Goal: Task Accomplishment & Management: Manage account settings

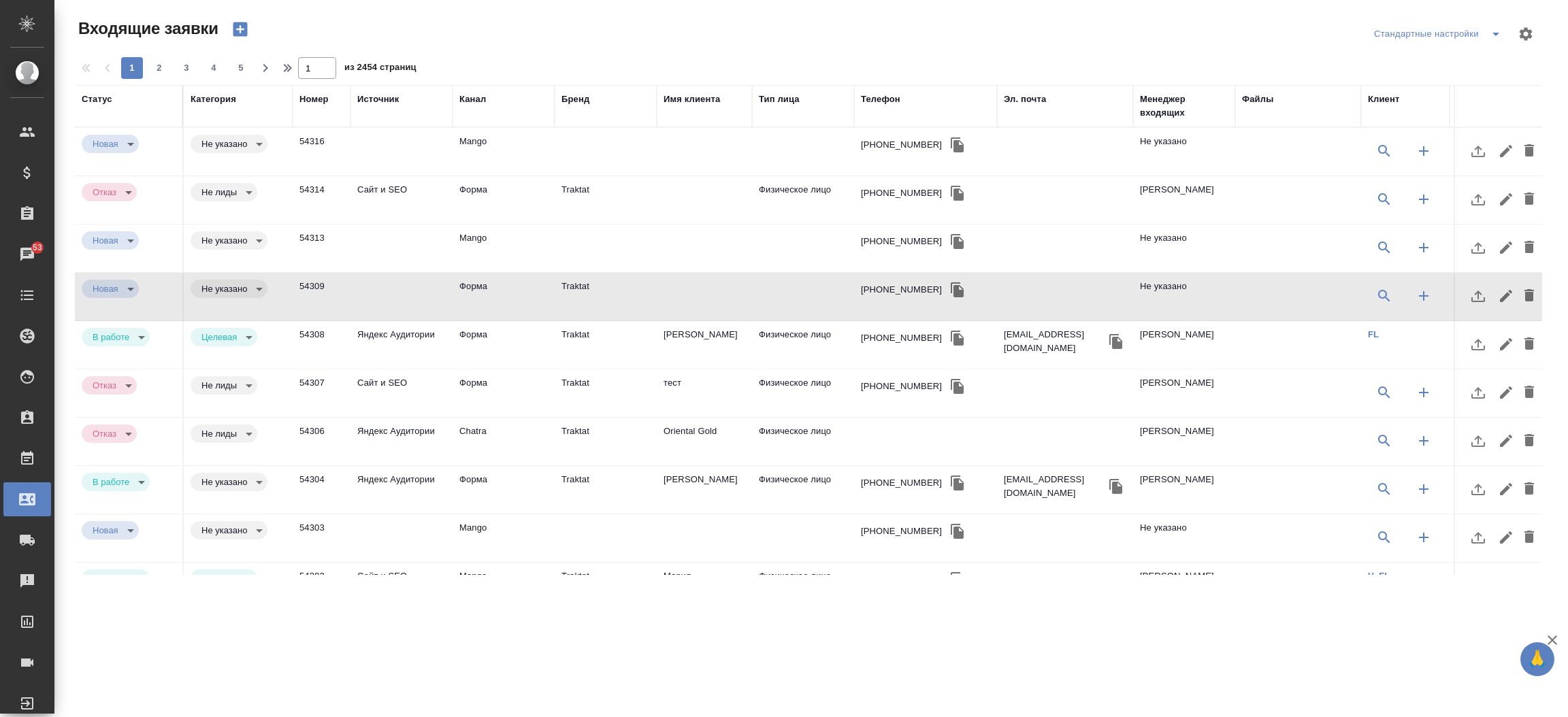
select select "RU"
click at [1146, 93] on div "Менеджер входящих" at bounding box center [1183, 106] width 88 height 27
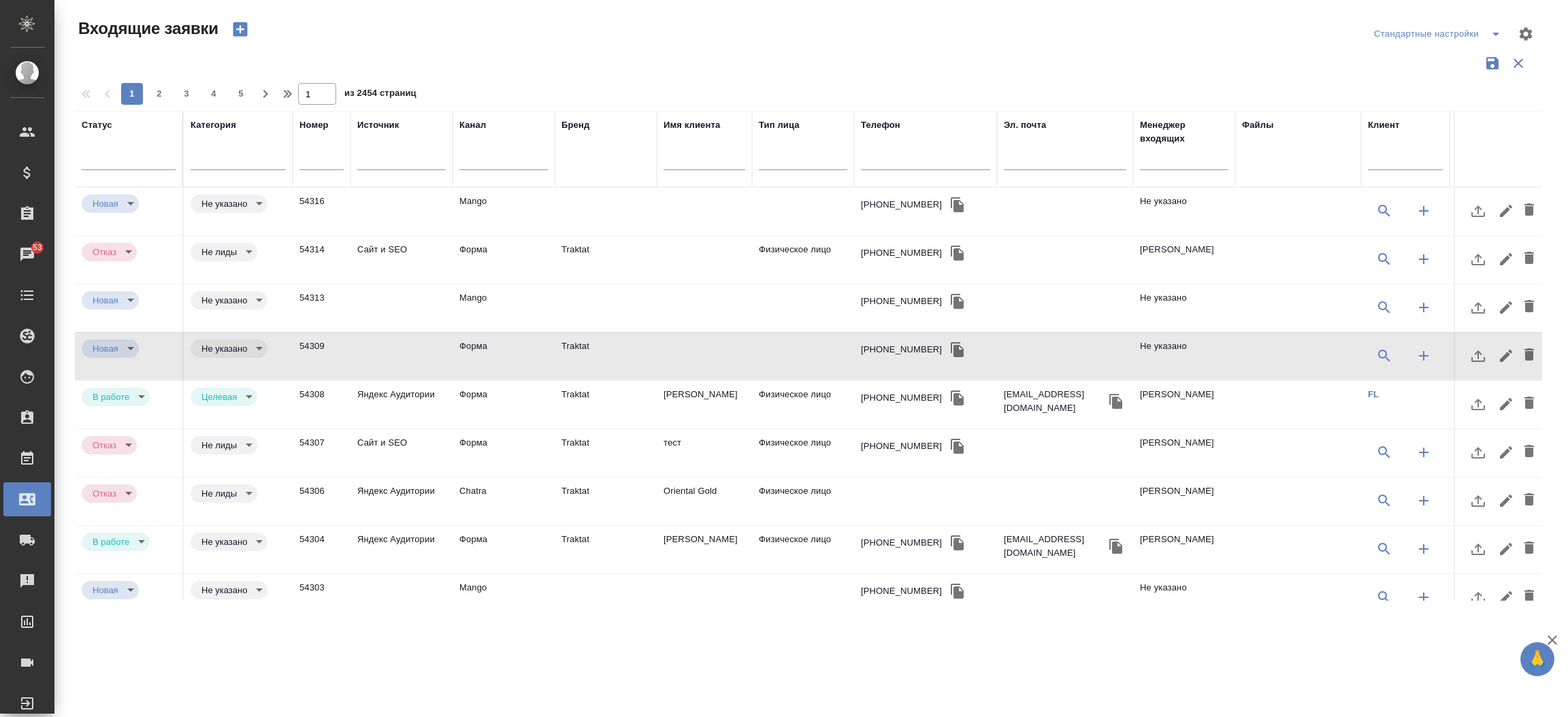
click at [1166, 170] on div at bounding box center [1183, 163] width 88 height 33
click at [1174, 164] on input "text" at bounding box center [1183, 161] width 88 height 17
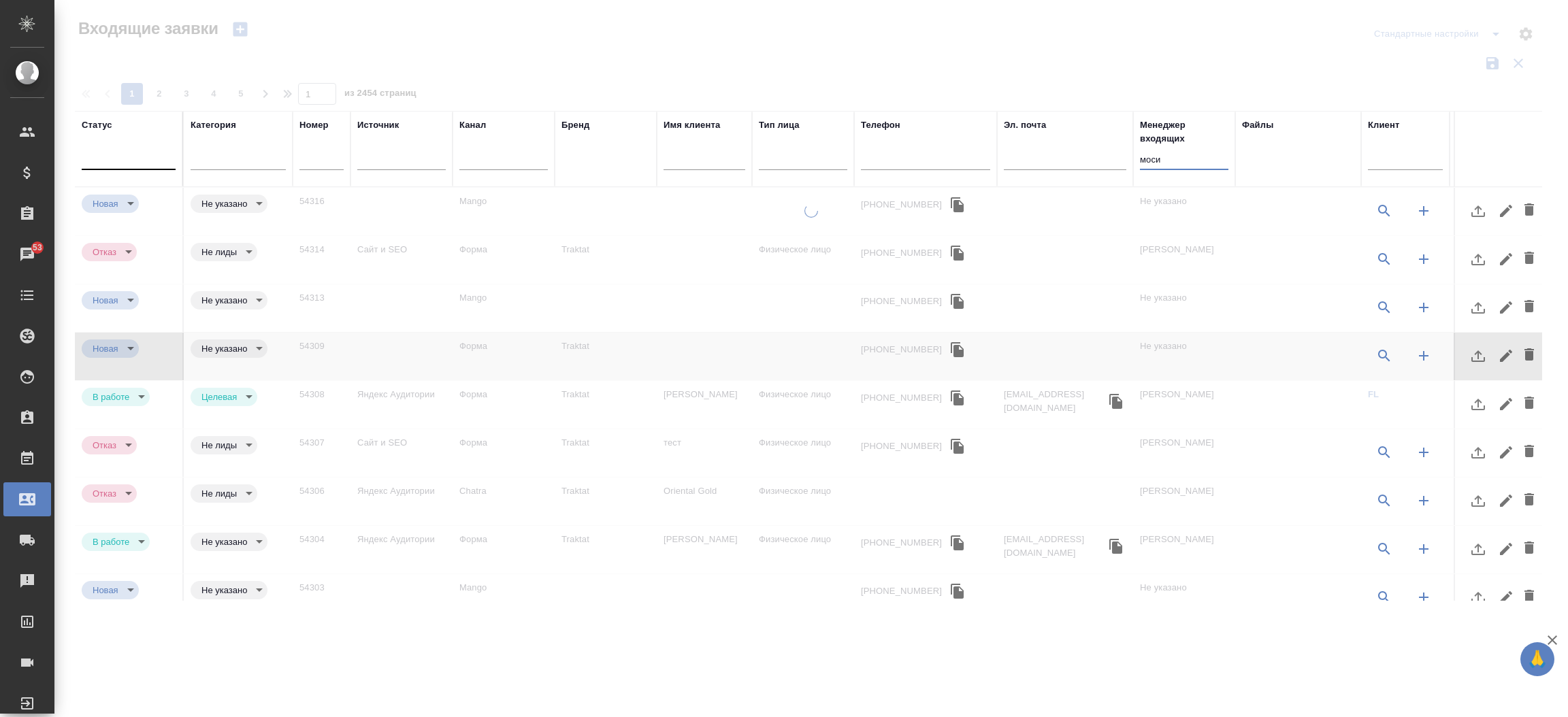
type input "моси"
click at [150, 145] on div at bounding box center [128, 157] width 94 height 26
click at [216, 219] on div "В работе" at bounding box center [293, 225] width 204 height 24
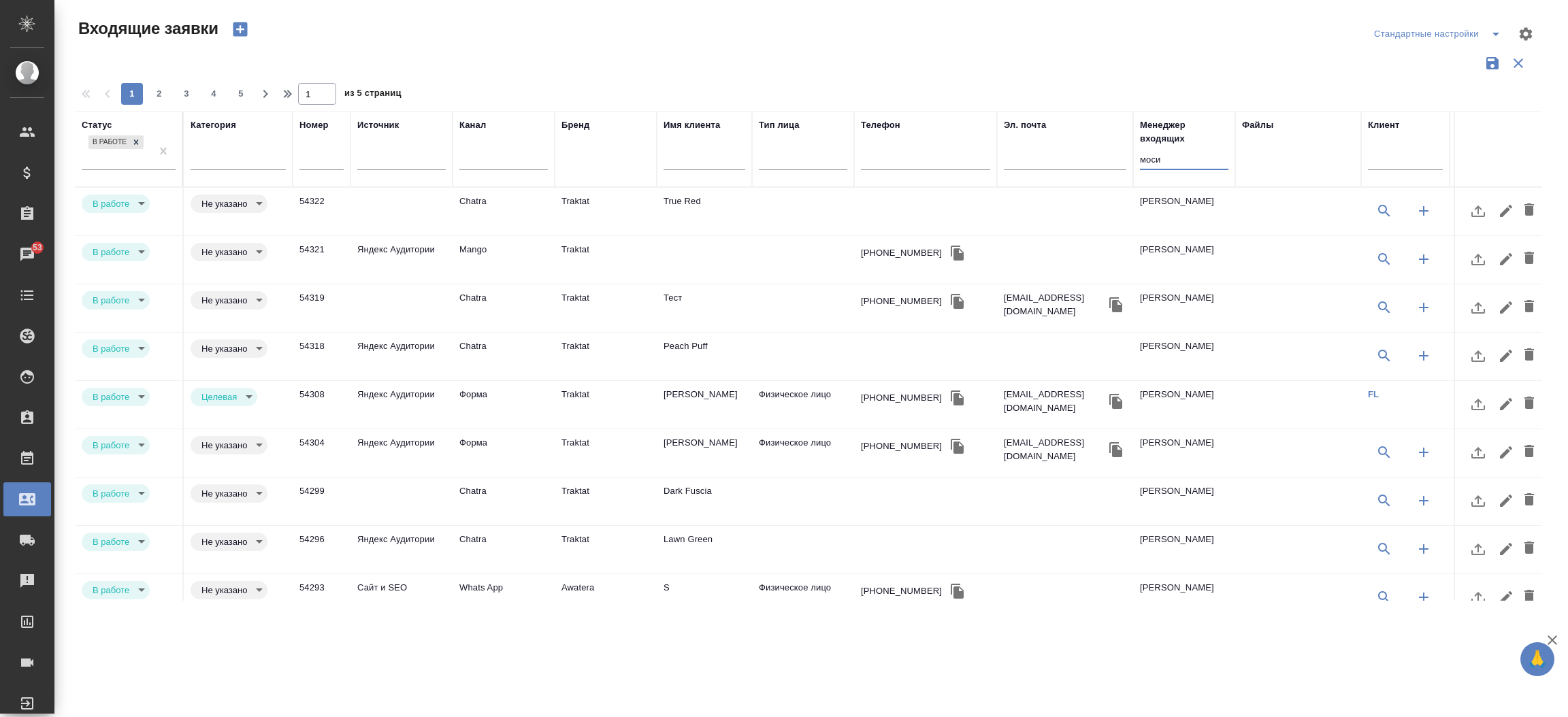
click at [1151, 169] on input "моси" at bounding box center [1183, 161] width 88 height 17
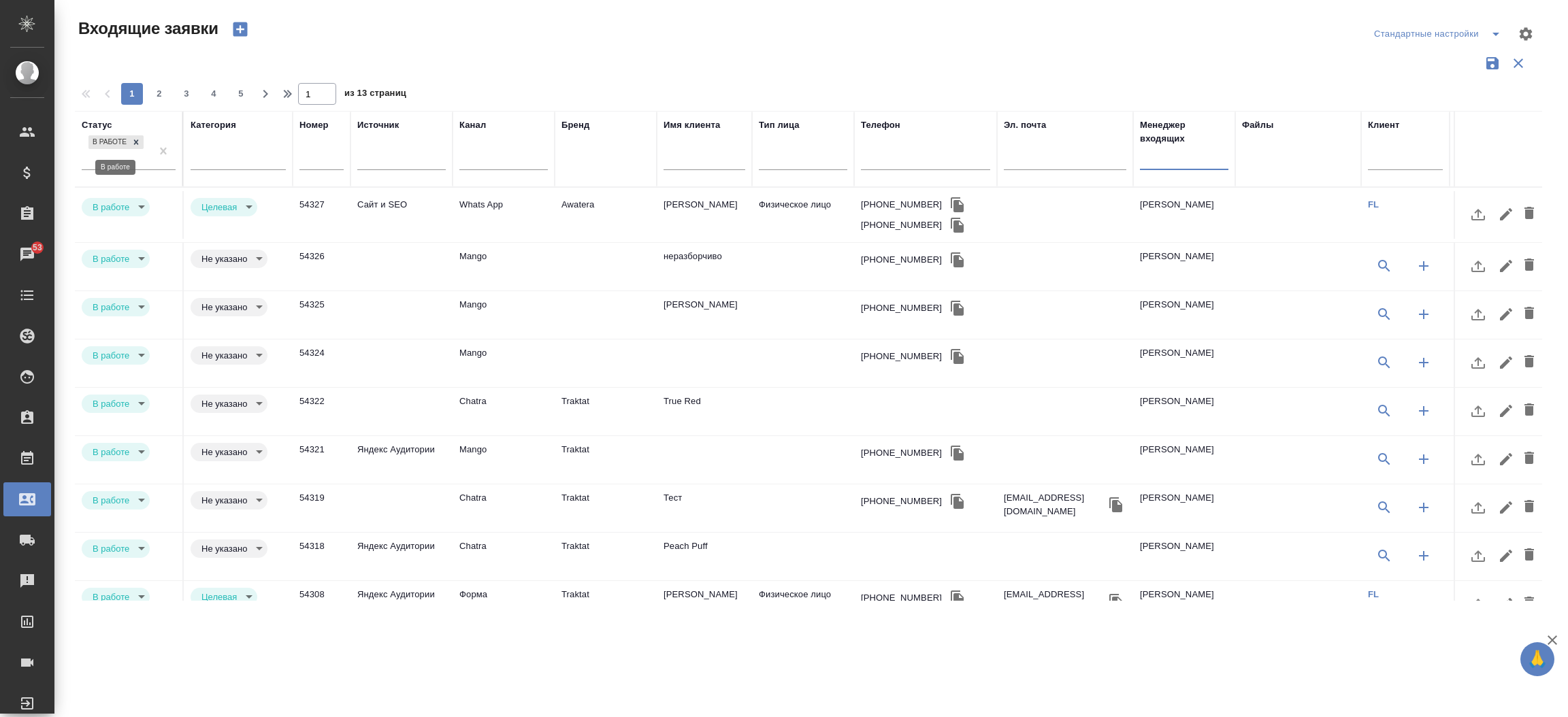
click at [131, 137] on icon at bounding box center [136, 142] width 9 height 9
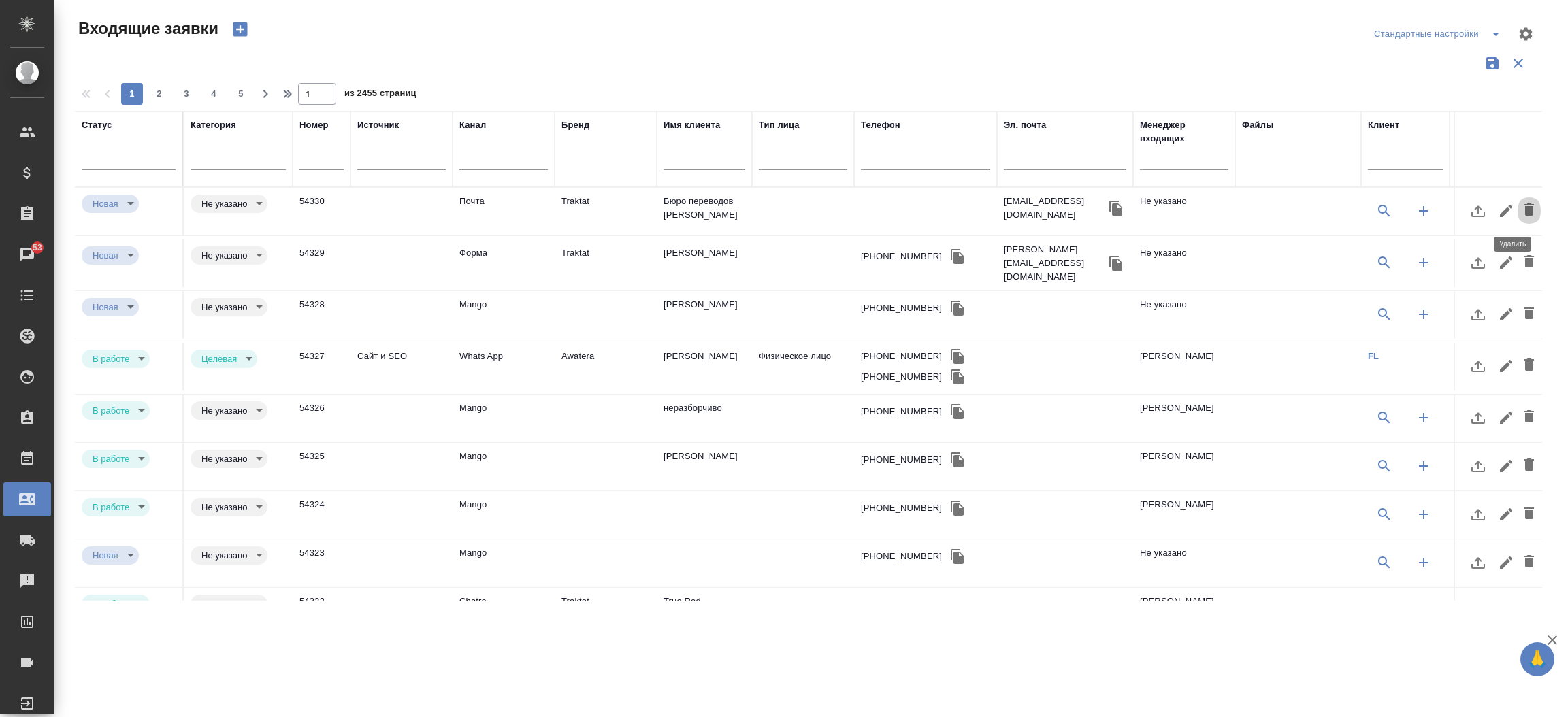
click at [1524, 211] on icon "button" at bounding box center [1529, 209] width 9 height 12
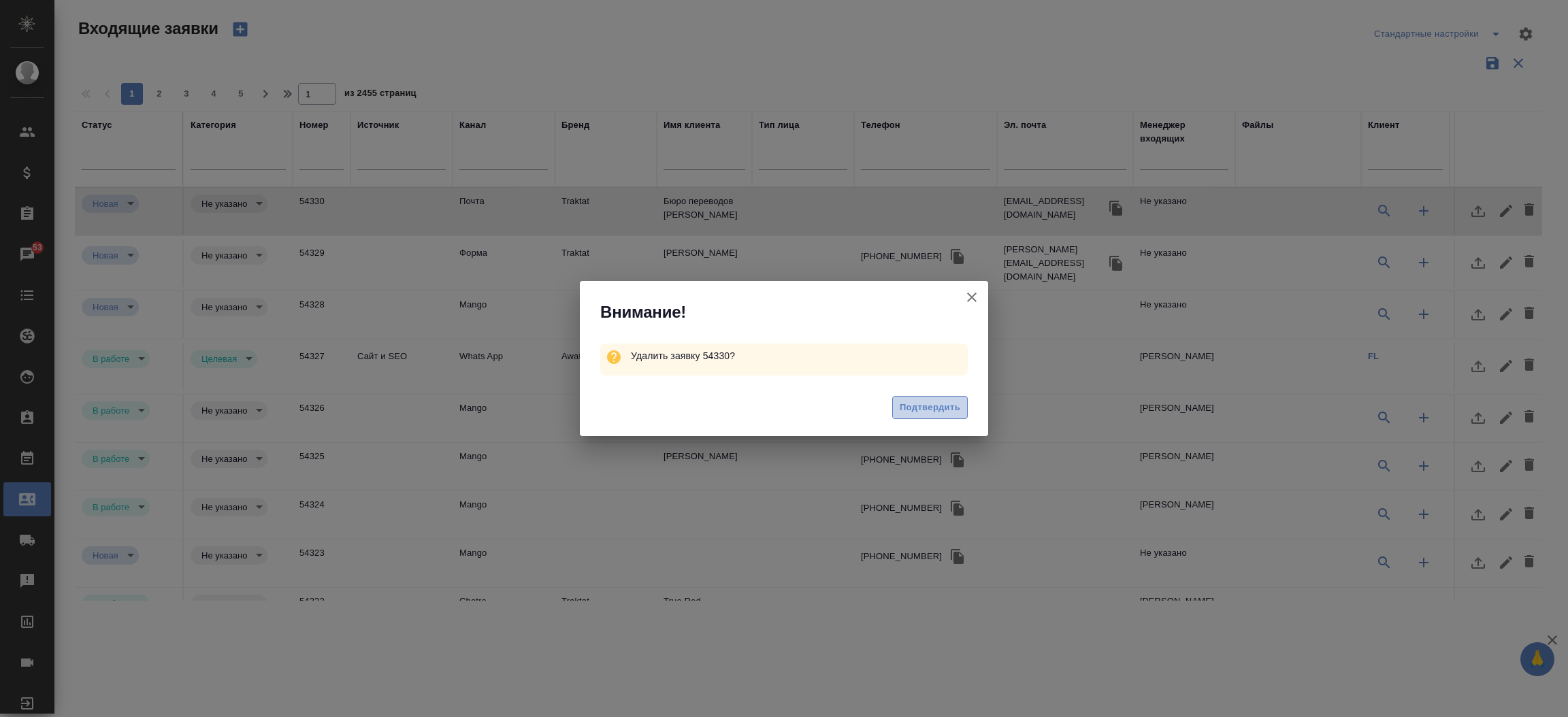
click at [940, 408] on span "Подтвердить" at bounding box center [929, 408] width 60 height 16
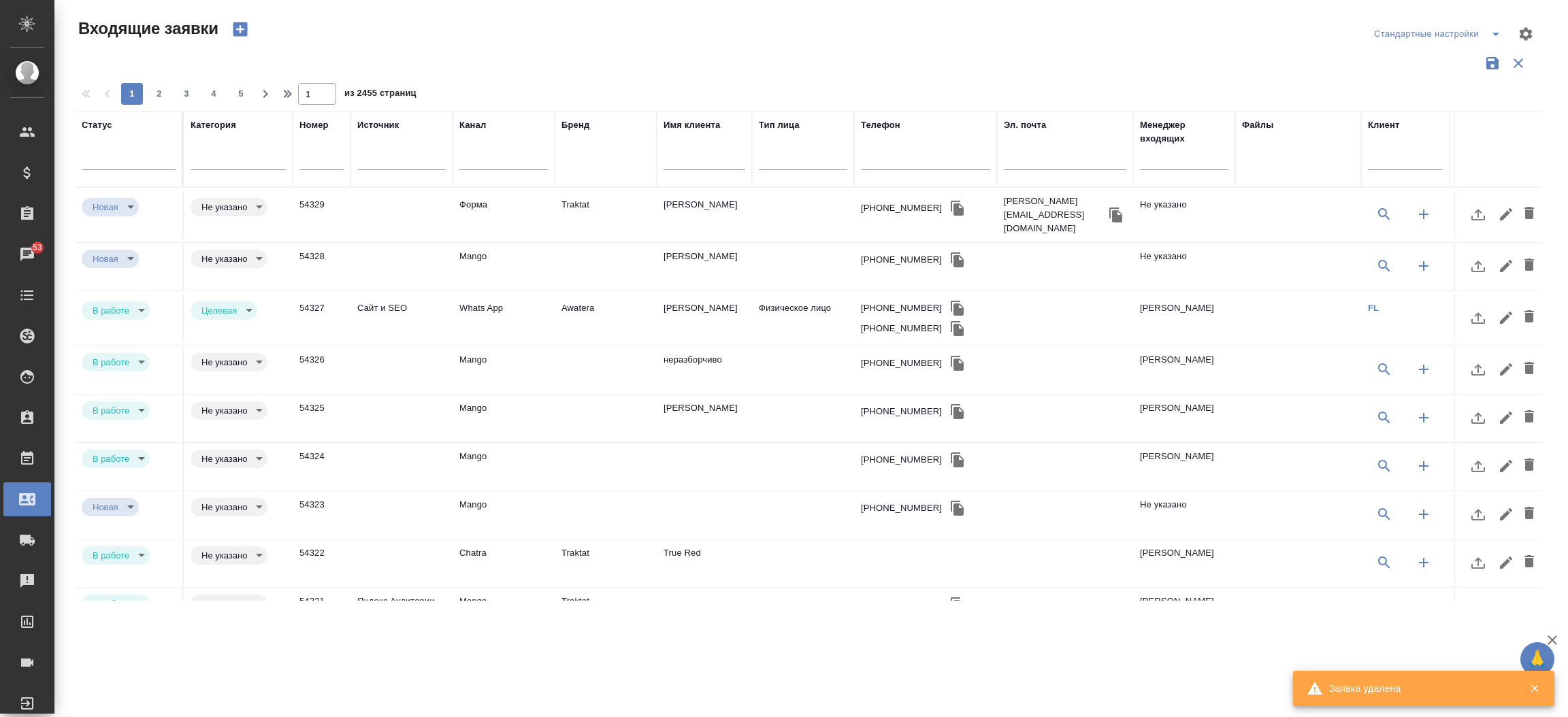
click at [484, 200] on td "Форма" at bounding box center [503, 215] width 102 height 47
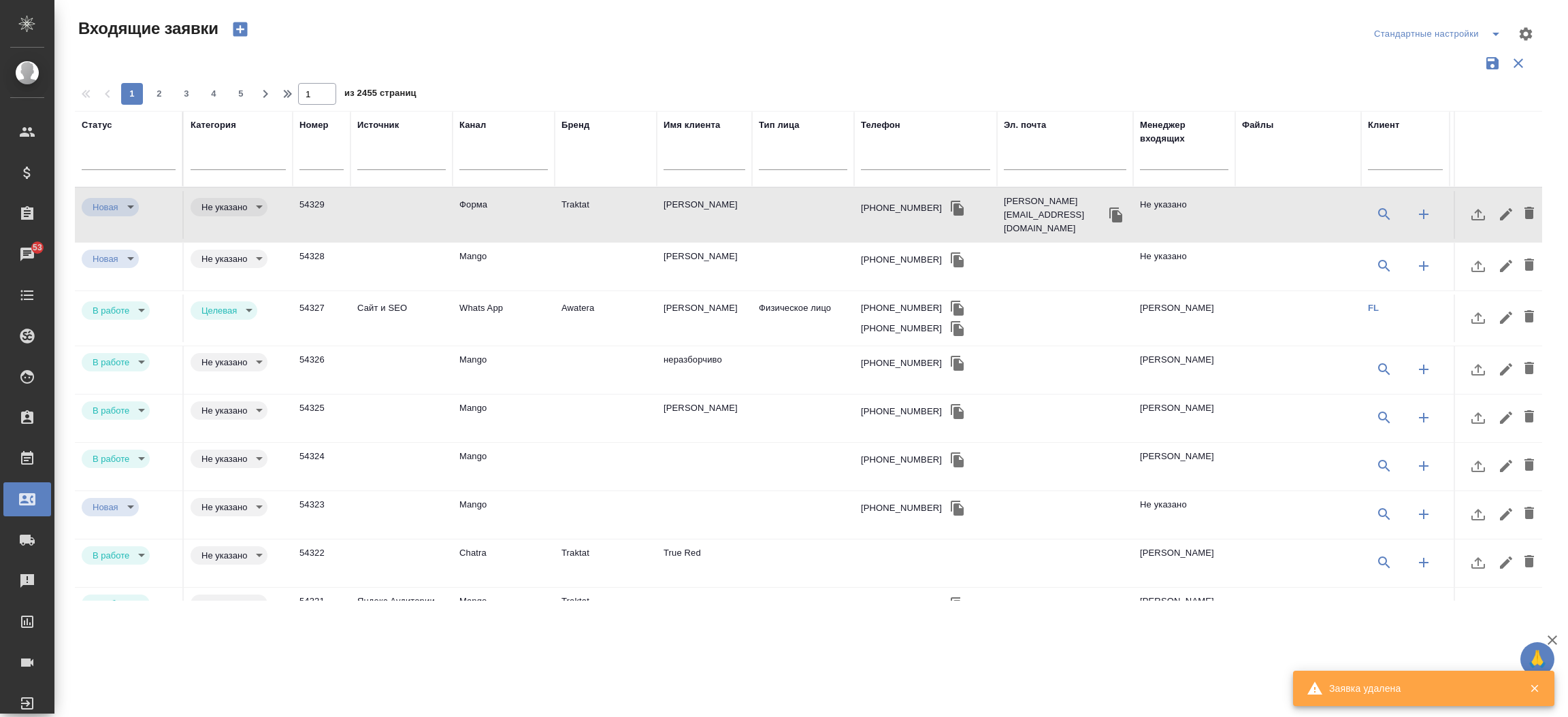
click at [484, 200] on td "Форма" at bounding box center [503, 215] width 102 height 47
click at [1162, 163] on input "text" at bounding box center [1183, 161] width 88 height 17
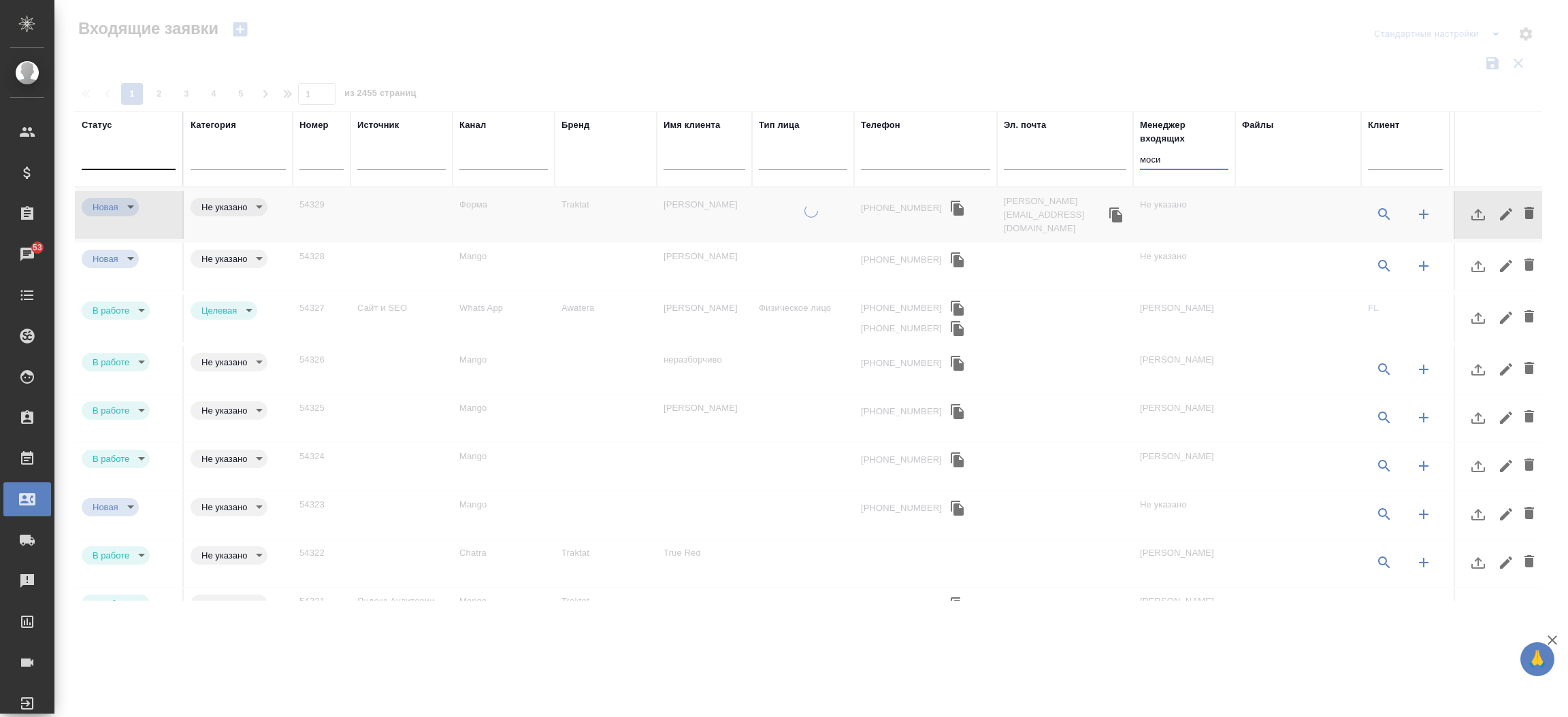
type input "моси"
click at [137, 158] on div at bounding box center [128, 156] width 94 height 20
click at [243, 231] on div "В работе" at bounding box center [293, 225] width 204 height 24
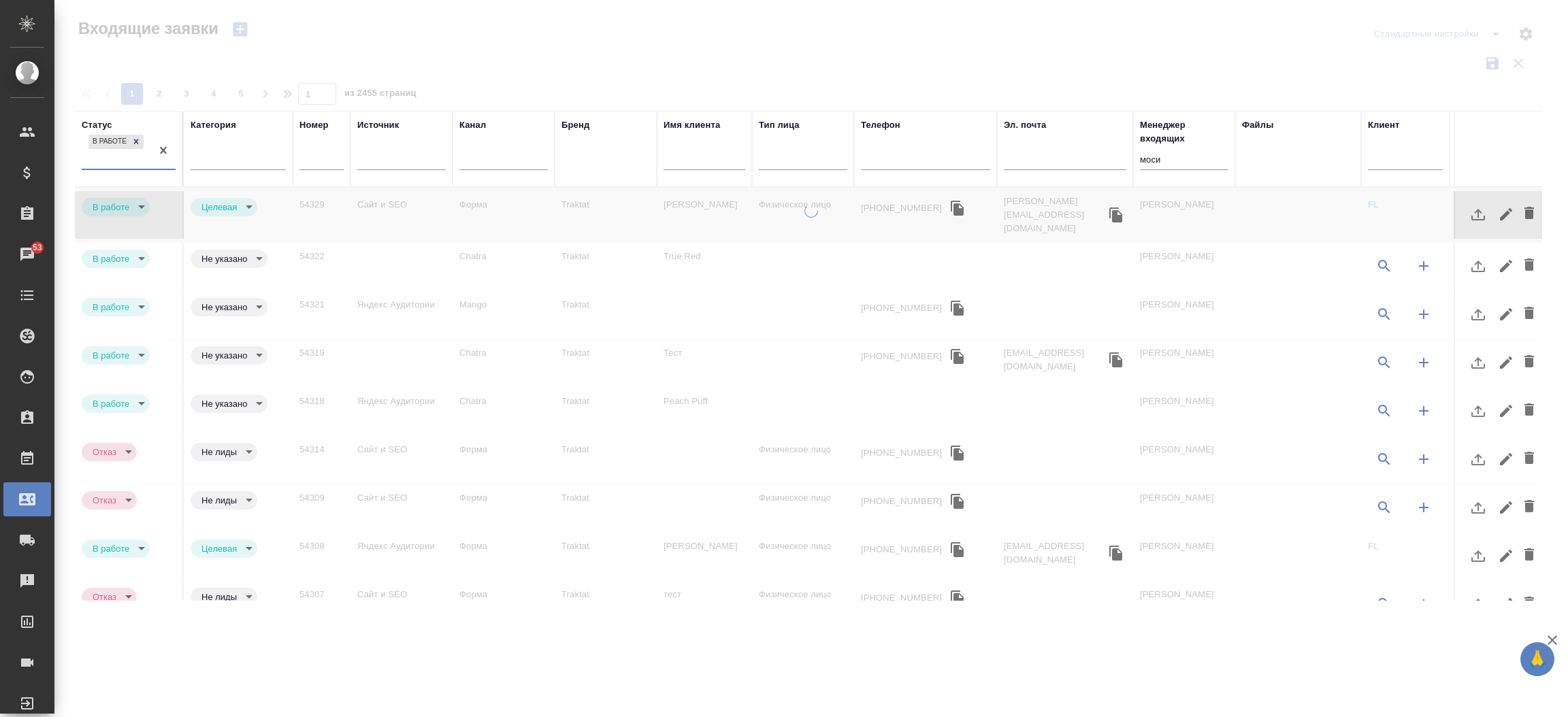
type input "inProcess"
type input "target"
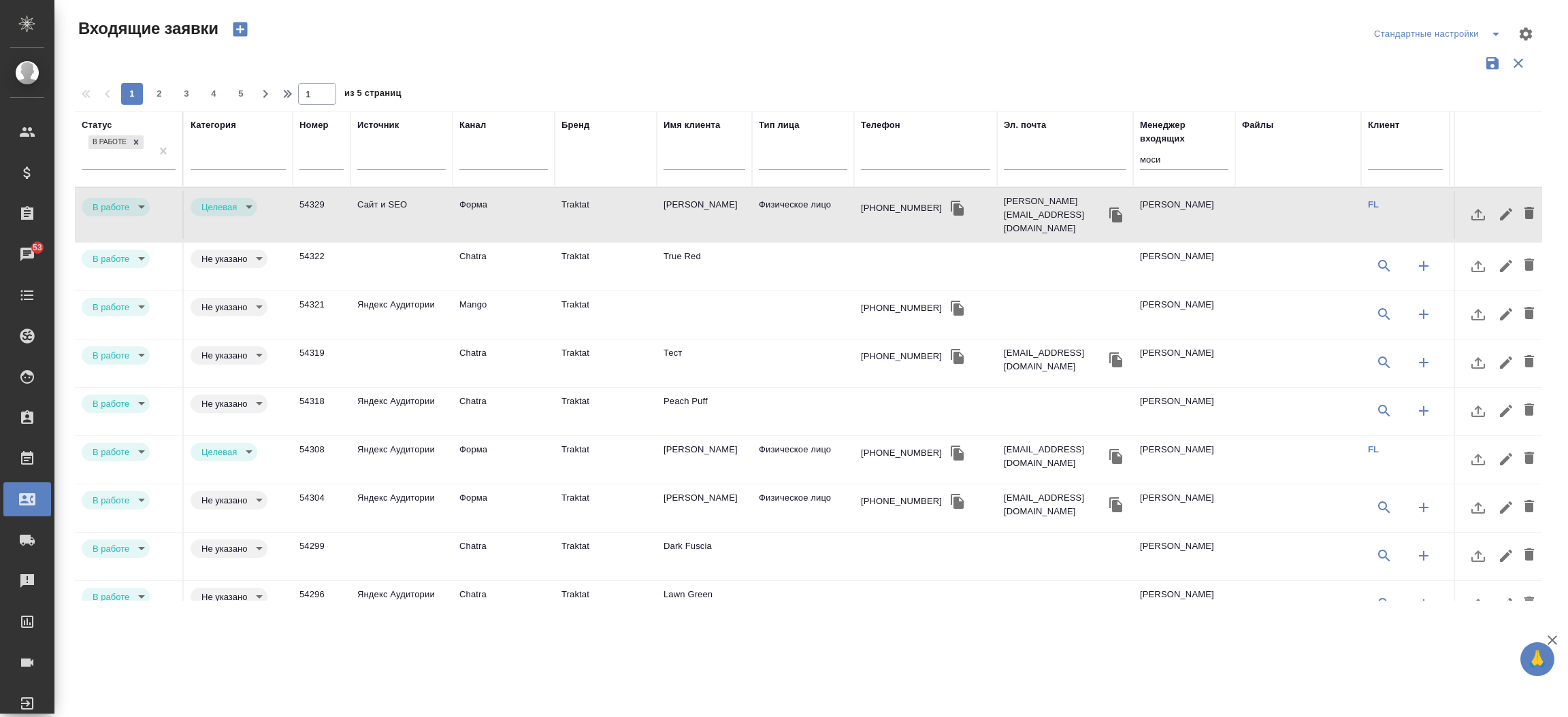
click at [532, 239] on td "Chatra" at bounding box center [503, 215] width 102 height 47
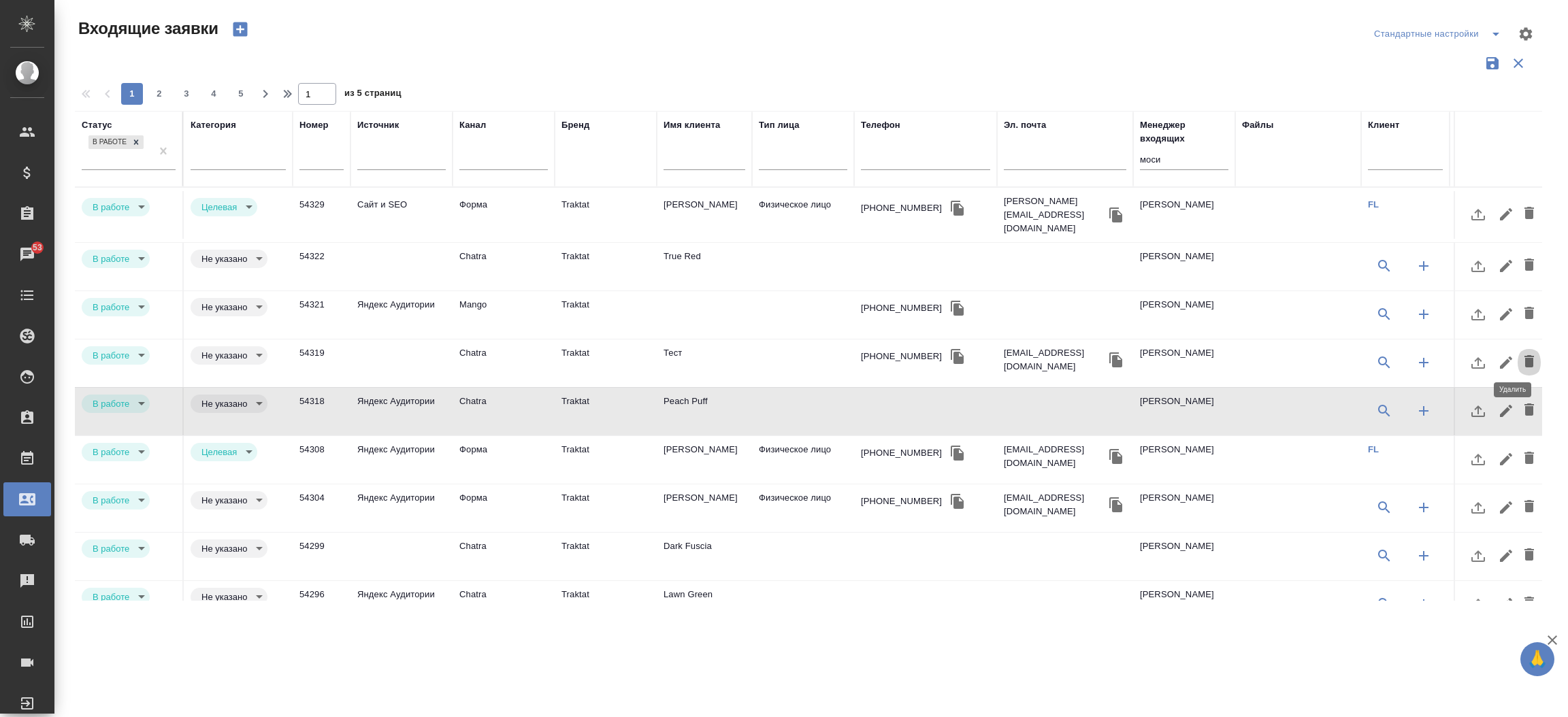
click at [1524, 355] on icon "button" at bounding box center [1529, 360] width 9 height 12
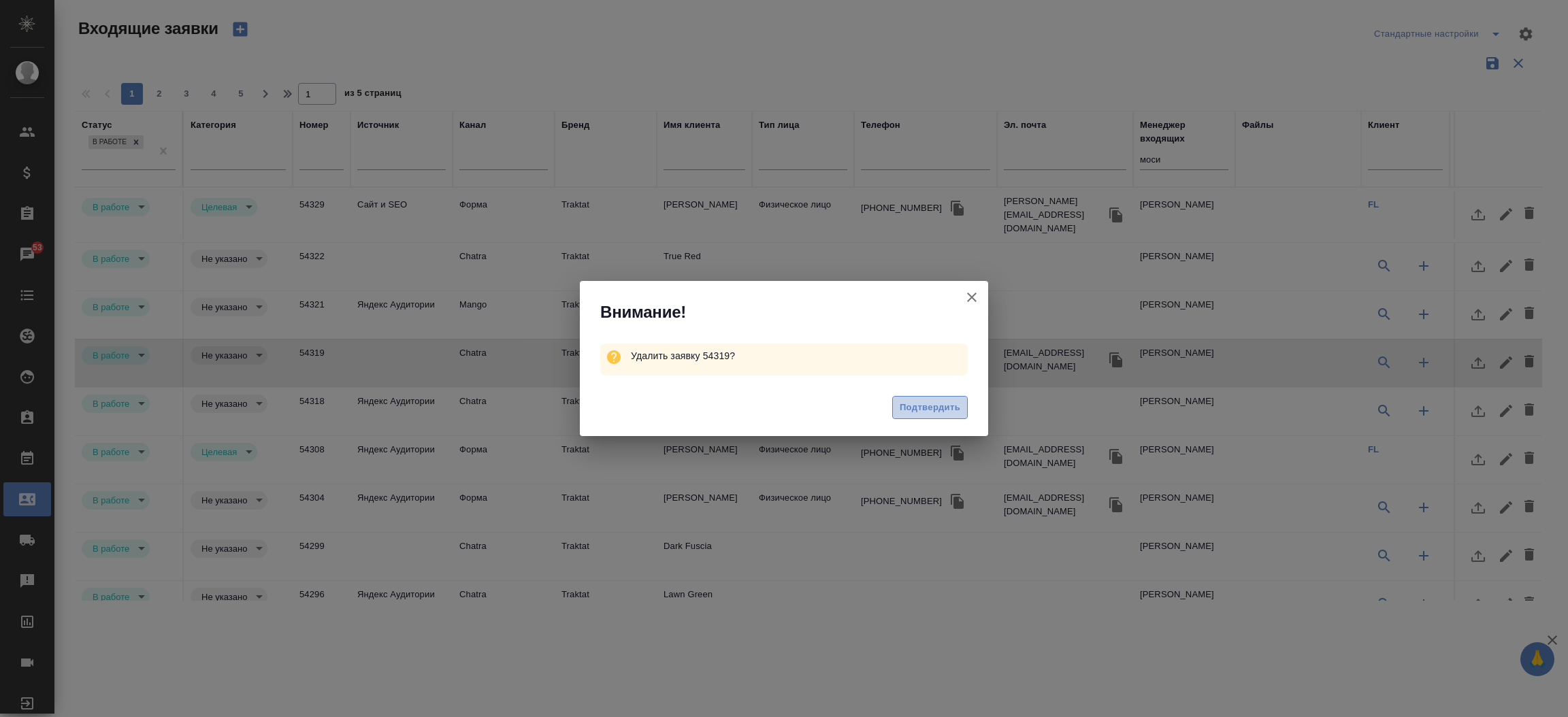
click at [952, 411] on span "Подтвердить" at bounding box center [929, 408] width 60 height 16
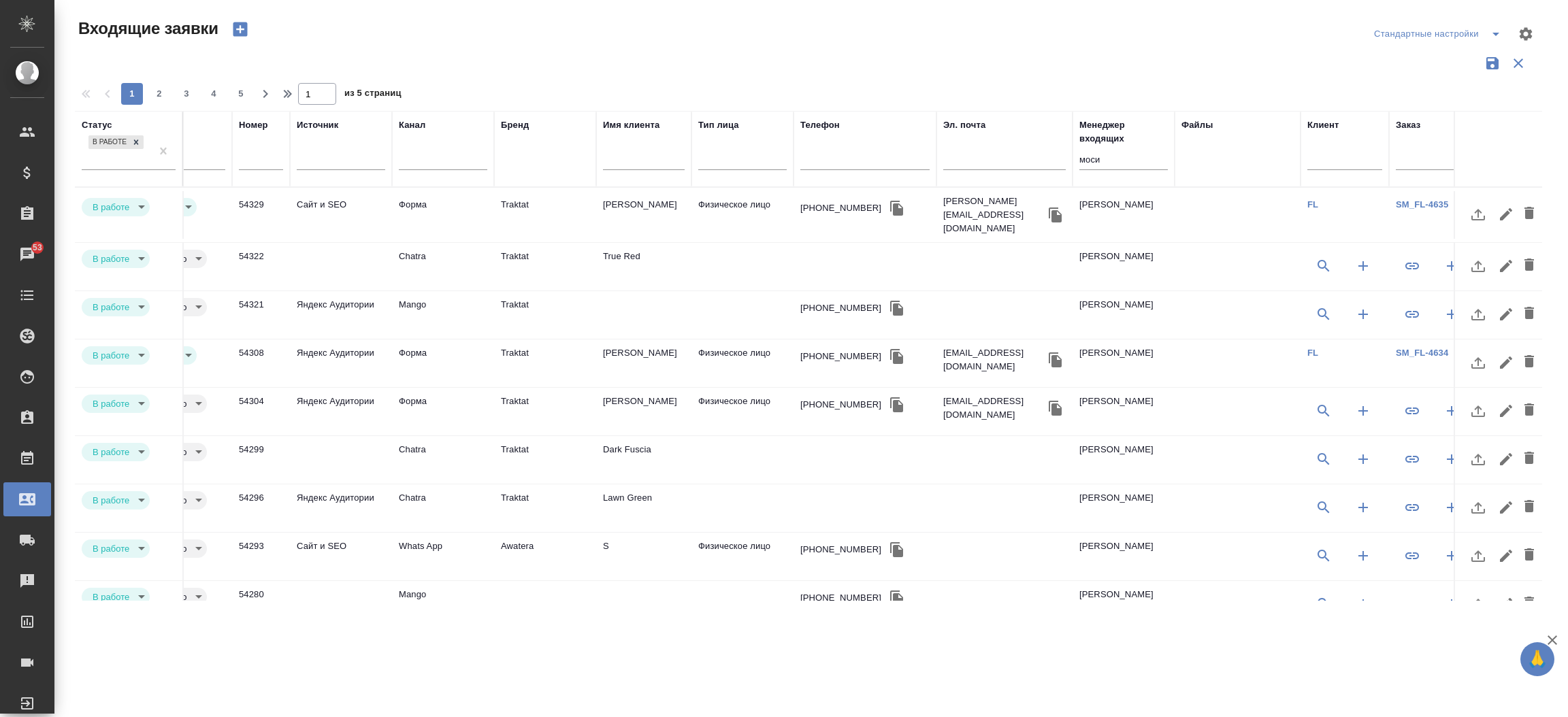
scroll to position [0, 25]
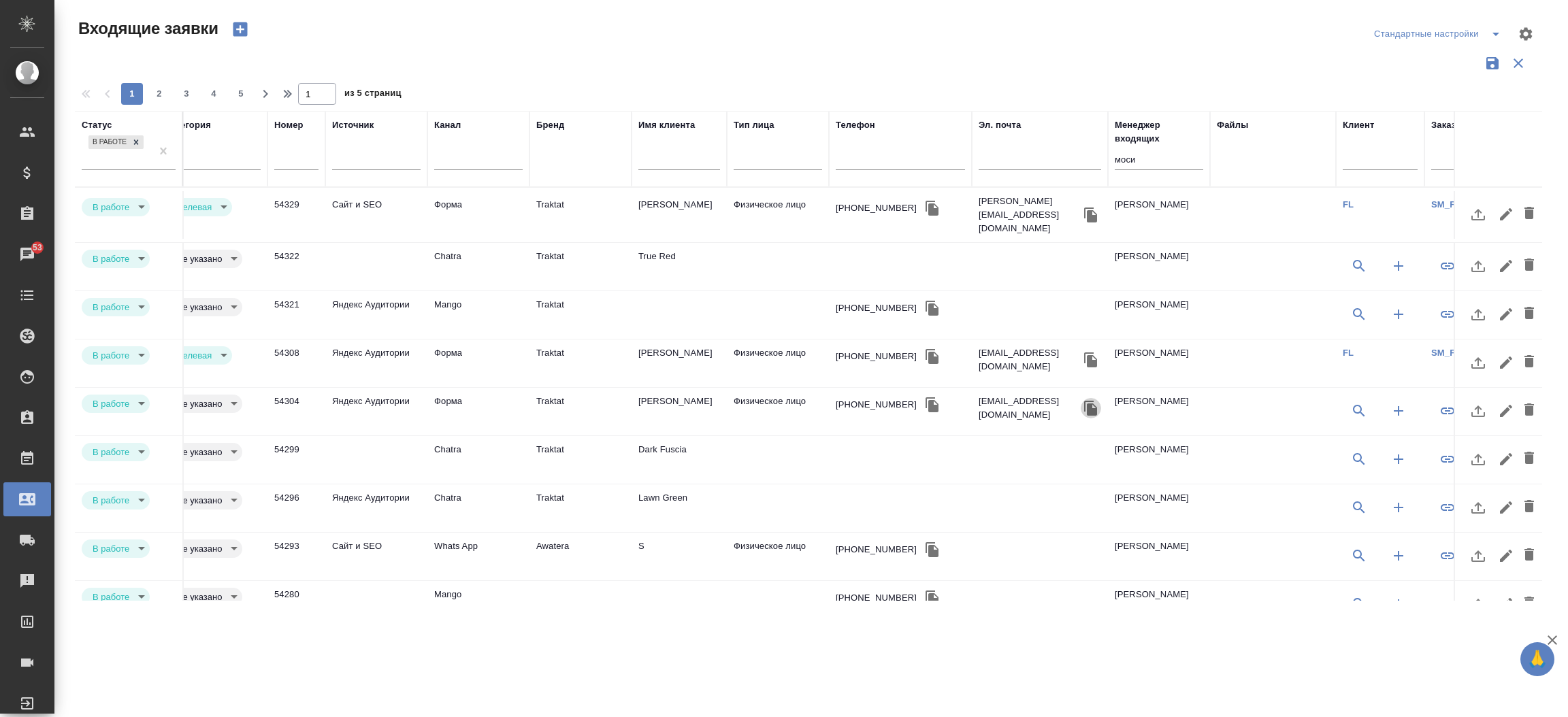
click at [1084, 400] on icon "button" at bounding box center [1091, 408] width 13 height 15
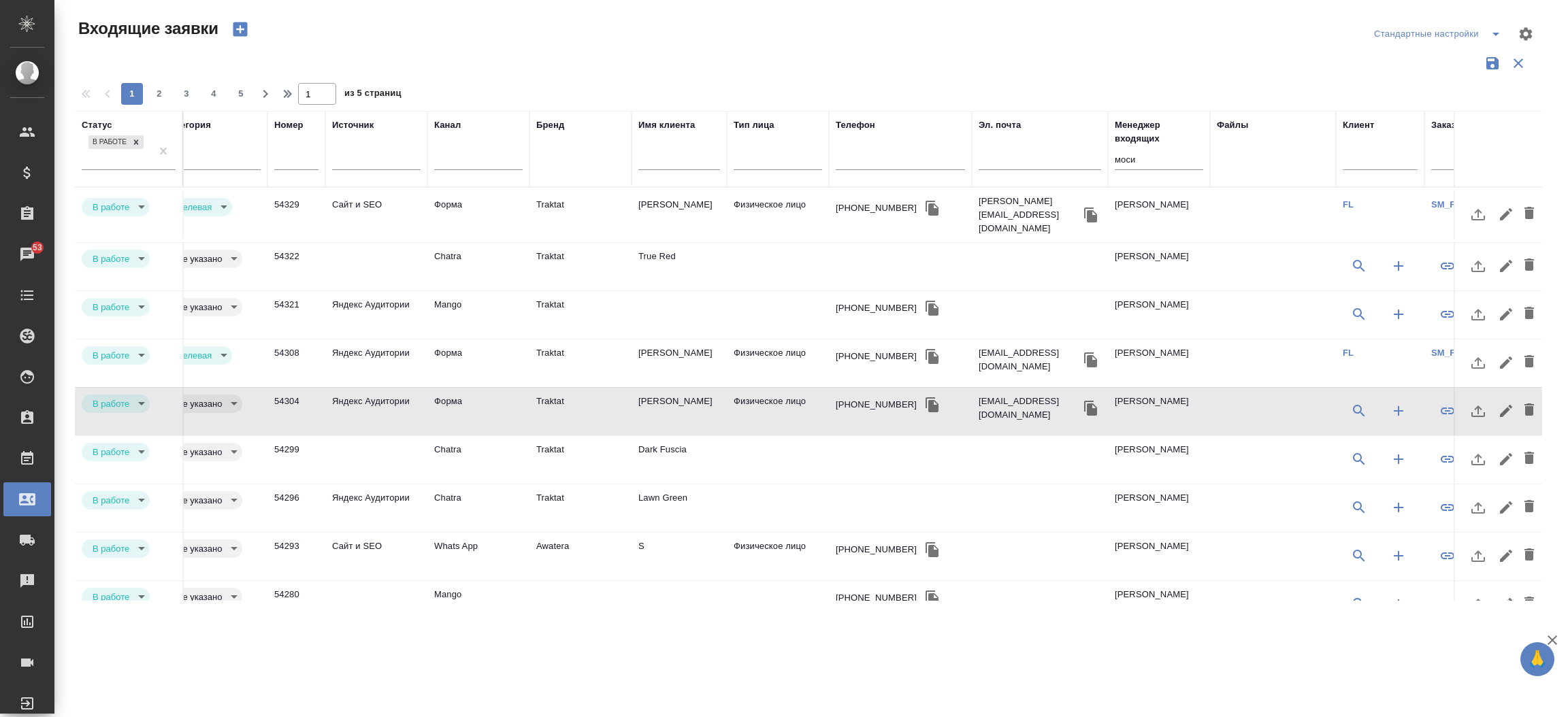
click at [900, 395] on div "+79169508151" at bounding box center [900, 405] width 129 height 20
click at [920, 239] on td "+79169508151" at bounding box center [900, 215] width 143 height 47
click at [924, 398] on icon "button" at bounding box center [933, 405] width 17 height 17
click at [552, 239] on td "Traktat" at bounding box center [581, 215] width 102 height 47
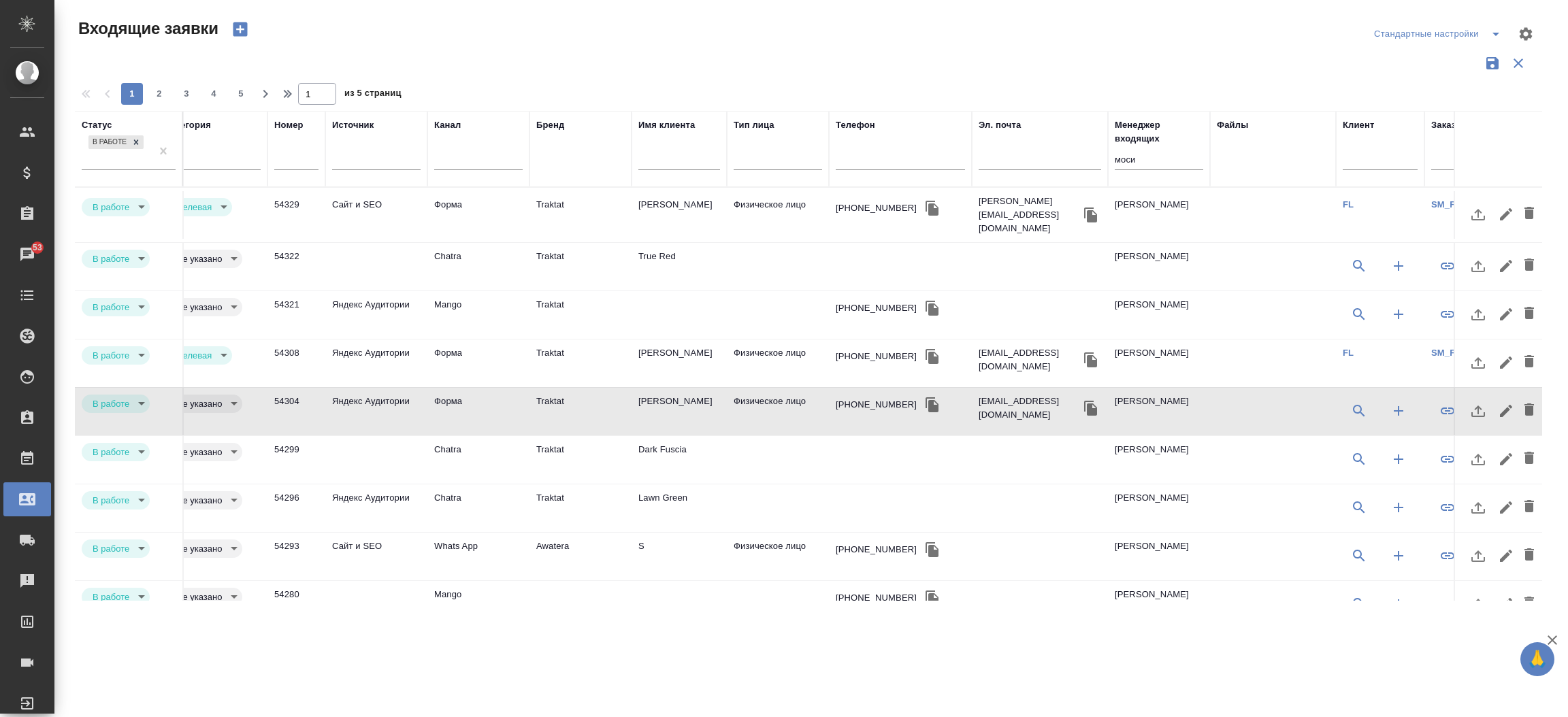
click at [457, 239] on td "Chatra" at bounding box center [478, 215] width 102 height 47
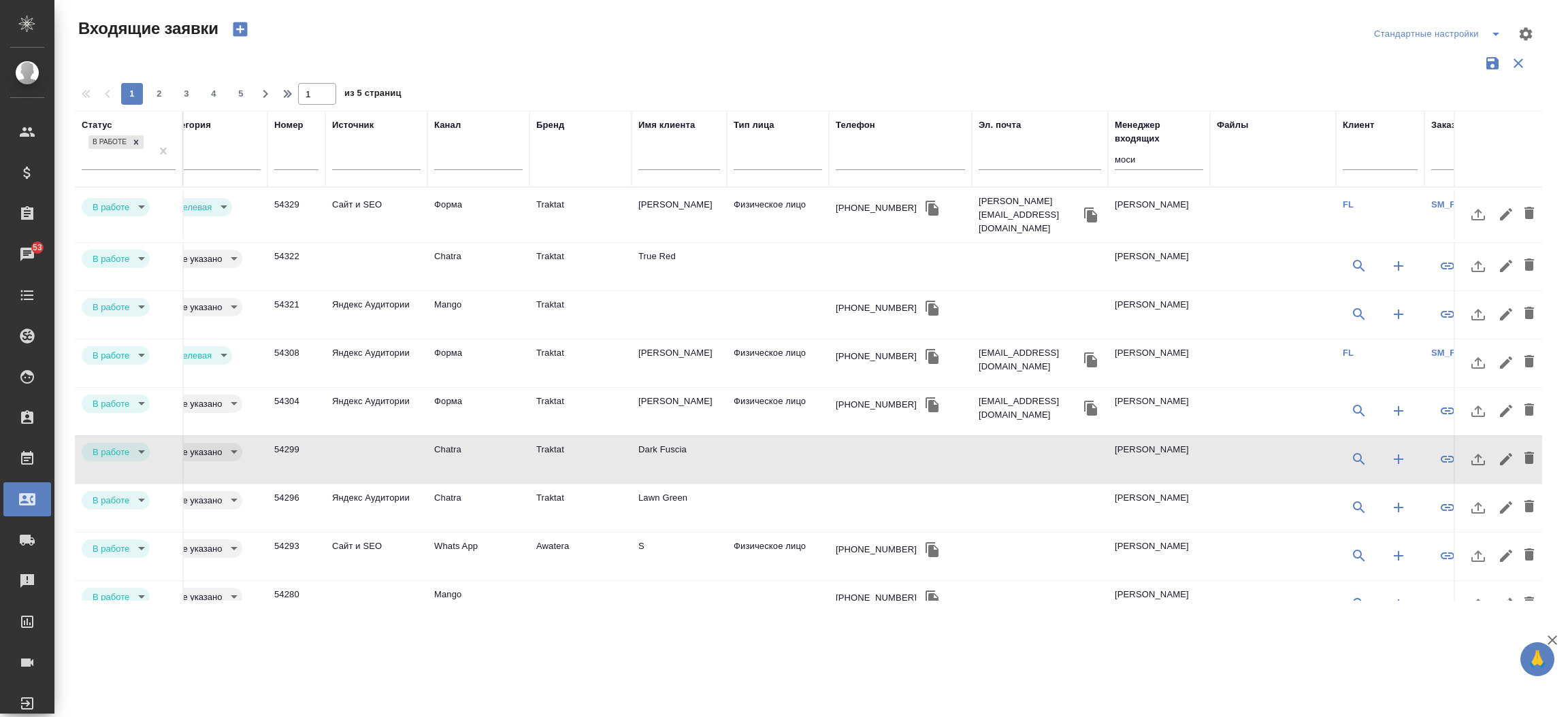
click at [457, 239] on td "Chatra" at bounding box center [478, 215] width 102 height 47
click at [646, 239] on td "Lawn Green" at bounding box center [679, 215] width 96 height 47
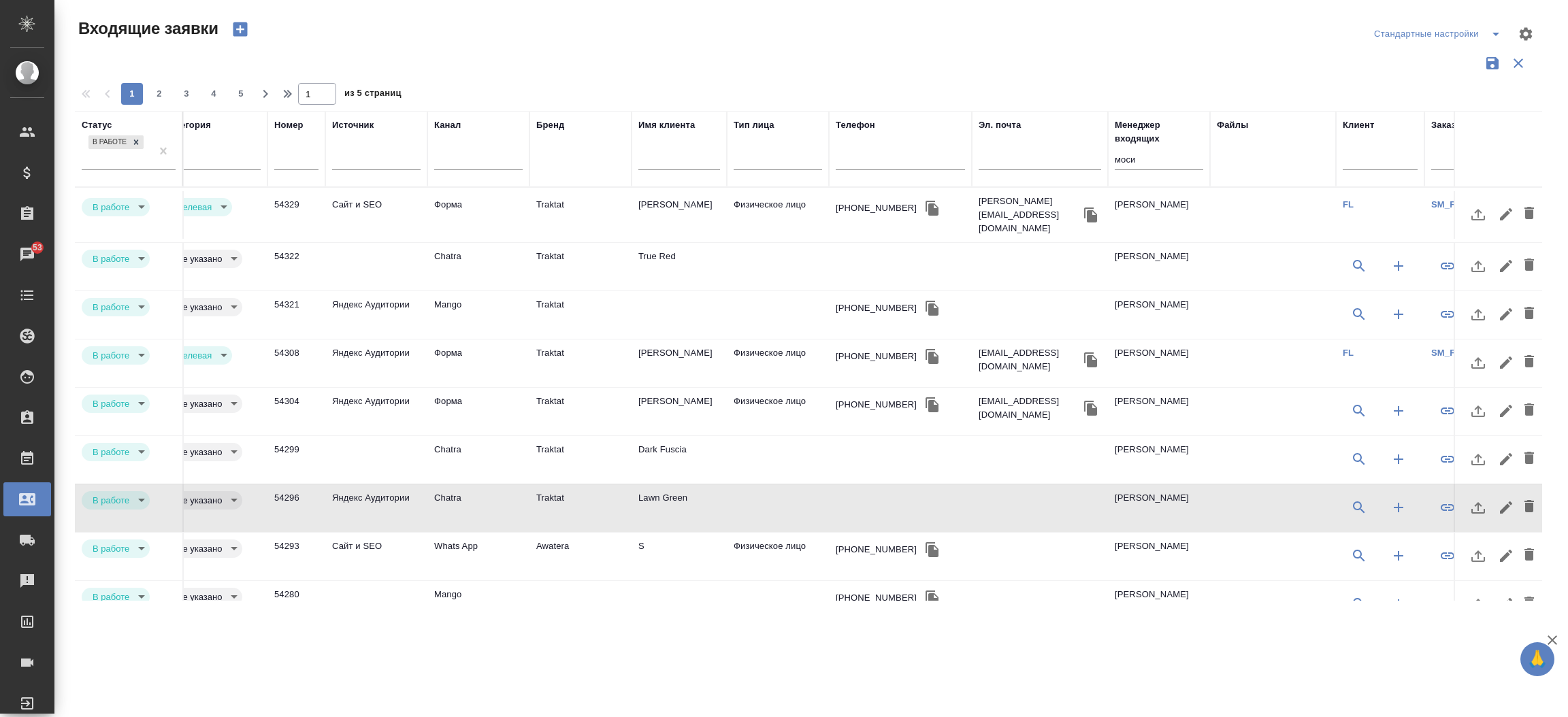
click at [660, 239] on td "True Red" at bounding box center [679, 215] width 96 height 47
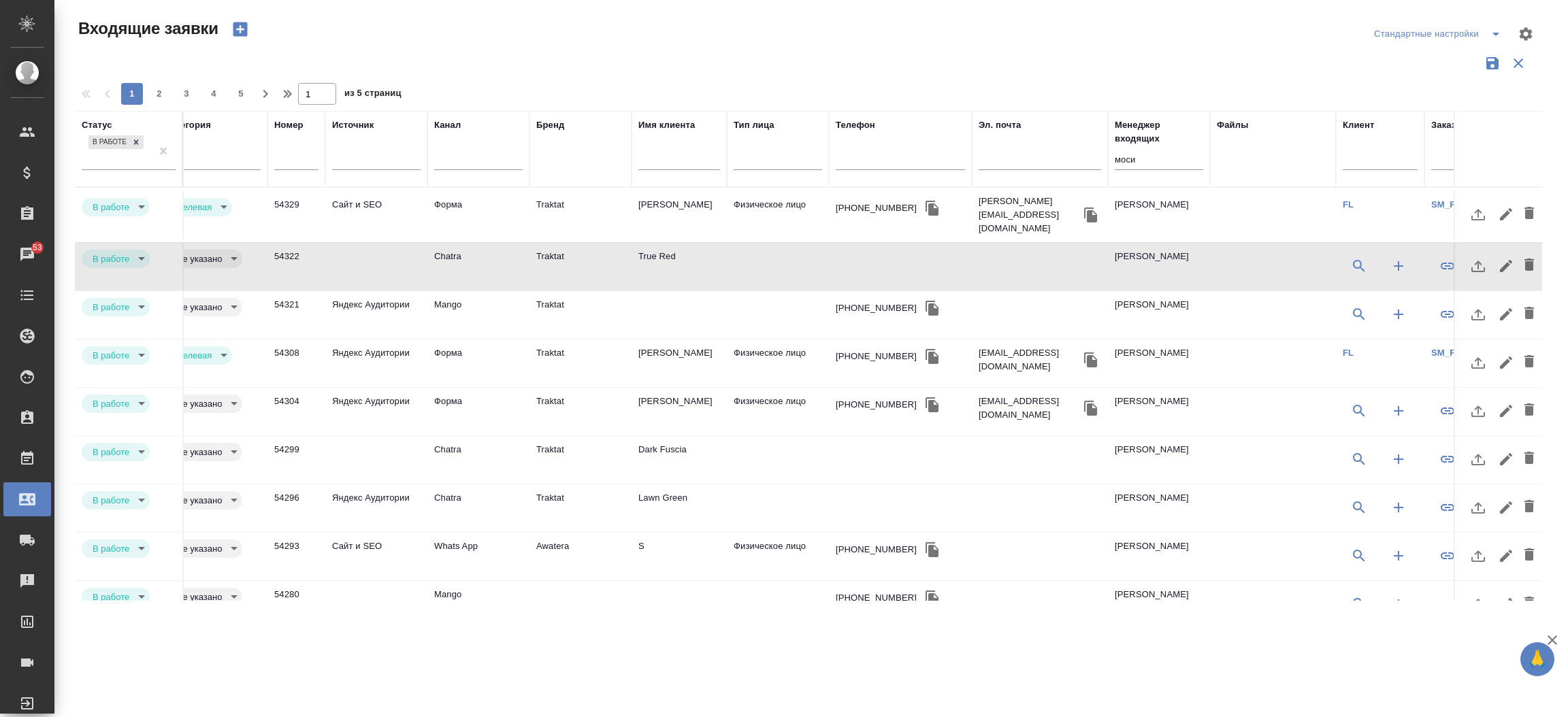
click at [660, 239] on td "True Red" at bounding box center [679, 215] width 96 height 47
click at [561, 239] on td "Traktat" at bounding box center [581, 215] width 102 height 47
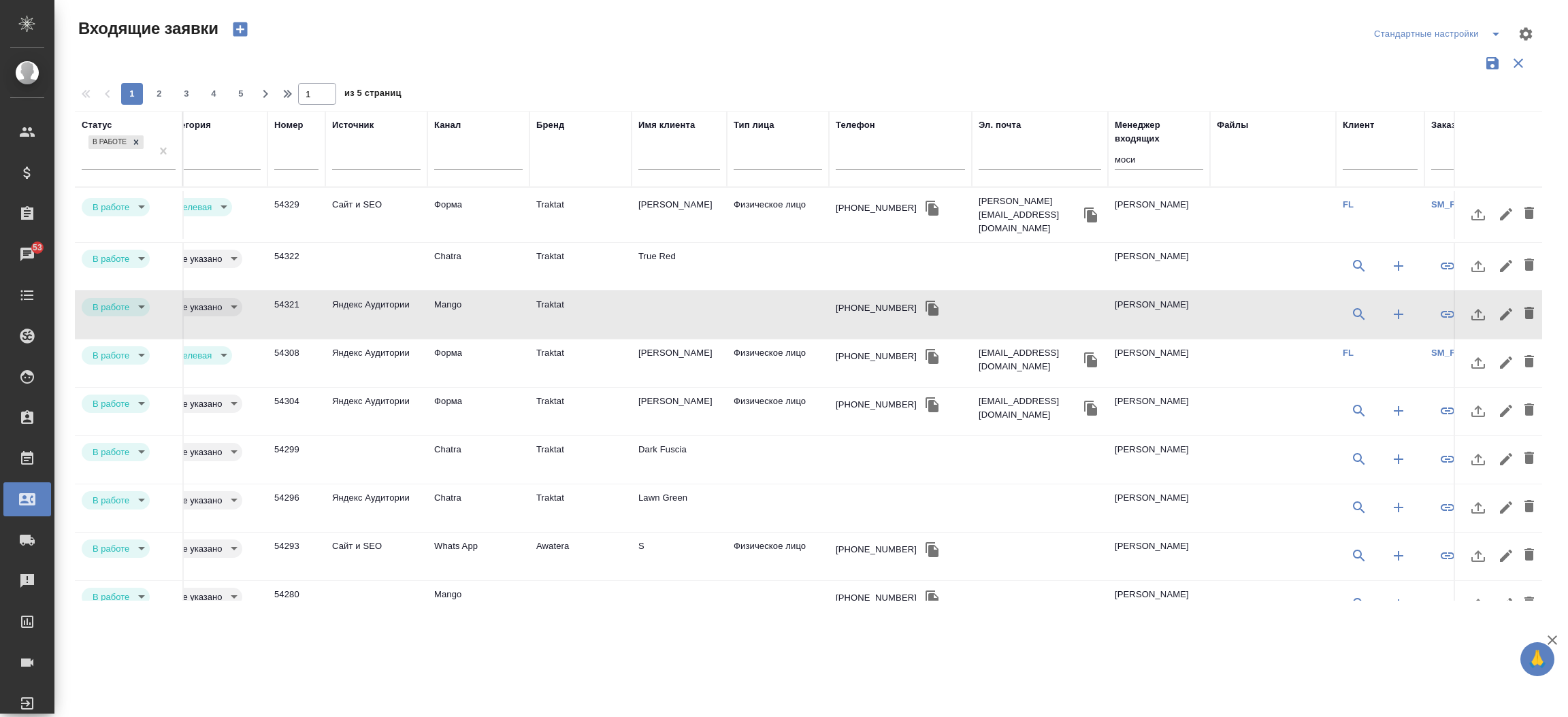
scroll to position [0, 182]
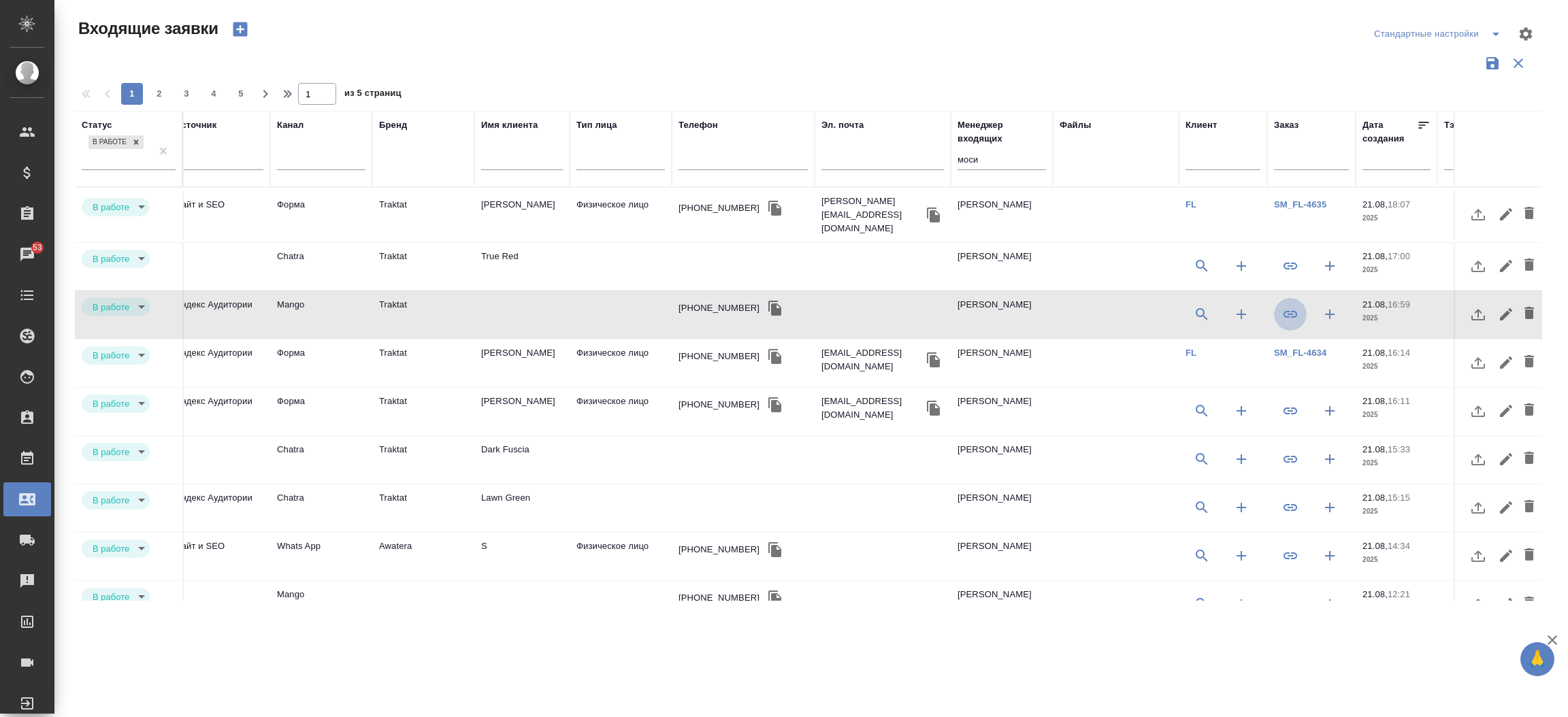
click at [1295, 311] on icon "button" at bounding box center [1290, 314] width 14 height 7
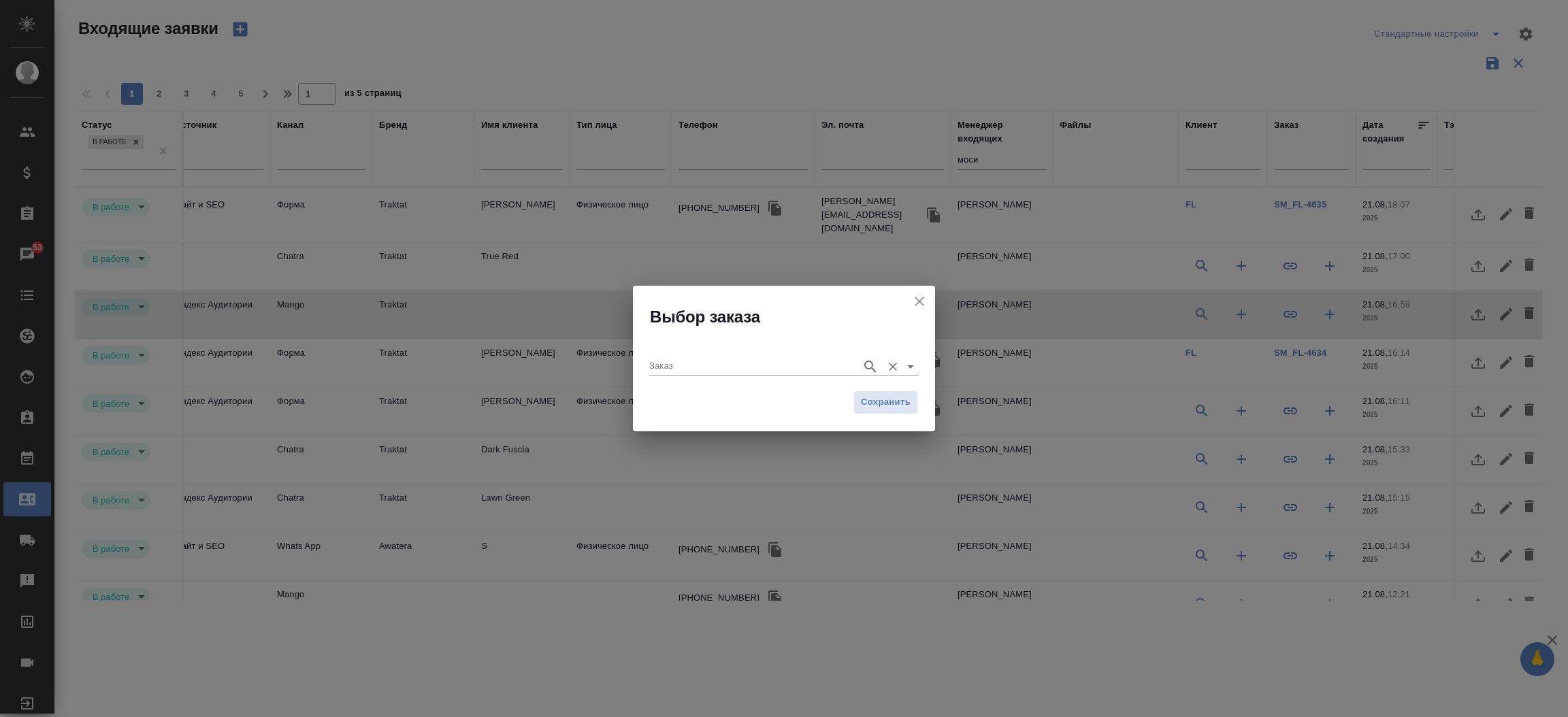
click at [779, 372] on input "Заказ" at bounding box center [751, 366] width 205 height 17
paste input "BEG_FL-6245"
type input "BEG_FL-6245"
click at [829, 387] on li "BEG_FL-6245" at bounding box center [784, 394] width 269 height 24
type input "BEG_FL-6245"
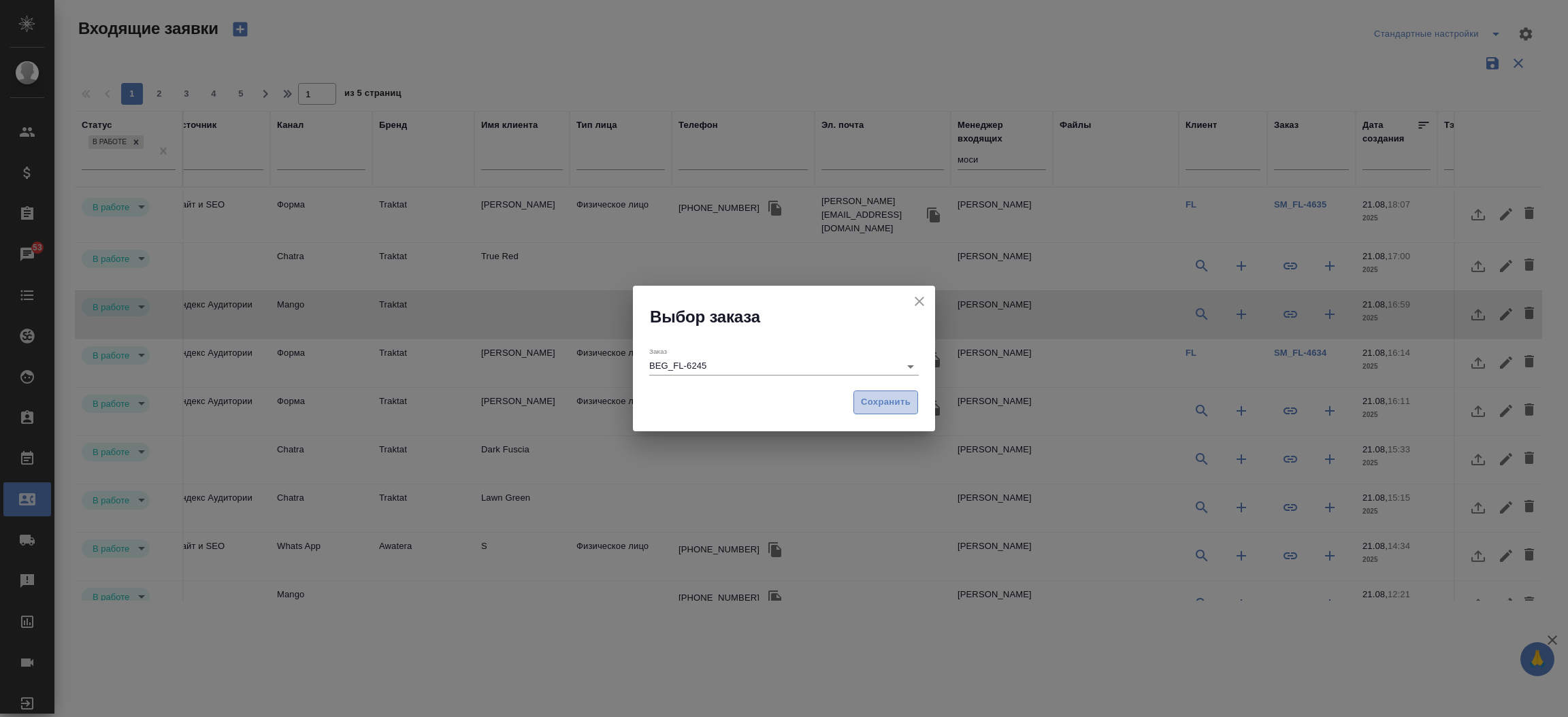
click at [868, 398] on span "Сохранить" at bounding box center [885, 402] width 49 height 16
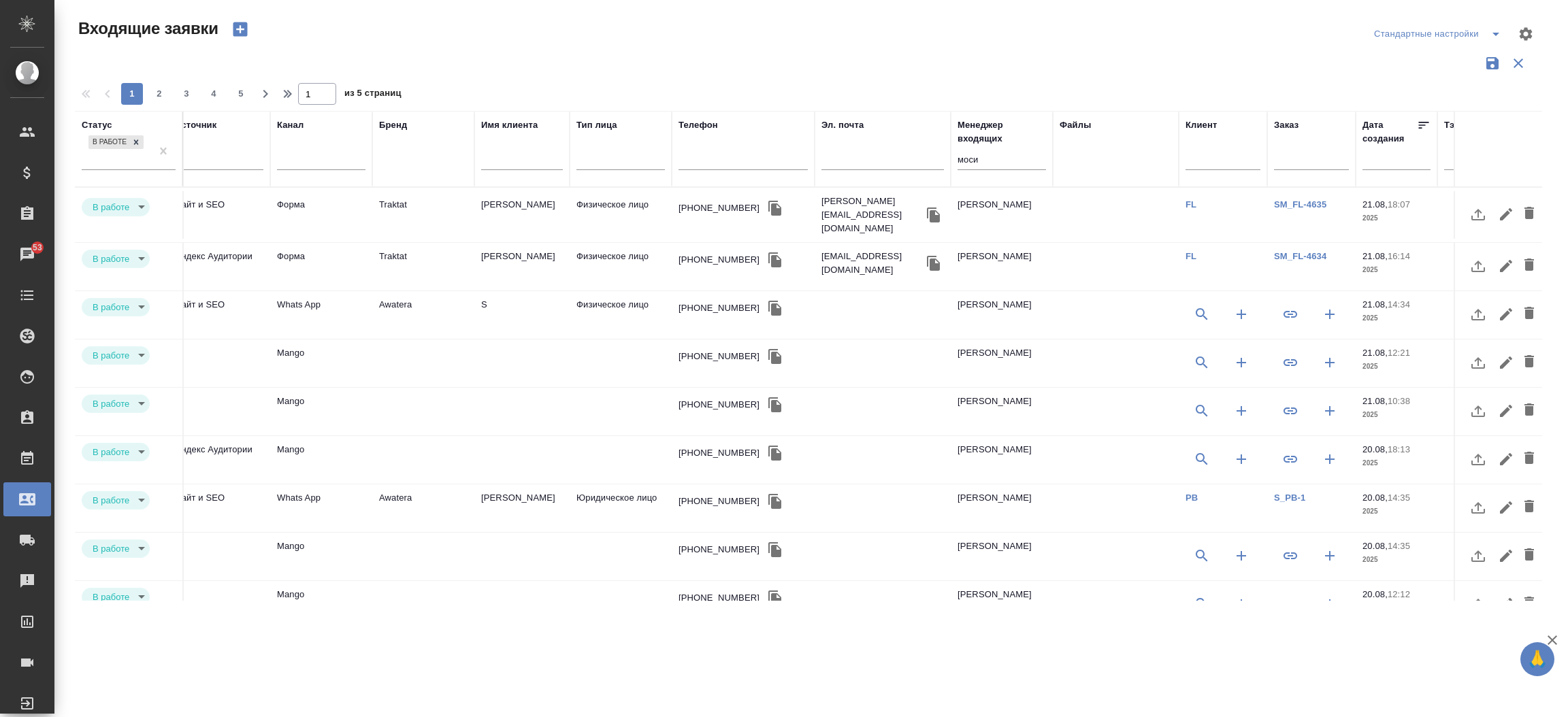
click at [274, 239] on td "Mango" at bounding box center [321, 215] width 102 height 47
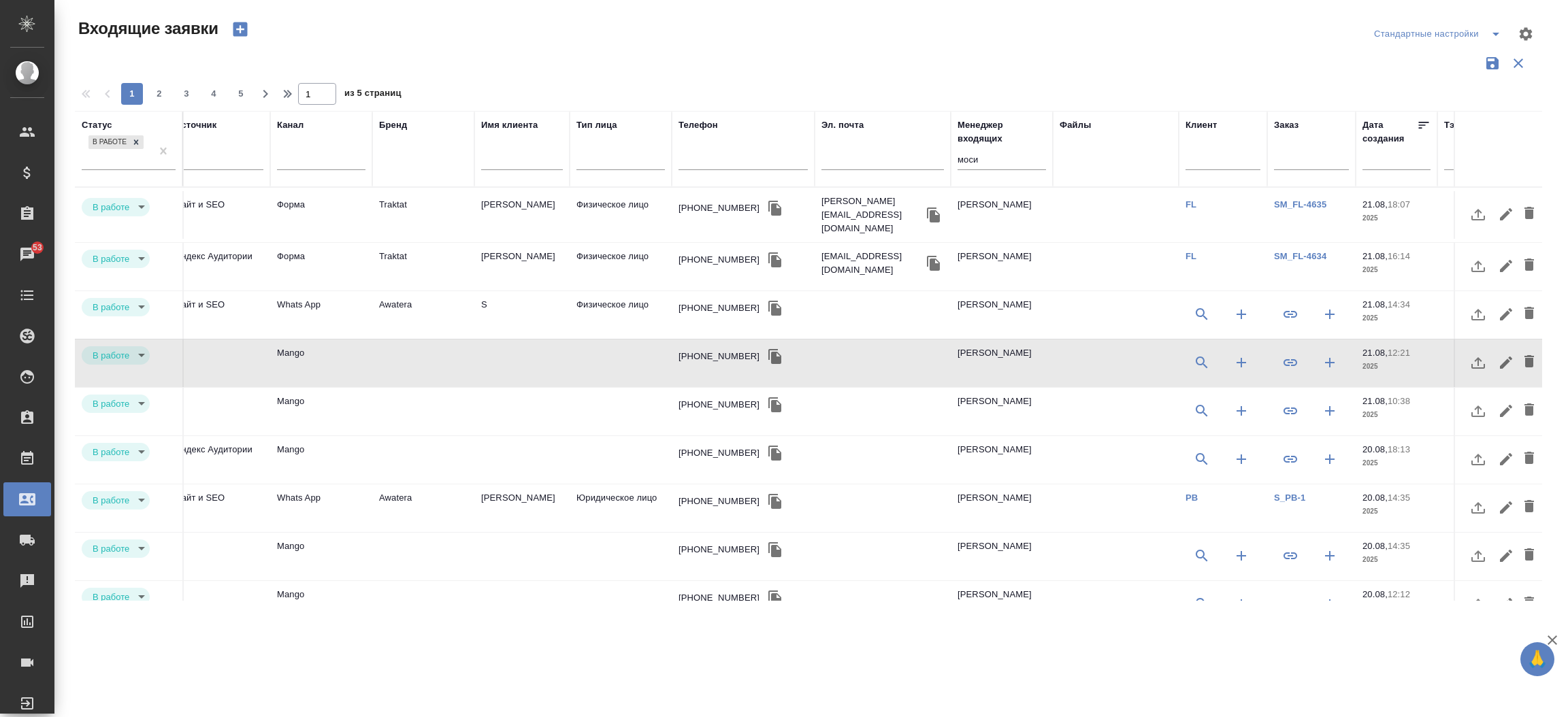
click at [274, 239] on td "Mango" at bounding box center [321, 215] width 102 height 47
click at [289, 239] on td "Mango" at bounding box center [321, 215] width 102 height 47
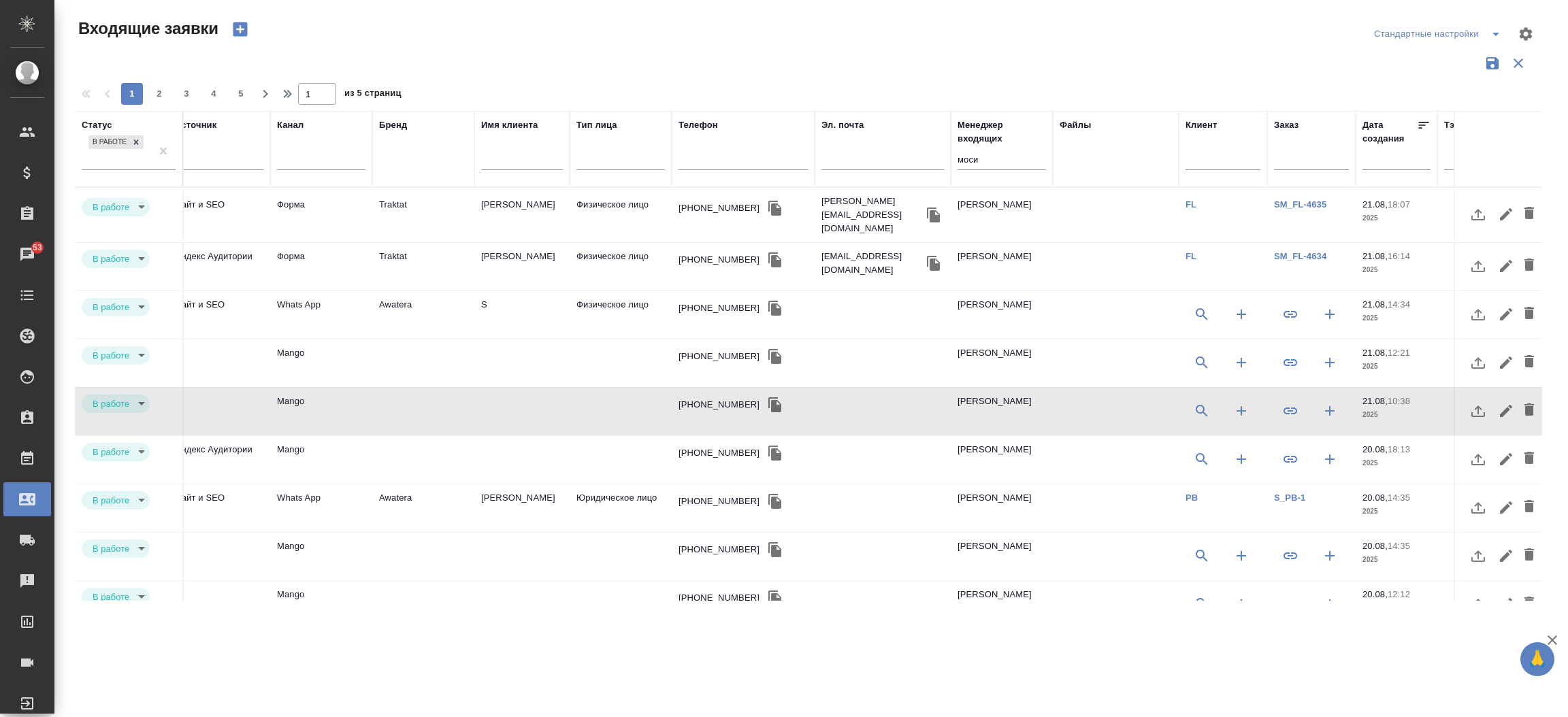
click at [289, 239] on td "Mango" at bounding box center [321, 215] width 102 height 47
click at [284, 239] on td "Mango" at bounding box center [321, 215] width 102 height 47
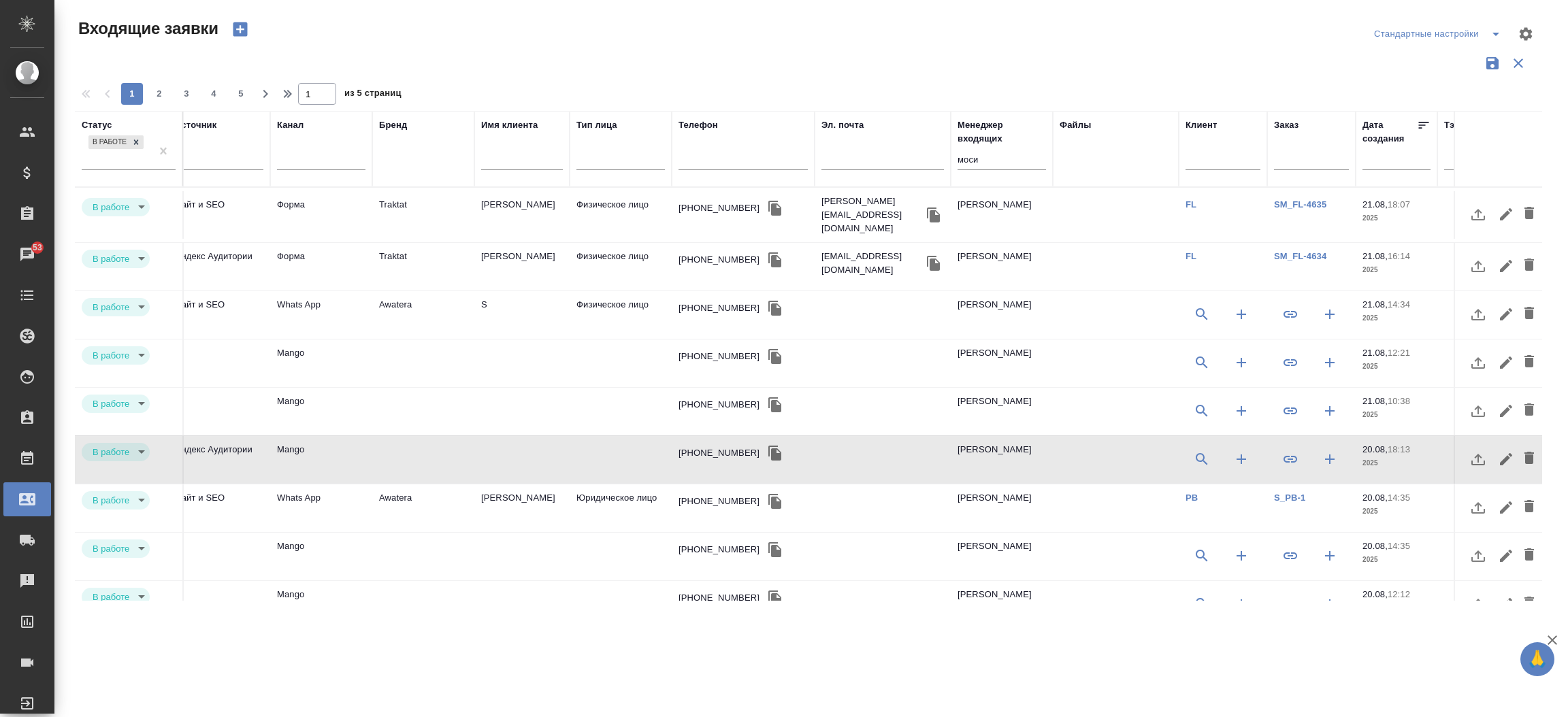
click at [284, 239] on td "Mango" at bounding box center [321, 215] width 102 height 47
click at [326, 239] on td "Mango" at bounding box center [321, 215] width 102 height 47
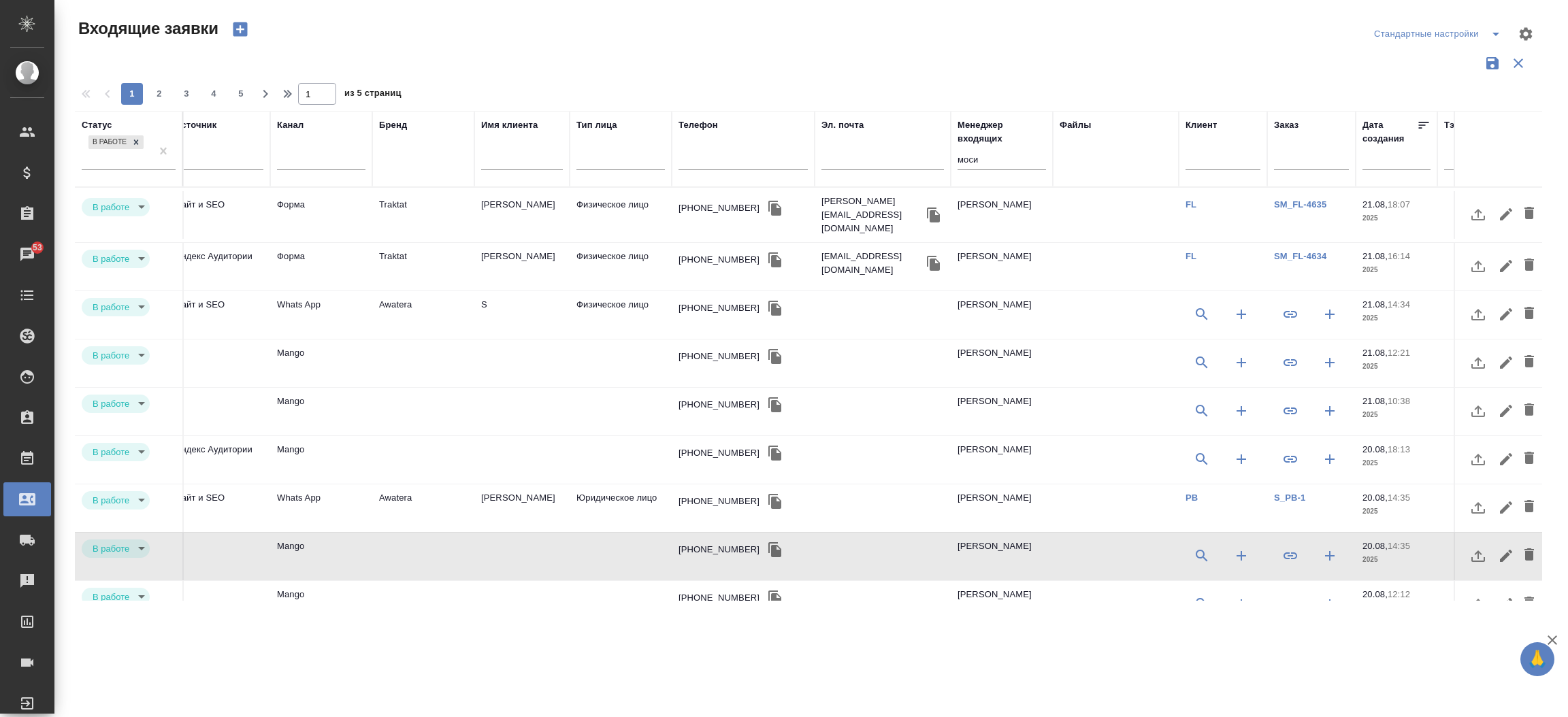
click at [326, 239] on td "Mango" at bounding box center [321, 215] width 102 height 47
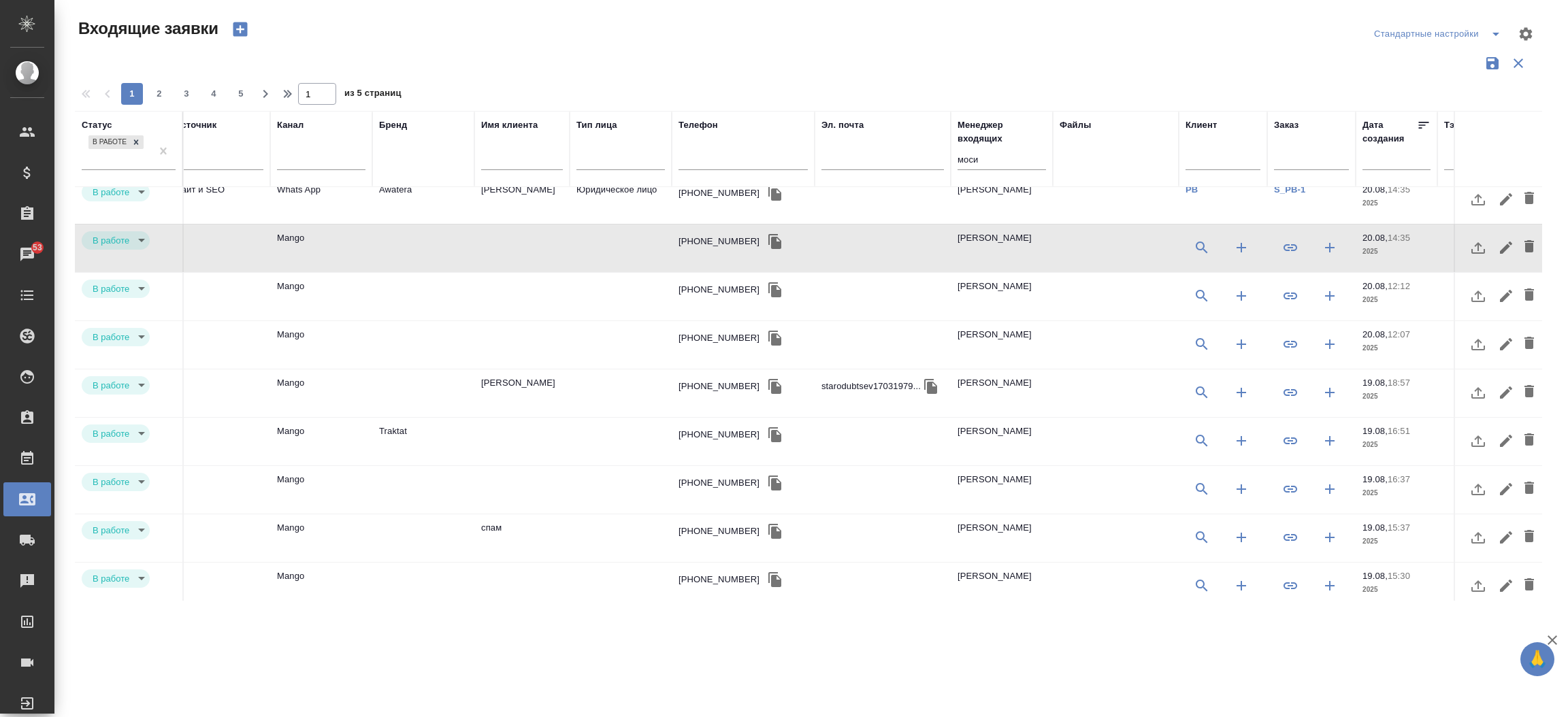
scroll to position [295, 182]
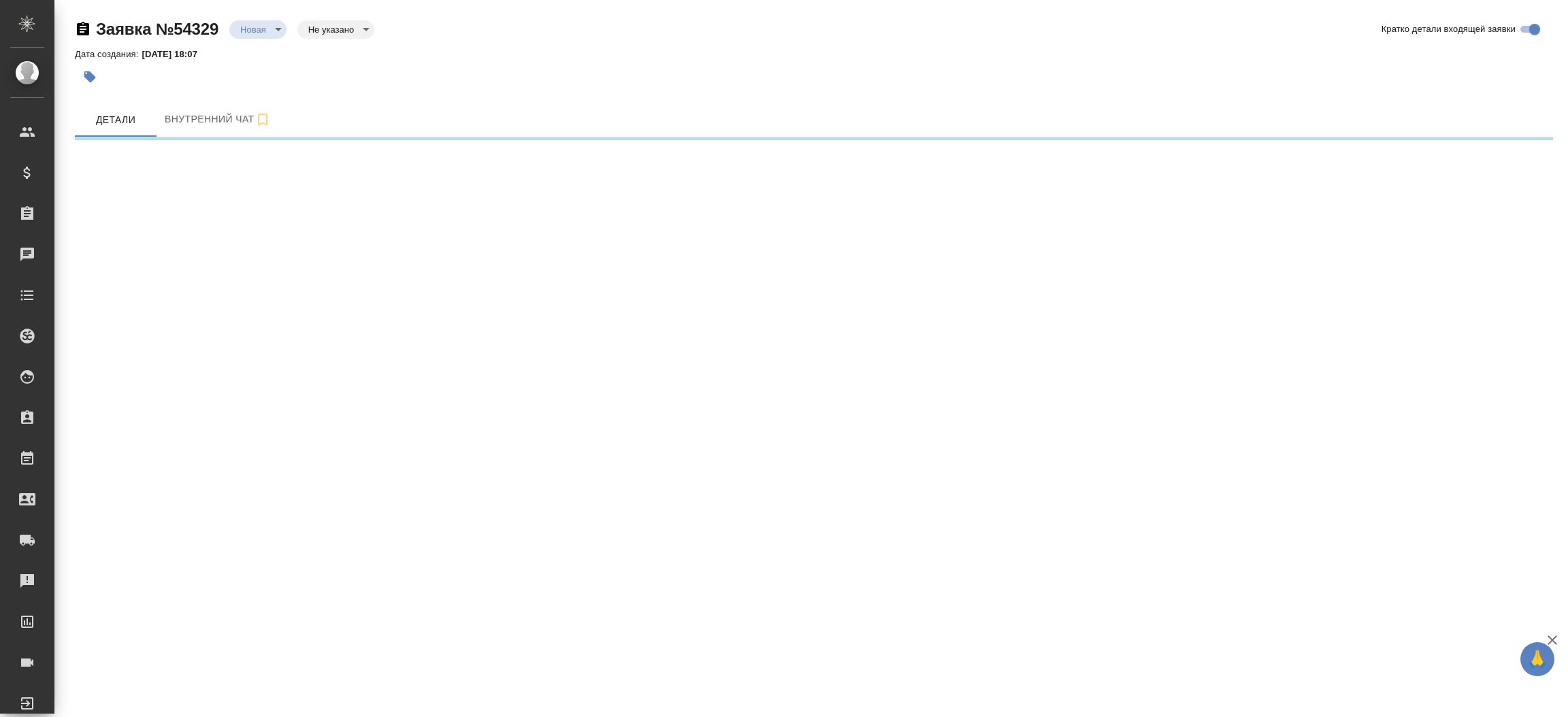
select select "RU"
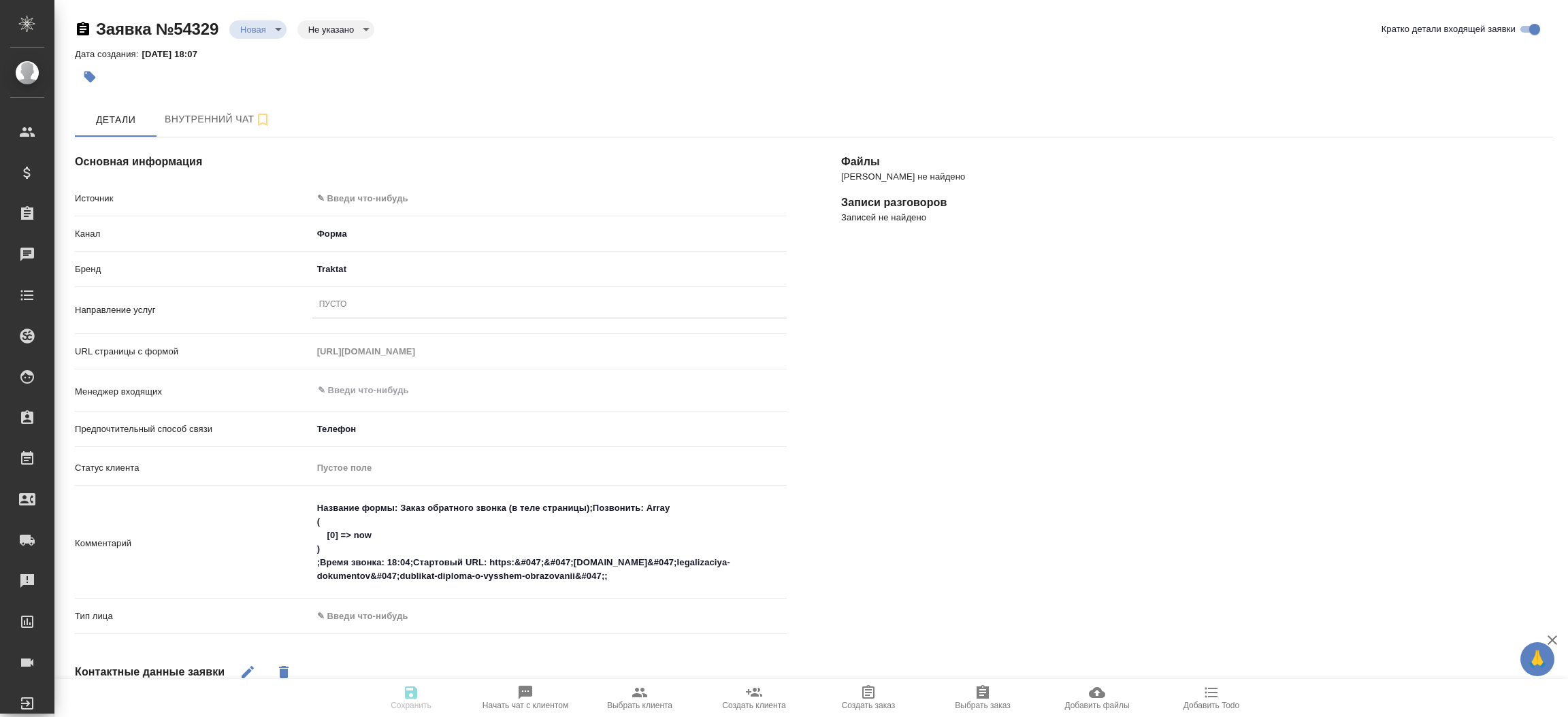
type textarea "x"
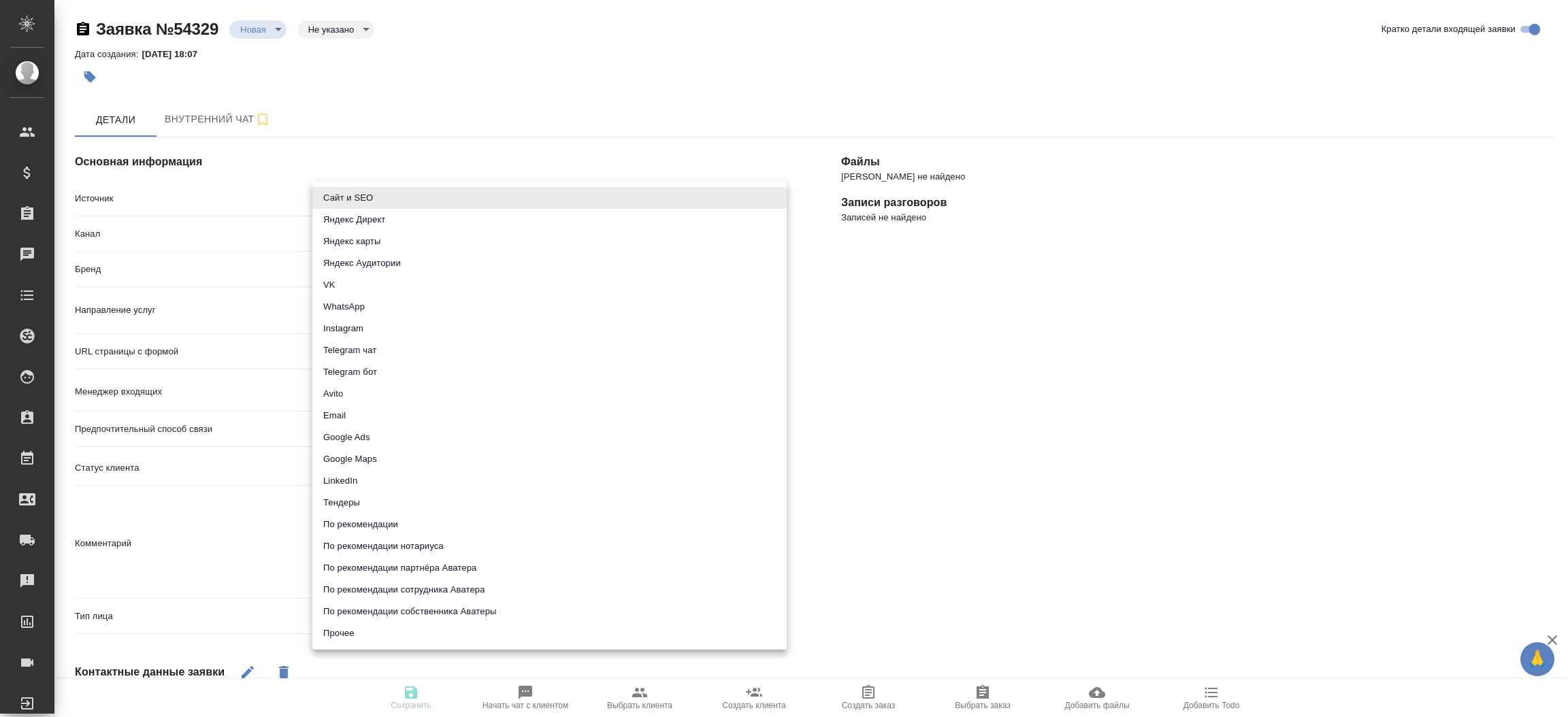
click at [484, 200] on body "🙏 .cls-1 fill:#fff; AWATERA Прутько Ирина i.prutko Клиенты Спецификации Заказы …" at bounding box center [784, 358] width 1568 height 717
click at [484, 200] on li "Сайт и SEO" at bounding box center [549, 197] width 475 height 21
type input "seo"
type textarea "x"
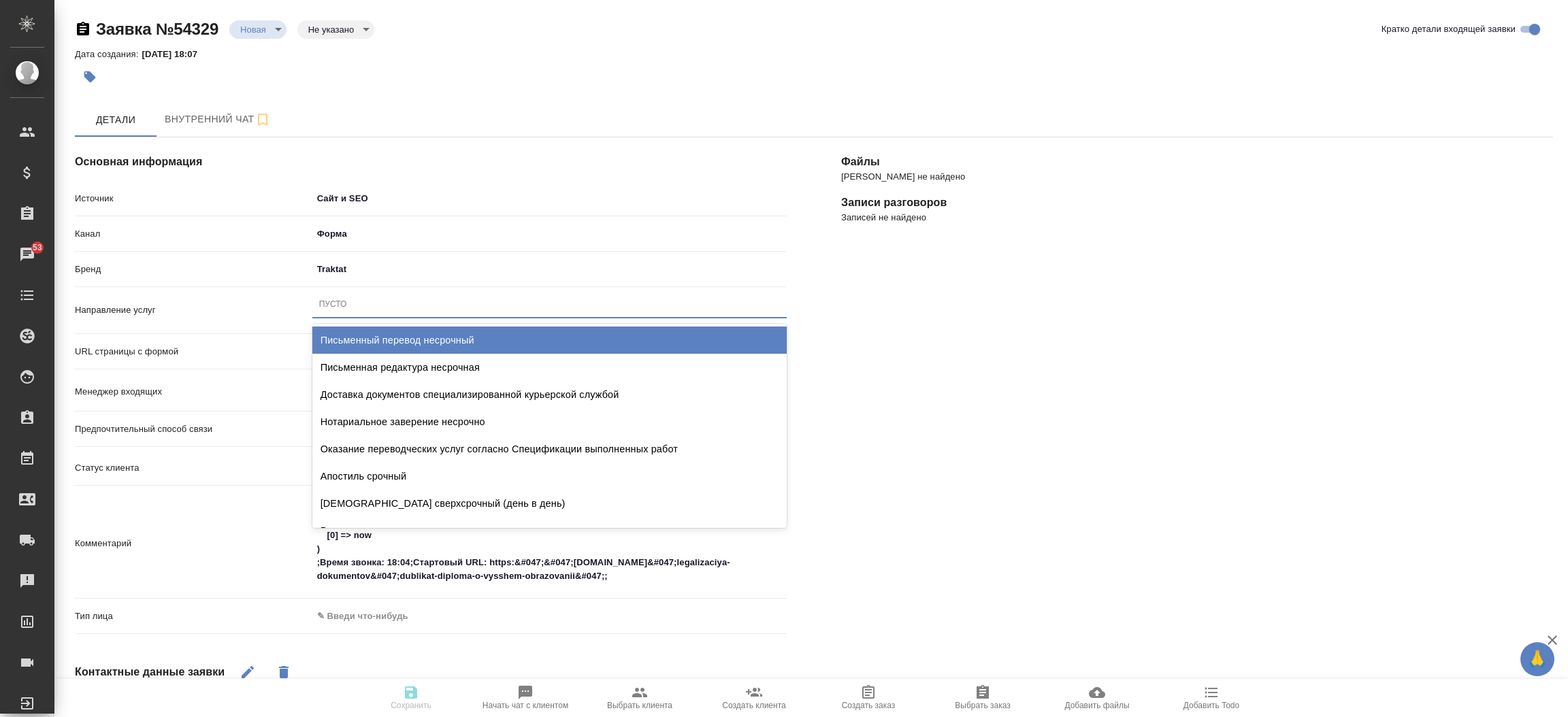
click at [333, 302] on div "Пусто" at bounding box center [333, 305] width 28 height 11
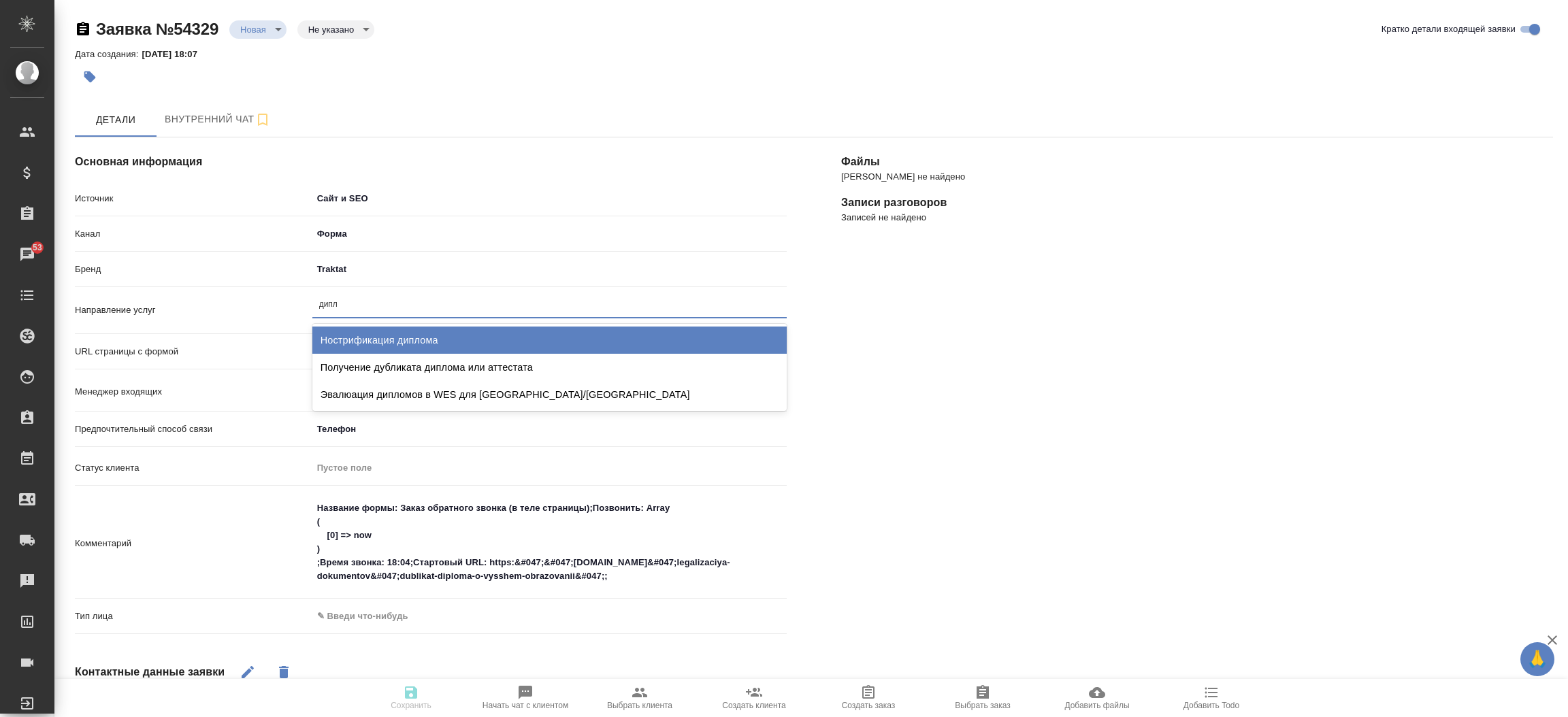
type input "дипло"
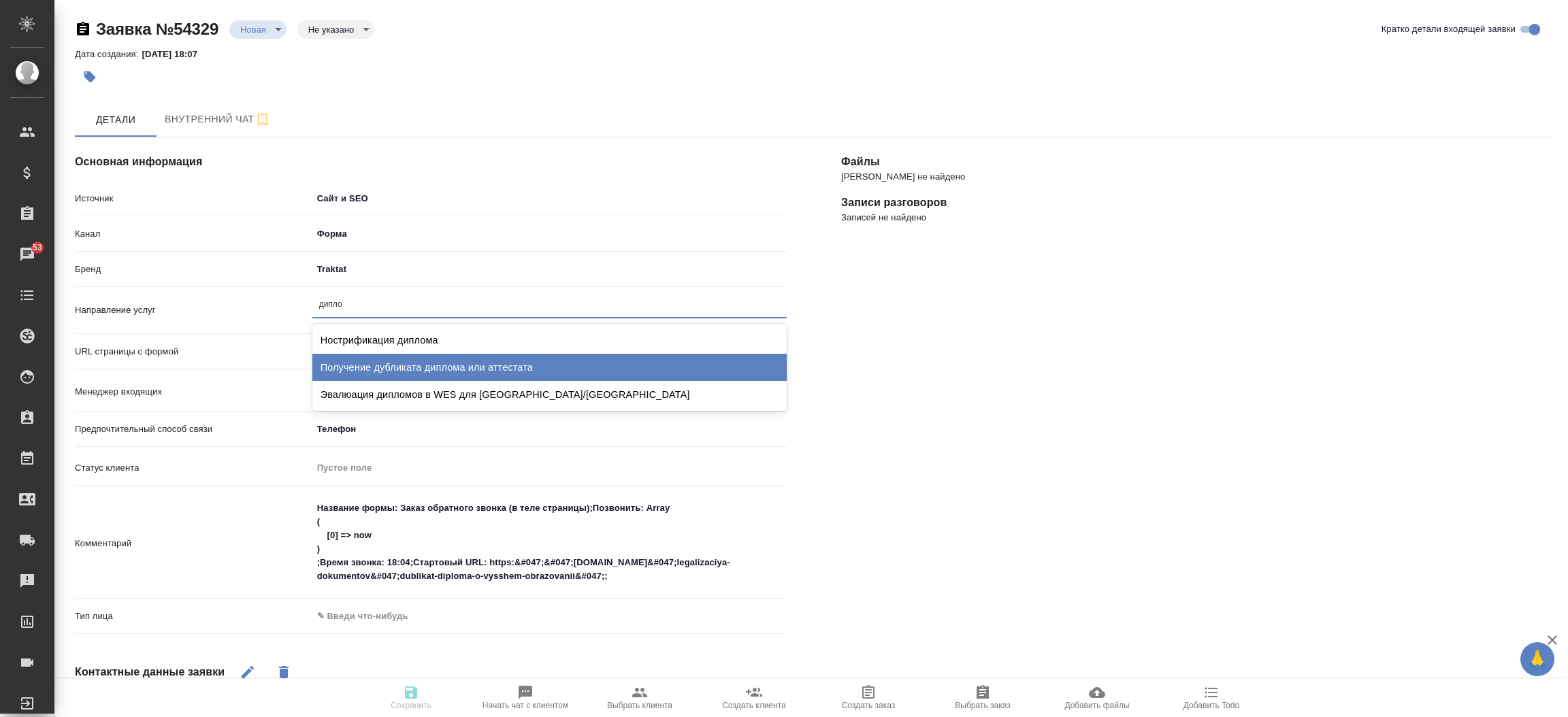
click at [356, 370] on div "Получение дубликата диплома или аттестата" at bounding box center [549, 367] width 475 height 27
type textarea "x"
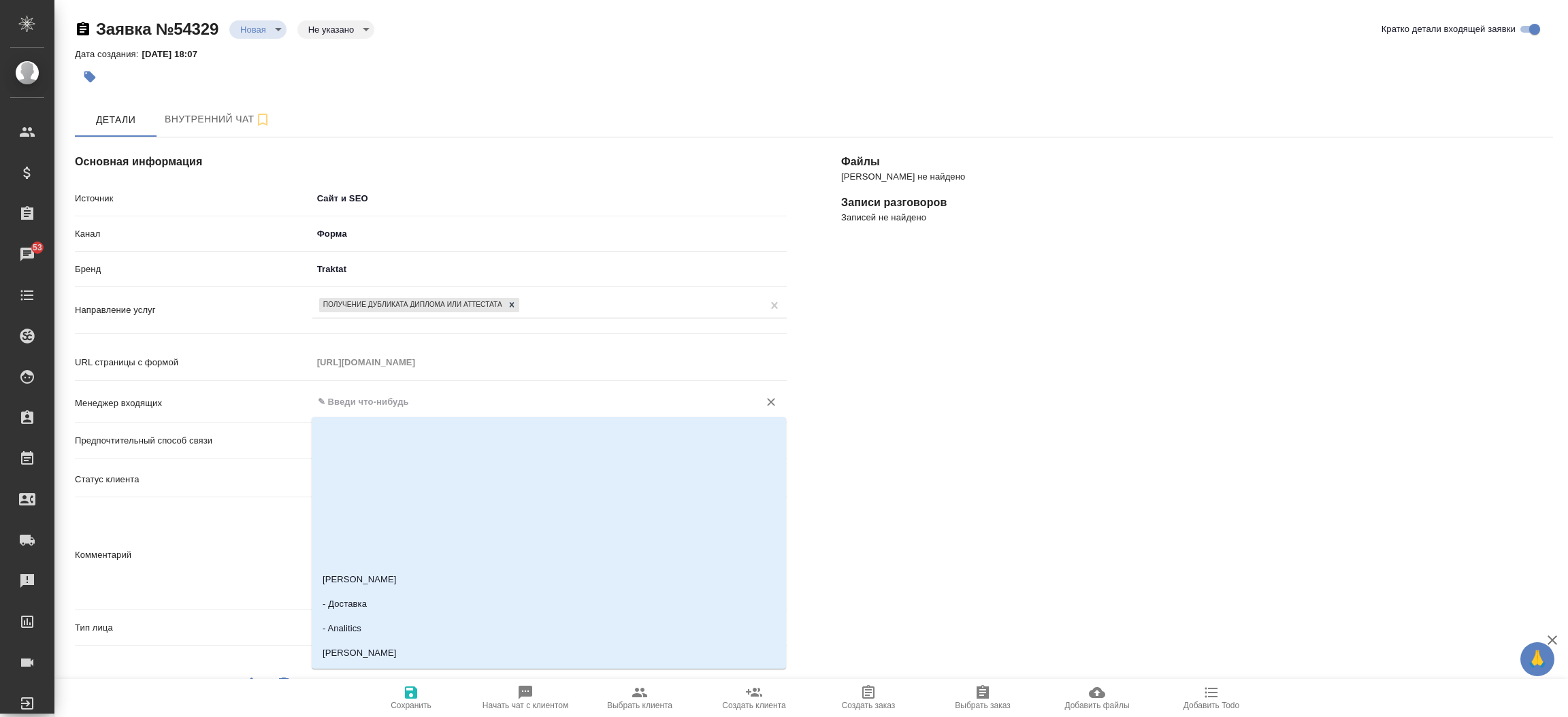
click at [381, 399] on input "text" at bounding box center [527, 402] width 421 height 17
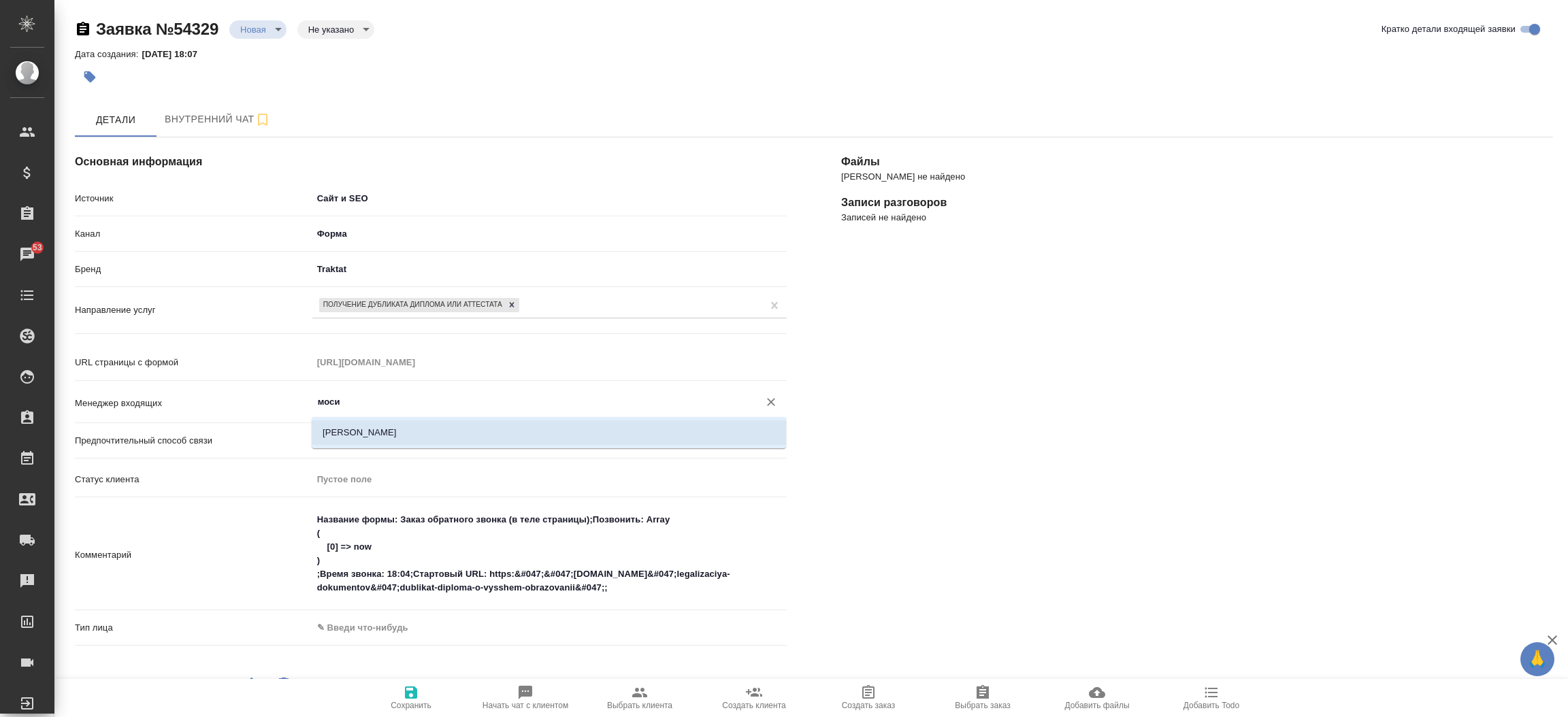
click at [378, 430] on li "[PERSON_NAME]" at bounding box center [549, 433] width 475 height 24
type input "[PERSON_NAME]"
type textarea "x"
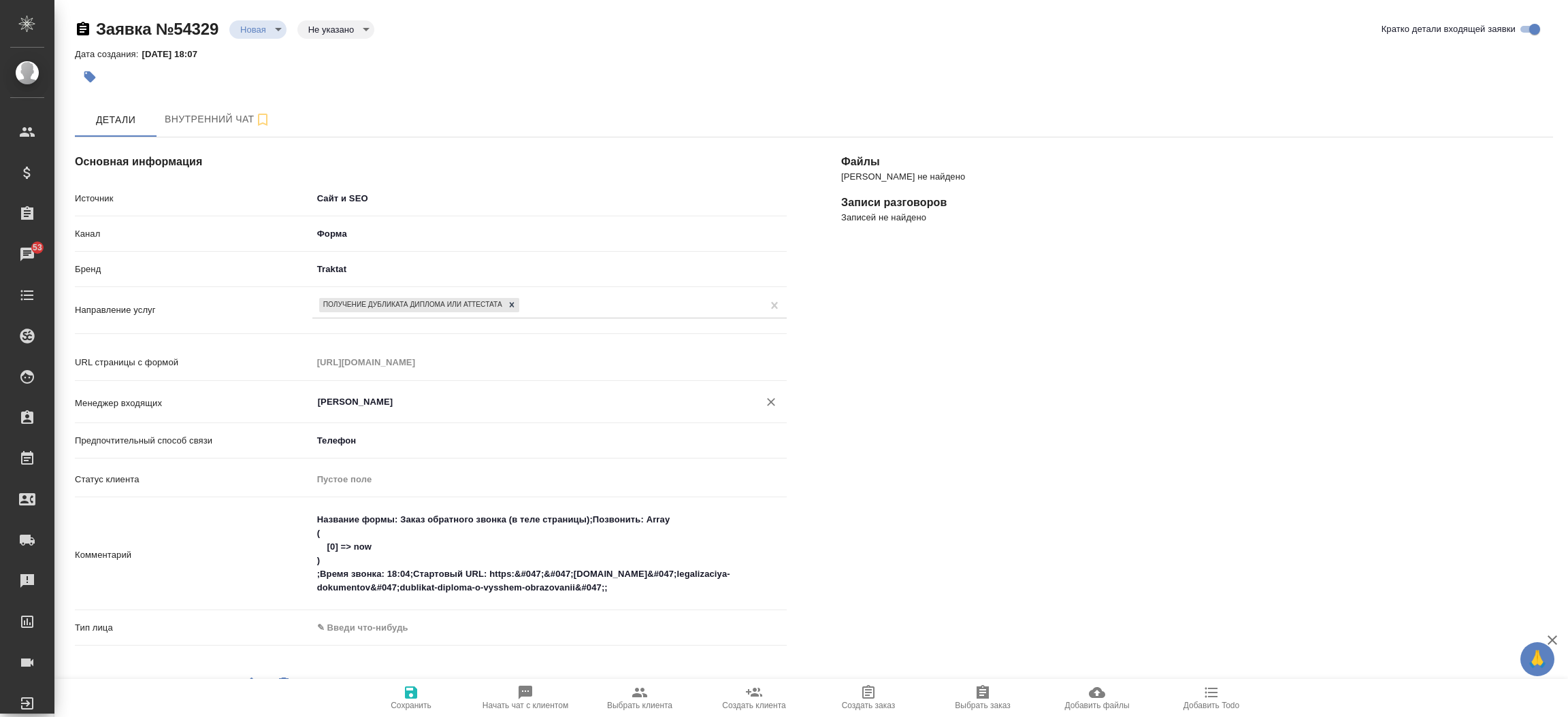
type input "[PERSON_NAME]"
click at [385, 641] on div "Тип лица ✎ Введи что-нибудь" at bounding box center [431, 633] width 712 height 35
click at [383, 639] on body "🙏 .cls-1 fill:#fff; AWATERA Прутько Ирина i.prutko Клиенты Спецификации Заказы …" at bounding box center [784, 358] width 1568 height 717
click at [383, 645] on li "Физическое лицо" at bounding box center [470, 648] width 317 height 21
type textarea "x"
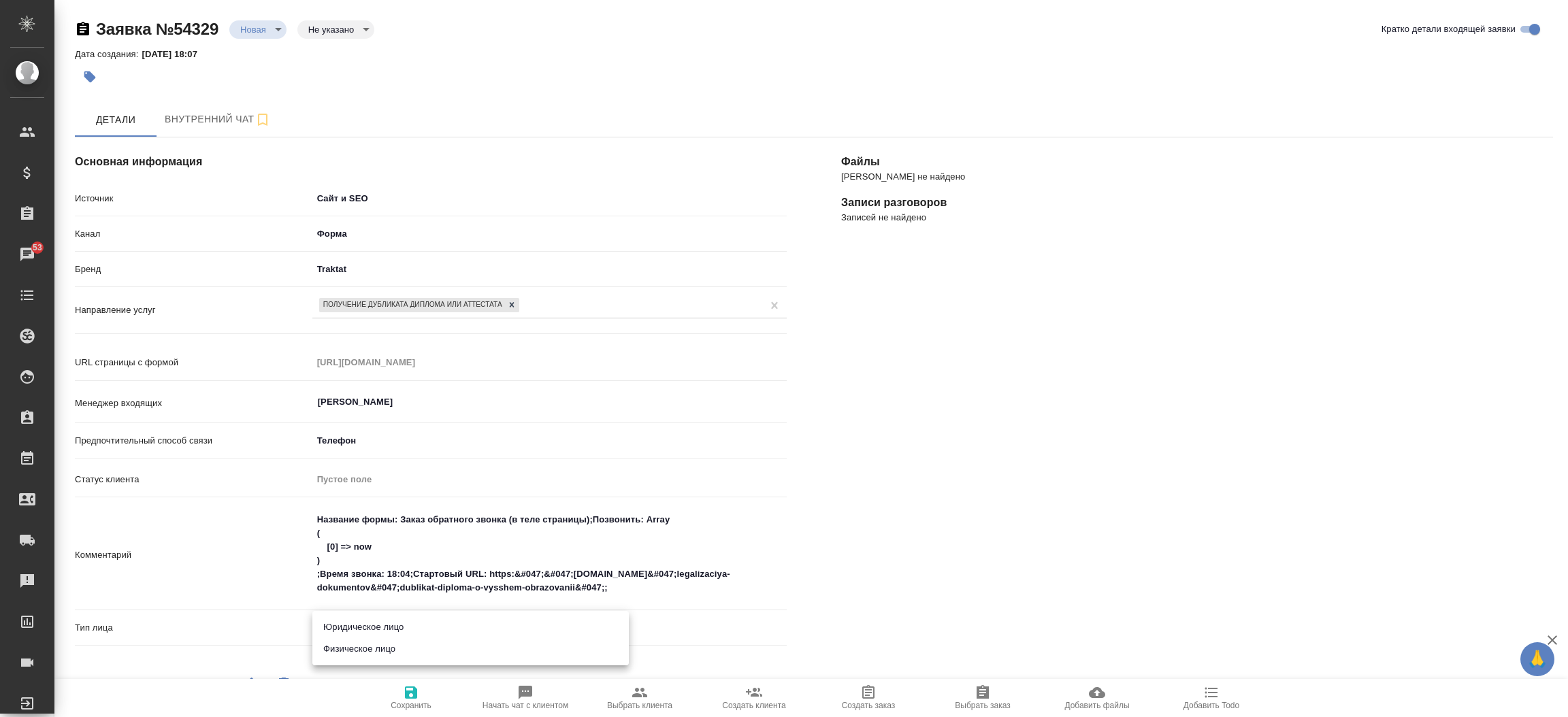
type input "private"
click at [862, 605] on div "Файлы Файлов не найдено Записи разговоров Записей не найдено" at bounding box center [1196, 566] width 766 height 910
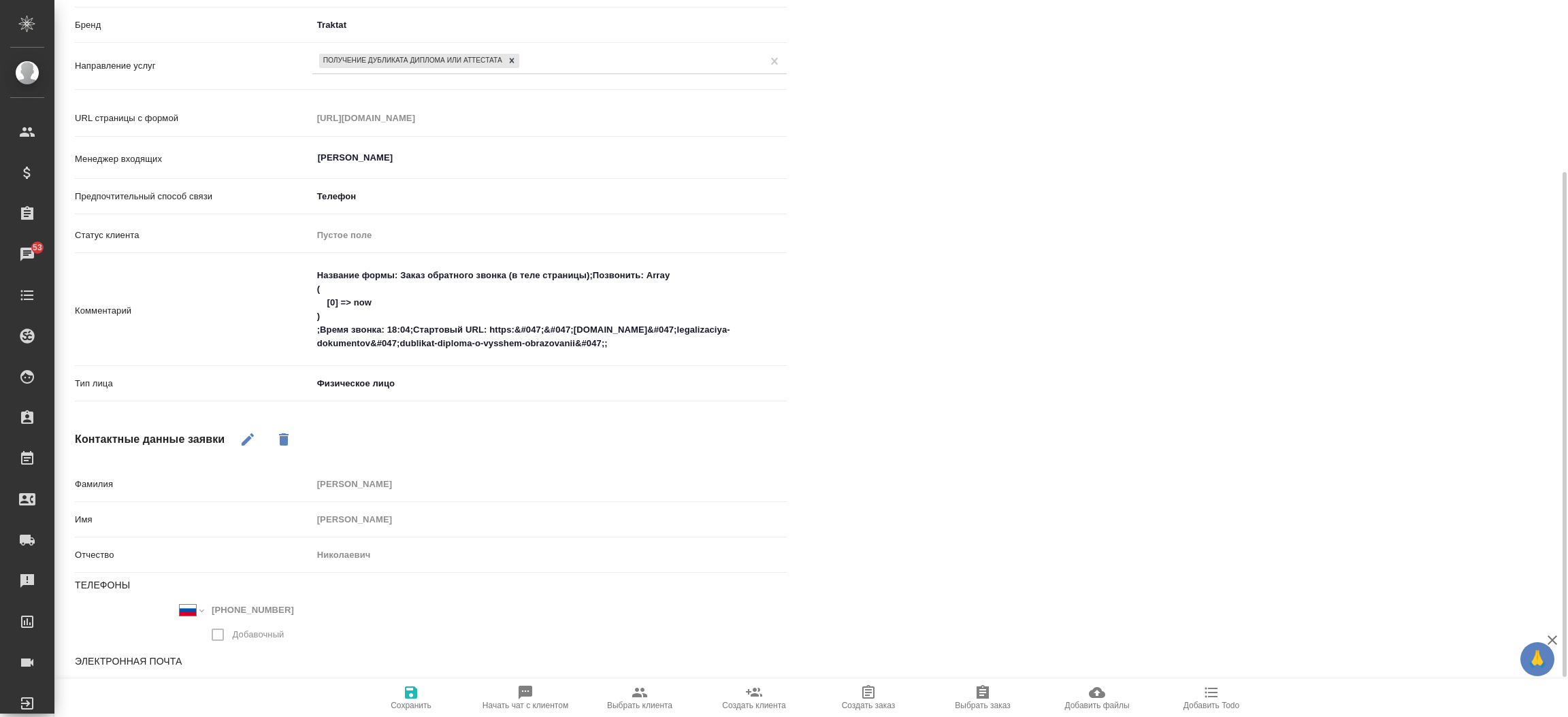
scroll to position [302, 0]
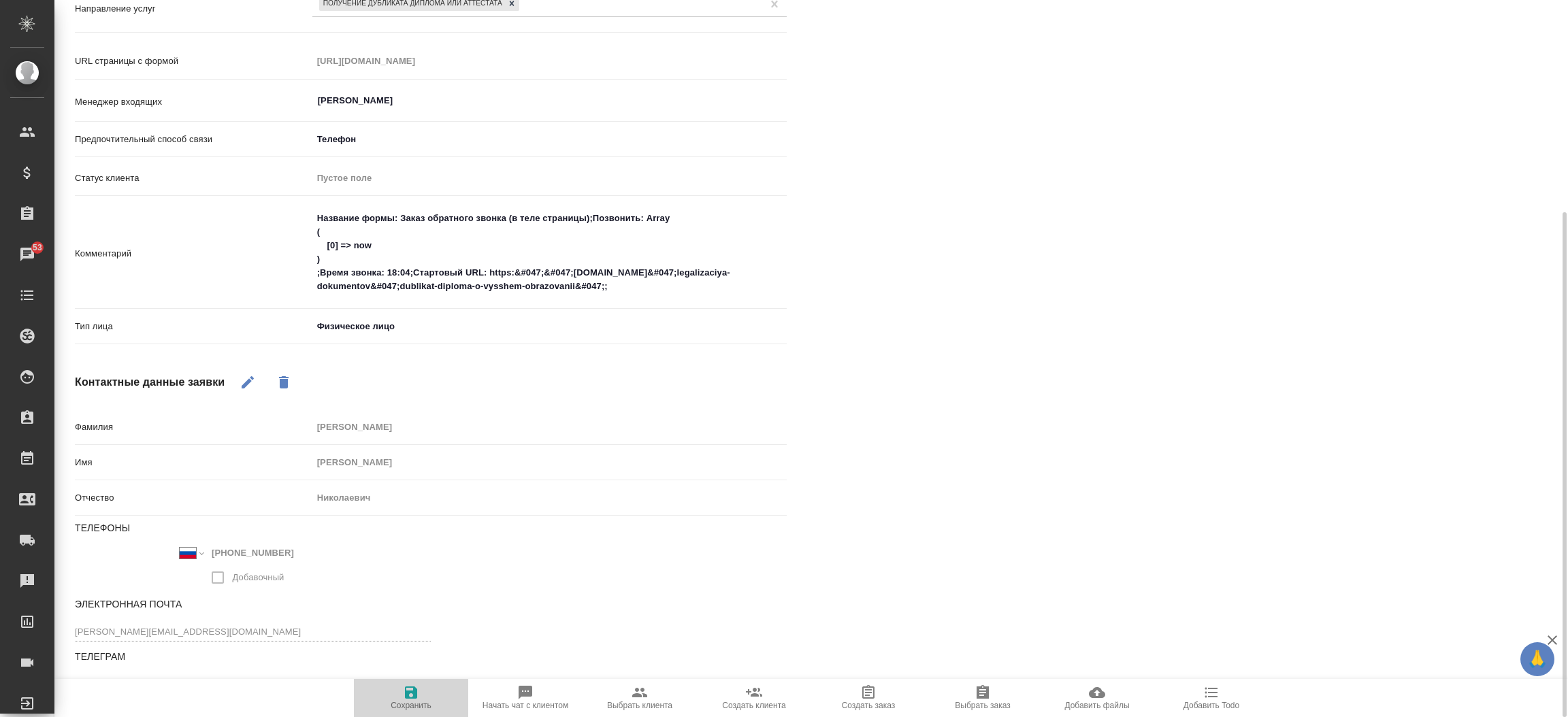
click at [425, 692] on span "Сохранить" at bounding box center [411, 697] width 98 height 26
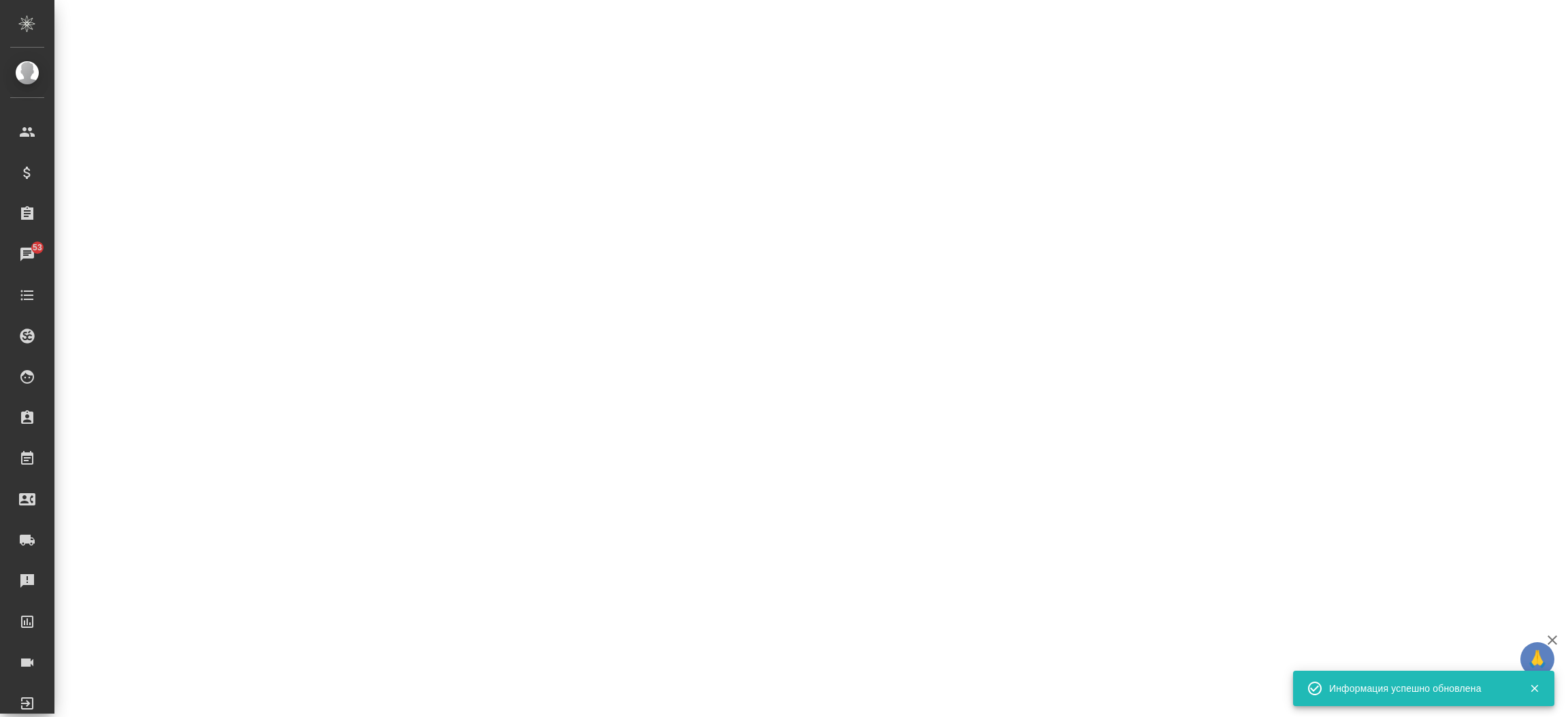
select select "RU"
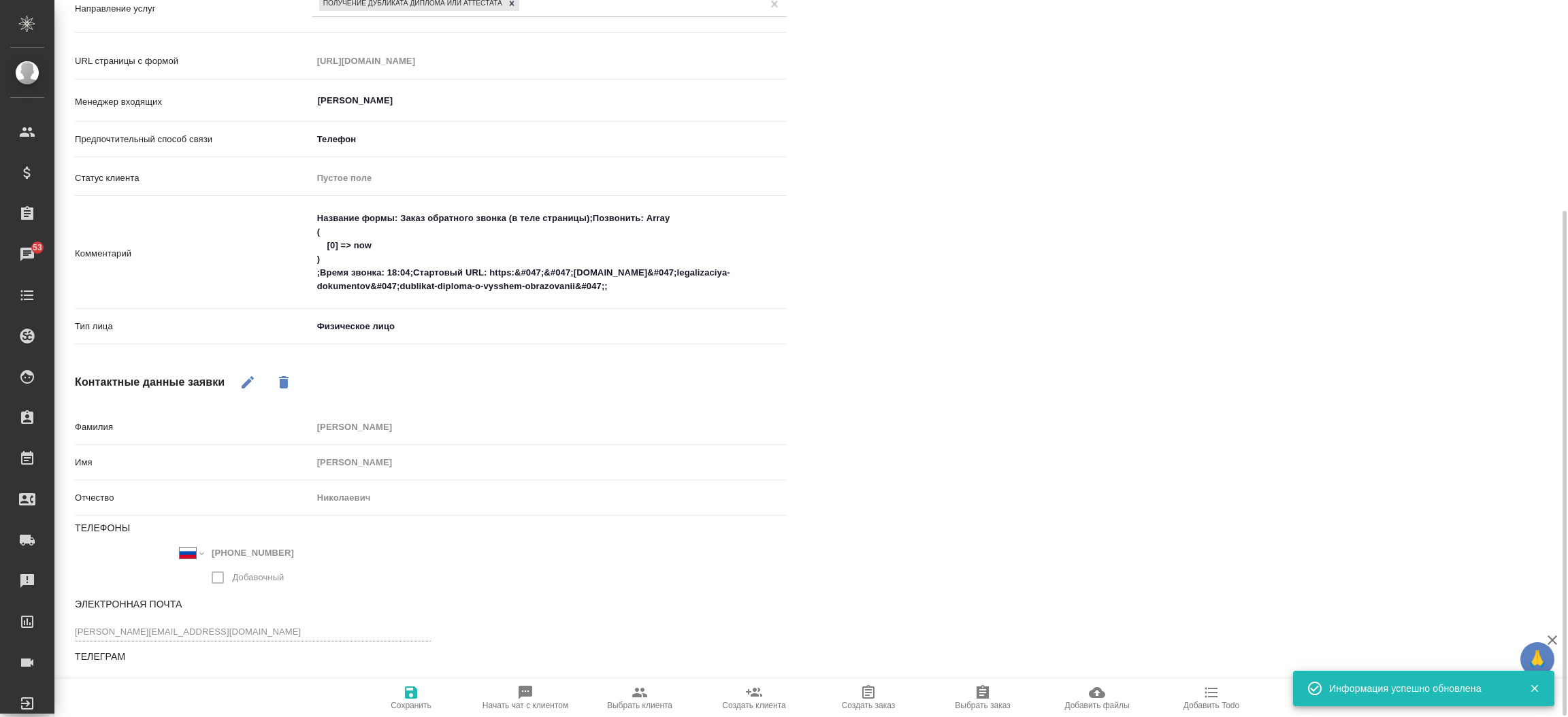
scroll to position [301, 0]
click at [646, 688] on icon "button" at bounding box center [640, 693] width 17 height 17
type textarea "x"
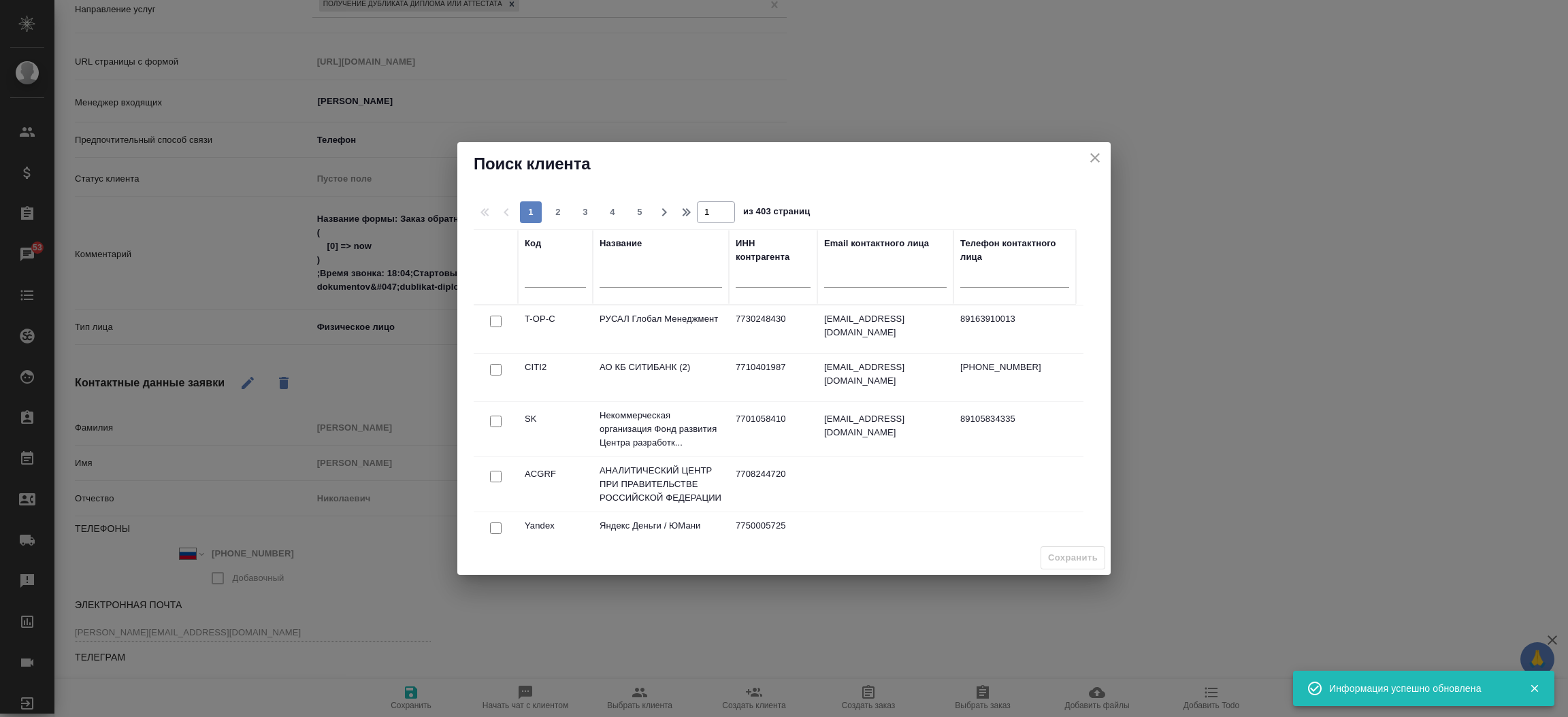
click at [620, 268] on div at bounding box center [660, 280] width 123 height 33
click at [620, 276] on input "text" at bounding box center [660, 280] width 123 height 17
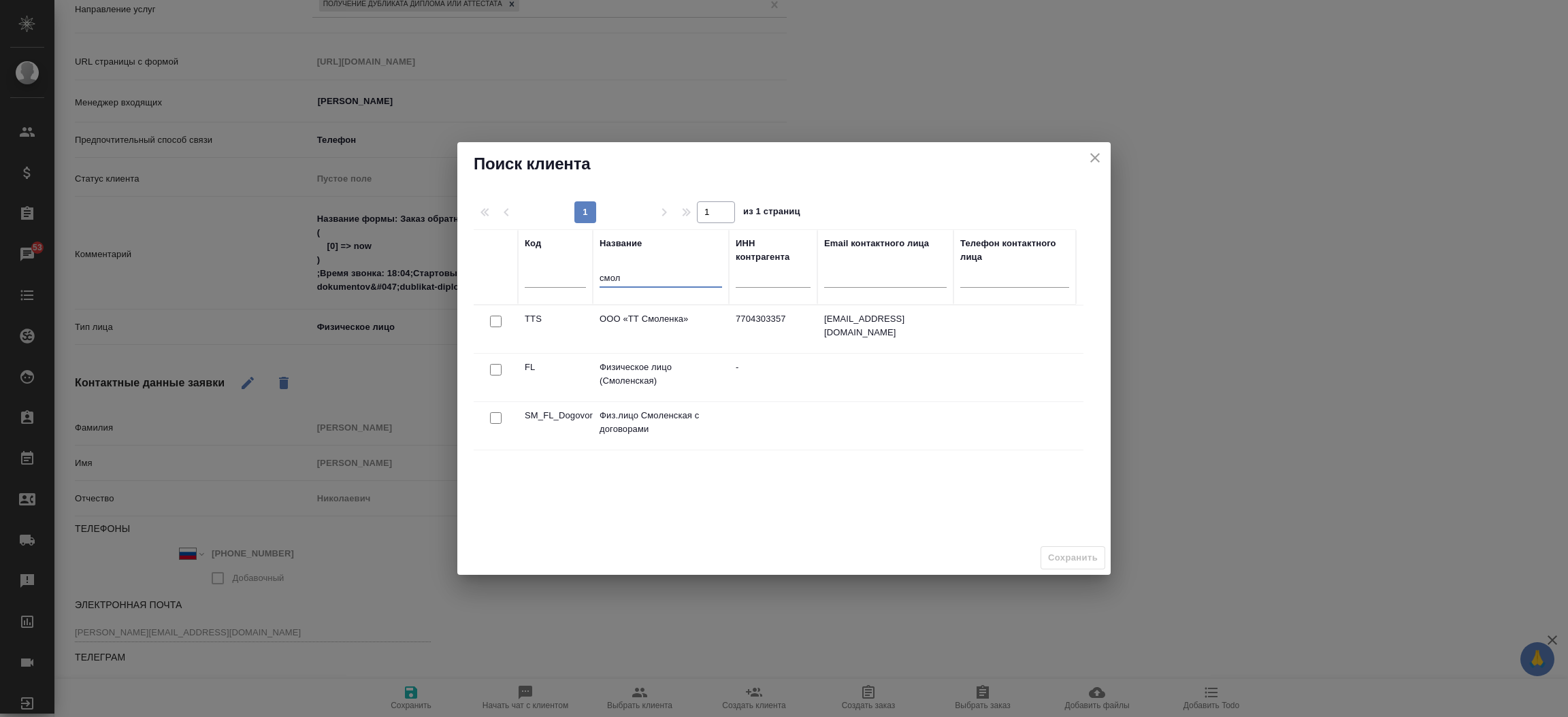
type input "смол"
click at [495, 327] on input "checkbox" at bounding box center [495, 321] width 11 height 11
checkbox input "true"
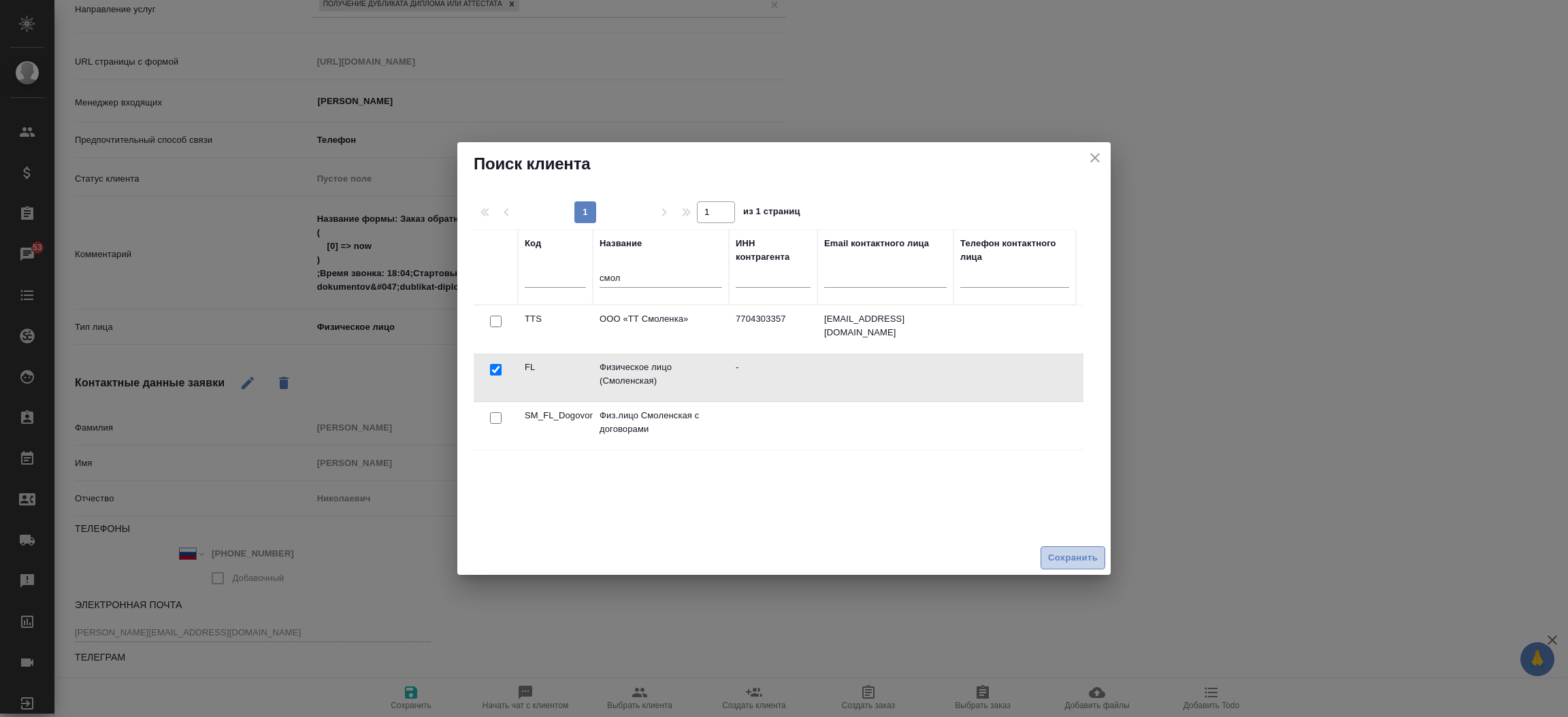
click at [1060, 558] on span "Сохранить" at bounding box center [1072, 558] width 49 height 16
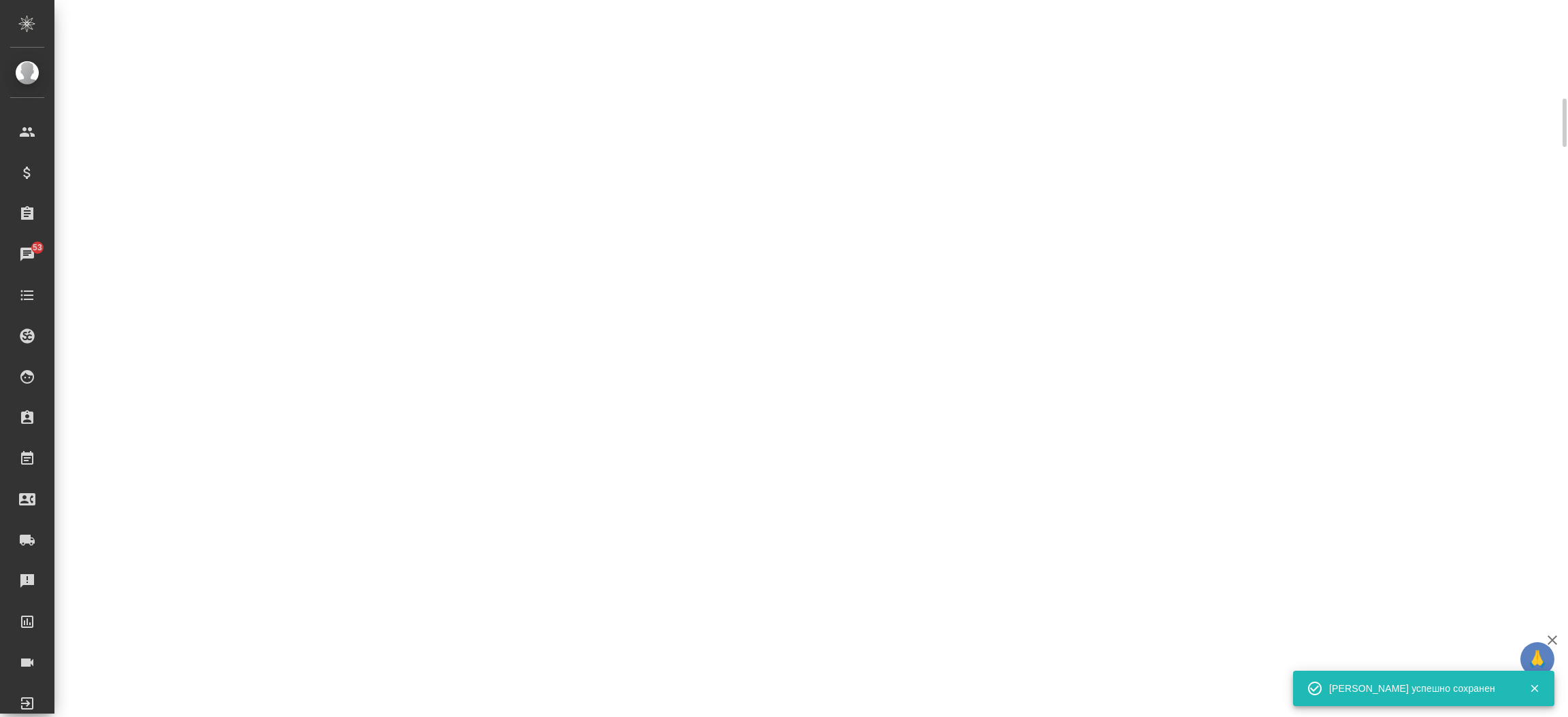
select select "RU"
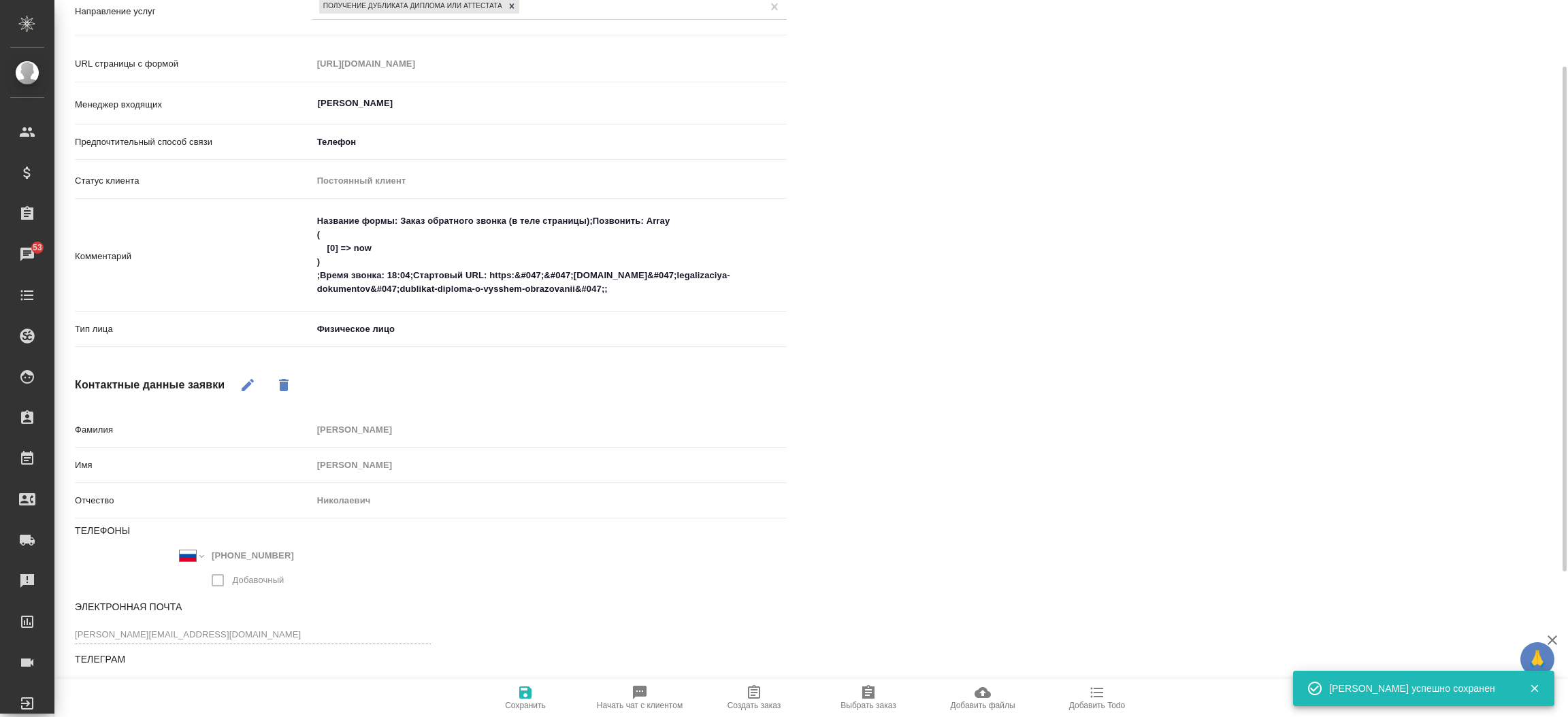
scroll to position [215, 0]
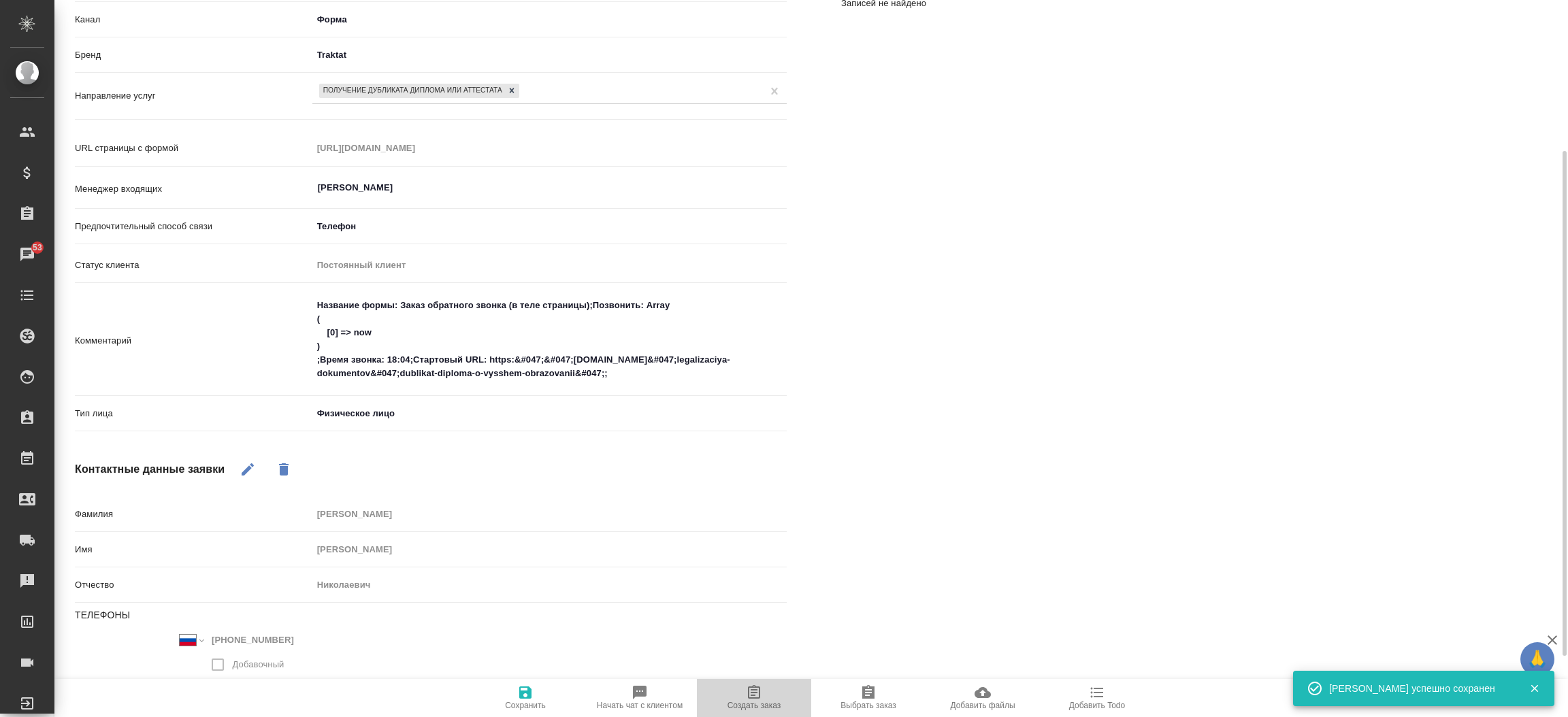
click at [742, 679] on button "Создать заказ" at bounding box center [753, 697] width 114 height 38
type textarea "x"
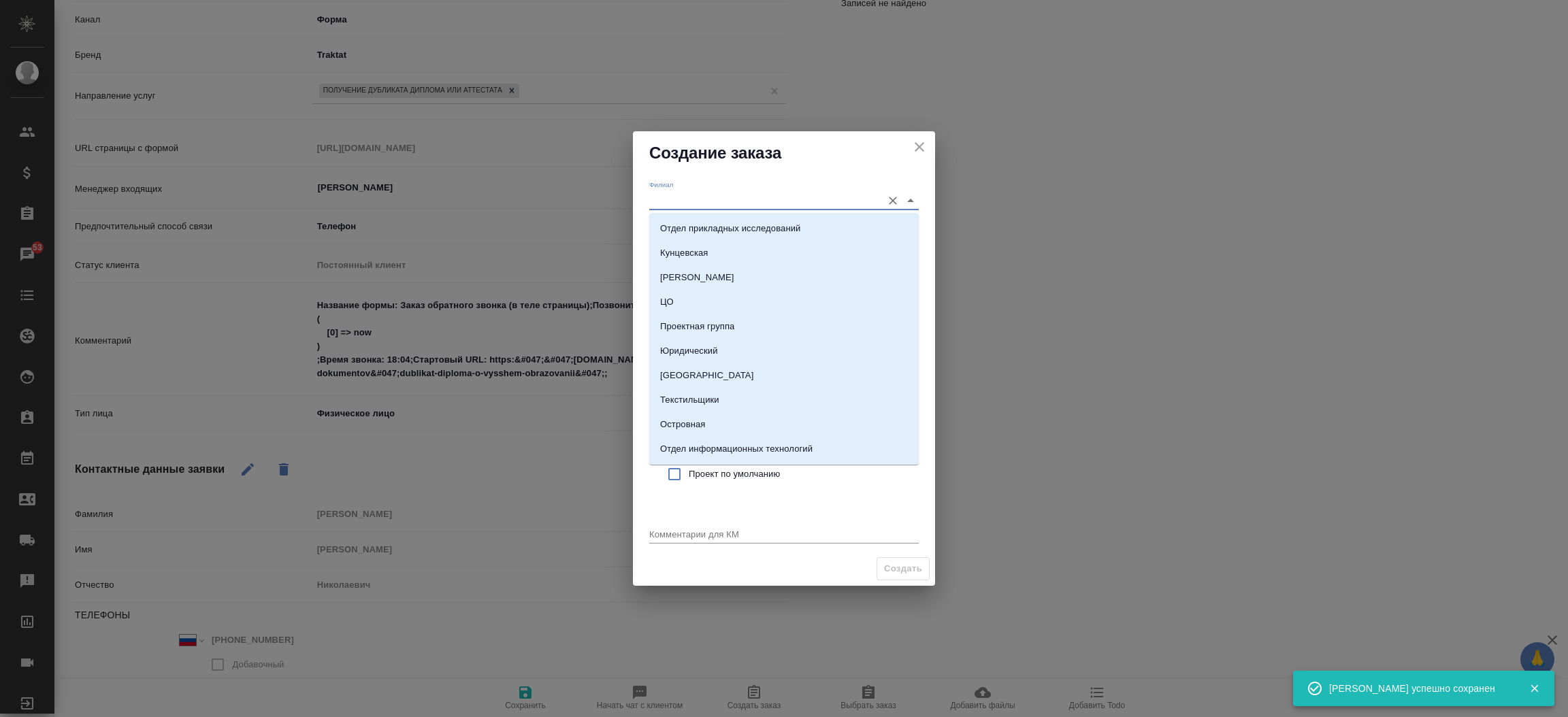
click at [689, 198] on input "Филиал" at bounding box center [762, 201] width 226 height 19
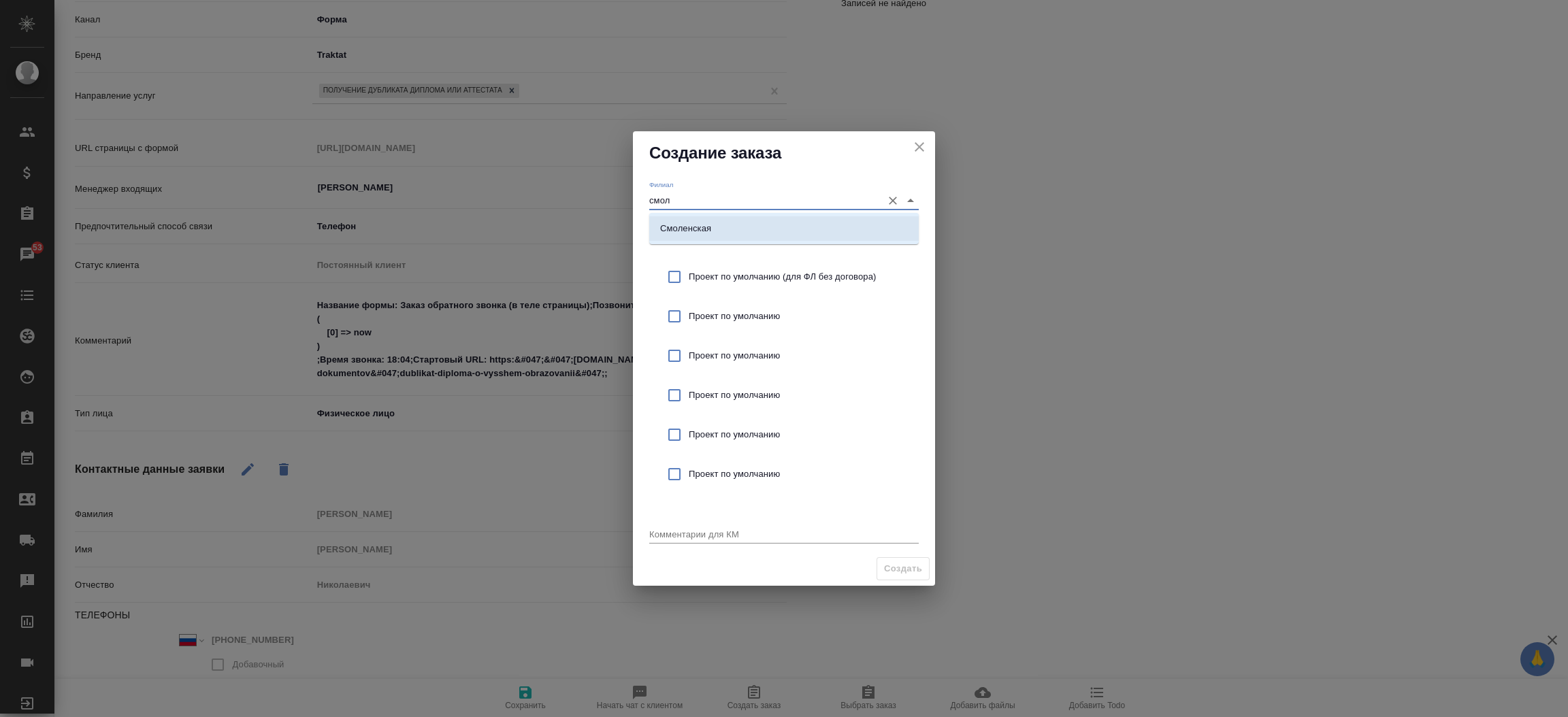
click at [675, 233] on p "Смоленская" at bounding box center [686, 228] width 51 height 14
type input "Смоленская"
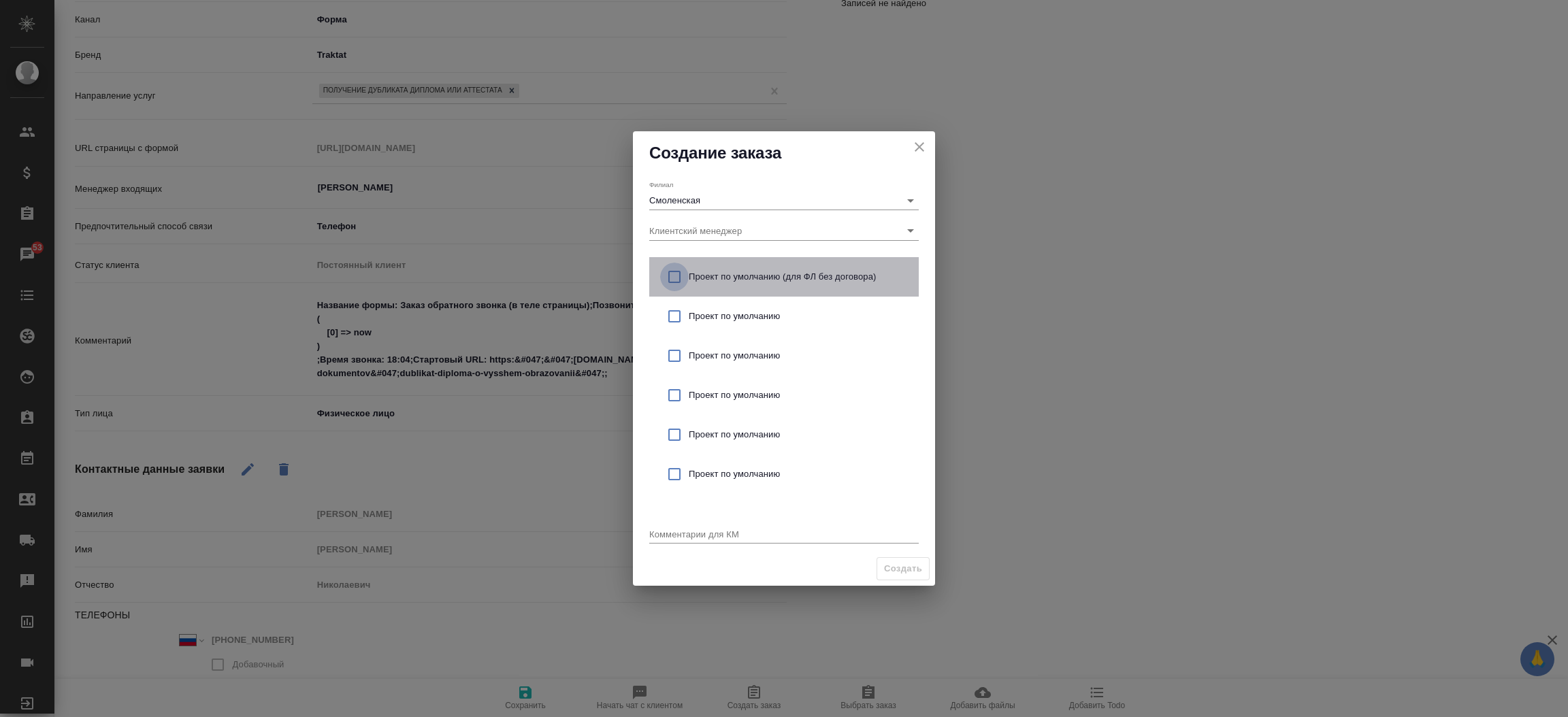
click at [668, 276] on input "checkbox" at bounding box center [674, 277] width 29 height 29
checkbox input "true"
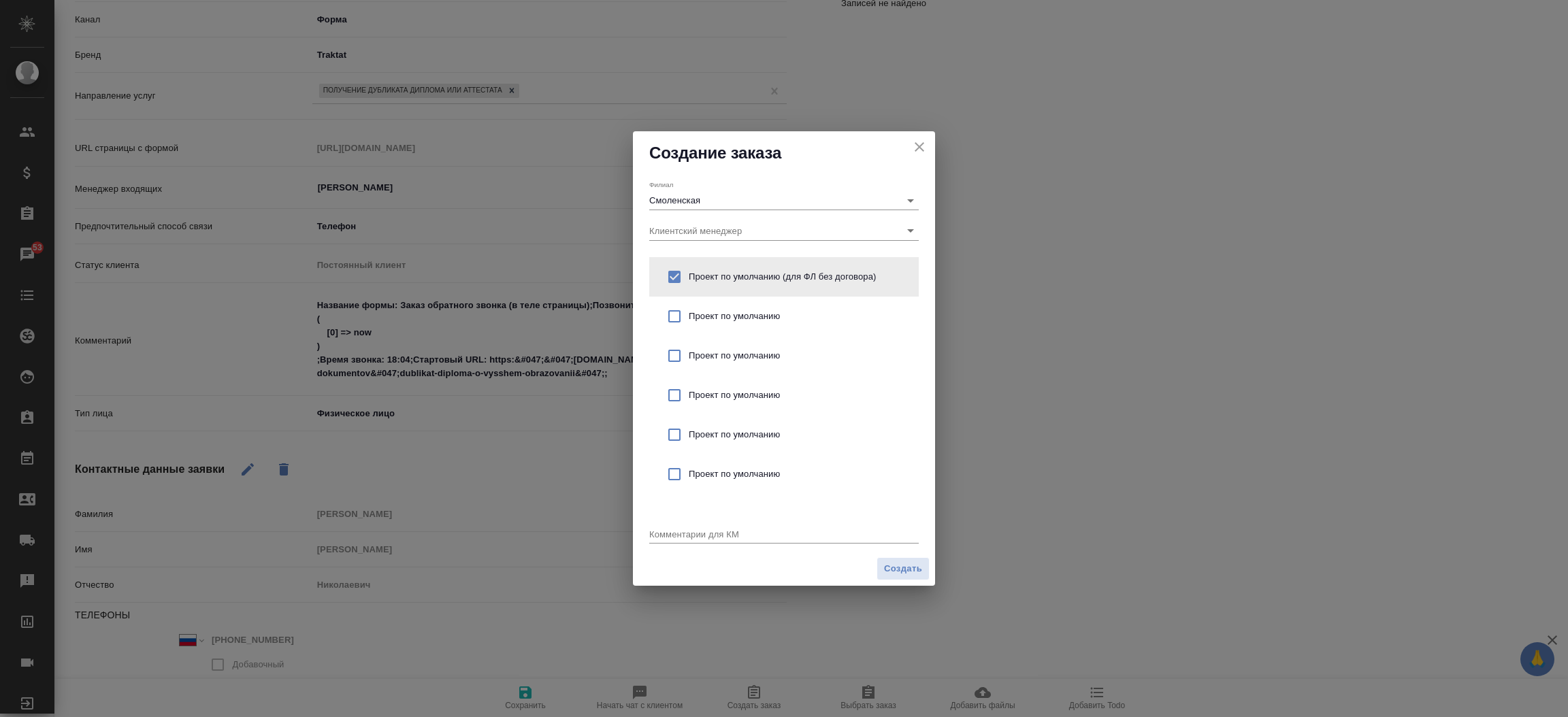
click at [667, 524] on div "Комментарии для КМ x" at bounding box center [784, 529] width 269 height 28
click at [664, 527] on div "x" at bounding box center [784, 535] width 269 height 17
type textarea "от КВ: восстановить диплом выдан был в Астрахани"
click at [908, 564] on span "Создать" at bounding box center [903, 568] width 38 height 16
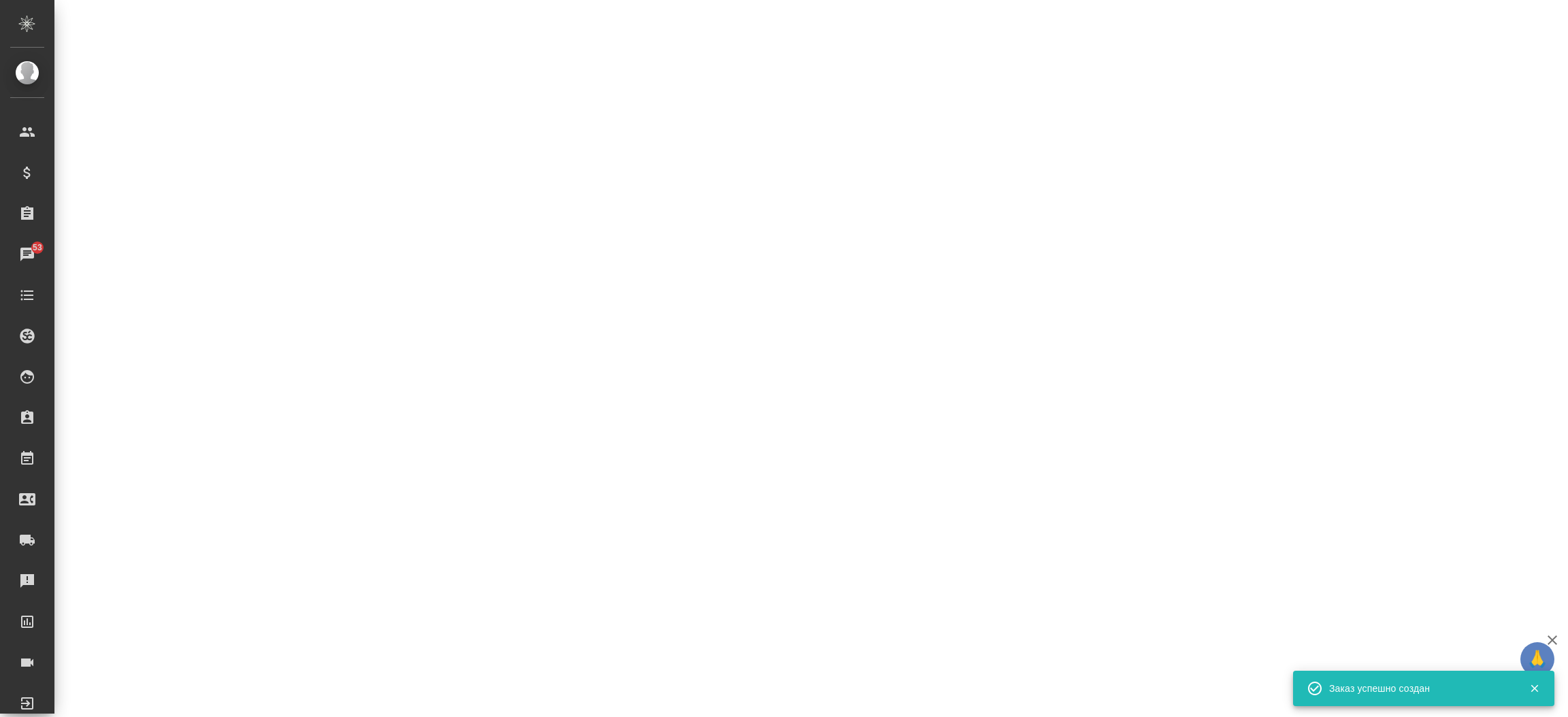
select select "RU"
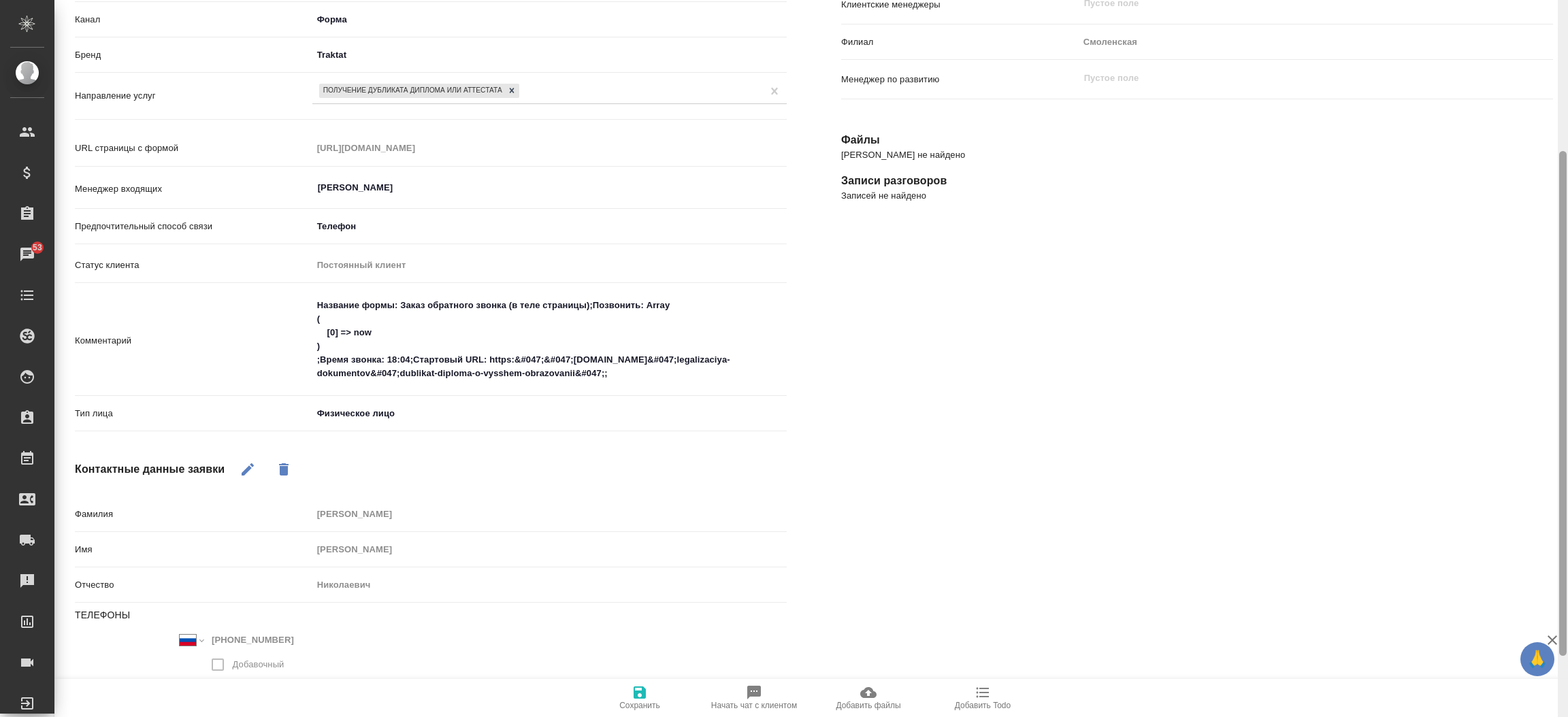
scroll to position [302, 0]
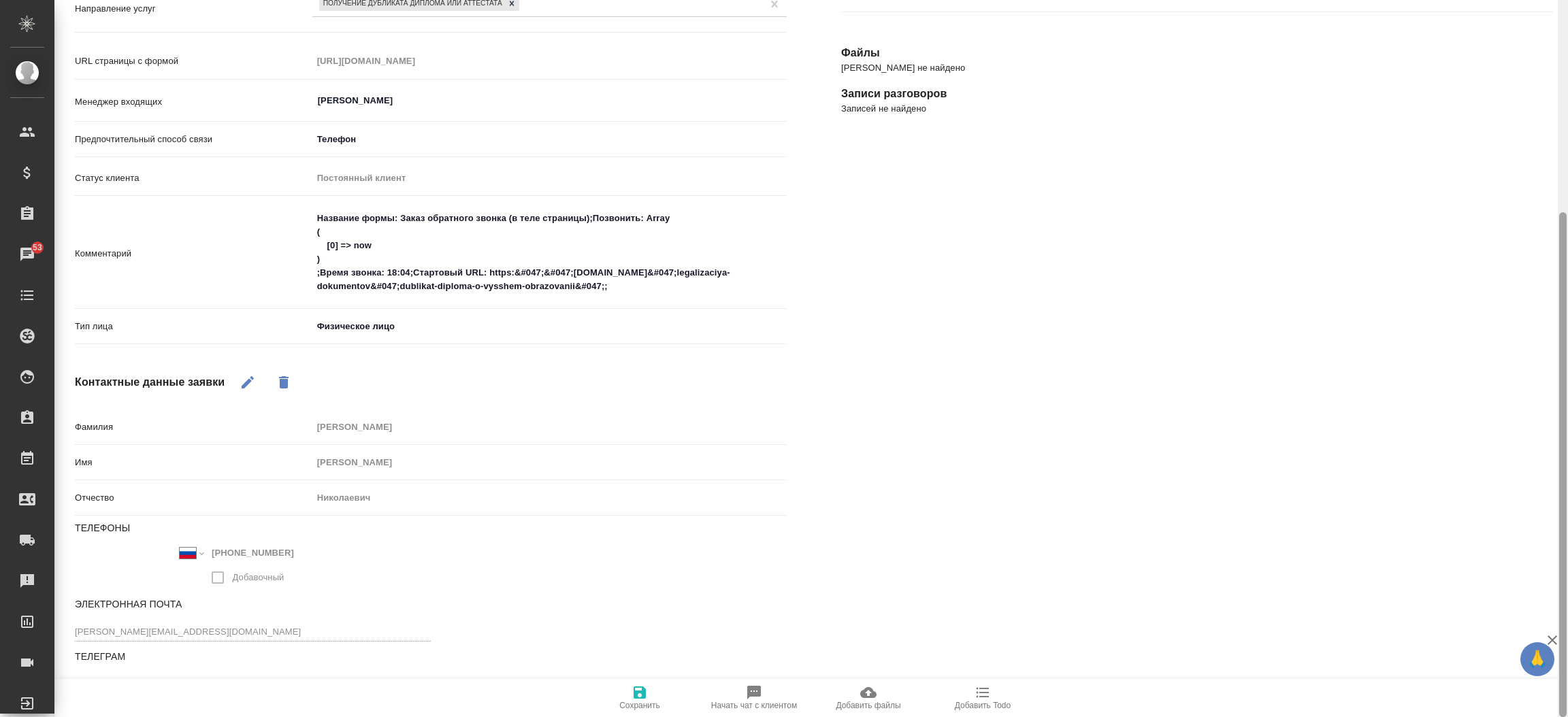
drag, startPoint x: 1566, startPoint y: 541, endPoint x: 1566, endPoint y: 147, distance: 394.0
click at [1566, 147] on div at bounding box center [1562, 358] width 10 height 718
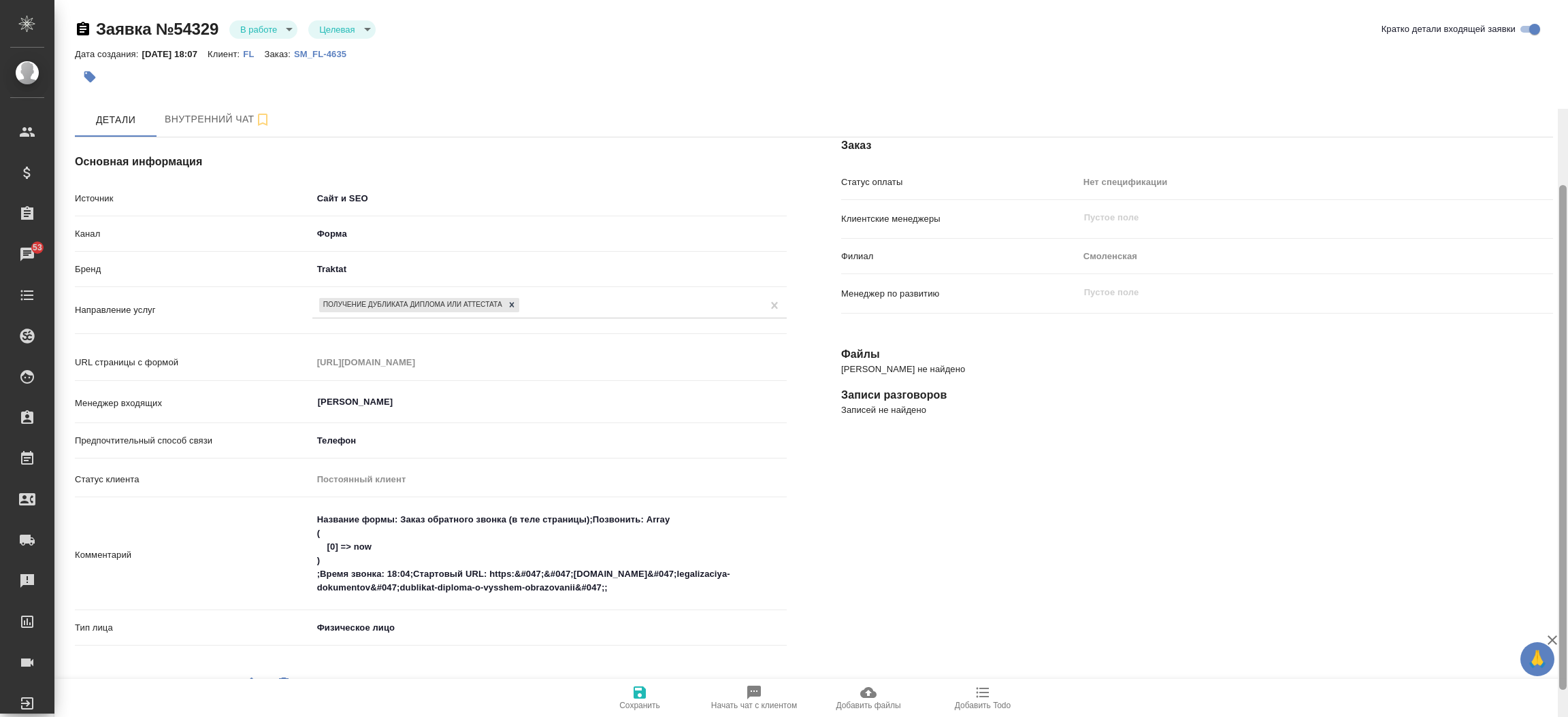
drag, startPoint x: 1565, startPoint y: 234, endPoint x: 1533, endPoint y: -124, distance: 359.4
click at [1533, 0] on html "🙏 .cls-1 fill:#fff; AWATERA Прутько Ирина i.prutko Клиенты Спецификации Заказы …" at bounding box center [784, 358] width 1568 height 717
click at [357, 49] on p "SM_FL-4635" at bounding box center [324, 54] width 62 height 10
type textarea "x"
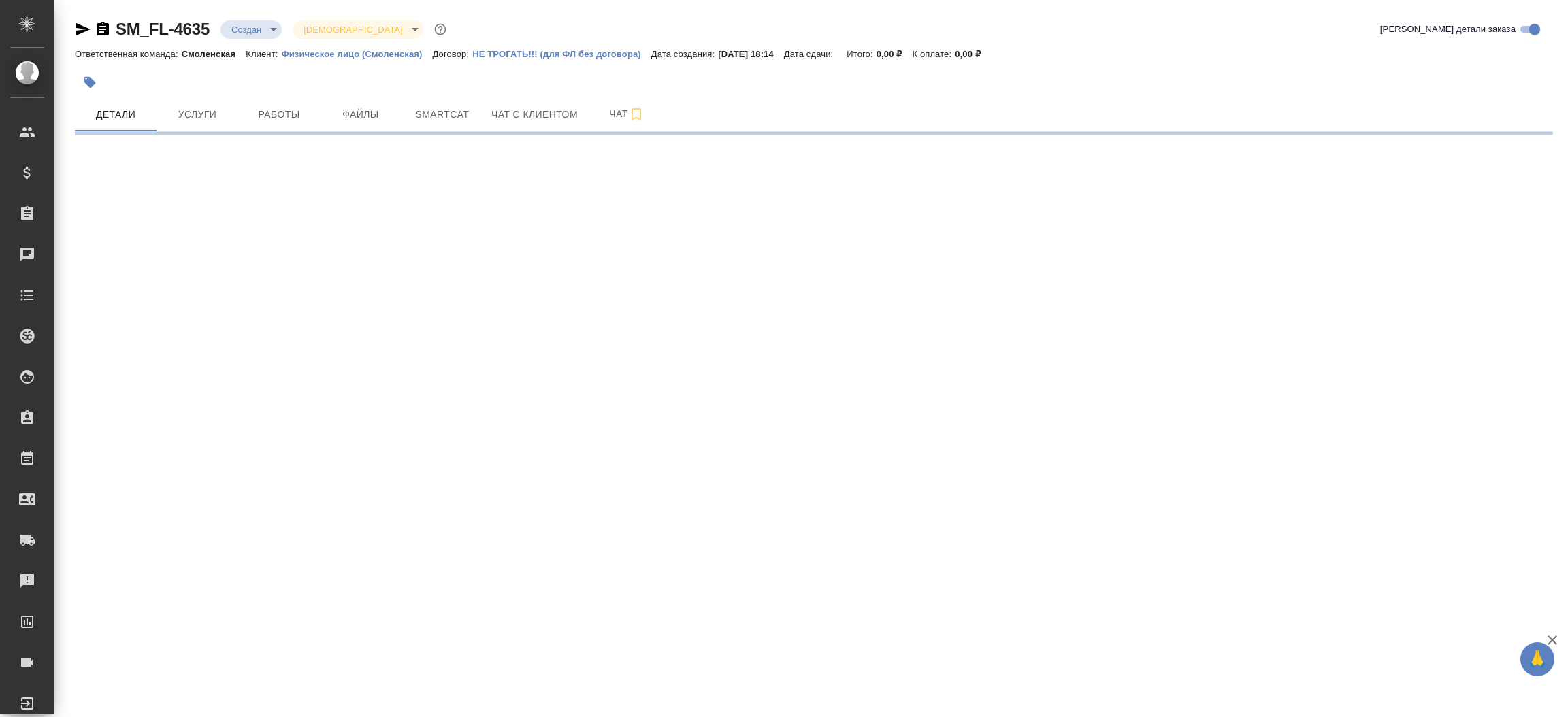
click at [85, 27] on icon "button" at bounding box center [83, 29] width 14 height 12
select select "RU"
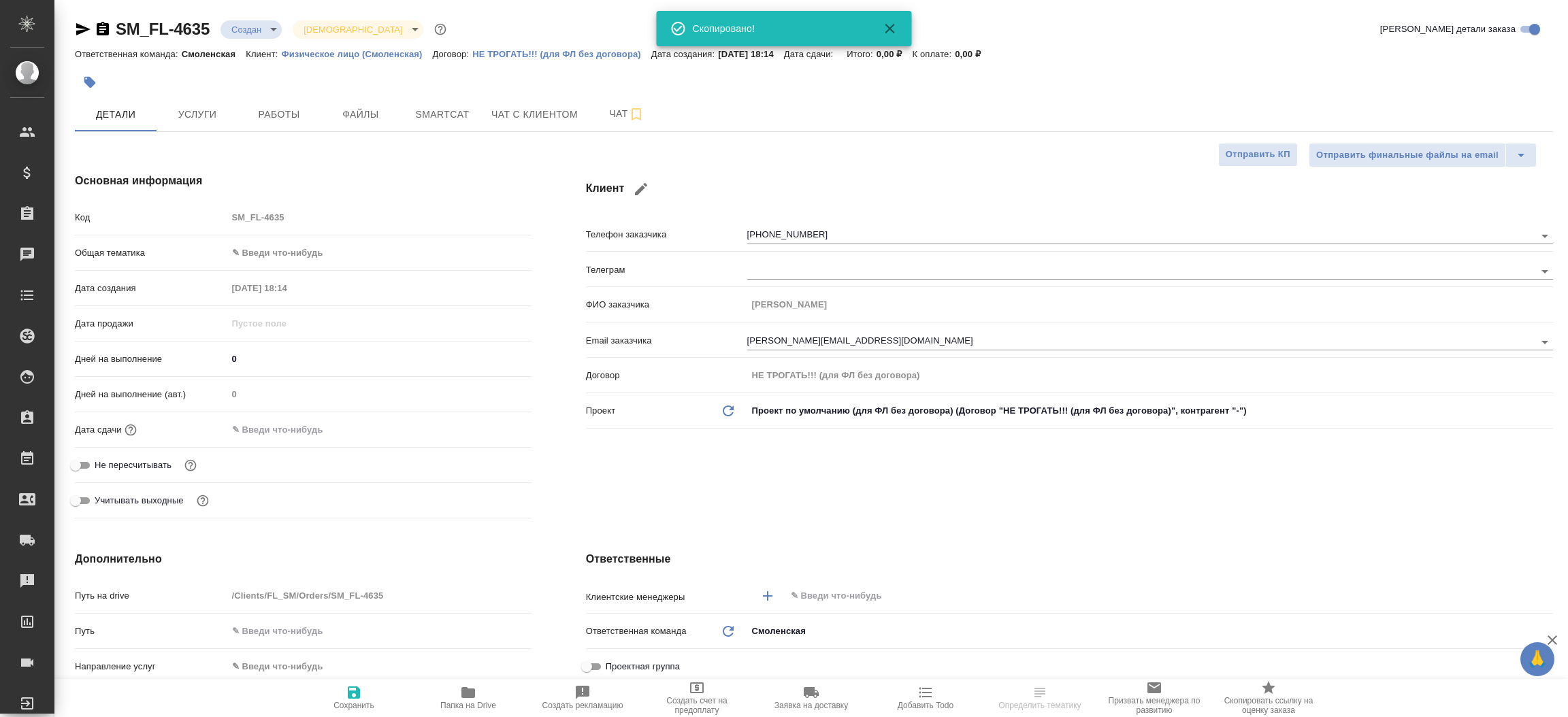
type textarea "x"
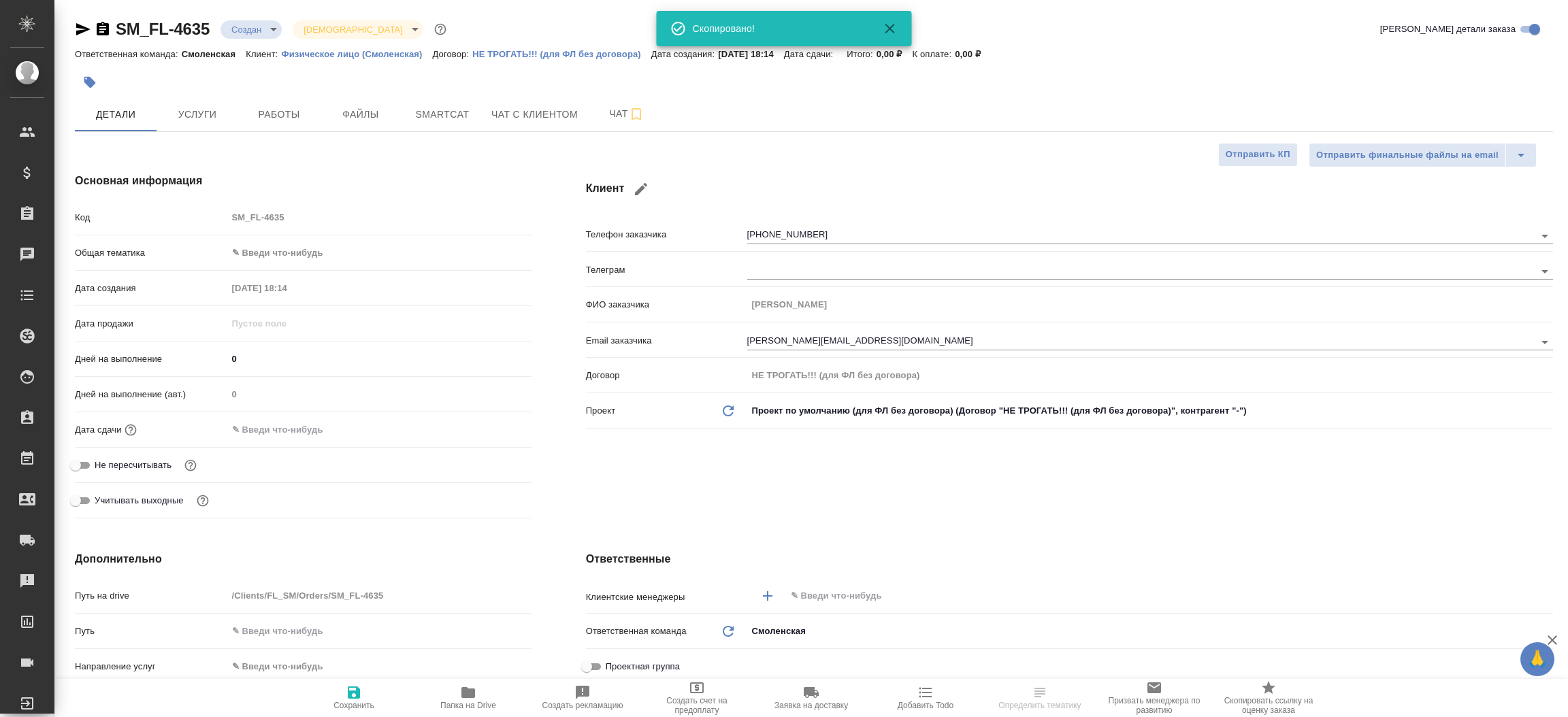
type textarea "x"
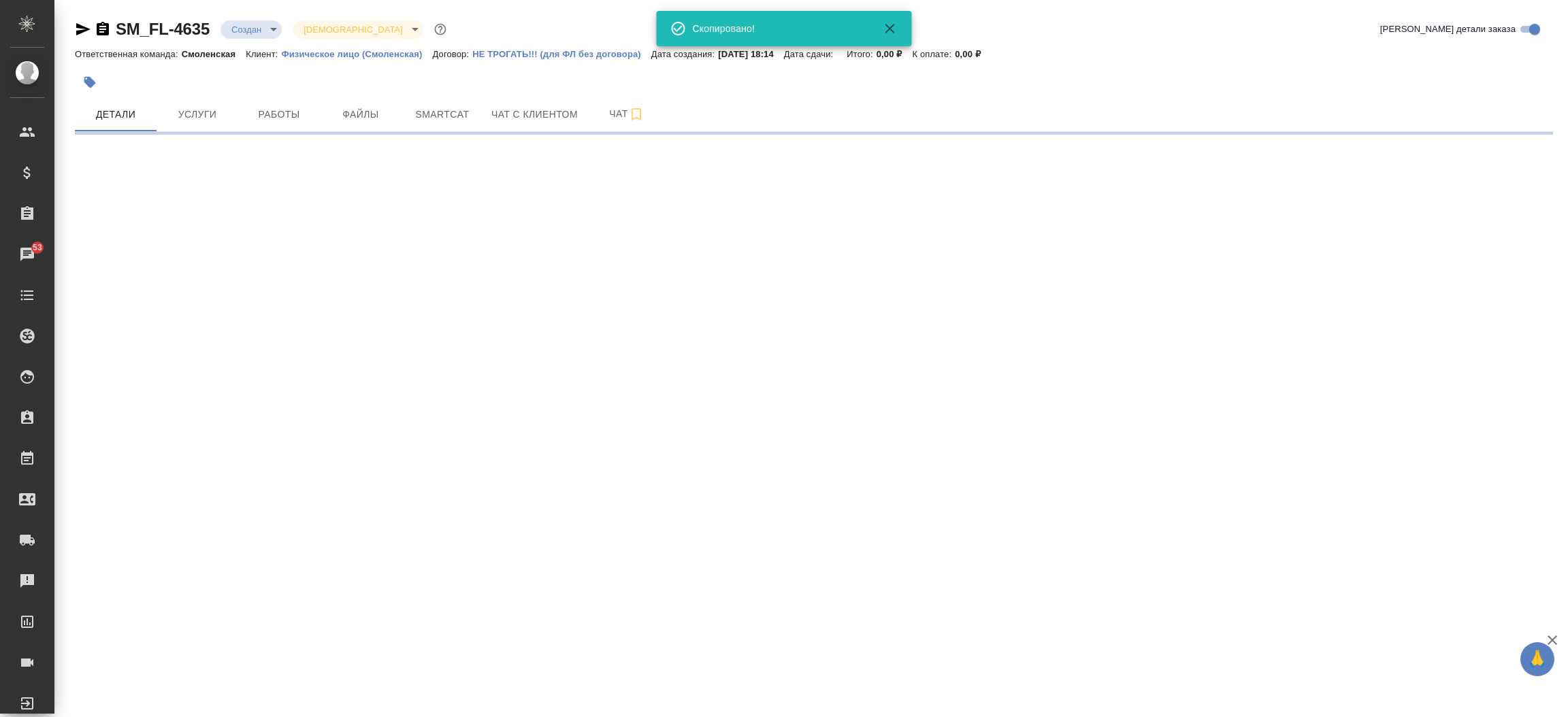
select select "RU"
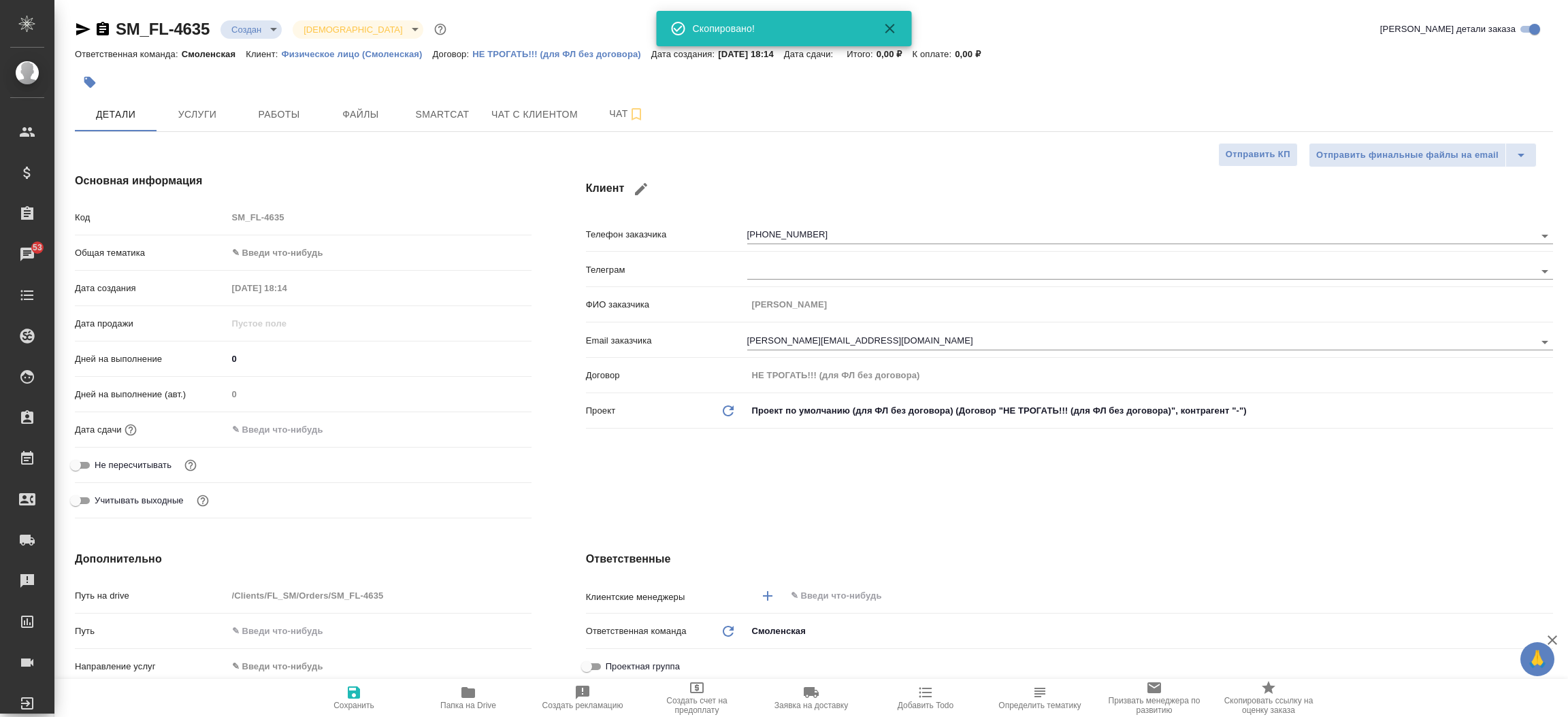
type textarea "x"
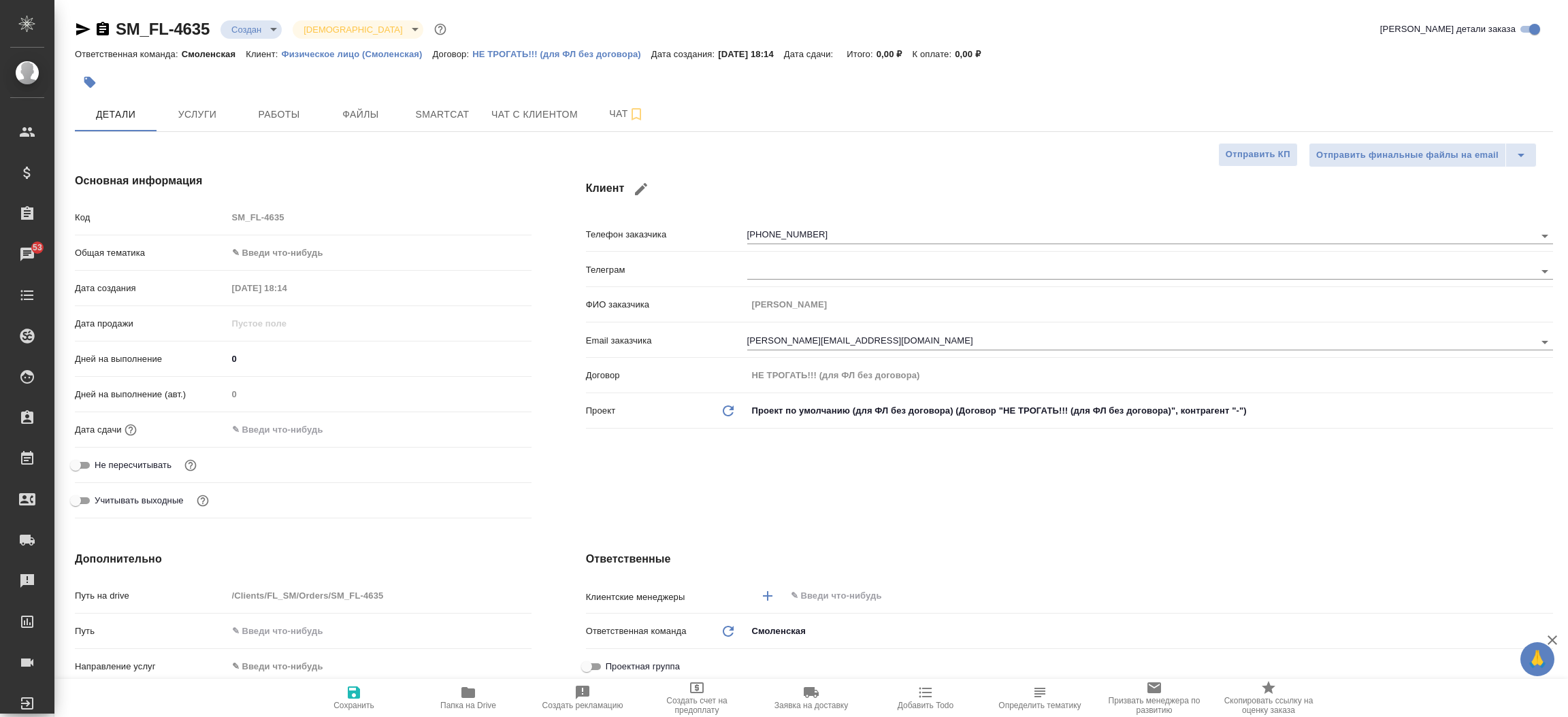
click at [80, 24] on icon "button" at bounding box center [84, 30] width 17 height 17
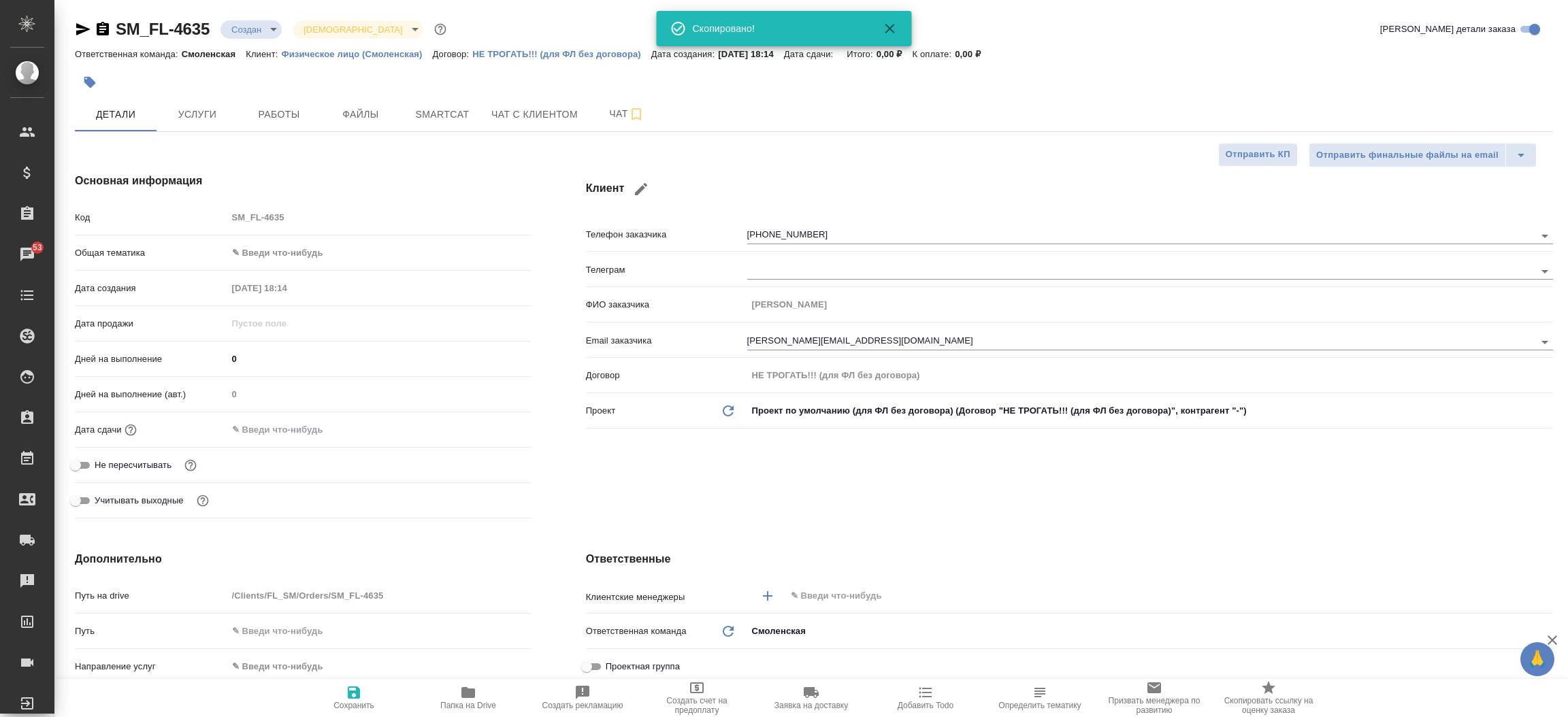
type textarea "x"
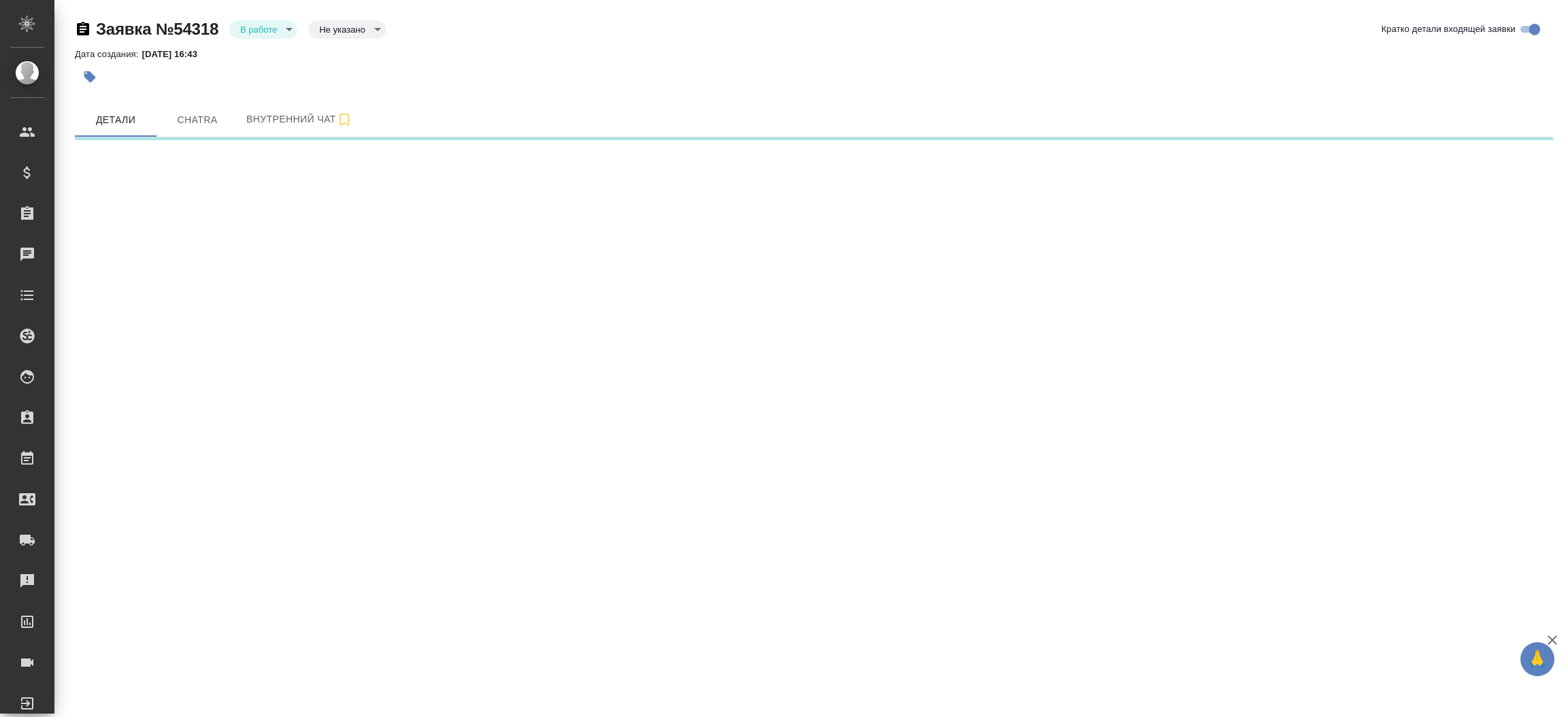
select select "RU"
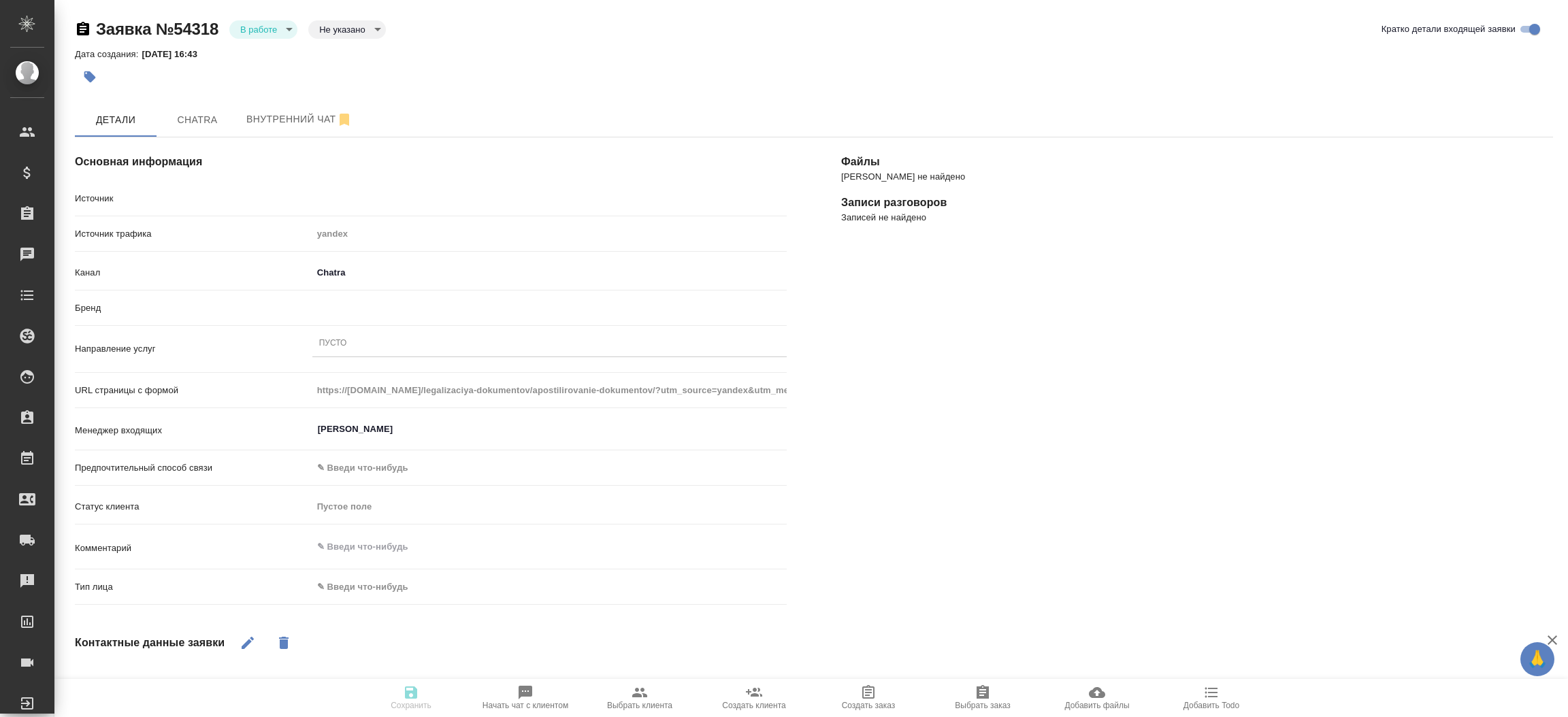
type textarea "x"
click at [217, 123] on span "Chatra" at bounding box center [197, 120] width 65 height 17
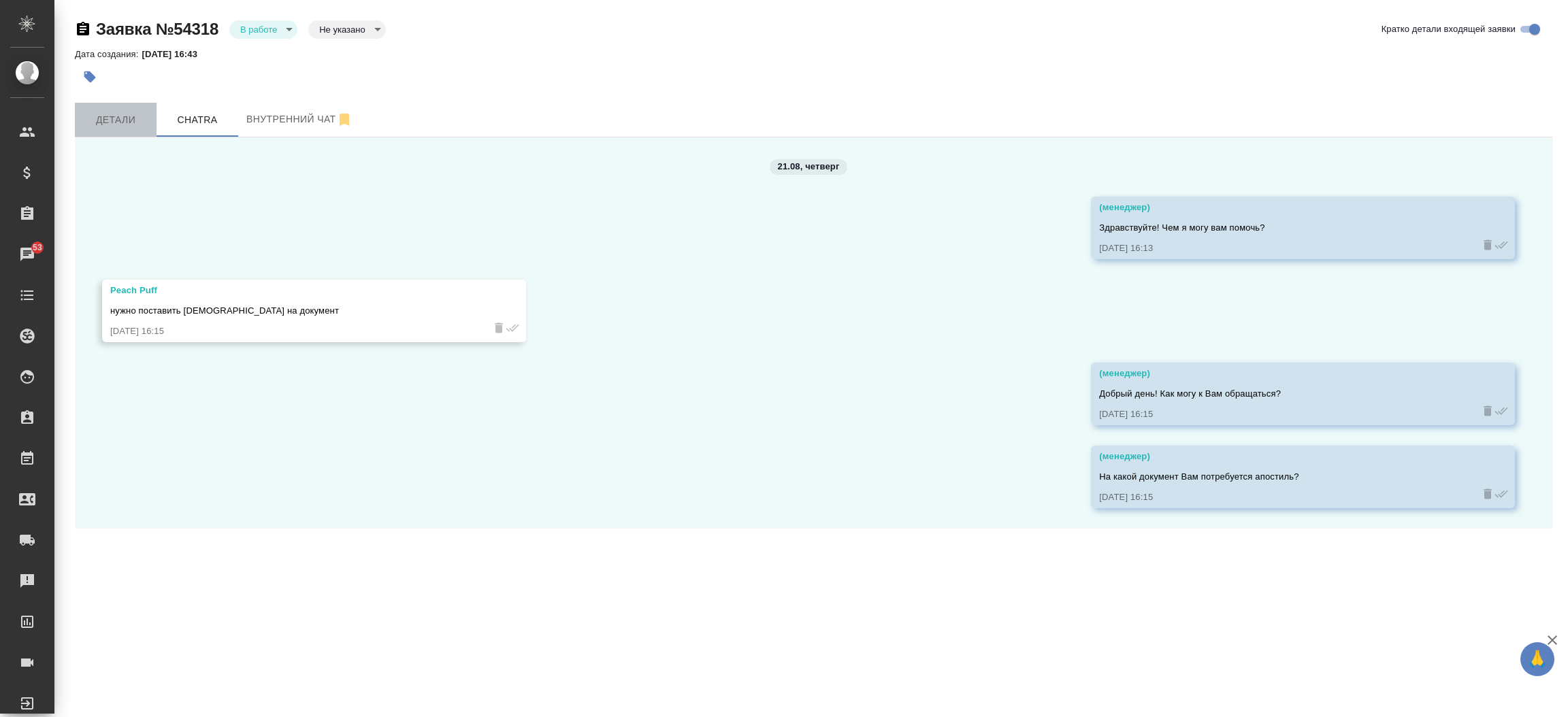
click at [137, 113] on span "Детали" at bounding box center [115, 120] width 65 height 17
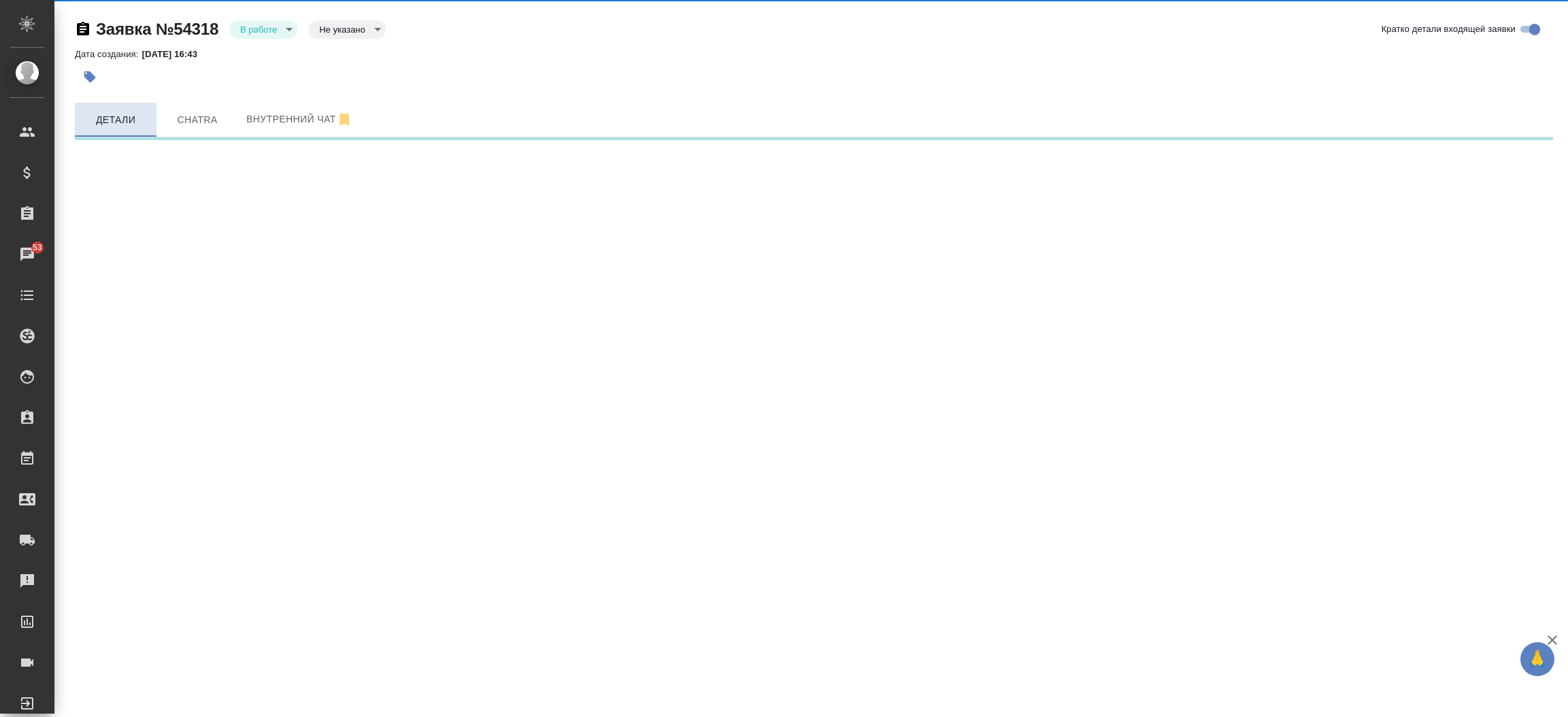
select select "RU"
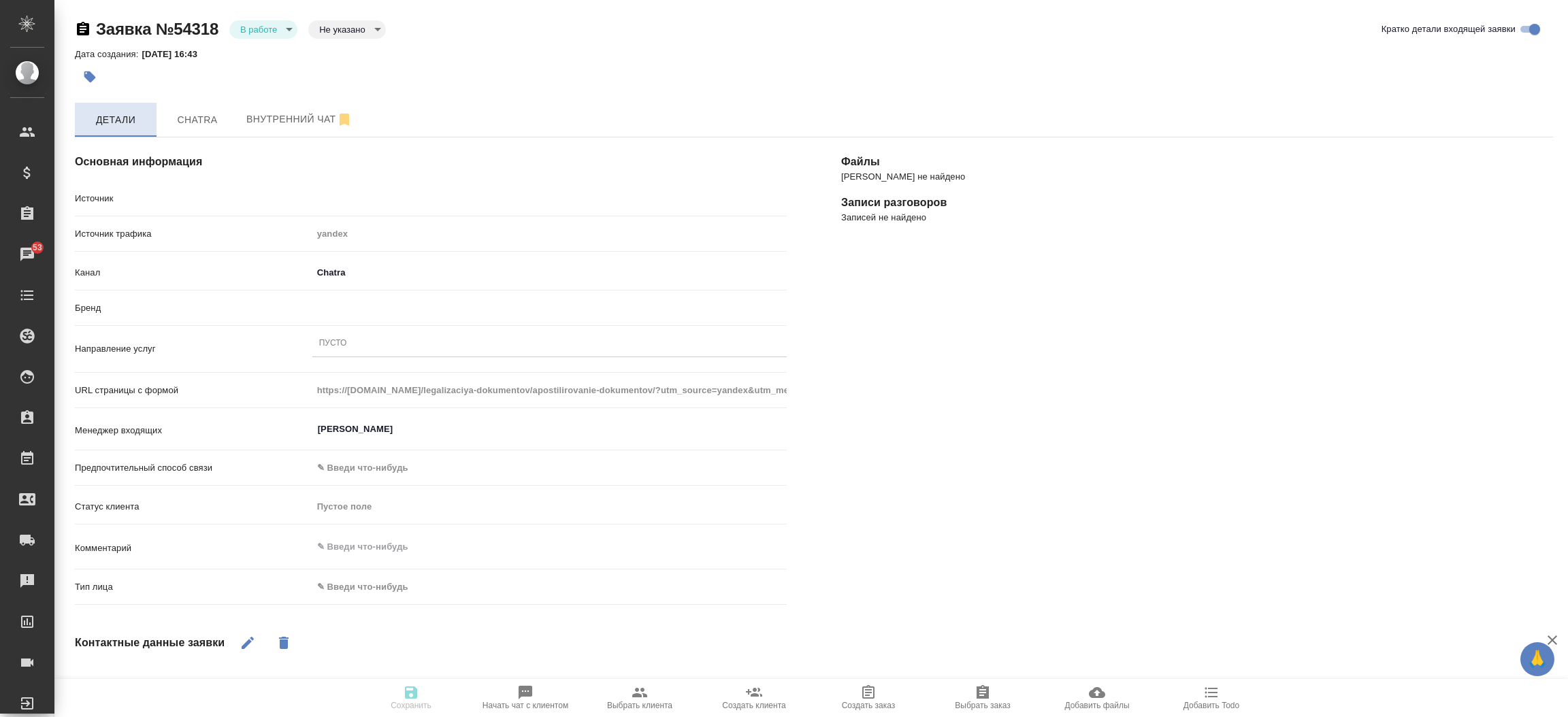
type textarea "x"
click at [283, 33] on body "🙏 .cls-1 fill:#fff; AWATERA [PERSON_NAME]prutko Клиенты Спецификации Заказы 53 …" at bounding box center [784, 358] width 1568 height 717
click at [270, 37] on button "Отказ" at bounding box center [263, 29] width 45 height 15
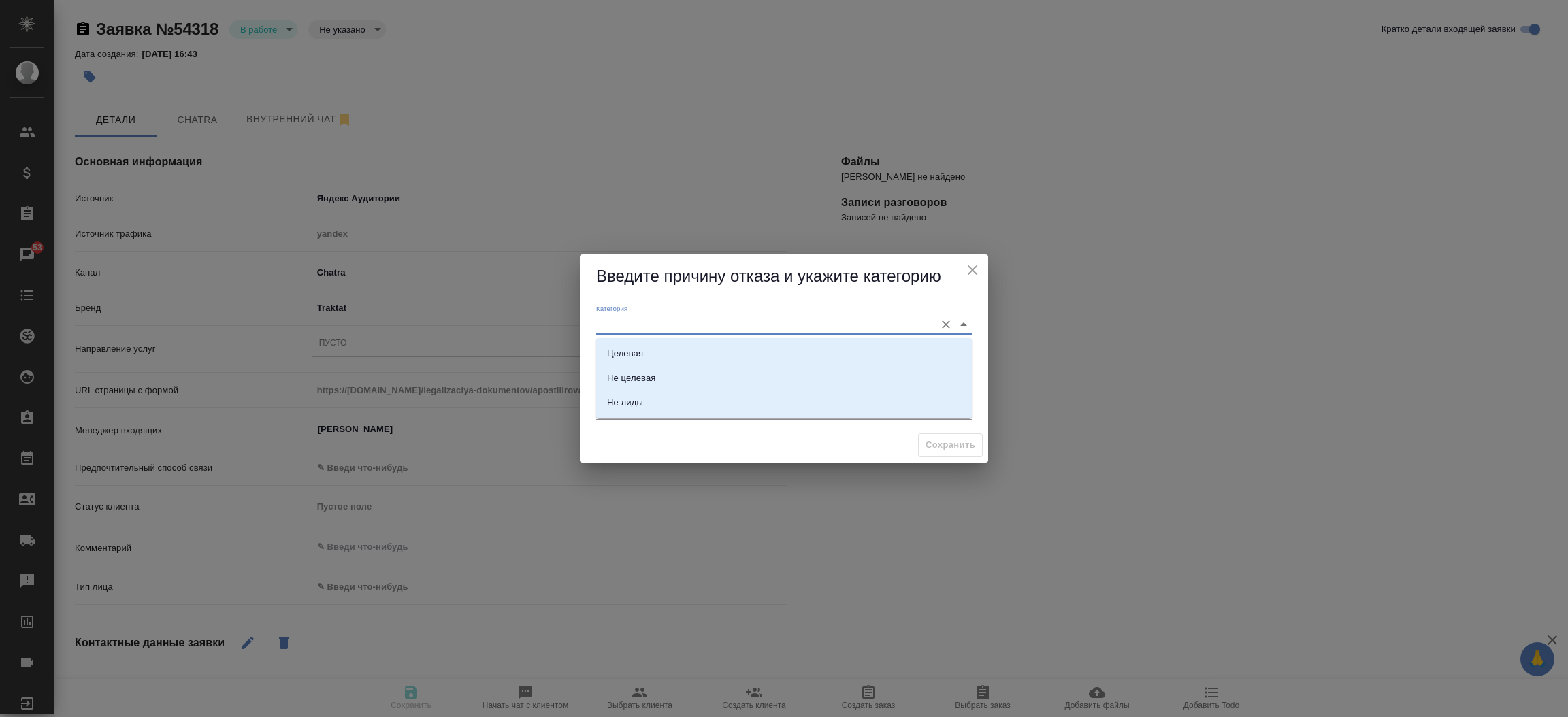
click at [647, 325] on input "Категория" at bounding box center [762, 324] width 332 height 19
click at [642, 406] on div "Не лиды" at bounding box center [624, 402] width 36 height 14
type input "Не лиды"
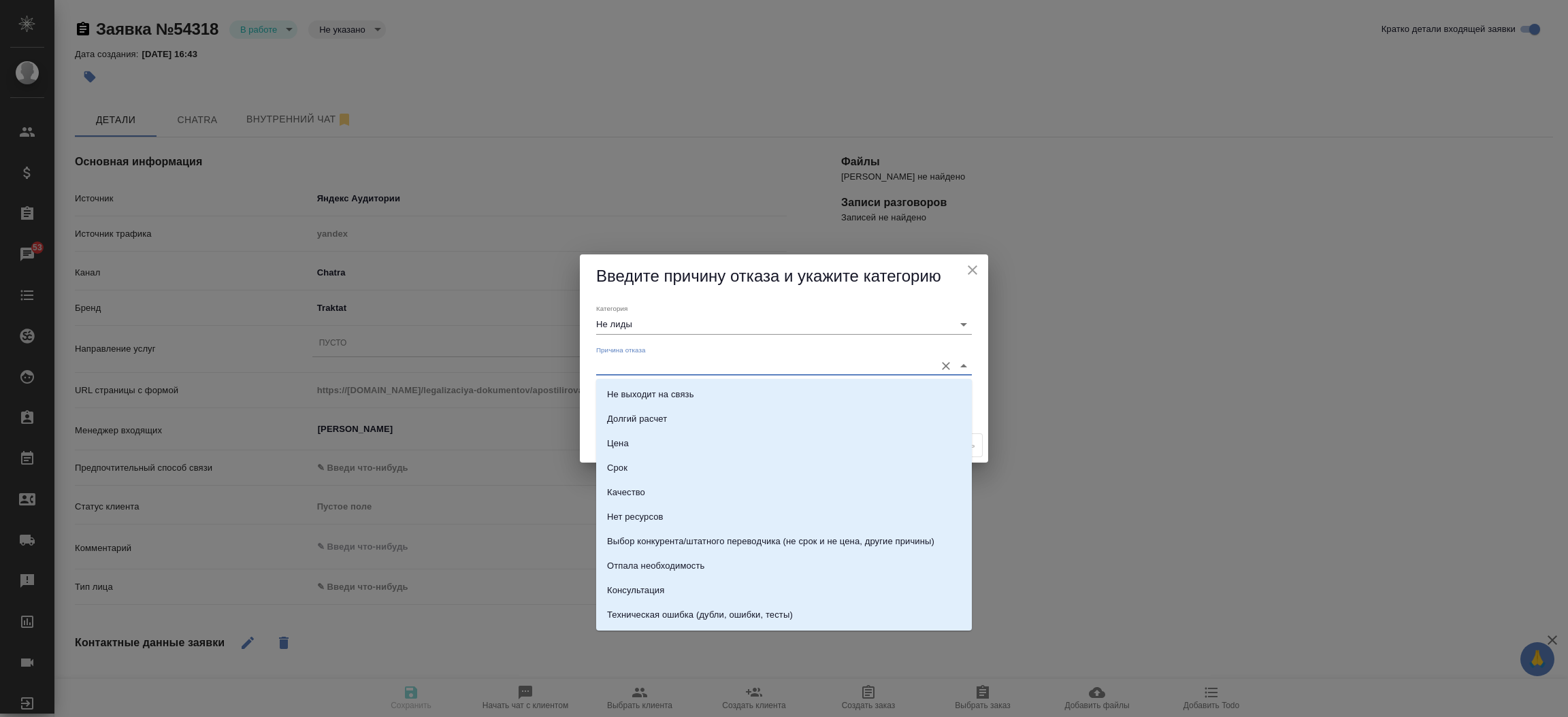
click at [646, 361] on input "Причина отказа" at bounding box center [762, 366] width 332 height 19
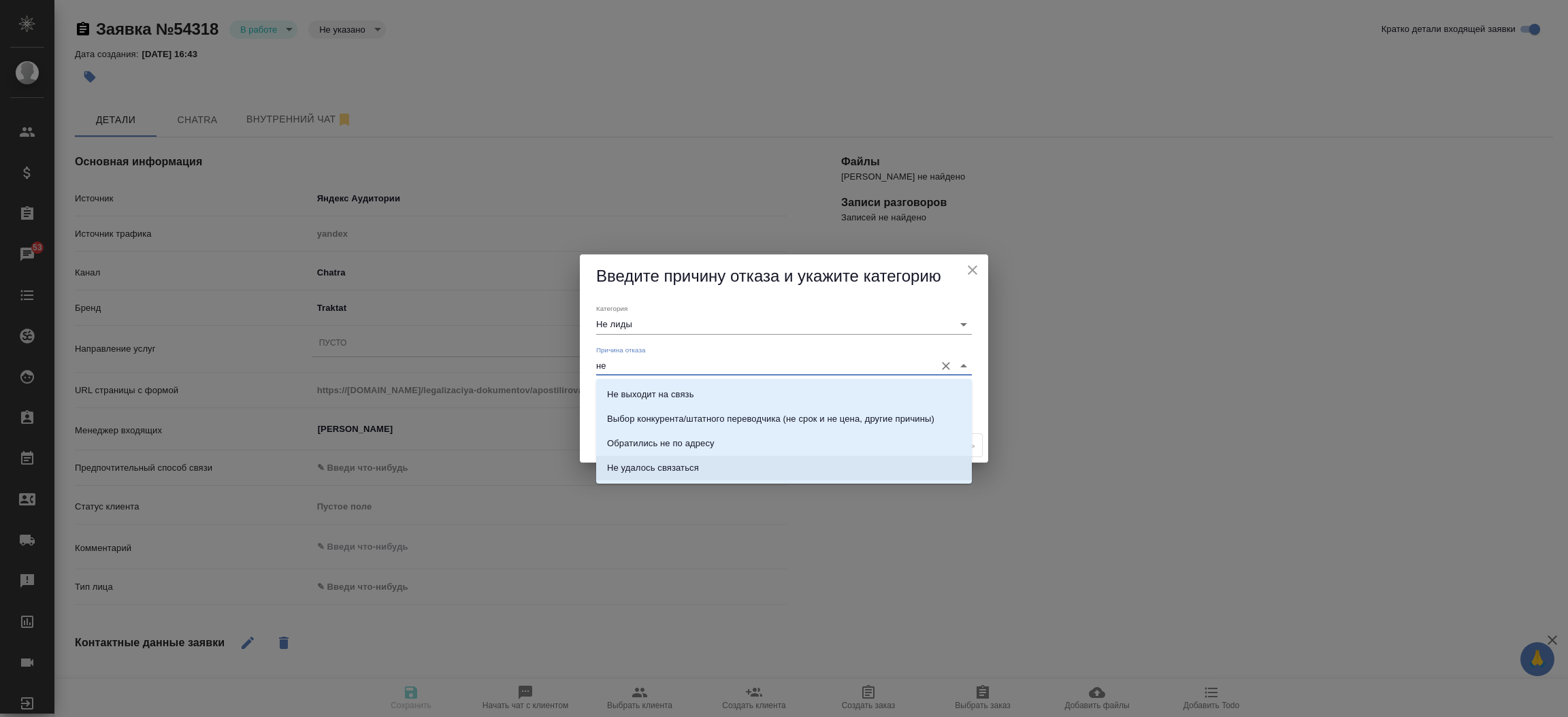
click at [651, 459] on li "Не удалось связаться" at bounding box center [784, 468] width 375 height 24
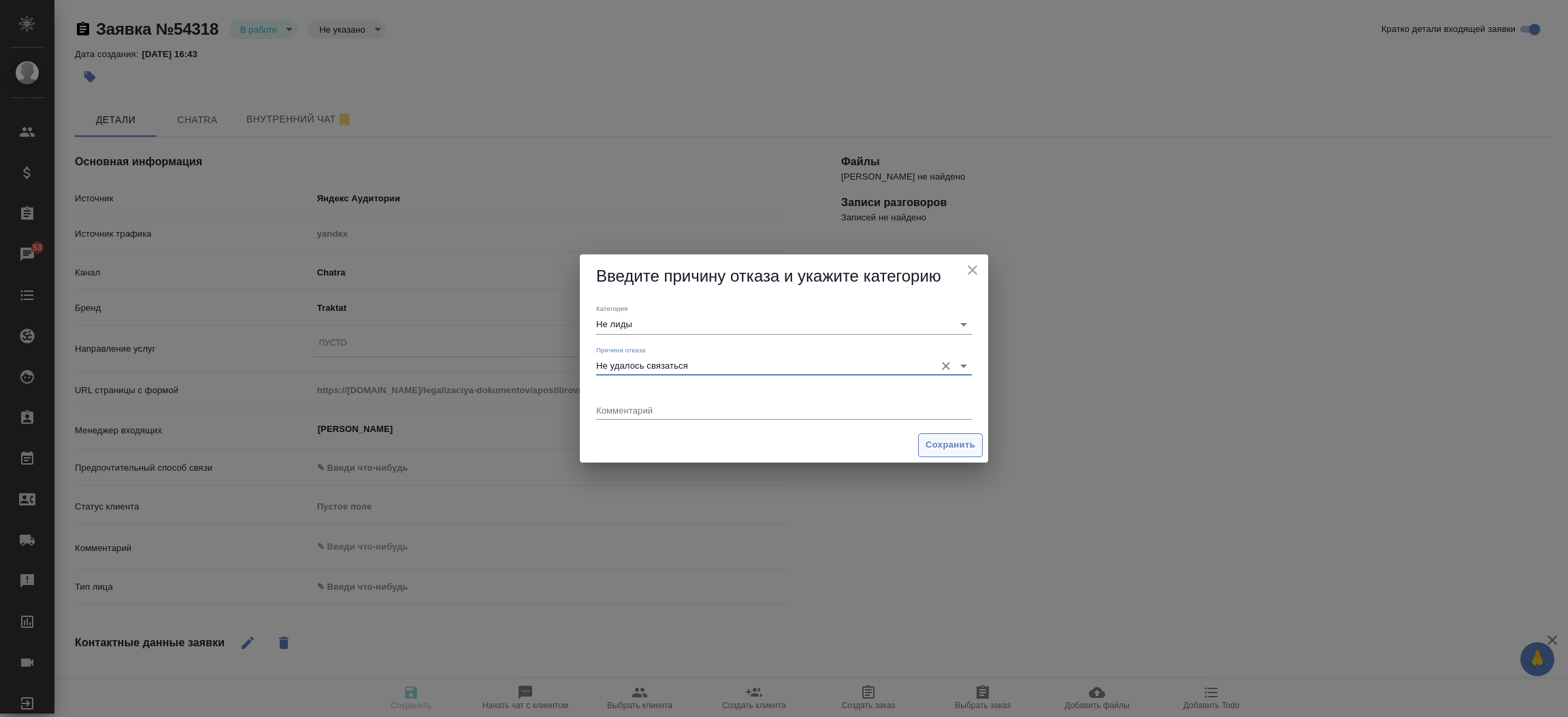
type input "Не удалось связаться"
click at [958, 448] on span "Сохранить" at bounding box center [949, 445] width 49 height 16
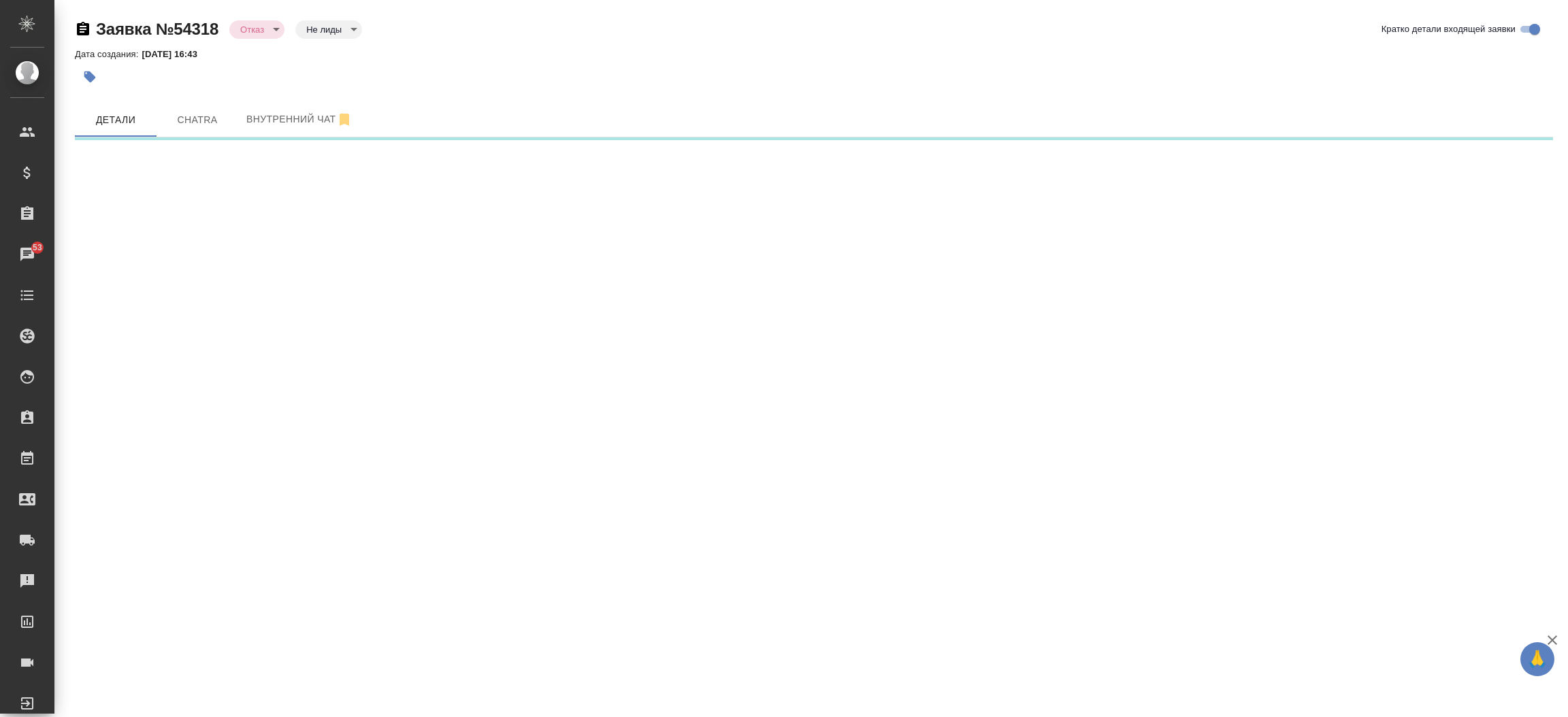
select select "RU"
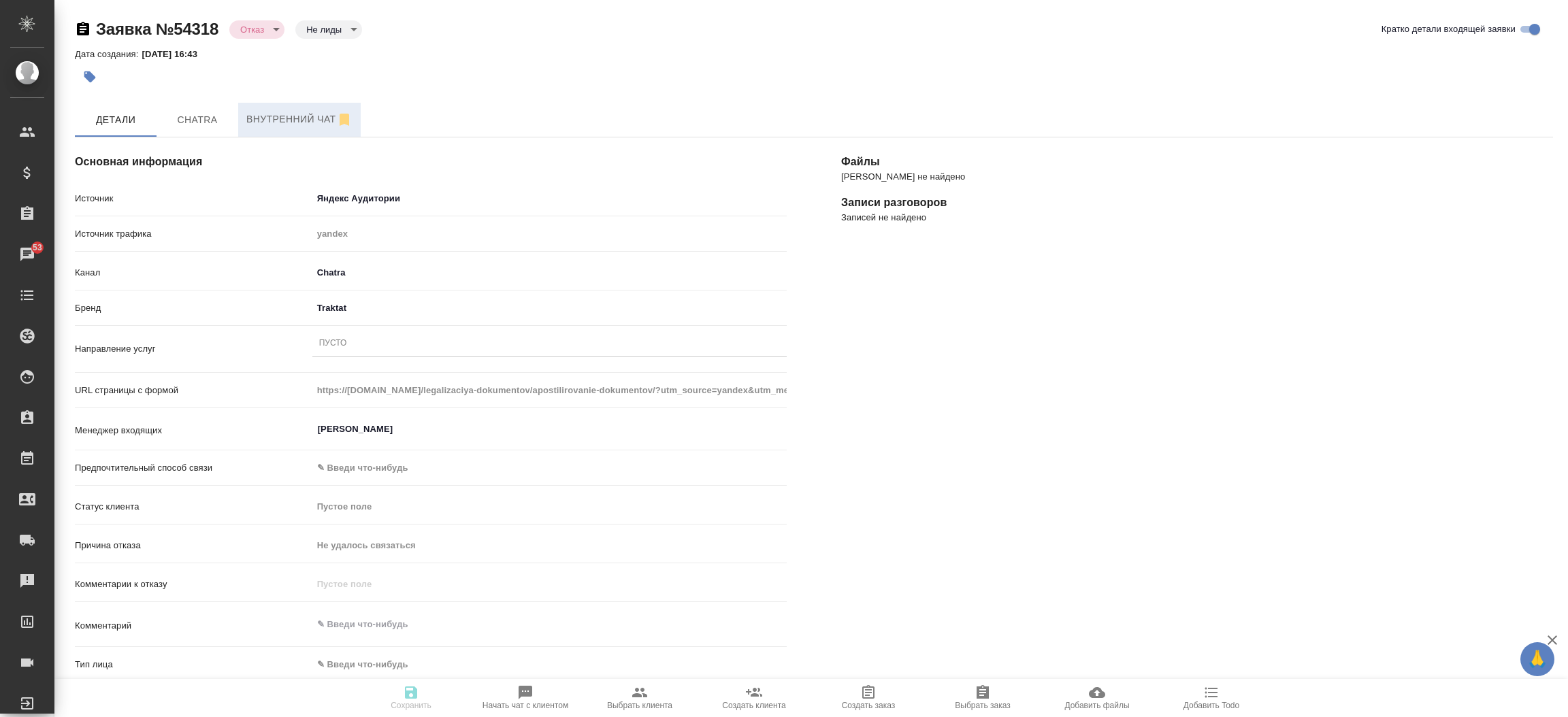
type textarea "x"
click at [189, 113] on span "Chatra" at bounding box center [197, 120] width 65 height 17
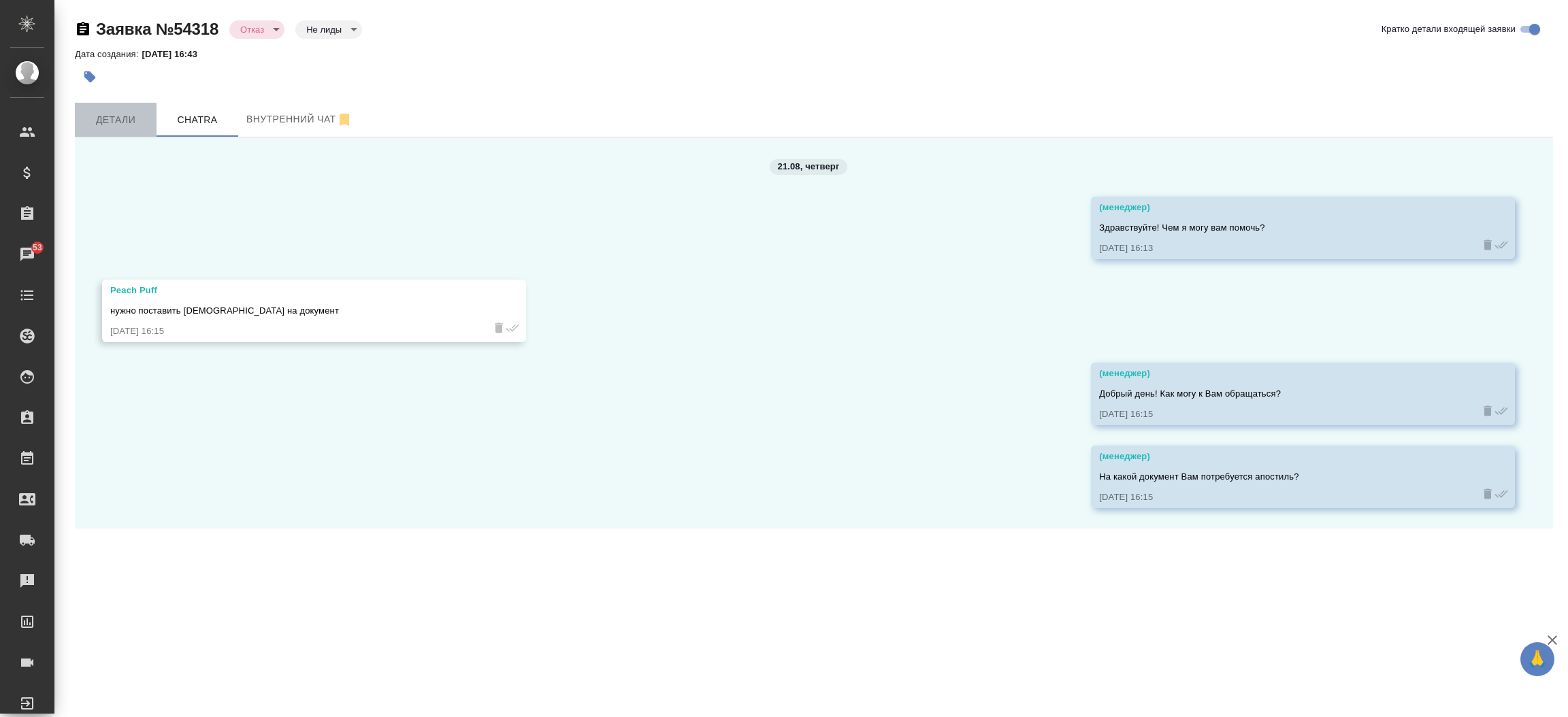
click at [134, 122] on span "Детали" at bounding box center [115, 120] width 65 height 17
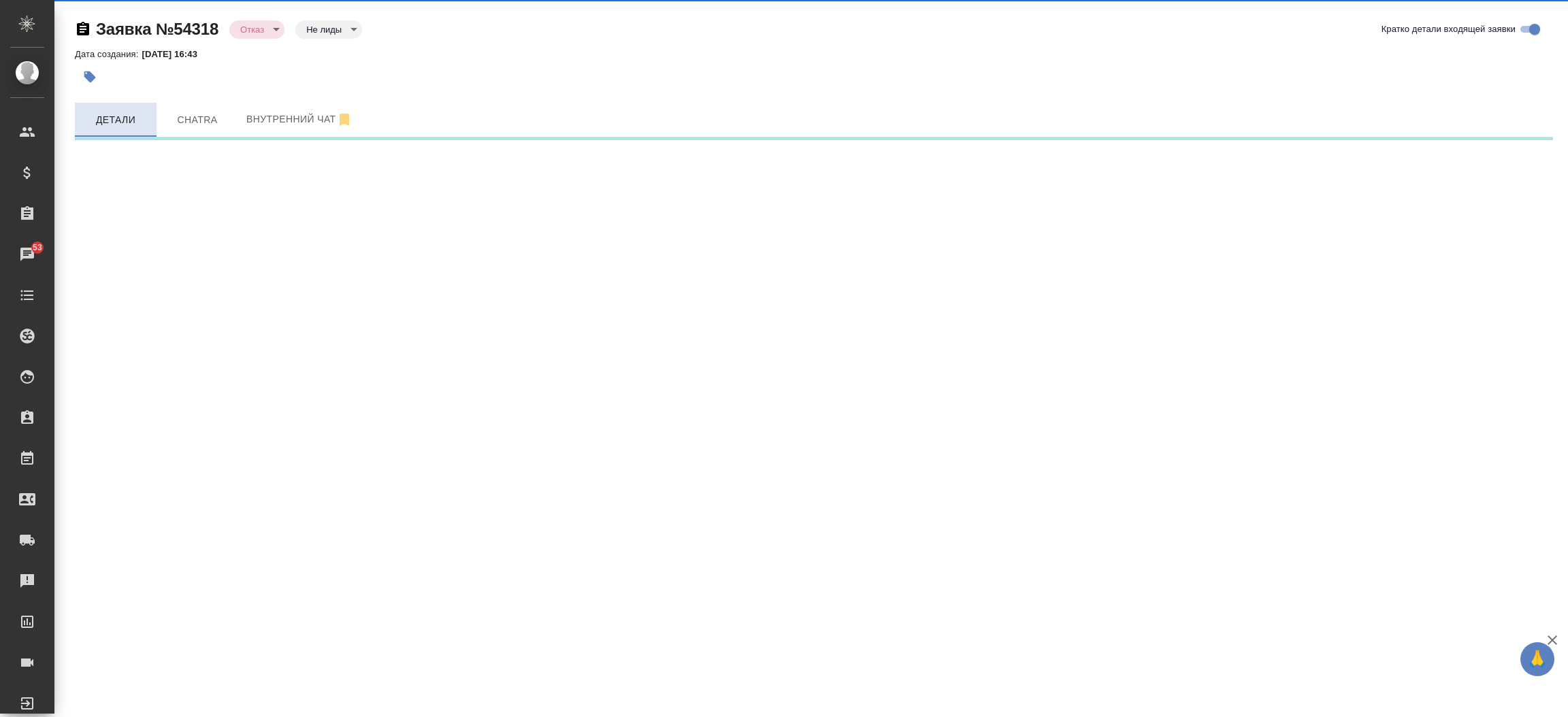
select select "RU"
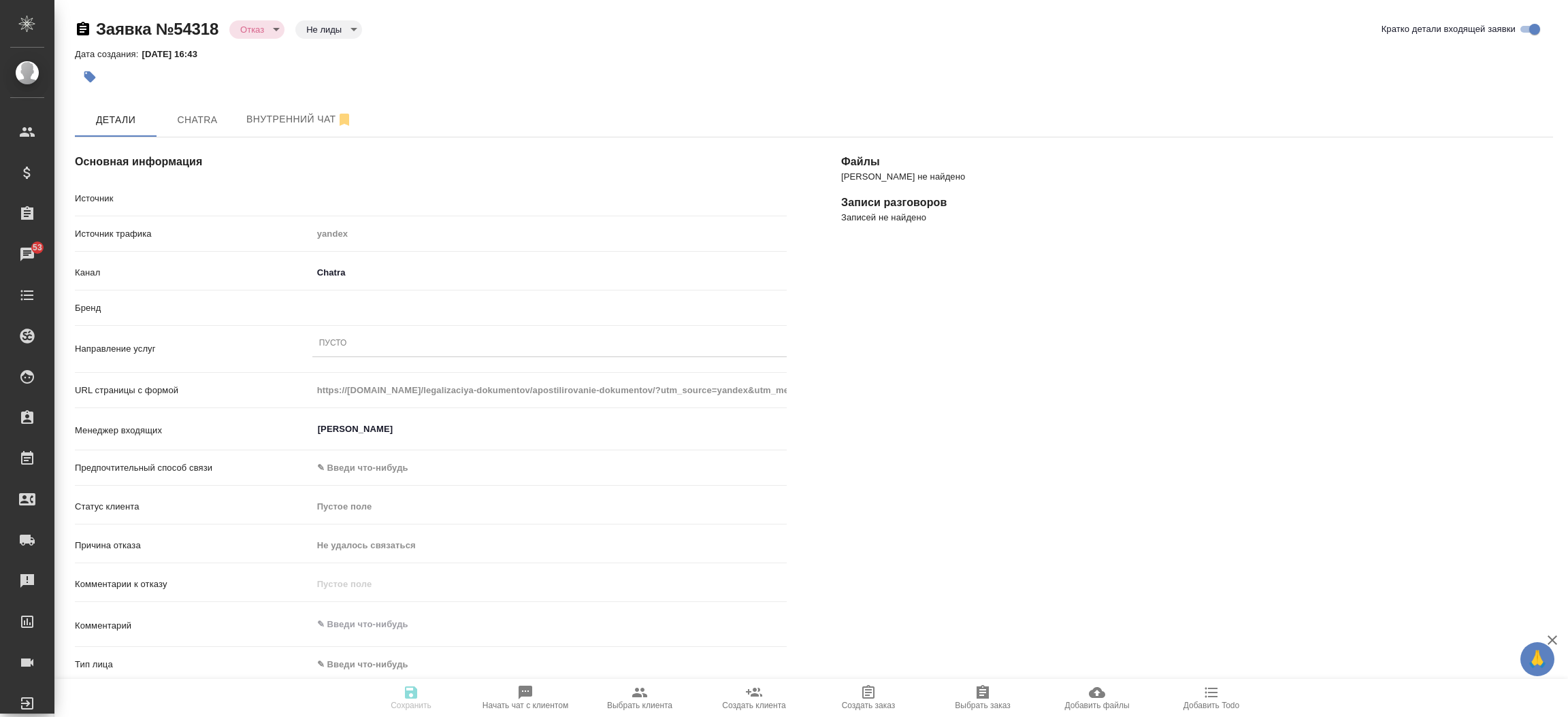
type textarea "x"
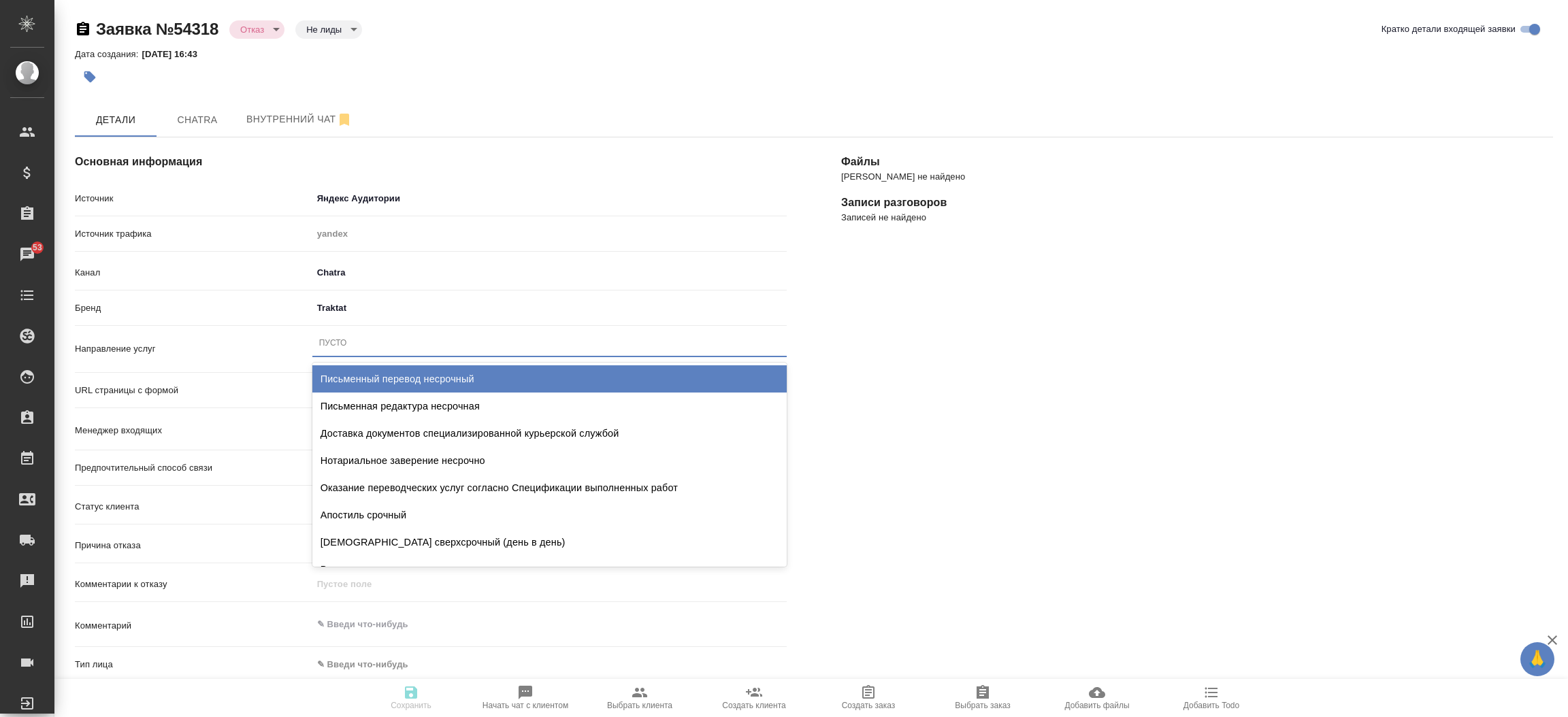
click at [373, 339] on div "Пусто" at bounding box center [549, 343] width 475 height 20
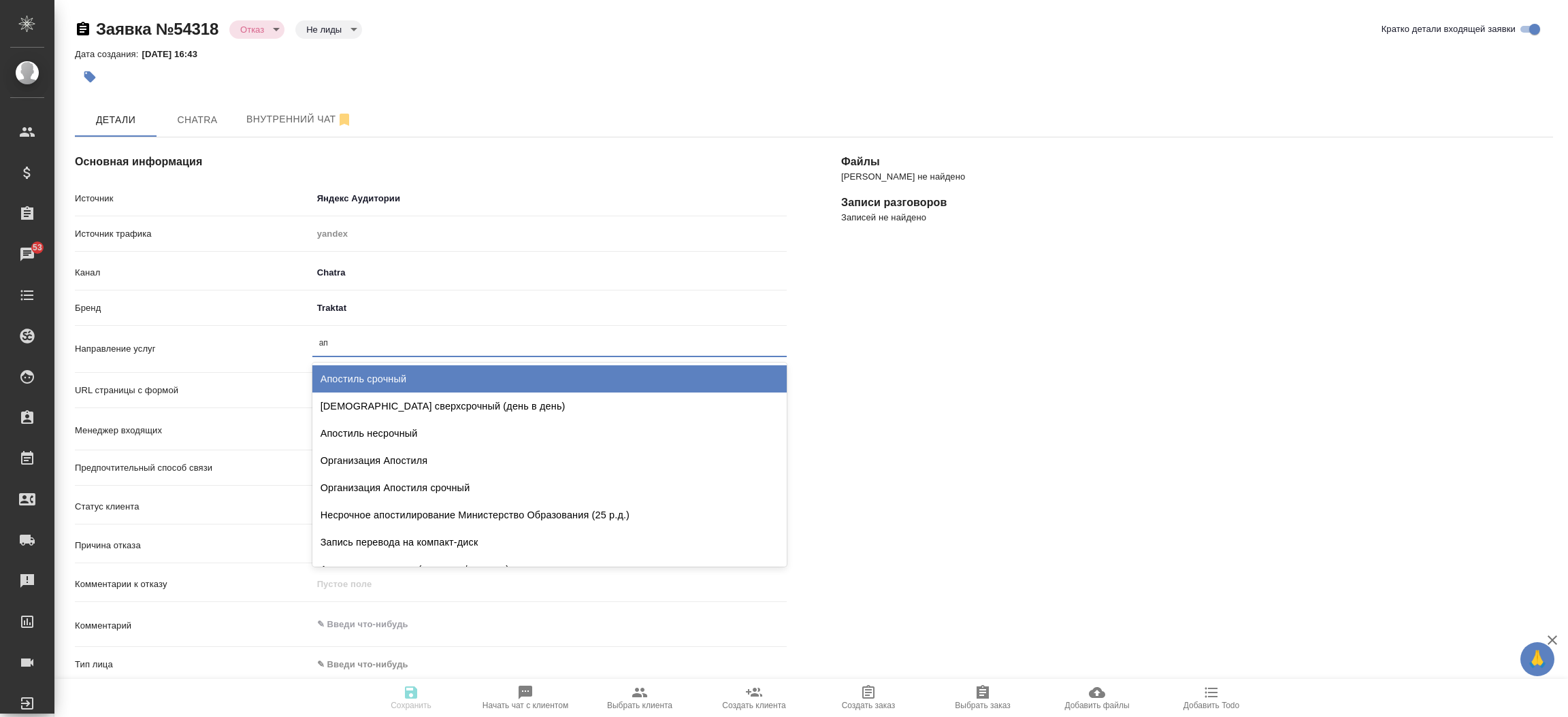
type input "апо"
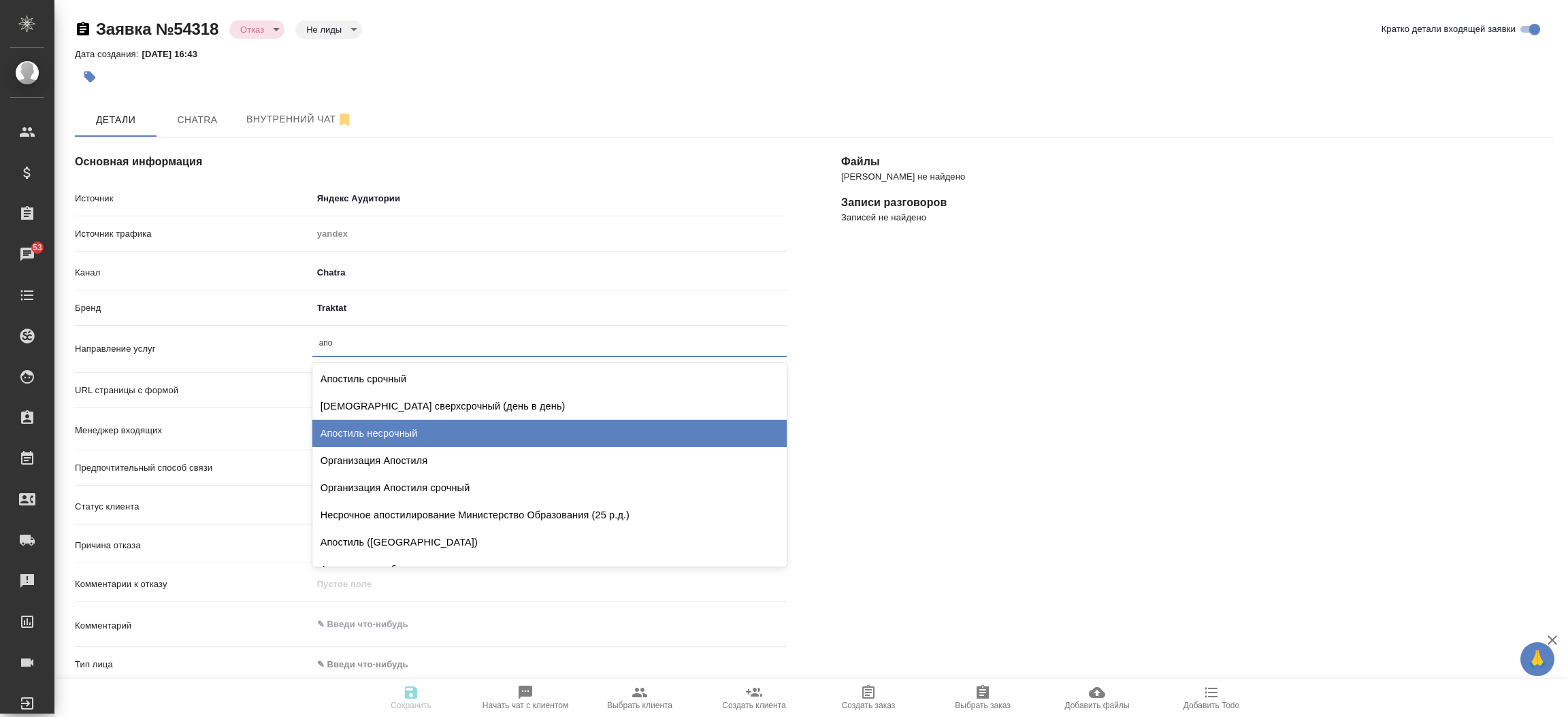
click at [381, 430] on div "Апостиль несрочный" at bounding box center [549, 433] width 475 height 27
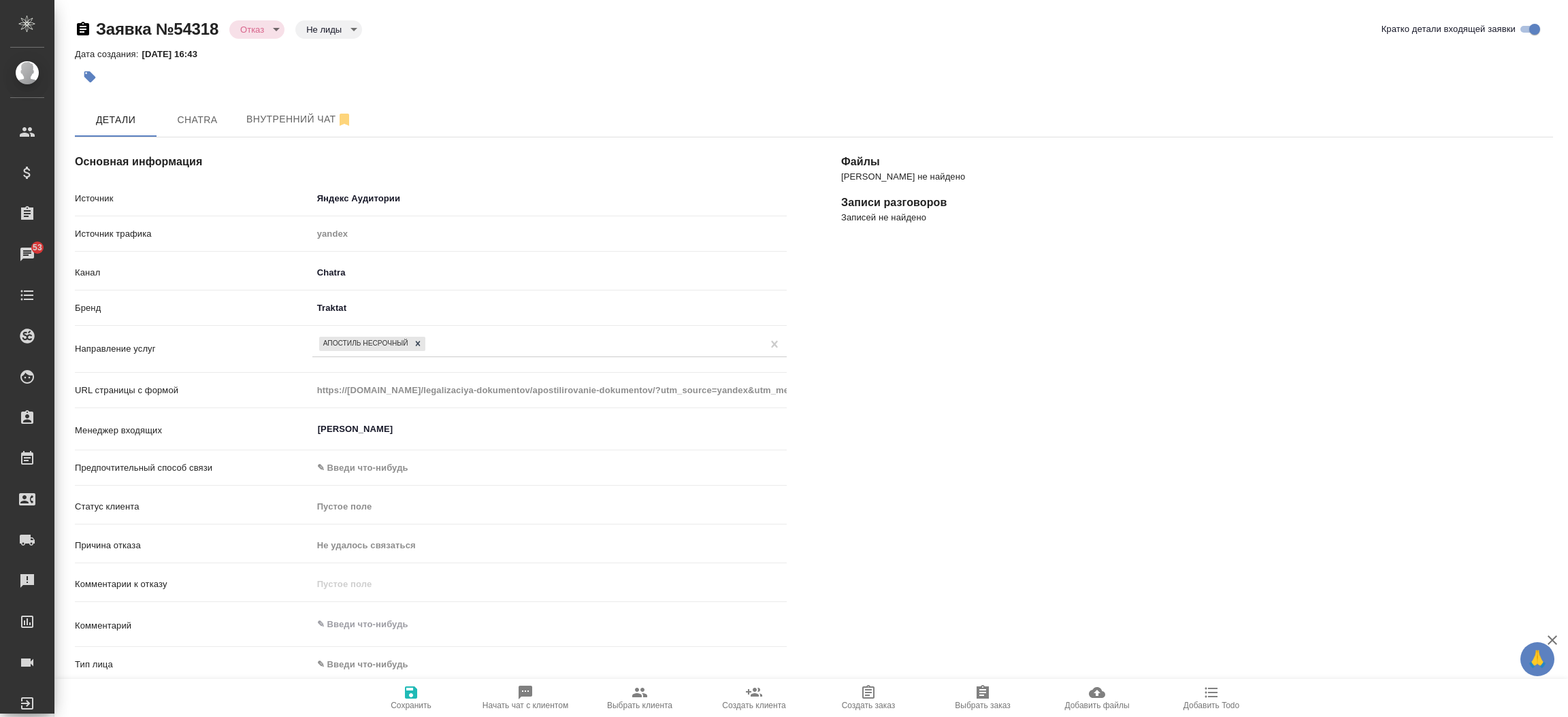
click at [852, 426] on div "Файлы Файлов не найдено Записи разговоров Записей не найдено" at bounding box center [1196, 565] width 766 height 909
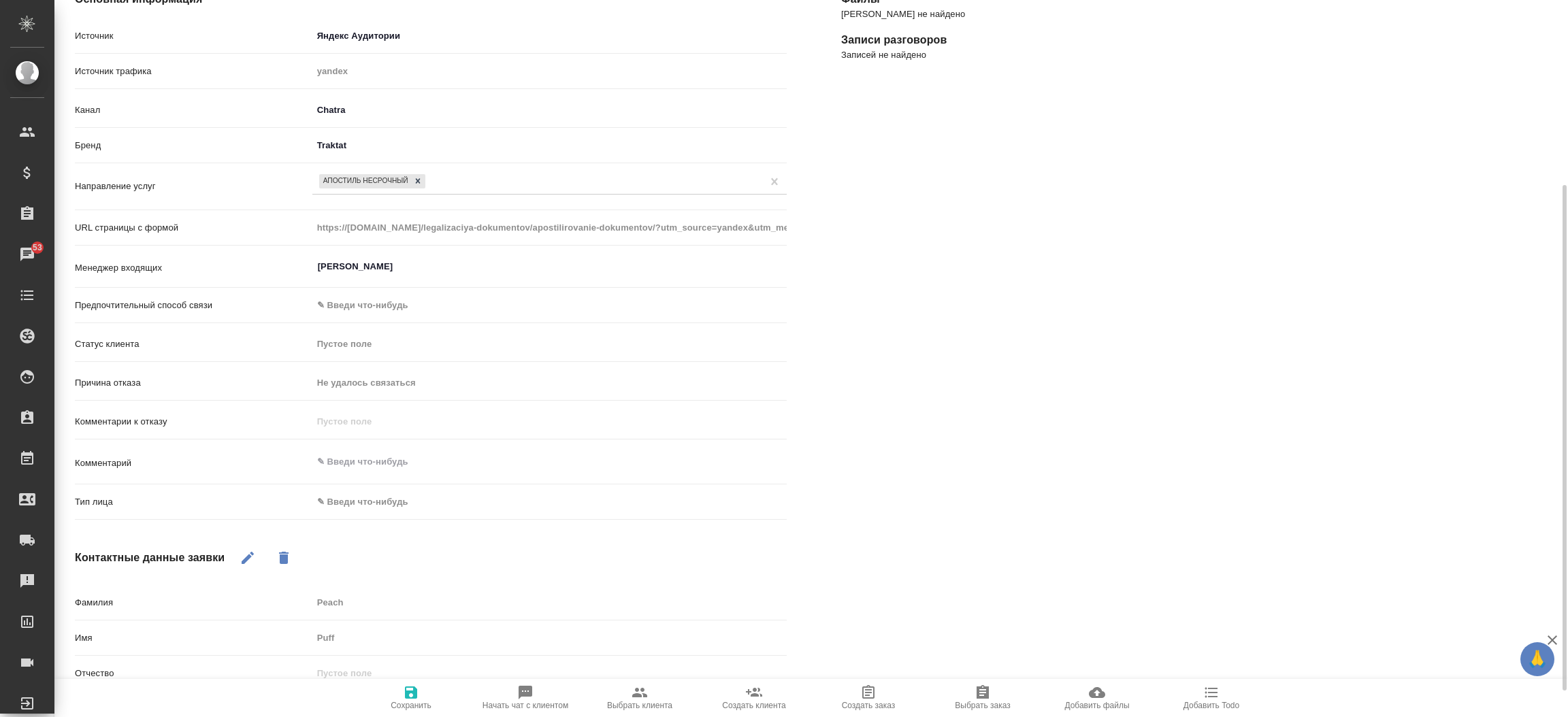
scroll to position [204, 0]
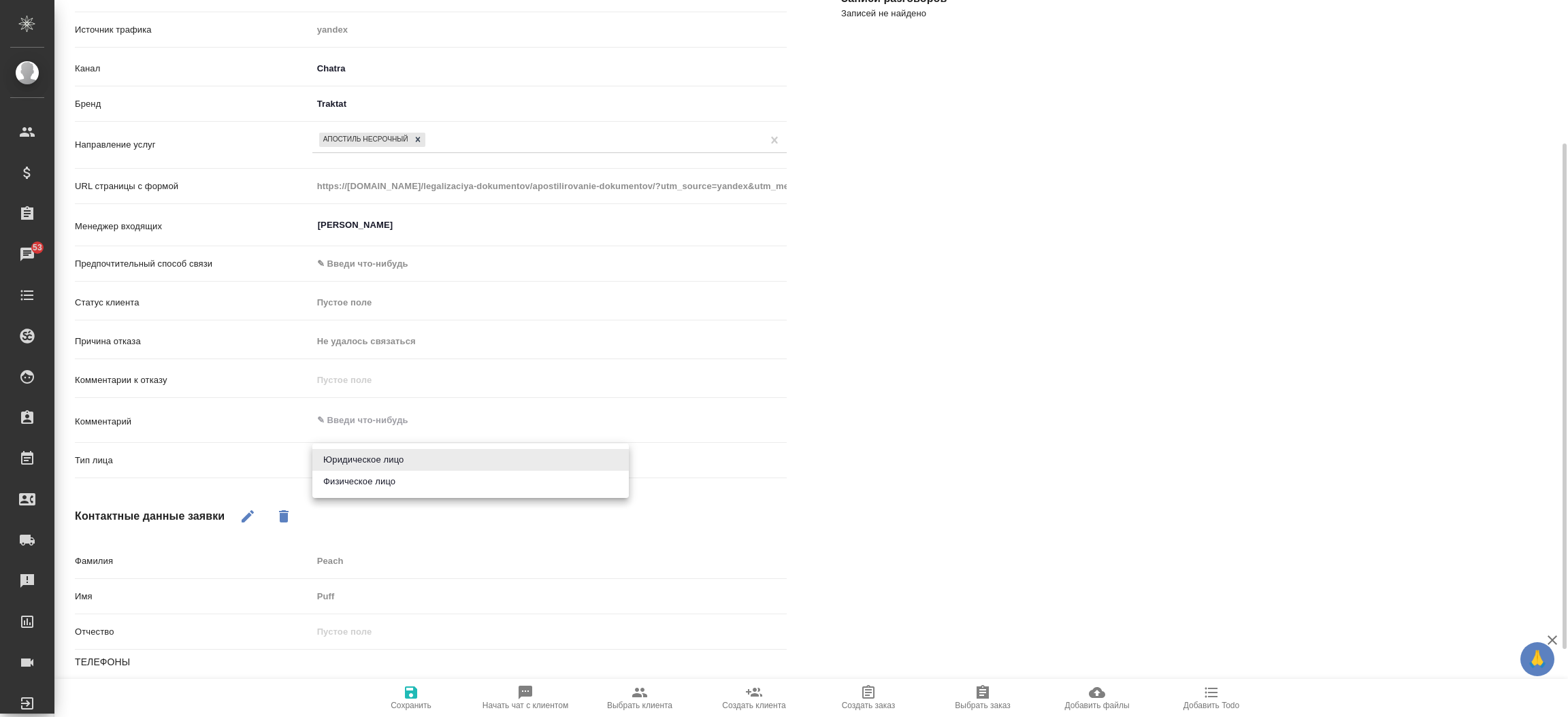
click at [477, 455] on body "🙏 .cls-1 fill:#fff; AWATERA Прутько Ирина i.prutko Клиенты Спецификации Заказы …" at bounding box center [784, 358] width 1568 height 717
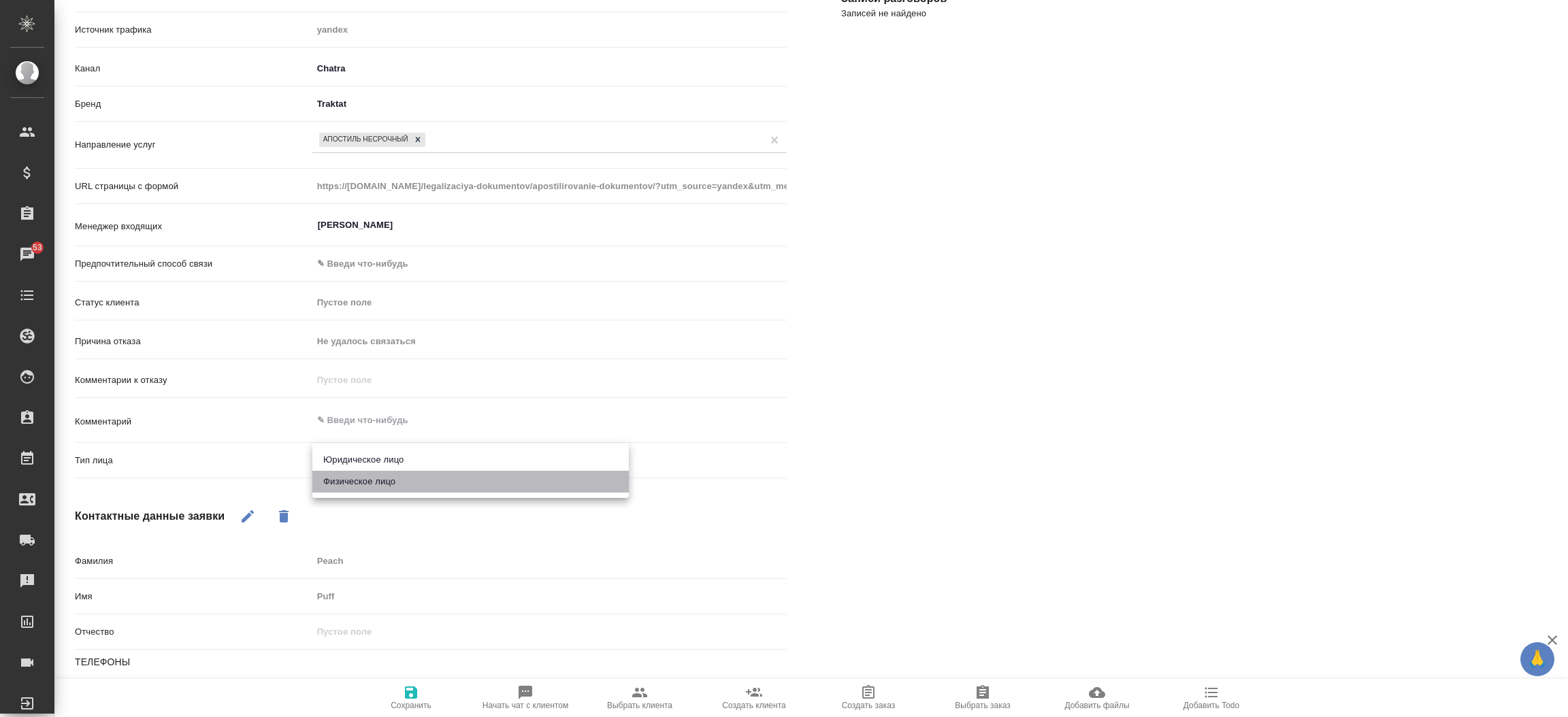
click at [459, 489] on li "Физическое лицо" at bounding box center [470, 481] width 317 height 21
type textarea "x"
type input "private"
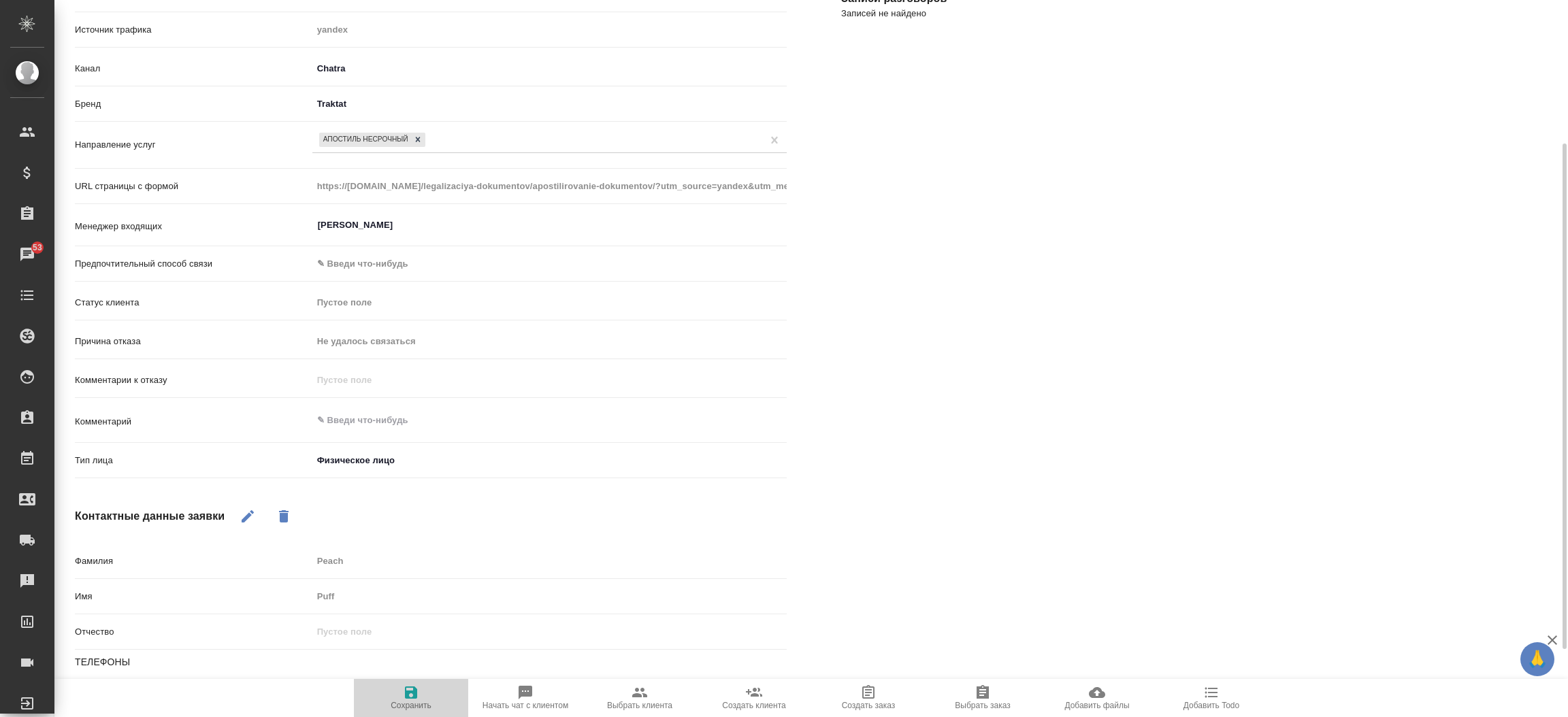
click at [411, 696] on icon "button" at bounding box center [412, 693] width 17 height 17
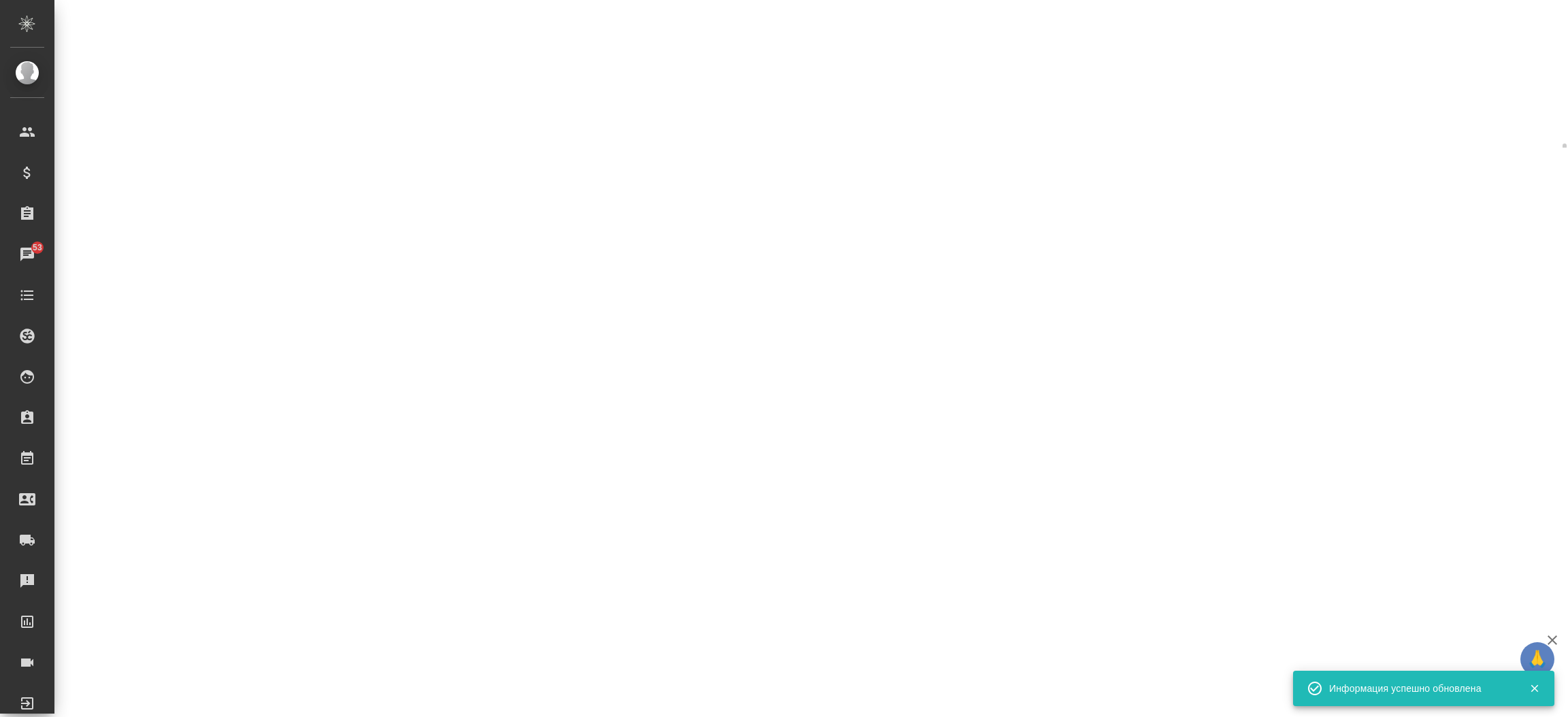
select select "RU"
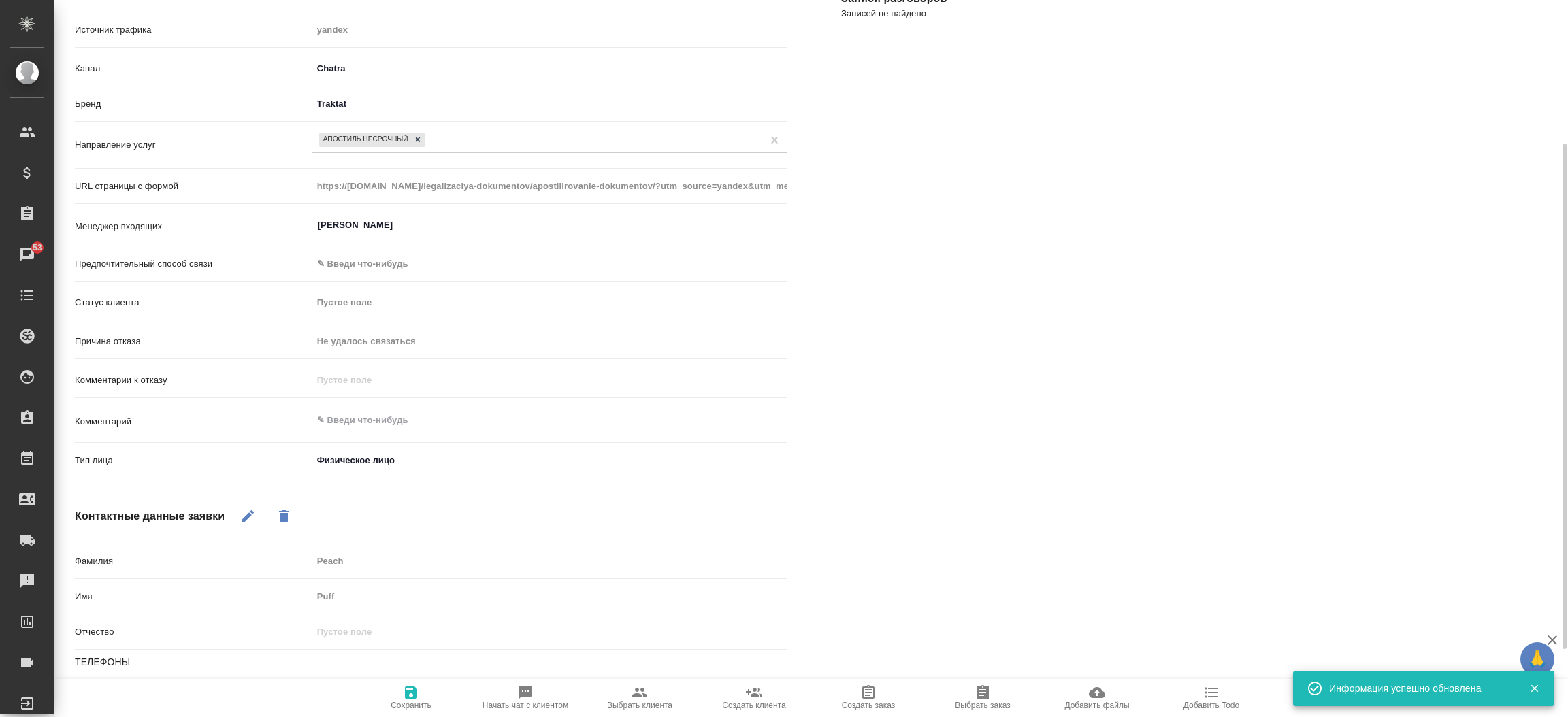
type textarea "x"
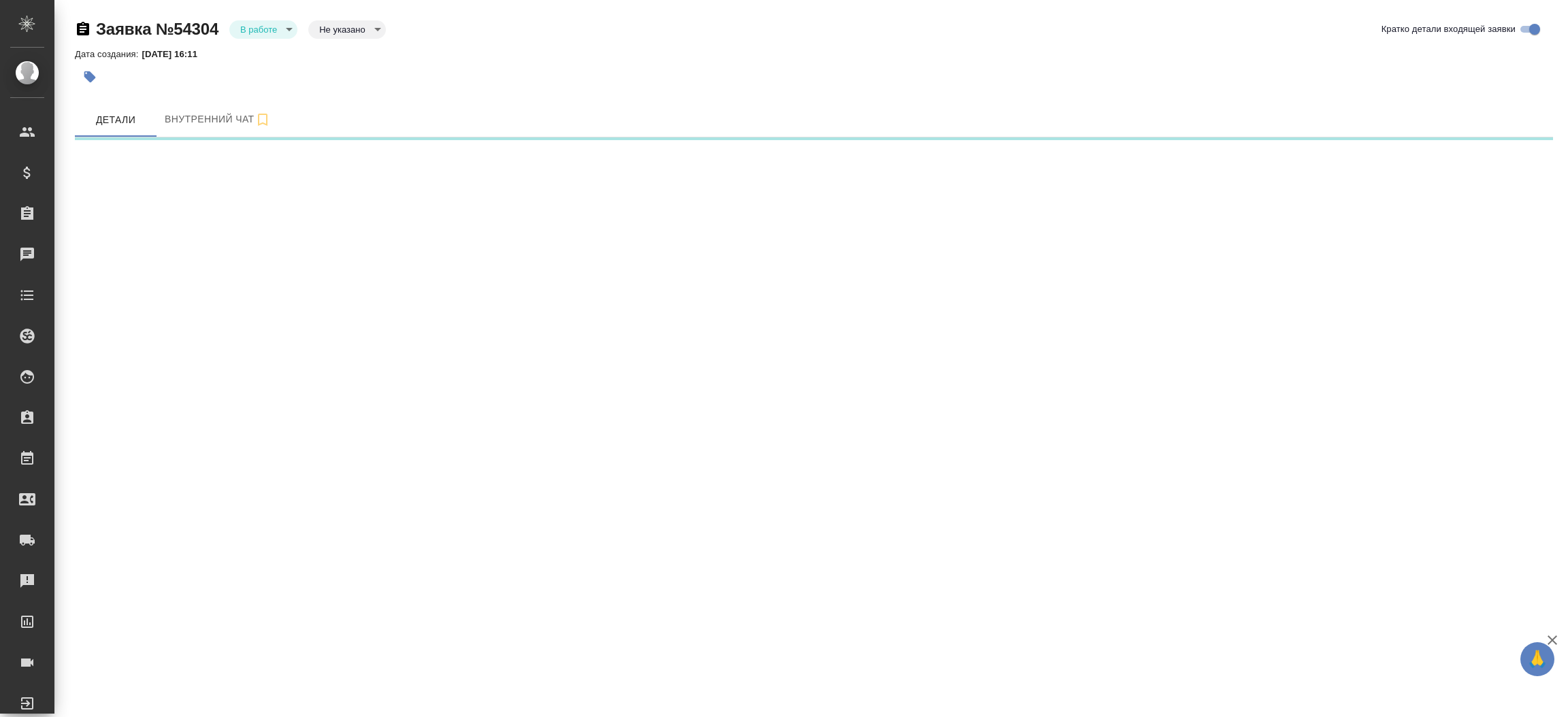
select select "RU"
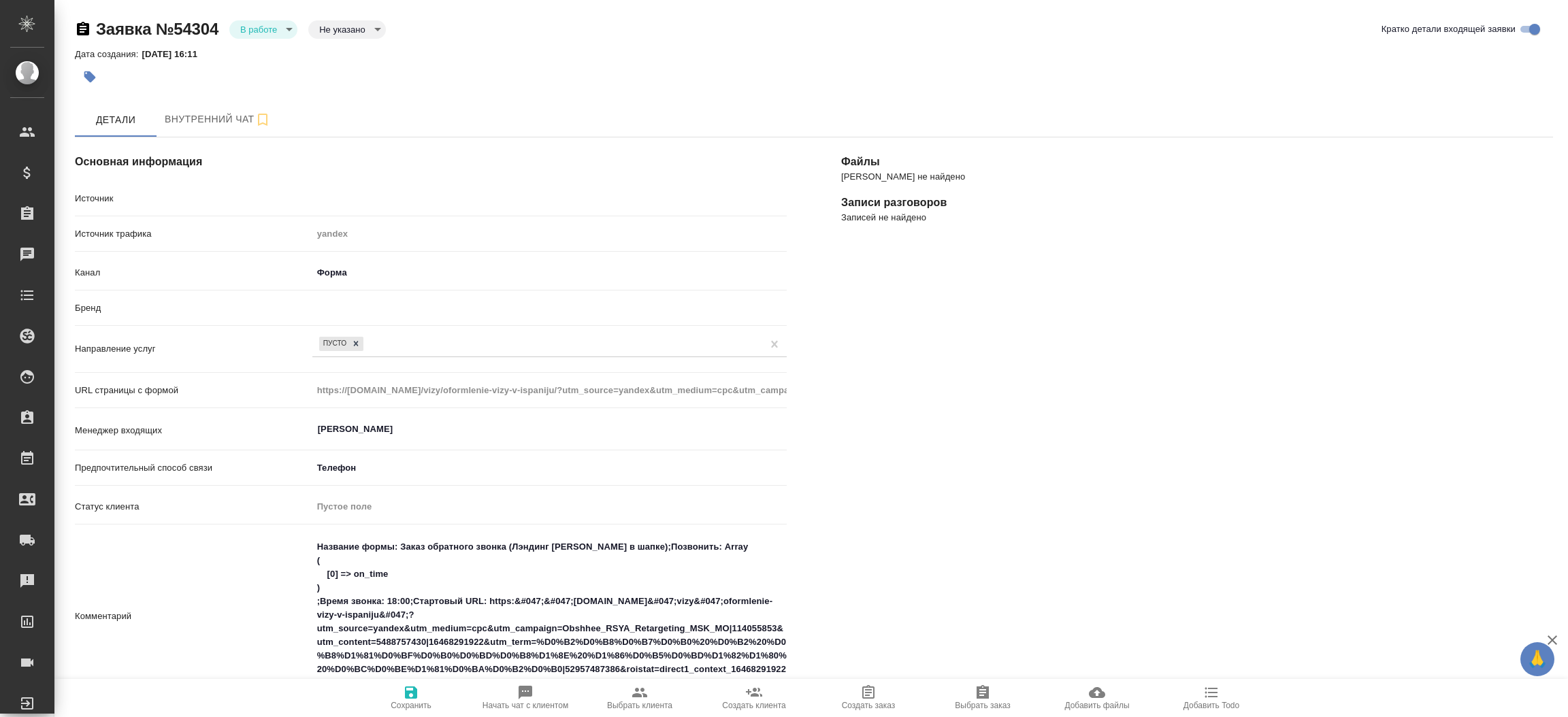
type textarea "x"
click at [286, 20] on body "🙏 .cls-1 fill:#fff; AWATERA [PERSON_NAME]prutko Клиенты Спецификации Заказы 53 …" at bounding box center [784, 358] width 1568 height 717
click at [279, 55] on li "Отказ" at bounding box center [263, 52] width 68 height 23
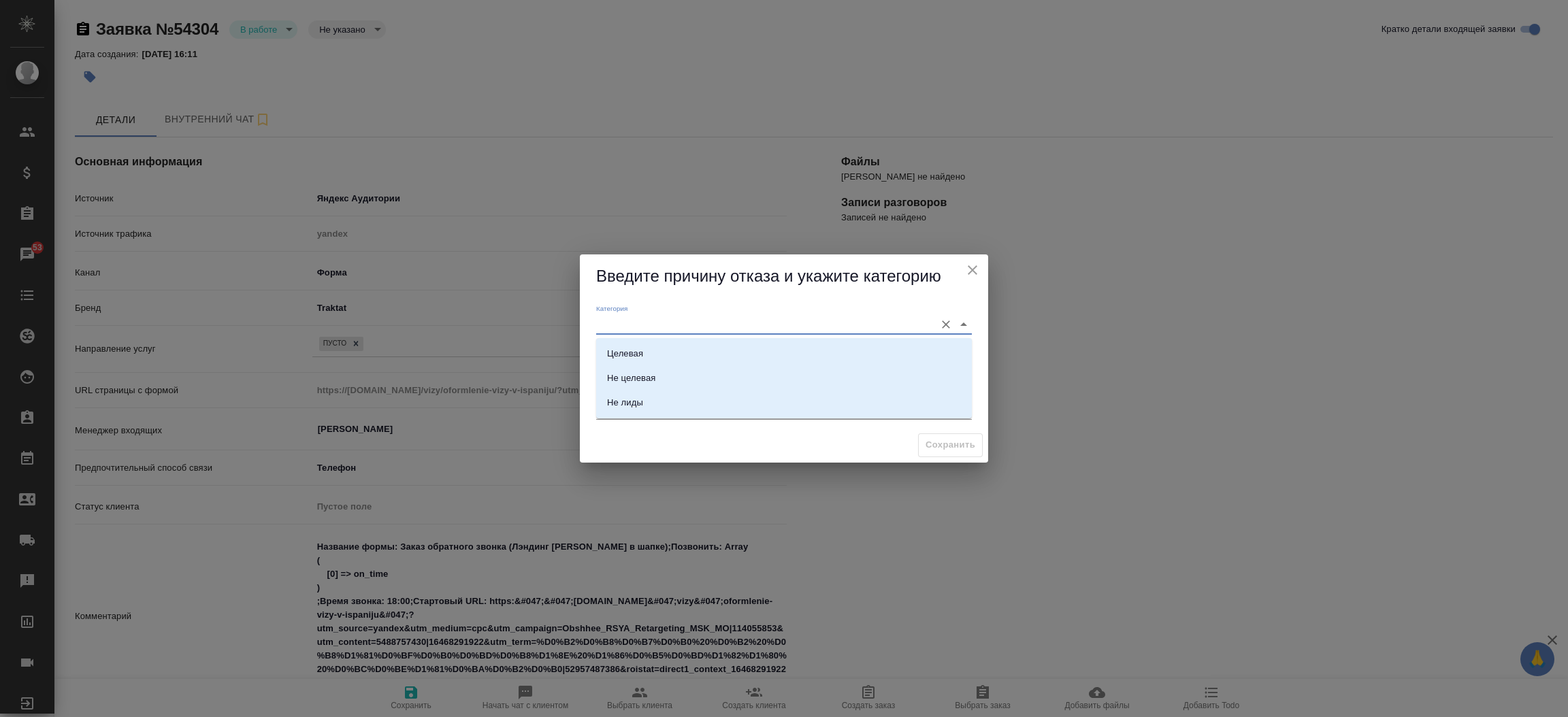
click at [615, 322] on input "Категория" at bounding box center [762, 324] width 332 height 19
click at [627, 410] on li "Не лиды" at bounding box center [784, 402] width 375 height 24
type input "Не лиды"
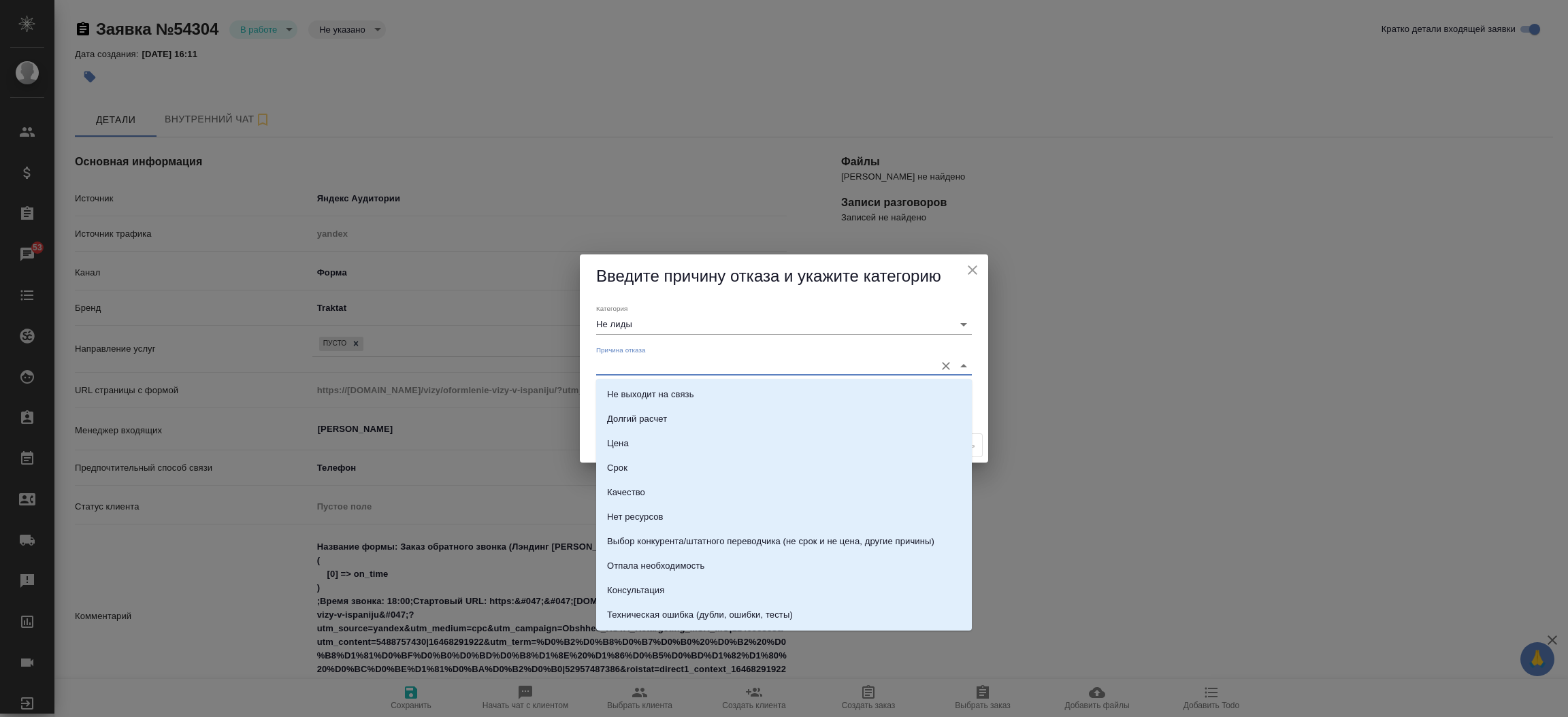
click at [633, 367] on input "Причина отказа" at bounding box center [762, 366] width 332 height 19
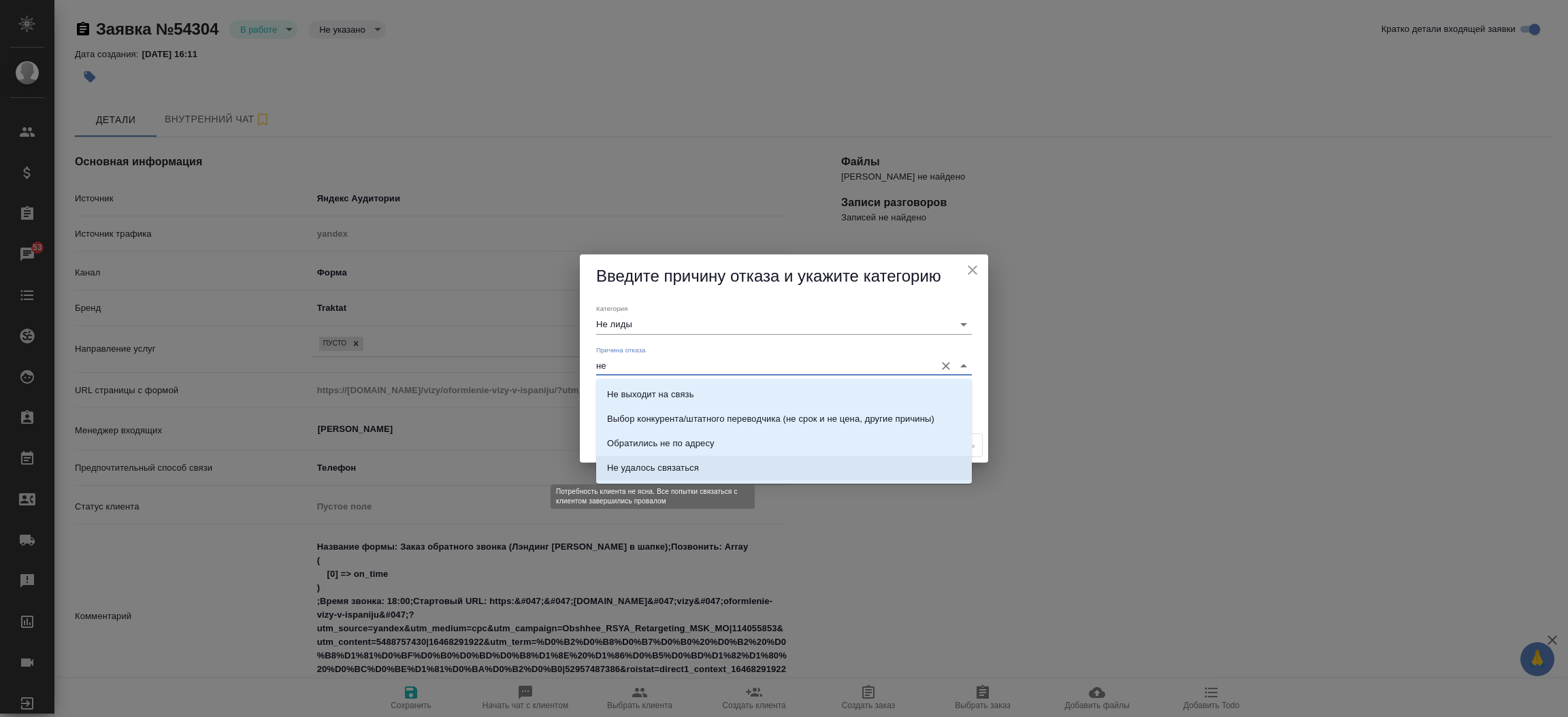
click at [659, 472] on div "Не удалось связаться" at bounding box center [652, 468] width 92 height 14
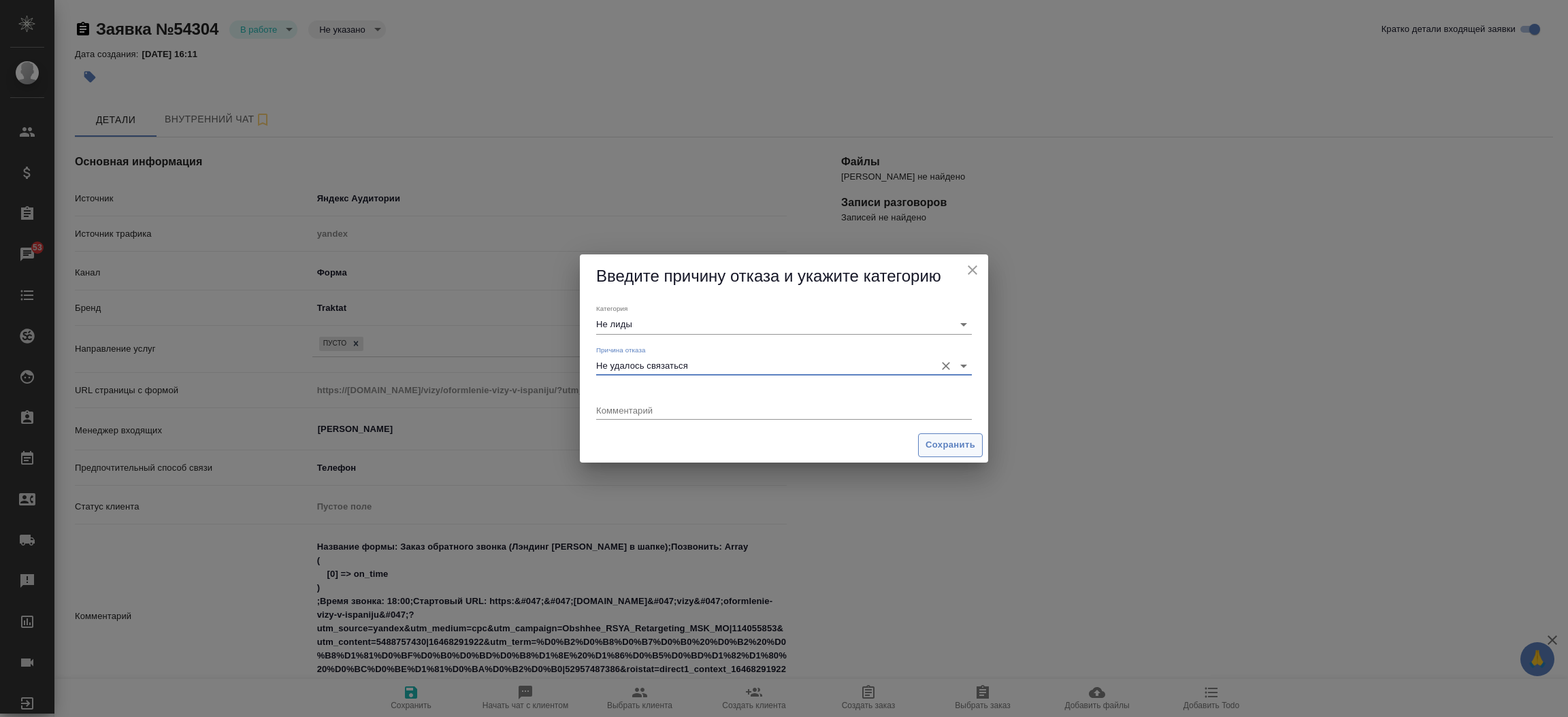
type input "Не удалось связаться"
click at [969, 437] on button "Сохранить" at bounding box center [950, 446] width 65 height 24
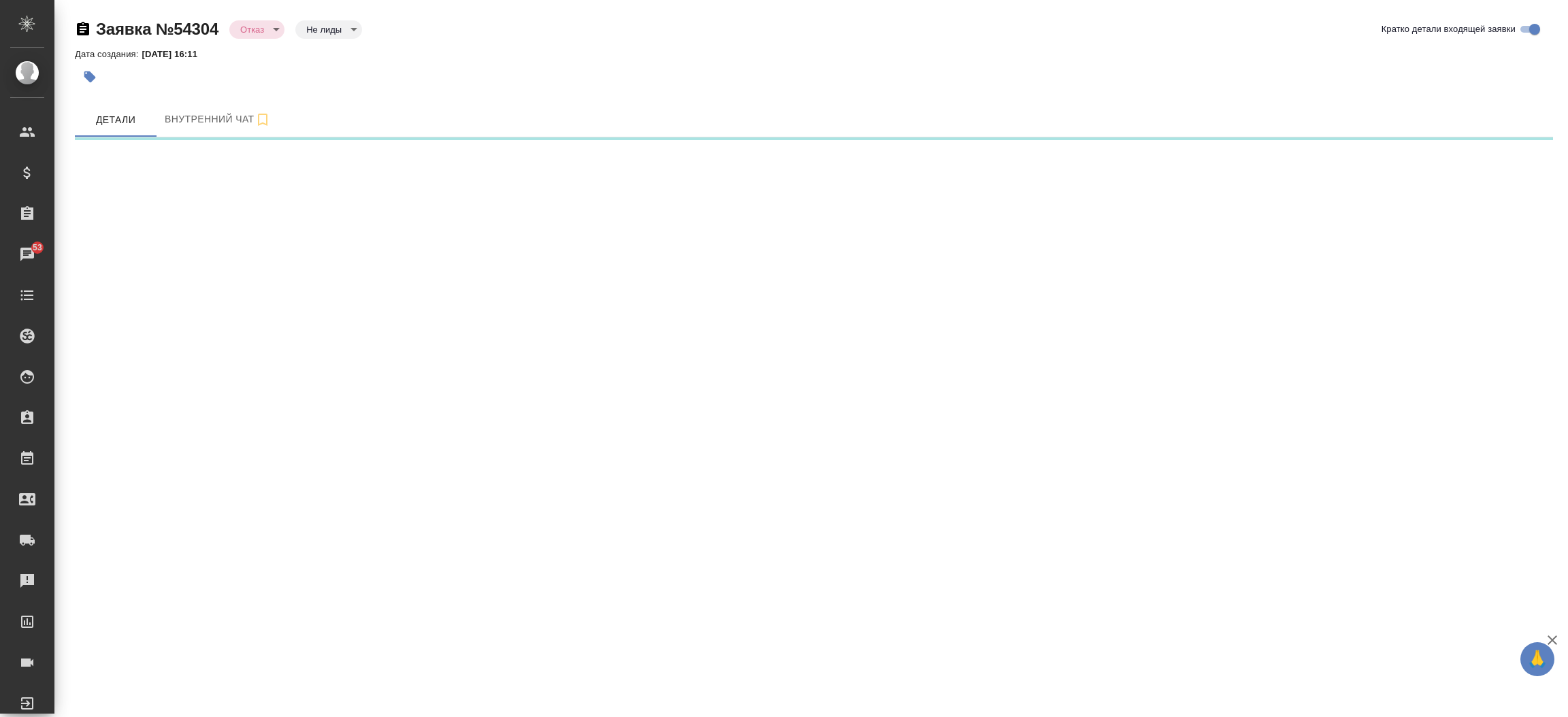
select select "RU"
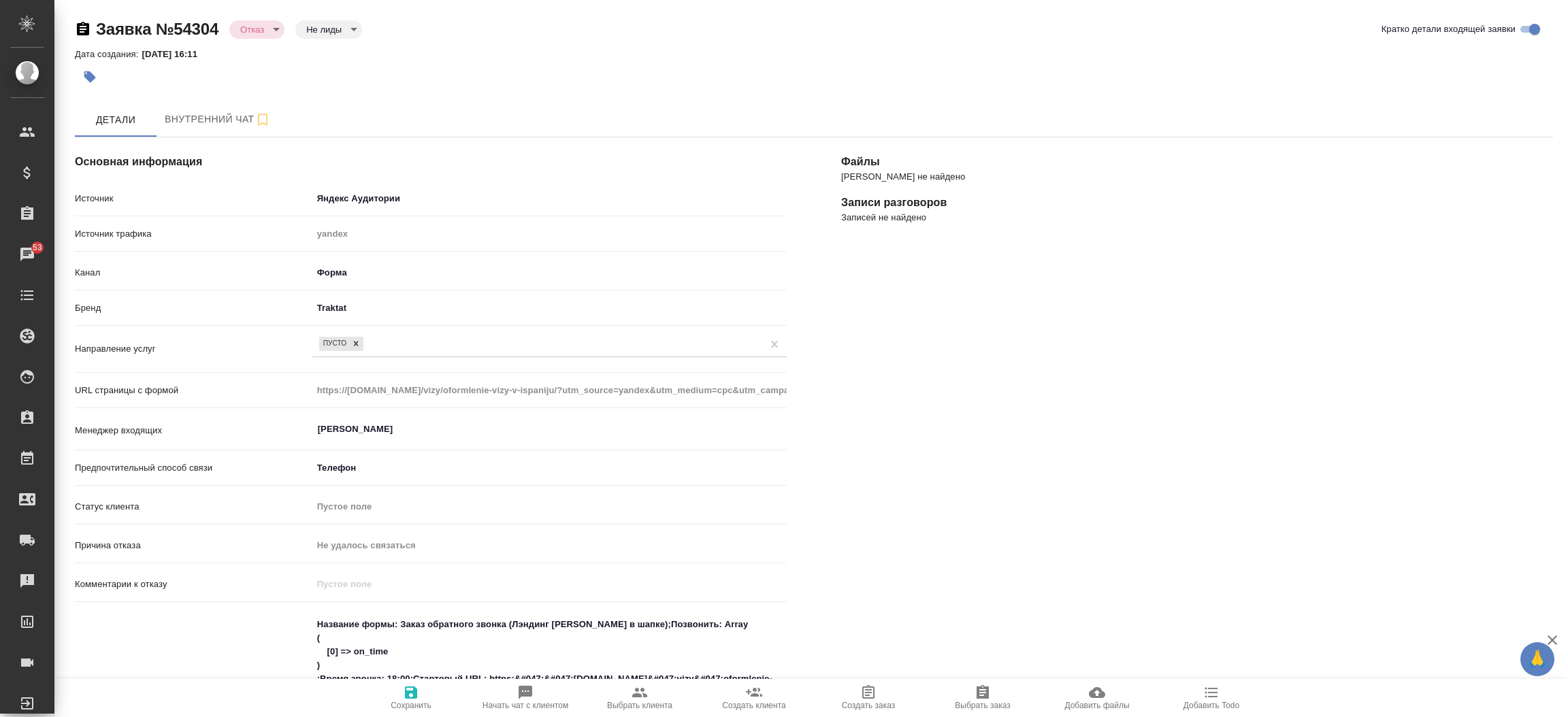
type textarea "x"
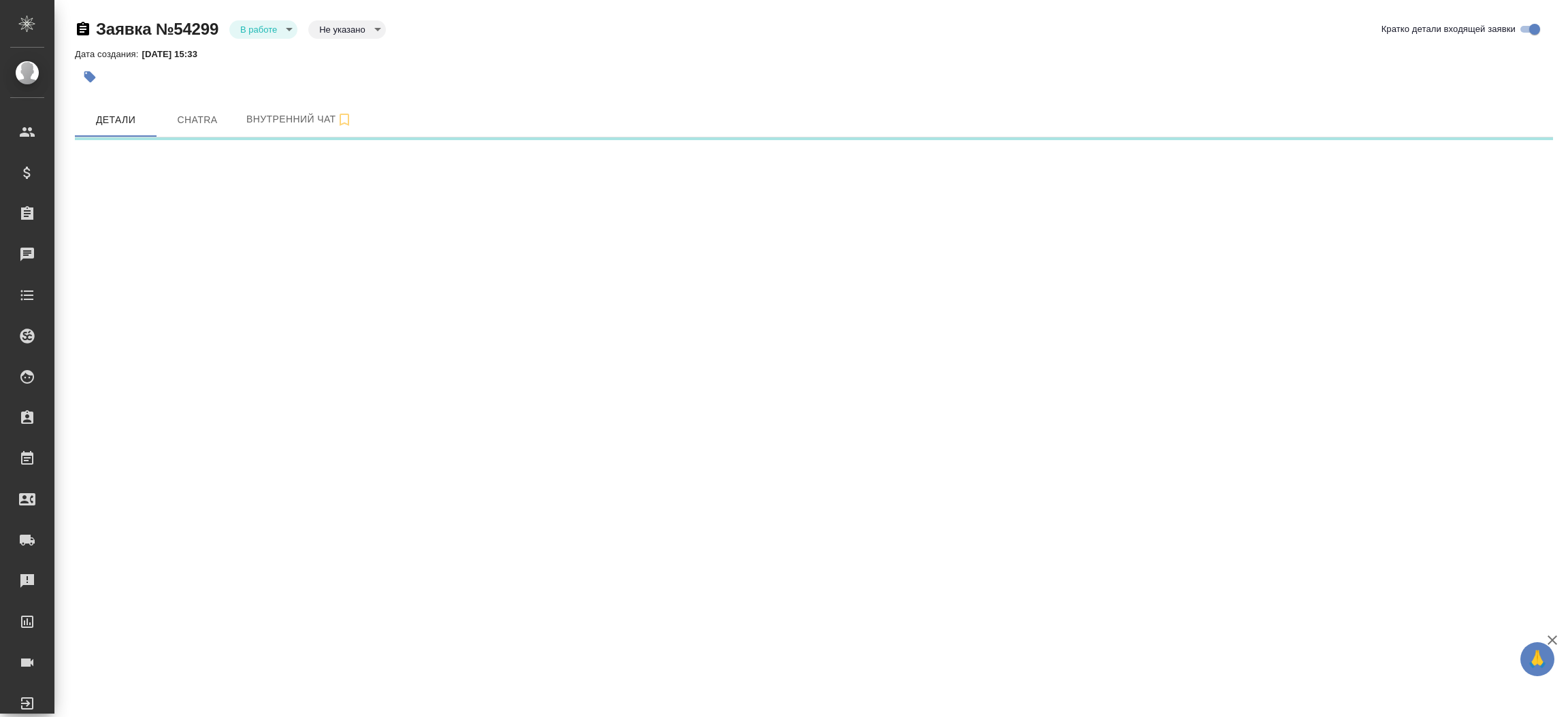
select select "RU"
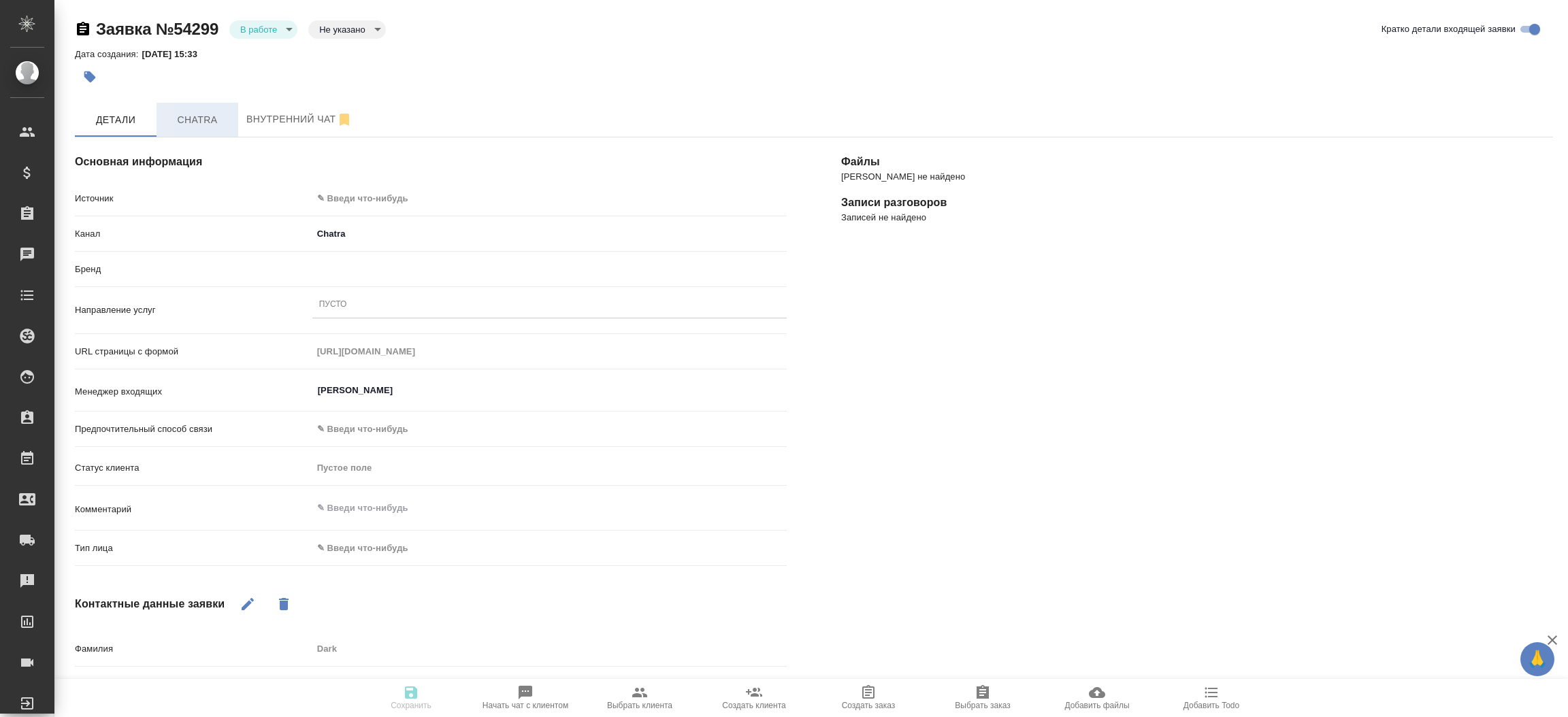
type textarea "x"
click at [176, 124] on span "Chatra" at bounding box center [197, 120] width 65 height 17
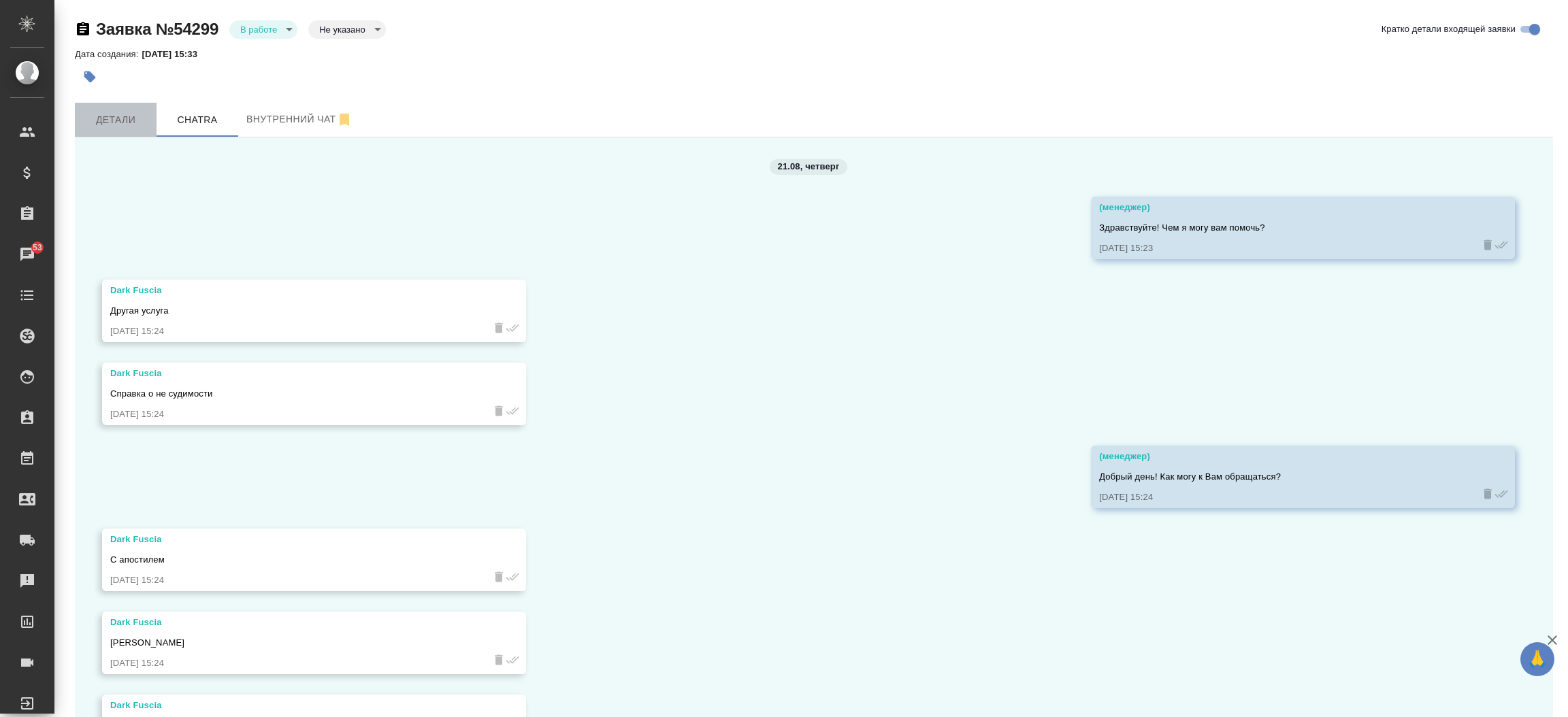
click at [125, 126] on span "Детали" at bounding box center [115, 120] width 65 height 17
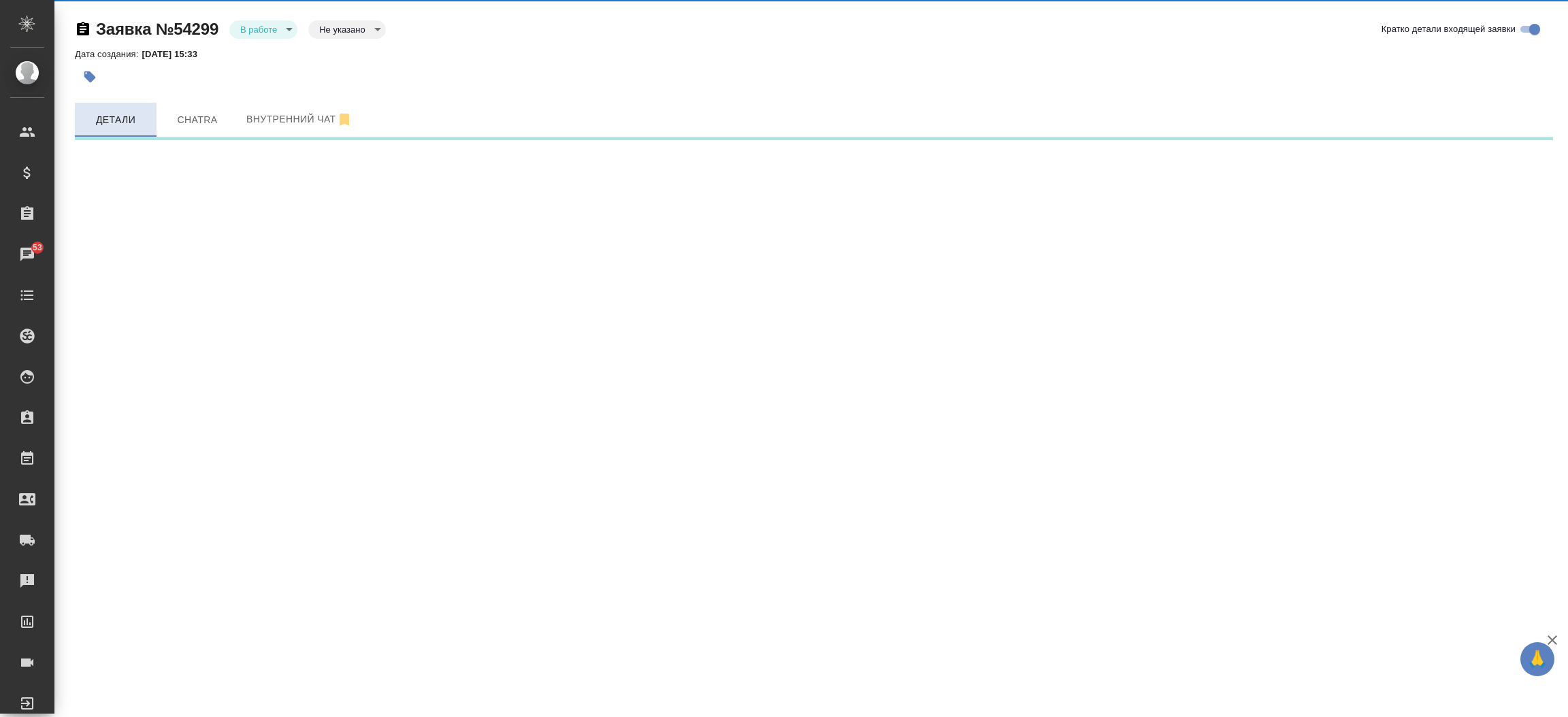
select select "RU"
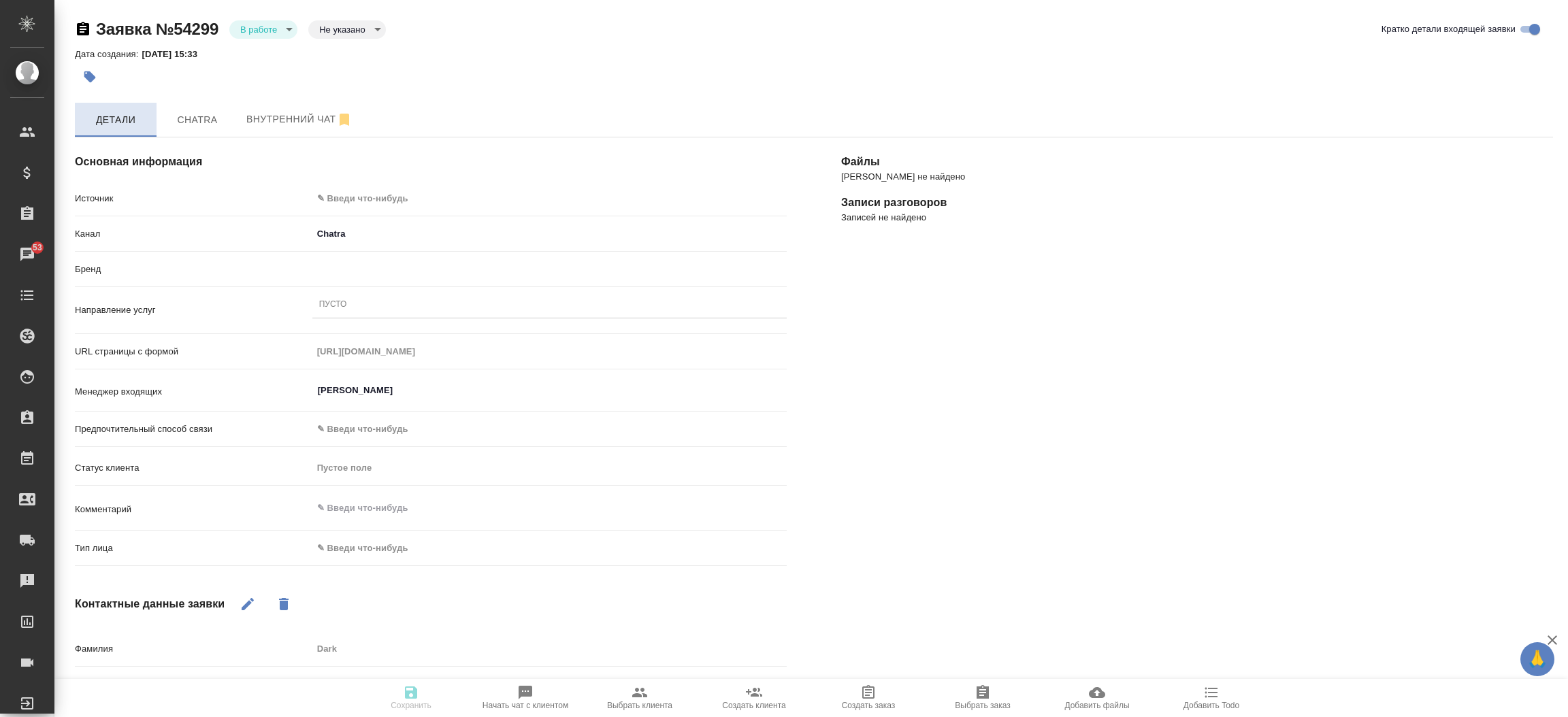
type textarea "x"
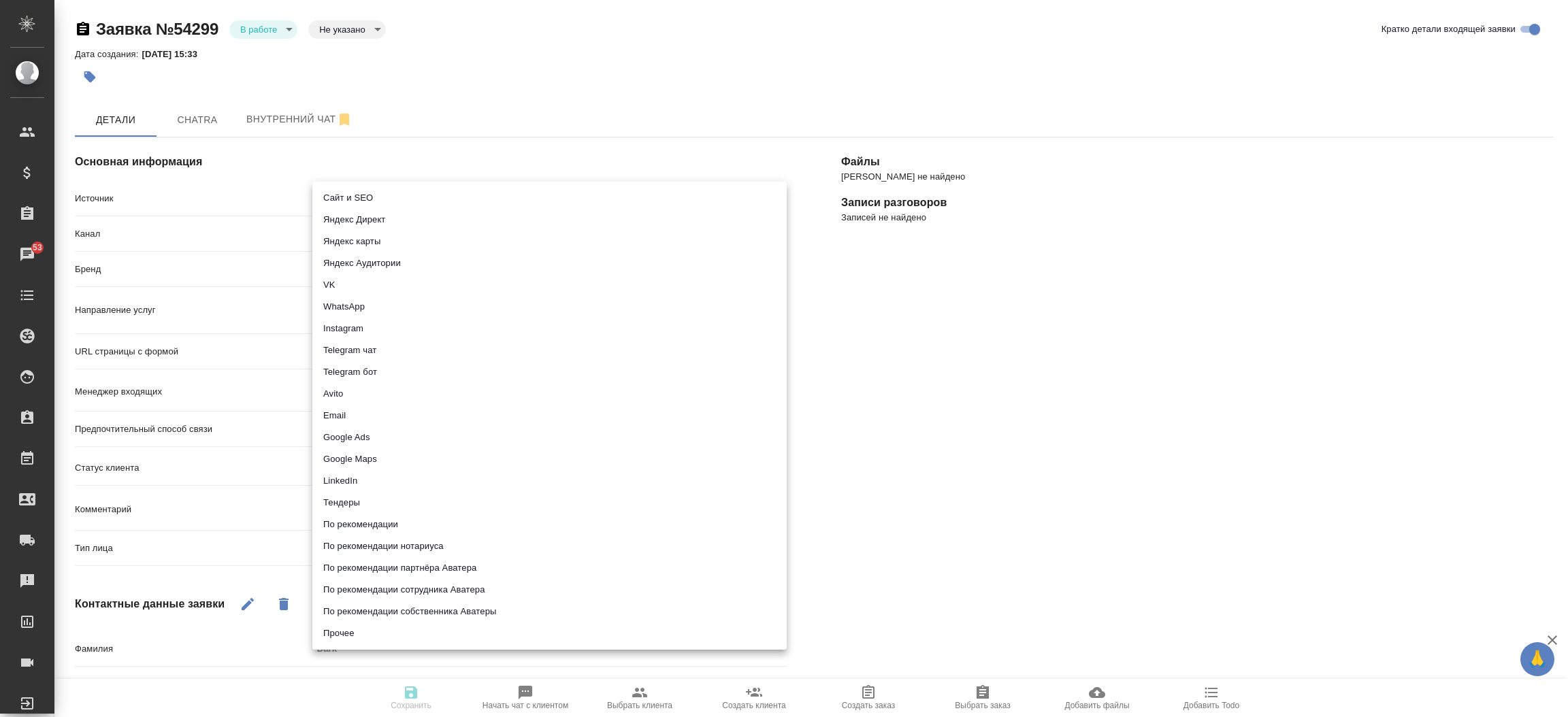
click at [358, 204] on body "🙏 .cls-1 fill:#fff; AWATERA [PERSON_NAME]prutko Клиенты Спецификации Заказы 53 …" at bounding box center [784, 358] width 1568 height 717
click at [358, 204] on li "Сайт и SEO" at bounding box center [549, 197] width 475 height 21
type input "seo"
type textarea "x"
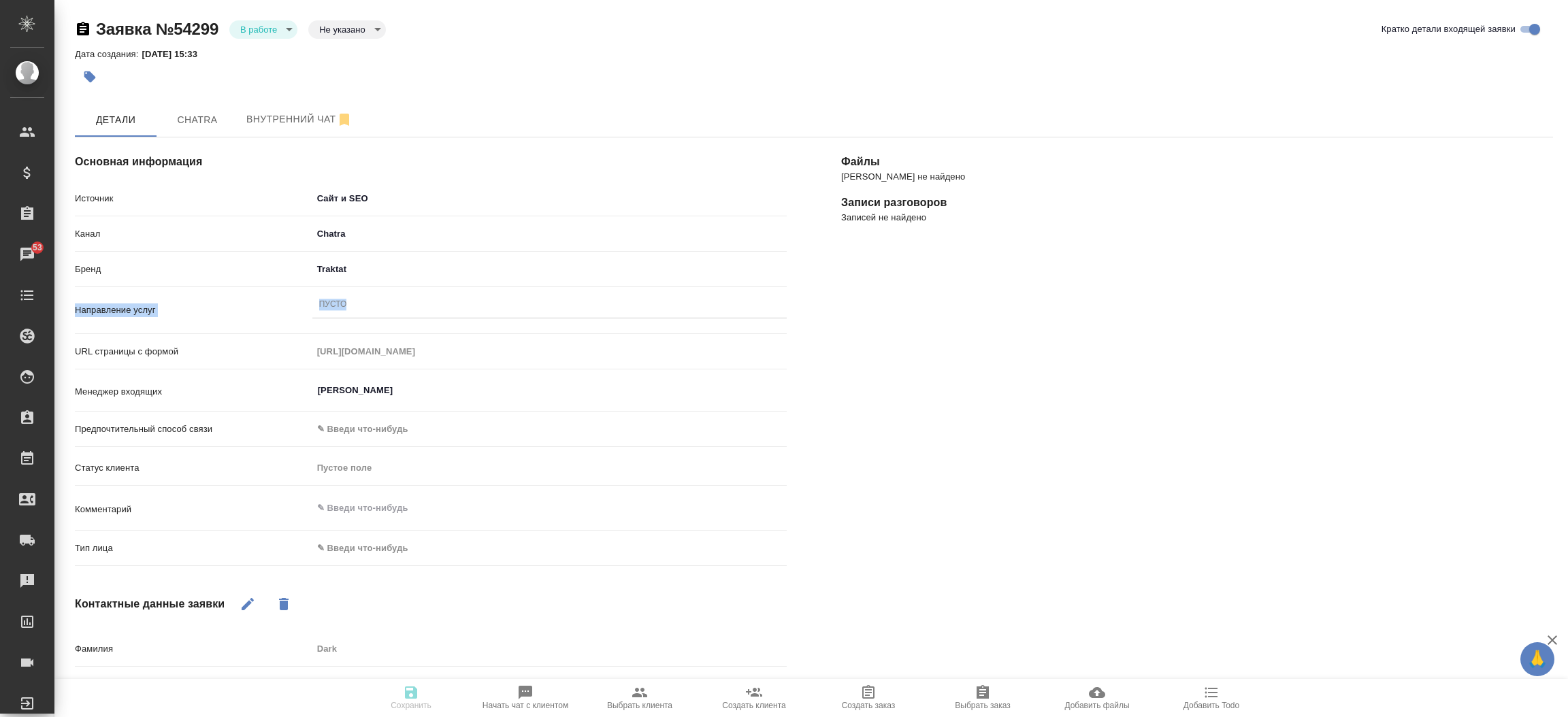
drag, startPoint x: 385, startPoint y: 292, endPoint x: 367, endPoint y: 293, distance: 18.0
click at [367, 293] on div "Источник Сайт и SEO seo Канал Chatra 636e3af525d34d44ee8ac032 Бренд Traktat tra…" at bounding box center [431, 379] width 712 height 385
click at [367, 295] on div "Пусто" at bounding box center [549, 305] width 475 height 20
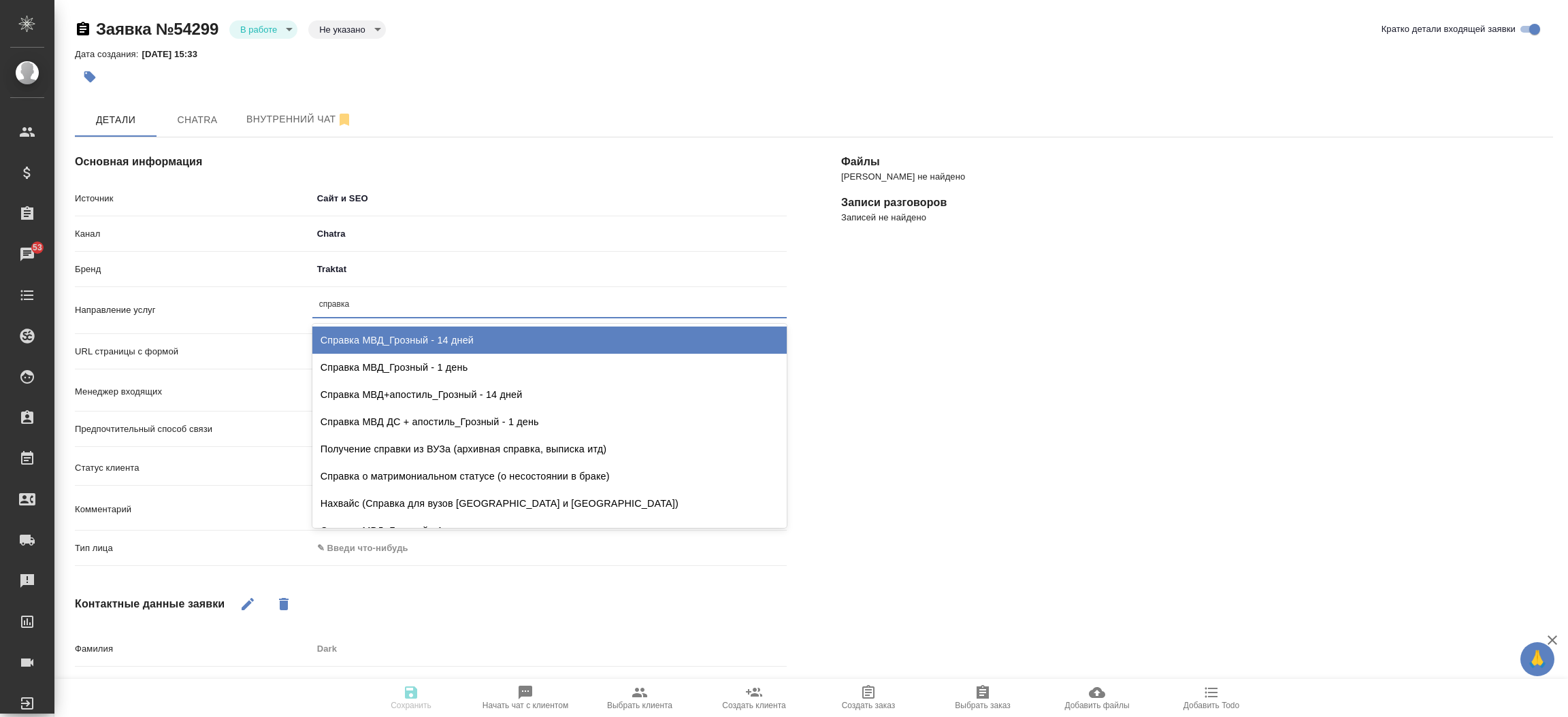
type input "справка"
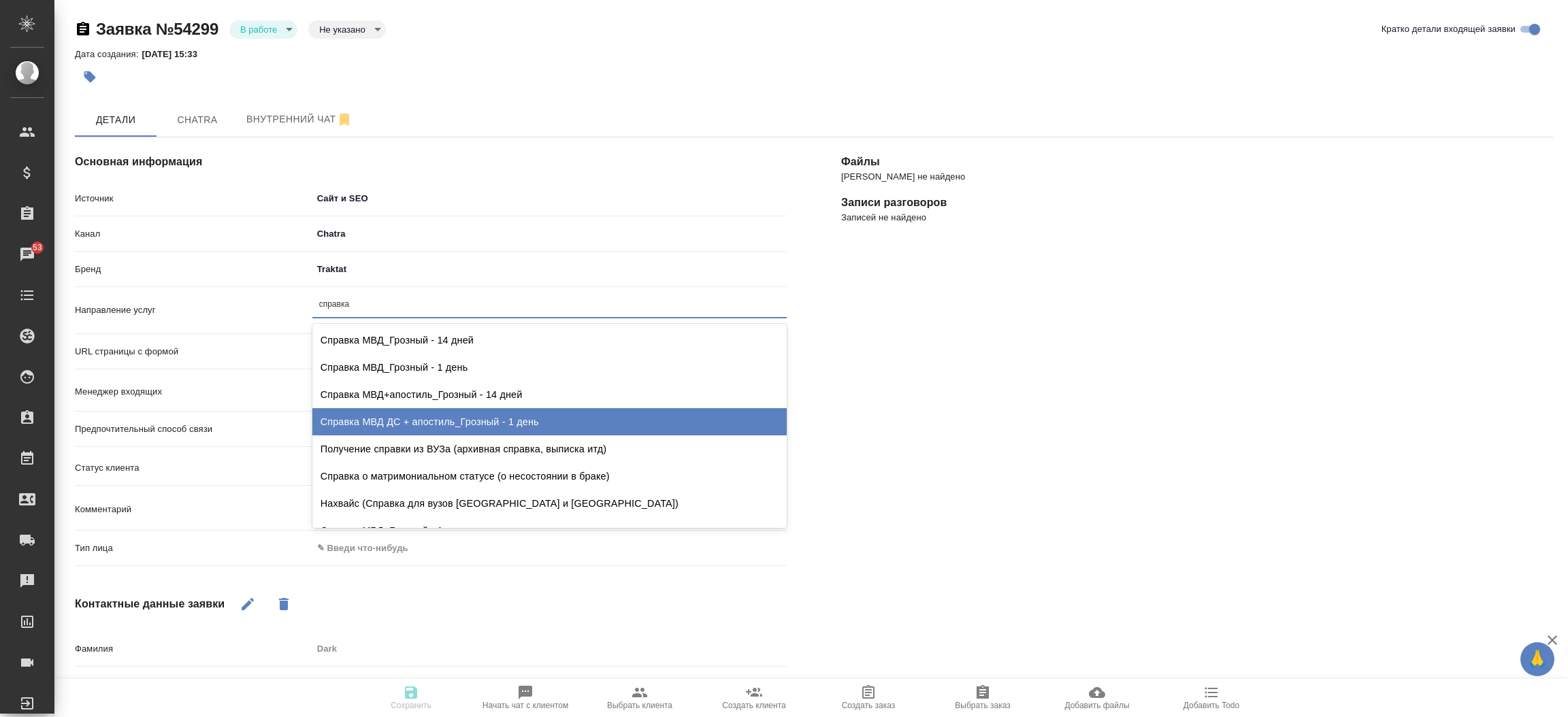
click at [406, 413] on div "Справка МВД ДС + апостиль_Грозный - 1 день" at bounding box center [549, 422] width 475 height 27
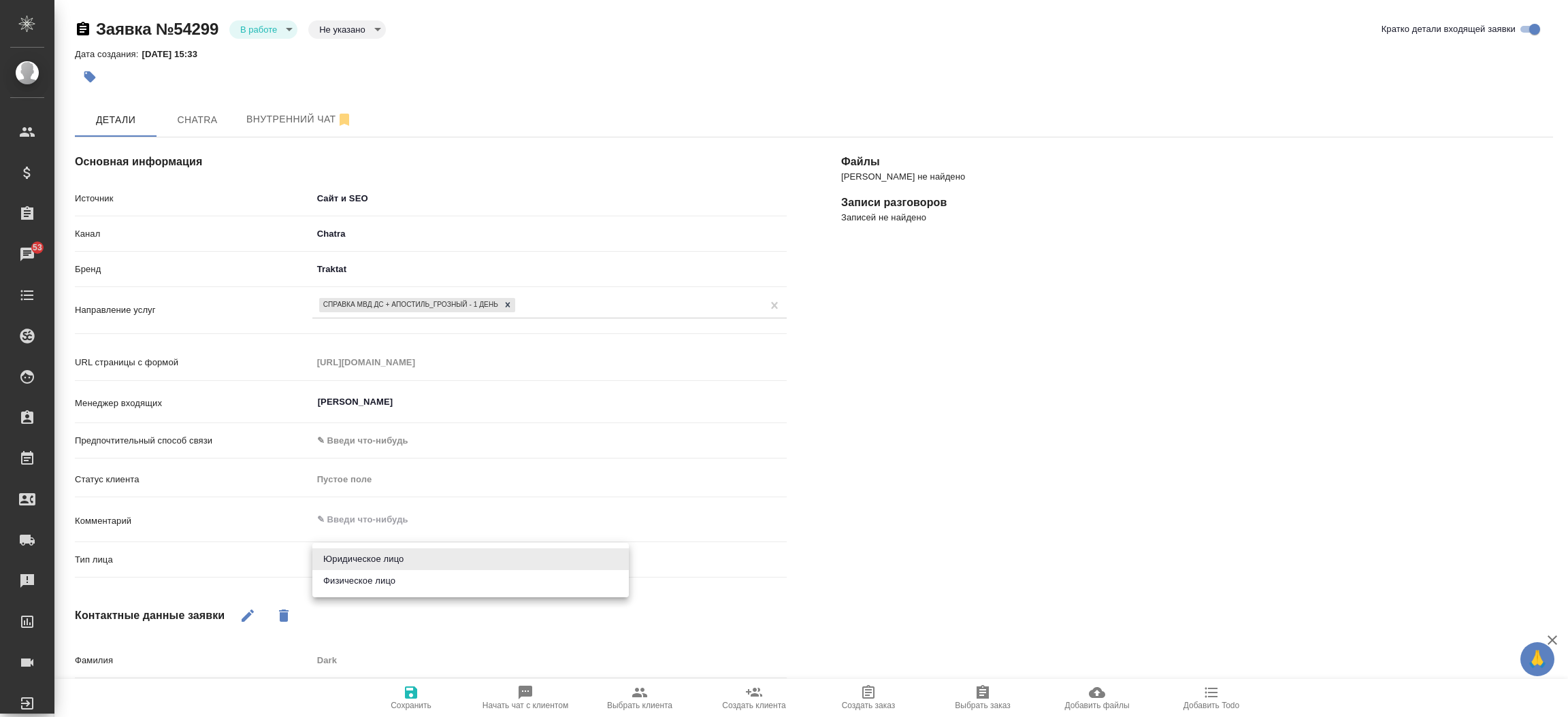
click at [362, 554] on body "🙏 .cls-1 fill:#fff; AWATERA [PERSON_NAME]prutko Клиенты Спецификации Заказы 53 …" at bounding box center [784, 358] width 1568 height 717
click at [365, 586] on li "Физическое лицо" at bounding box center [470, 580] width 317 height 21
type textarea "x"
type input "private"
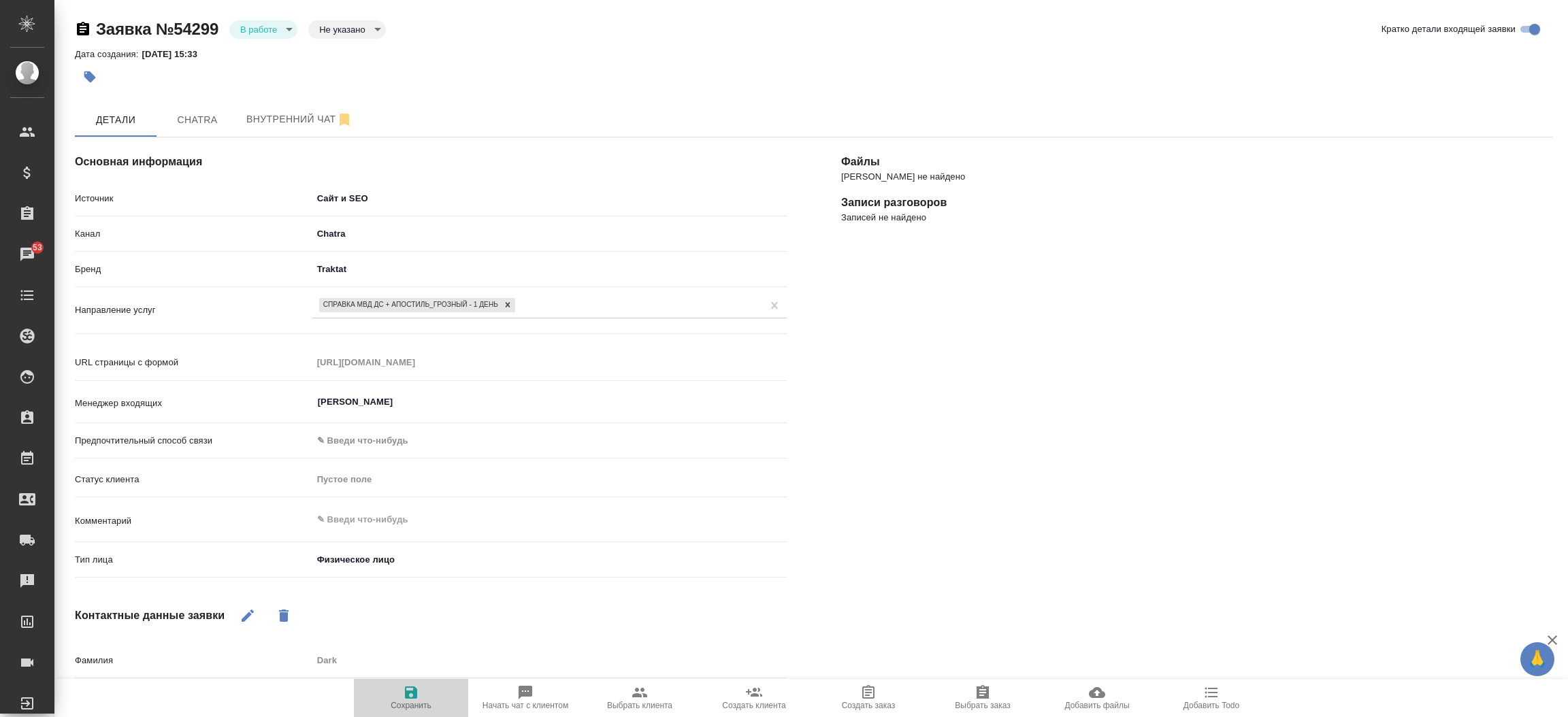
click at [408, 693] on icon "button" at bounding box center [411, 692] width 12 height 12
select select "RU"
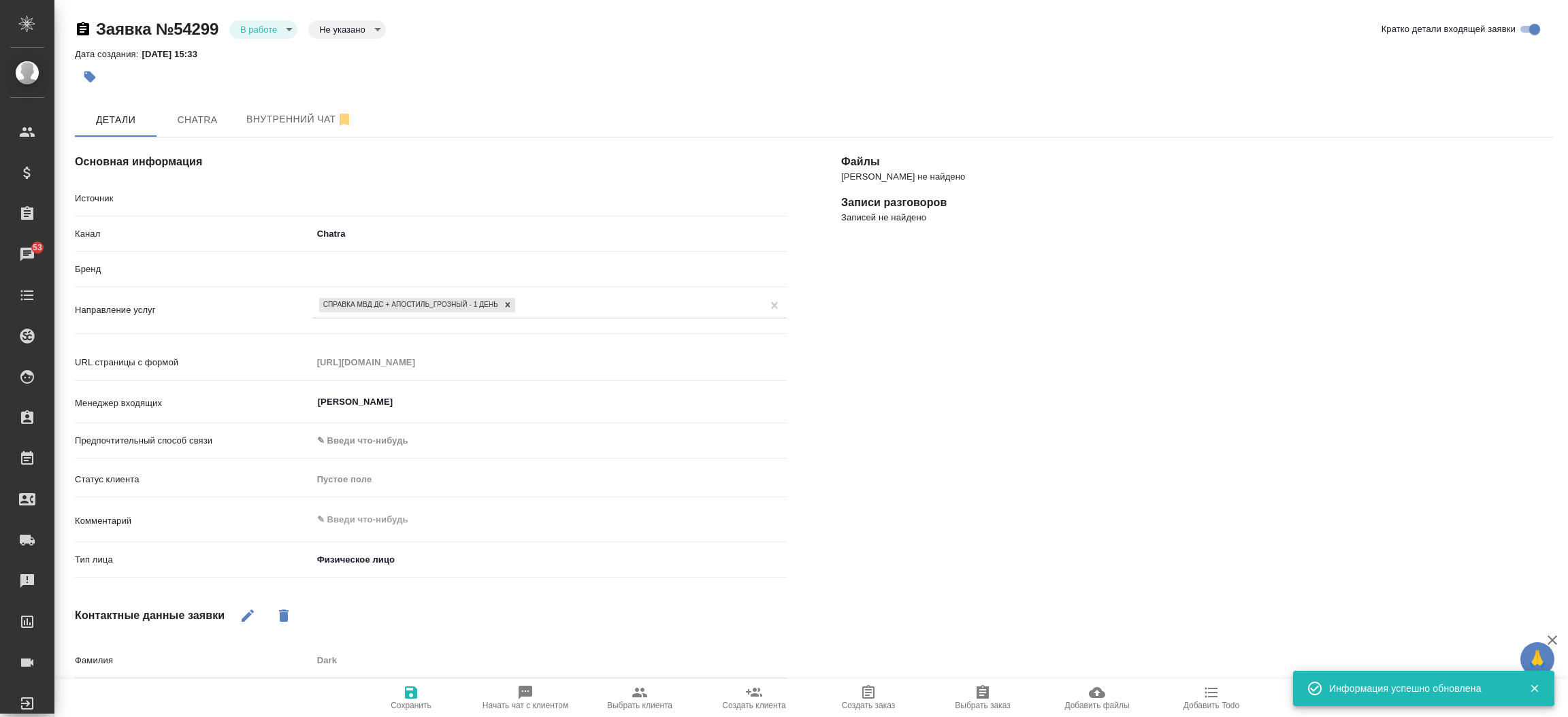
type textarea "x"
click at [271, 37] on body "🙏 .cls-1 fill:#fff; AWATERA [PERSON_NAME]prutko Клиенты Спецификации Заказы 53 …" at bounding box center [784, 358] width 1568 height 717
click at [268, 37] on button "Отказ" at bounding box center [263, 29] width 45 height 15
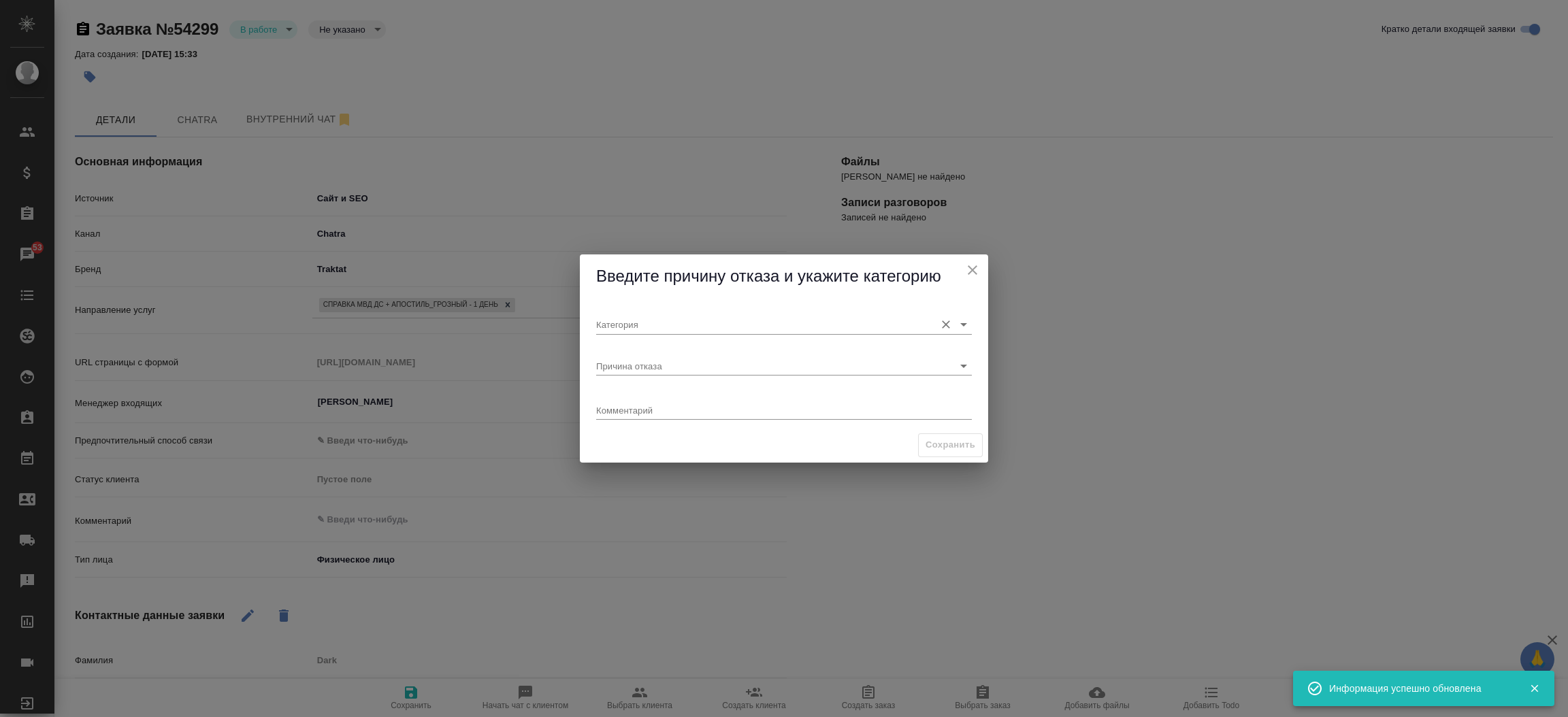
click at [618, 324] on input "Категория" at bounding box center [762, 324] width 332 height 19
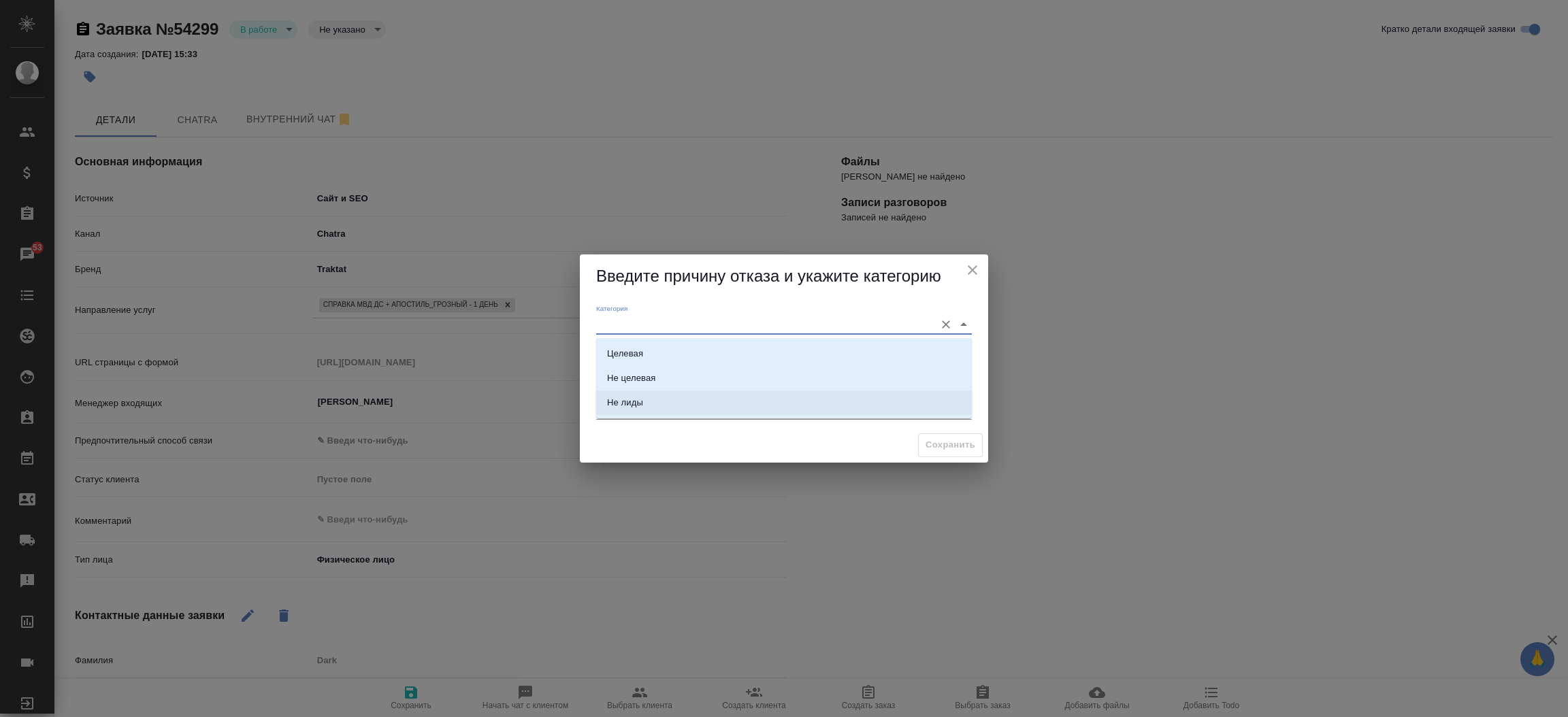
click at [618, 402] on div "Не лиды" at bounding box center [624, 402] width 36 height 14
click at [643, 319] on input "Не лиды" at bounding box center [762, 324] width 332 height 19
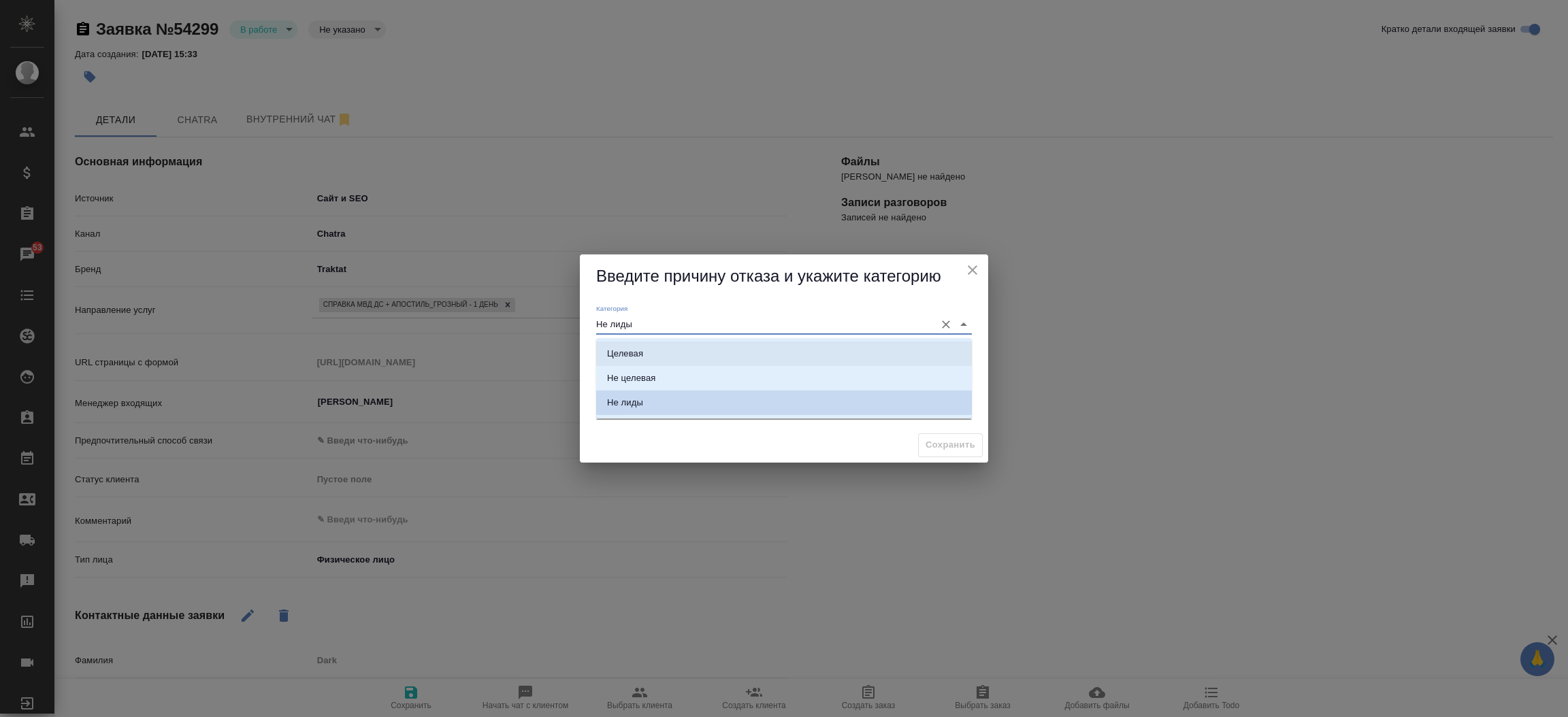
click at [640, 347] on div "Целевая" at bounding box center [624, 354] width 36 height 14
type input "Целевая"
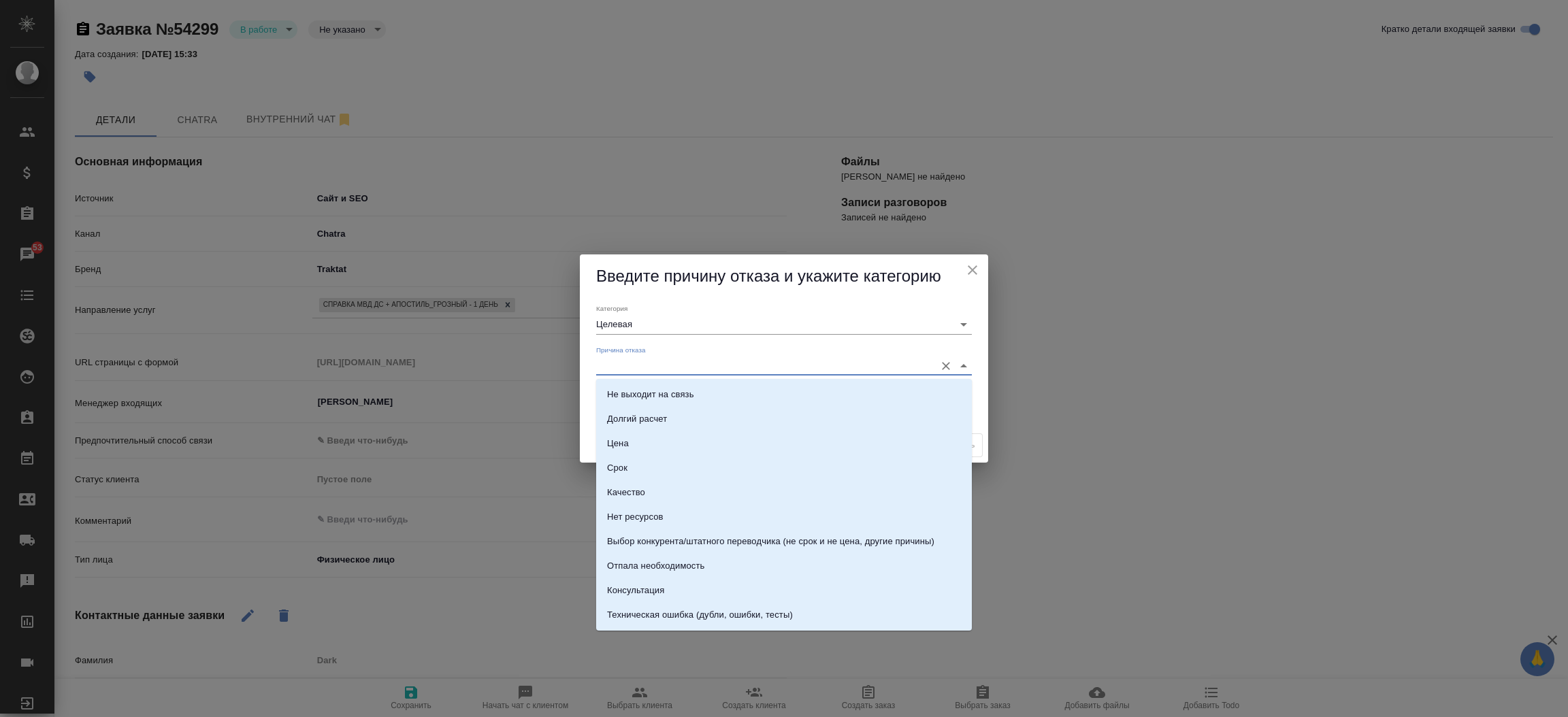
click at [631, 367] on input "Причина отказа" at bounding box center [762, 366] width 332 height 19
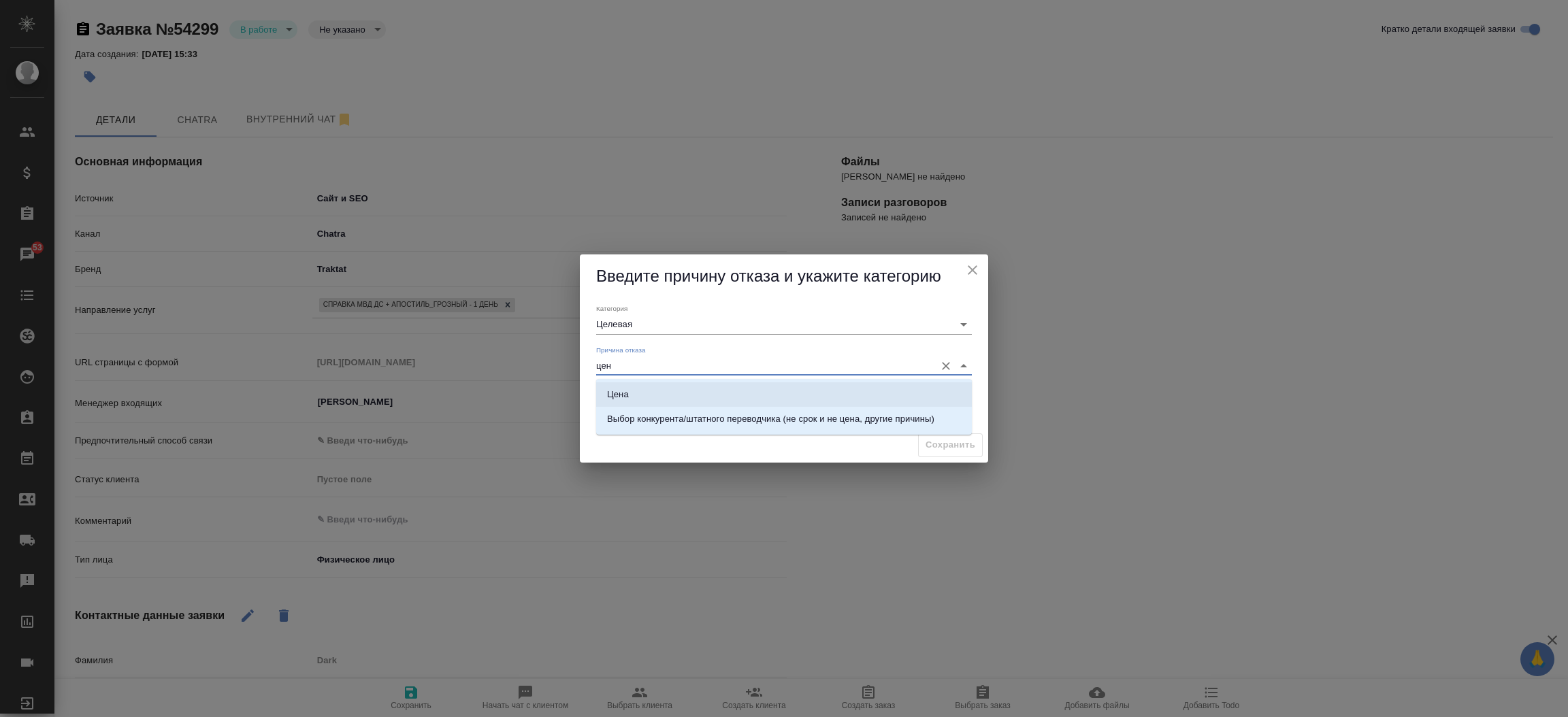
click at [635, 385] on li "Цена" at bounding box center [784, 395] width 375 height 24
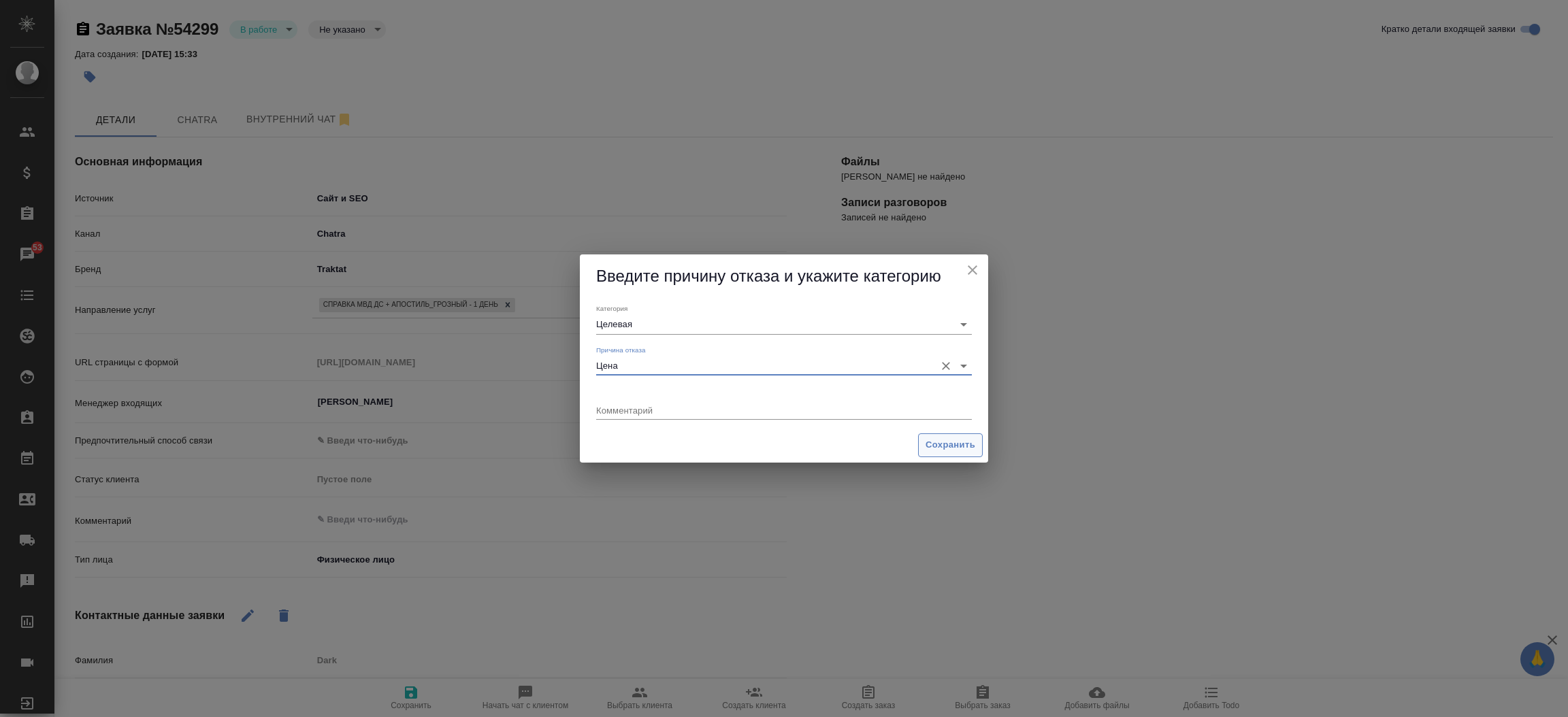
type input "Цена"
click at [932, 439] on span "Сохранить" at bounding box center [949, 445] width 49 height 16
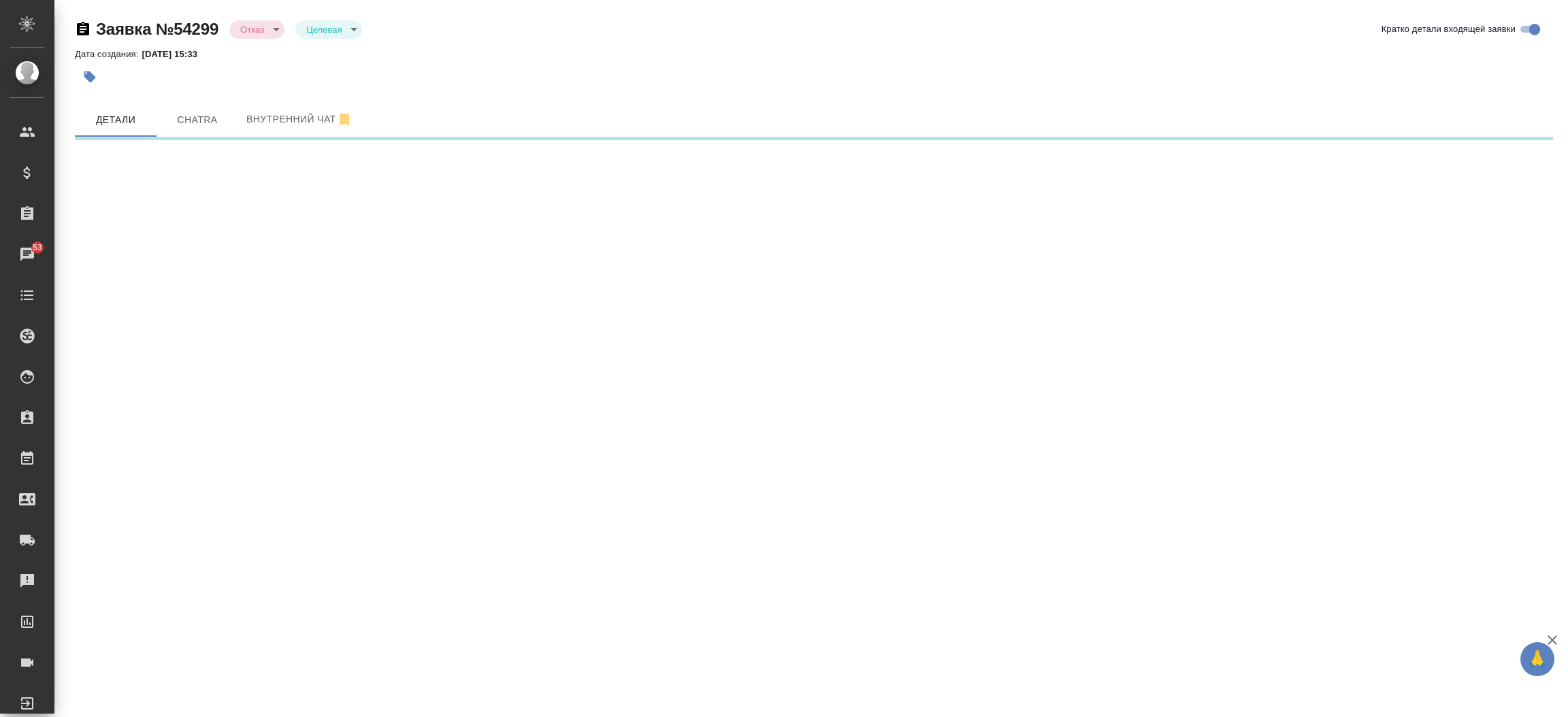
select select "RU"
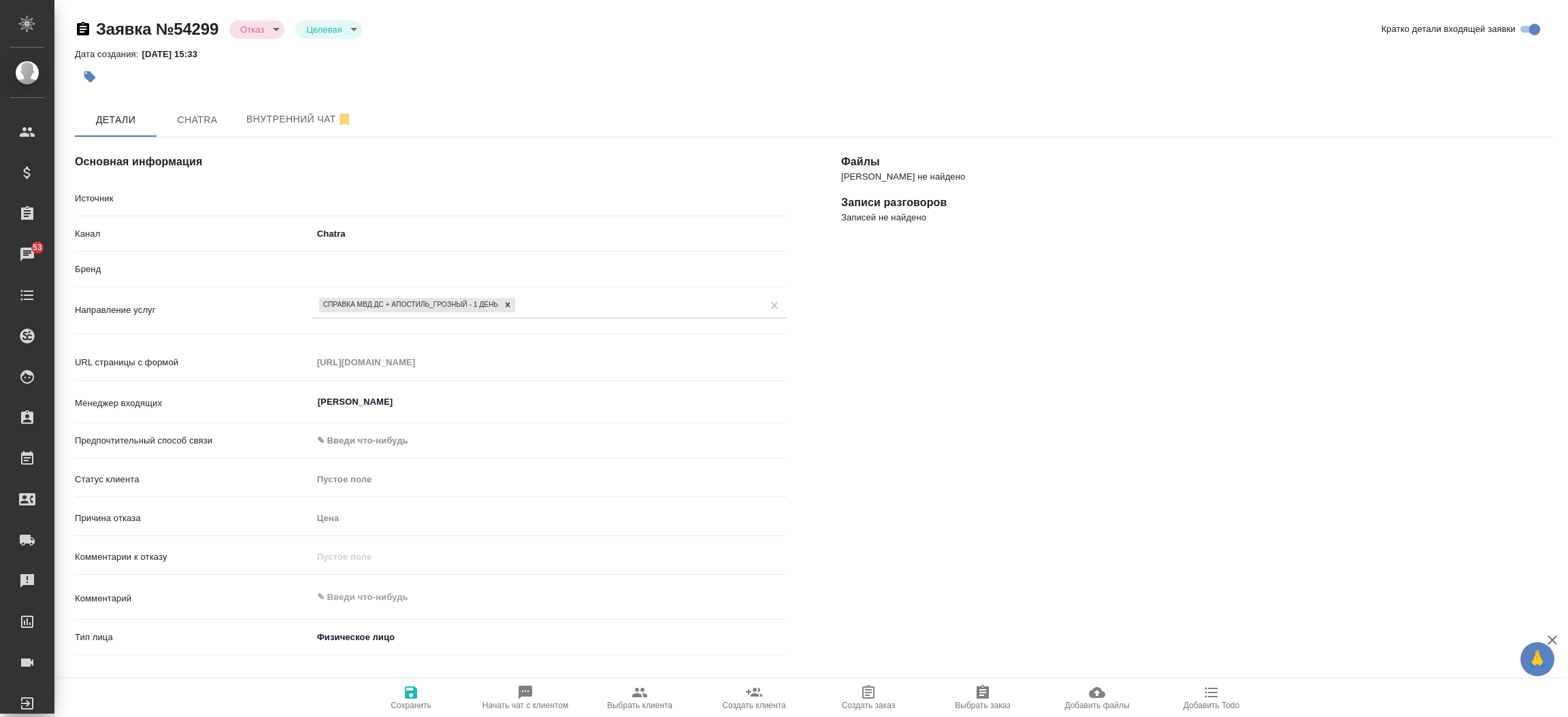
type textarea "x"
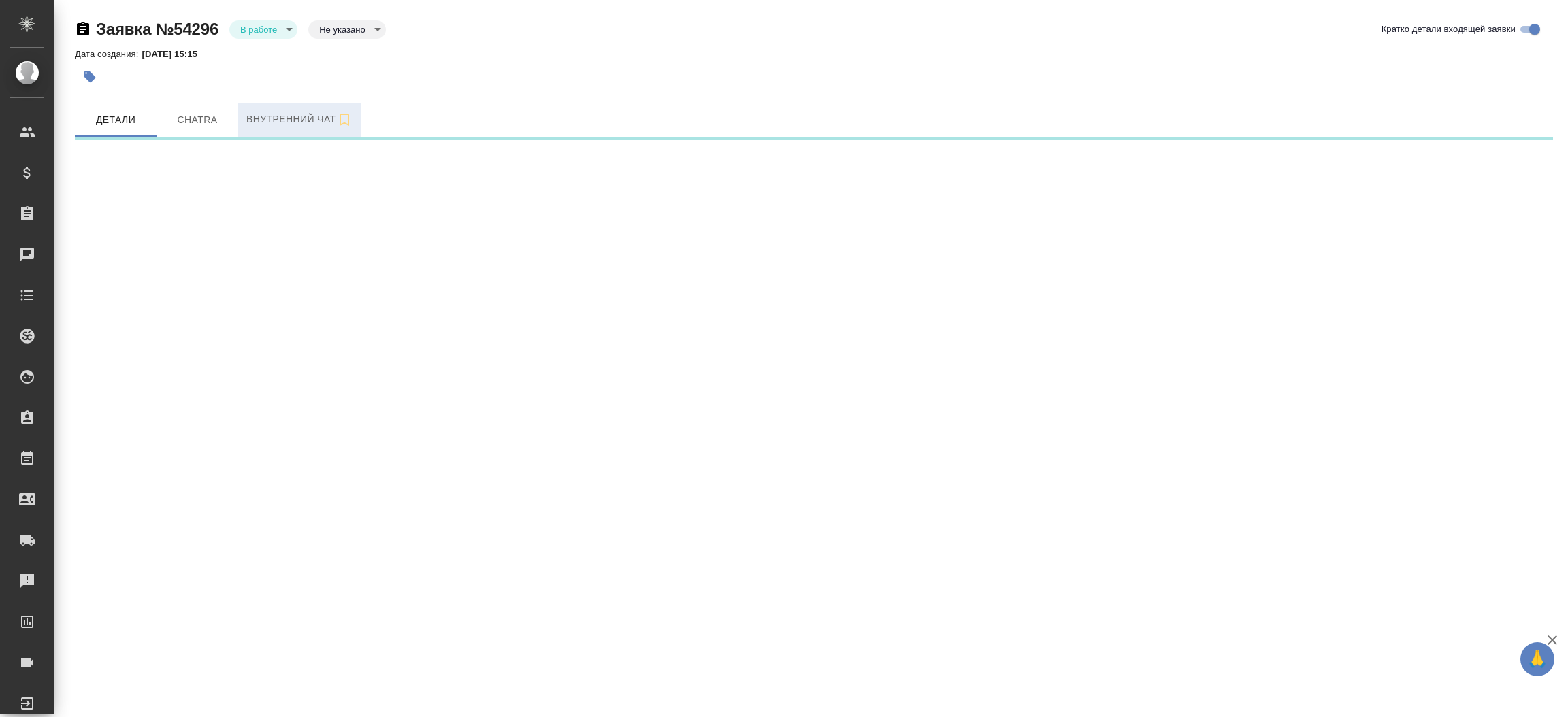
select select "RU"
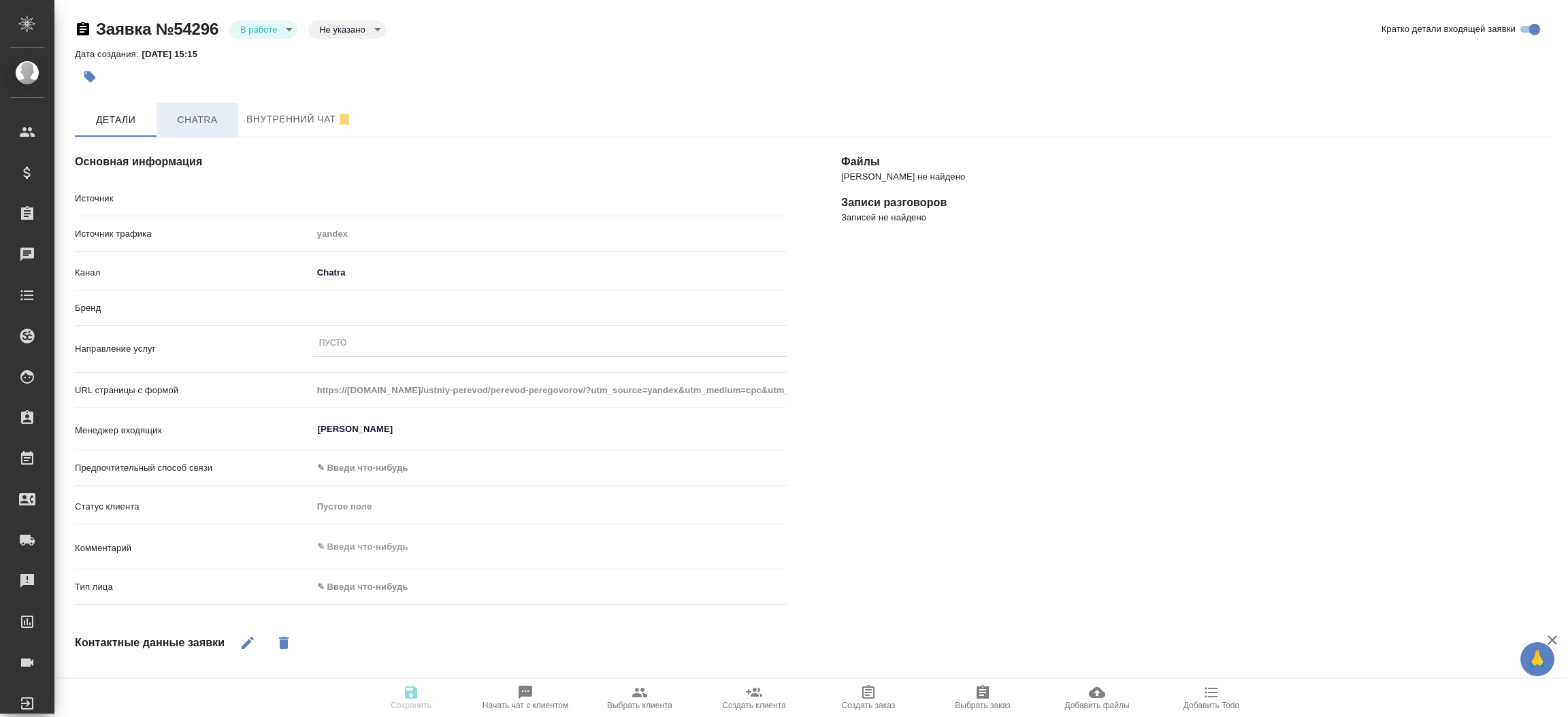
type textarea "x"
click at [216, 117] on span "Chatra" at bounding box center [197, 120] width 65 height 17
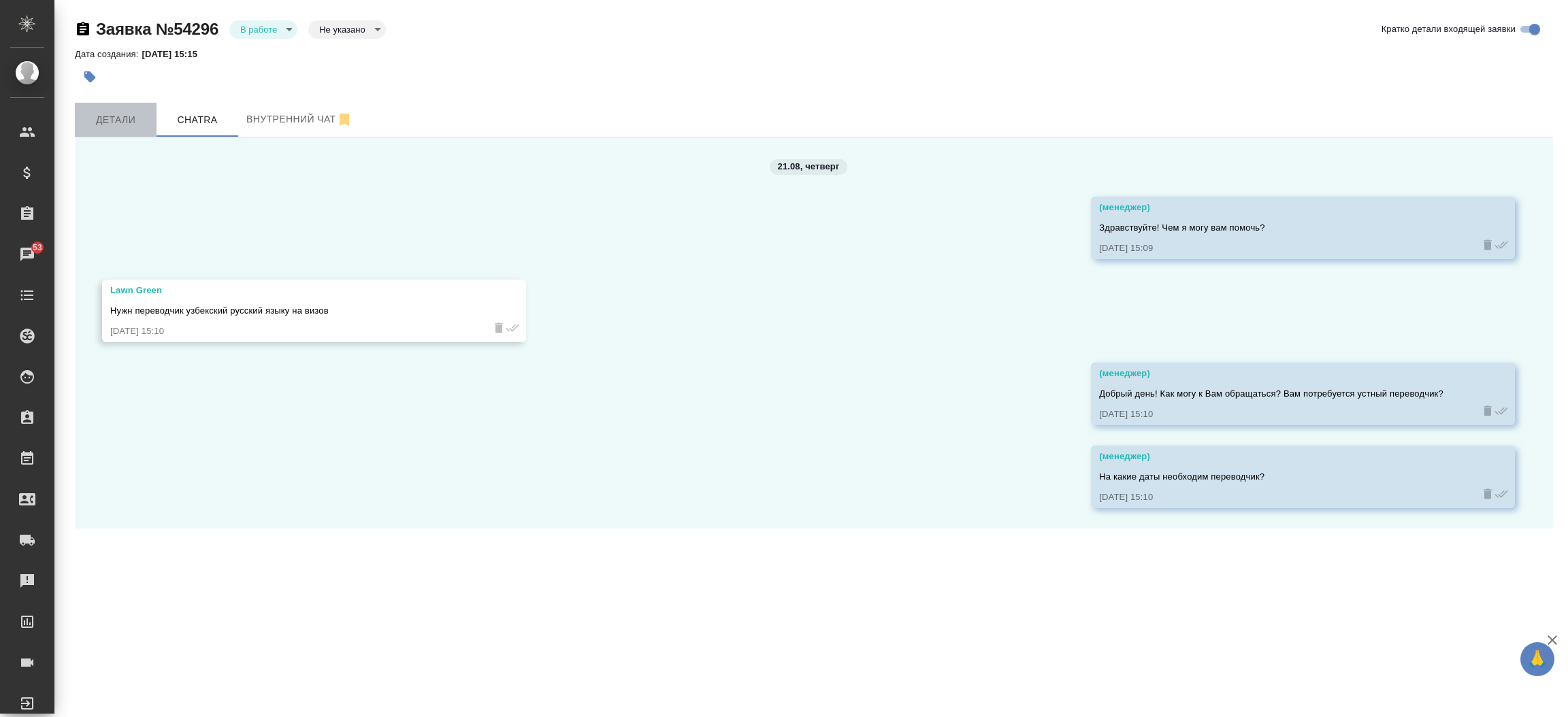
click at [116, 116] on span "Детали" at bounding box center [115, 120] width 65 height 17
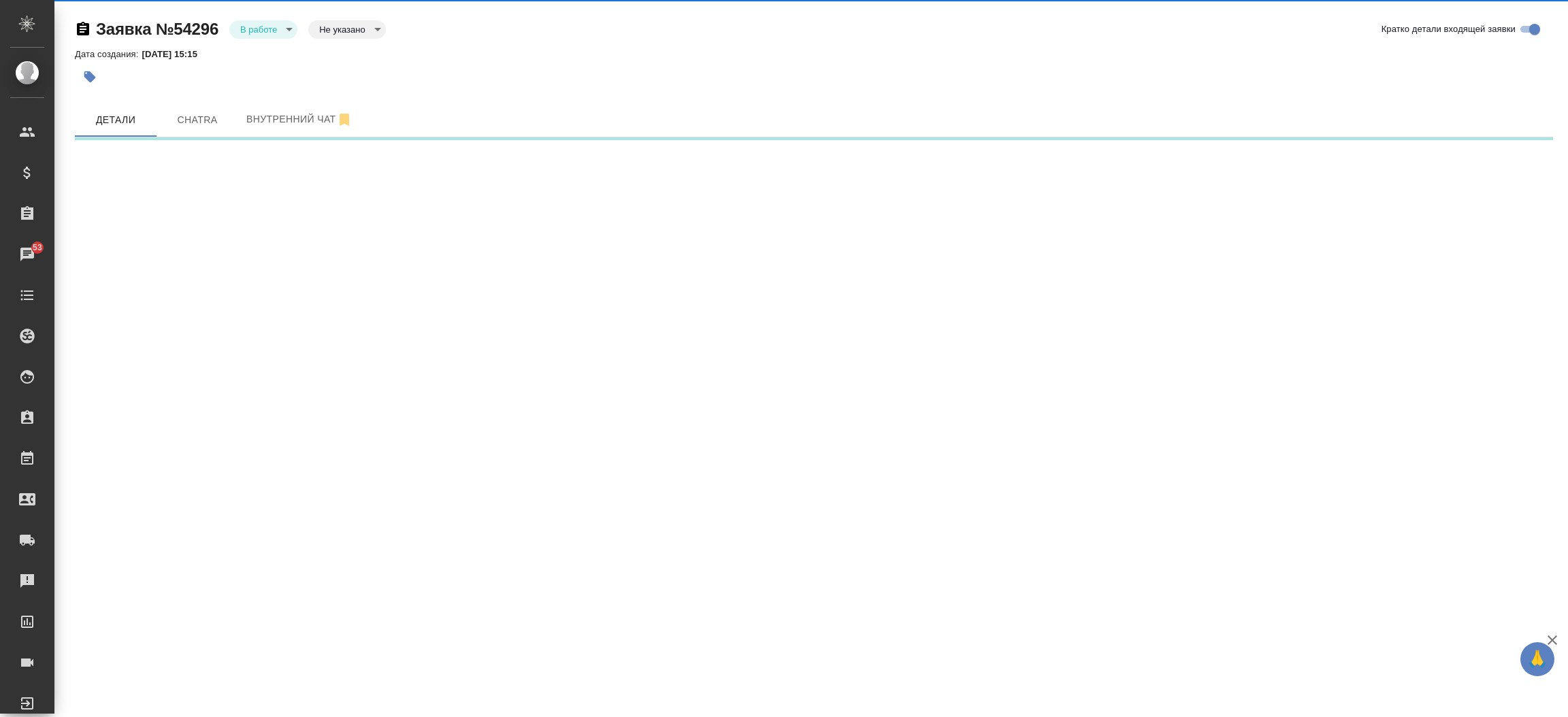
select select "RU"
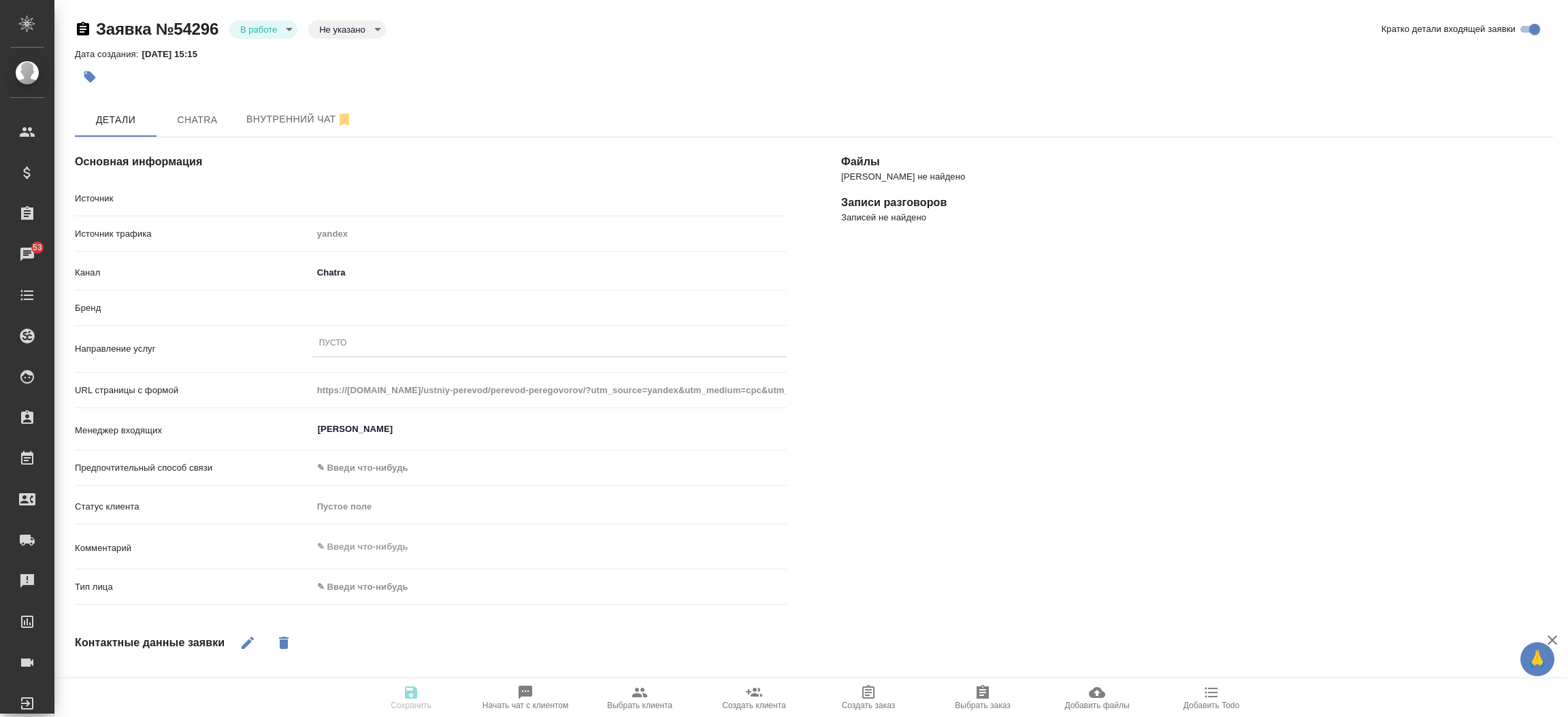
type textarea "x"
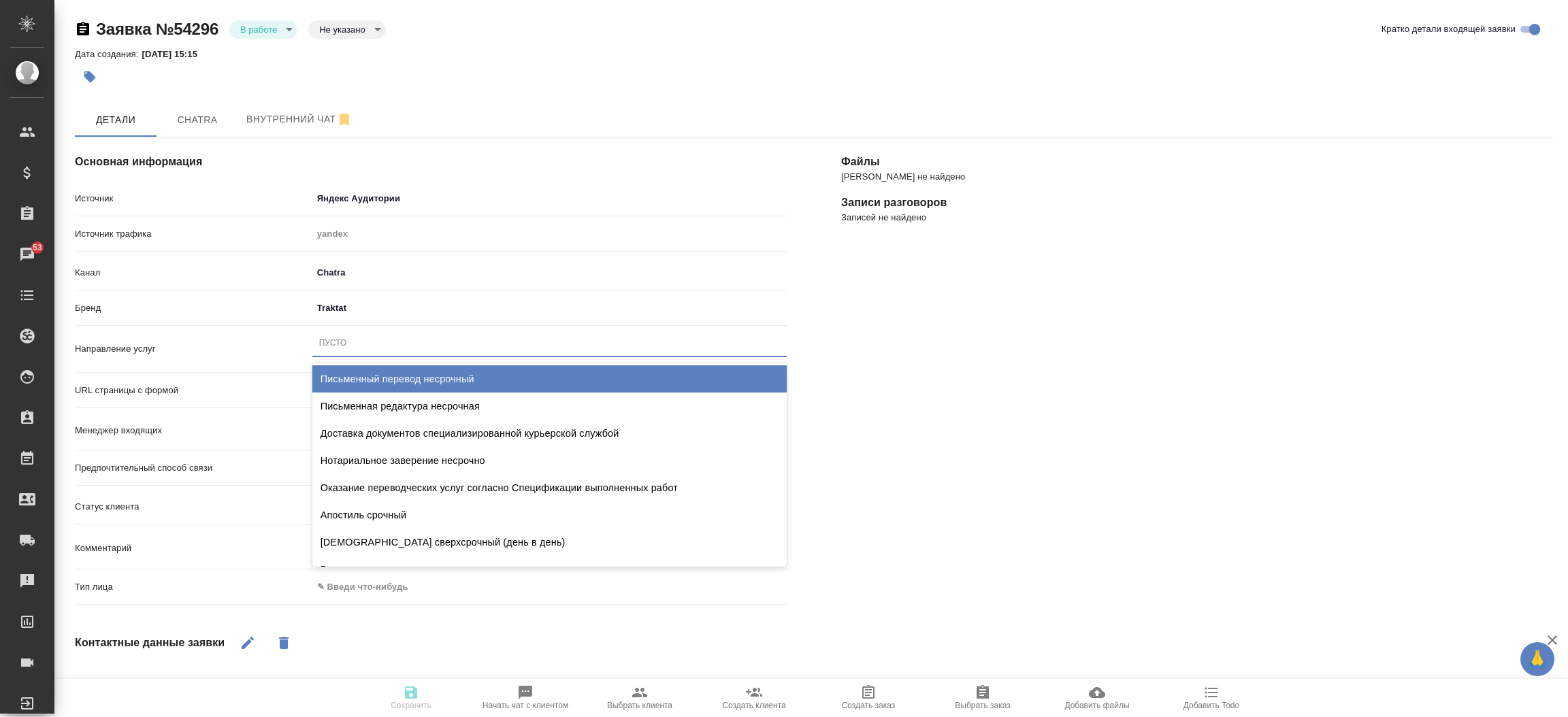
click at [361, 350] on div "Пусто" at bounding box center [549, 343] width 475 height 20
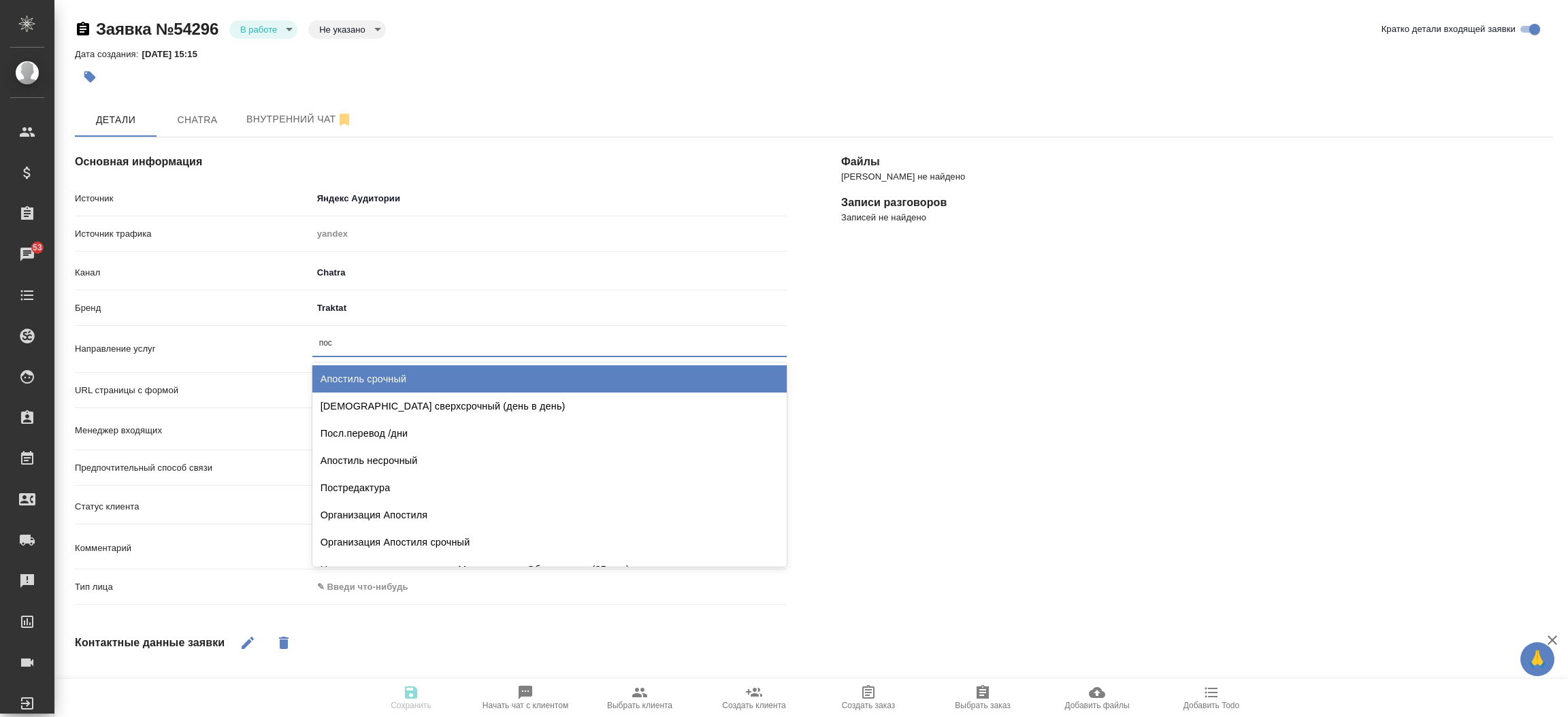
type input "посл"
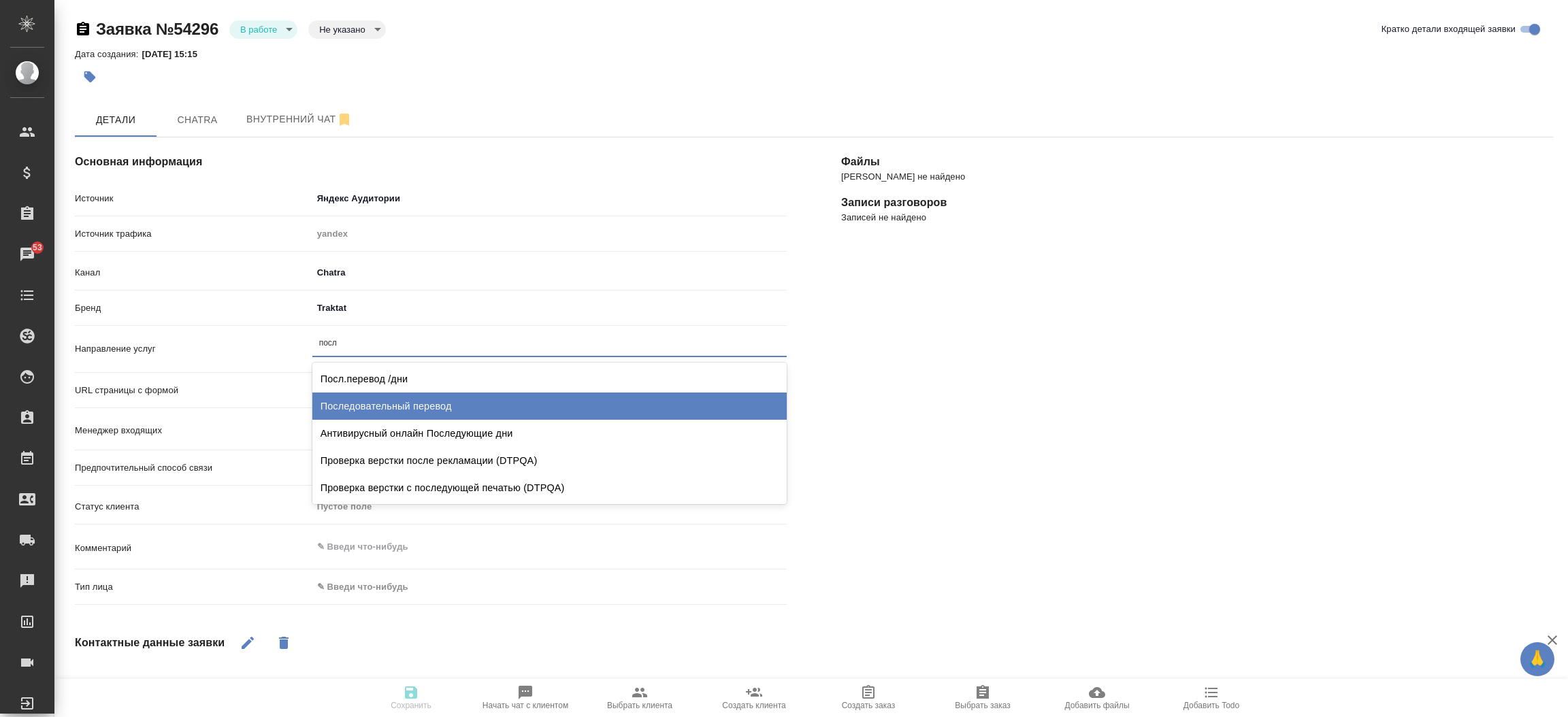
click at [366, 411] on div "Последовательный перевод" at bounding box center [549, 406] width 475 height 27
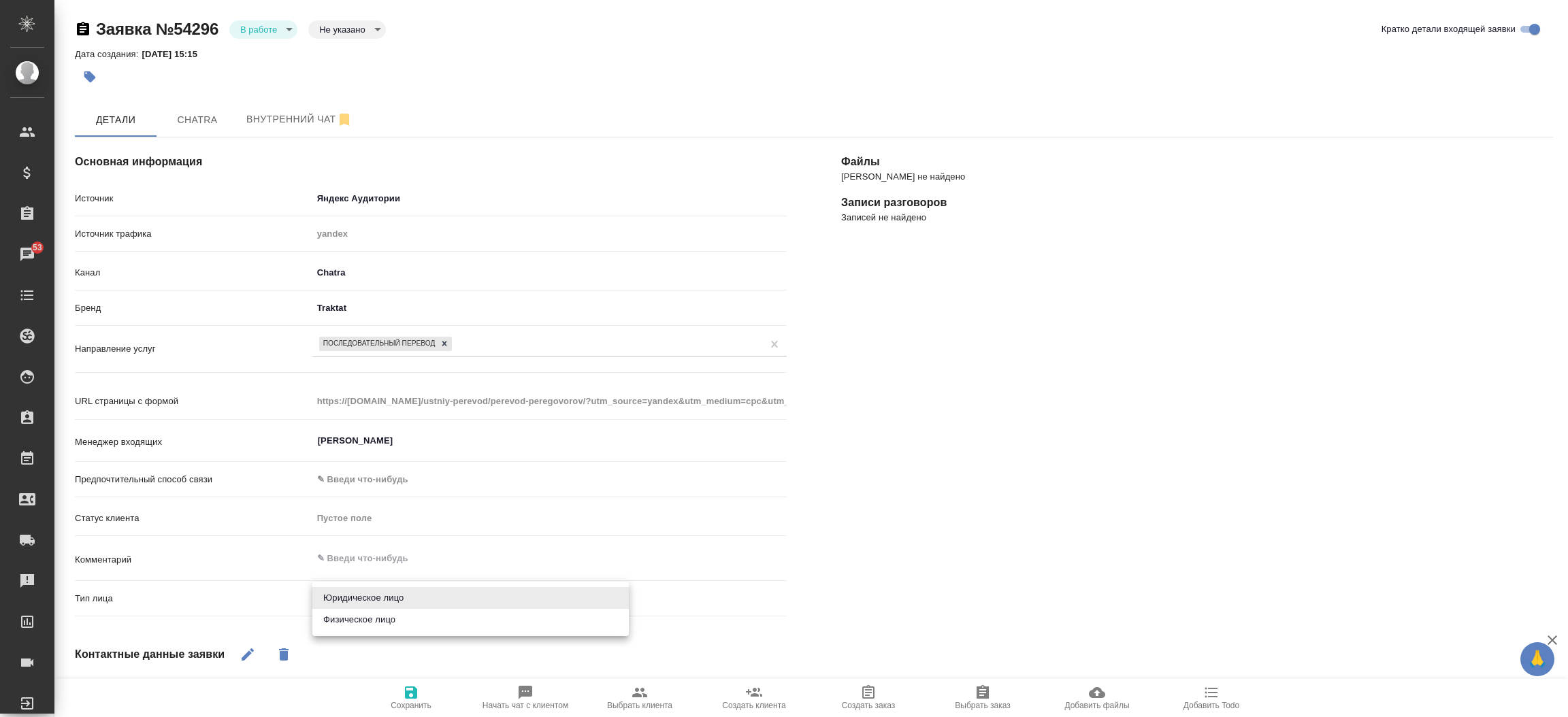
click at [365, 589] on body "🙏 .cls-1 fill:#fff; AWATERA Прутько Ирина i.prutko Клиенты Спецификации Заказы …" at bounding box center [784, 358] width 1568 height 717
click at [372, 619] on li "Физическое лицо" at bounding box center [470, 619] width 317 height 21
type textarea "x"
type input "private"
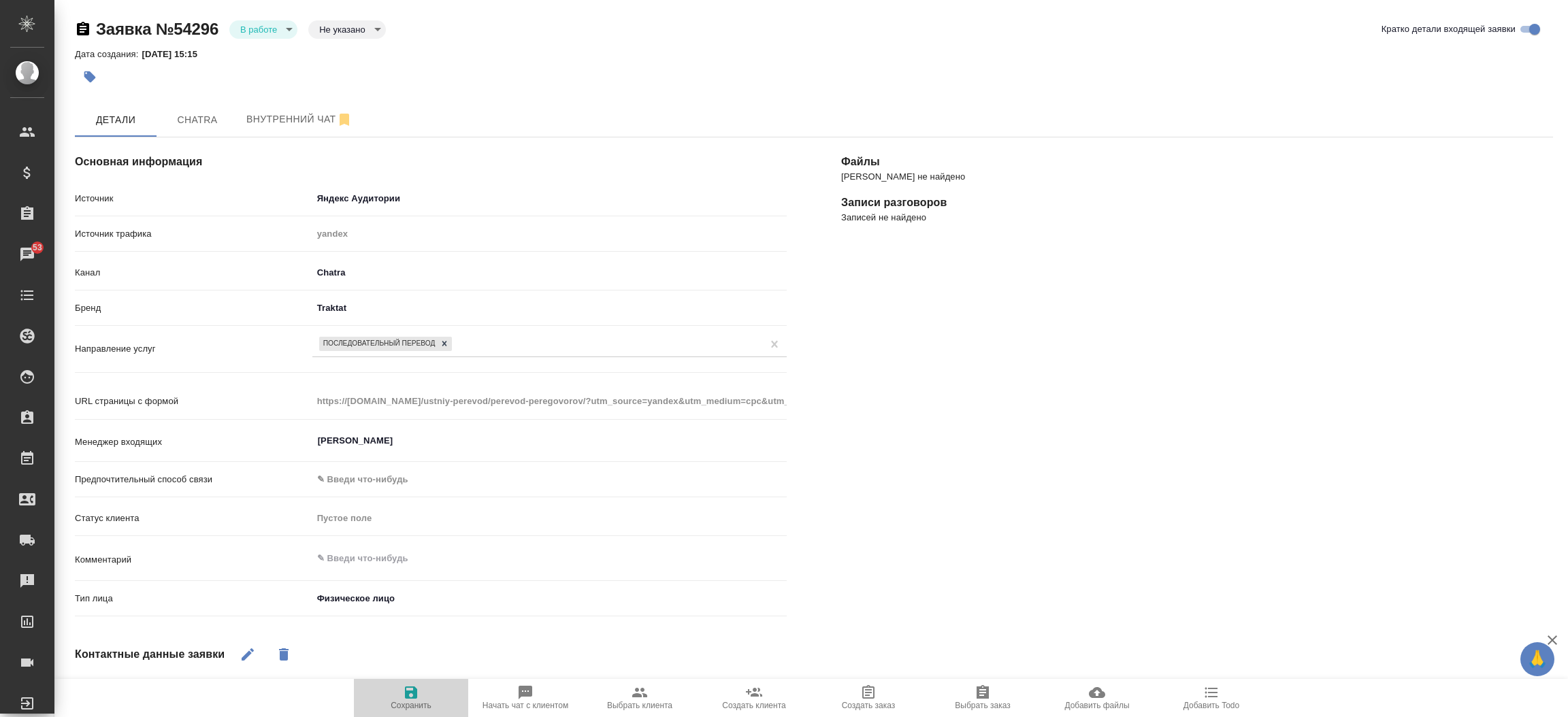
click at [417, 688] on icon "button" at bounding box center [412, 693] width 17 height 17
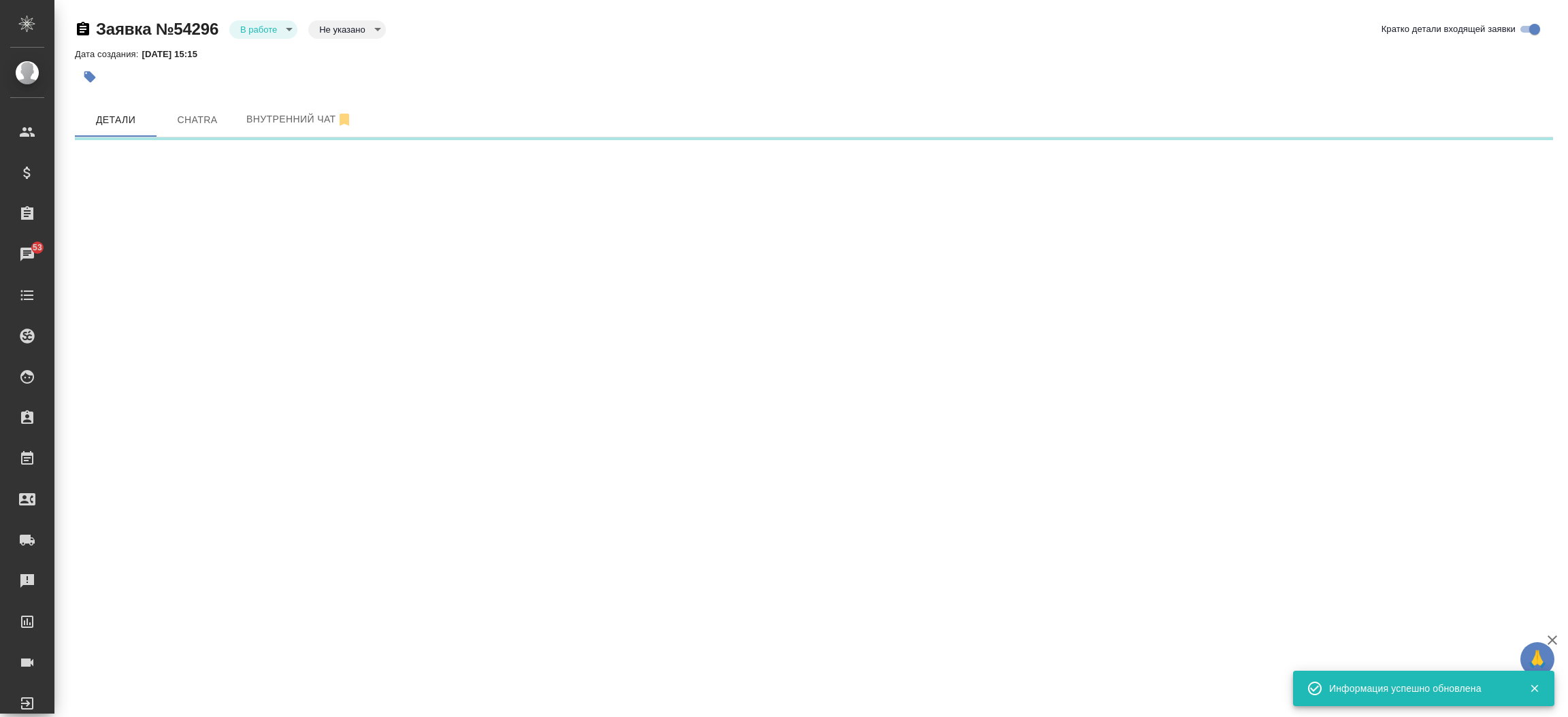
select select "RU"
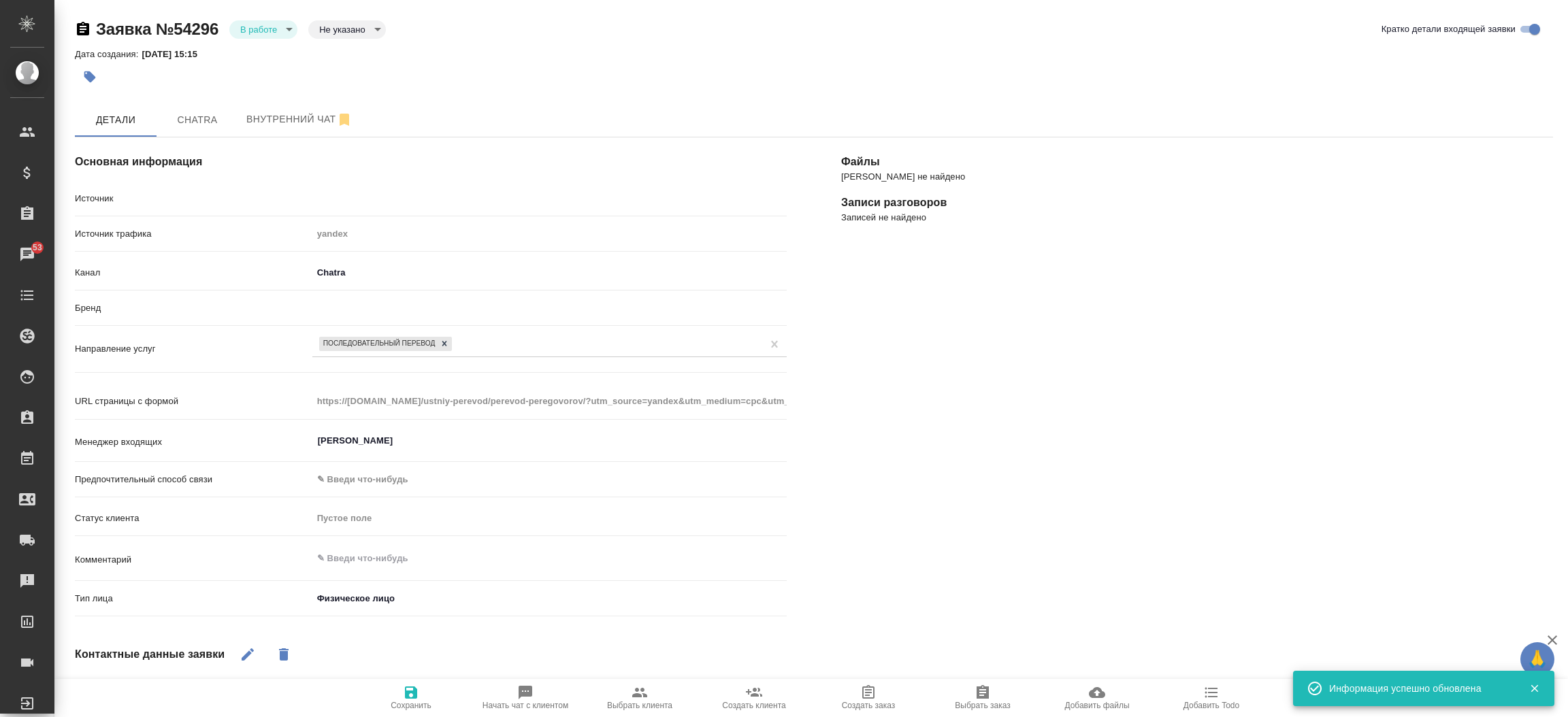
type textarea "x"
click at [283, 27] on body "🙏 .cls-1 fill:#fff; AWATERA Прутько Ирина i.prutko Клиенты Спецификации Заказы …" at bounding box center [784, 358] width 1568 height 717
click at [272, 49] on li "Отказ" at bounding box center [263, 52] width 68 height 23
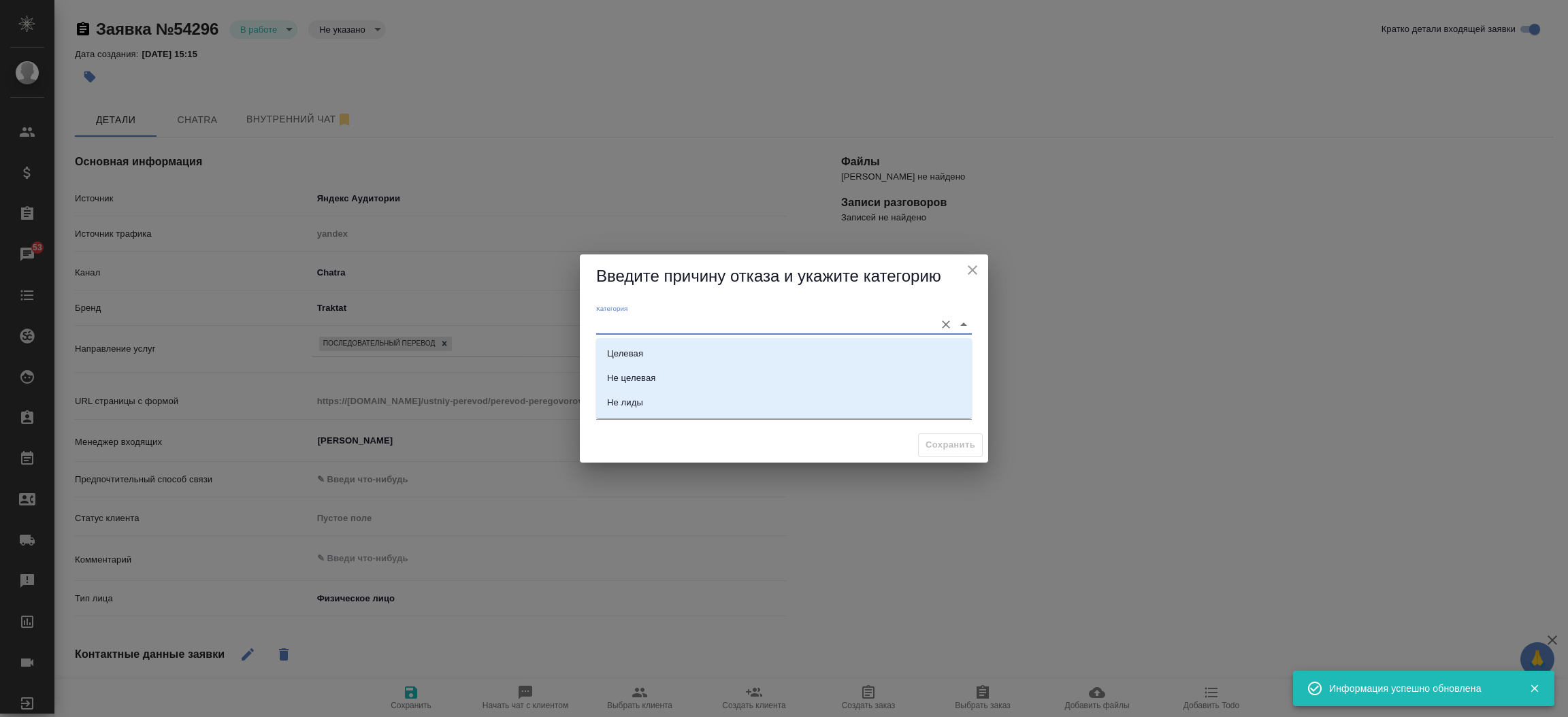
click at [659, 330] on input "Категория" at bounding box center [762, 324] width 332 height 19
click at [652, 403] on li "Не лиды" at bounding box center [784, 402] width 375 height 24
type input "Не лиды"
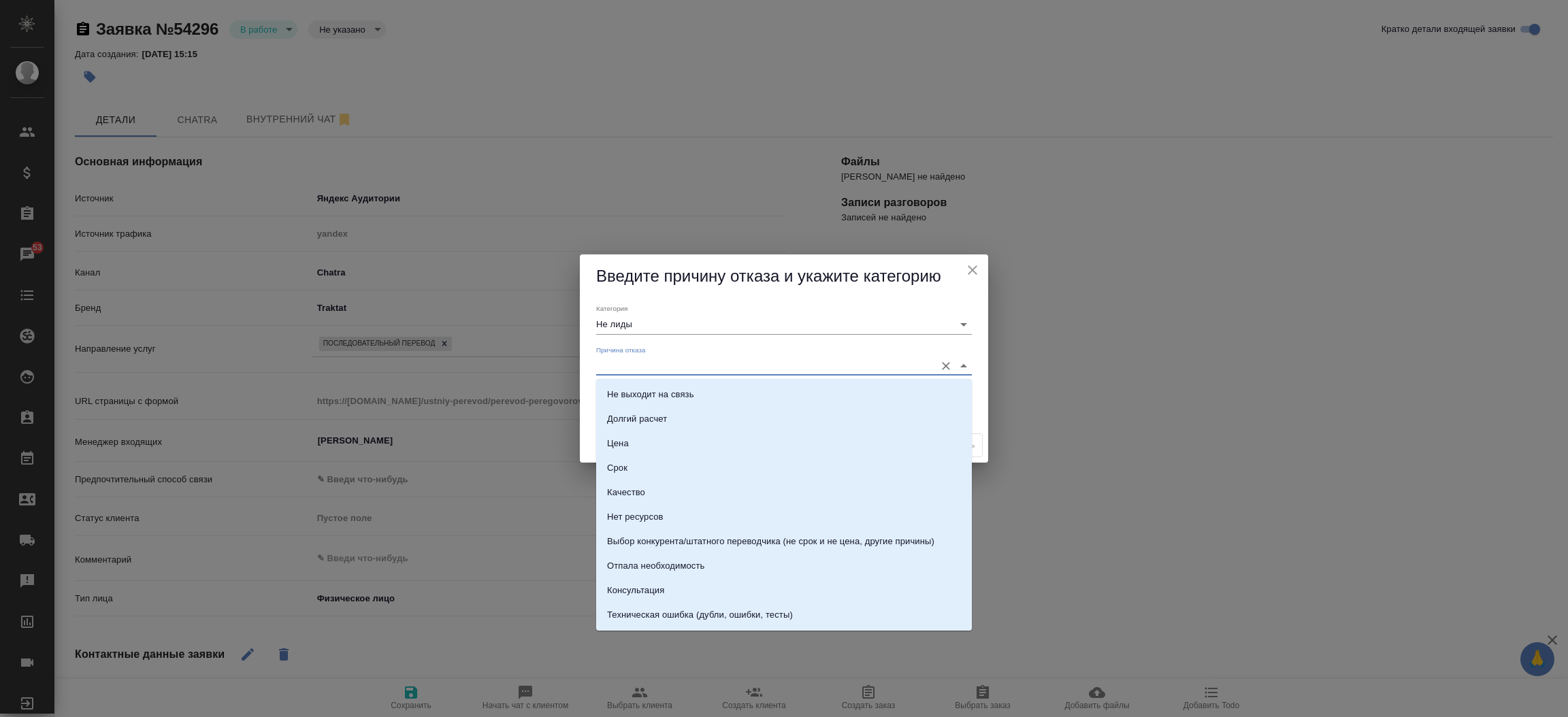
click at [650, 369] on input "Причина отказа" at bounding box center [762, 366] width 332 height 19
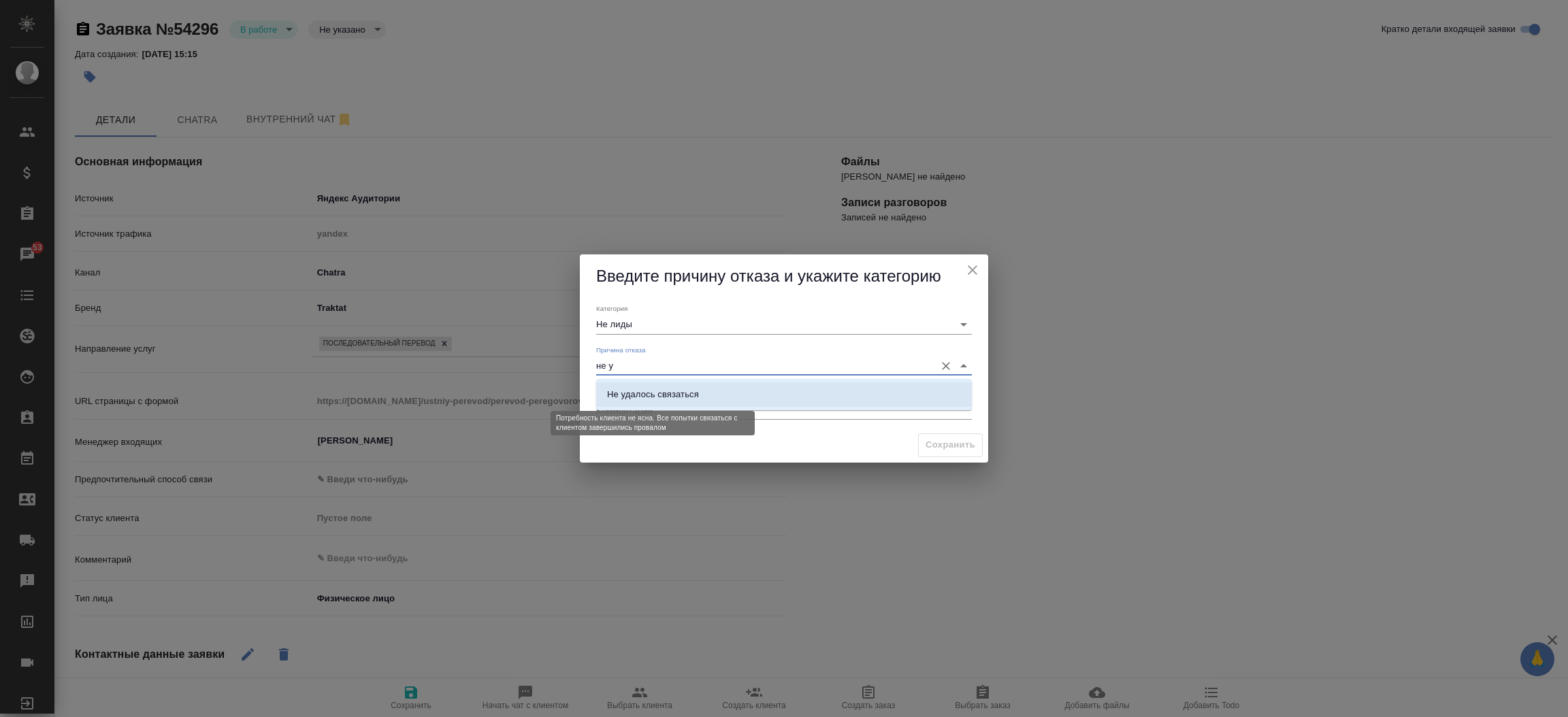
click at [673, 391] on div "Не удалось связаться" at bounding box center [652, 395] width 92 height 14
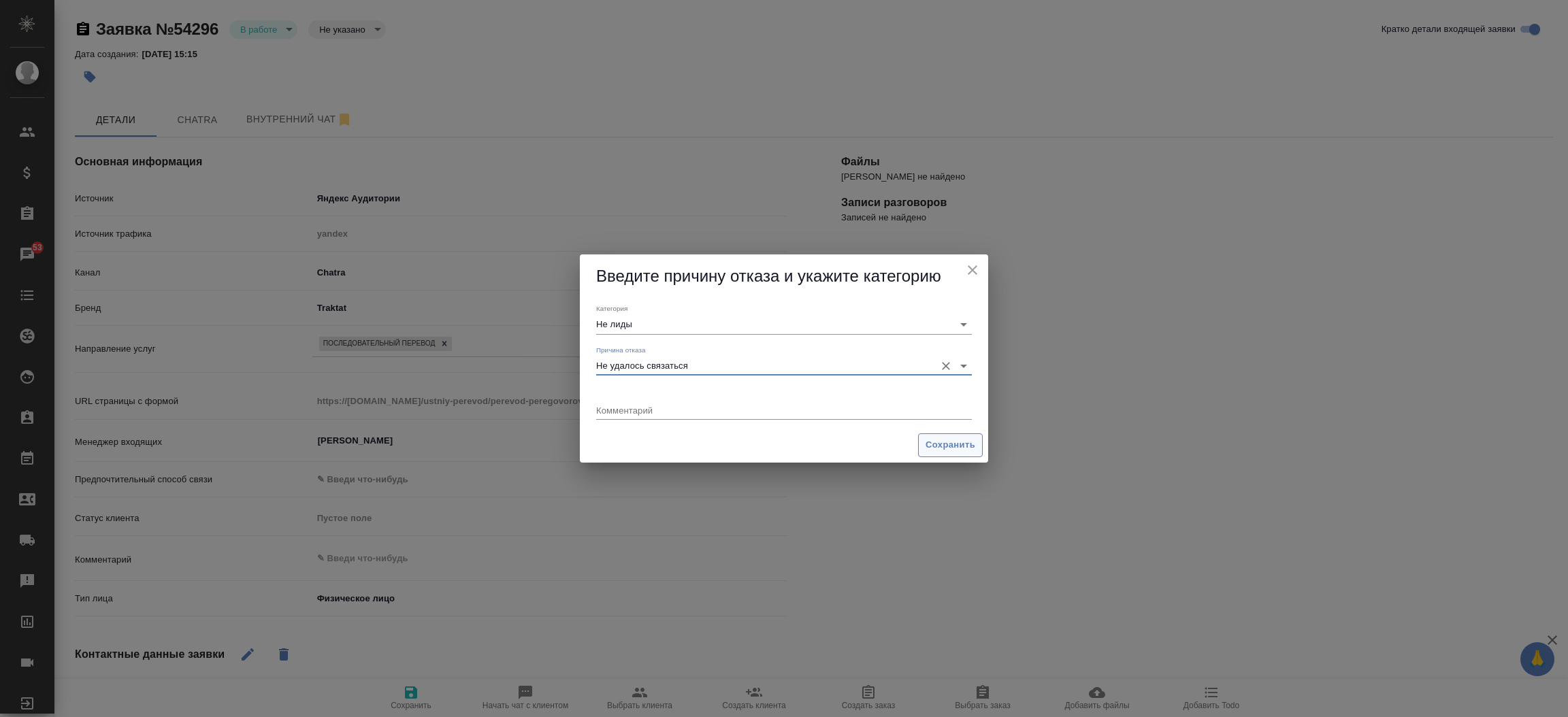
type input "Не удалось связаться"
click at [941, 448] on span "Сохранить" at bounding box center [949, 445] width 49 height 16
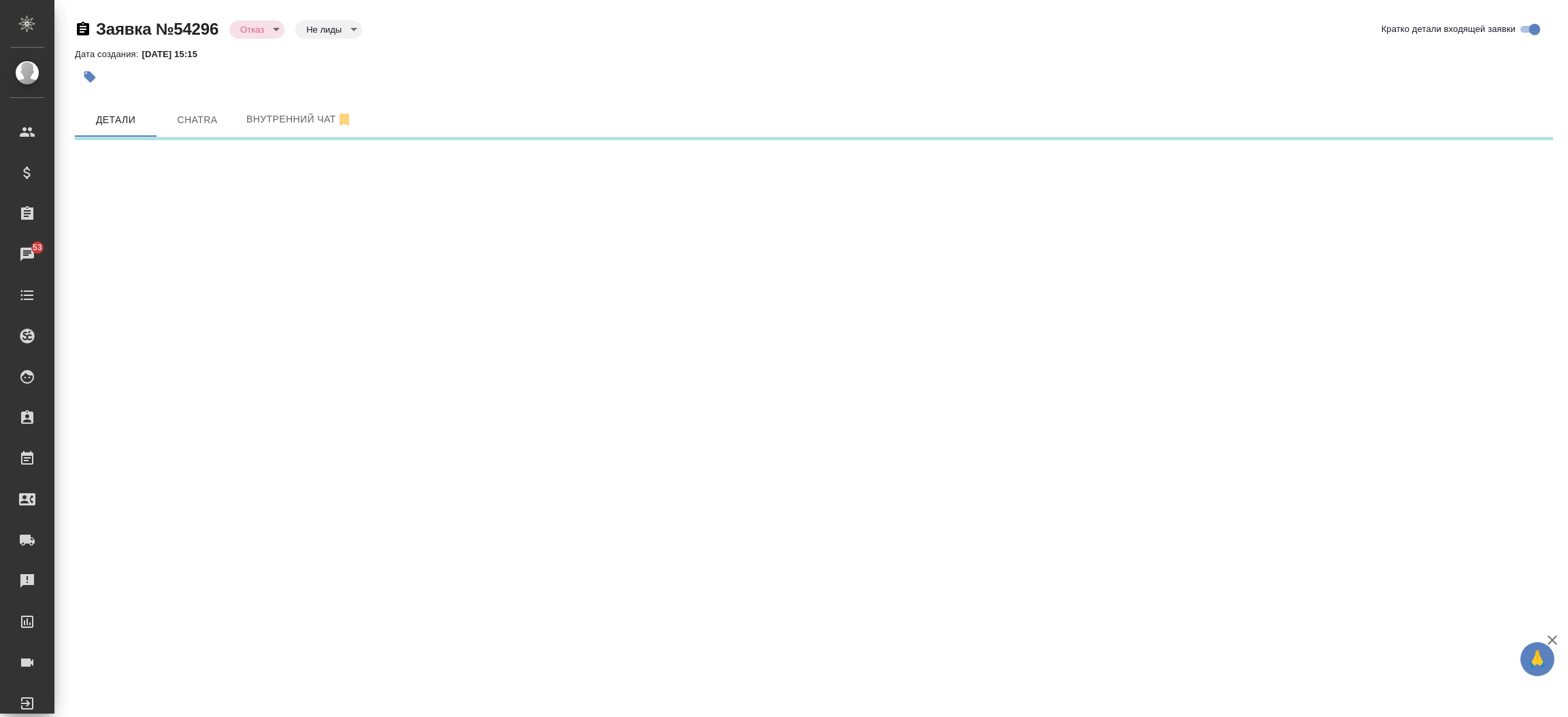
select select "RU"
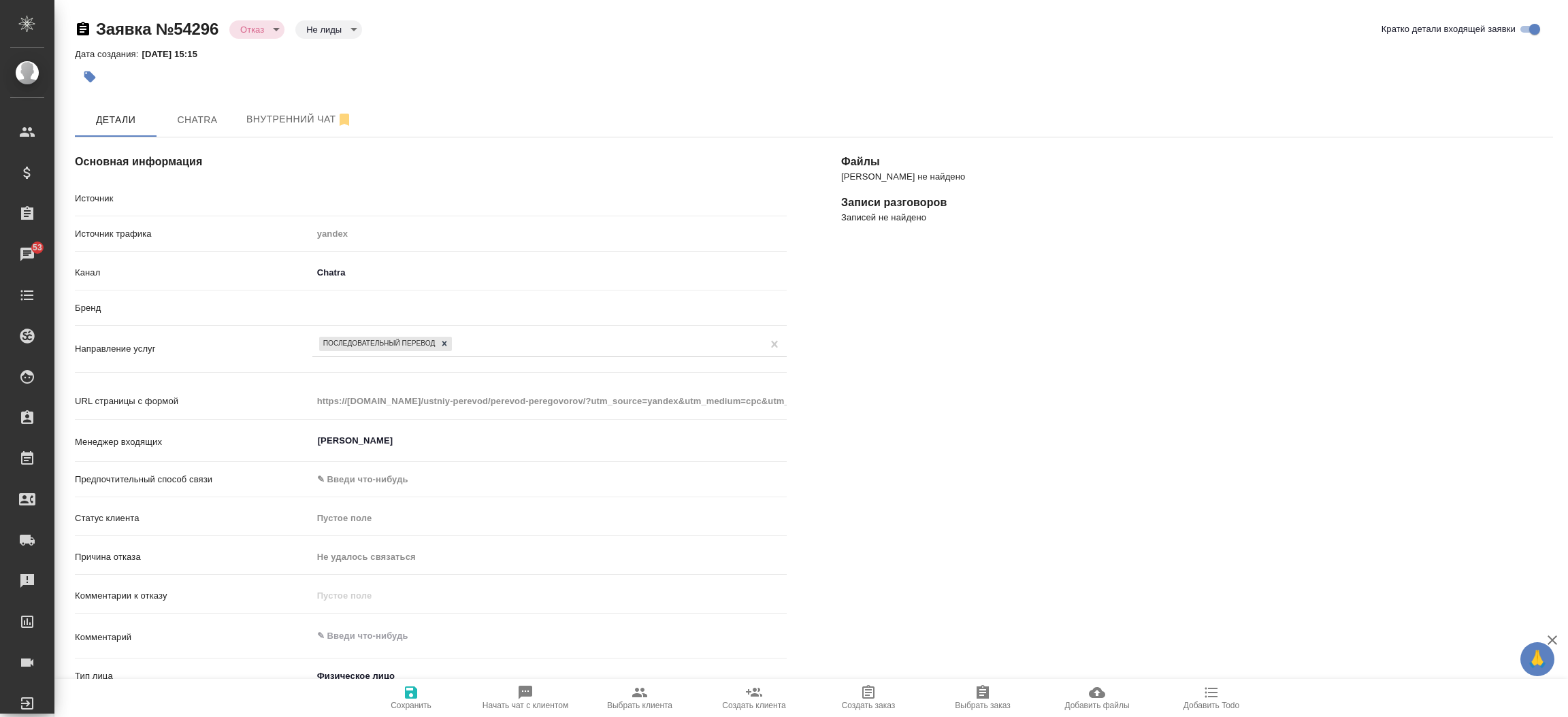
type textarea "x"
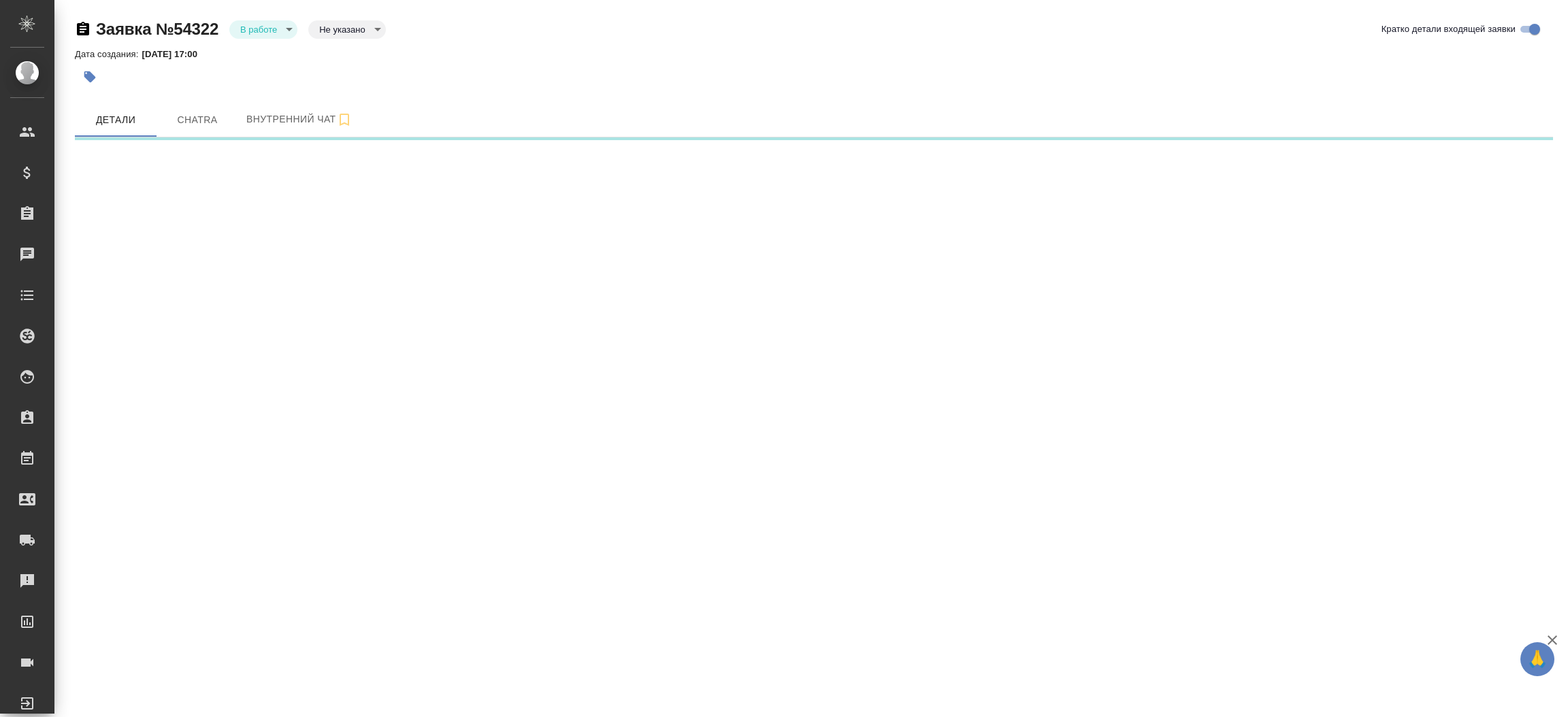
select select "RU"
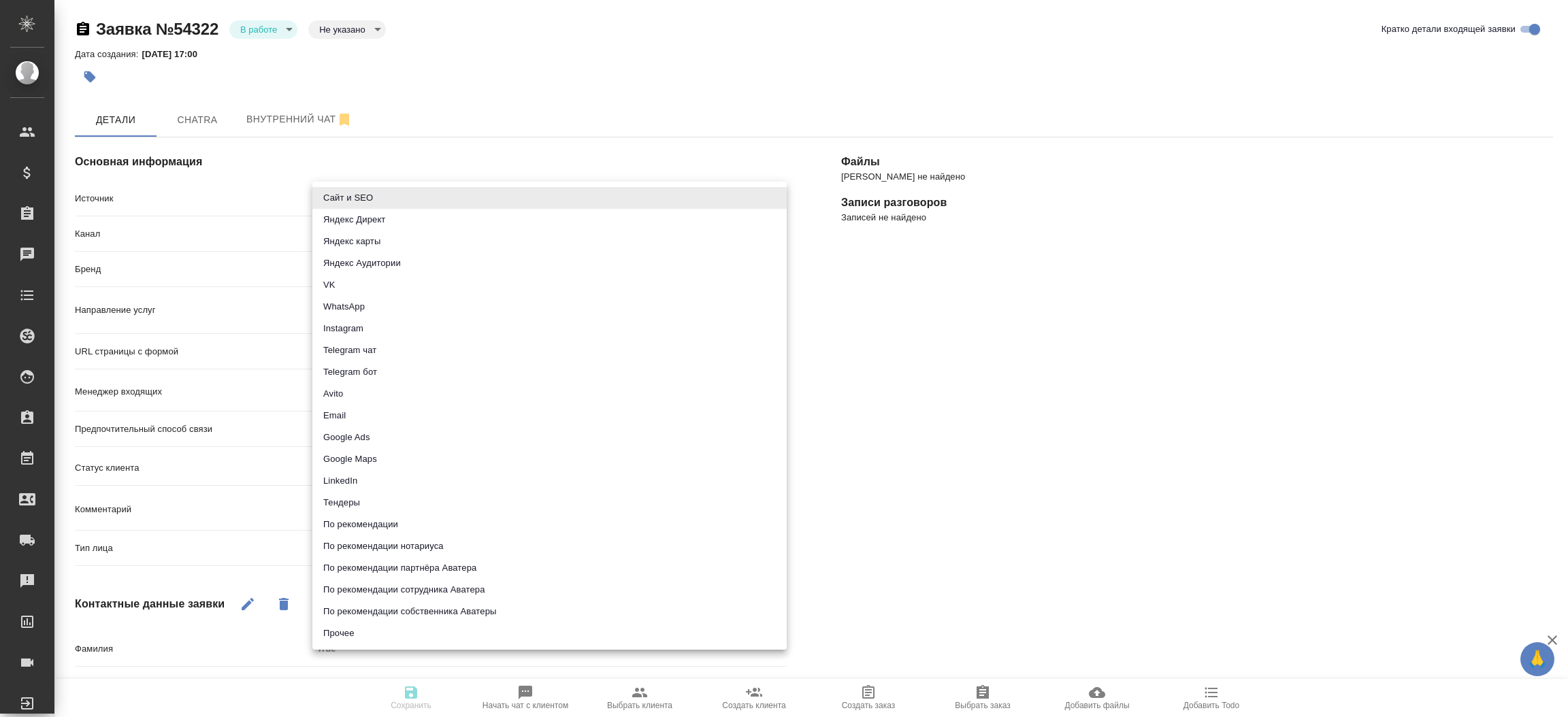
type textarea "x"
click at [406, 187] on body "🙏 .cls-1 fill:#fff; AWATERA [PERSON_NAME]prutko Клиенты Спецификации Заказы Чат…" at bounding box center [784, 358] width 1568 height 717
click at [406, 187] on li "Сайт и SEO" at bounding box center [549, 197] width 475 height 21
type input "seo"
type textarea "x"
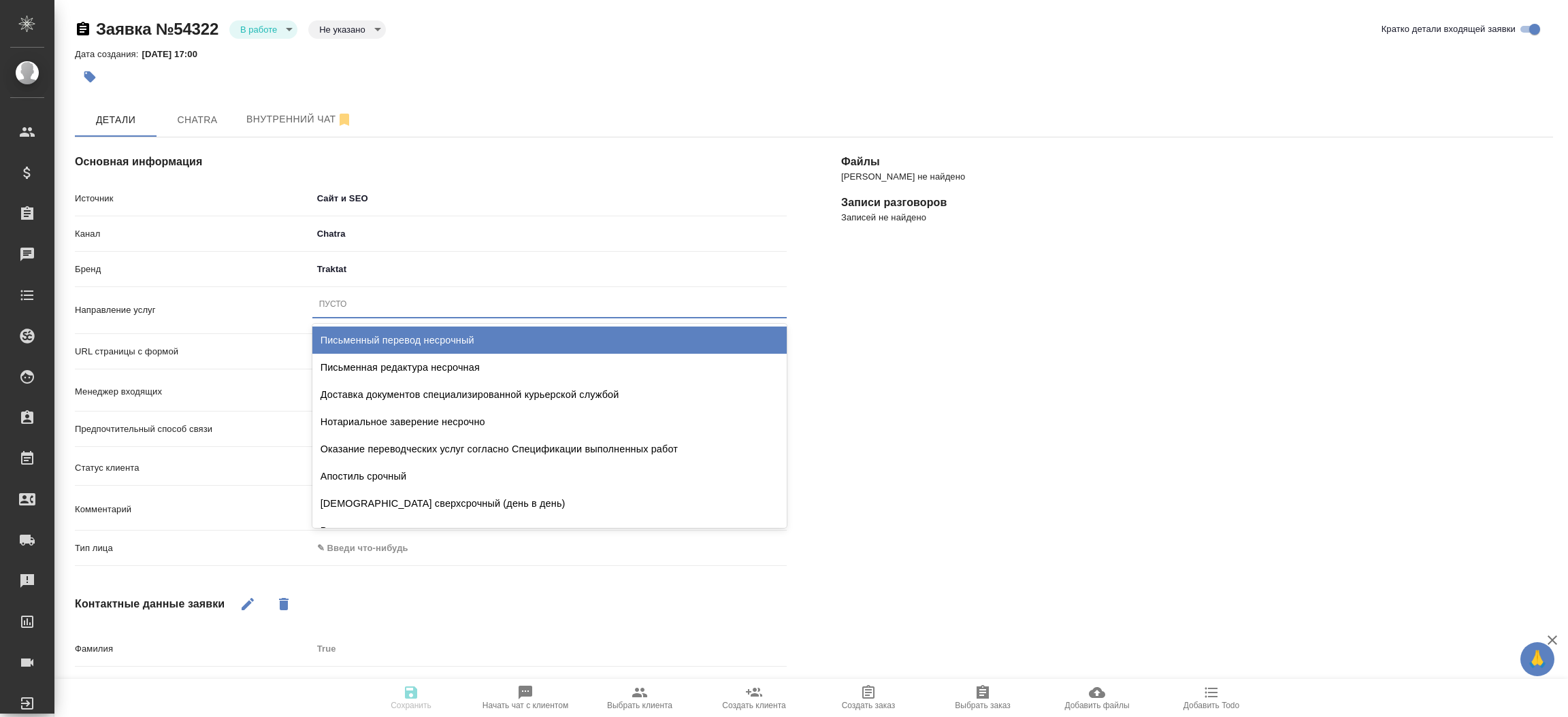
click at [366, 302] on div "Пусто" at bounding box center [549, 304] width 475 height 20
click at [198, 118] on span "Chatra" at bounding box center [197, 120] width 65 height 17
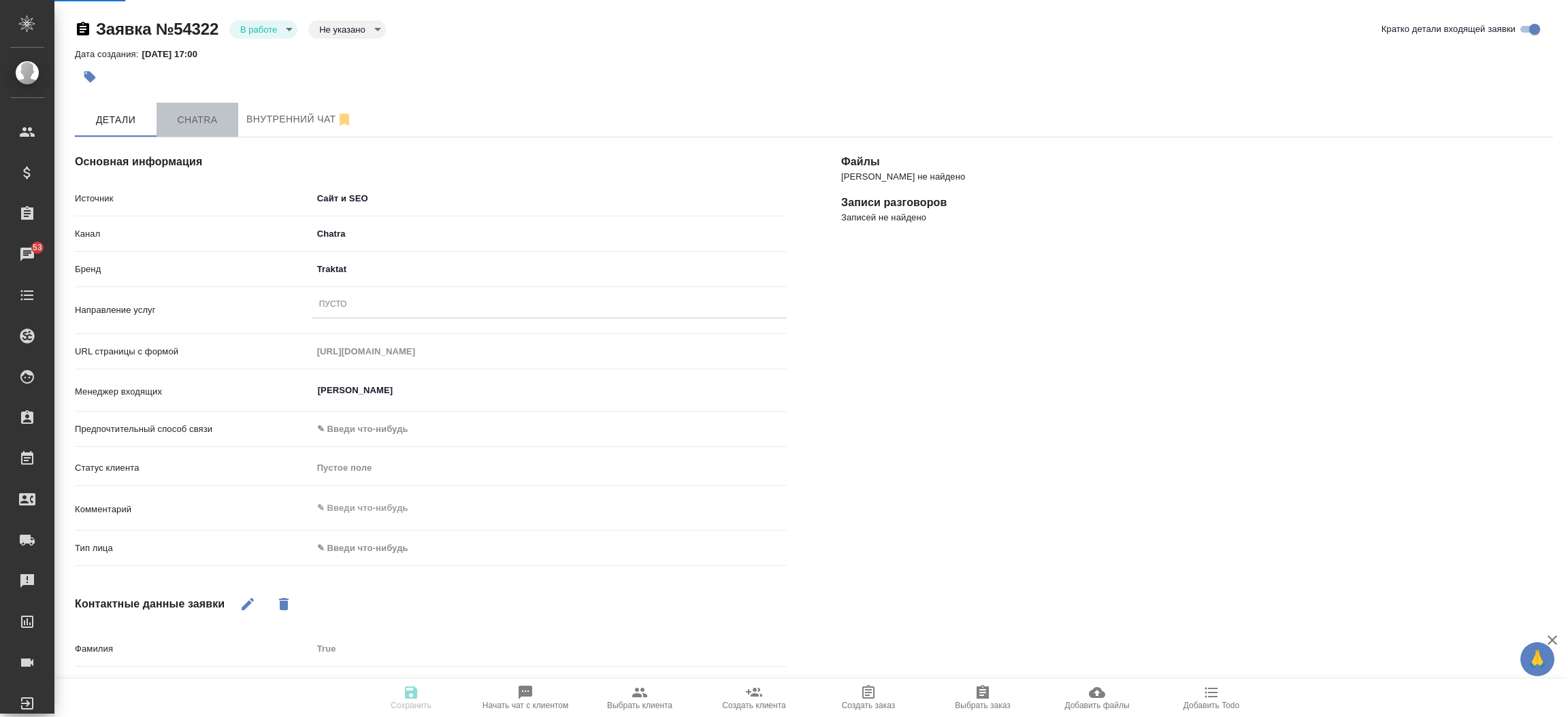
click at [198, 118] on span "Chatra" at bounding box center [197, 120] width 65 height 17
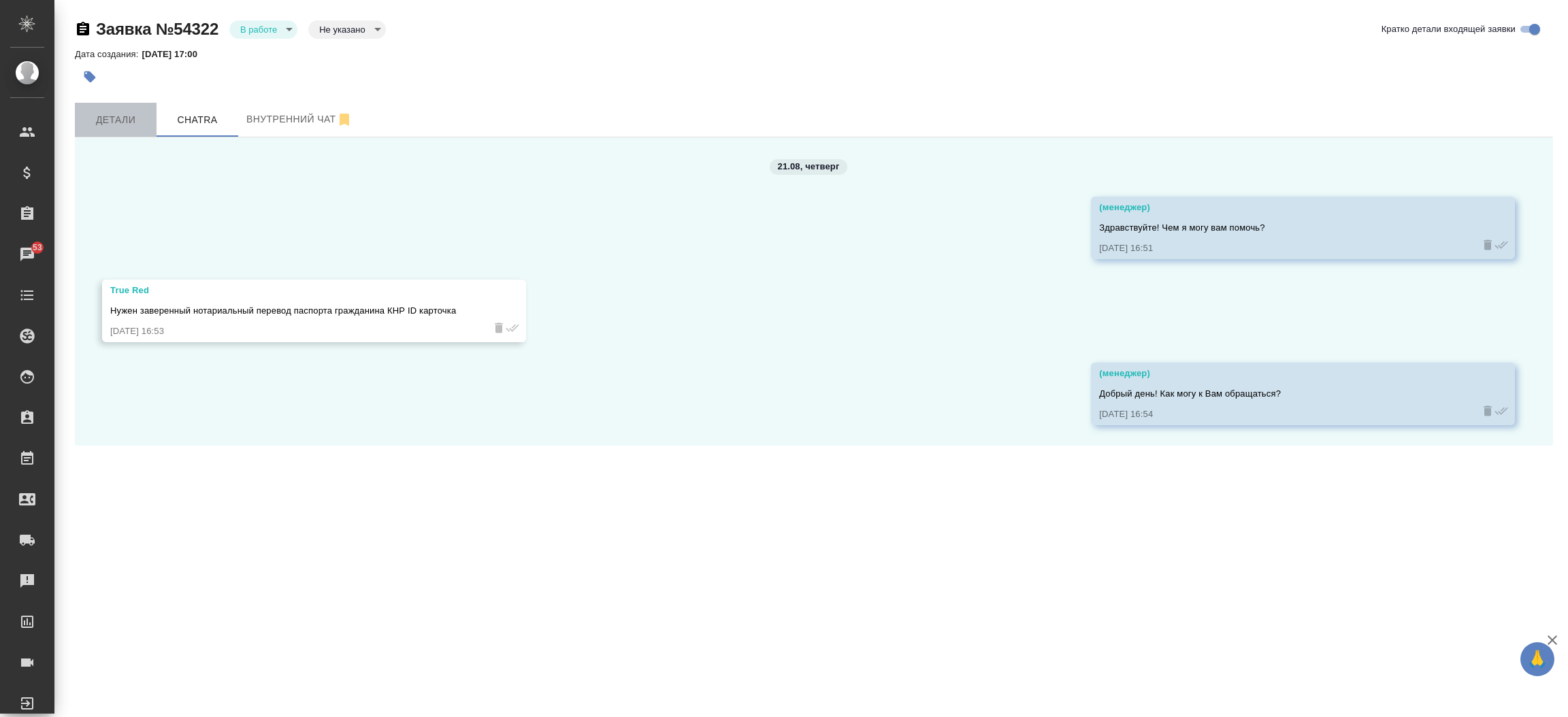
click at [124, 114] on span "Детали" at bounding box center [115, 120] width 65 height 17
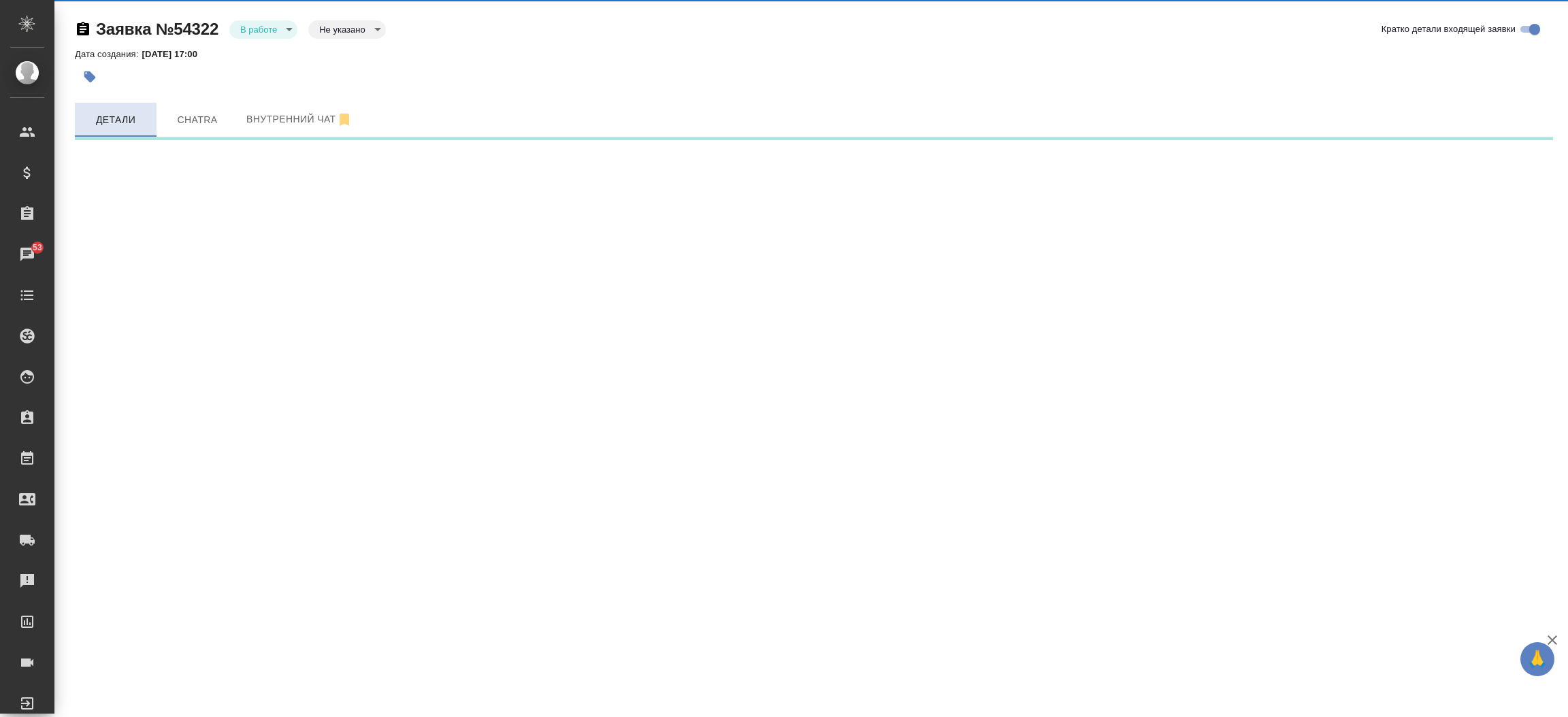
select select "RU"
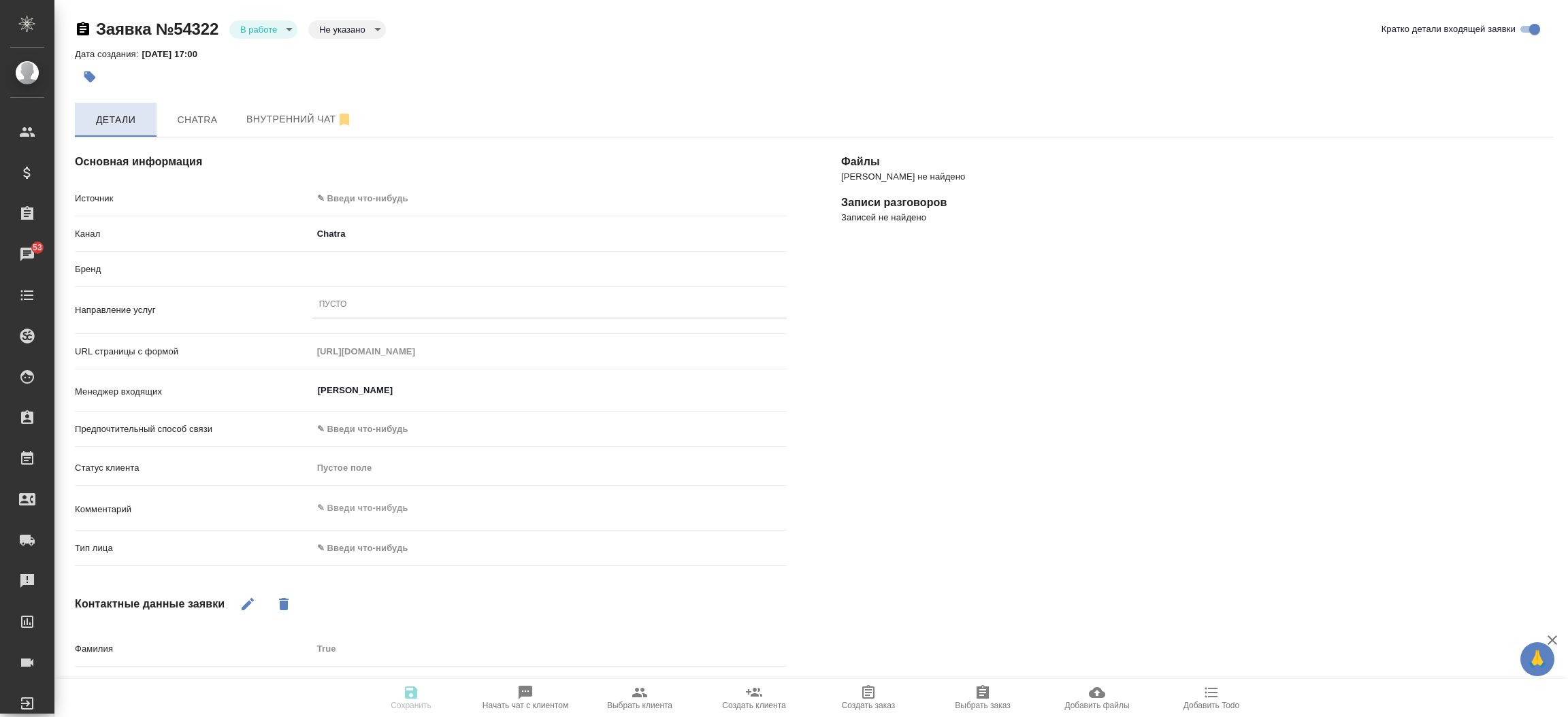
type textarea "x"
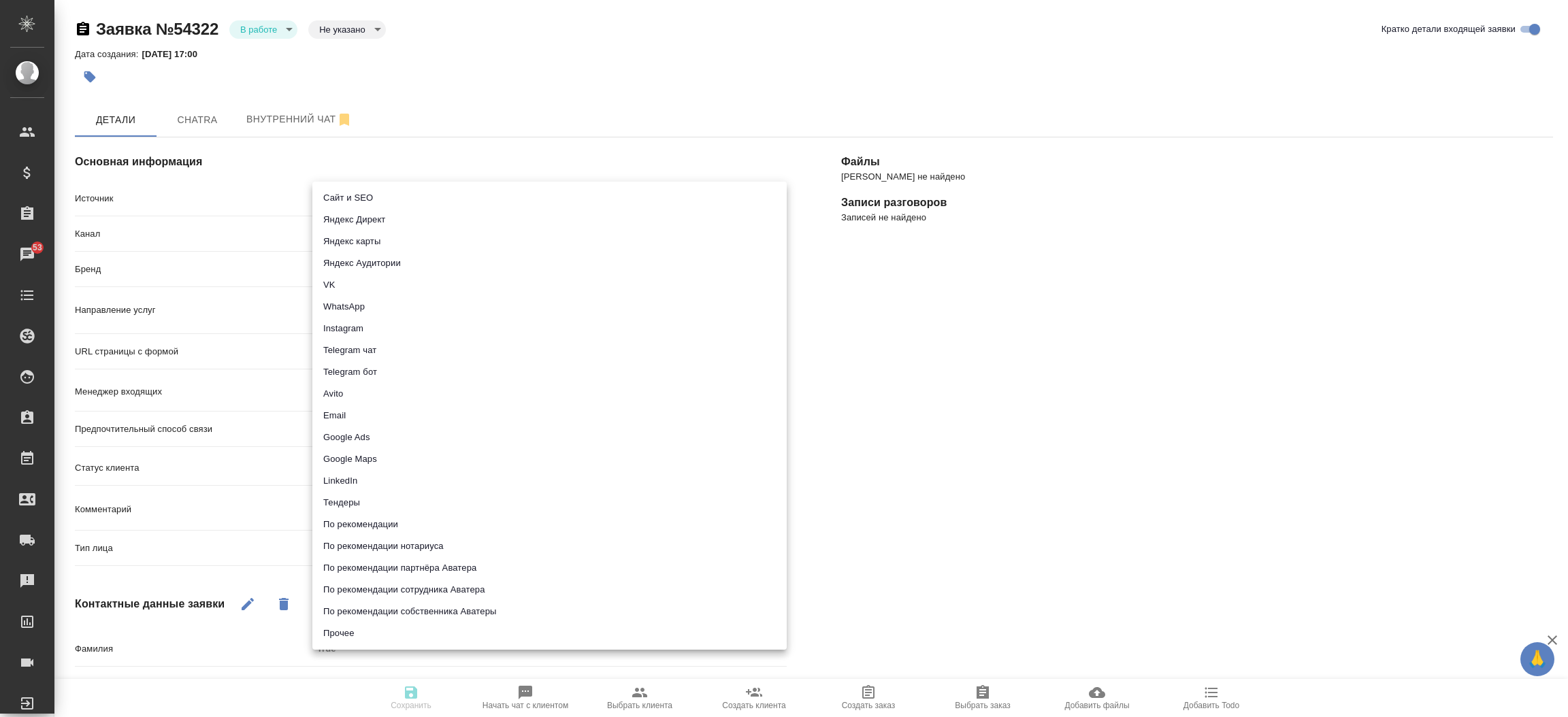
click at [326, 193] on body "🙏 .cls-1 fill:#fff; AWATERA [PERSON_NAME]prutko Клиенты Спецификации Заказы 53 …" at bounding box center [784, 358] width 1568 height 717
click at [326, 193] on li "Сайт и SEO" at bounding box center [549, 197] width 475 height 21
type input "seo"
type textarea "x"
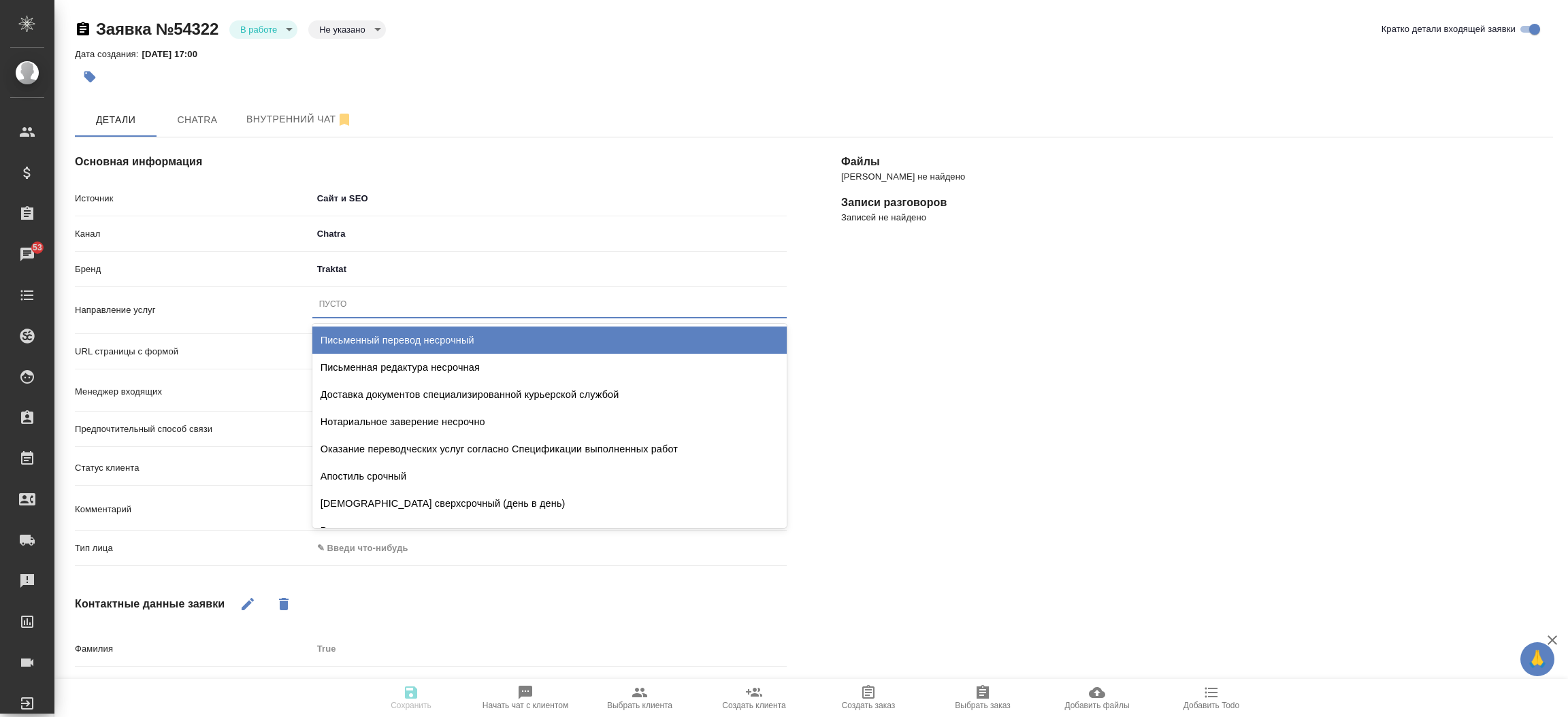
click at [332, 302] on div "Пусто" at bounding box center [333, 305] width 28 height 11
type input "станд"
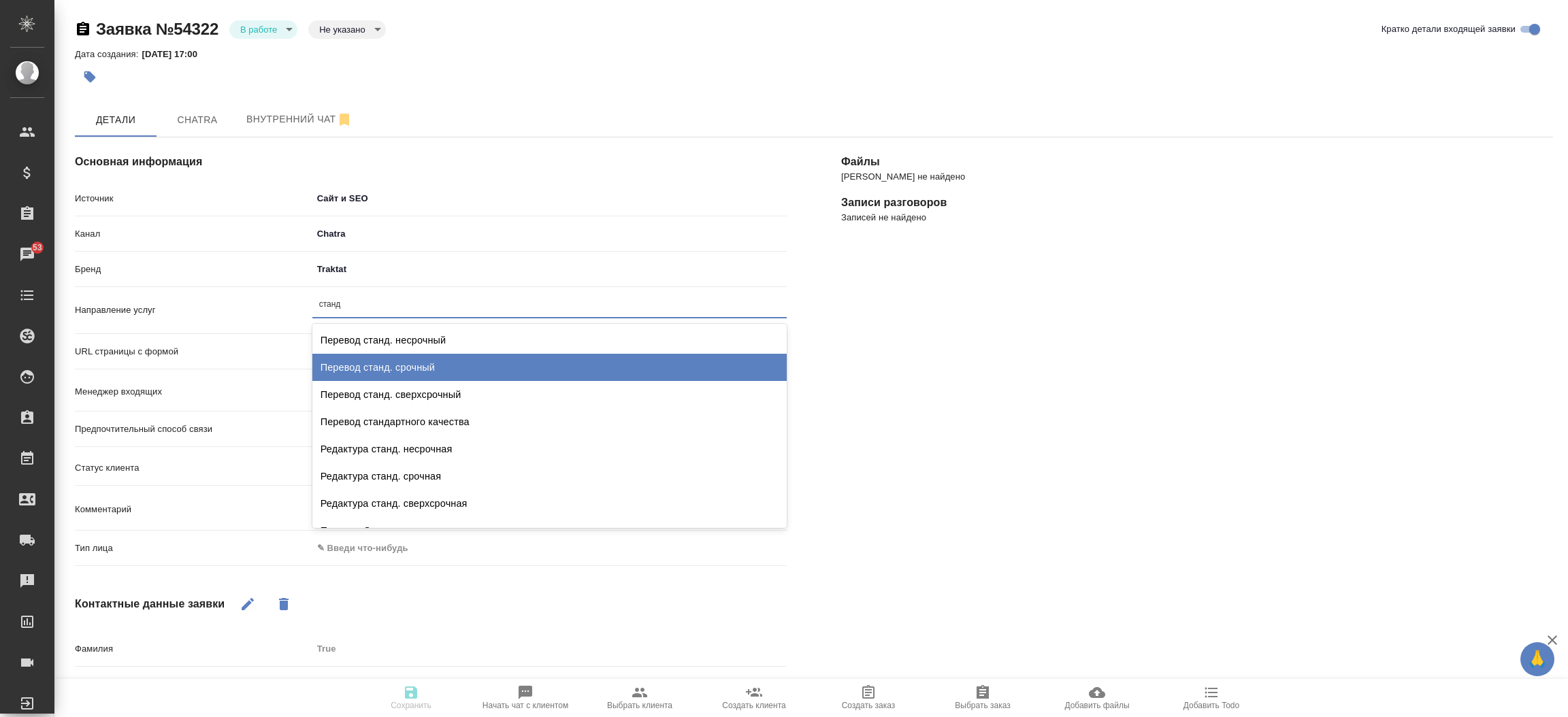
click at [346, 366] on div "Перевод станд. срочный" at bounding box center [549, 367] width 475 height 27
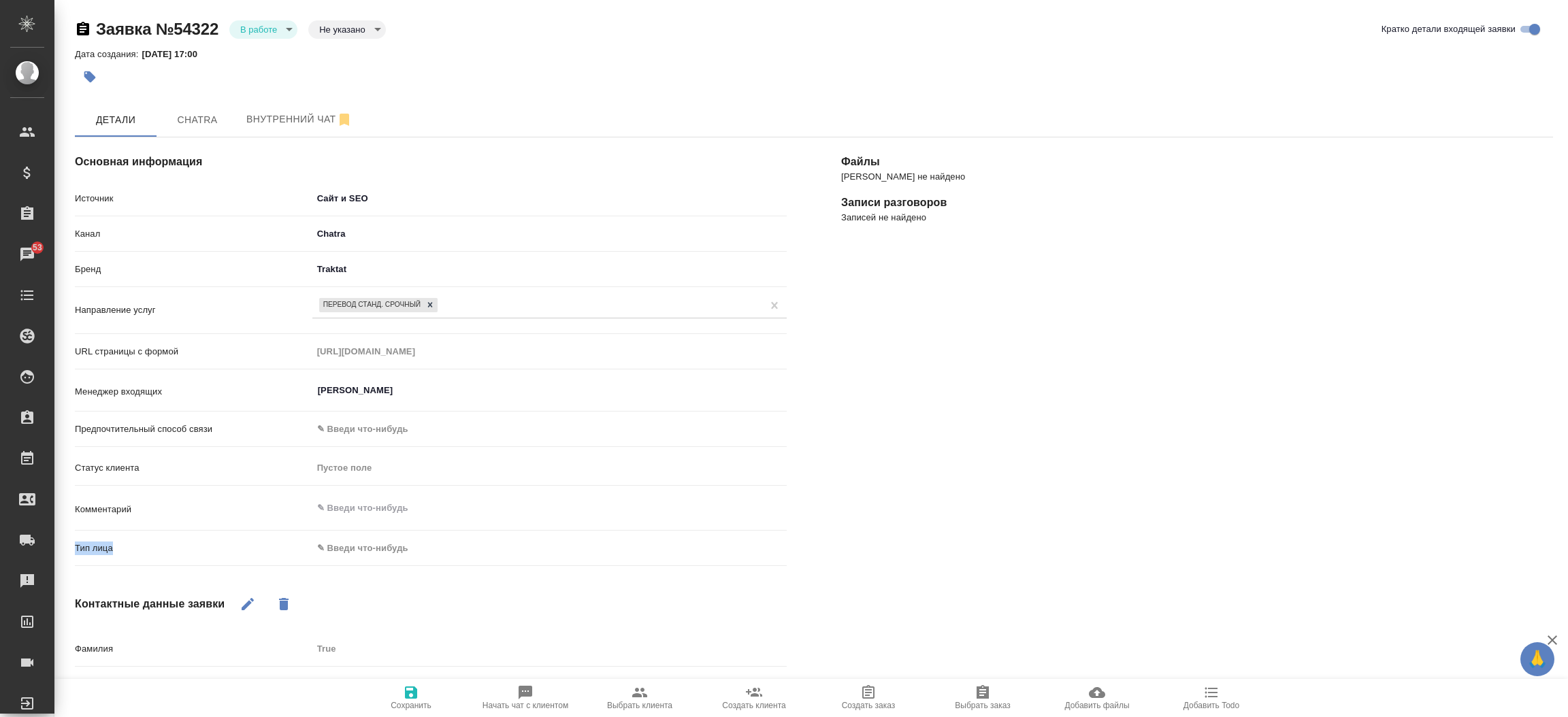
click at [356, 538] on div "Источник Сайт и SEO seo Канал Chatra 636e3af525d34d44ee8ac032 Бренд Traktat tra…" at bounding box center [431, 379] width 712 height 385
click at [426, 309] on icon at bounding box center [430, 305] width 9 height 9
type textarea "x"
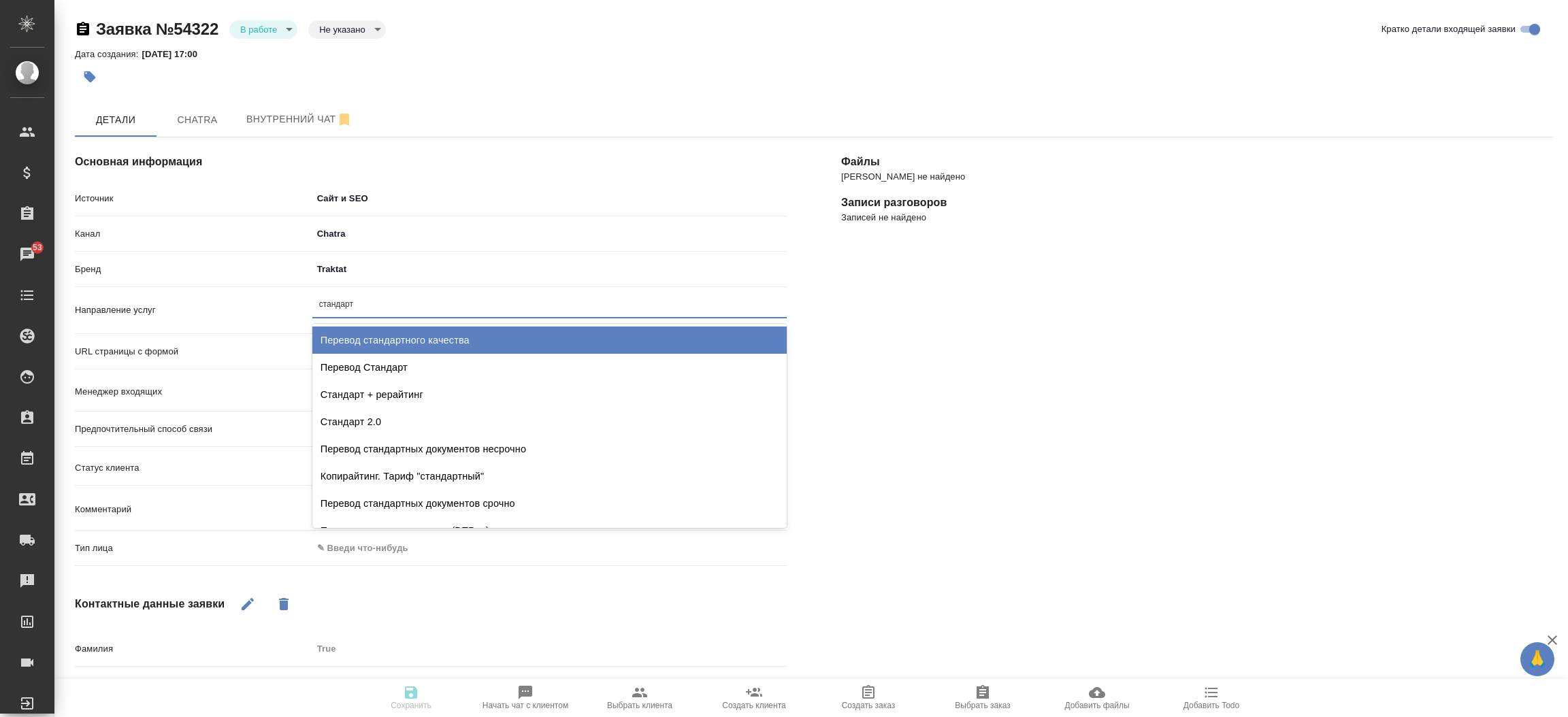
type input "стандартн"
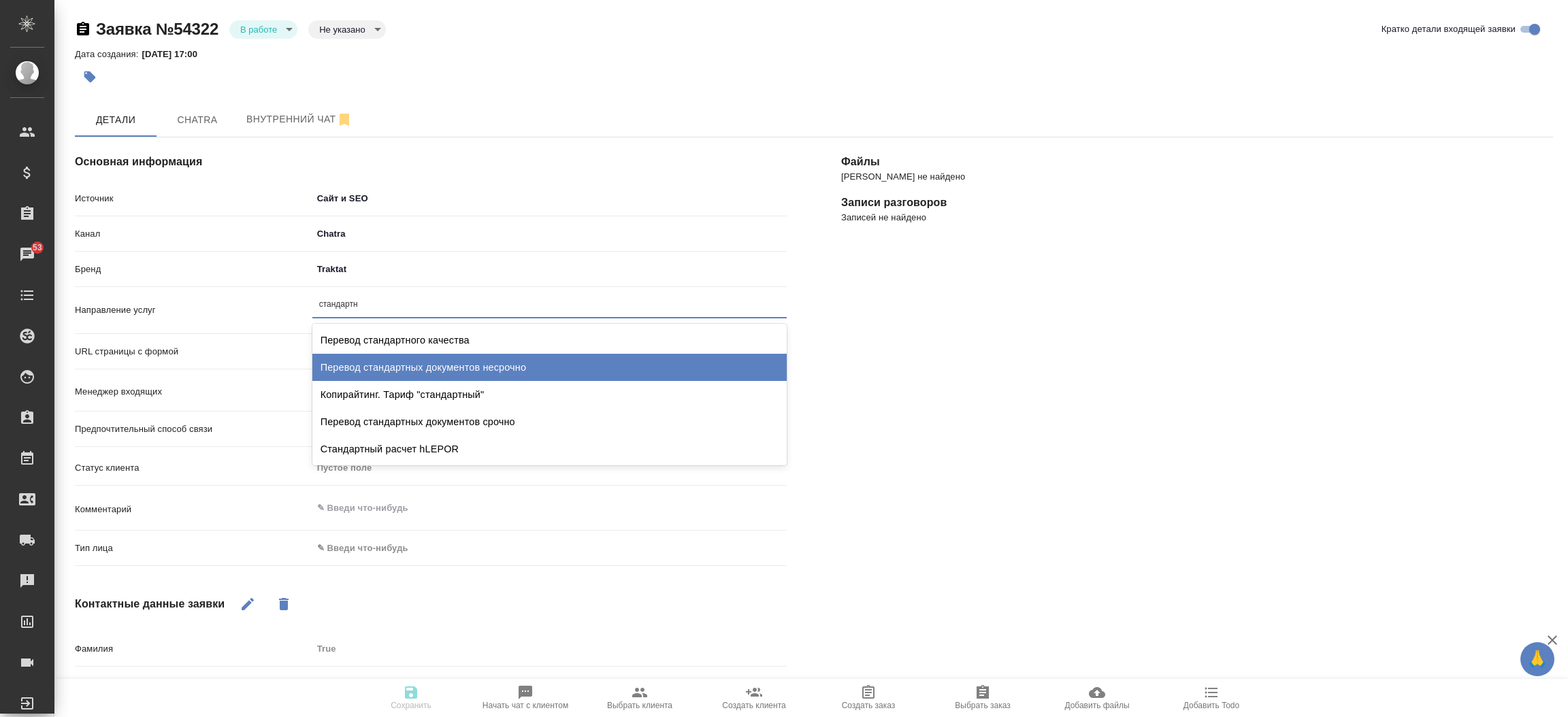
click at [423, 371] on div "Перевод стандартных документов несрочно" at bounding box center [549, 367] width 475 height 27
type textarea "x"
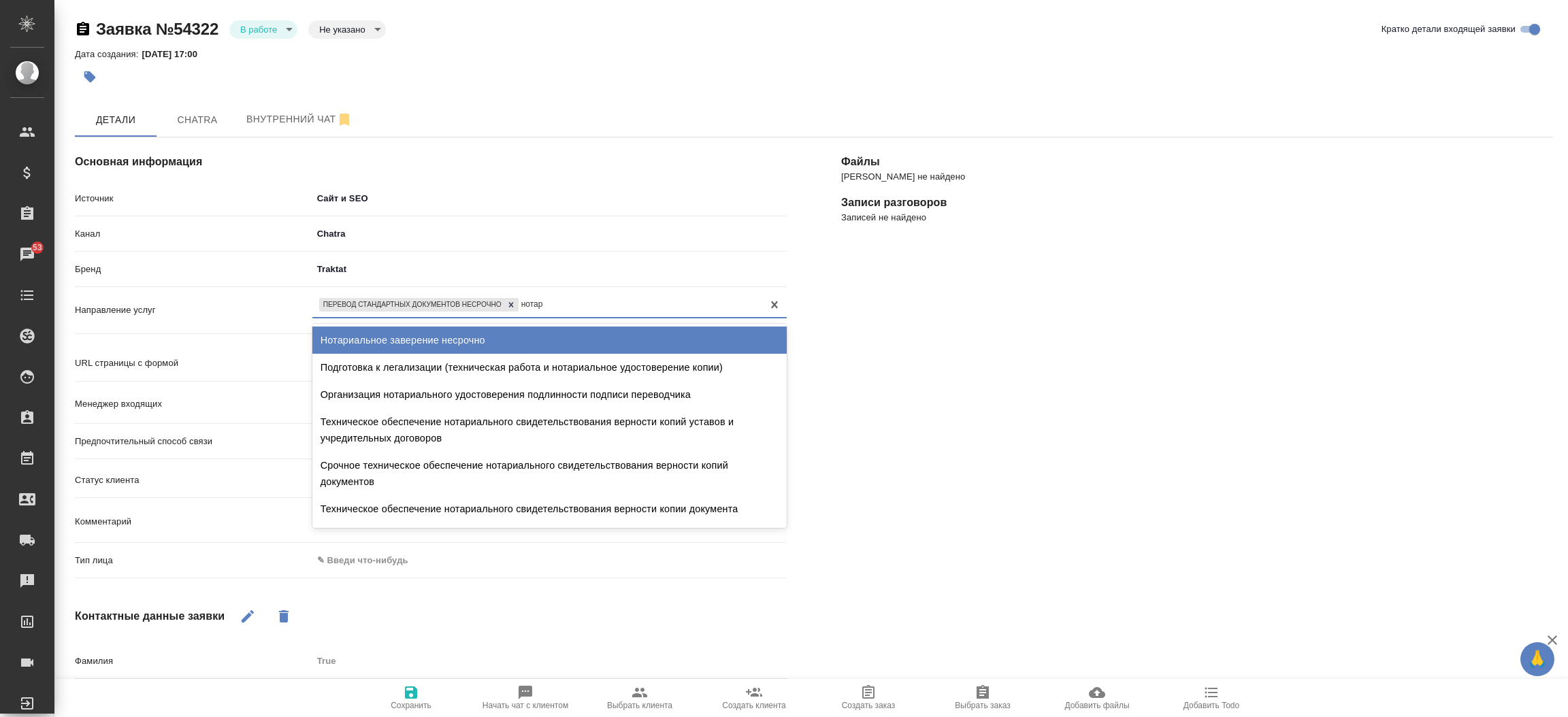
type input "нотари"
click at [432, 333] on div "Нотариальное заверение несрочно" at bounding box center [549, 340] width 475 height 27
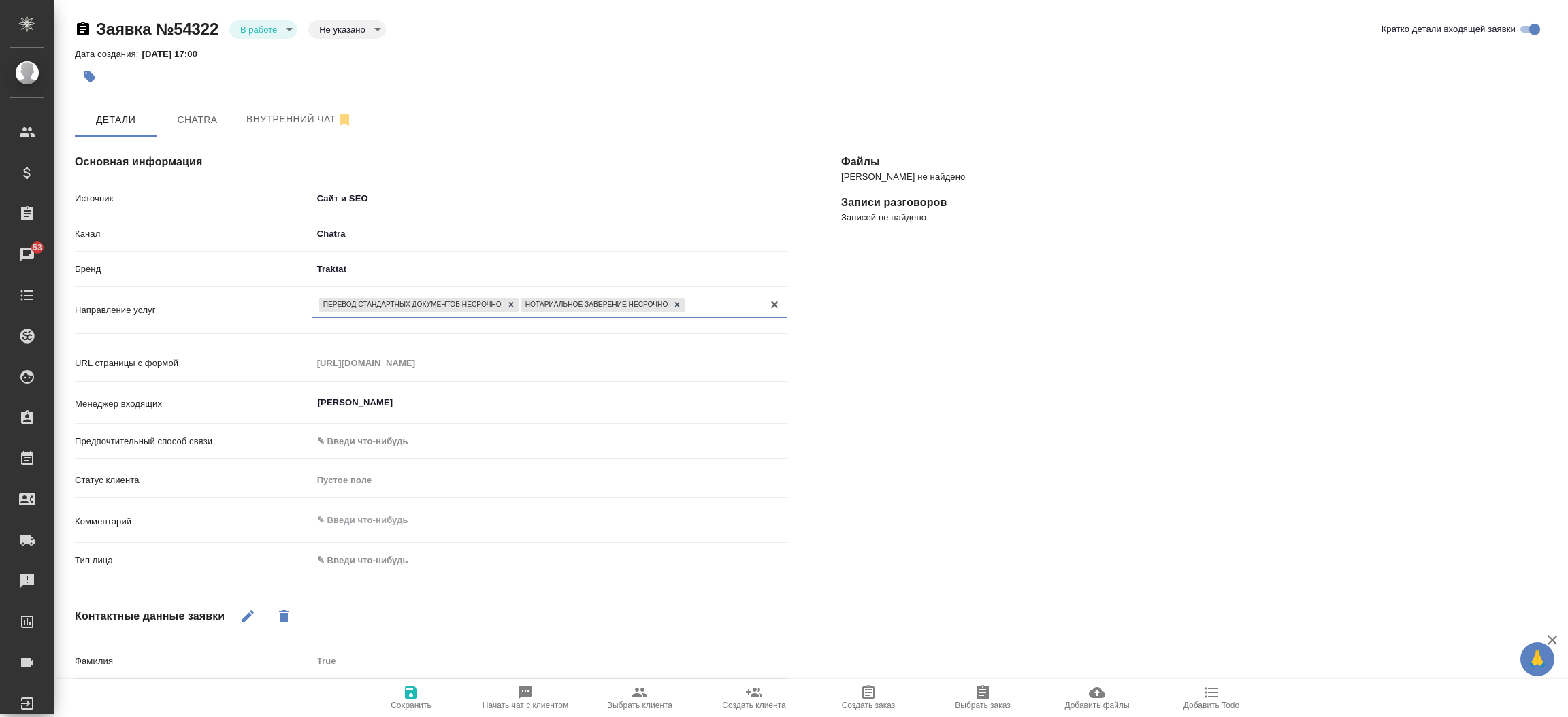
click at [381, 558] on body "🙏 .cls-1 fill:#fff; AWATERA [PERSON_NAME]prutko Клиенты Спецификации Заказы 53 …" at bounding box center [784, 358] width 1568 height 717
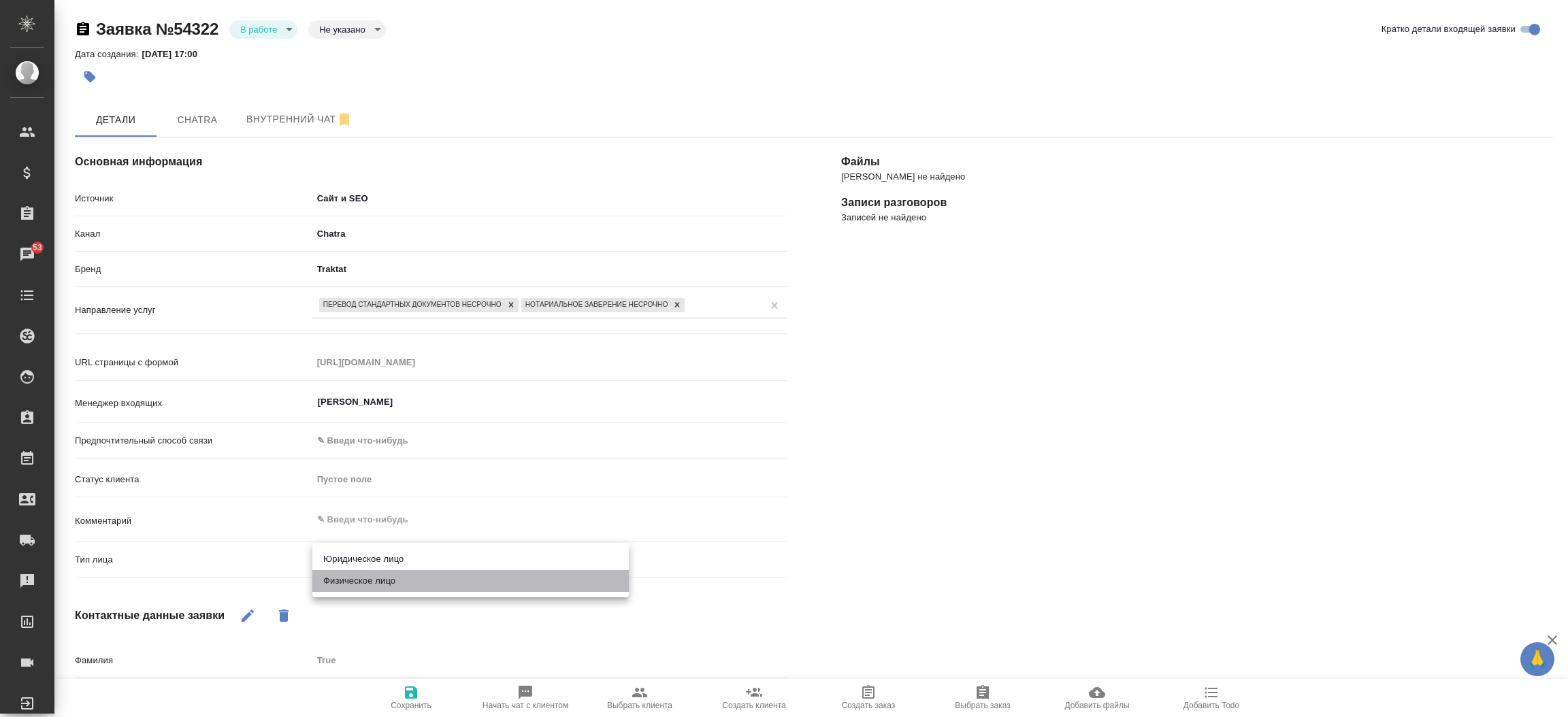
click at [372, 581] on li "Физическое лицо" at bounding box center [470, 580] width 317 height 21
type textarea "x"
type input "private"
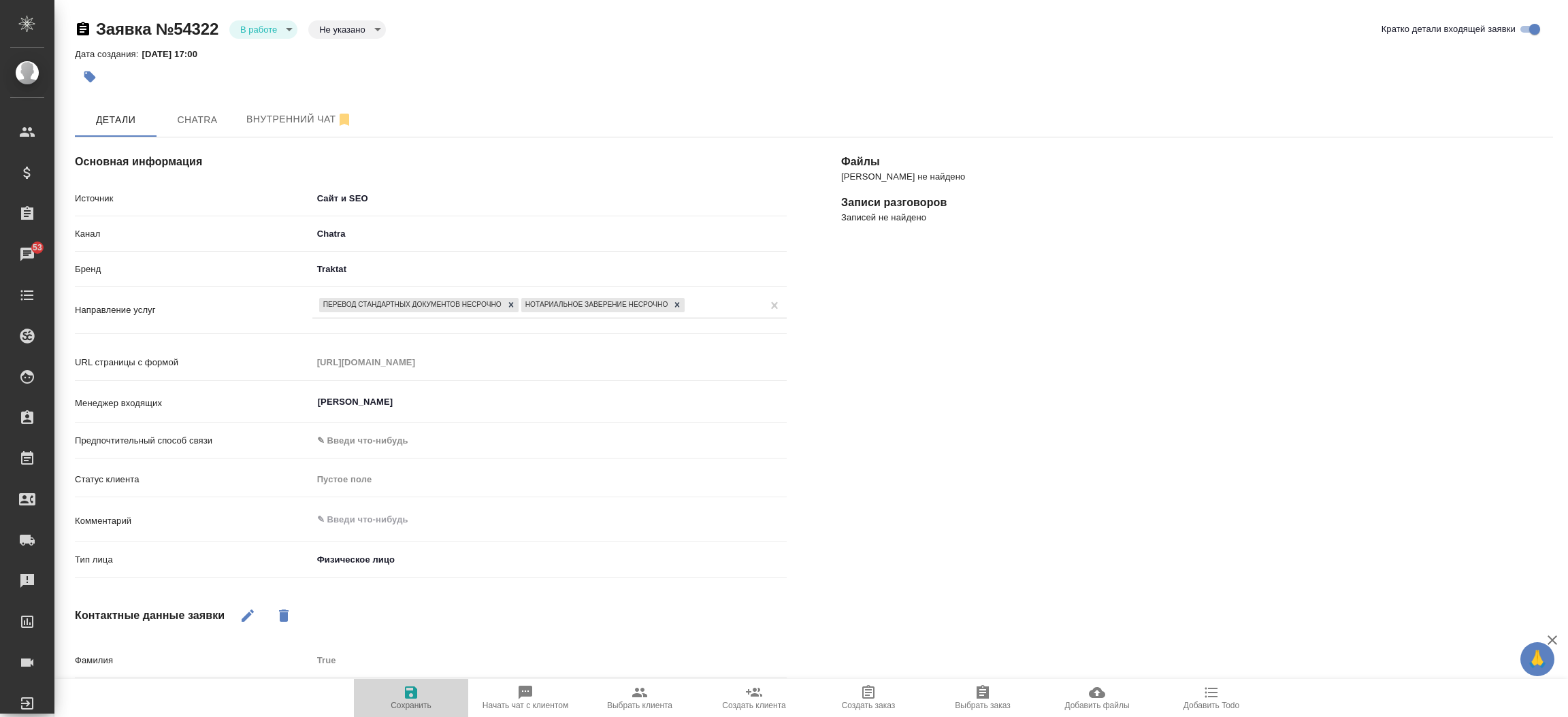
click at [415, 703] on span "Сохранить" at bounding box center [411, 706] width 41 height 9
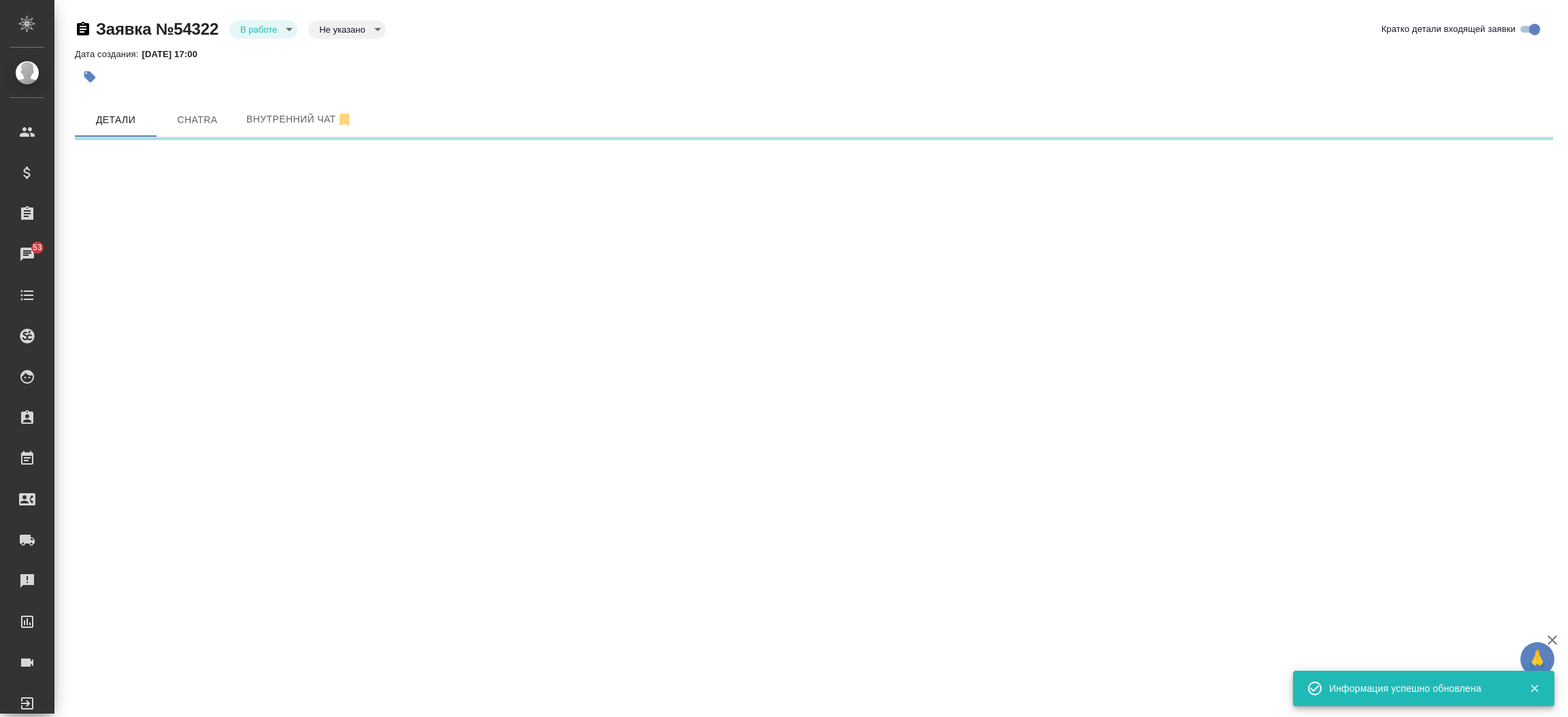
select select "RU"
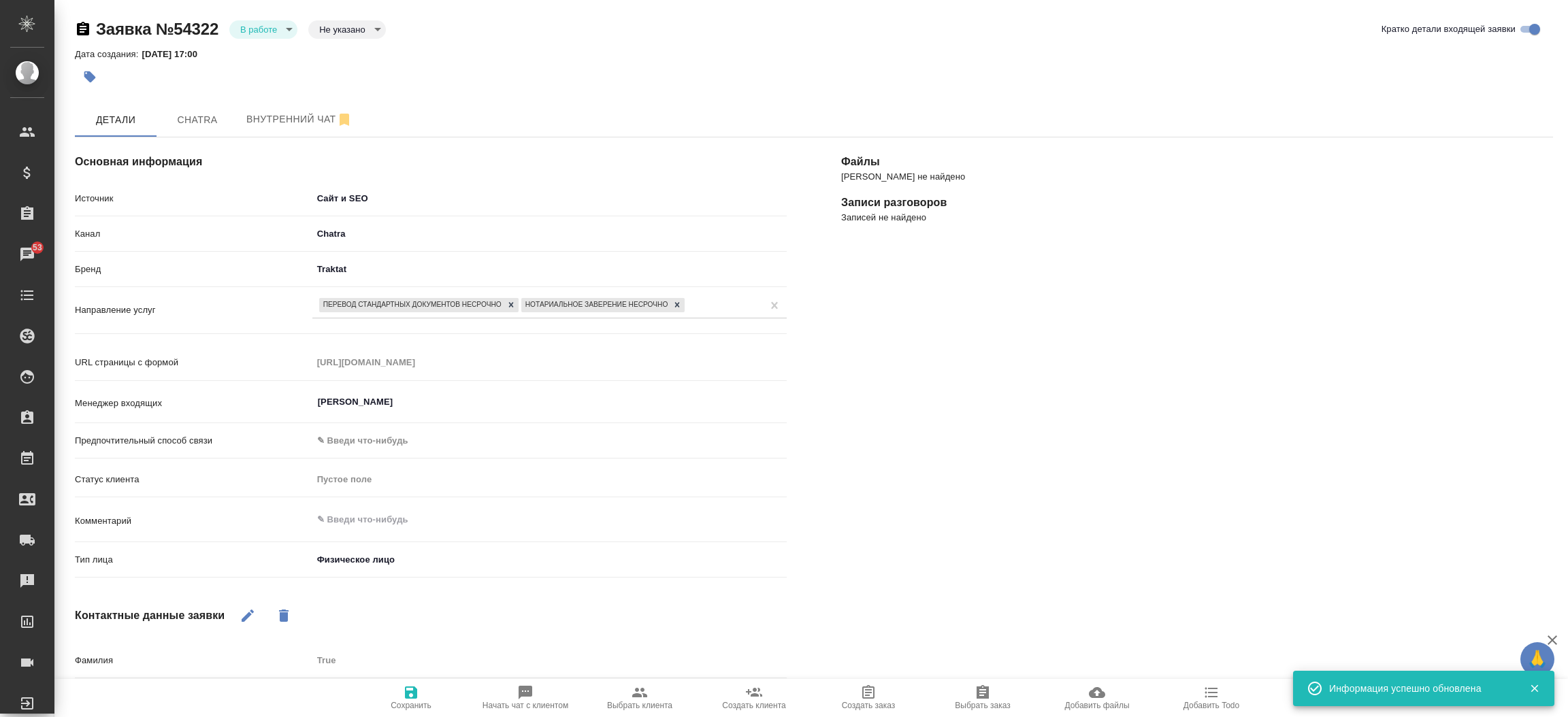
type textarea "x"
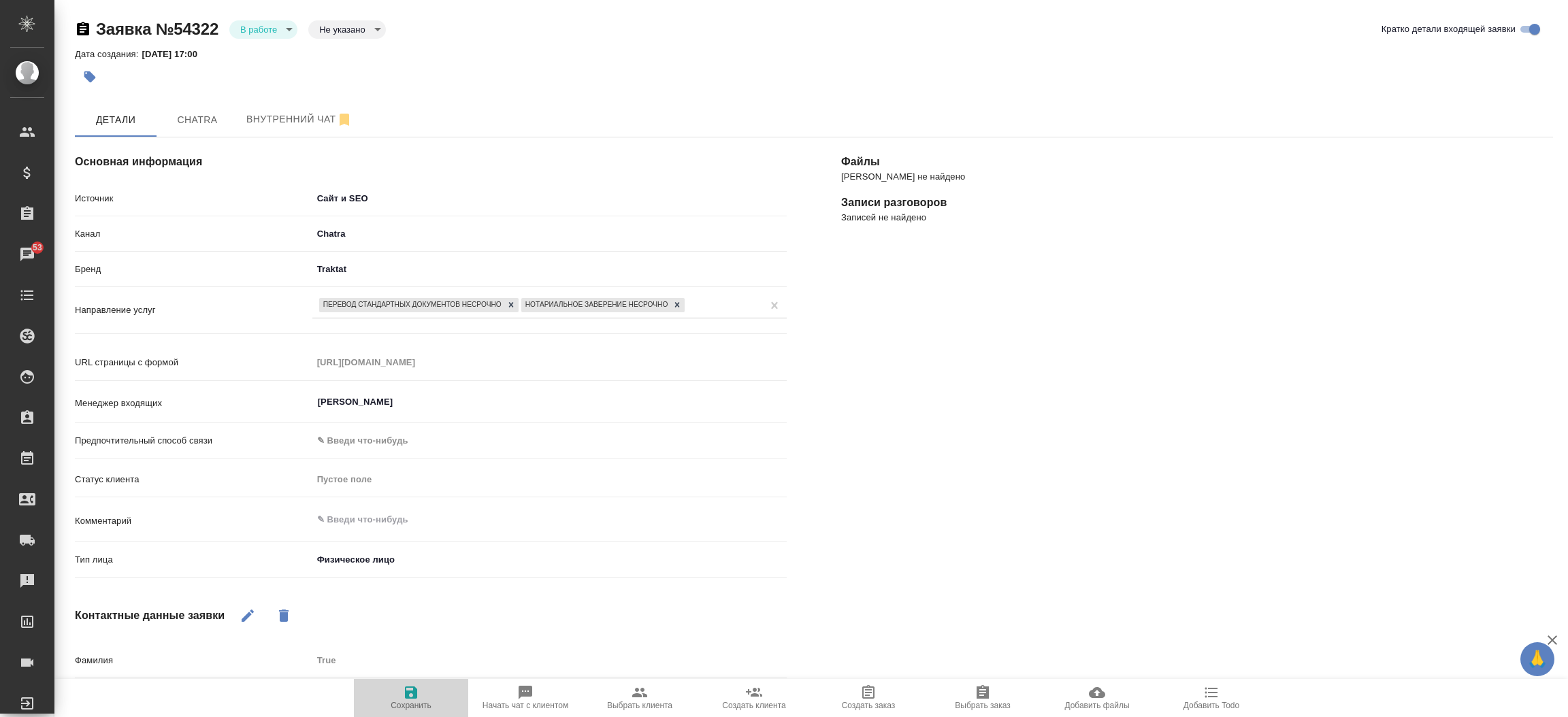
click at [406, 684] on icon "button" at bounding box center [412, 693] width 17 height 17
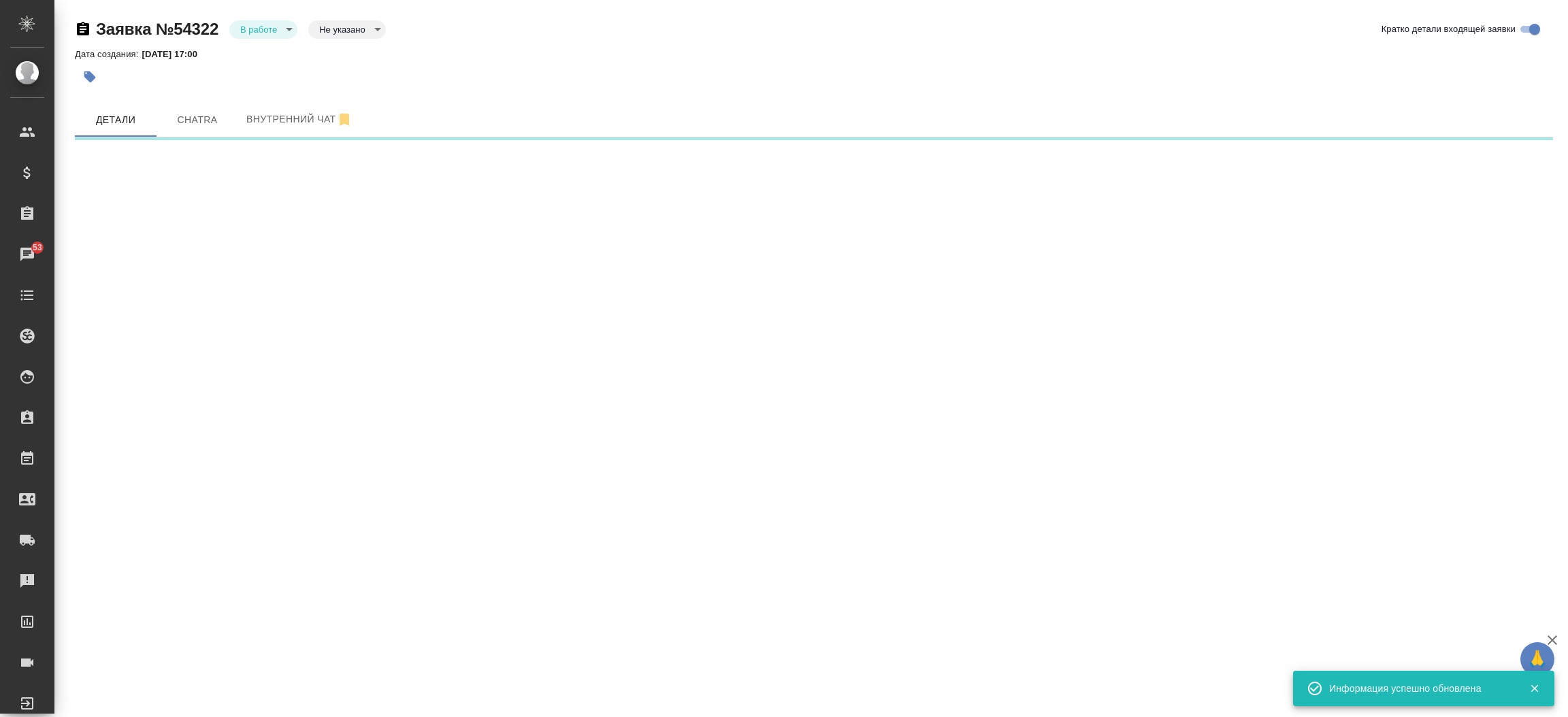
select select "RU"
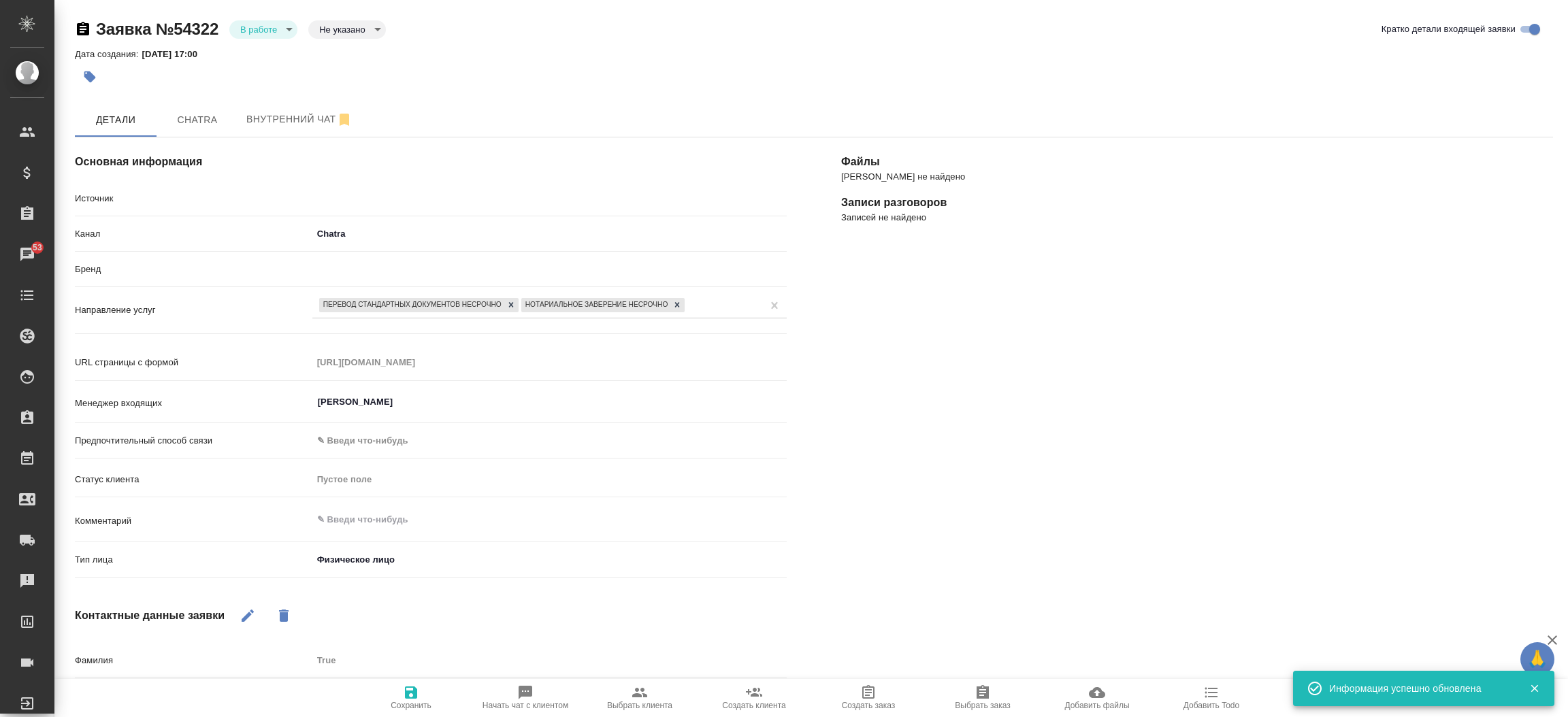
type textarea "x"
click at [288, 32] on body "🙏 .cls-1 fill:#fff; AWATERA [PERSON_NAME]prutko Клиенты Спецификации Заказы 53 …" at bounding box center [784, 358] width 1568 height 717
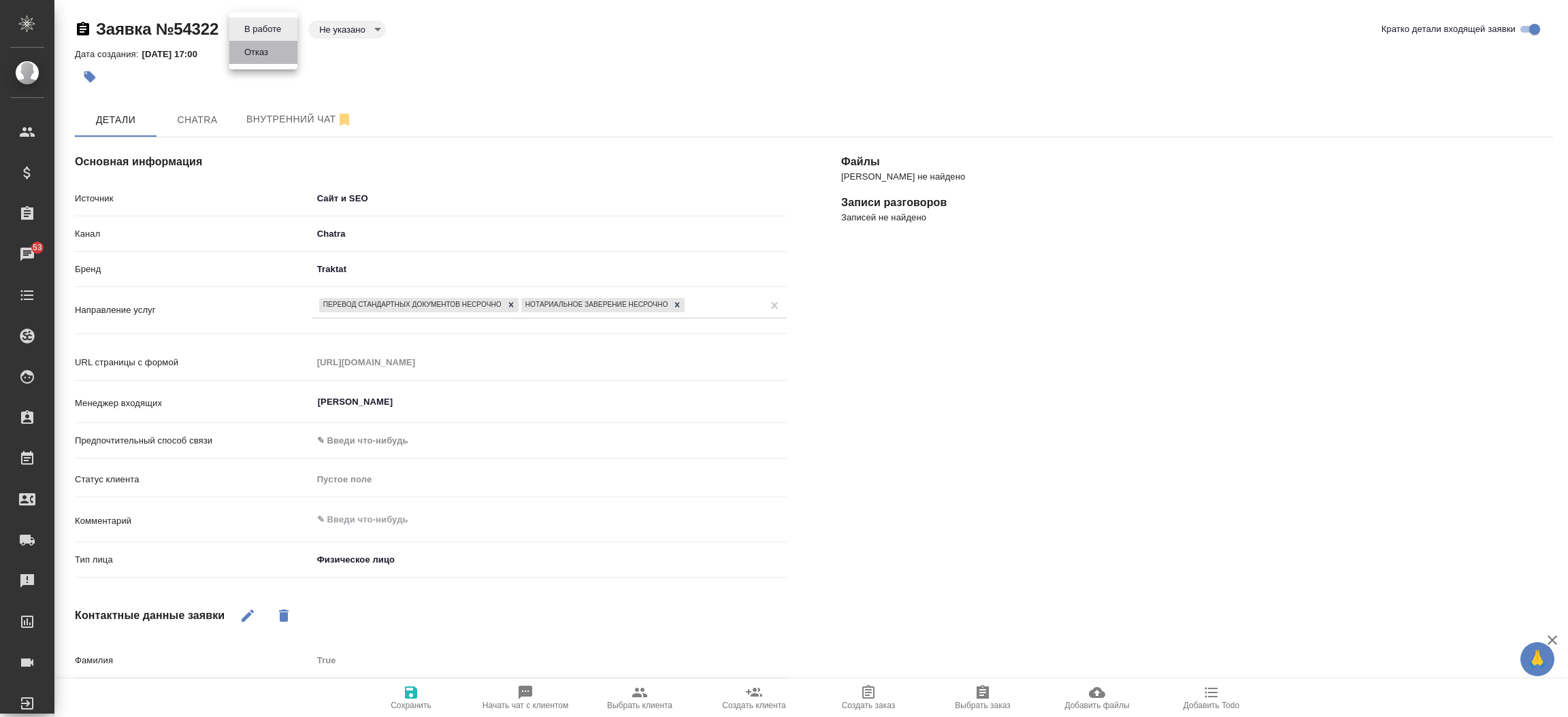
click at [276, 55] on li "Отказ" at bounding box center [263, 52] width 68 height 23
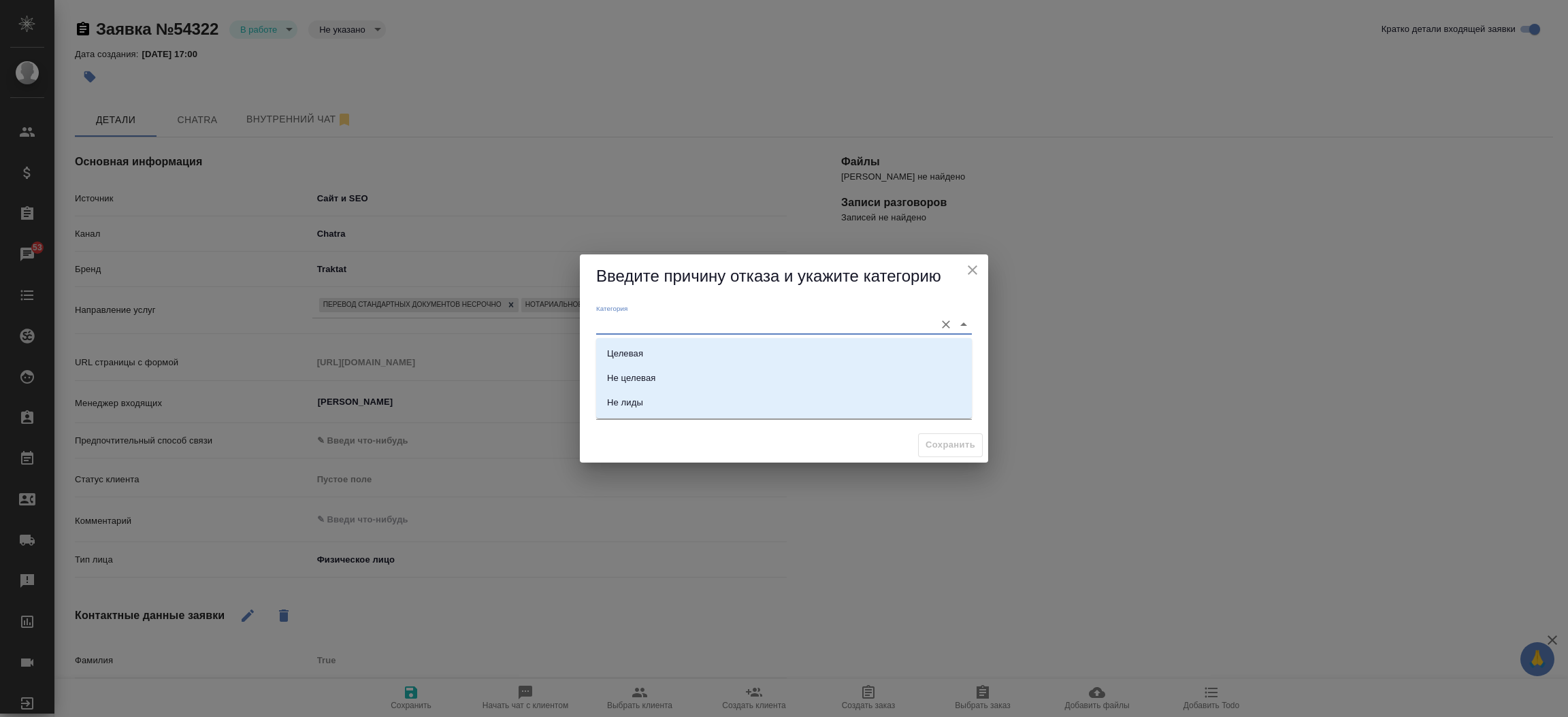
click at [619, 322] on input "Категория" at bounding box center [762, 324] width 332 height 19
click at [623, 409] on div "Не лиды" at bounding box center [624, 402] width 36 height 14
type input "Не лиды"
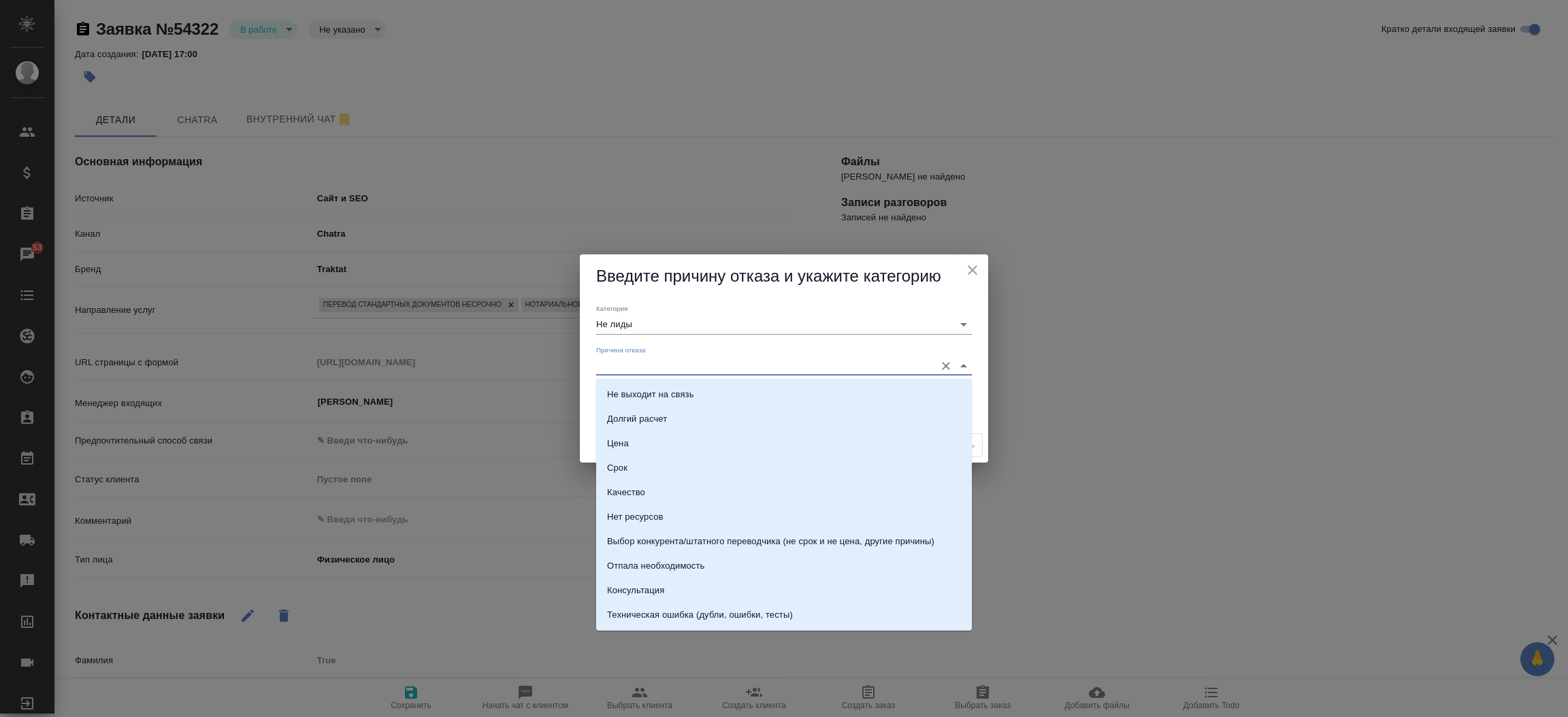
click at [643, 365] on input "Причина отказа" at bounding box center [762, 366] width 332 height 19
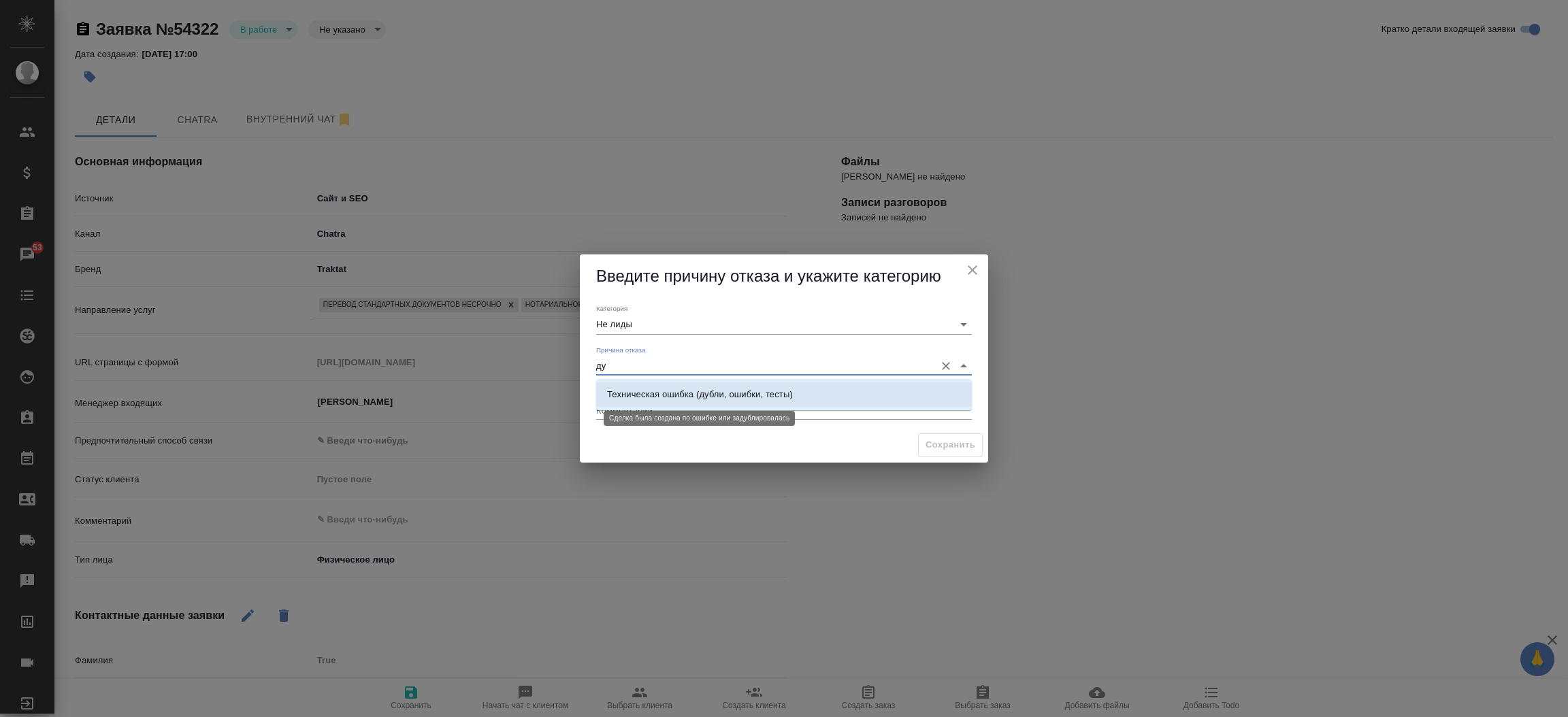
click at [696, 394] on div "Техническая ошибка (дубли, ошибки, тесты)" at bounding box center [699, 395] width 186 height 14
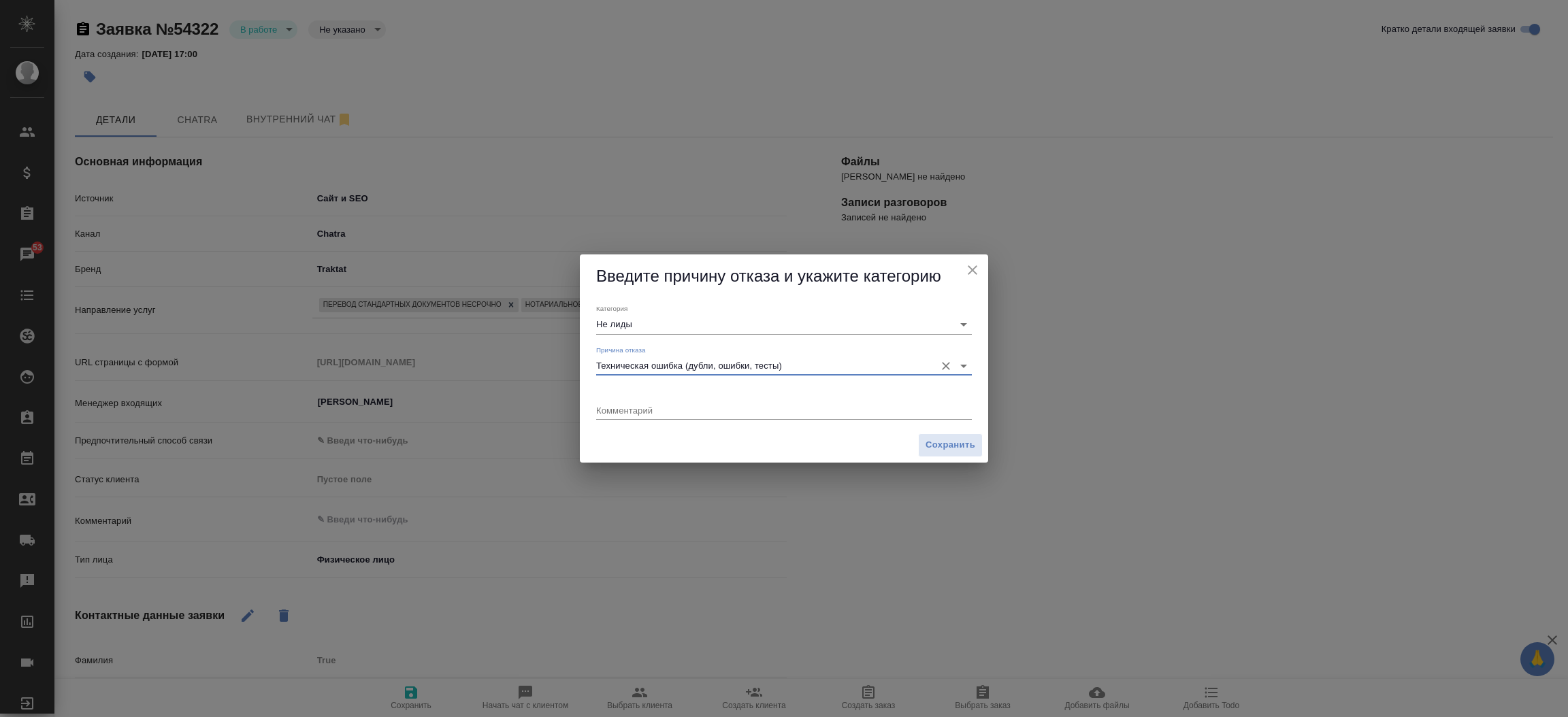
type input "Техническая ошибка (дубли, ошибки, тесты)"
click at [955, 459] on div "Сохранить" at bounding box center [784, 445] width 409 height 34
click at [955, 452] on span "Сохранить" at bounding box center [949, 445] width 49 height 16
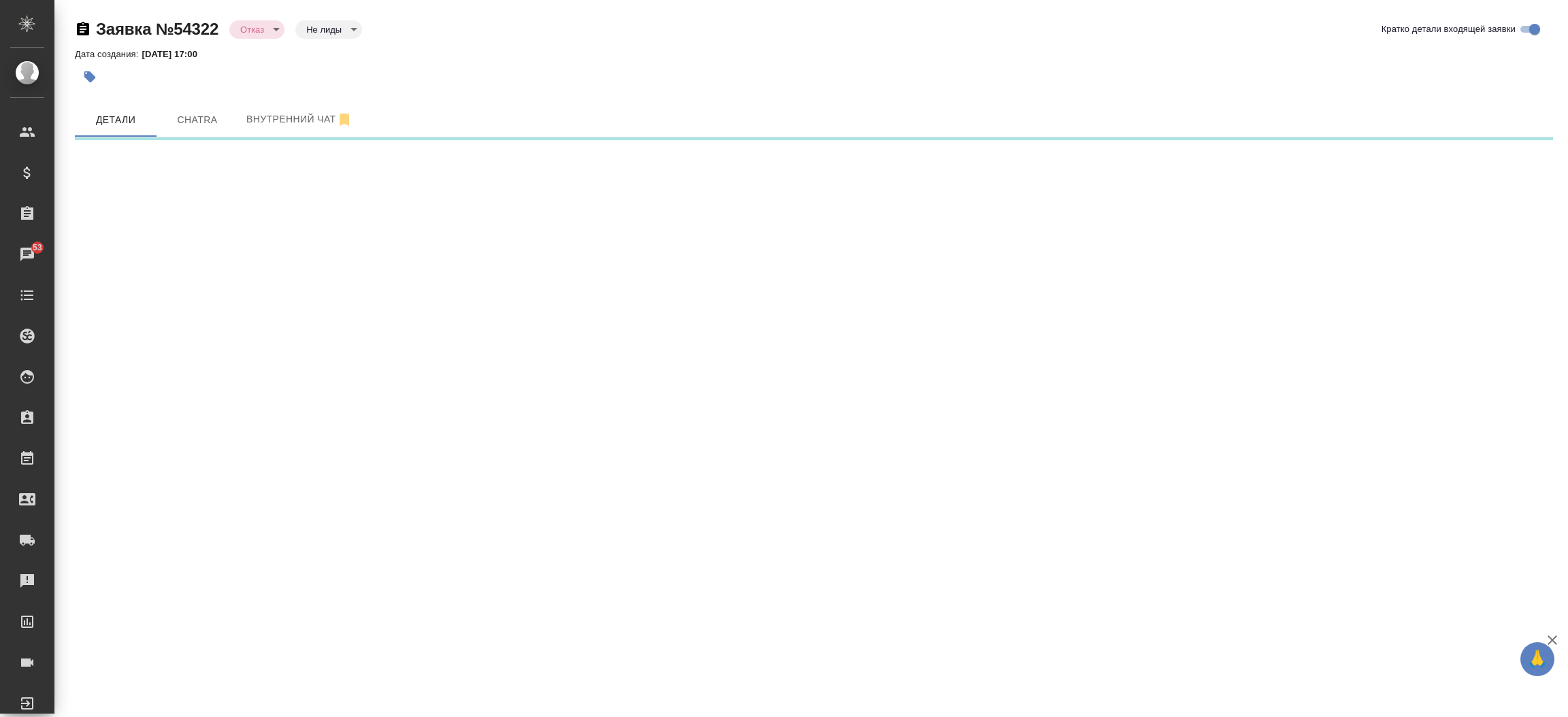
select select "RU"
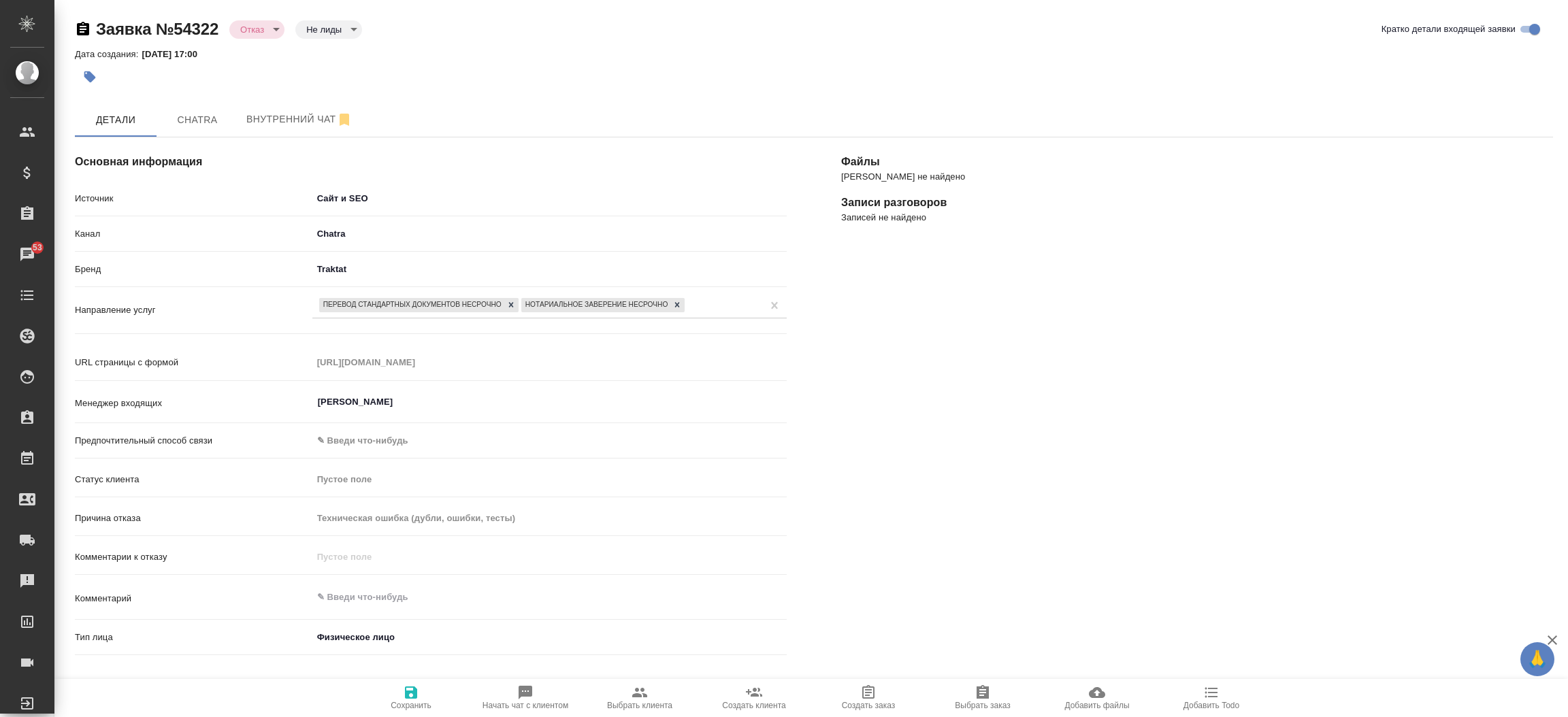
type textarea "x"
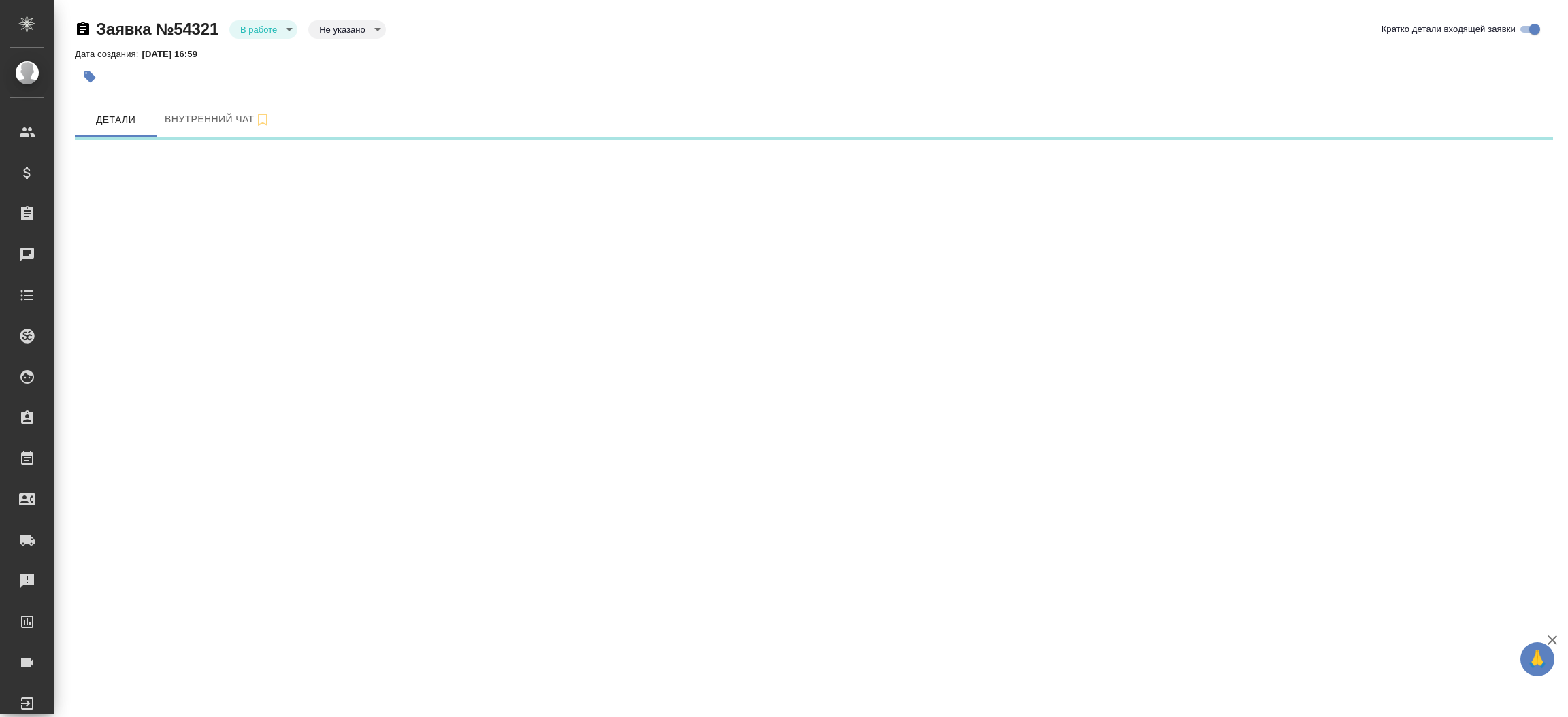
select select "RU"
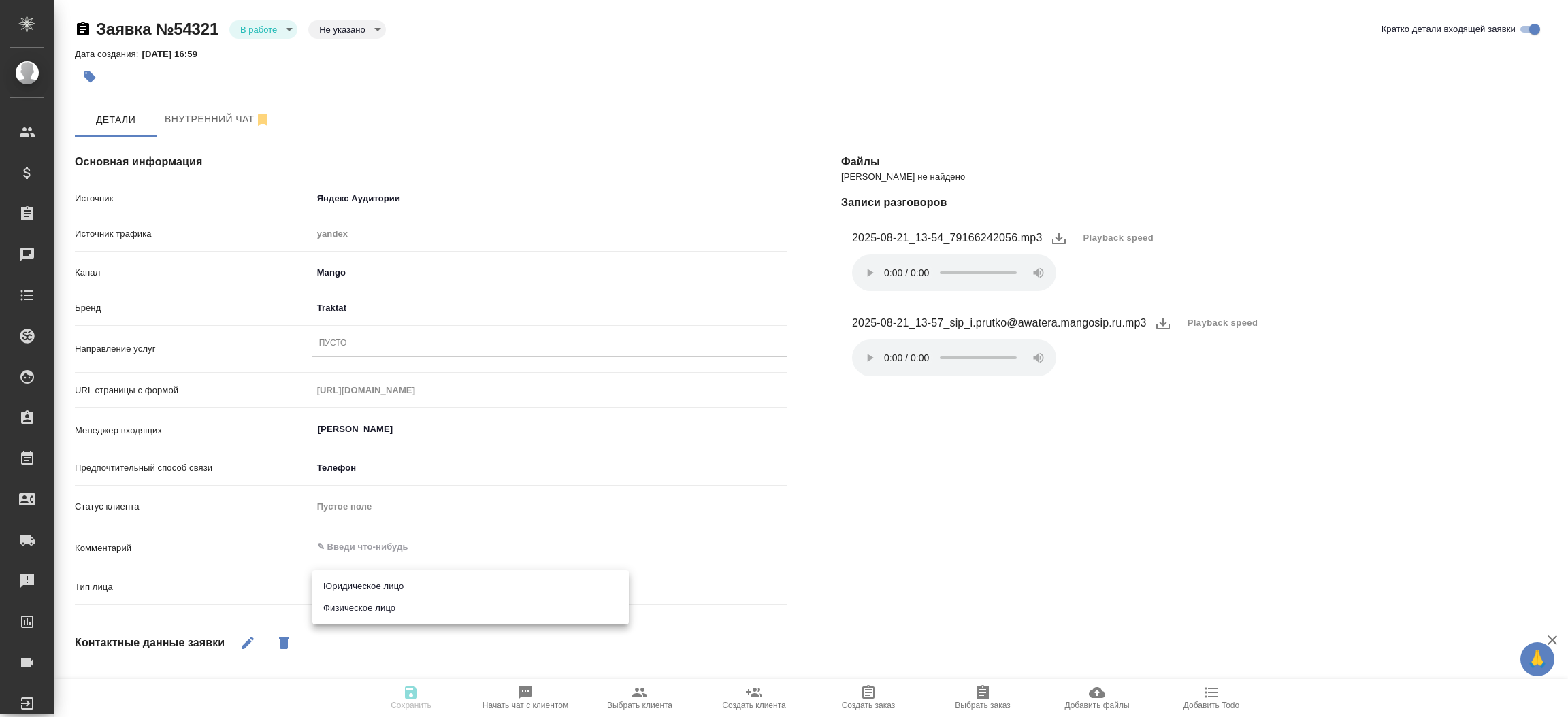
click at [352, 583] on body "🙏 .cls-1 fill:#fff; AWATERA [PERSON_NAME]prutko Клиенты Спецификации Заказы Чат…" at bounding box center [784, 358] width 1568 height 717
click at [358, 600] on li "Физическое лицо" at bounding box center [470, 607] width 317 height 21
type textarea "x"
type input "private"
click at [243, 638] on icon "button" at bounding box center [248, 643] width 17 height 17
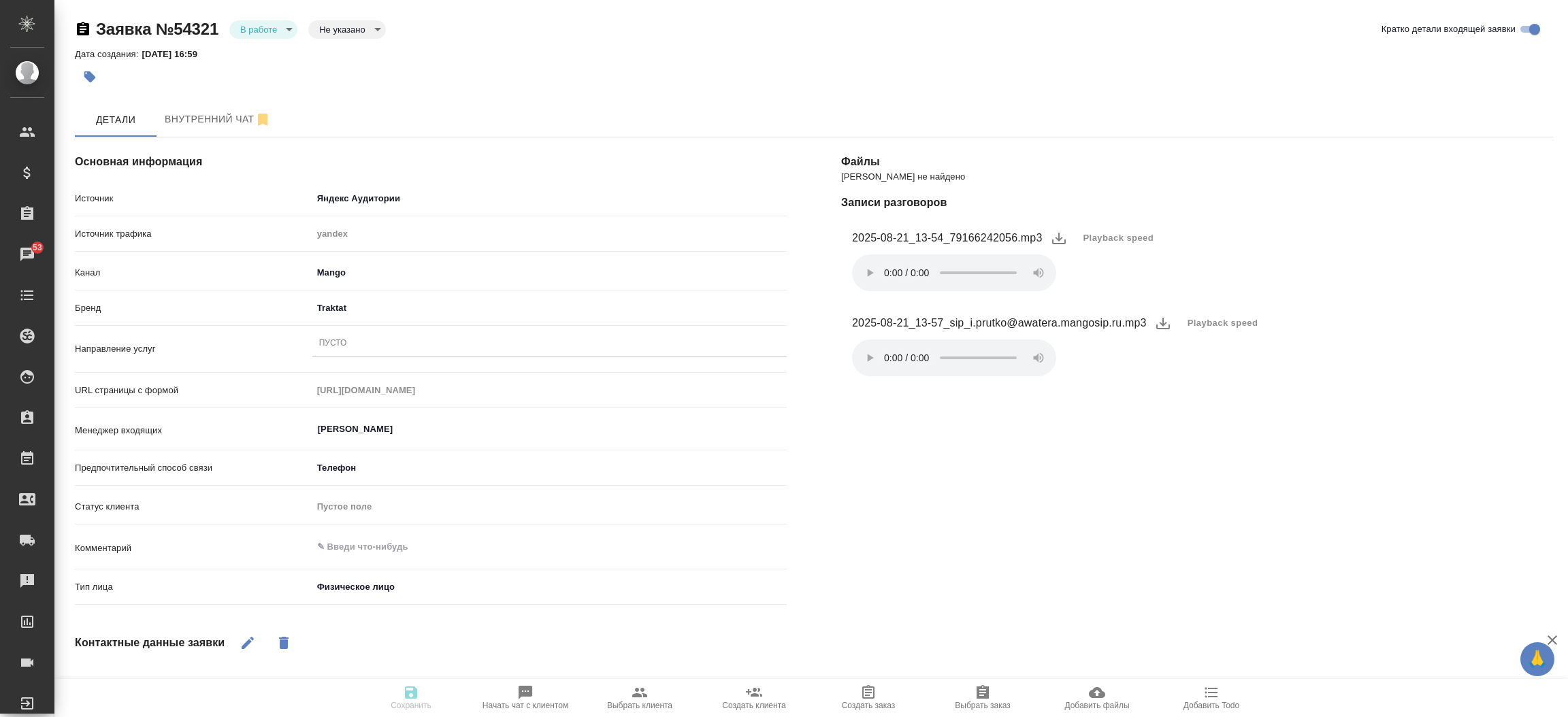
click at [974, 542] on div "Файлы Файлов не найдено Записи разговоров 2025-08-21_13-54_79166242056.mp3 Play…" at bounding box center [1196, 557] width 766 height 894
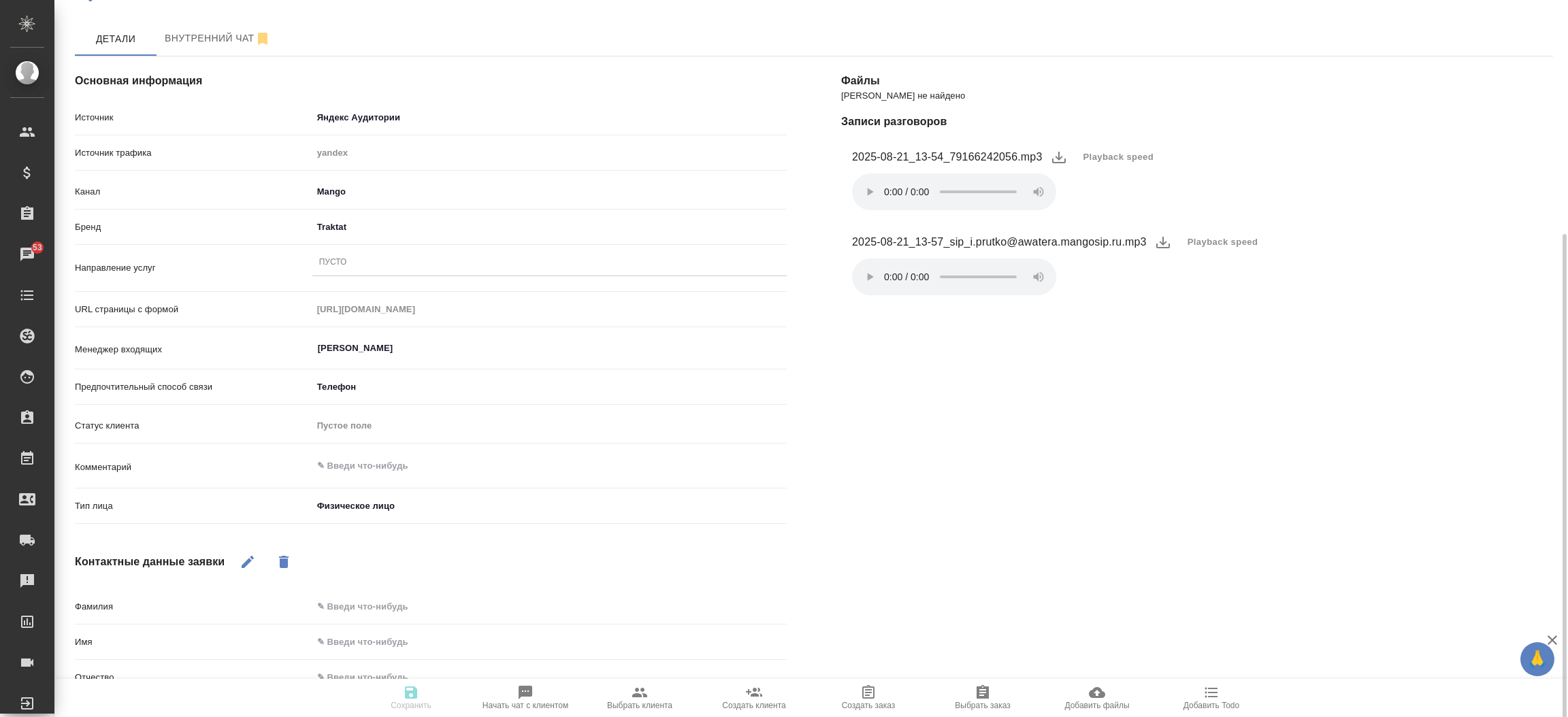
scroll to position [224, 0]
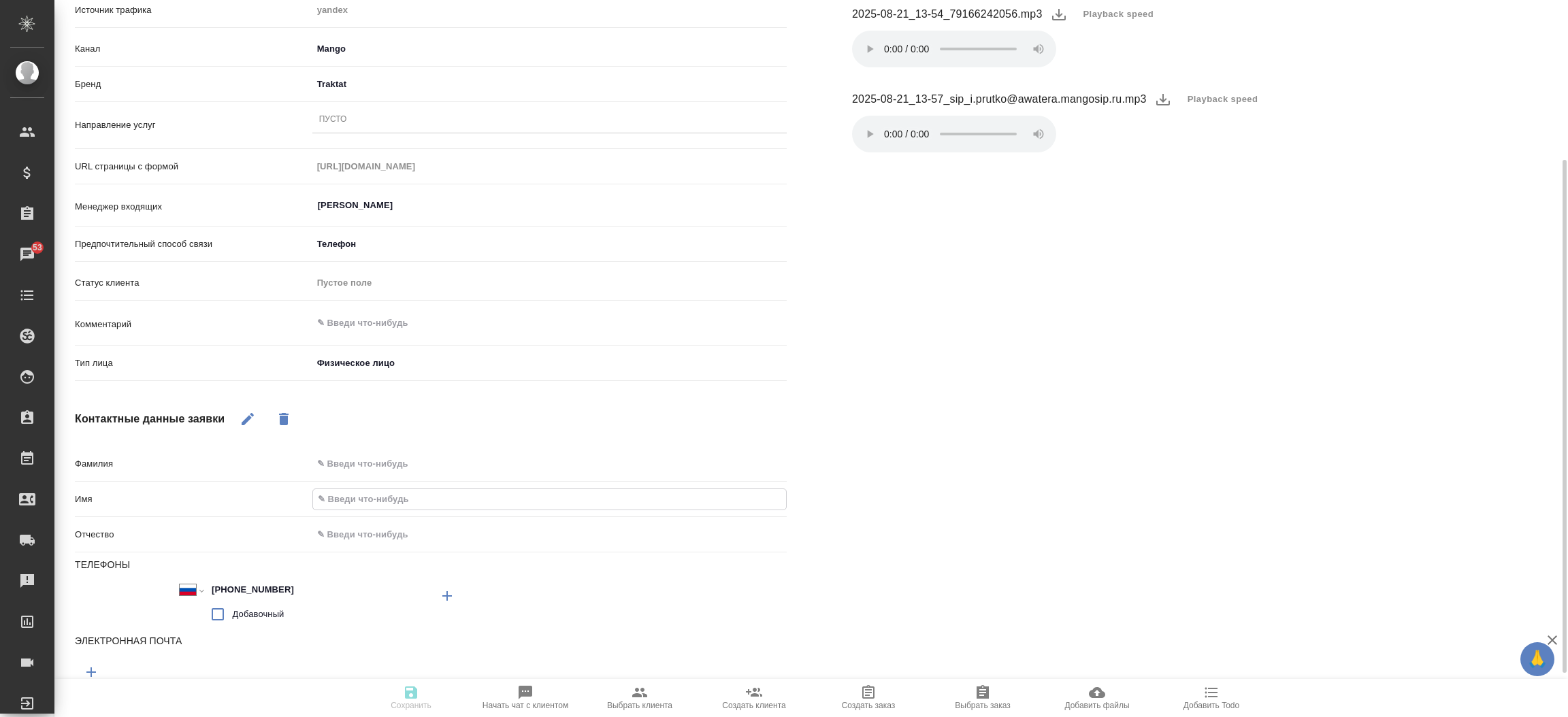
click at [328, 493] on input "text" at bounding box center [549, 499] width 473 height 20
type textarea "x"
type input "Д"
type textarea "x"
type input "Дм"
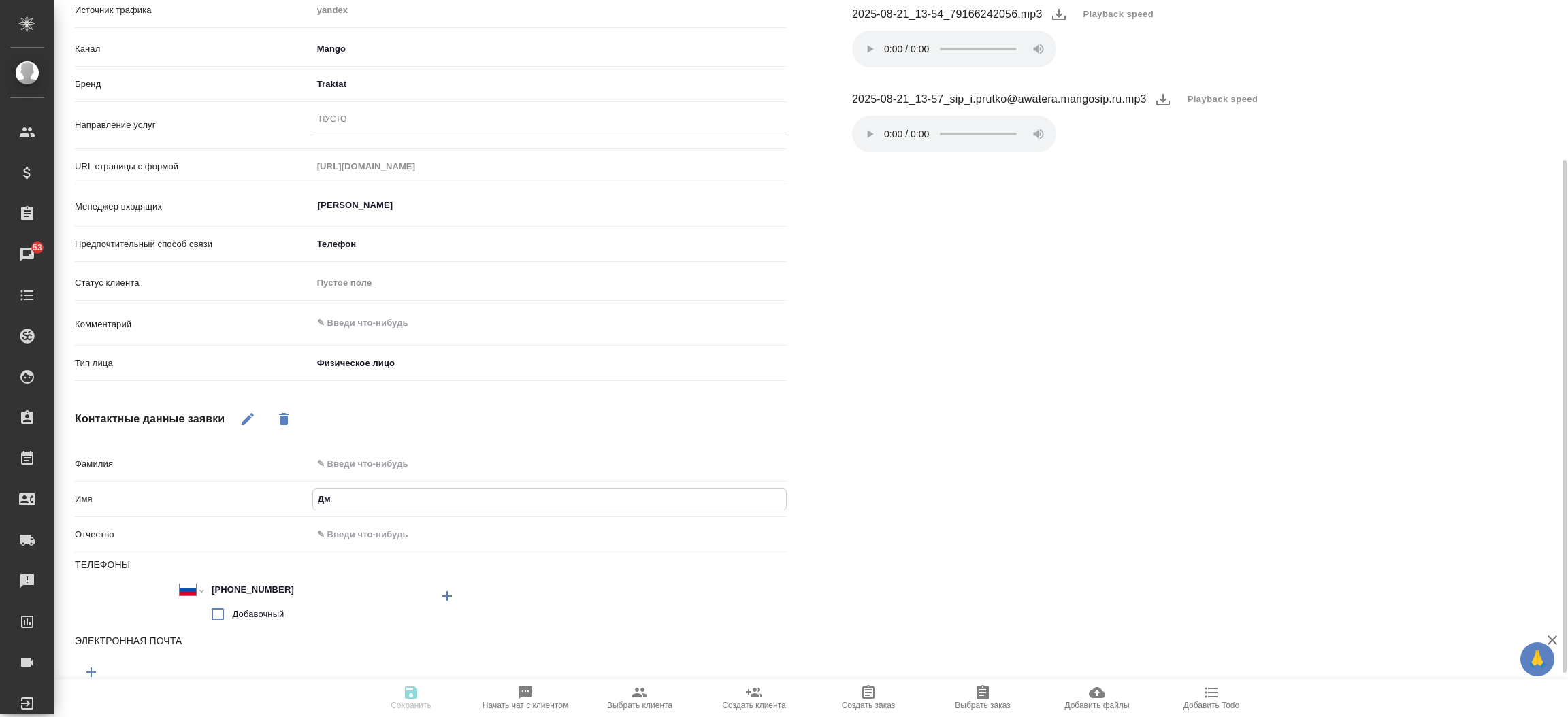
type textarea "x"
type input "Дми"
type textarea "x"
type input "Дмит"
type textarea "x"
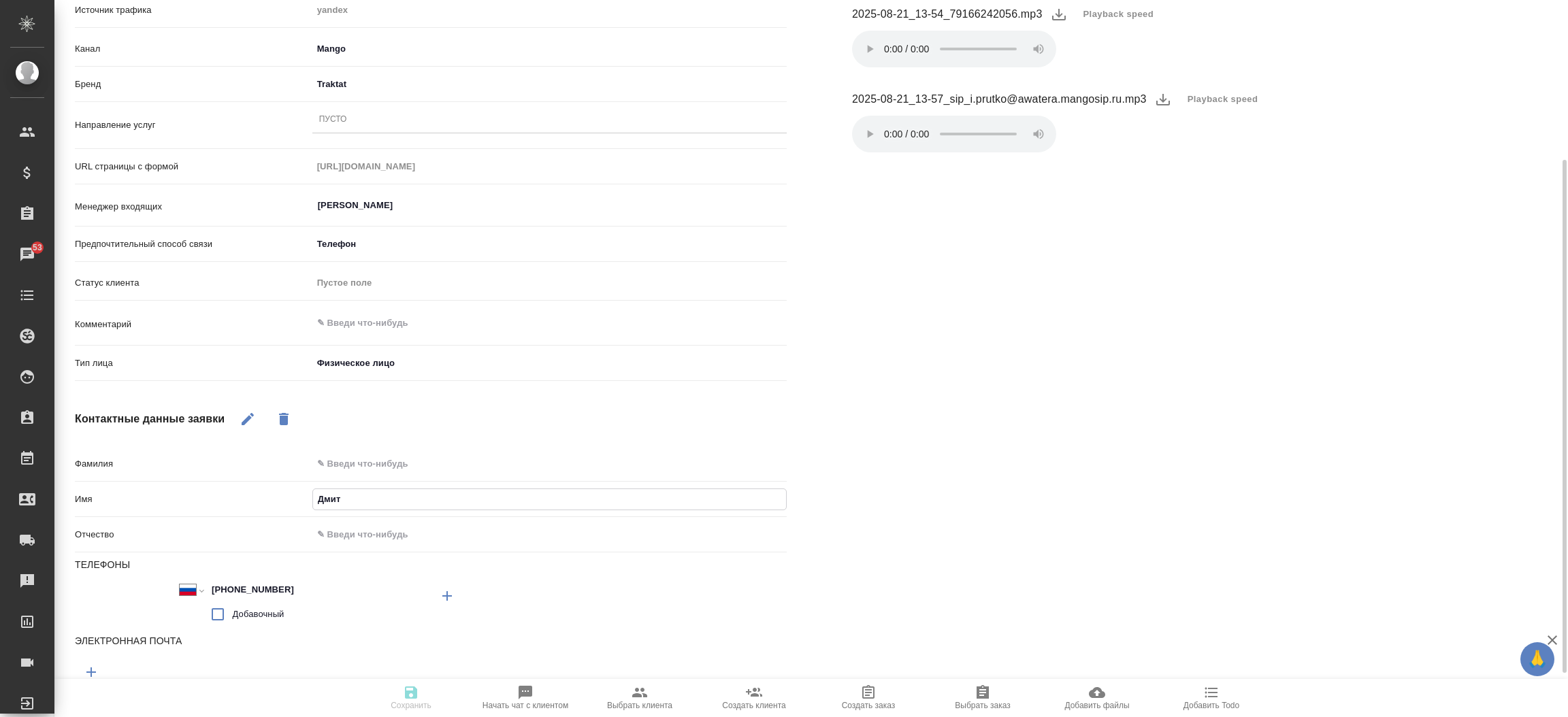
type input "Дмитр"
type textarea "x"
type input "Дмитри"
type textarea "x"
type input "Дмитрий"
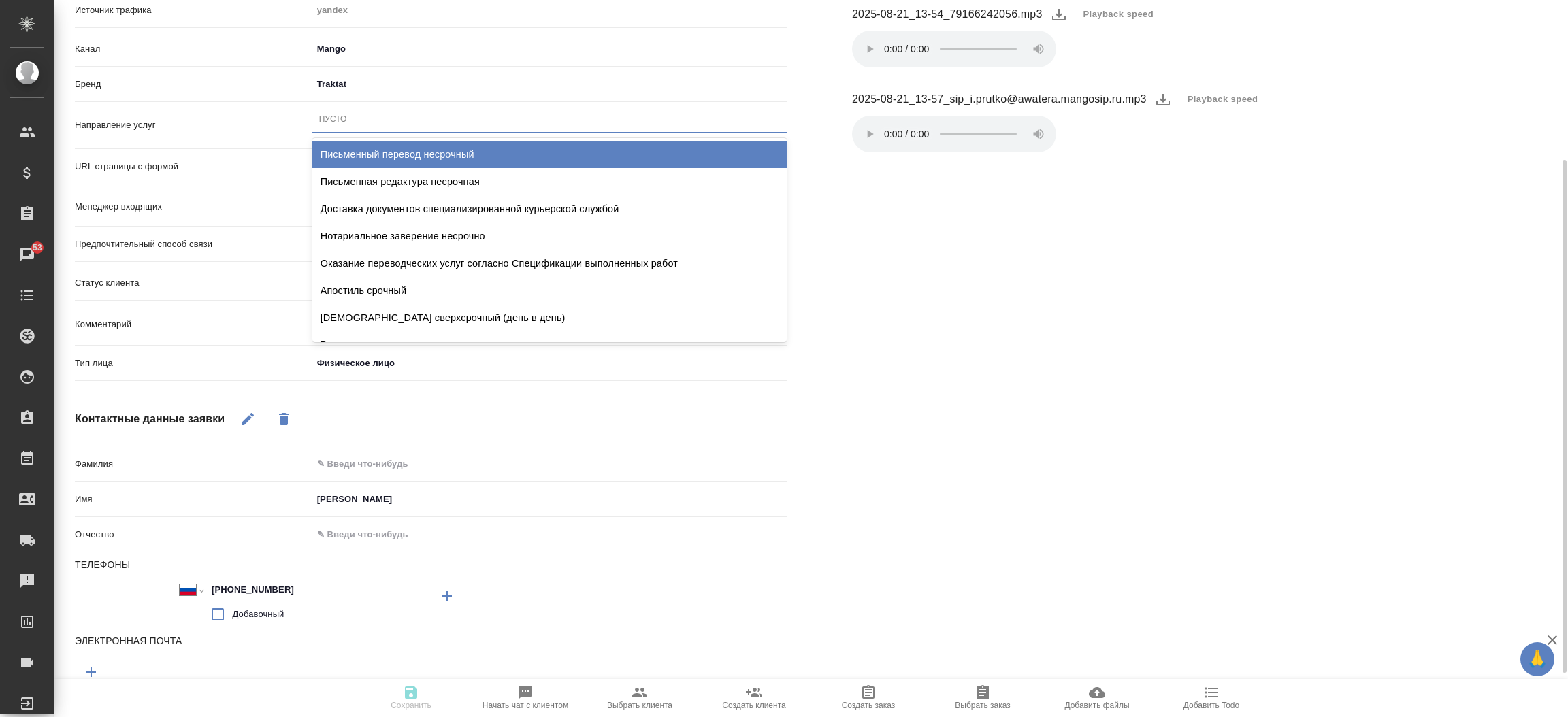
click at [373, 124] on div "Пусто" at bounding box center [549, 119] width 475 height 20
type input "стандарт"
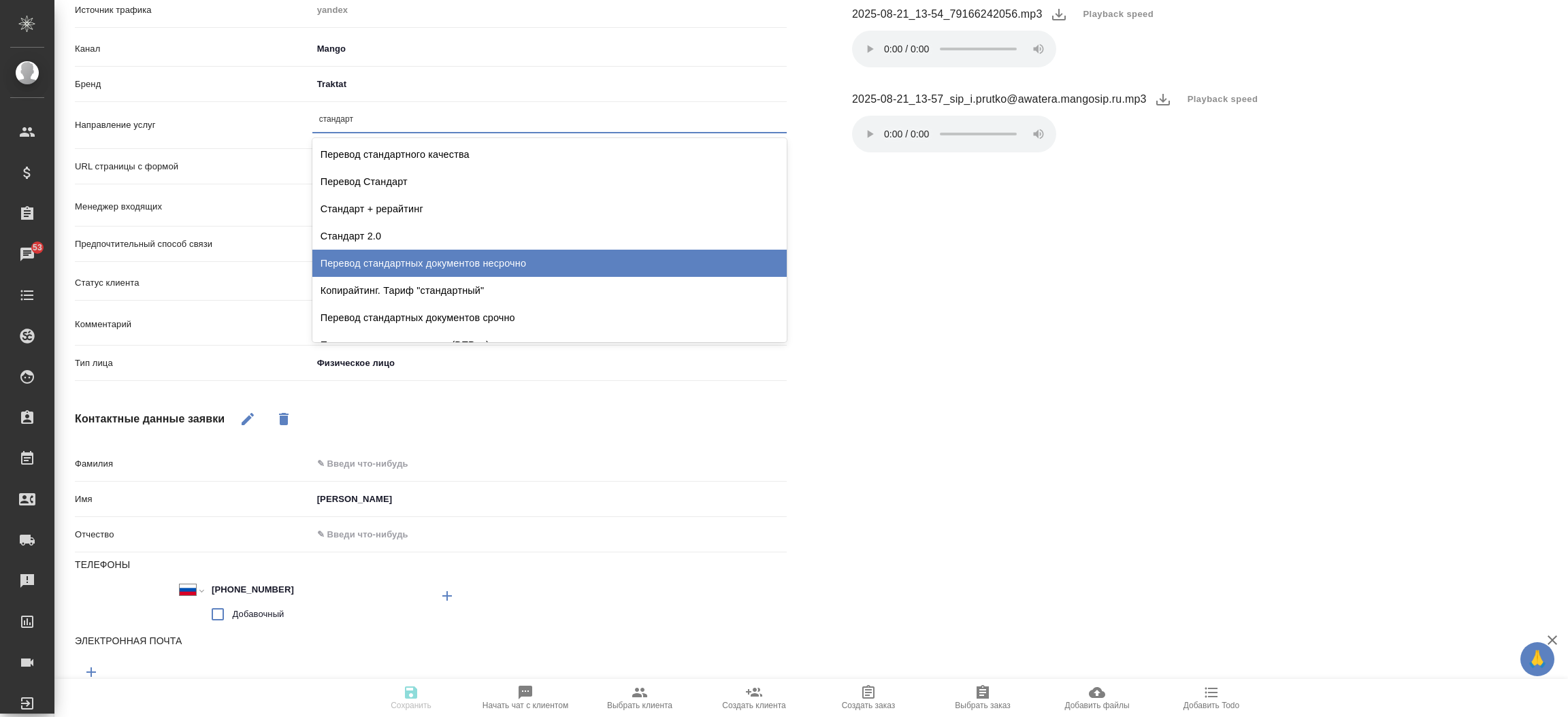
click at [389, 254] on div "Перевод стандартных документов несрочно" at bounding box center [549, 263] width 475 height 27
type textarea "x"
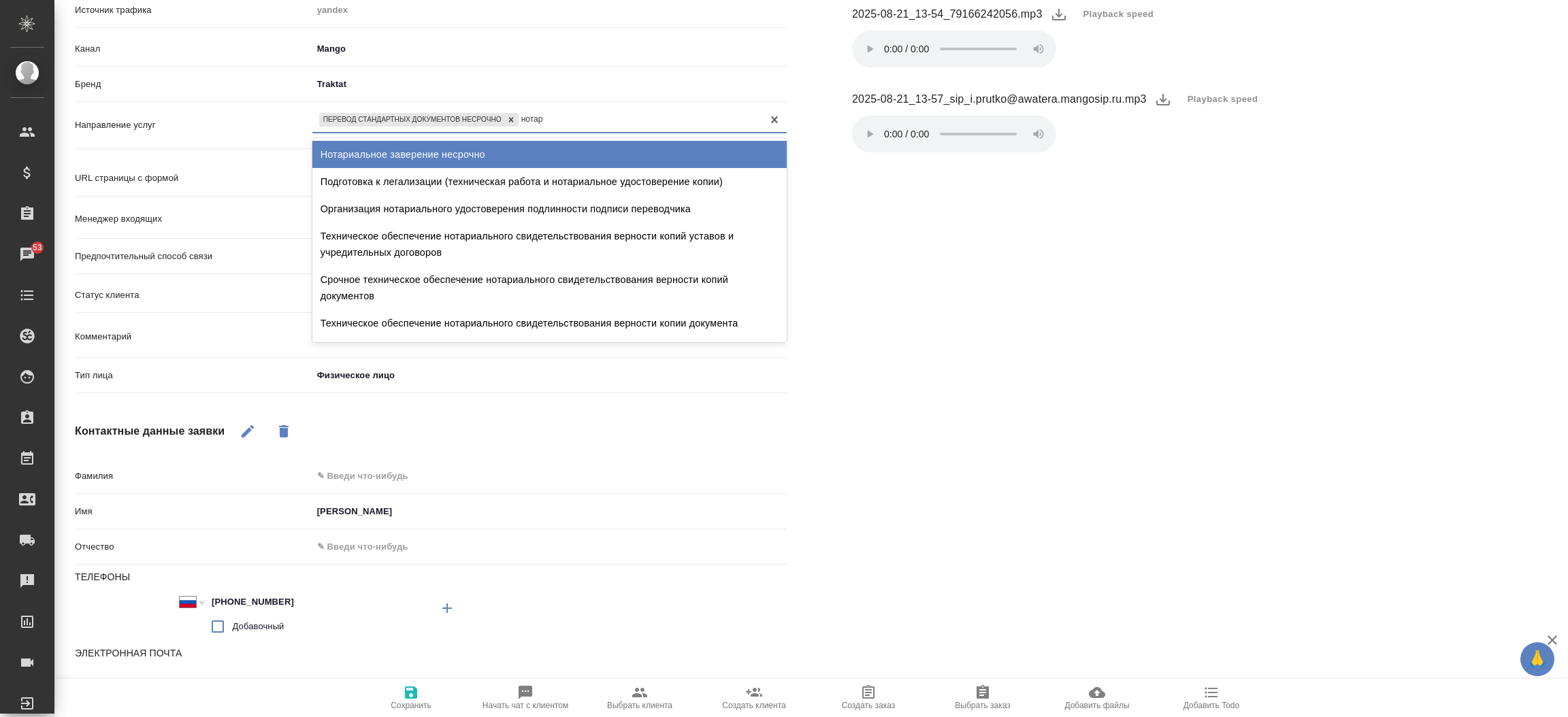
type input "нотари"
click at [439, 147] on div "Нотариальное заверение несрочно" at bounding box center [549, 154] width 475 height 27
type textarea "x"
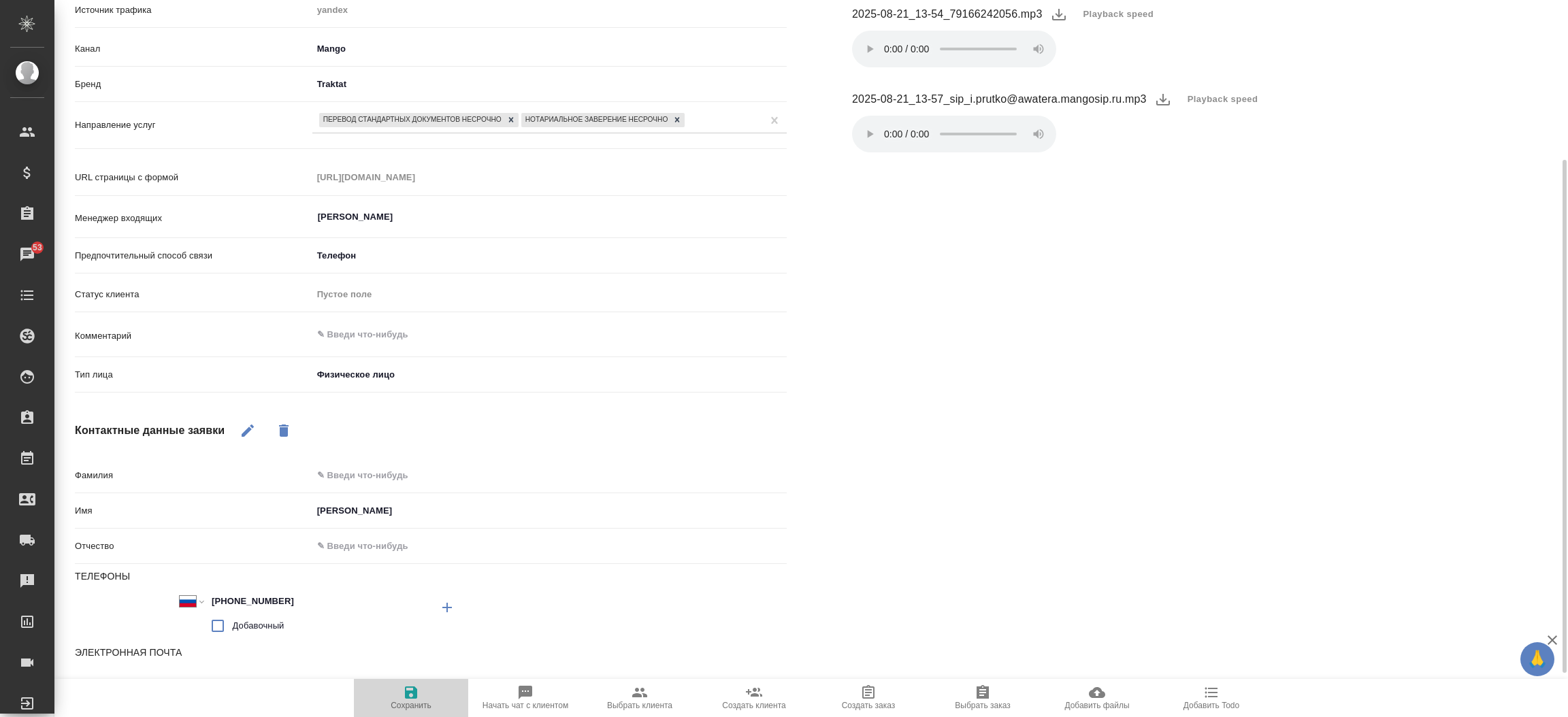
click at [410, 692] on icon "button" at bounding box center [411, 692] width 12 height 12
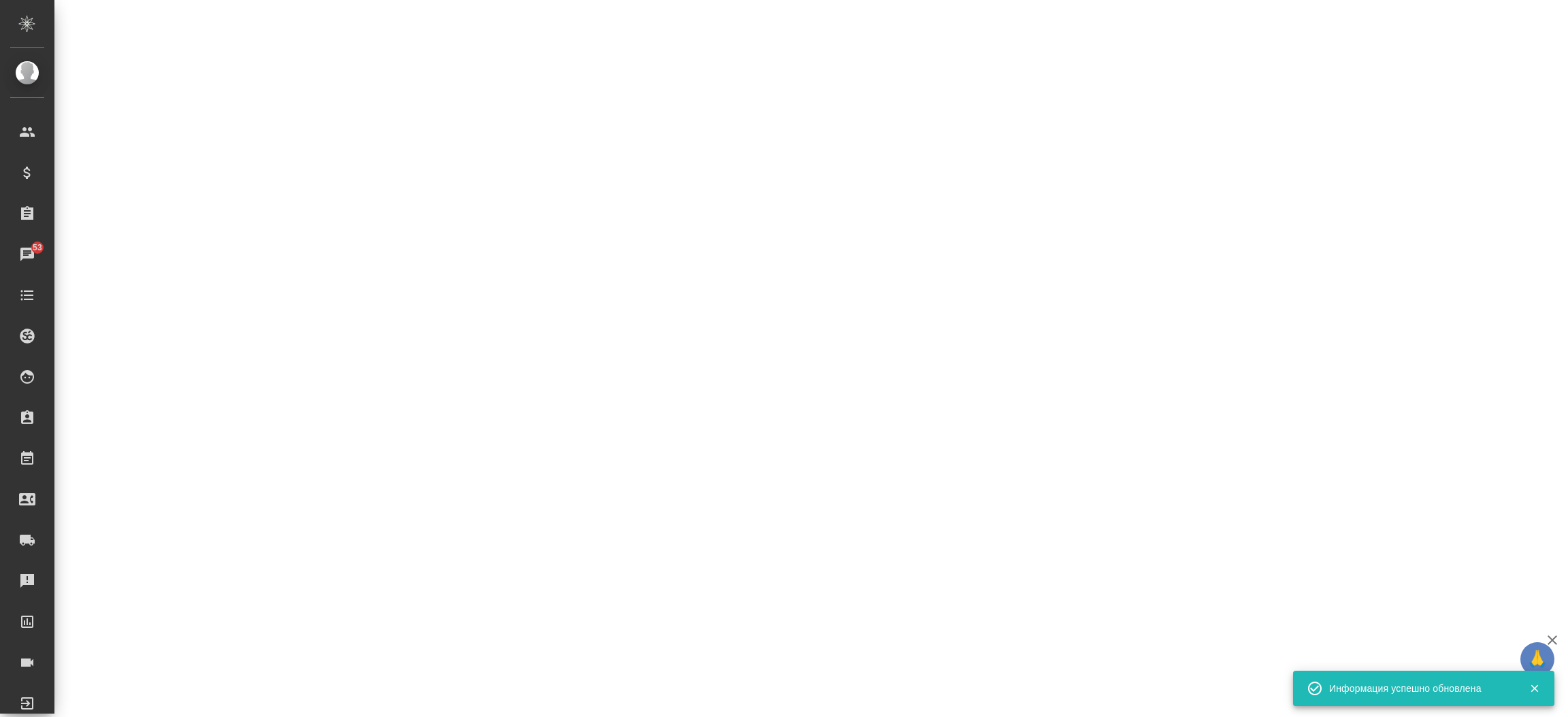
select select "RU"
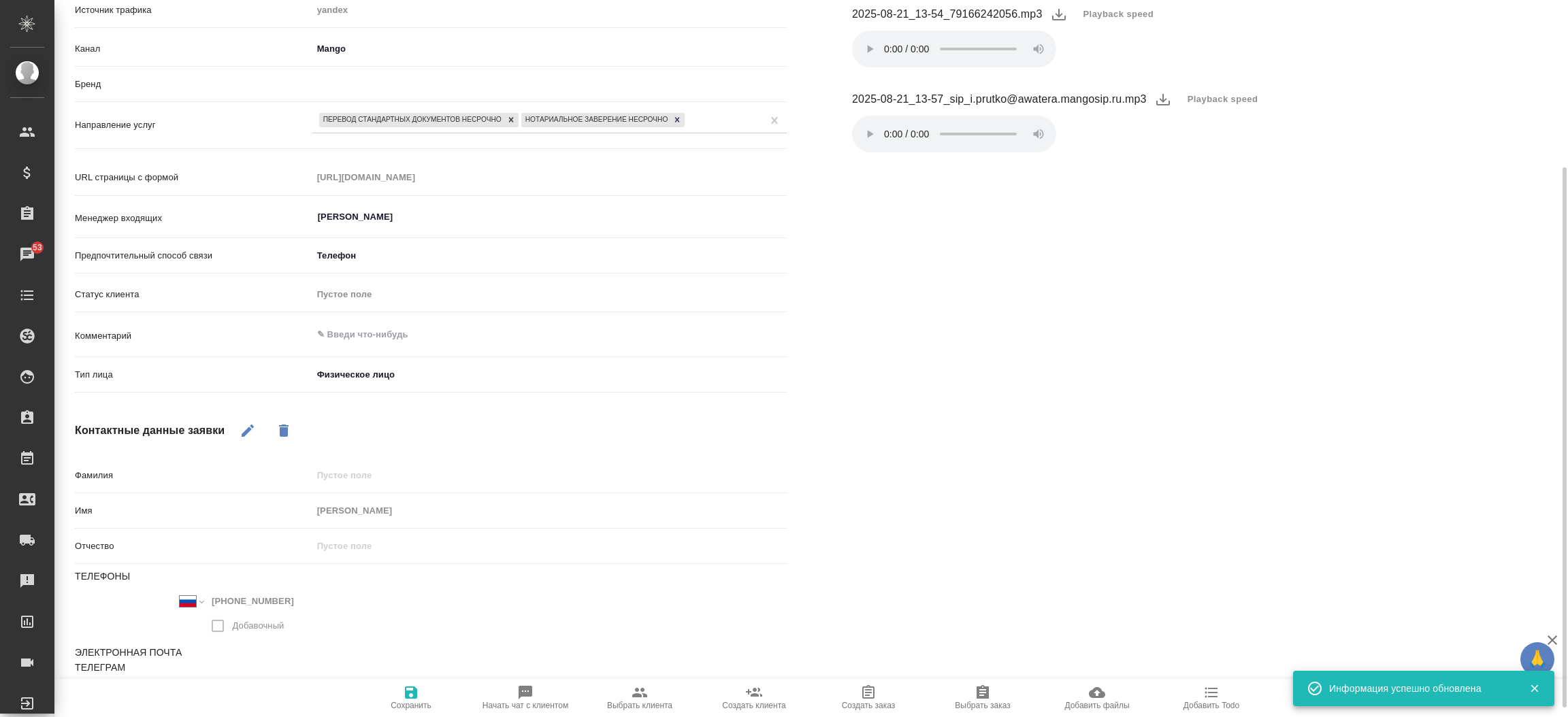
scroll to position [223, 0]
click at [627, 685] on span "Выбрать клиента" at bounding box center [639, 697] width 98 height 26
type textarea "x"
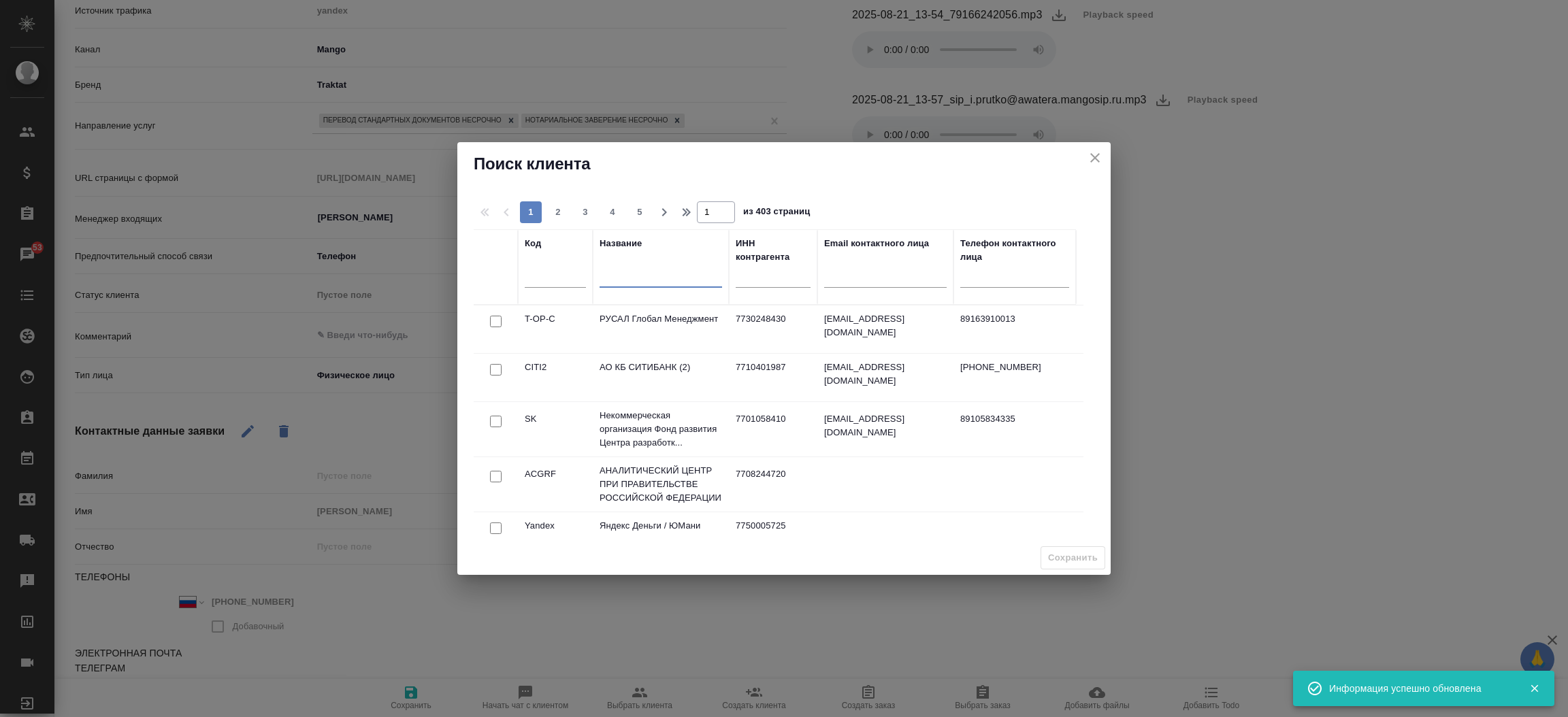
click at [636, 280] on input "text" at bounding box center [660, 280] width 123 height 17
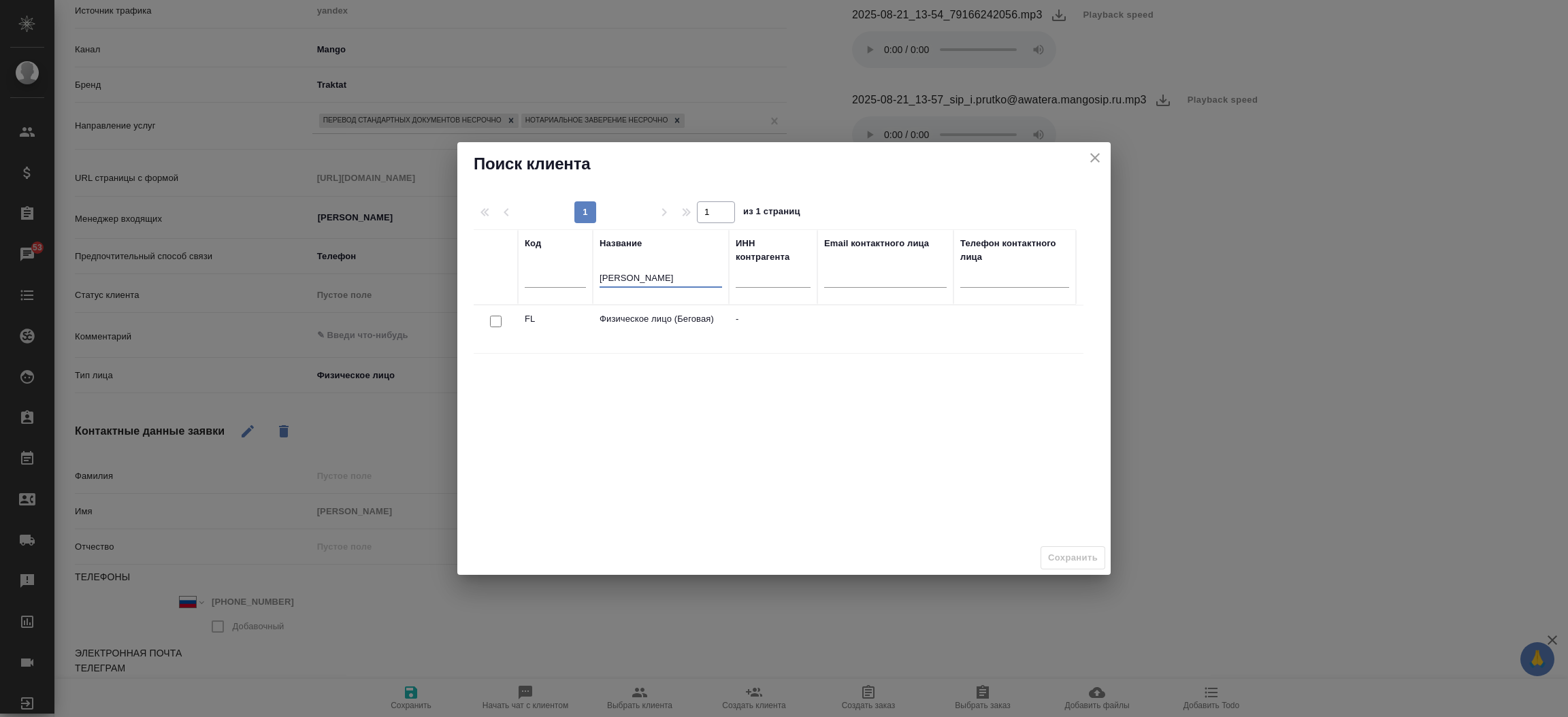
type input "бегова"
click at [496, 322] on input "checkbox" at bounding box center [495, 321] width 11 height 11
checkbox input "true"
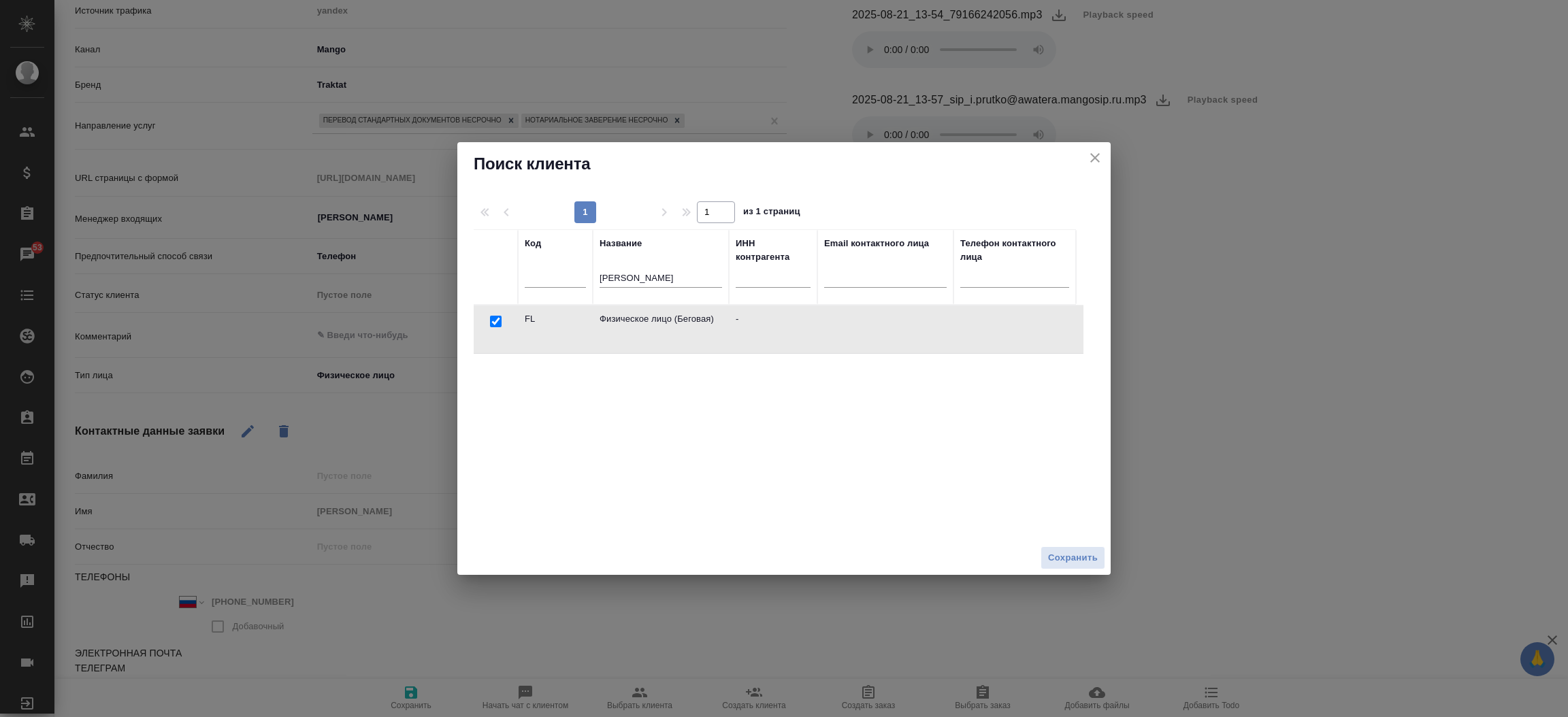
click at [1035, 548] on div "Сохранить" at bounding box center [783, 557] width 653 height 34
click at [1060, 559] on span "Сохранить" at bounding box center [1072, 558] width 49 height 16
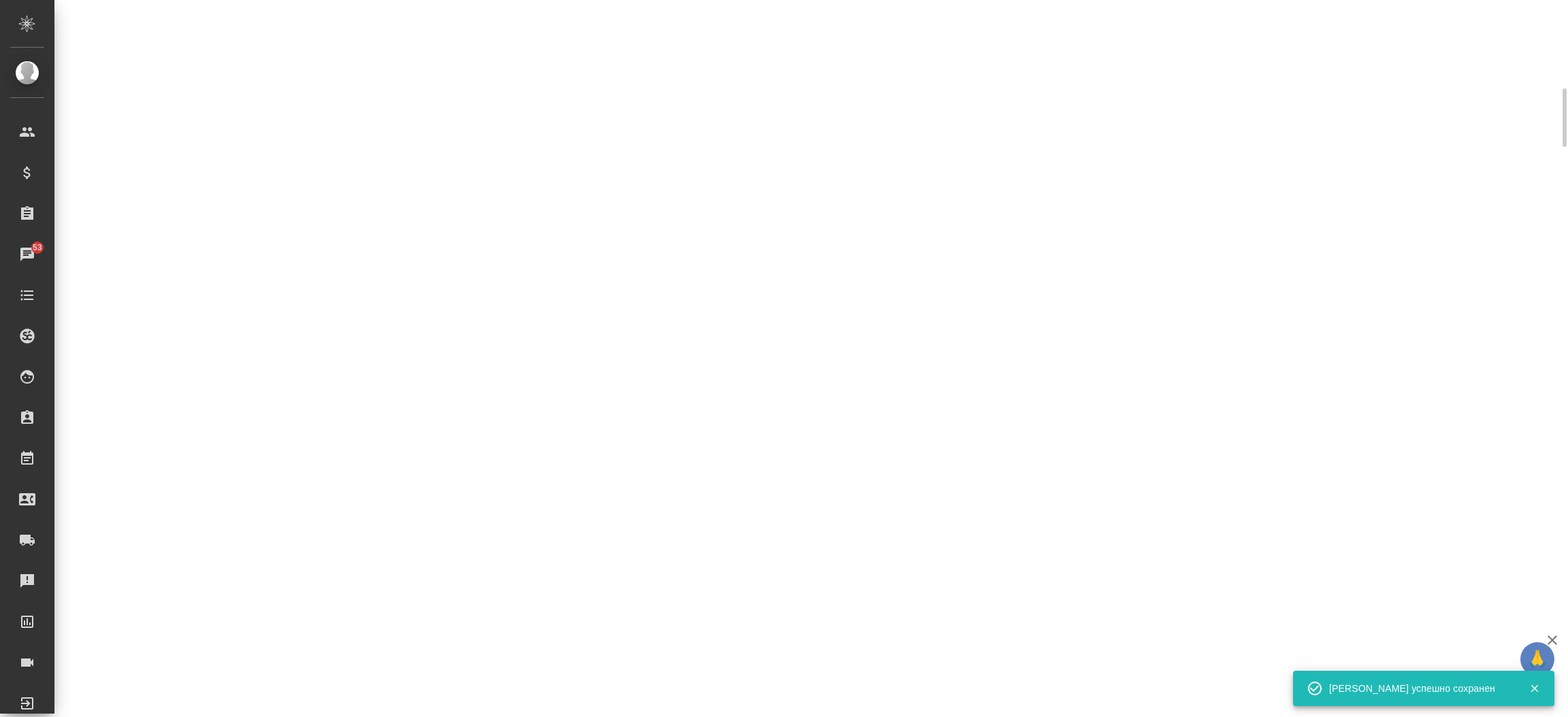
select select "RU"
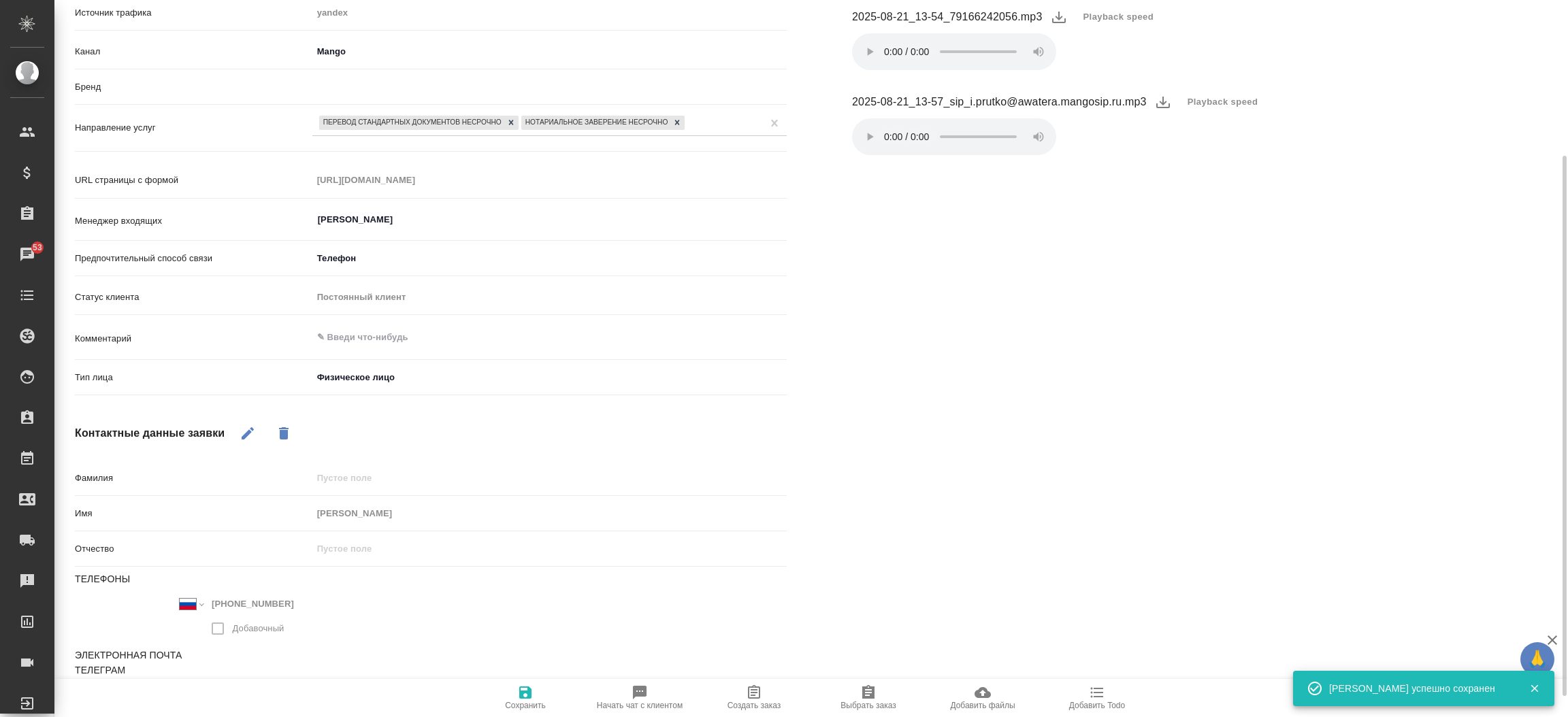
scroll to position [215, 0]
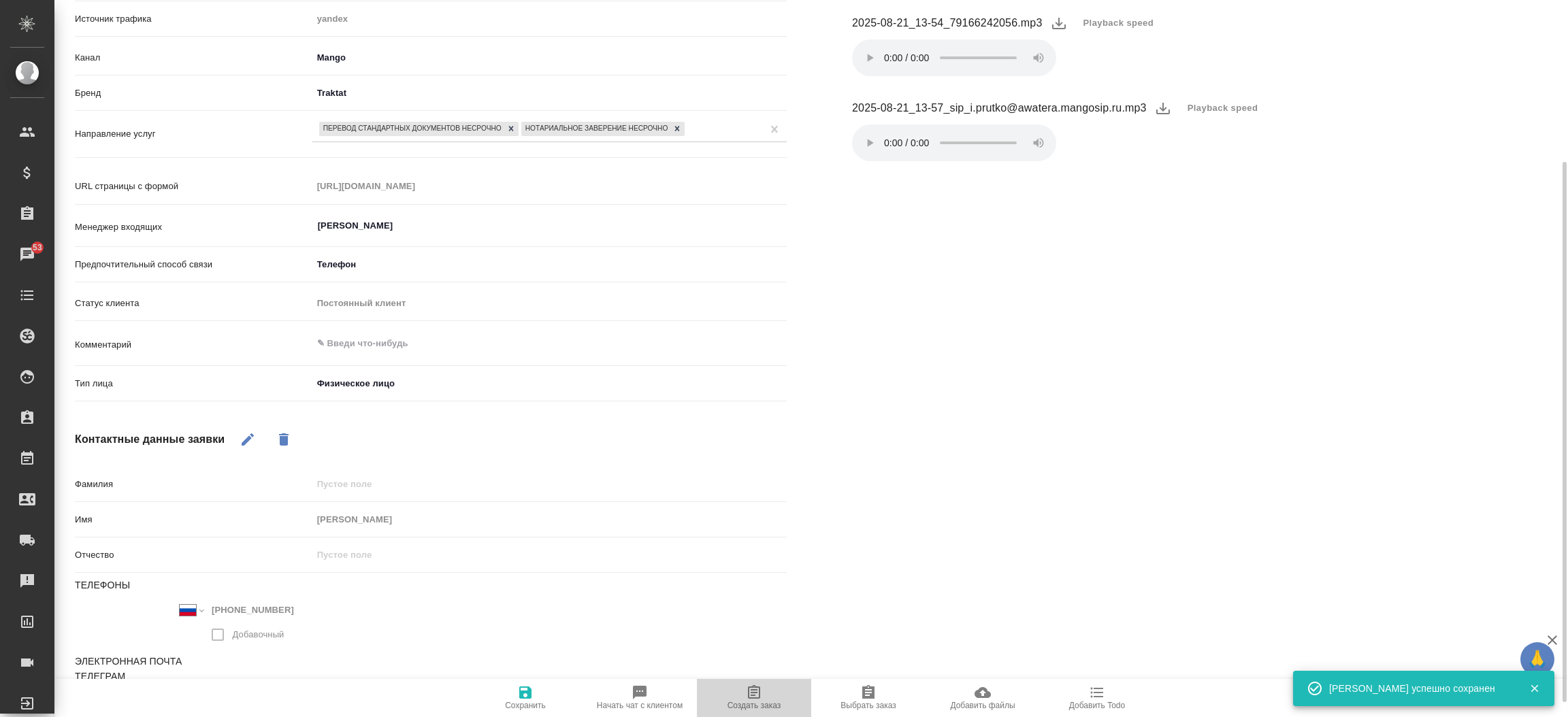
click at [759, 685] on icon "button" at bounding box center [754, 693] width 17 height 17
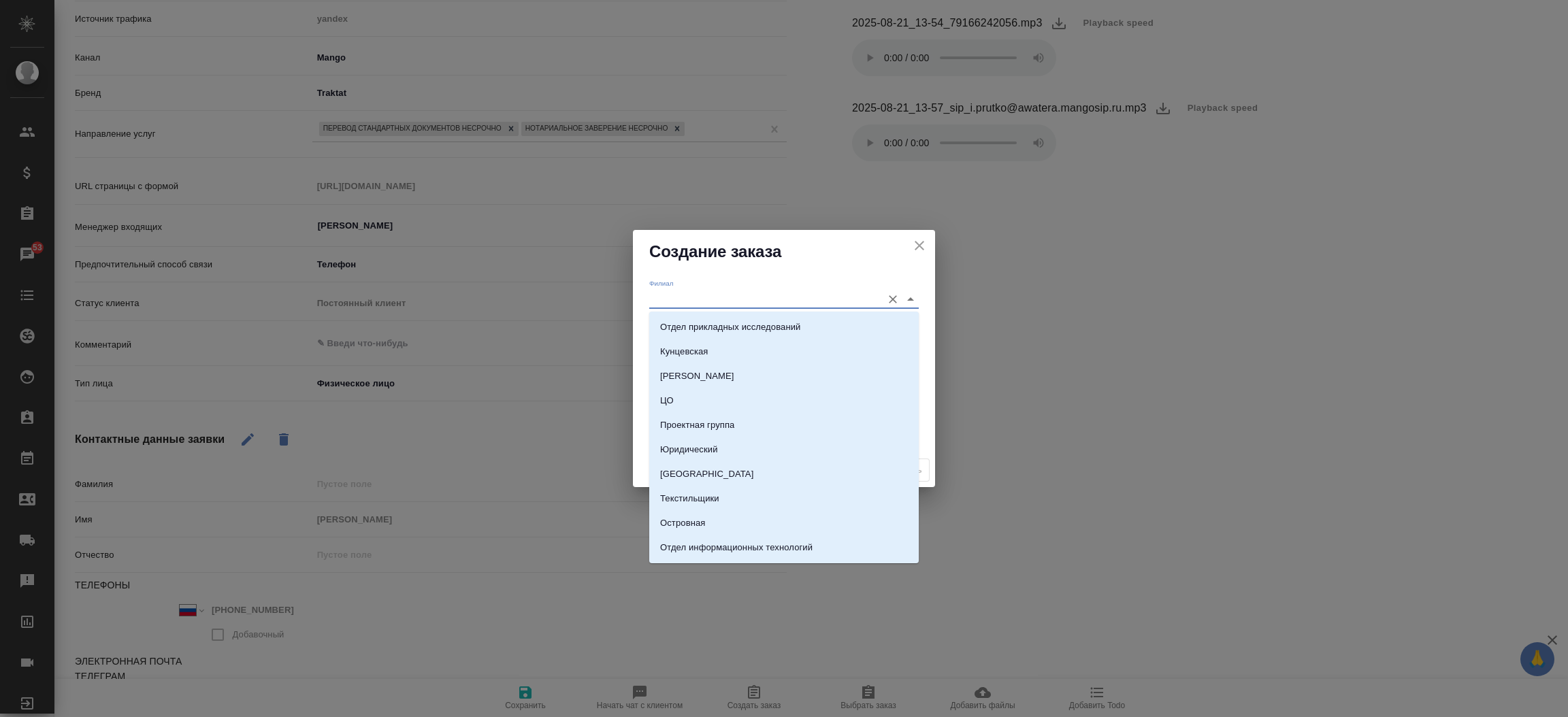
click at [669, 298] on input "Филиал" at bounding box center [762, 299] width 226 height 19
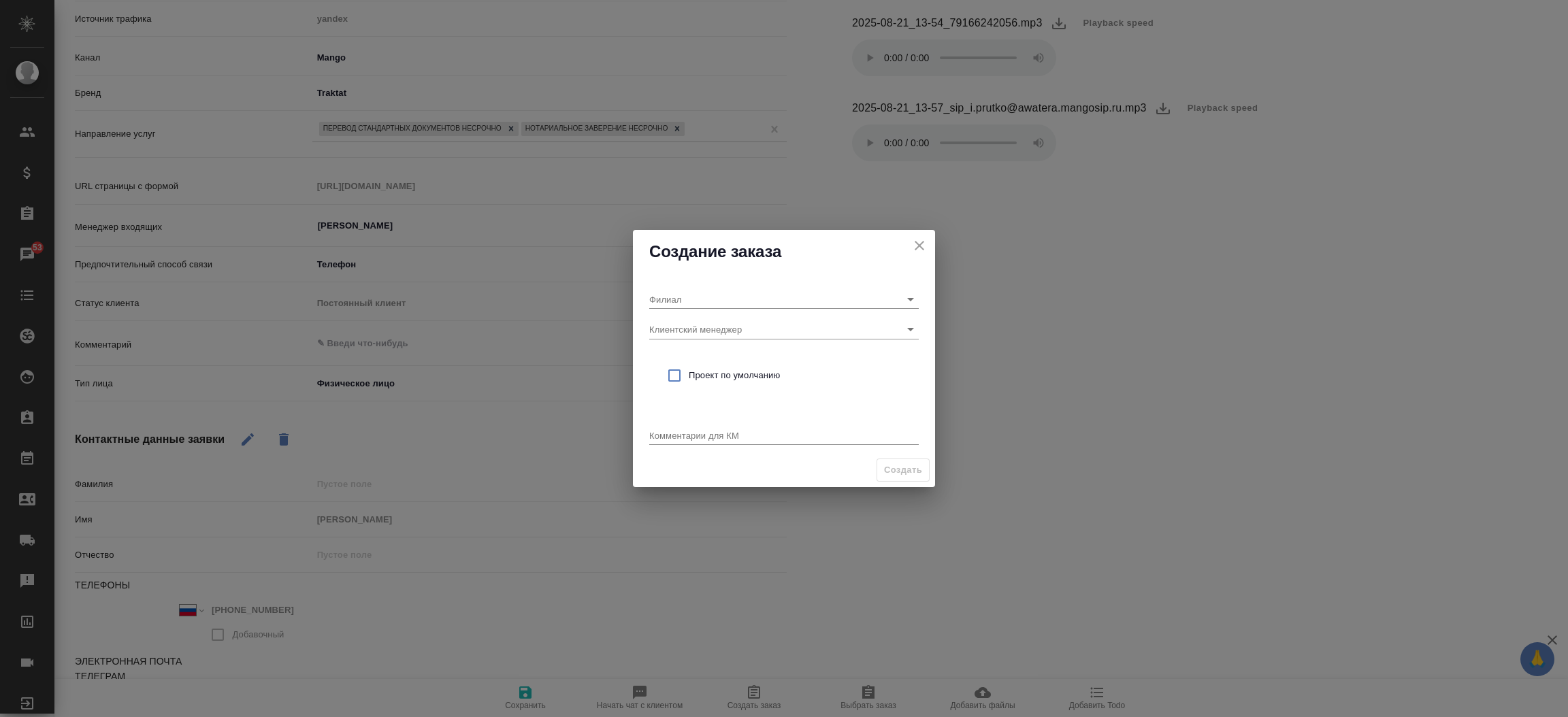
type textarea "x"
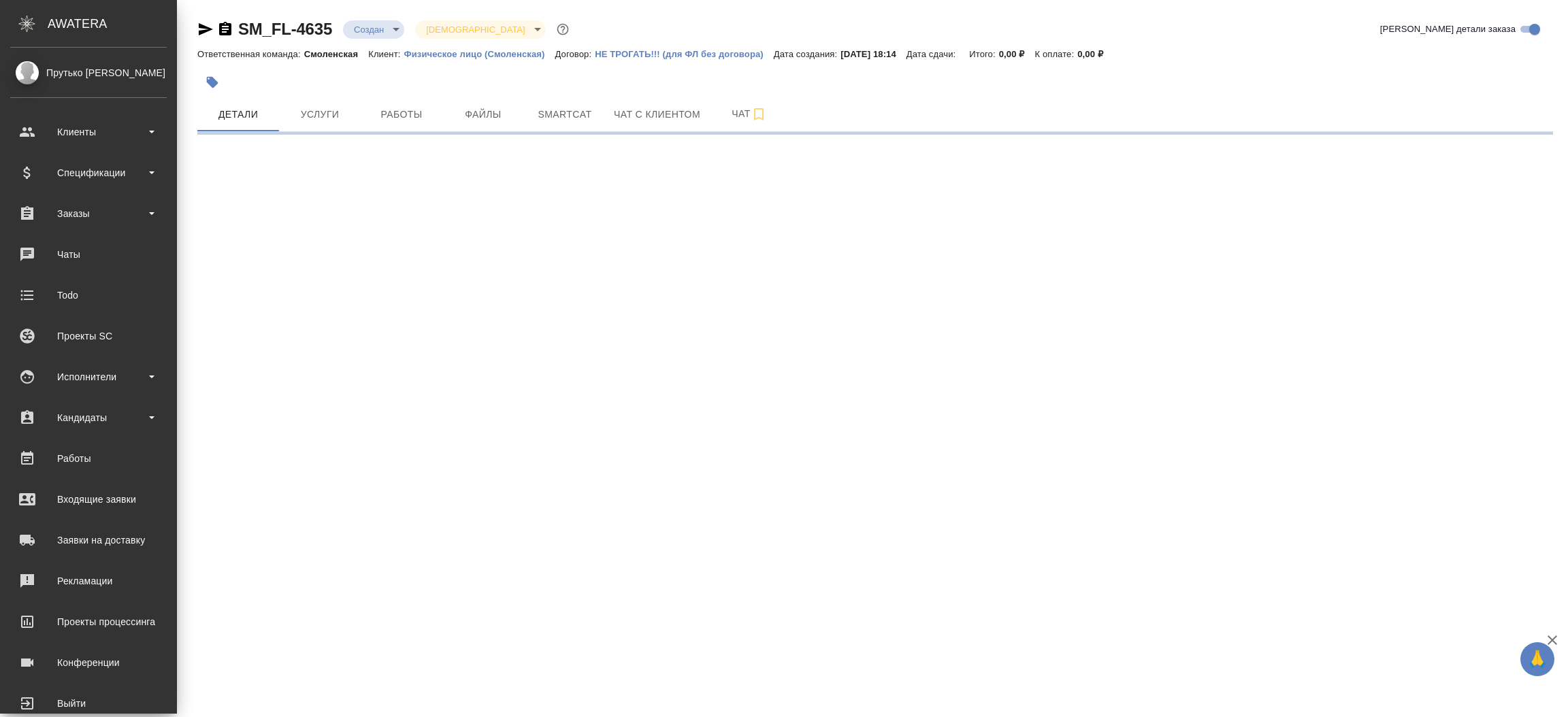
select select "RU"
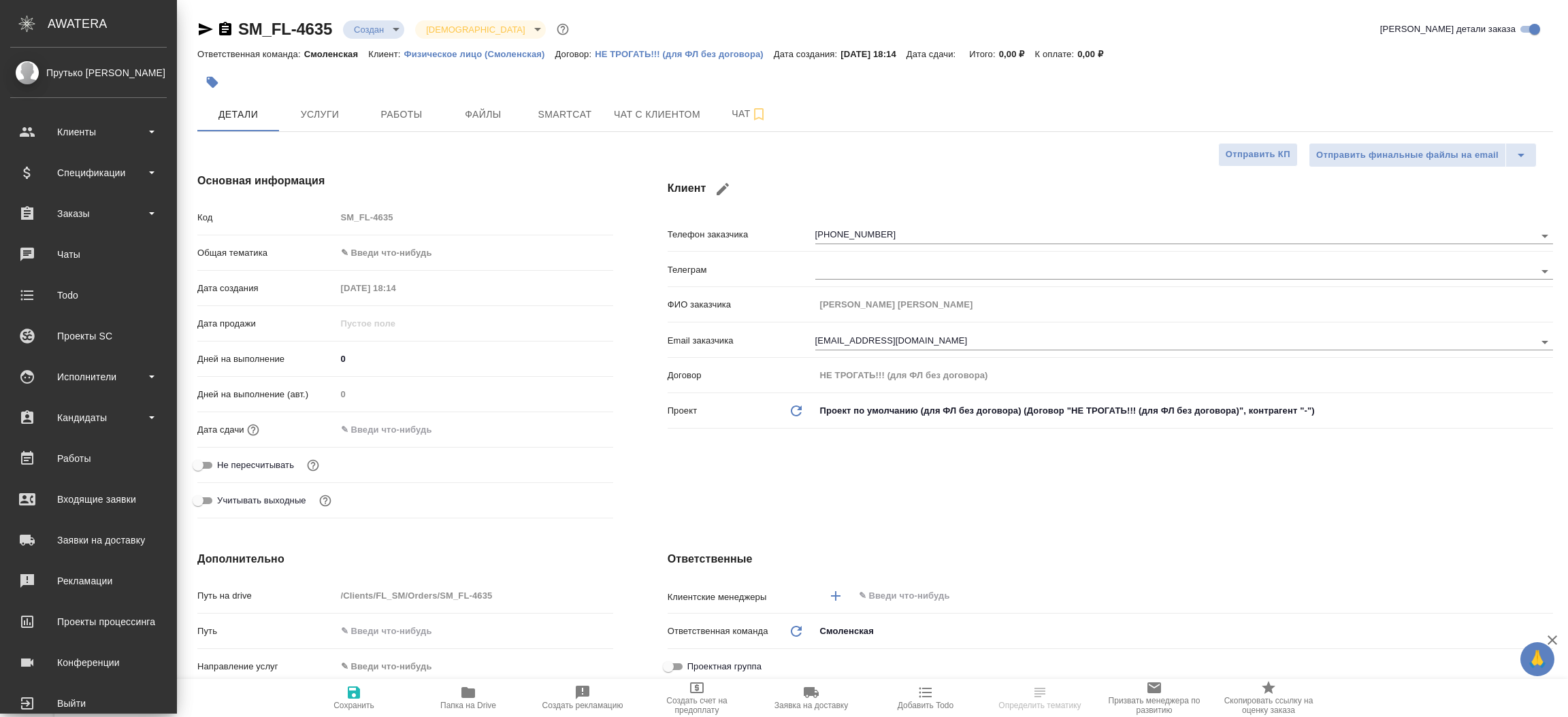
type textarea "x"
click at [93, 213] on div "Заказы" at bounding box center [88, 214] width 156 height 20
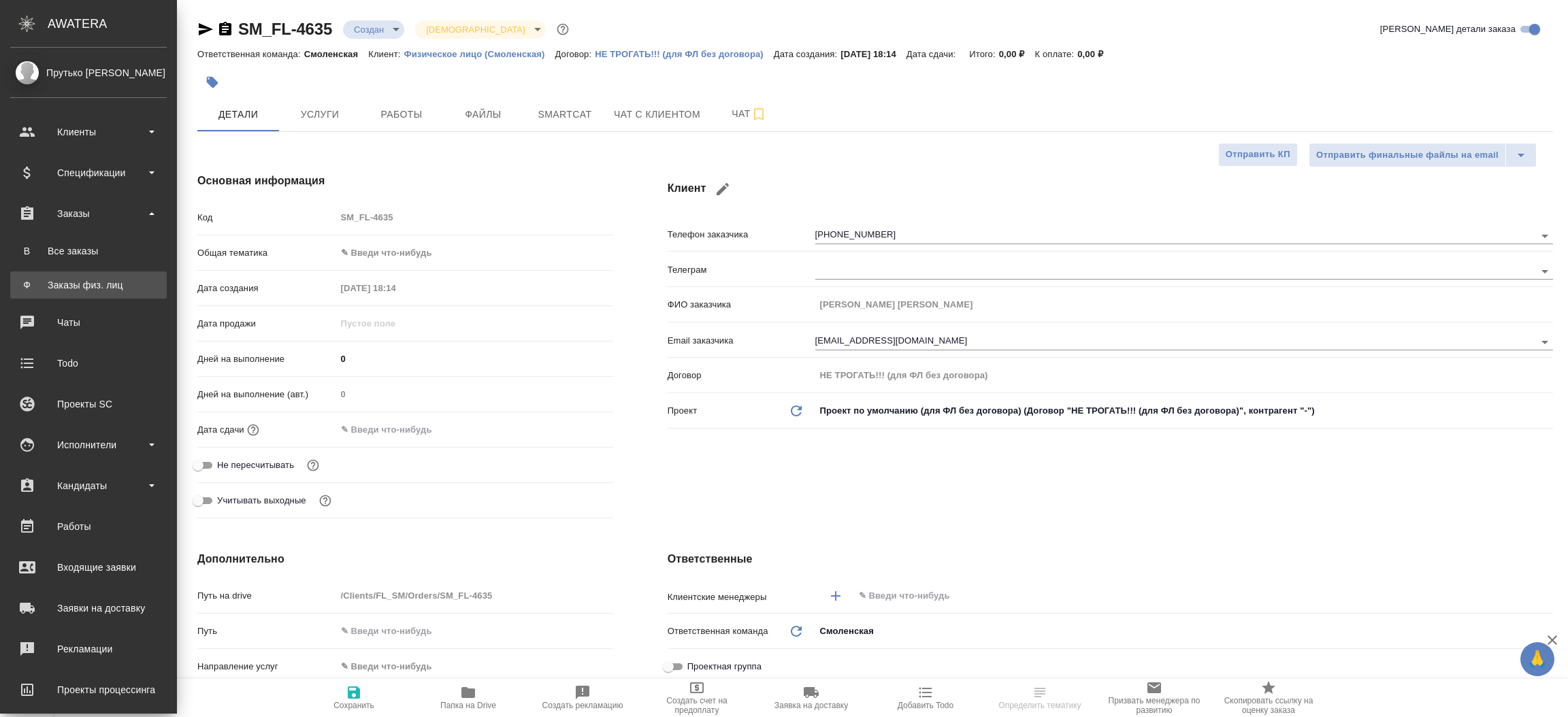
type textarea "x"
click at [103, 283] on div "Заказы физ. лиц" at bounding box center [88, 285] width 143 height 14
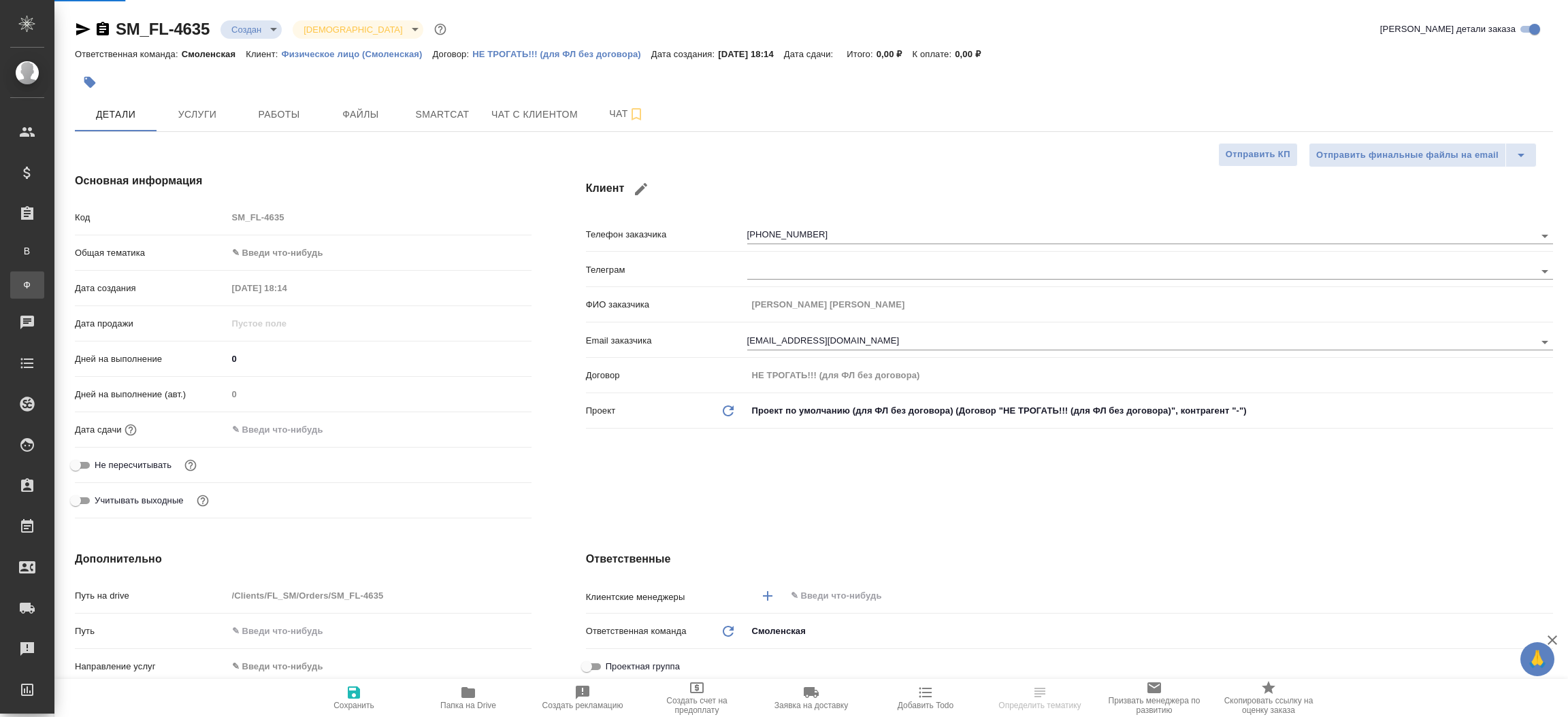
type textarea "x"
click at [103, 283] on div ".cls-1 fill:#fff; AWATERA Прутько [PERSON_NAME] Клиенты Спецификации Заказы В В…" at bounding box center [784, 358] width 1568 height 717
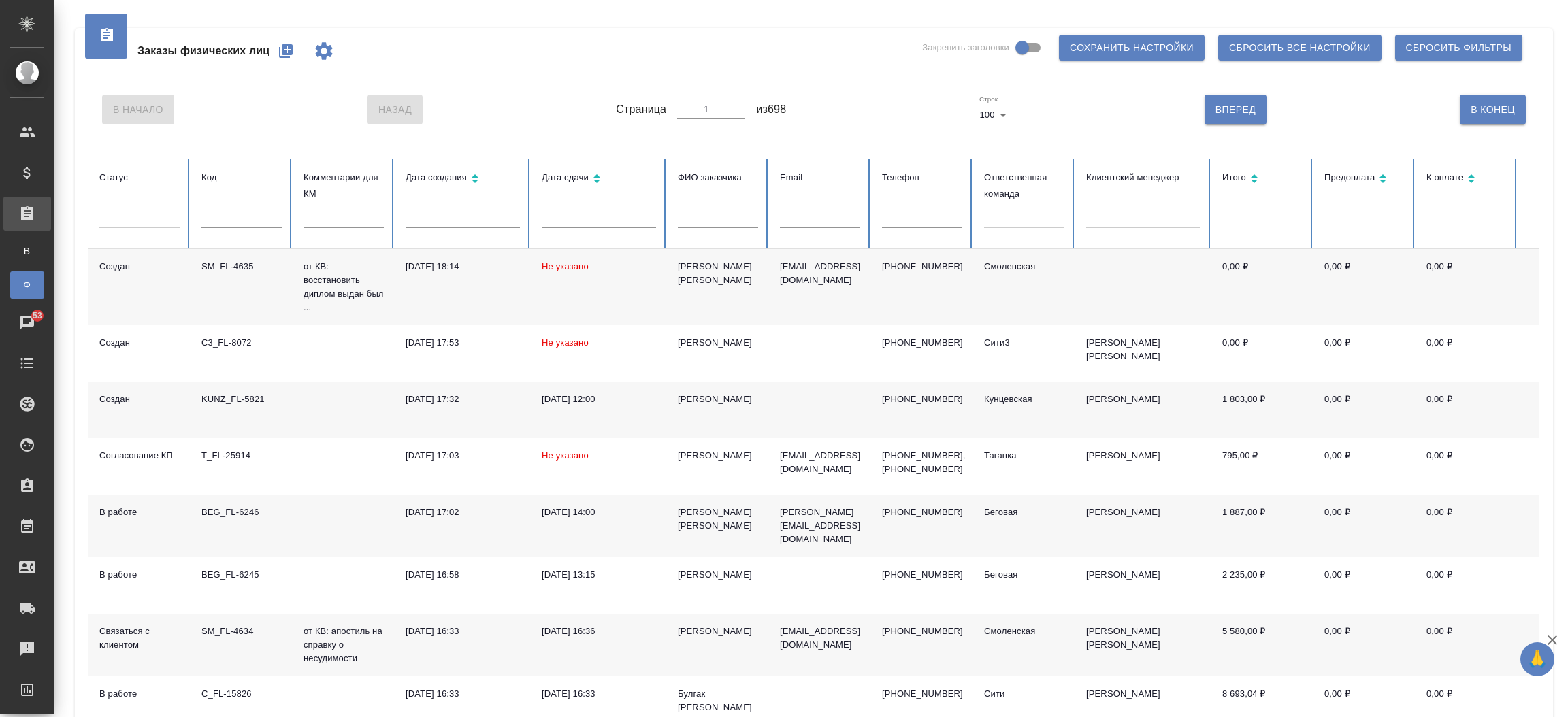
click at [1039, 218] on div at bounding box center [1024, 215] width 80 height 20
type input "бего"
click at [1018, 254] on div "Беговая" at bounding box center [1119, 255] width 272 height 21
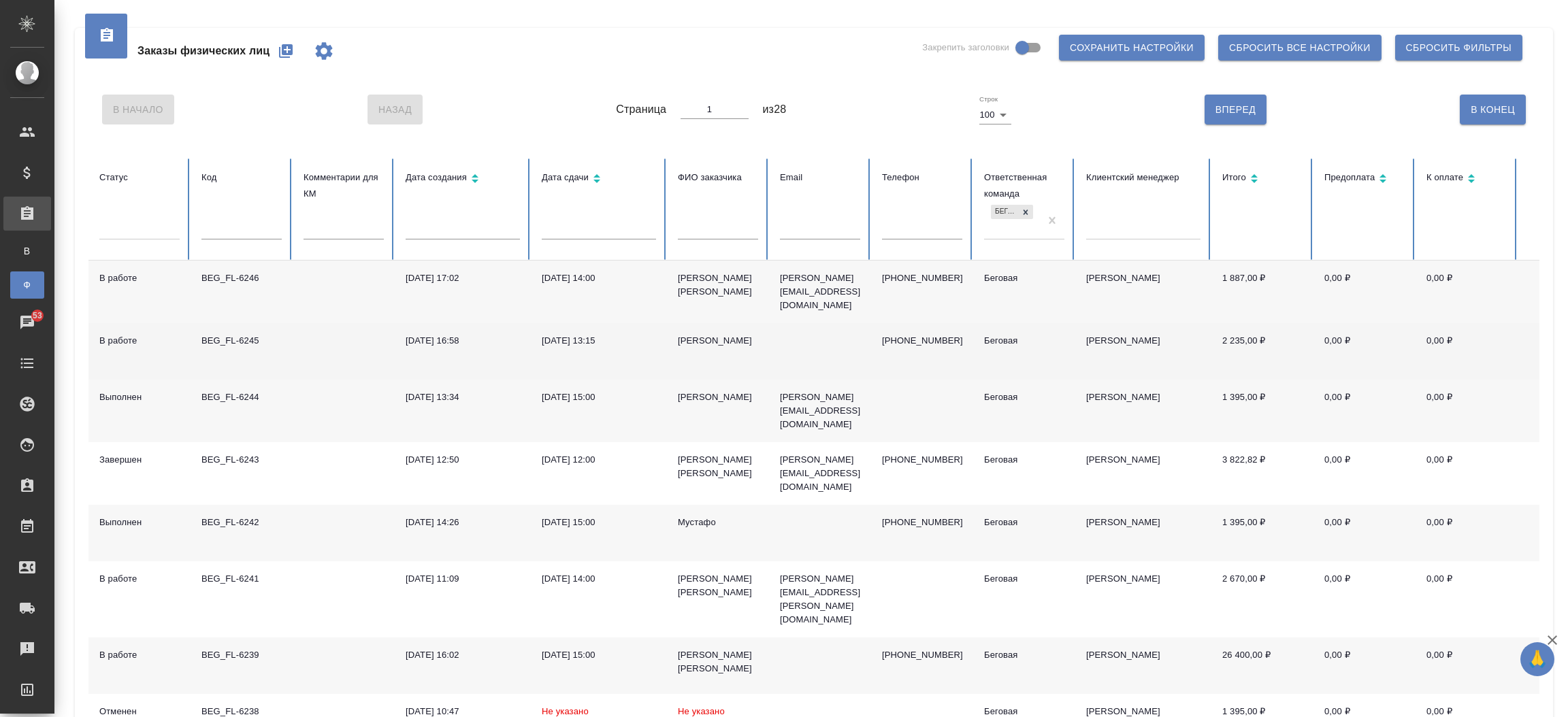
click at [239, 334] on div "BEG_FL-6245" at bounding box center [242, 341] width 80 height 14
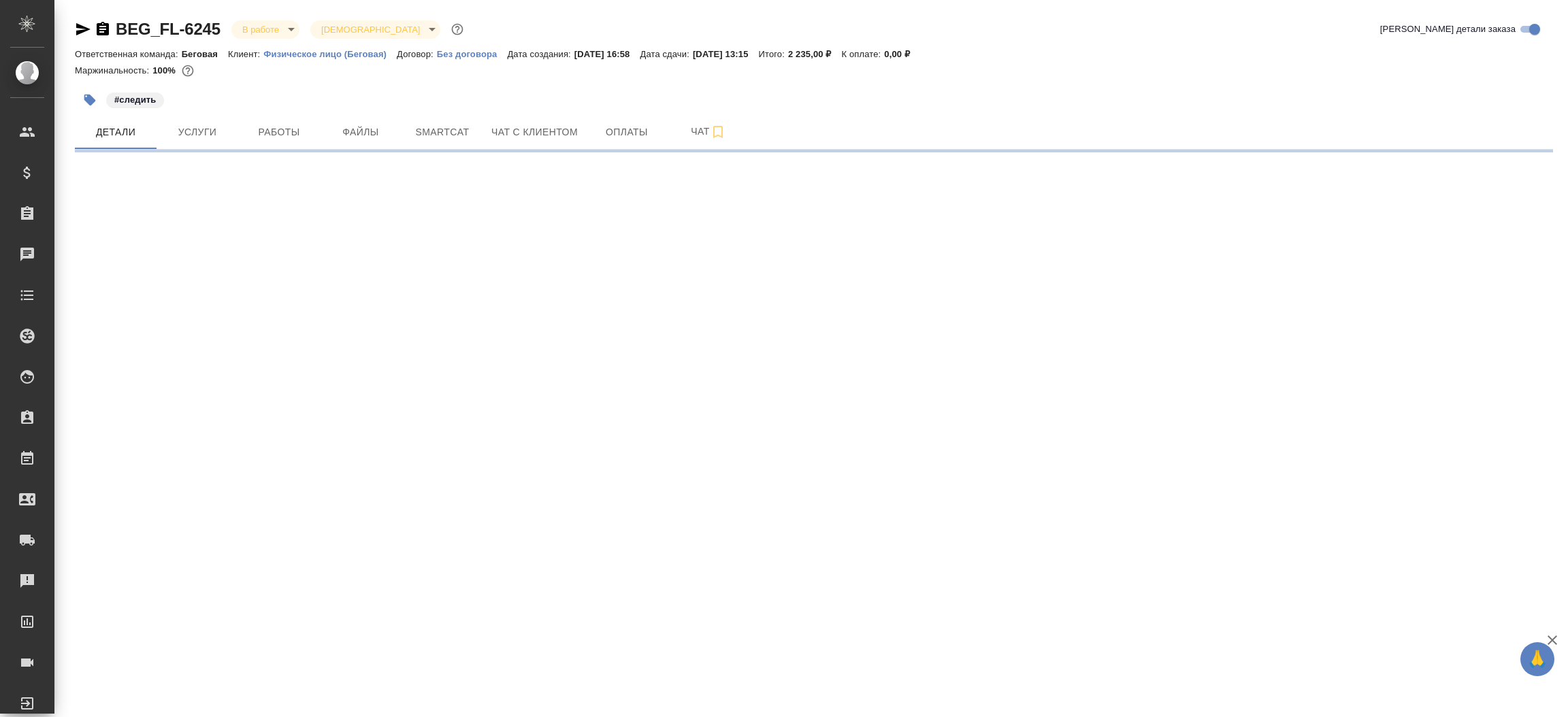
select select "RU"
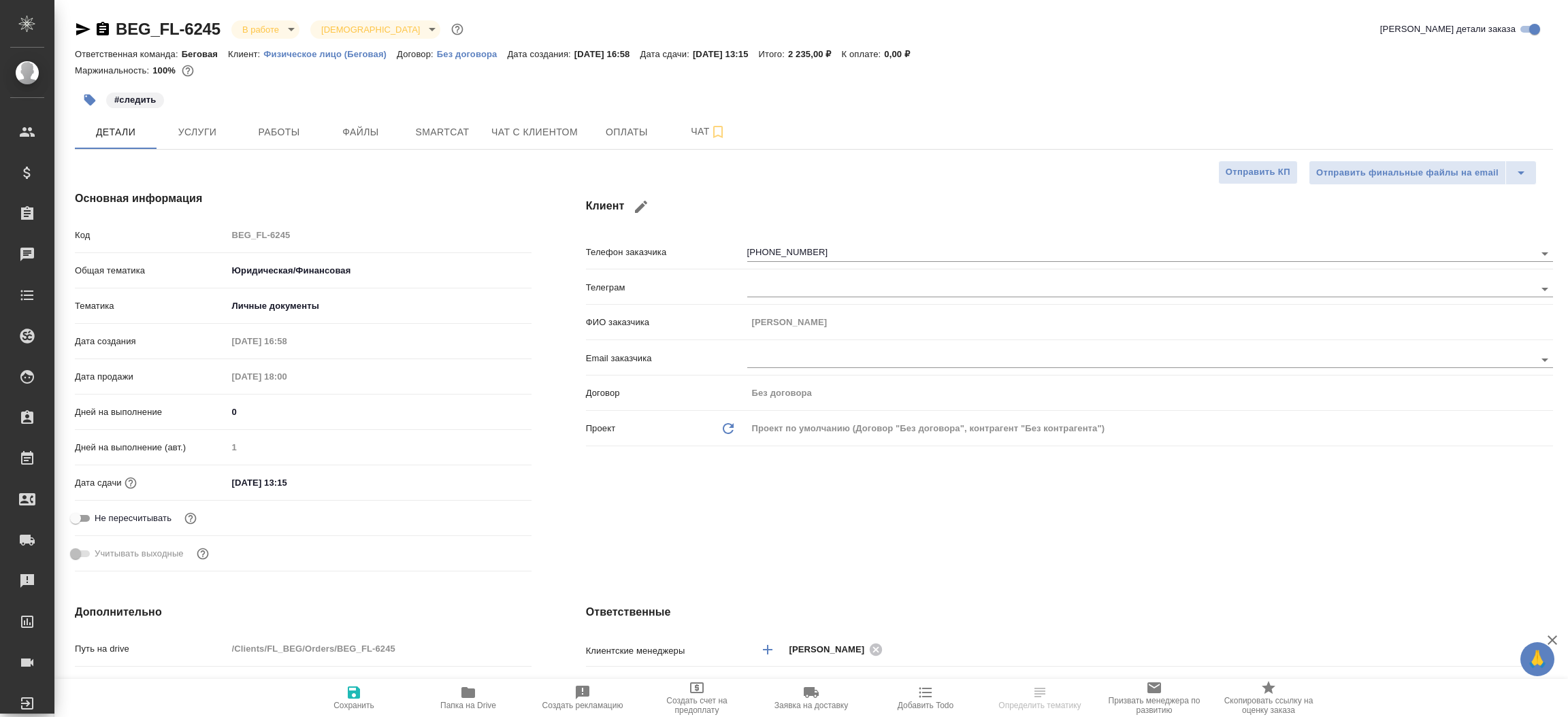
type textarea "x"
click at [100, 24] on icon "button" at bounding box center [102, 28] width 12 height 14
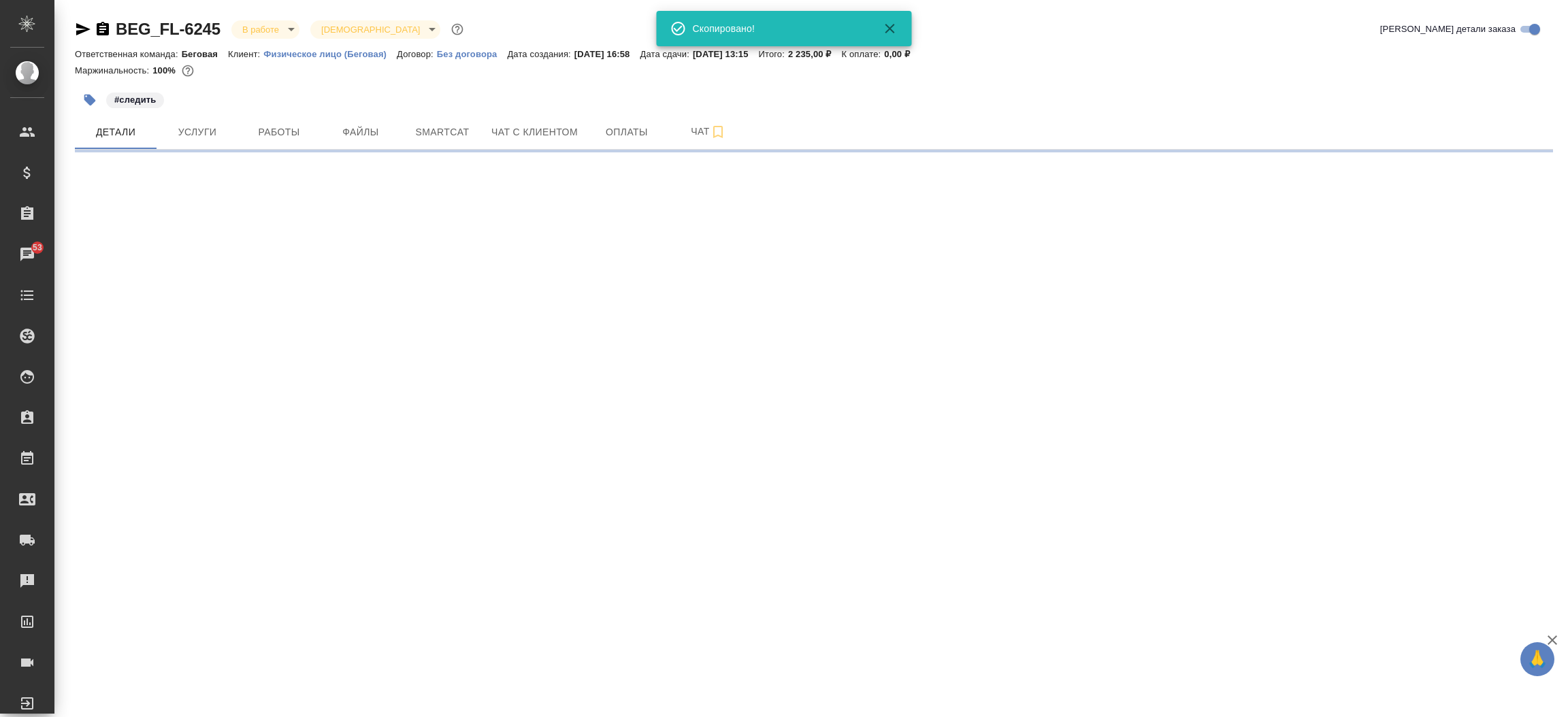
select select "RU"
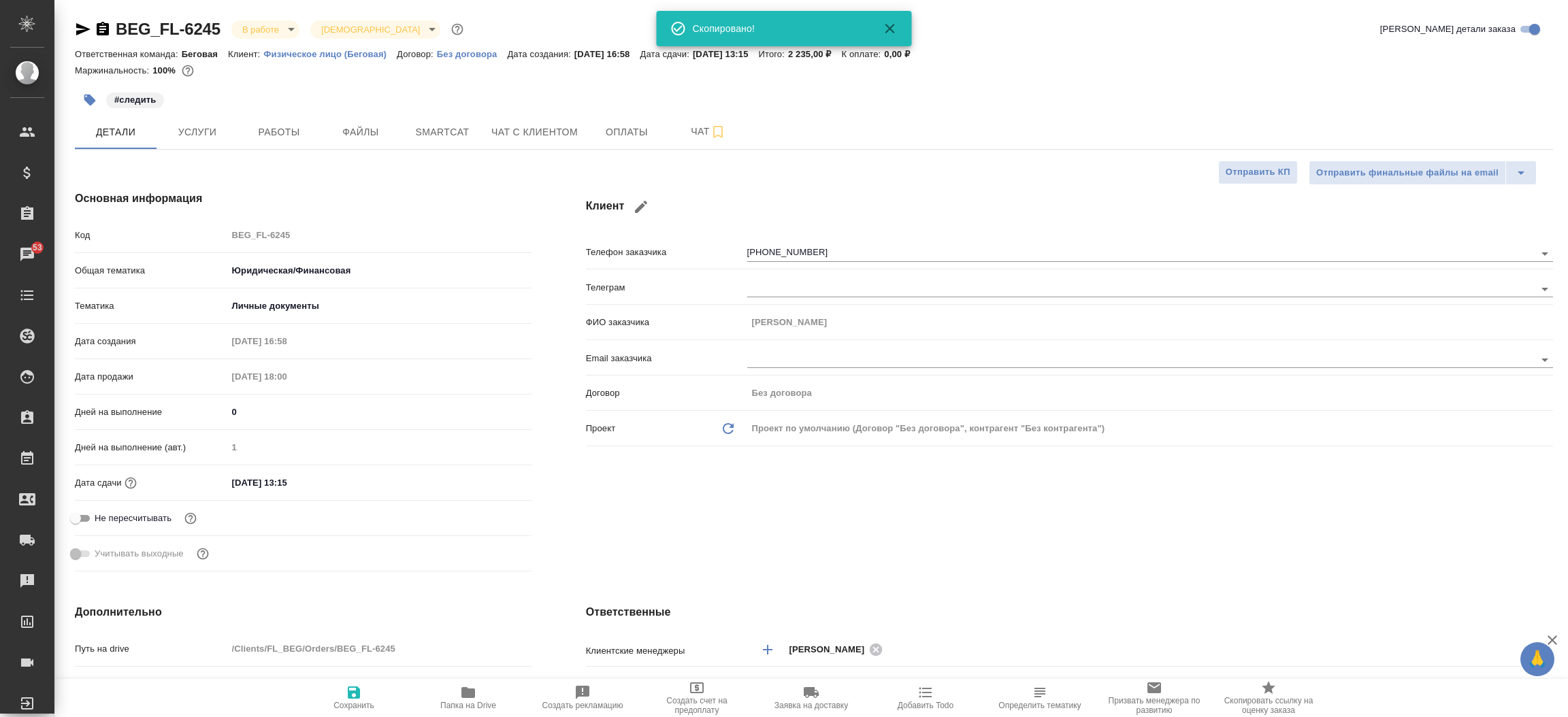
type textarea "x"
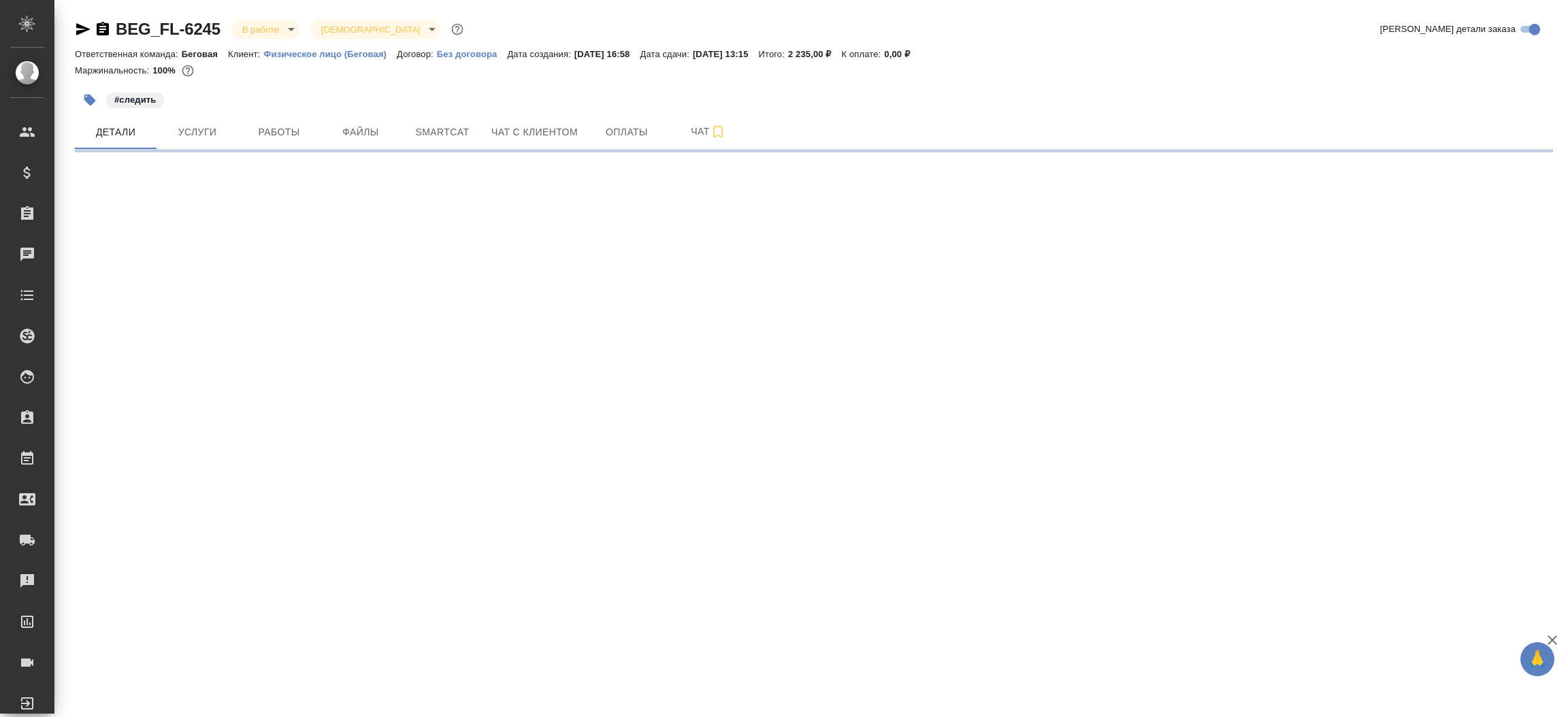
select select "RU"
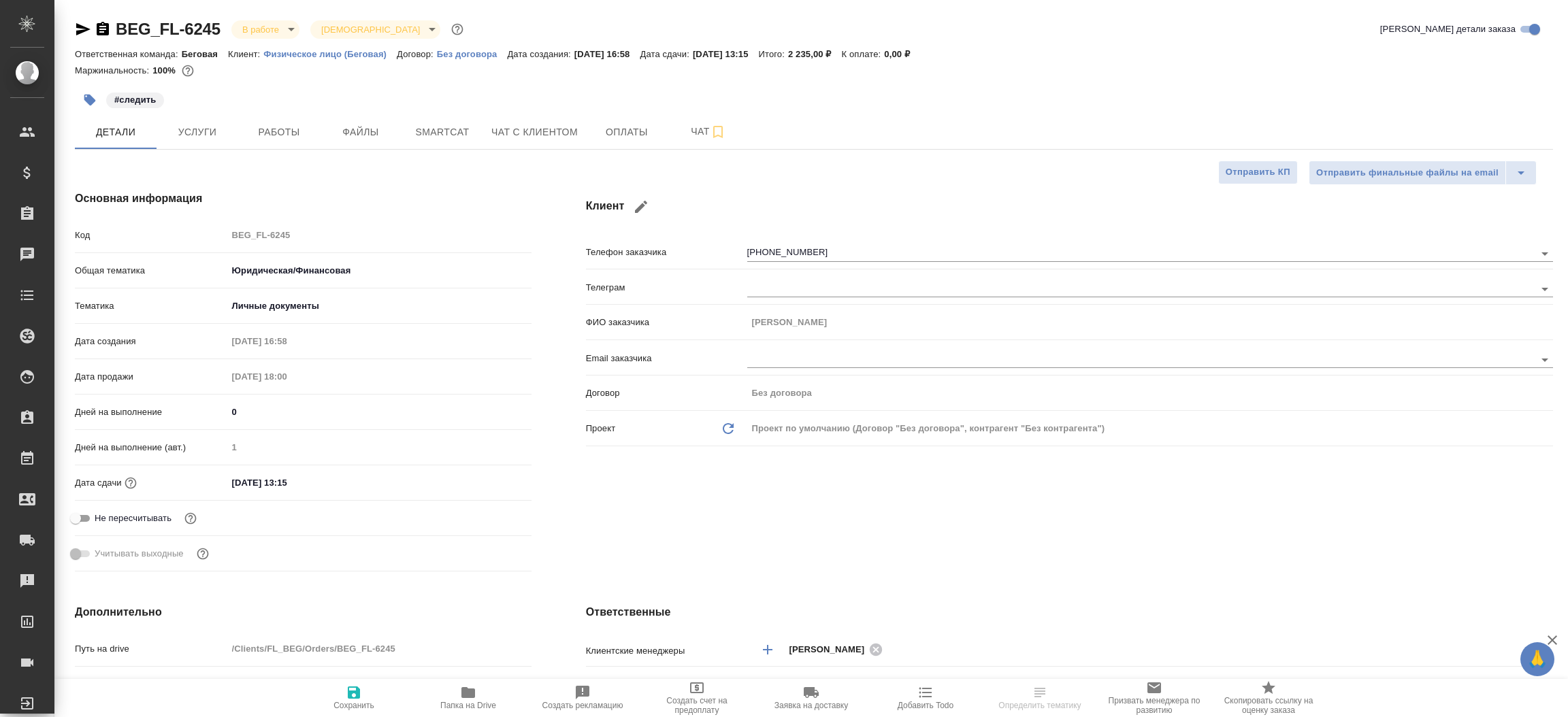
type textarea "x"
click at [795, 524] on div "Клиент Телефон заказчика +79166242056 Телеграм ФИО заказчика Дмитрий Email зака…" at bounding box center [1069, 384] width 1022 height 441
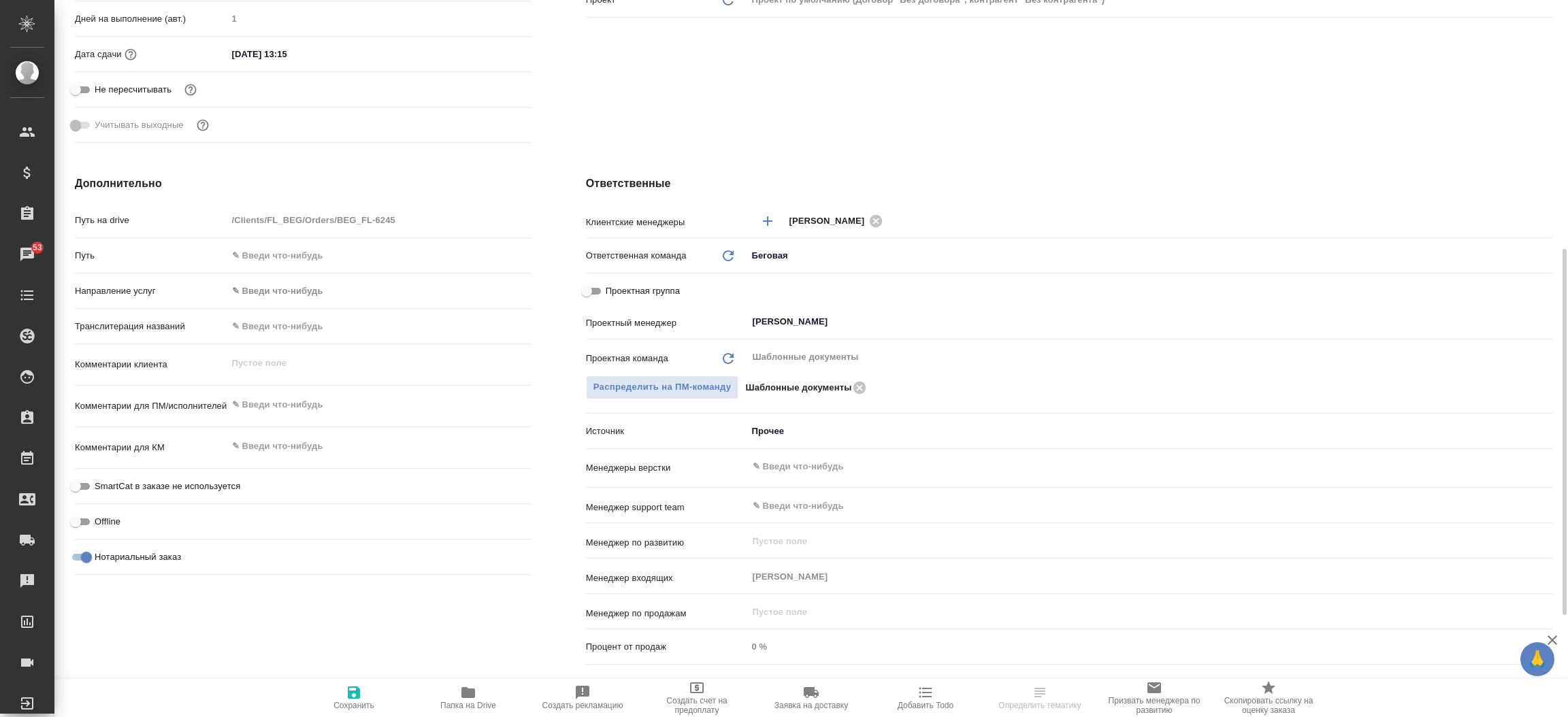
scroll to position [530, 0]
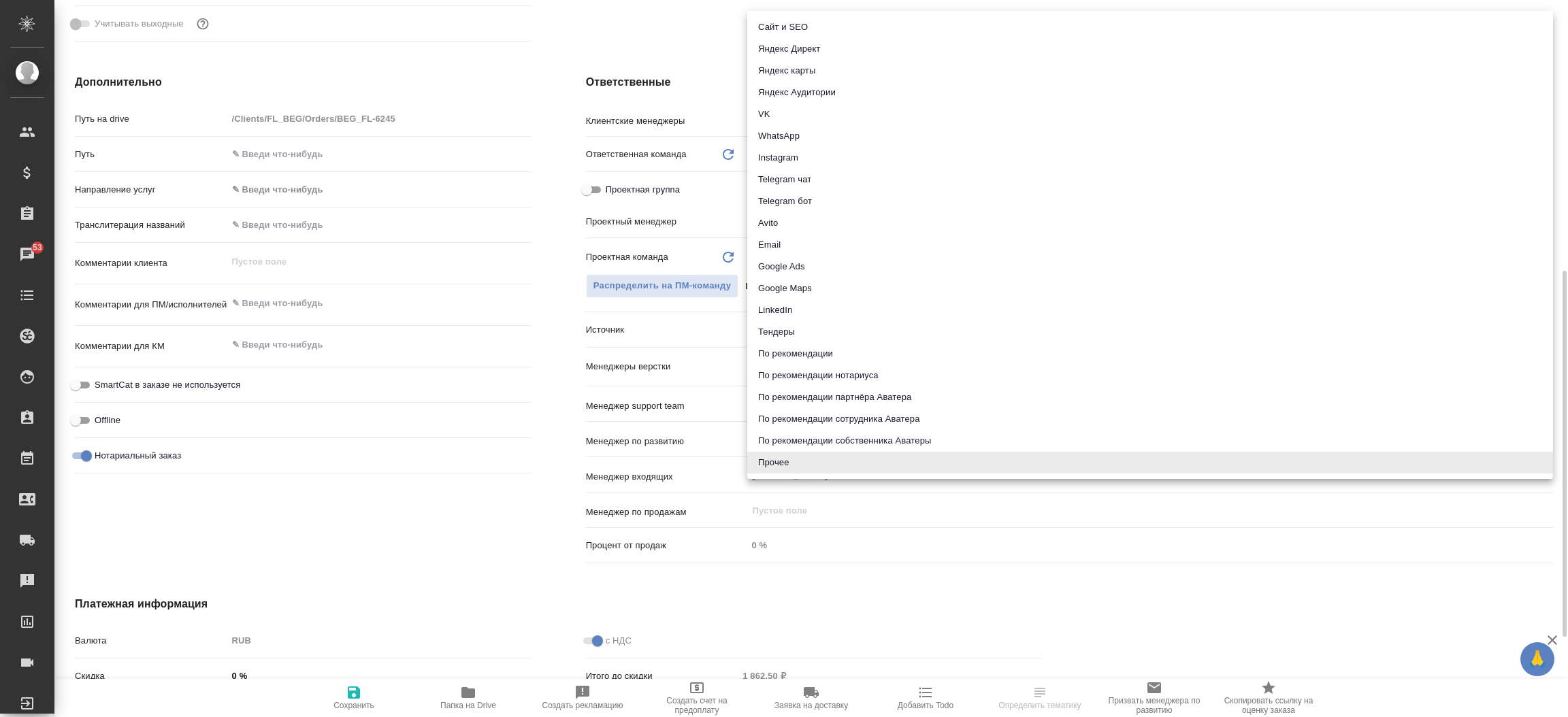
click at [801, 317] on body "🙏 .cls-1 fill:#fff; AWATERA Прутько Ирина i.prutko Клиенты Спецификации Заказы …" at bounding box center [784, 358] width 1568 height 717
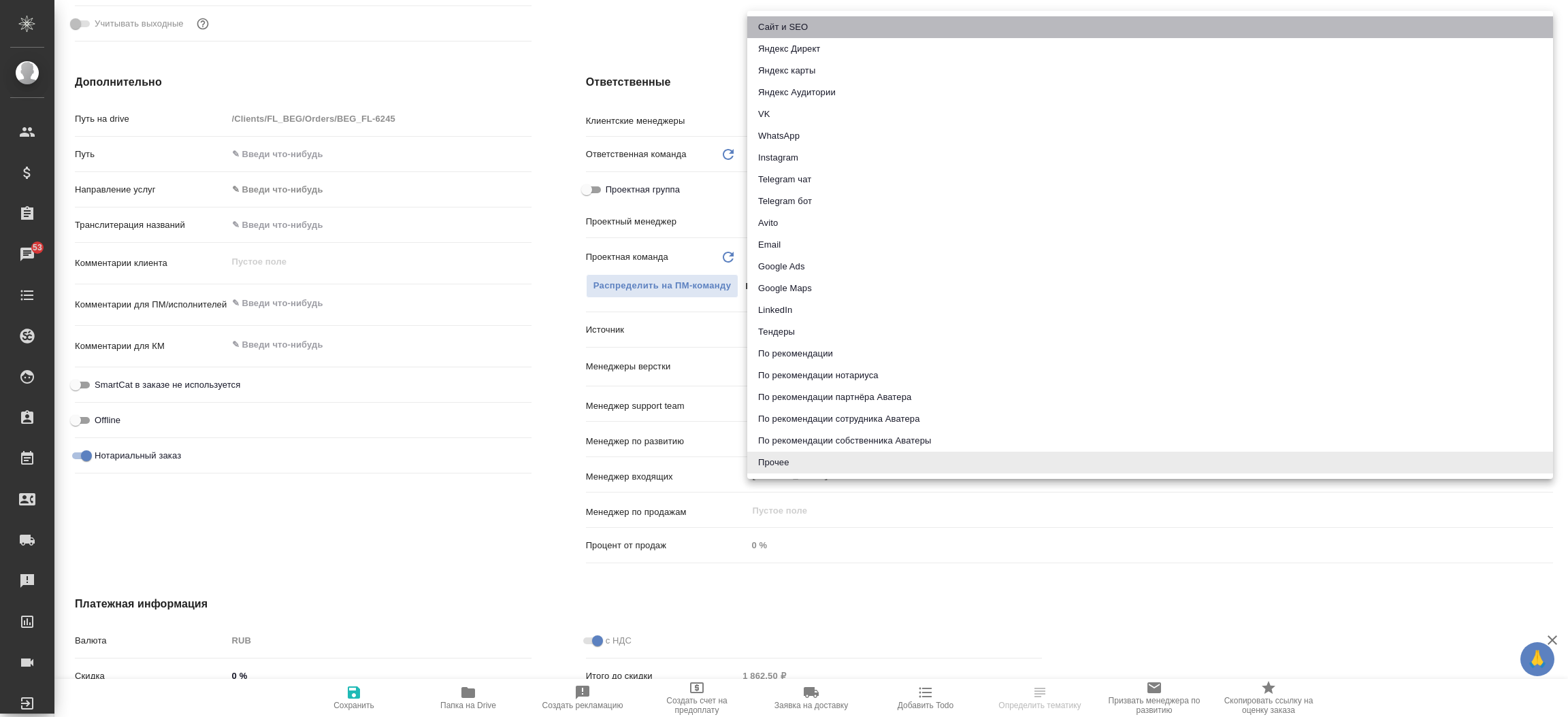
click at [818, 23] on li "Сайт и SEO" at bounding box center [1149, 27] width 805 height 21
type textarea "x"
type input "seo"
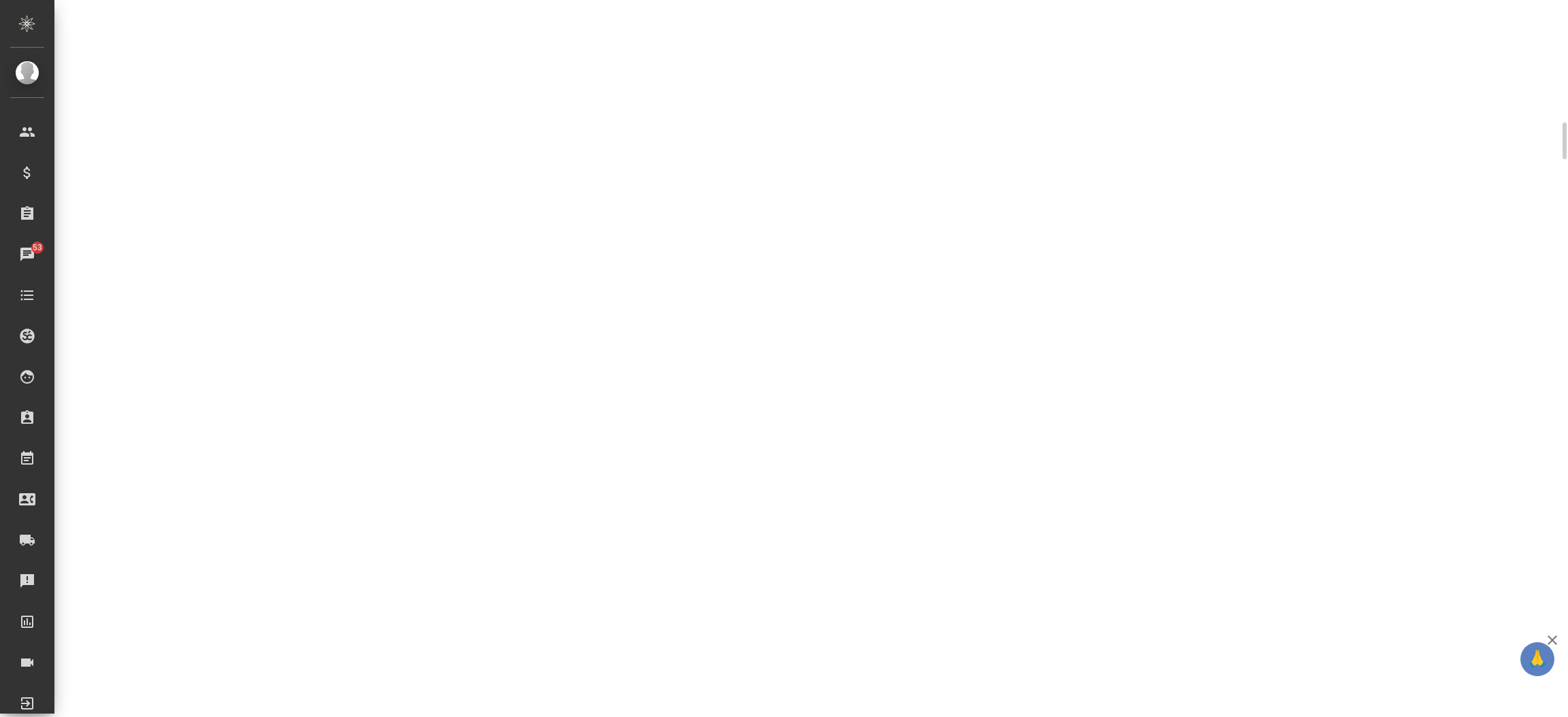
scroll to position [528, 0]
select select "RU"
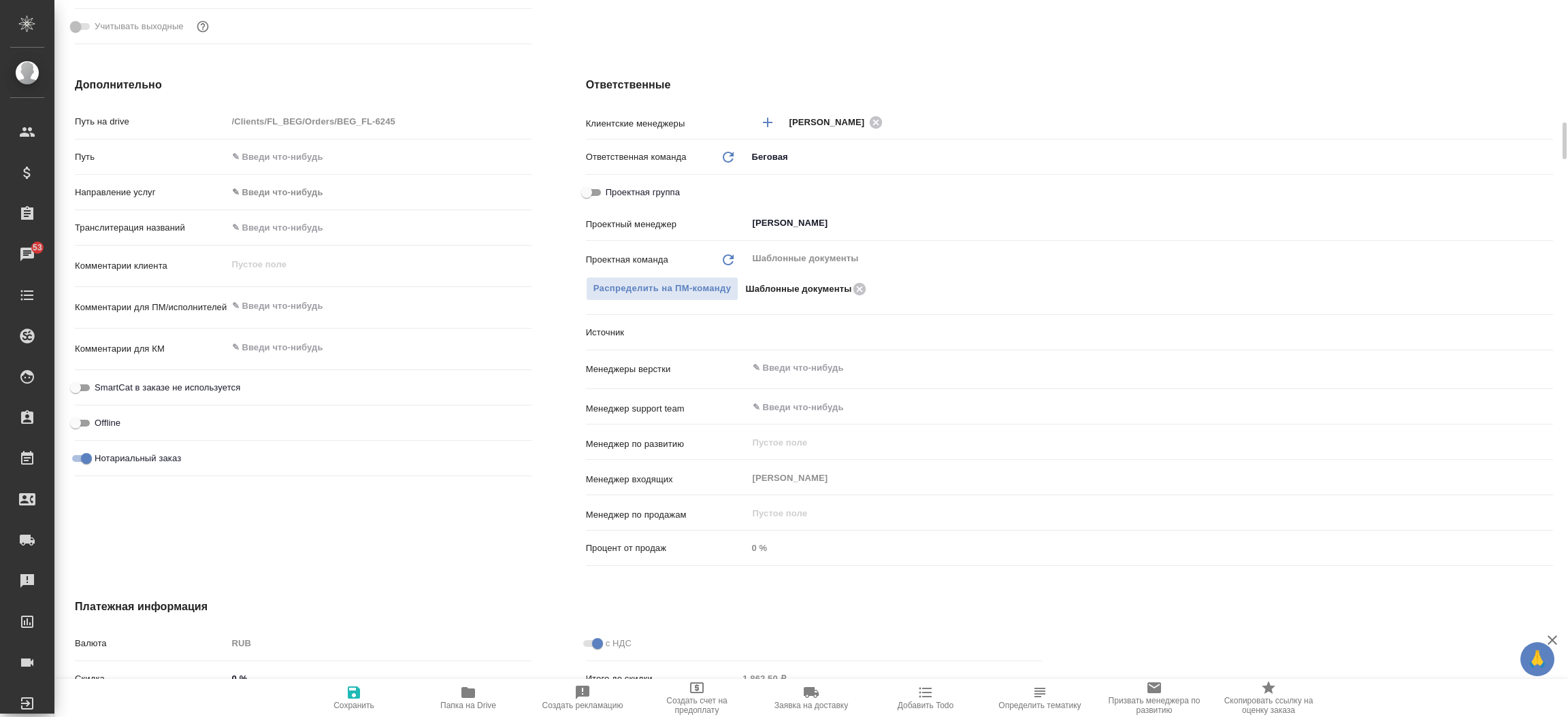
type textarea "x"
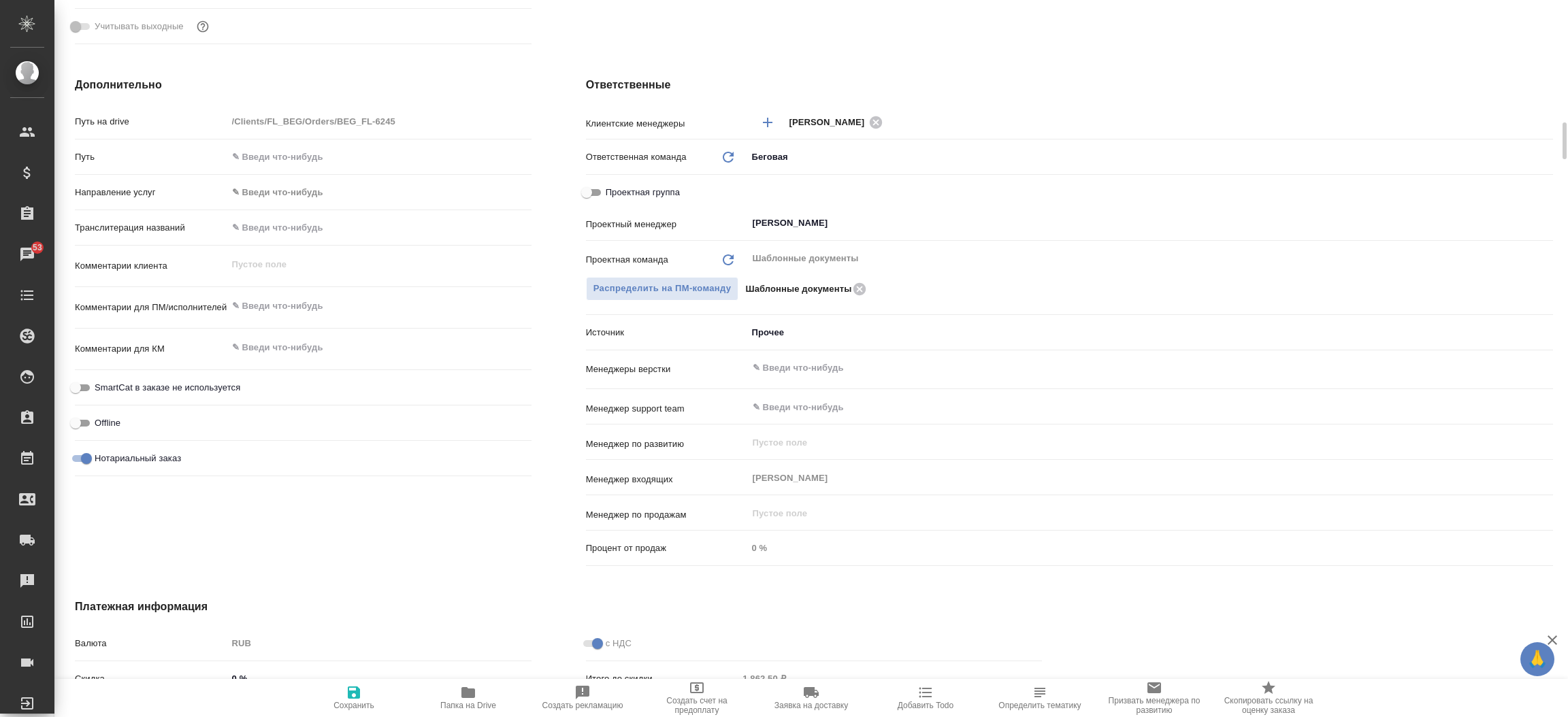
type textarea "x"
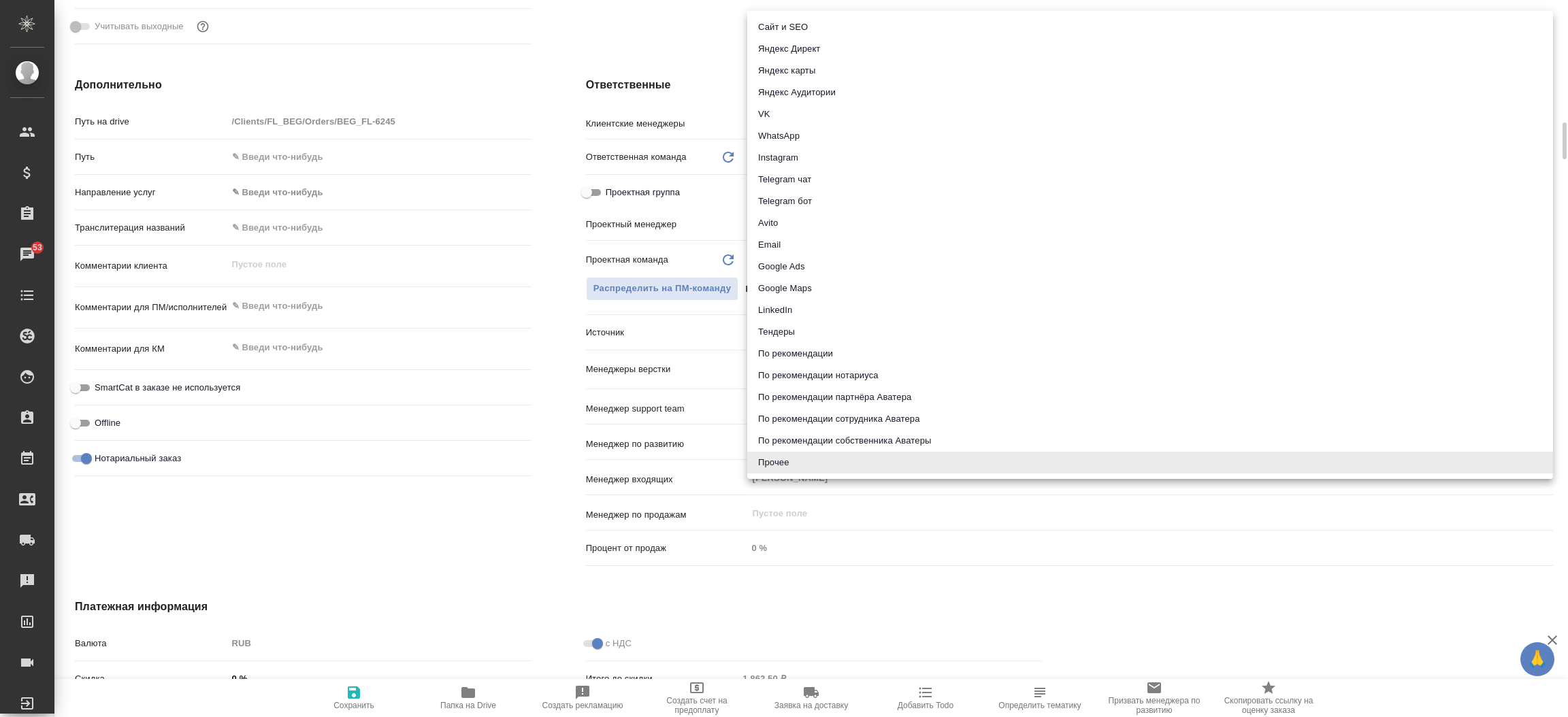
click at [774, 330] on body "🙏 .cls-1 fill:#fff; AWATERA Прутько Ирина i.prutko Клиенты Спецификации Заказы …" at bounding box center [784, 358] width 1568 height 717
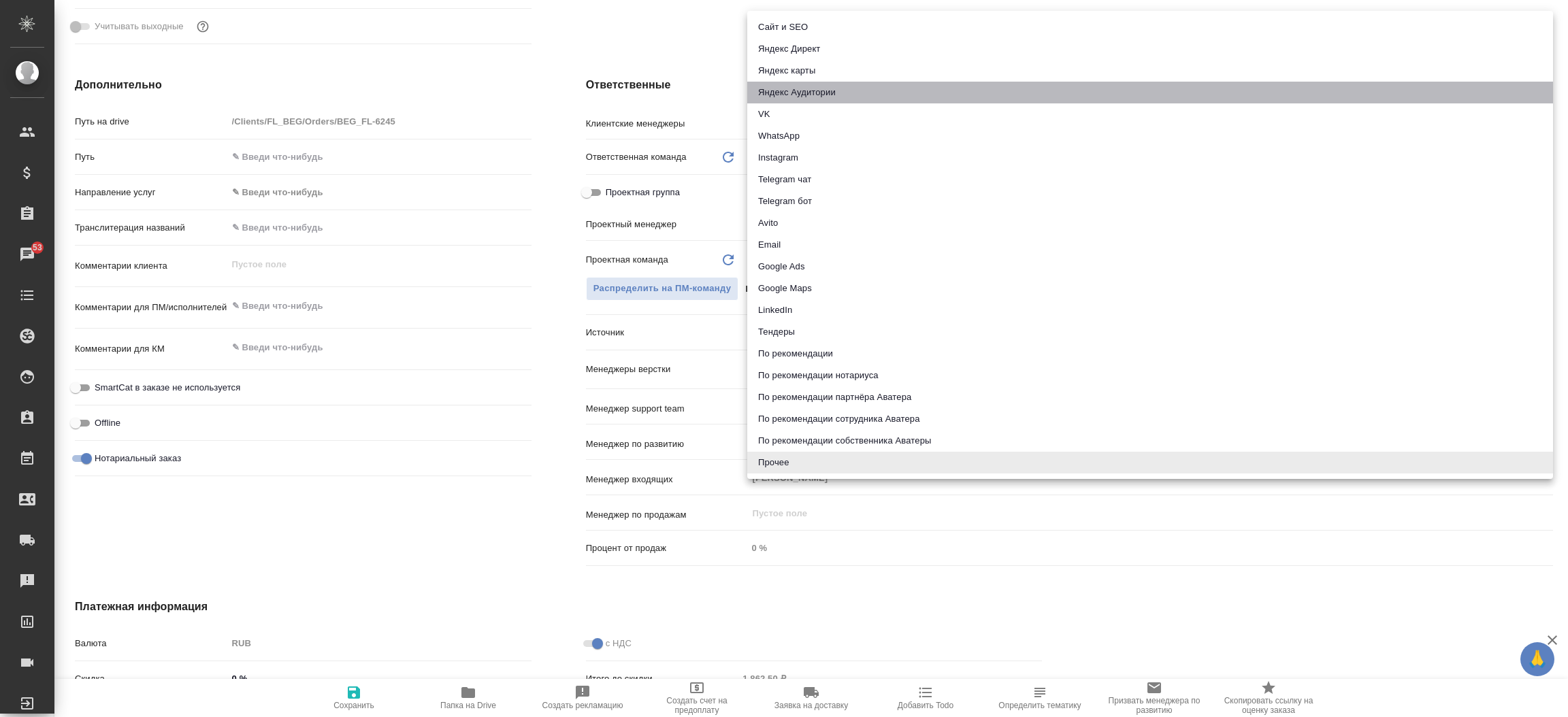
click at [805, 88] on li "Яндекс Аудитории" at bounding box center [1149, 92] width 805 height 21
type textarea "x"
type input "yandexAudience"
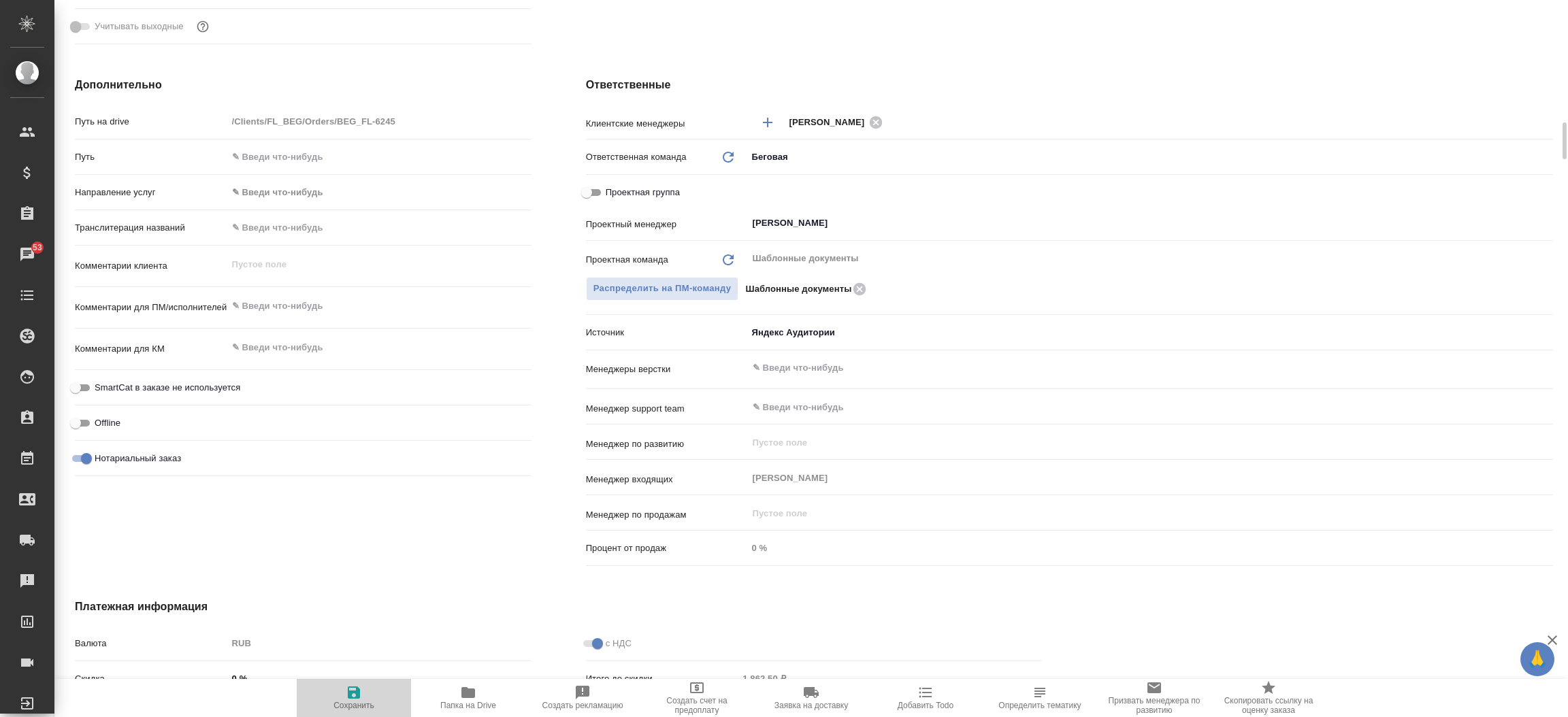
click at [360, 699] on icon "button" at bounding box center [354, 693] width 17 height 17
type textarea "x"
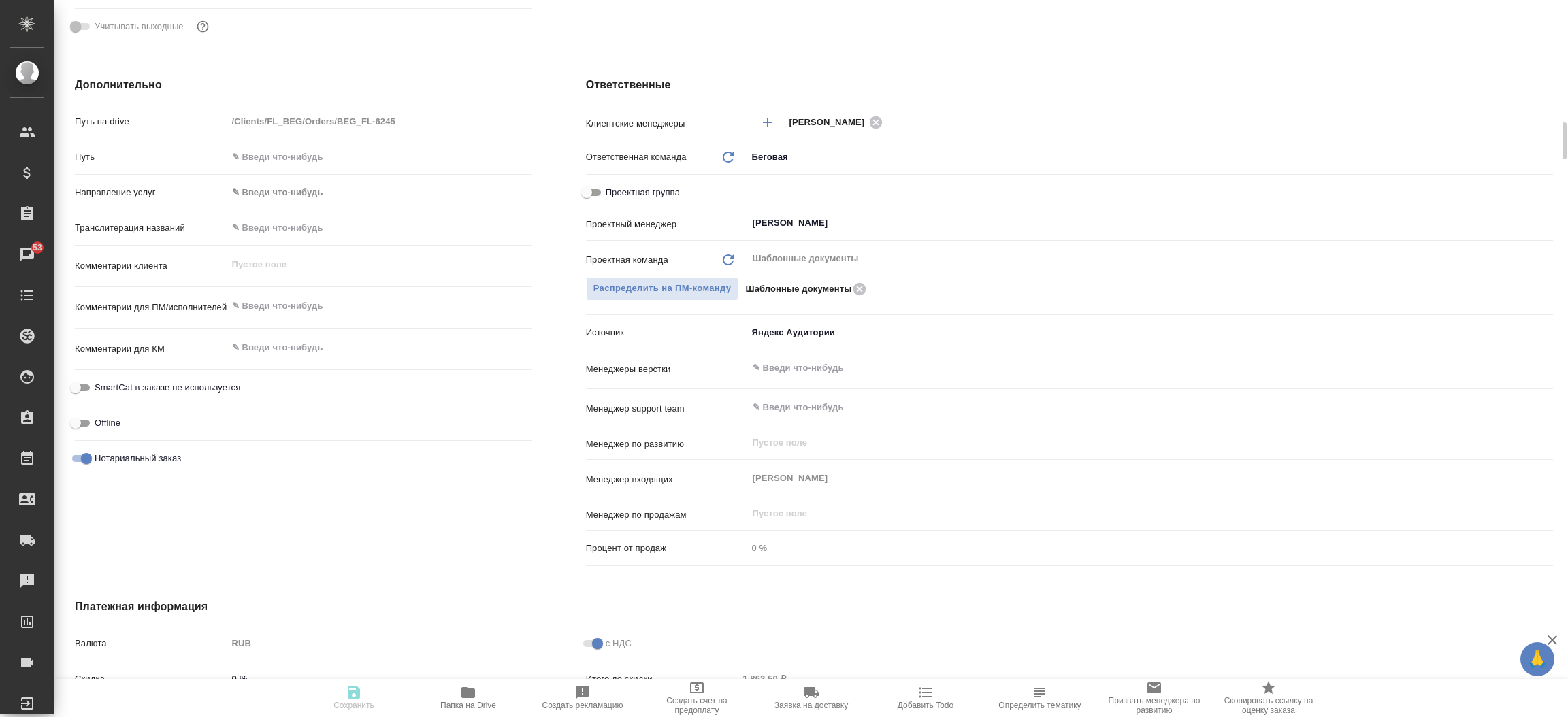
type textarea "x"
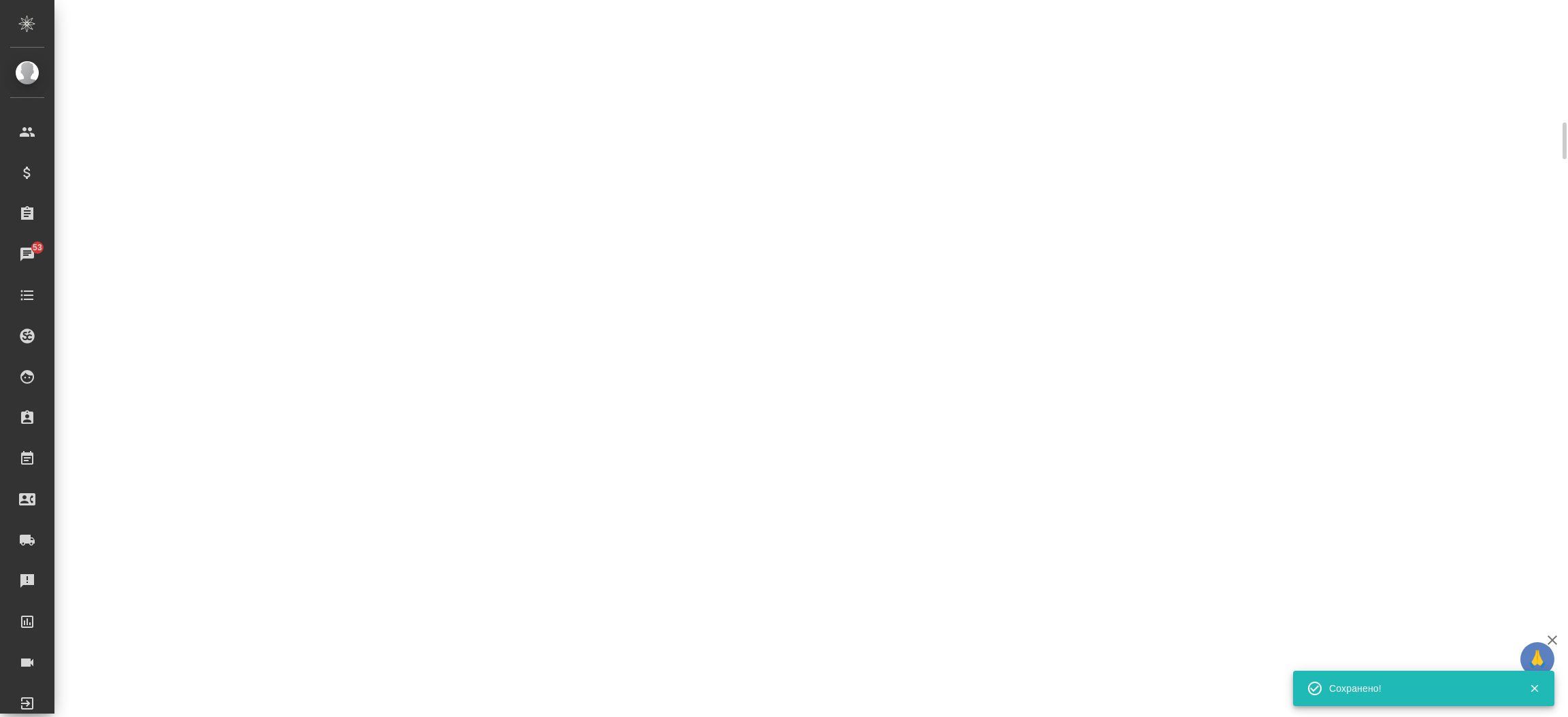
select select "RU"
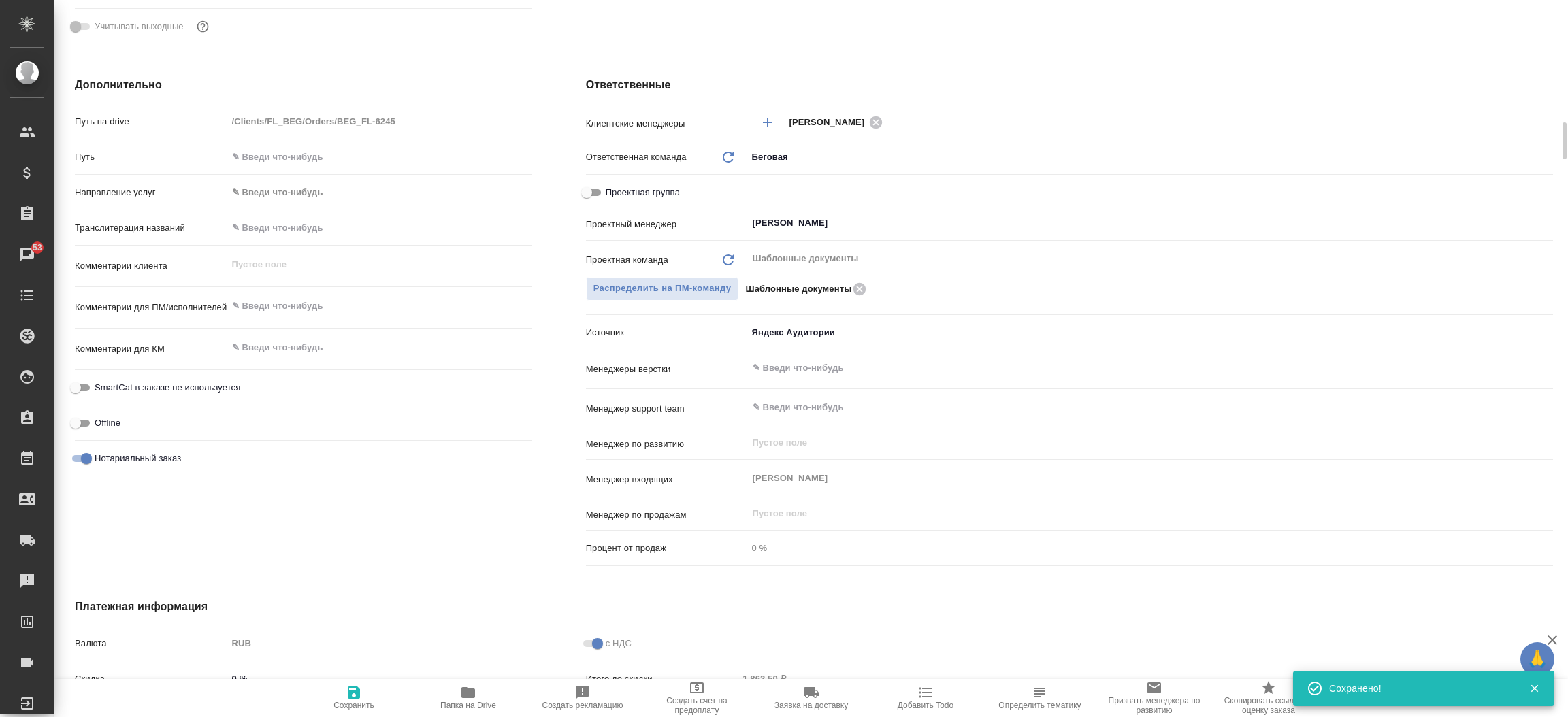
type textarea "x"
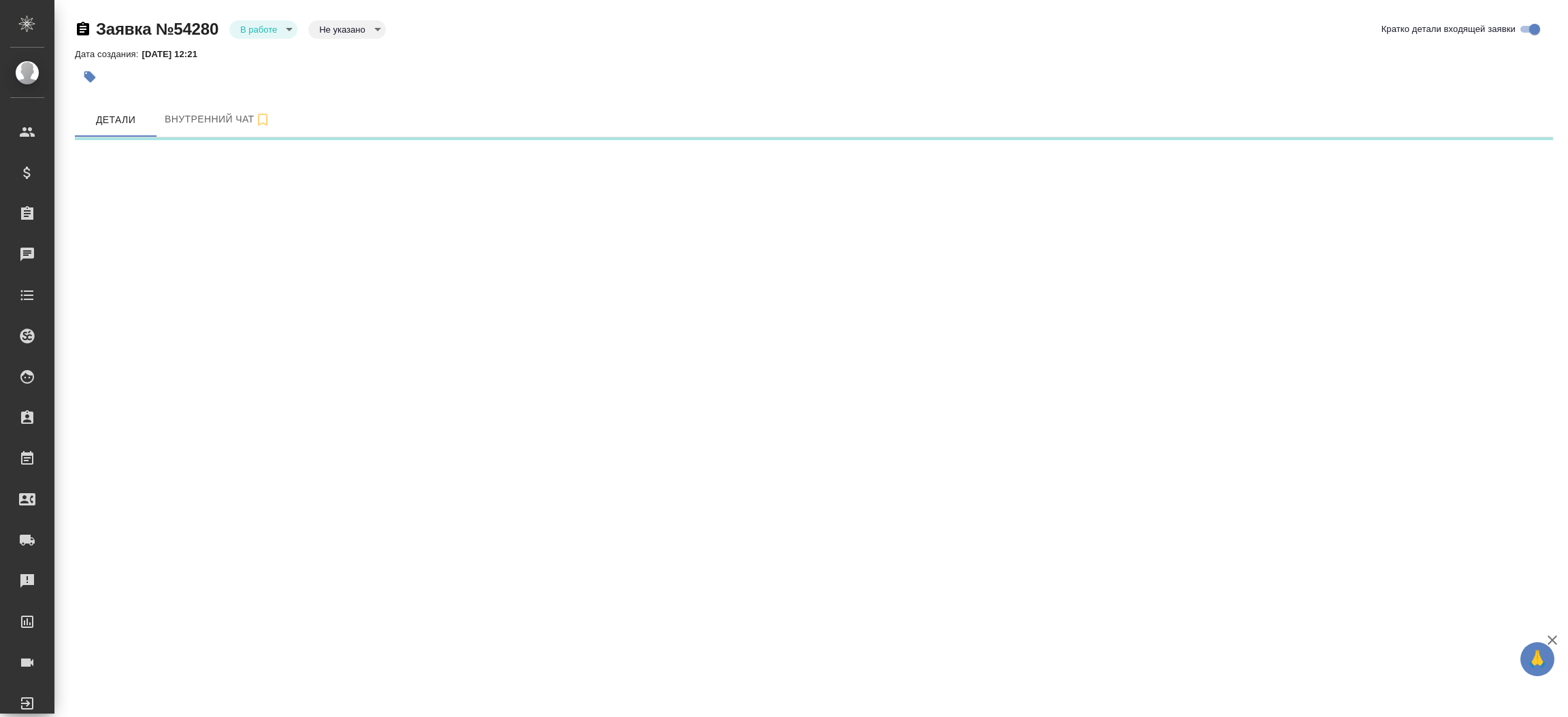
select select "RU"
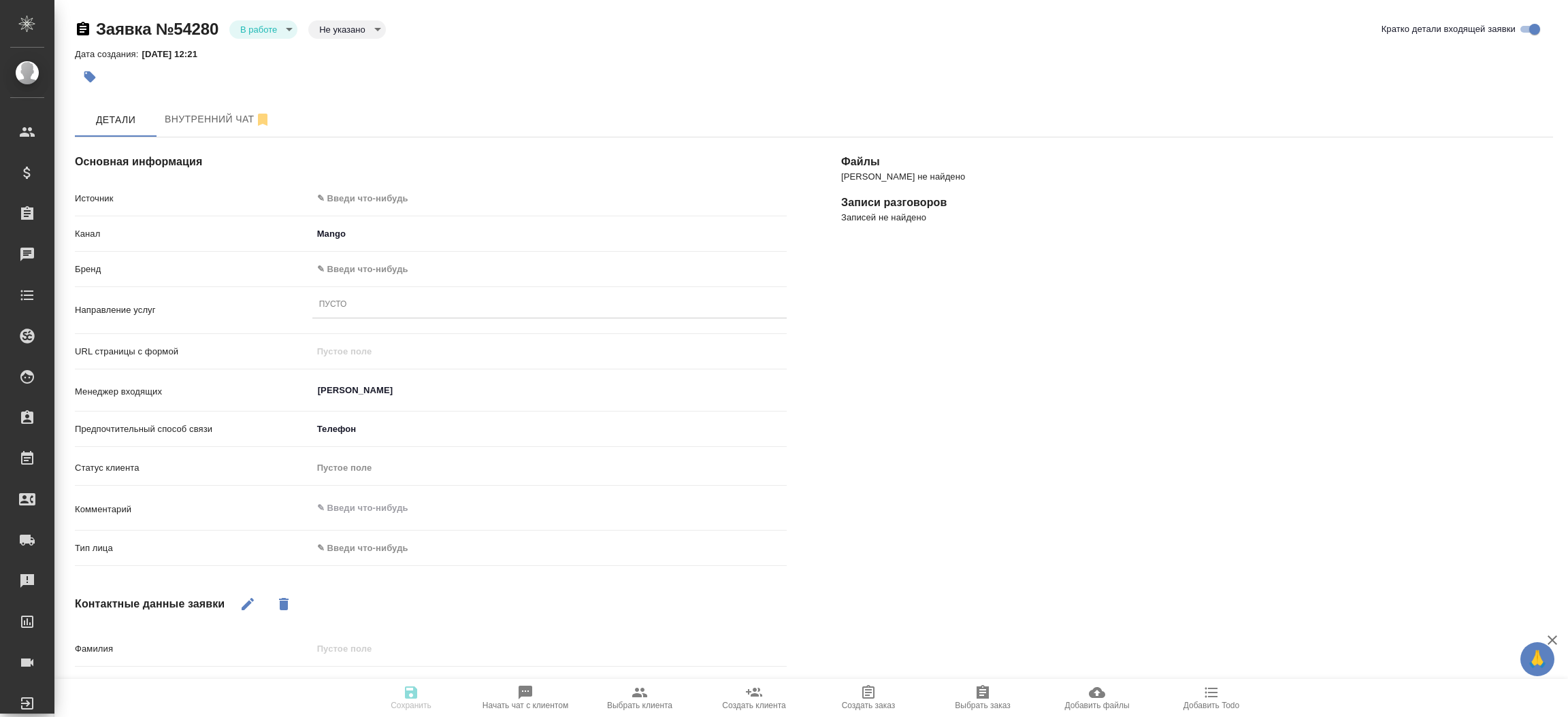
type textarea "x"
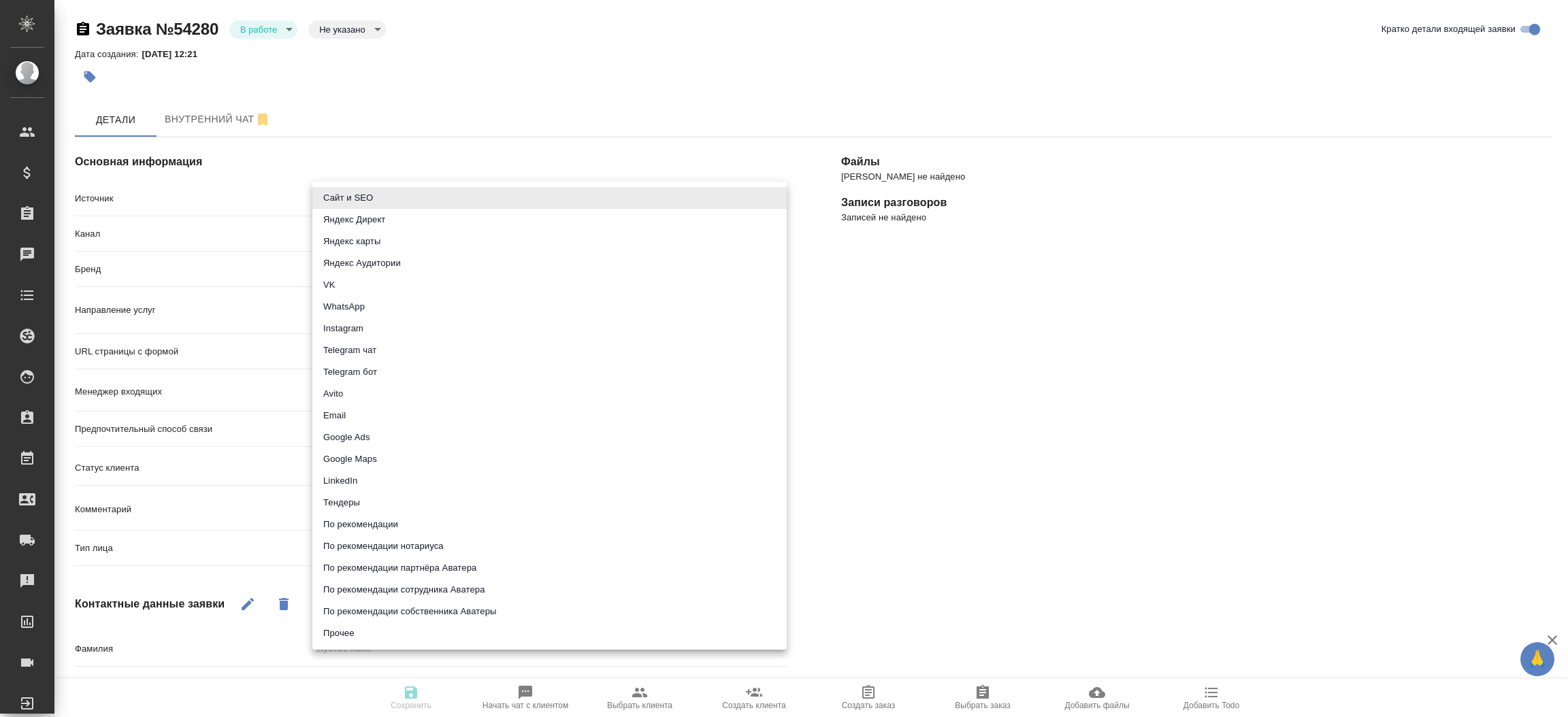
click at [497, 189] on body "🙏 .cls-1 fill:#fff; AWATERA [PERSON_NAME]prutko Клиенты Спецификации Заказы Чат…" at bounding box center [784, 358] width 1568 height 717
click at [497, 189] on li "Сайт и SEO" at bounding box center [549, 197] width 475 height 21
type input "seo"
type textarea "x"
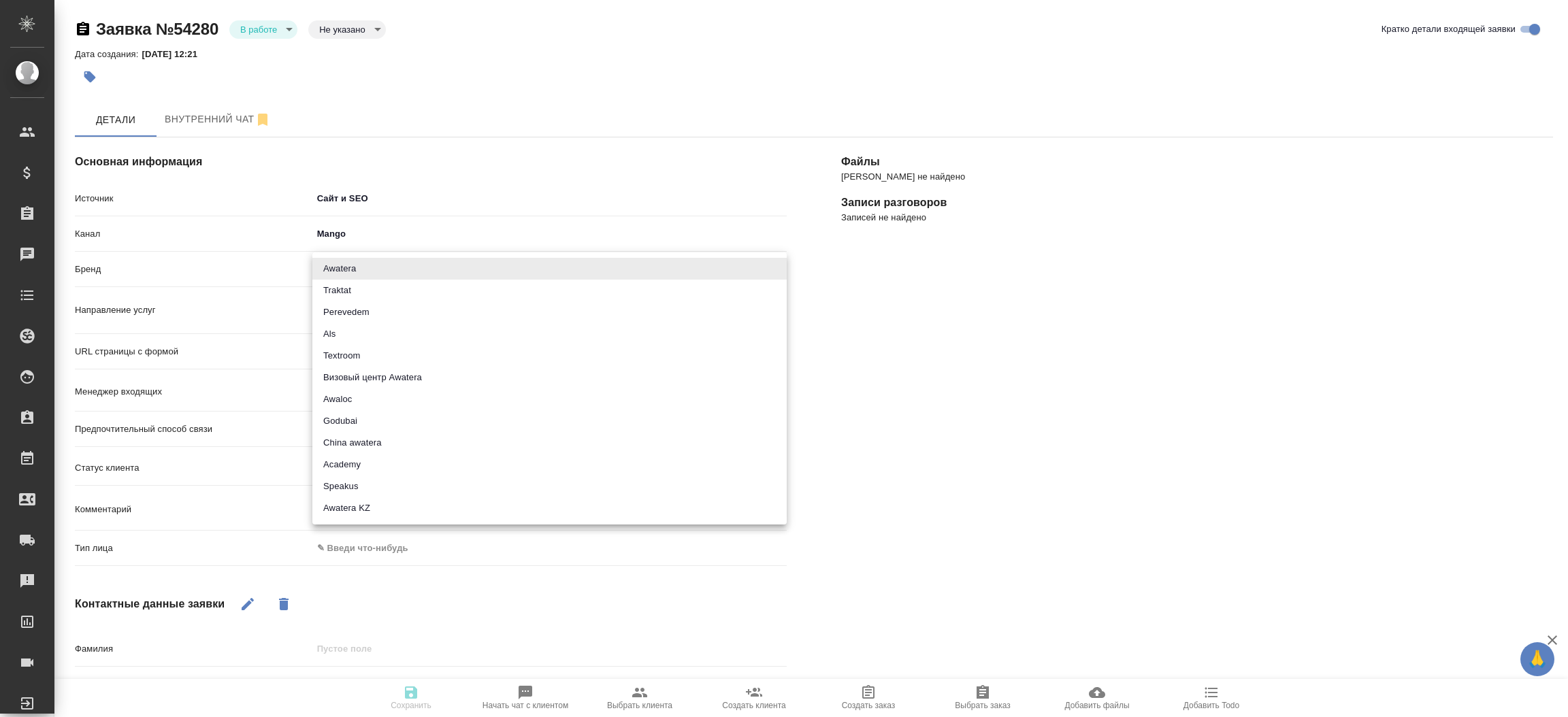
click at [391, 261] on body "🙏 .cls-1 fill:#fff; AWATERA [PERSON_NAME]prutko Клиенты Спецификации Заказы Чат…" at bounding box center [784, 358] width 1568 height 717
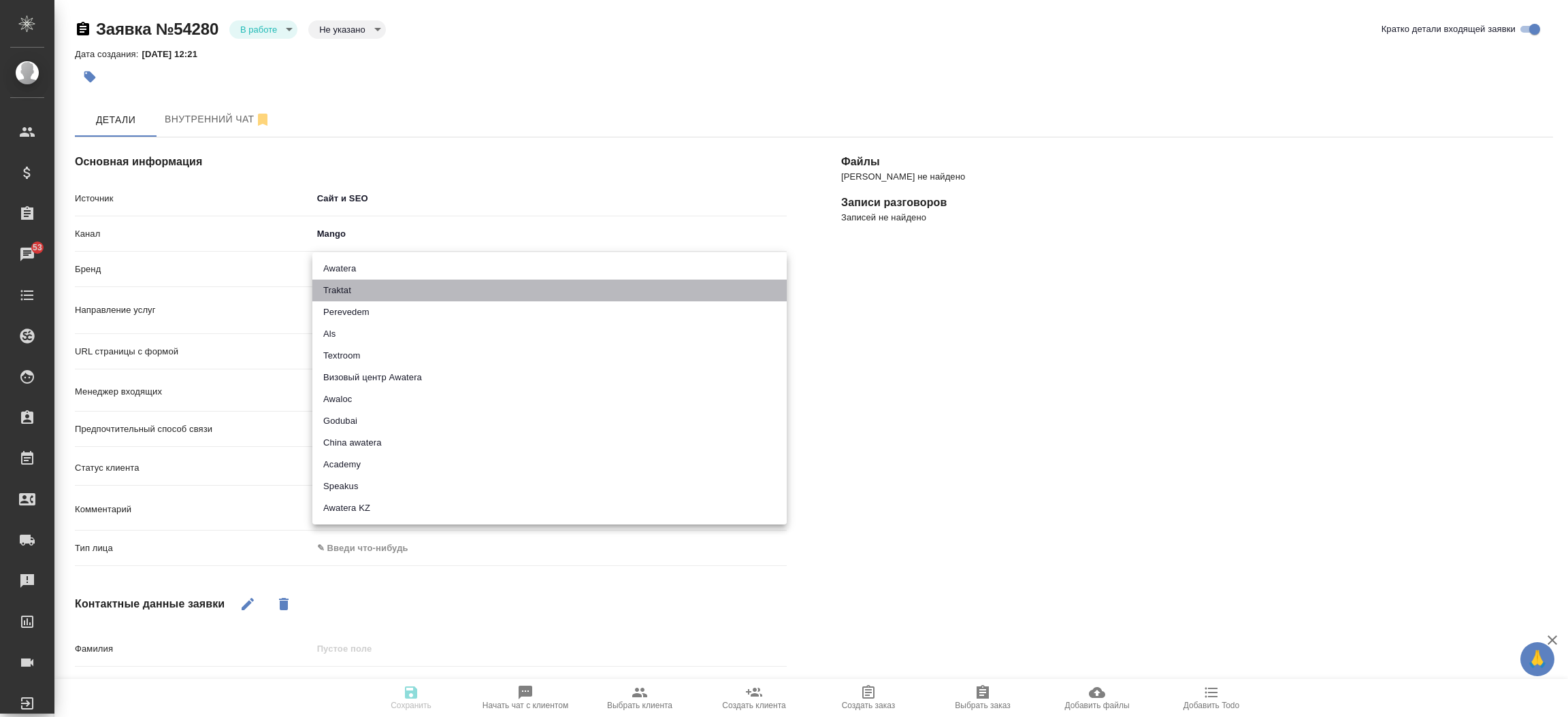
click at [362, 289] on li "Traktat" at bounding box center [549, 290] width 475 height 21
type input "traktat"
type textarea "x"
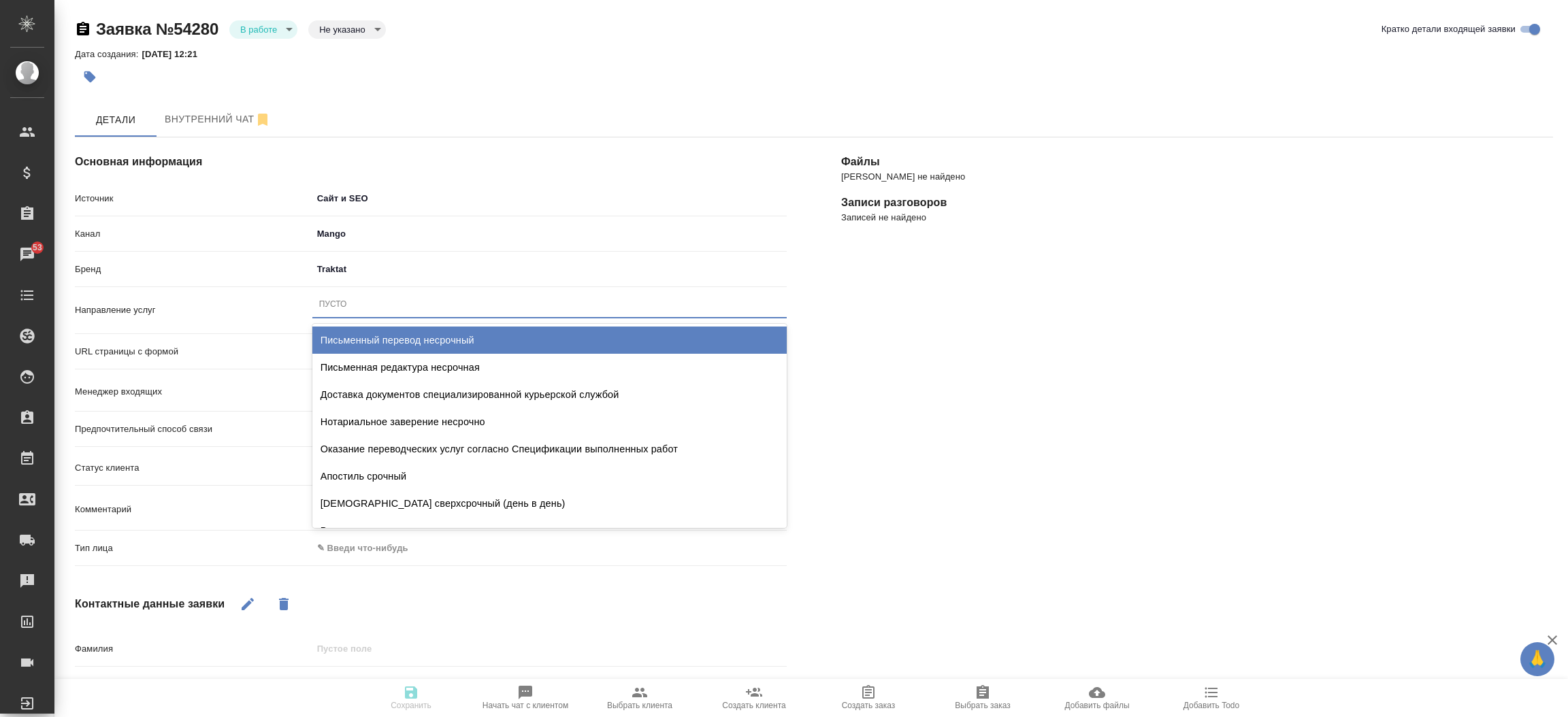
click at [352, 302] on div "Пусто" at bounding box center [549, 304] width 475 height 20
type input "пус"
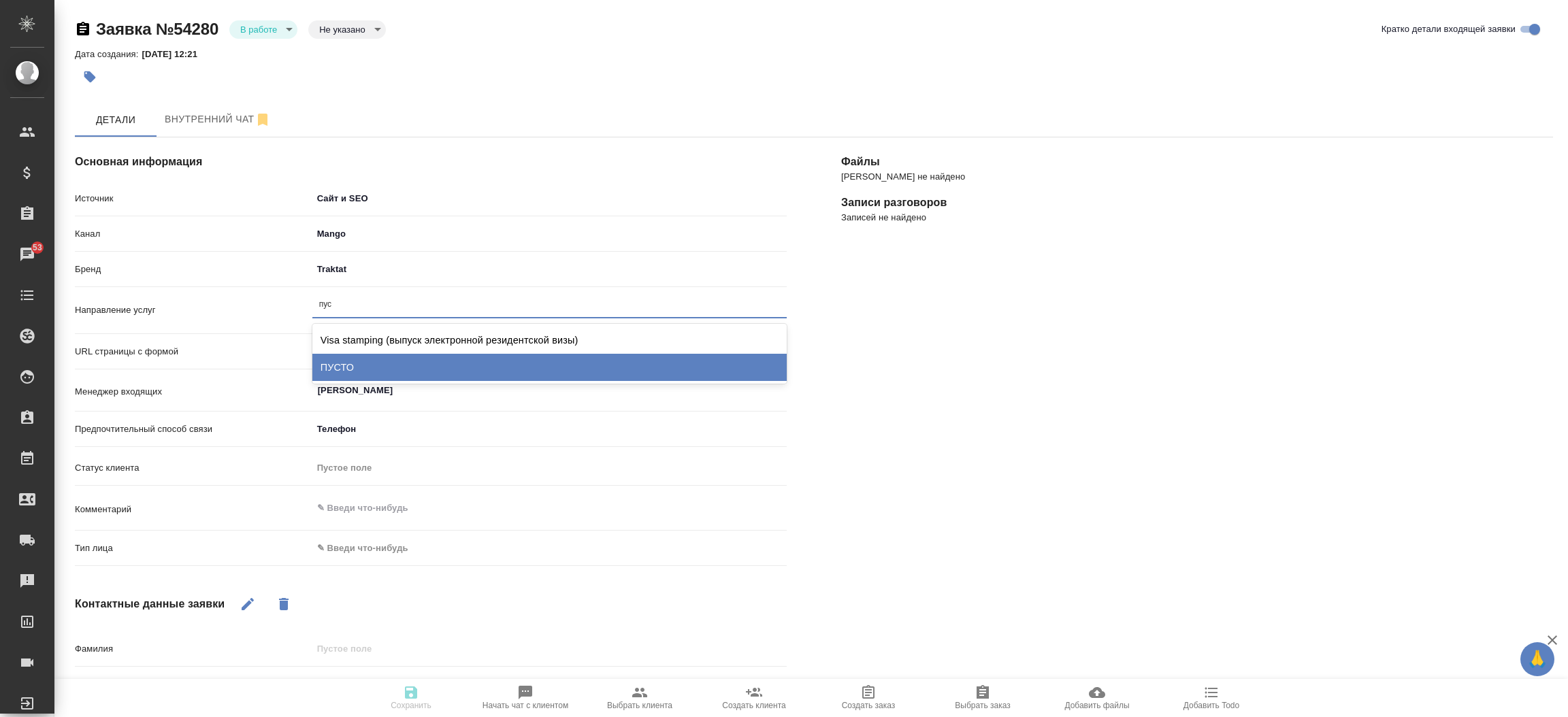
click at [353, 365] on div "ПУСТО" at bounding box center [549, 367] width 475 height 27
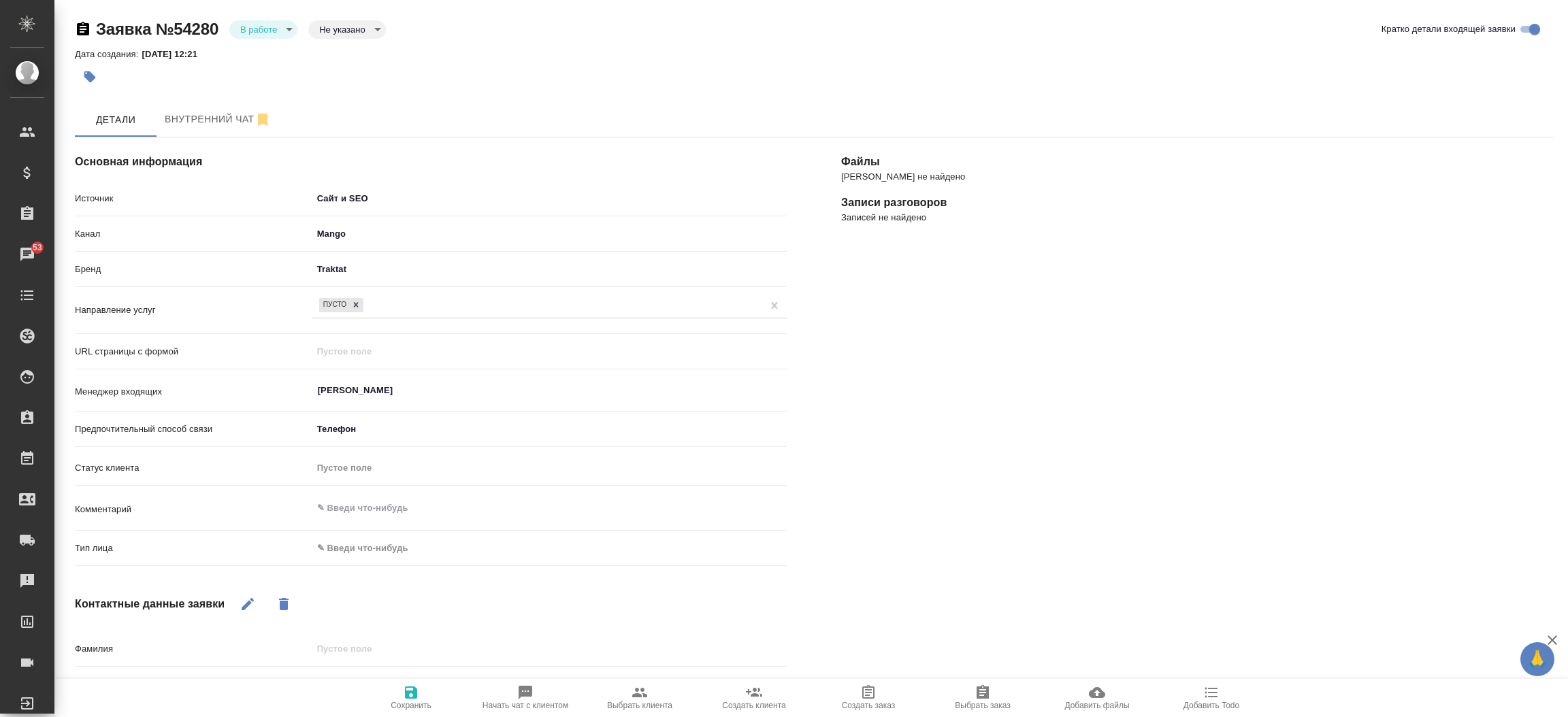
click at [366, 533] on div "Комментарий x" at bounding box center [431, 515] width 712 height 42
click at [365, 541] on body "🙏 .cls-1 fill:#fff; AWATERA [PERSON_NAME]prutko Клиенты Спецификации Заказы 53 …" at bounding box center [784, 358] width 1568 height 717
click at [366, 566] on li "Физическое лицо" at bounding box center [470, 569] width 317 height 21
type textarea "x"
type input "private"
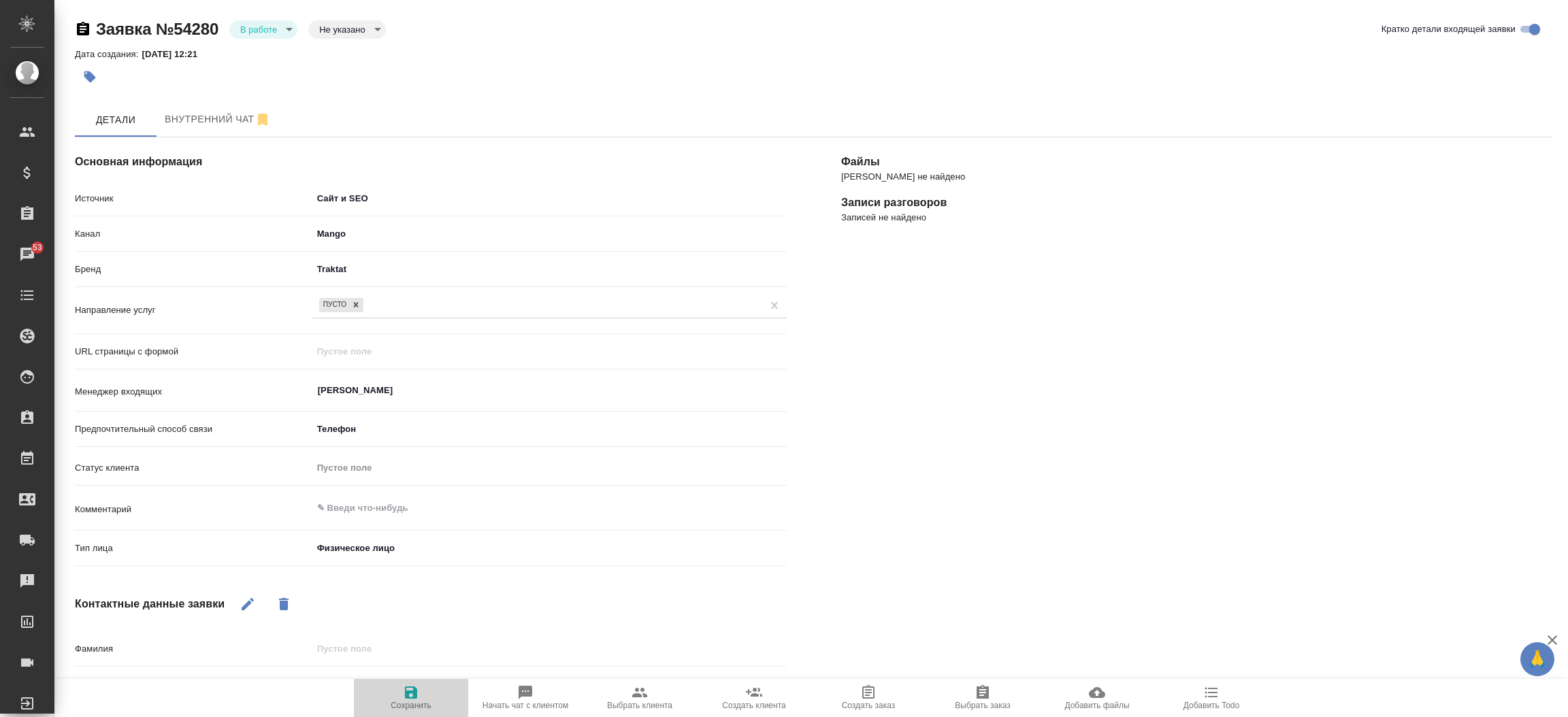
click at [421, 702] on span "Сохранить" at bounding box center [411, 706] width 41 height 9
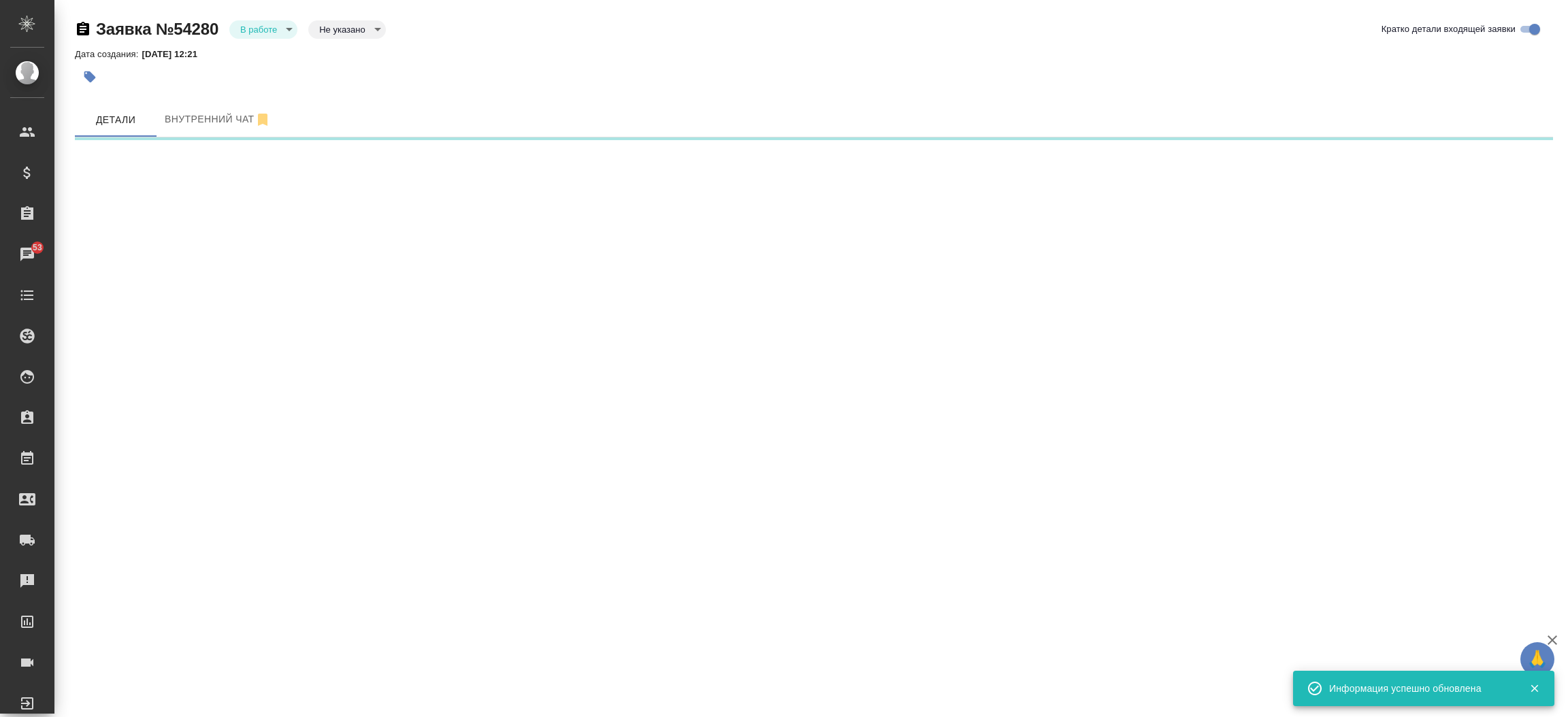
select select "RU"
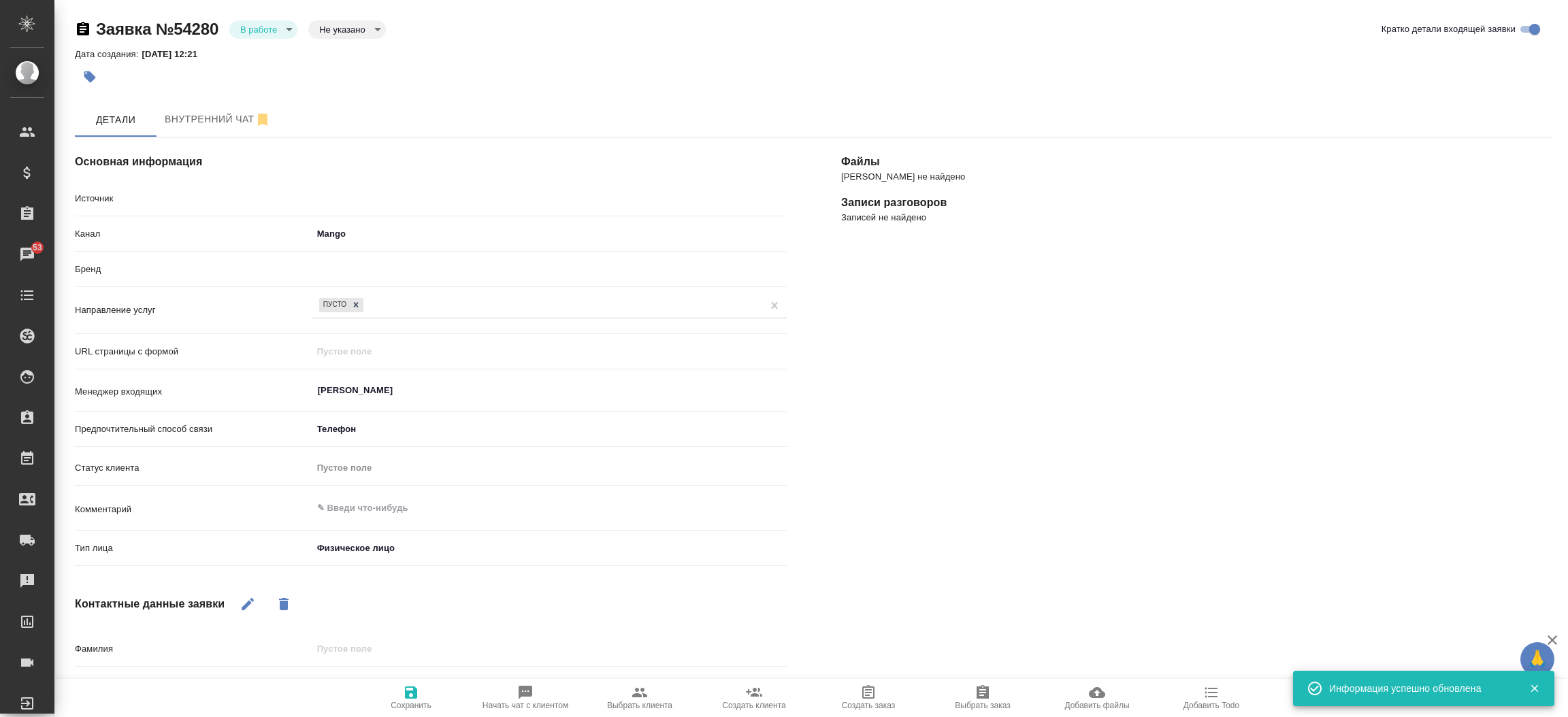
type textarea "x"
click at [263, 26] on body "🙏 .cls-1 fill:#fff; AWATERA [PERSON_NAME]prutko Клиенты Спецификации Заказы 53 …" at bounding box center [784, 358] width 1568 height 717
click at [263, 37] on button "Отказ" at bounding box center [263, 29] width 45 height 15
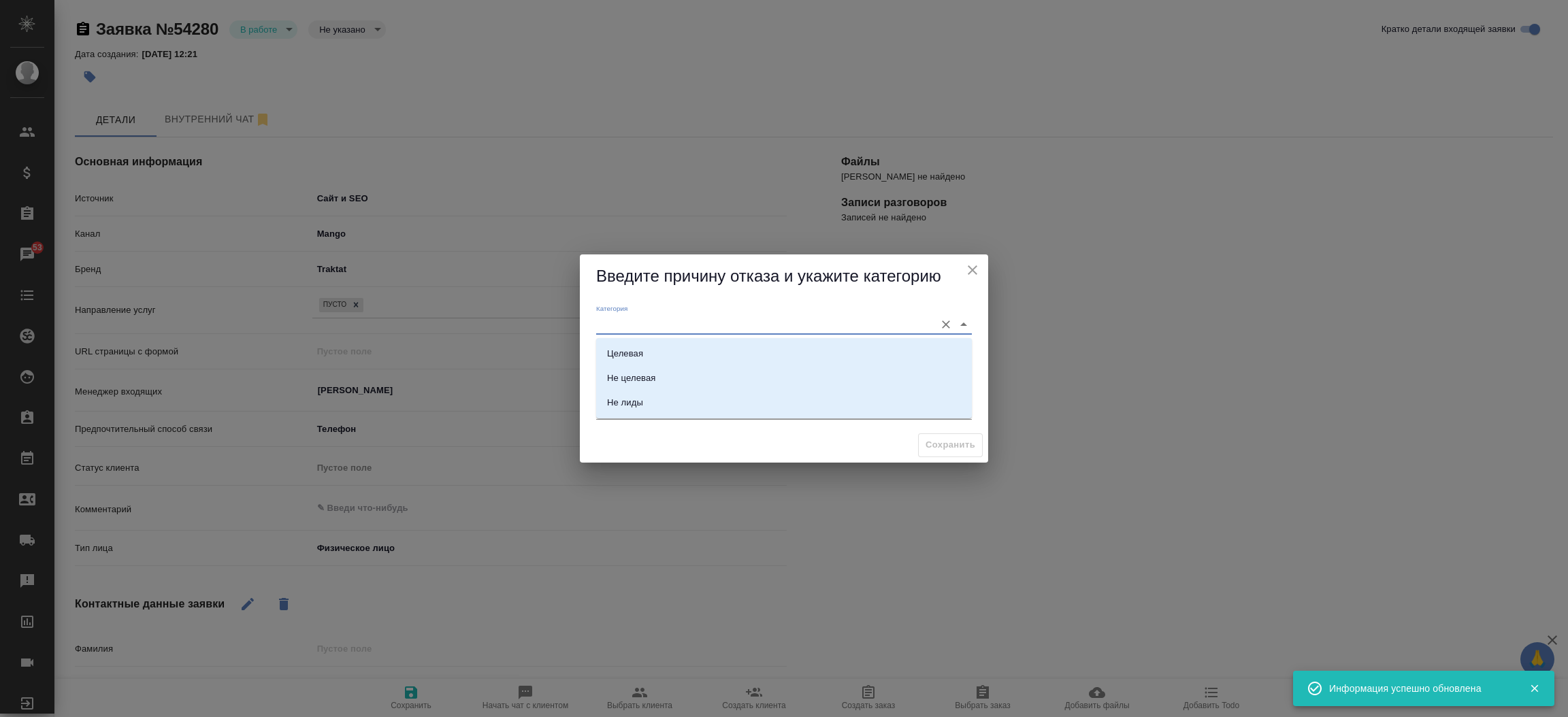
click at [640, 331] on input "Категория" at bounding box center [762, 324] width 332 height 19
click at [651, 408] on li "Не лиды" at bounding box center [784, 402] width 375 height 24
type input "Не лиды"
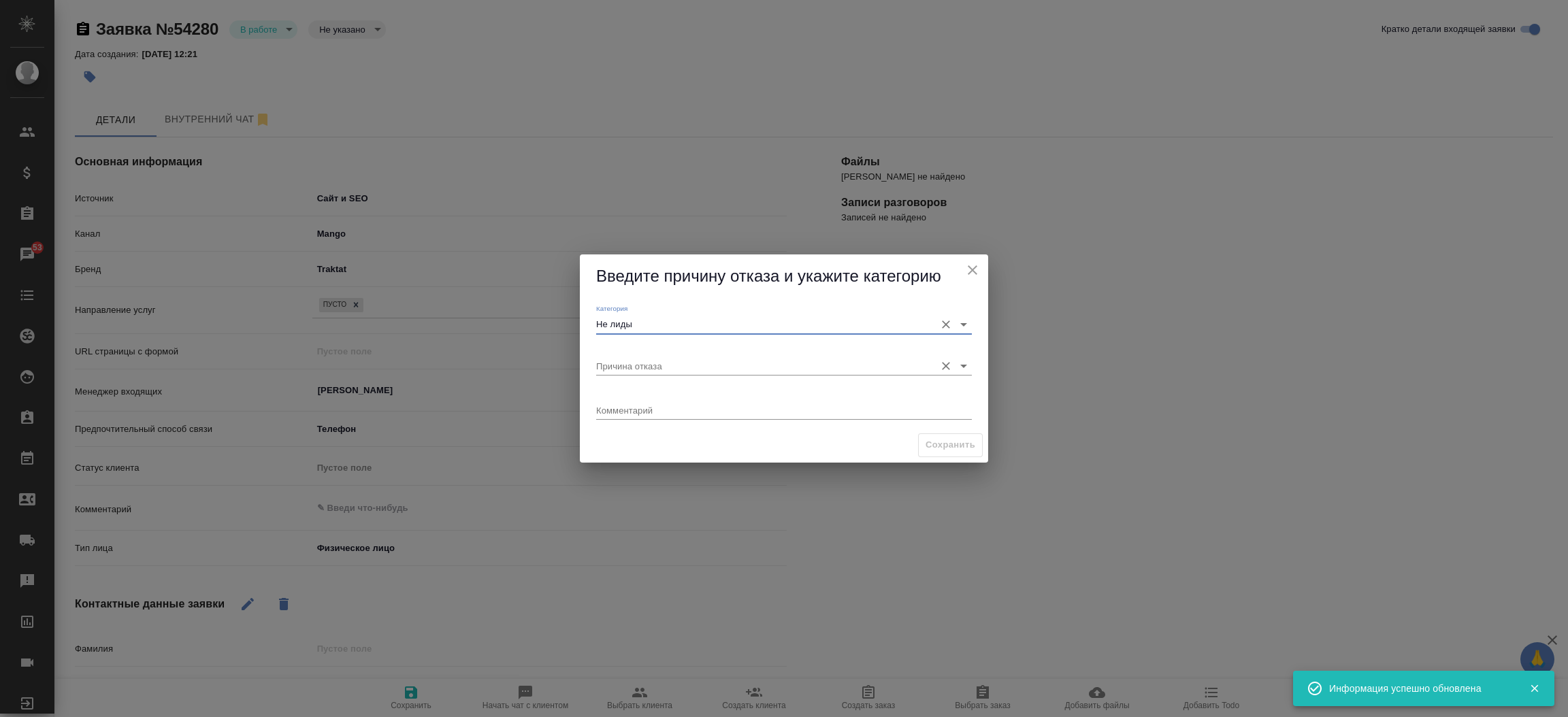
drag, startPoint x: 642, startPoint y: 349, endPoint x: 640, endPoint y: 367, distance: 18.1
click at [640, 367] on div "Причина отказа" at bounding box center [784, 360] width 375 height 30
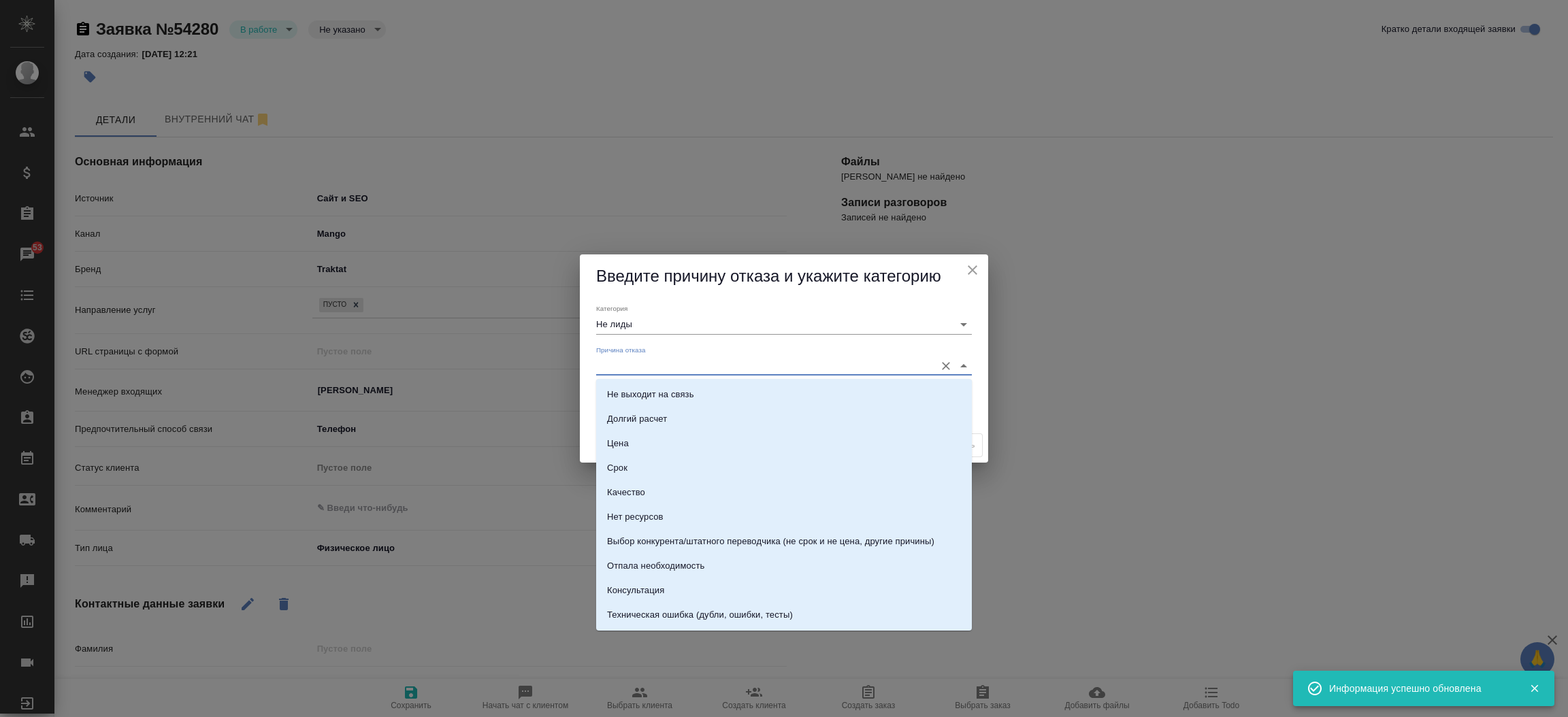
click at [640, 367] on input "Причина отказа" at bounding box center [762, 366] width 332 height 19
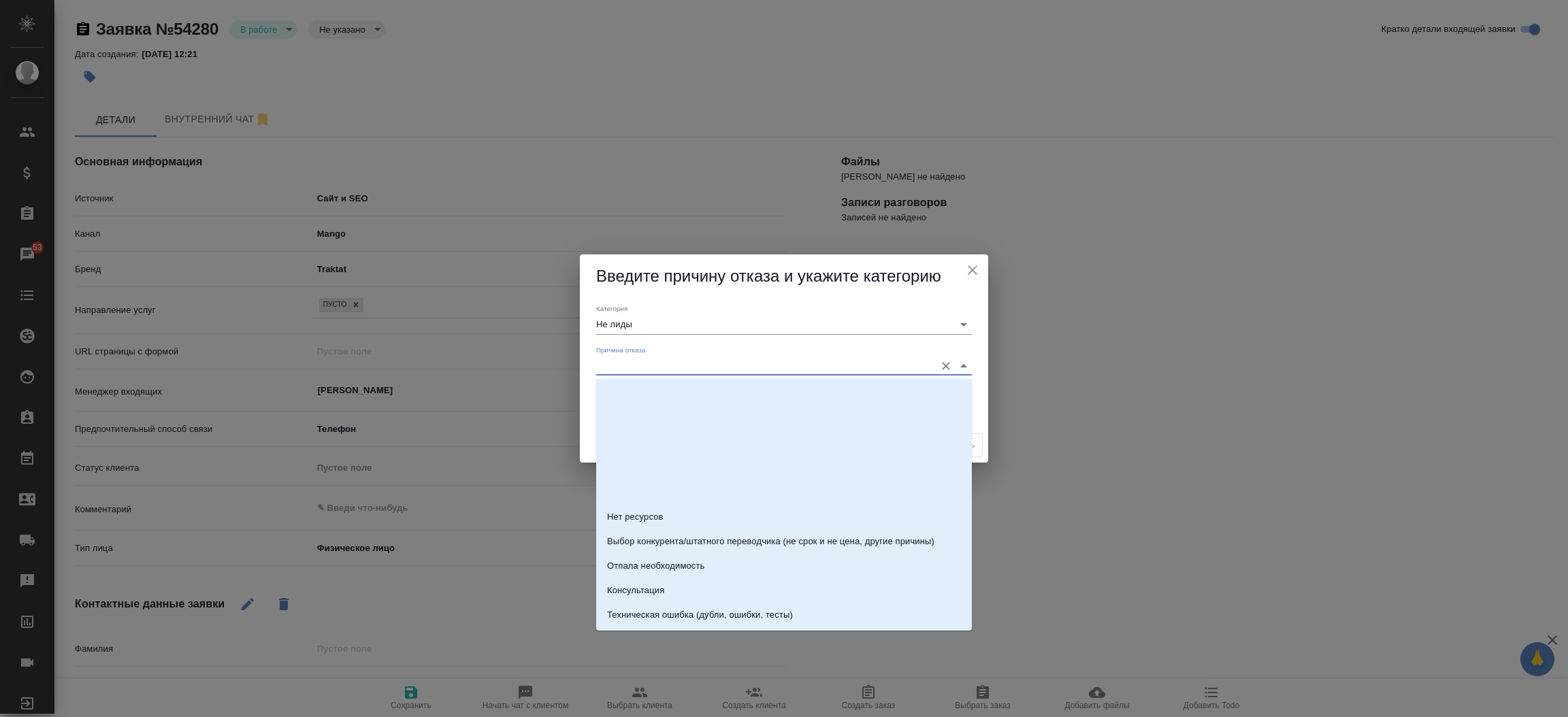
scroll to position [193, 0]
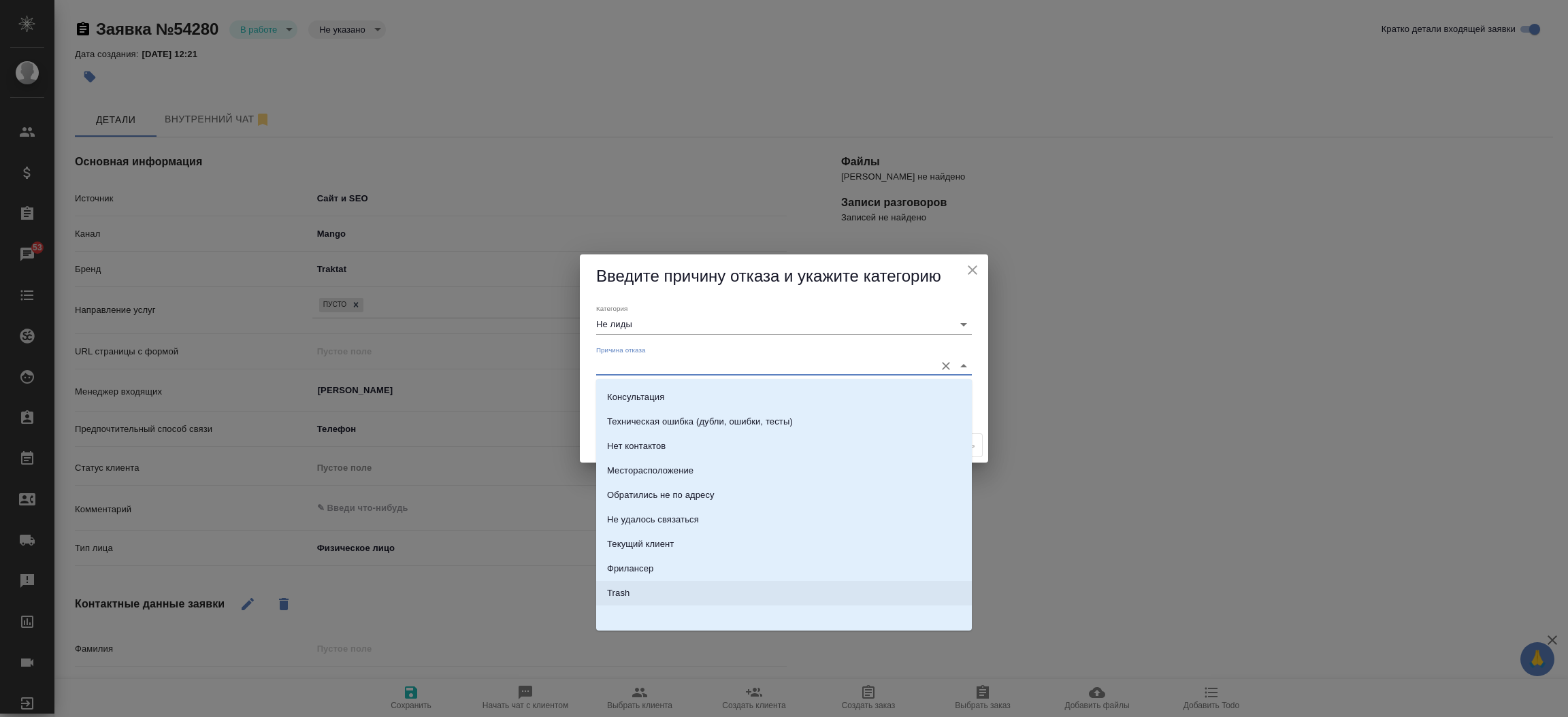
click at [823, 594] on li "Trash" at bounding box center [784, 593] width 375 height 24
type input "Trash"
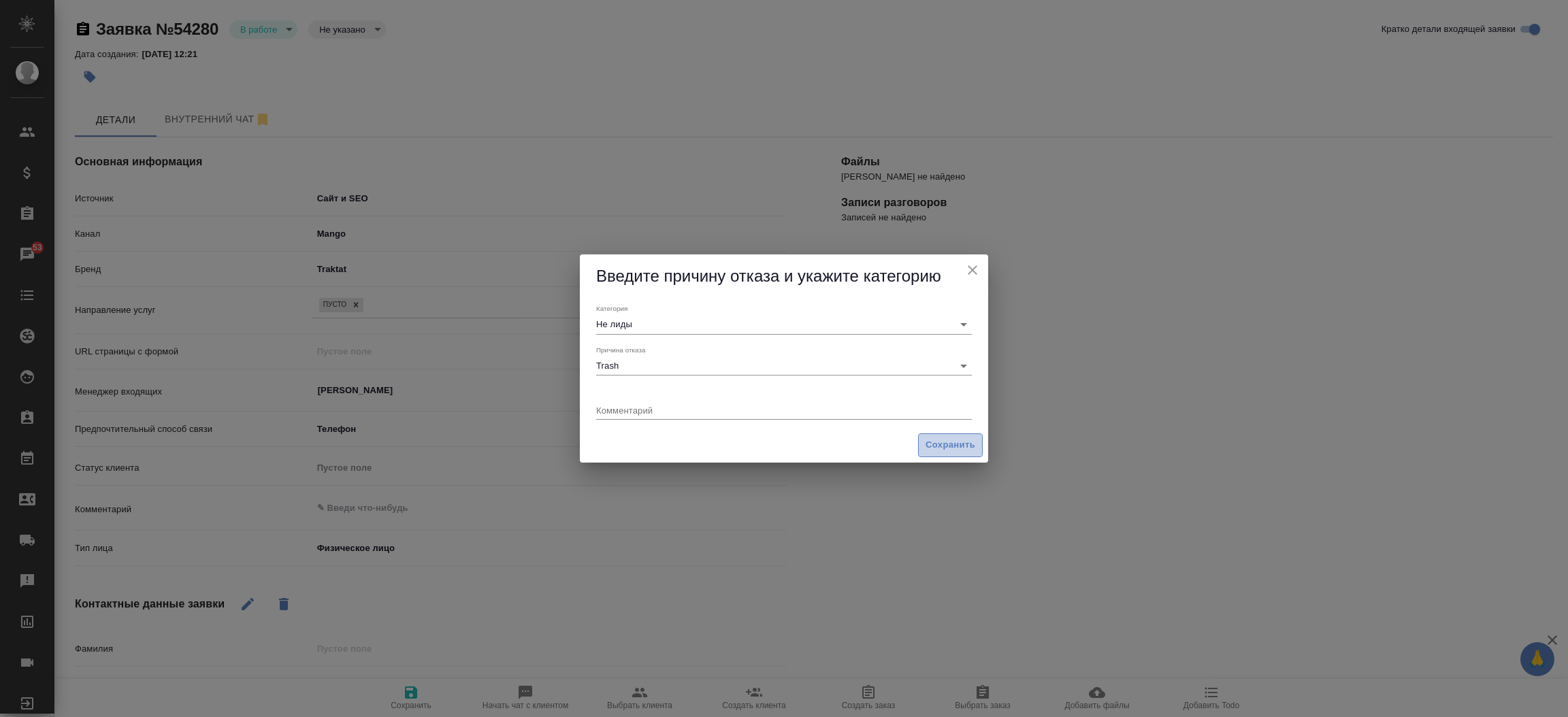
click at [940, 442] on span "Сохранить" at bounding box center [949, 445] width 49 height 16
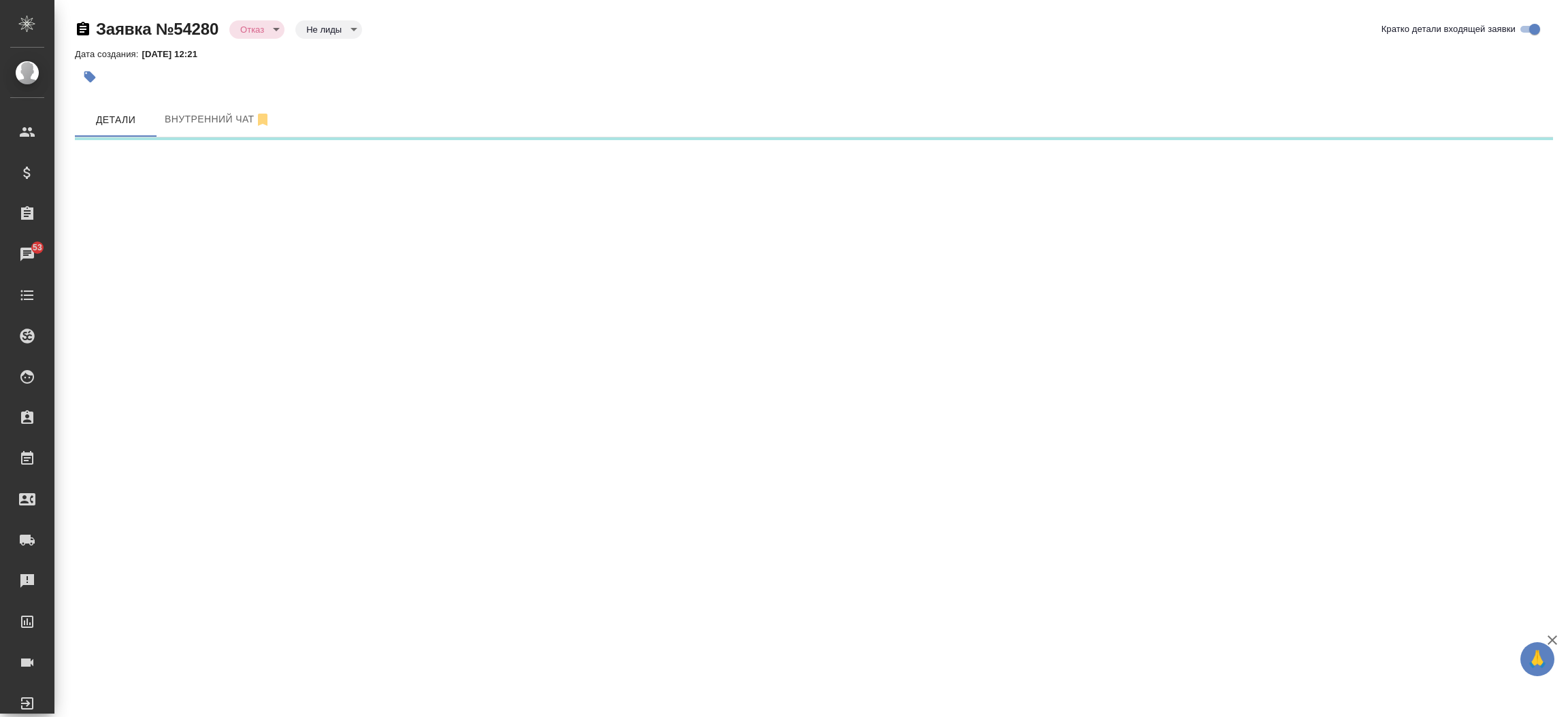
select select "RU"
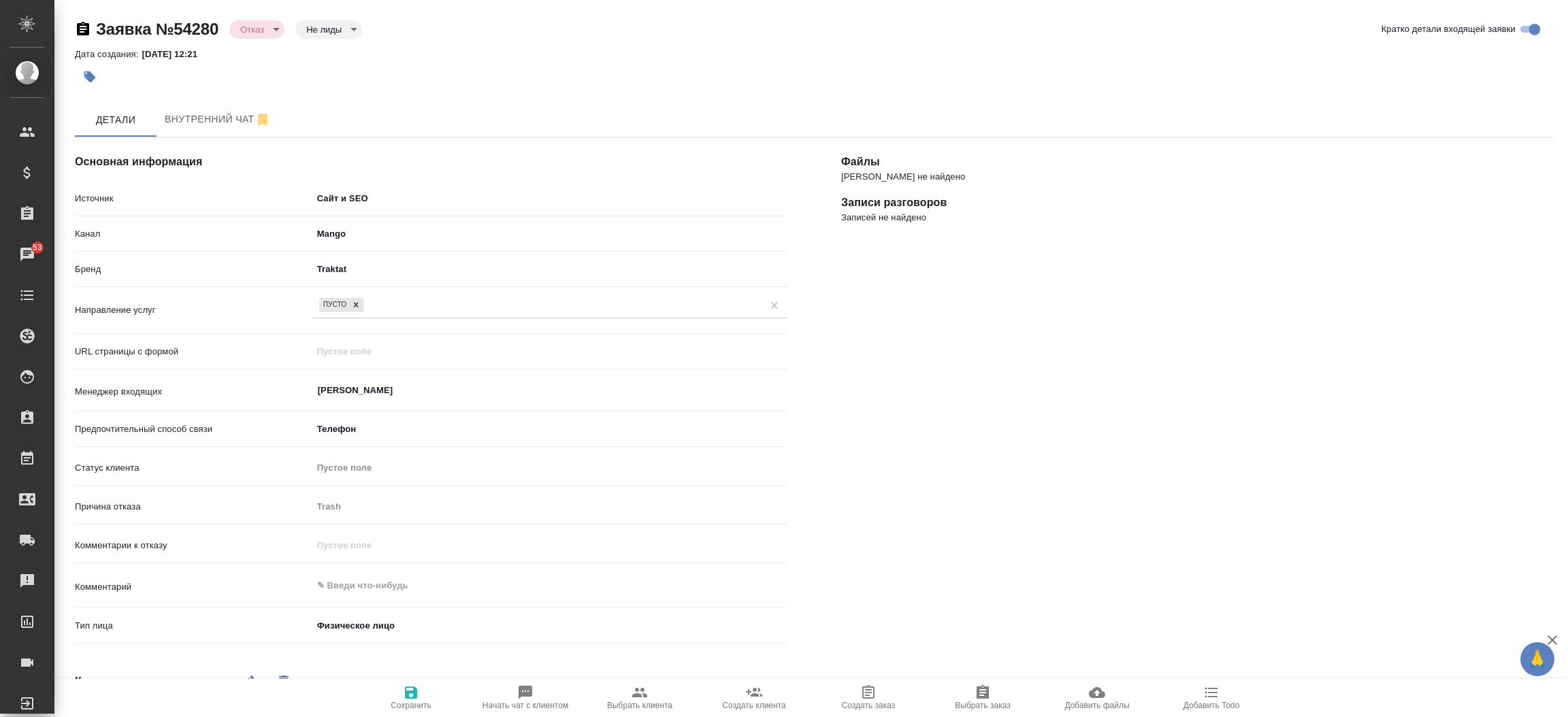
type textarea "x"
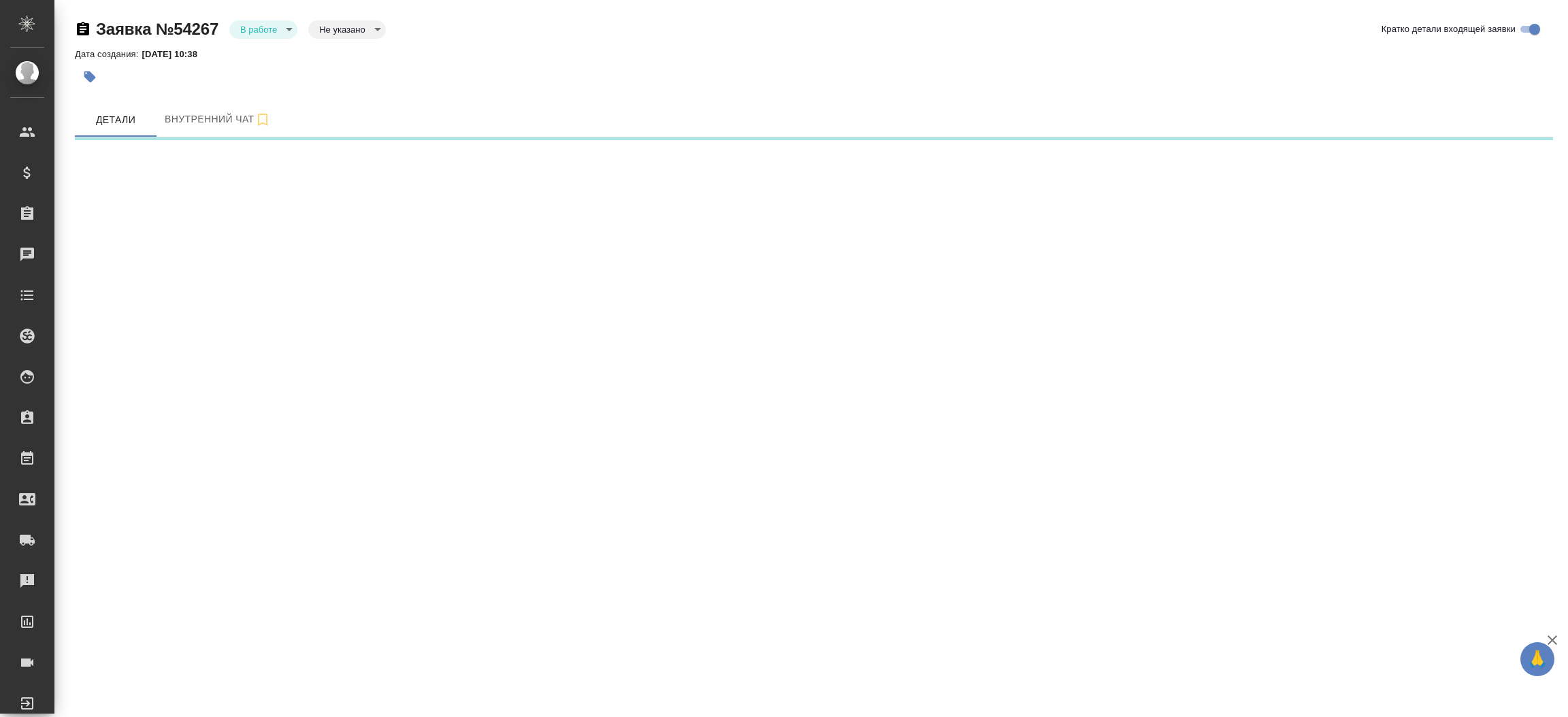
select select "RU"
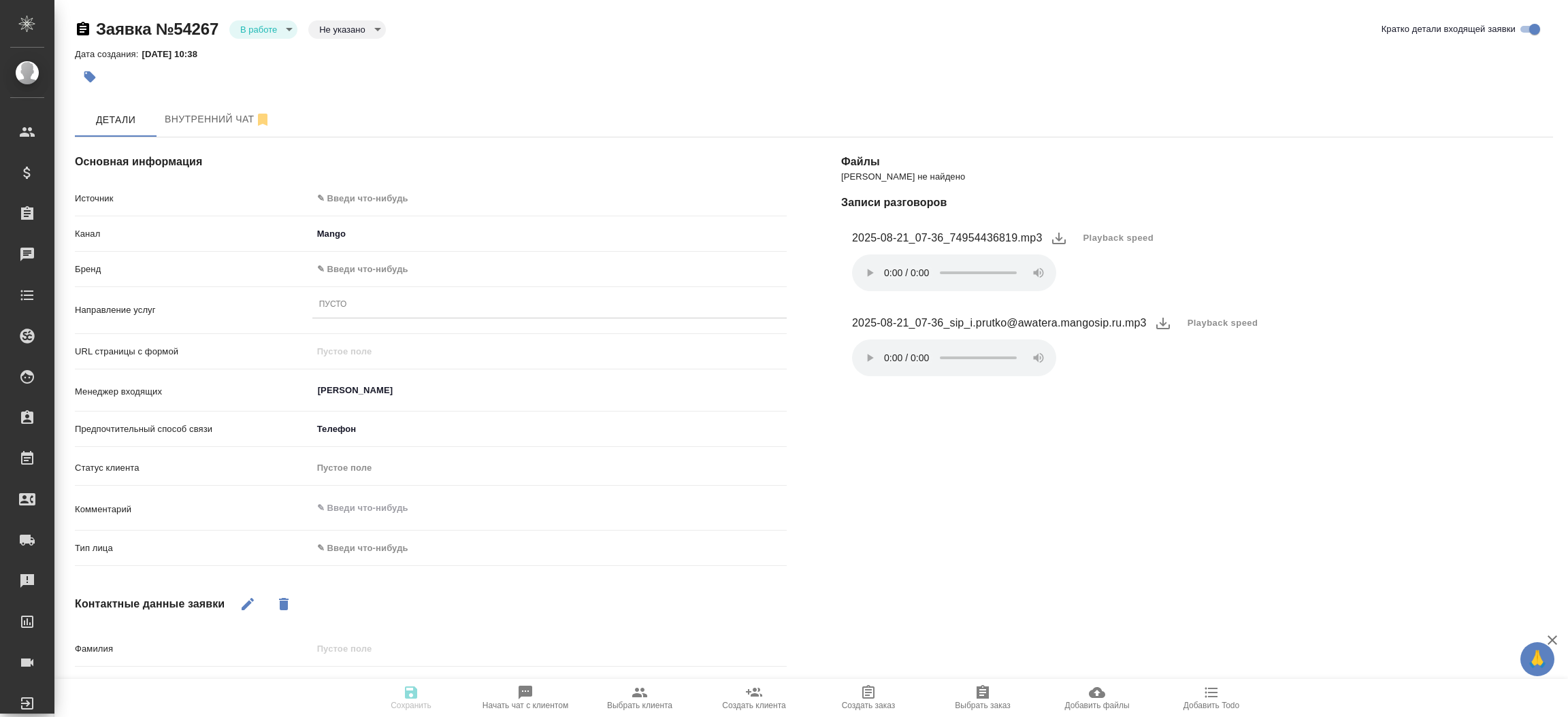
type textarea "x"
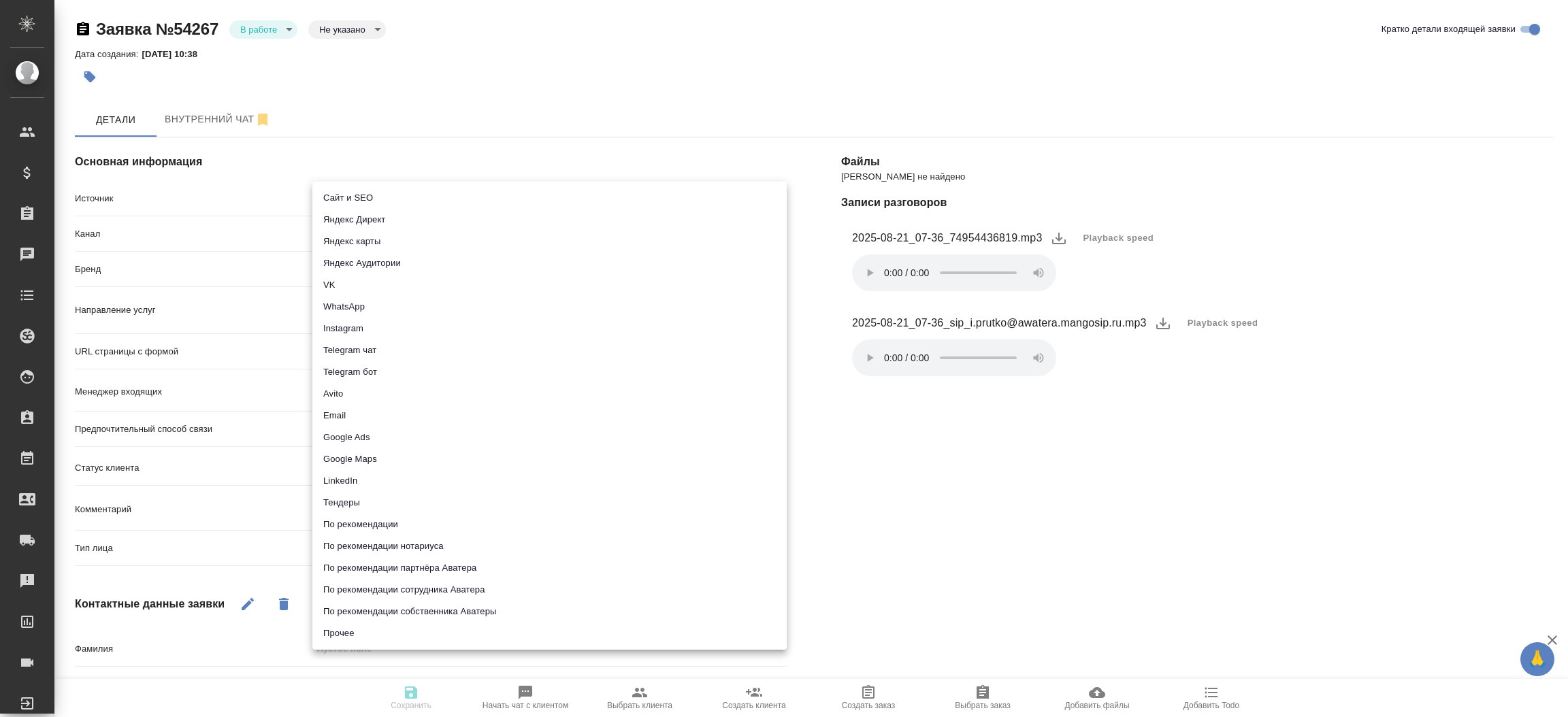
click at [372, 193] on body "🙏 .cls-1 fill:#fff; AWATERA [PERSON_NAME]prutko Клиенты Спецификации Заказы Чат…" at bounding box center [784, 358] width 1568 height 717
click at [372, 195] on li "Сайт и SEO" at bounding box center [549, 197] width 475 height 21
type input "seo"
type textarea "x"
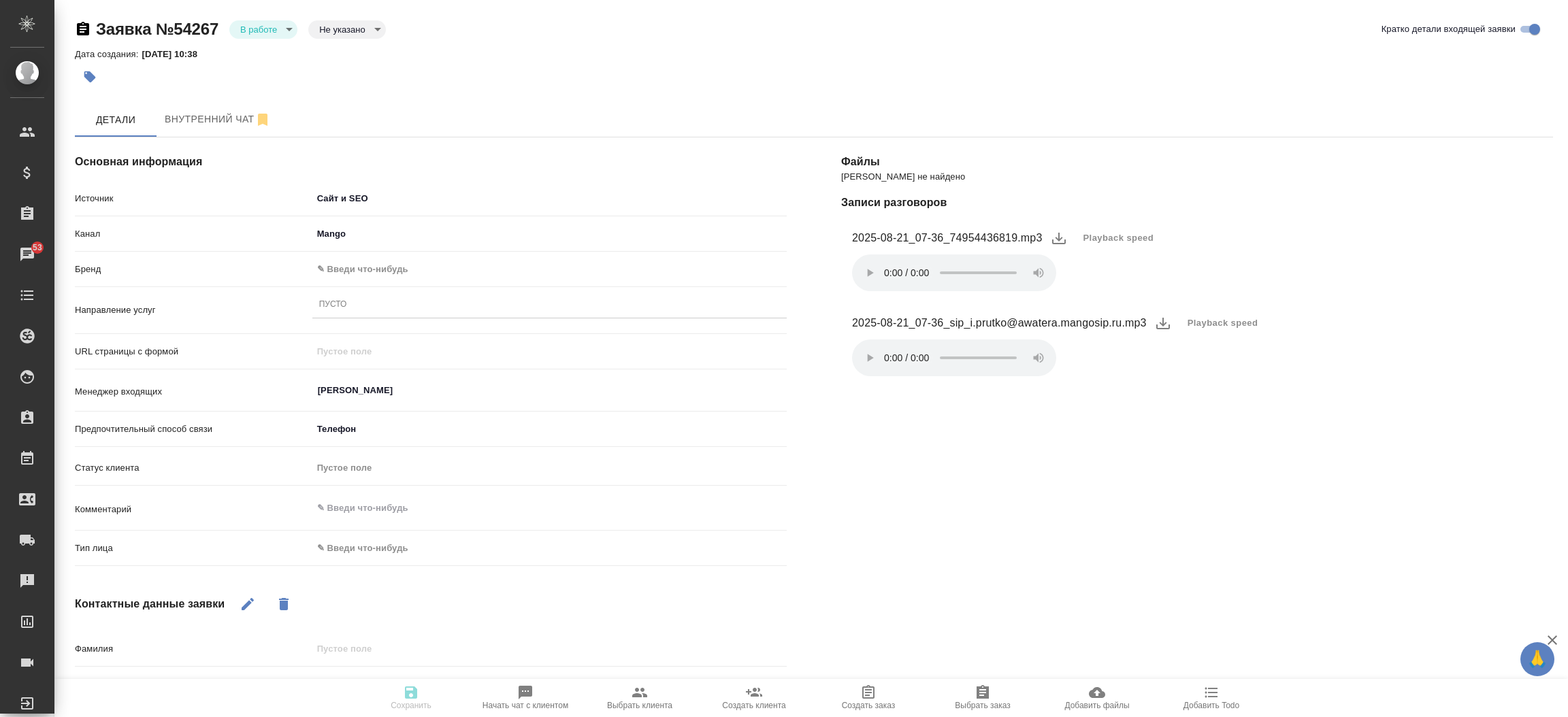
click at [370, 255] on div "Канал Mango 6374e594cd4a952bacdba9aa" at bounding box center [431, 240] width 712 height 35
click at [365, 260] on body "🙏 .cls-1 fill:#fff; AWATERA [PERSON_NAME]prutko Клиенты Спецификации Заказы 53 …" at bounding box center [784, 358] width 1568 height 717
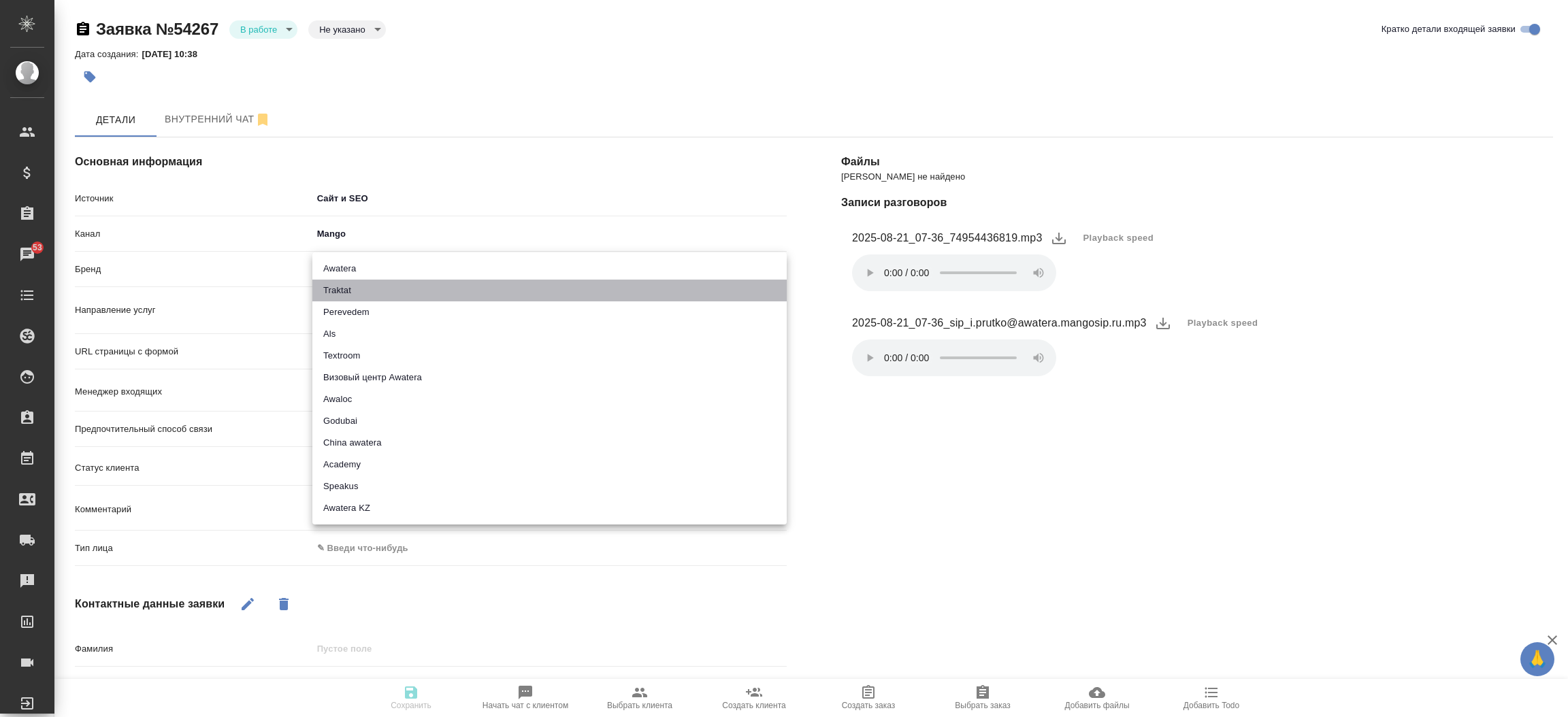
click at [356, 290] on li "Traktat" at bounding box center [549, 290] width 475 height 21
type input "traktat"
type textarea "x"
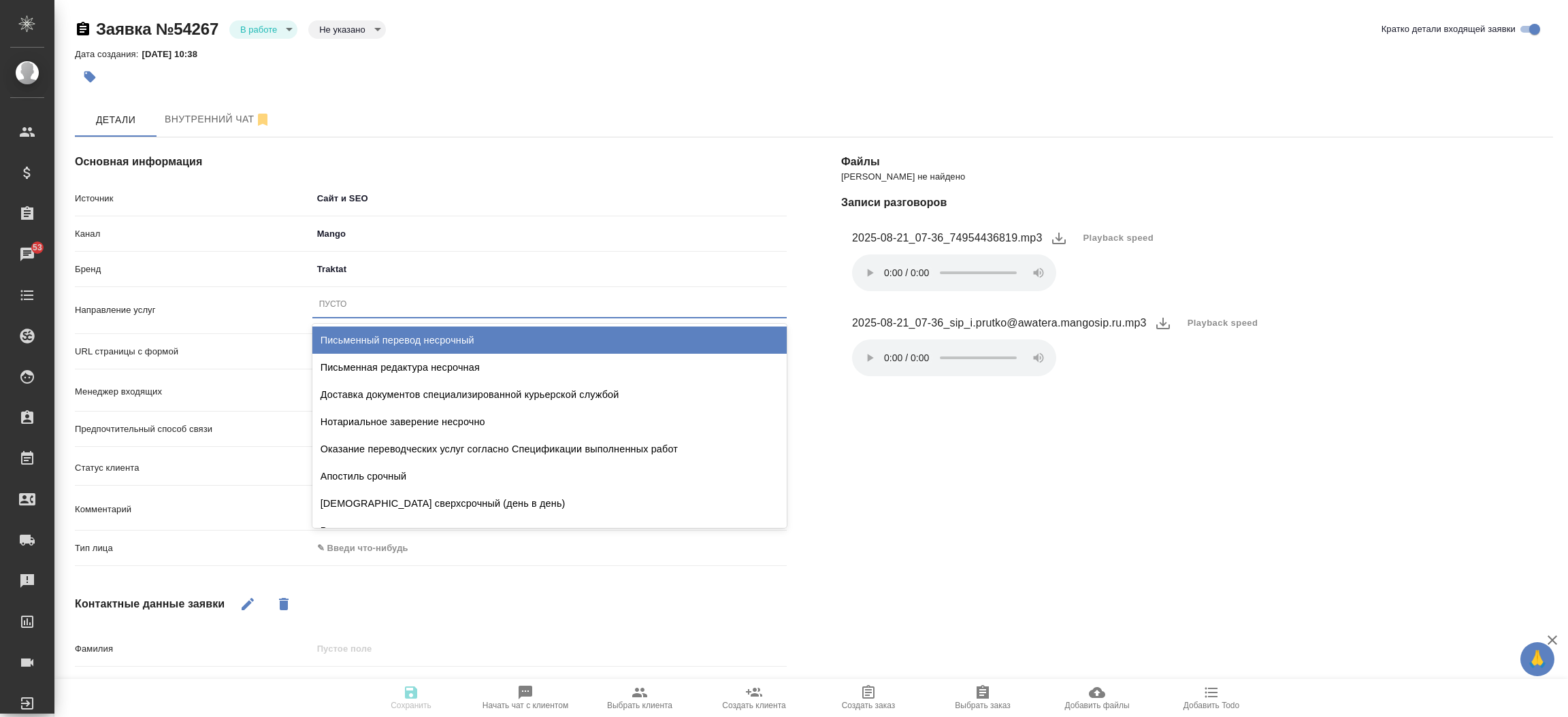
click at [354, 296] on div "Пусто" at bounding box center [549, 304] width 475 height 20
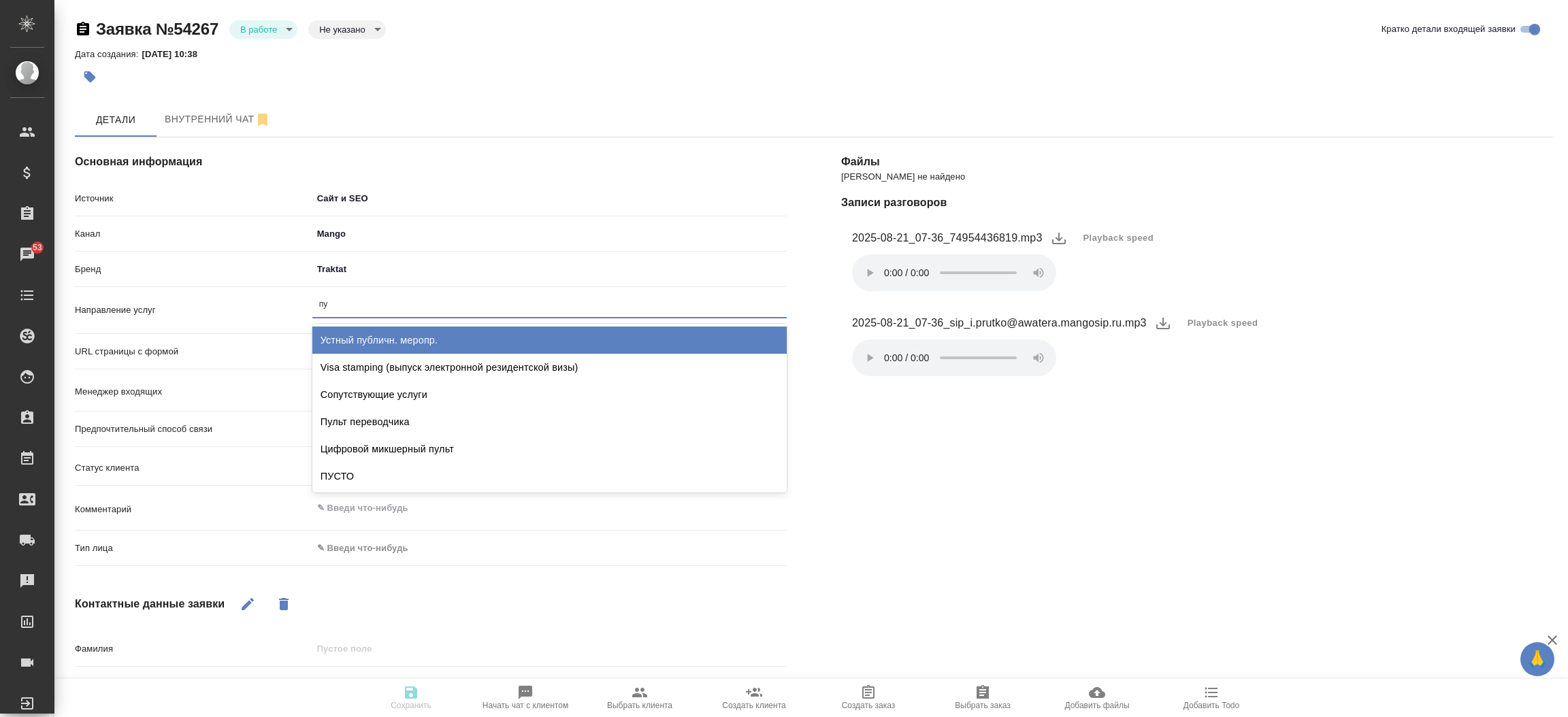
type input "пус"
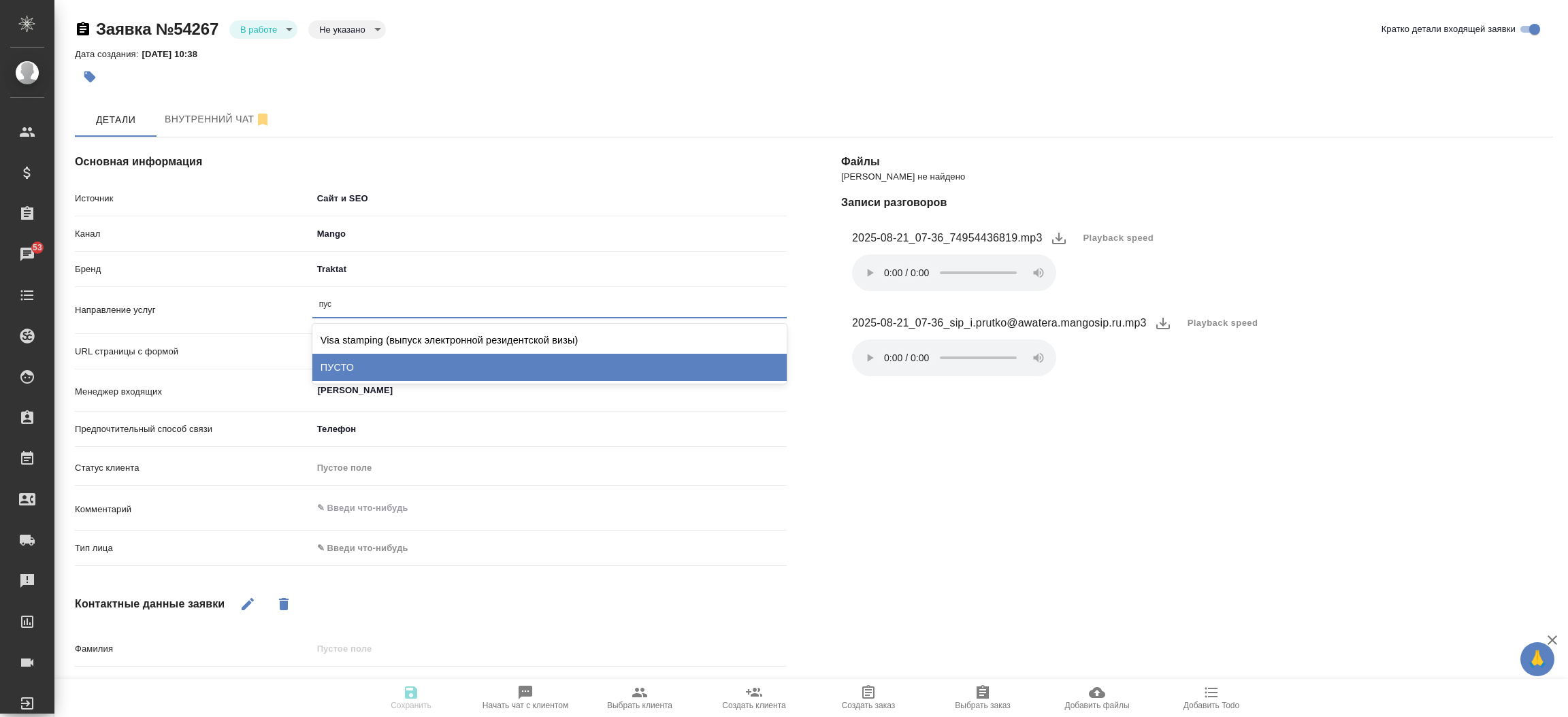
click at [355, 372] on div "ПУСТО" at bounding box center [549, 367] width 475 height 27
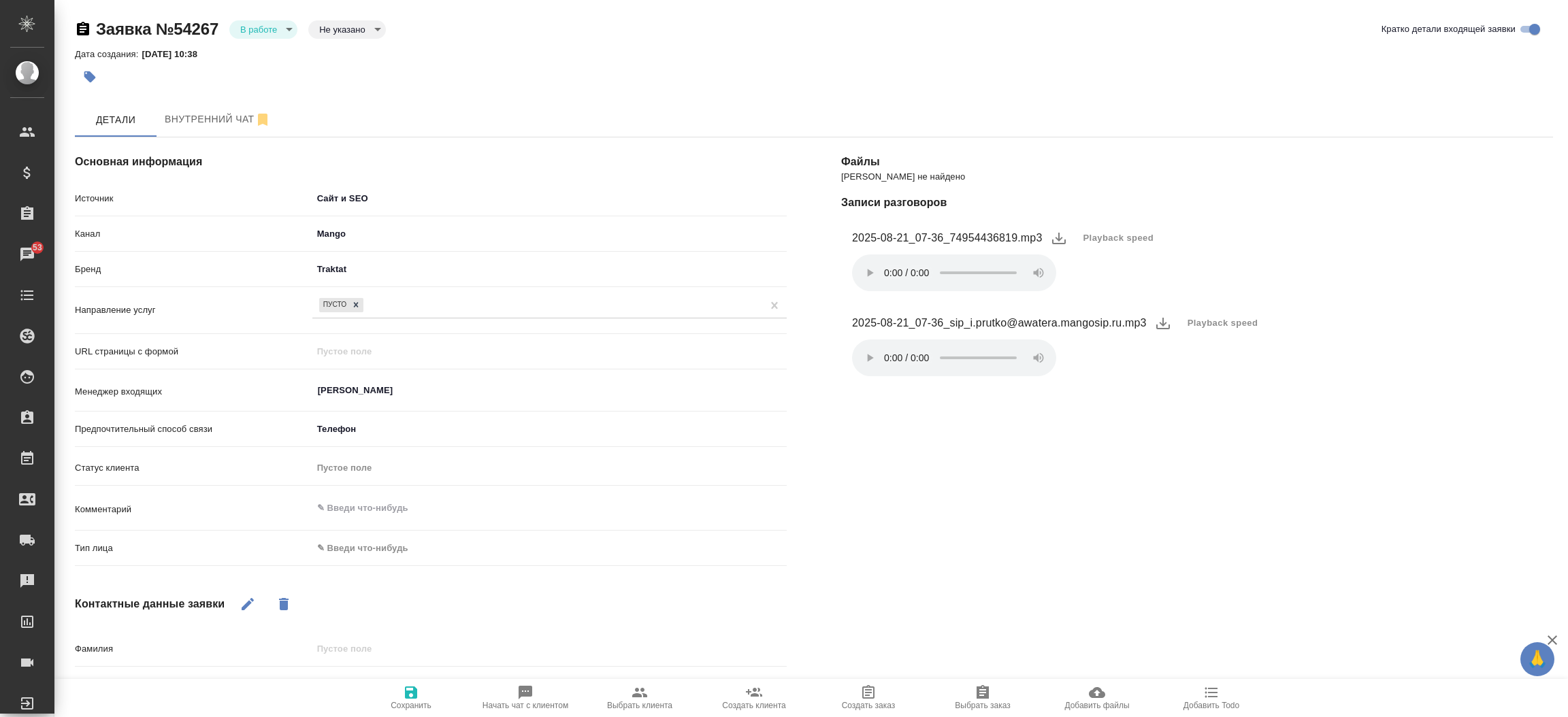
click at [334, 562] on div "Тип лица ✎ Введи что-нибудь" at bounding box center [431, 554] width 712 height 35
drag, startPoint x: 342, startPoint y: 529, endPoint x: 342, endPoint y: 546, distance: 17.0
click at [342, 546] on div "Источник Сайт и SEO seo Канал Mango 6374e594cd4a952bacdba9aa Бренд Traktat trak…" at bounding box center [431, 379] width 712 height 385
click at [342, 546] on body "🙏 .cls-1 fill:#fff; AWATERA [PERSON_NAME]prutko Клиенты Спецификации Заказы 53 …" at bounding box center [784, 358] width 1568 height 717
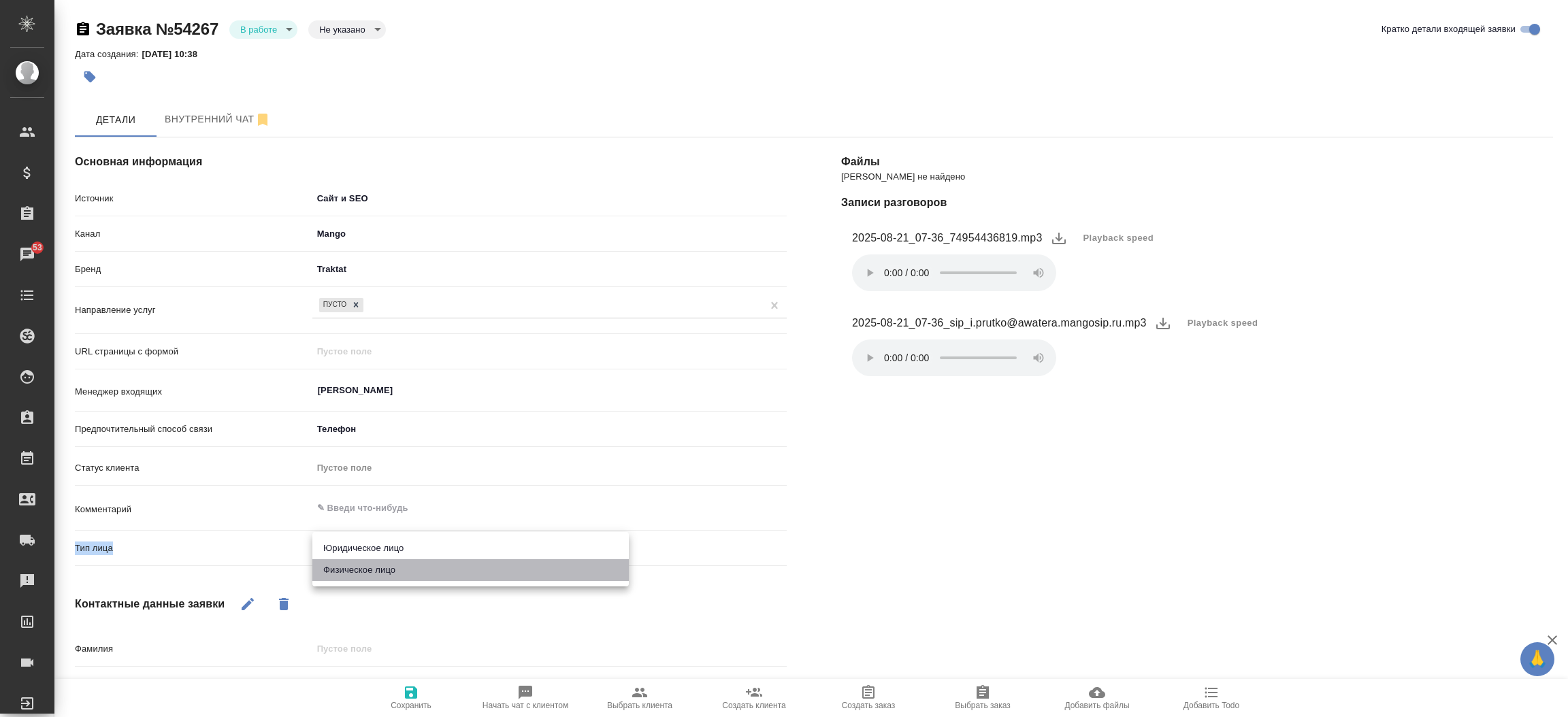
click at [346, 567] on li "Физическое лицо" at bounding box center [470, 569] width 317 height 21
type textarea "x"
type input "private"
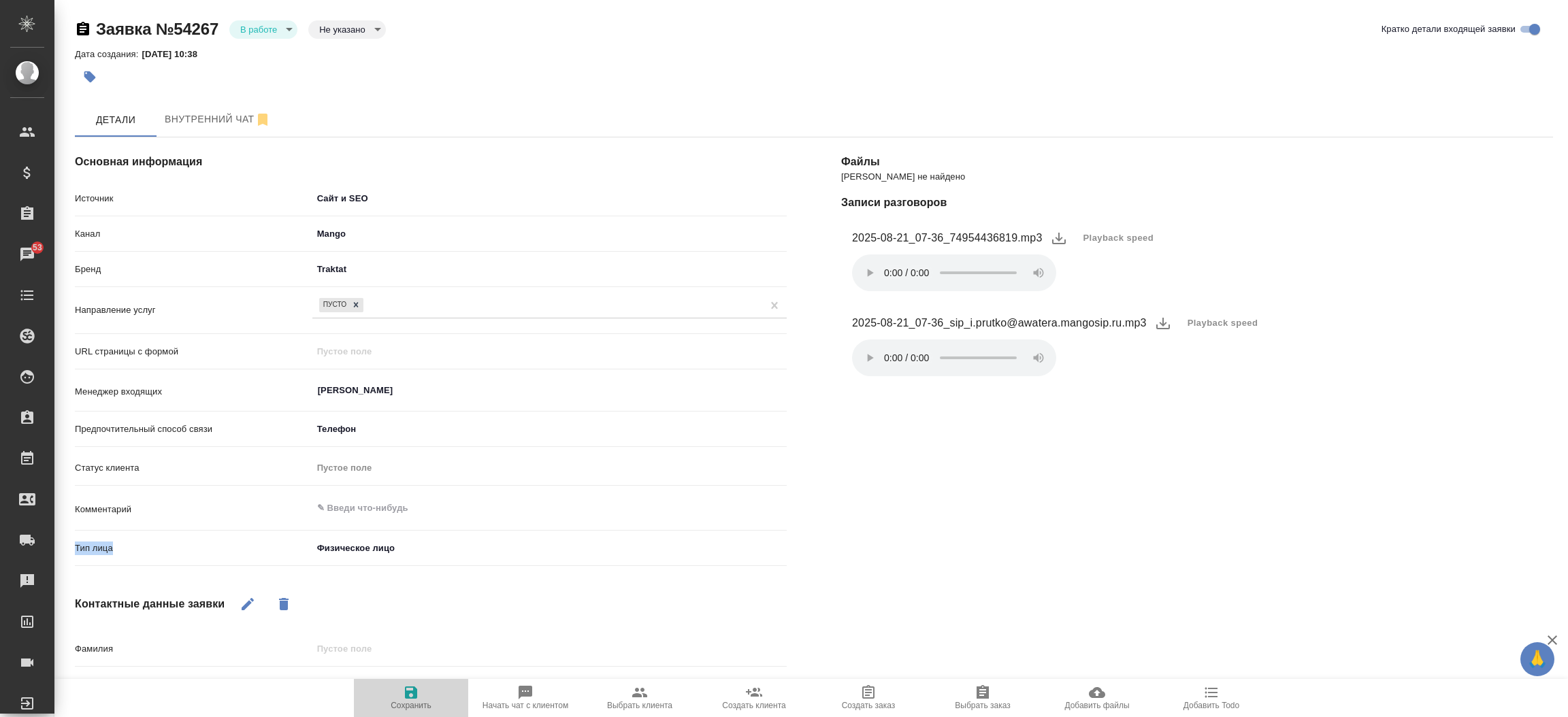
click at [403, 697] on icon "button" at bounding box center [412, 693] width 17 height 17
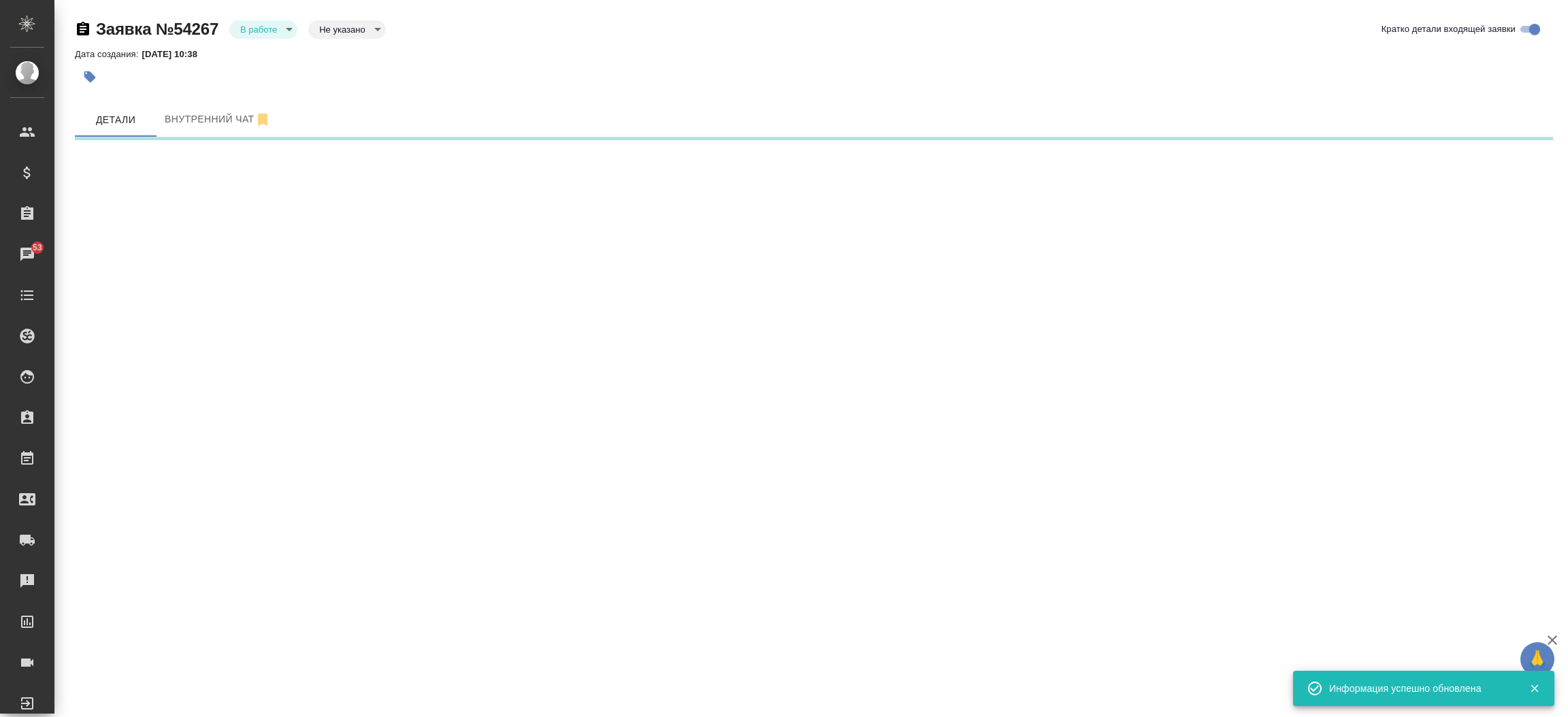
select select "RU"
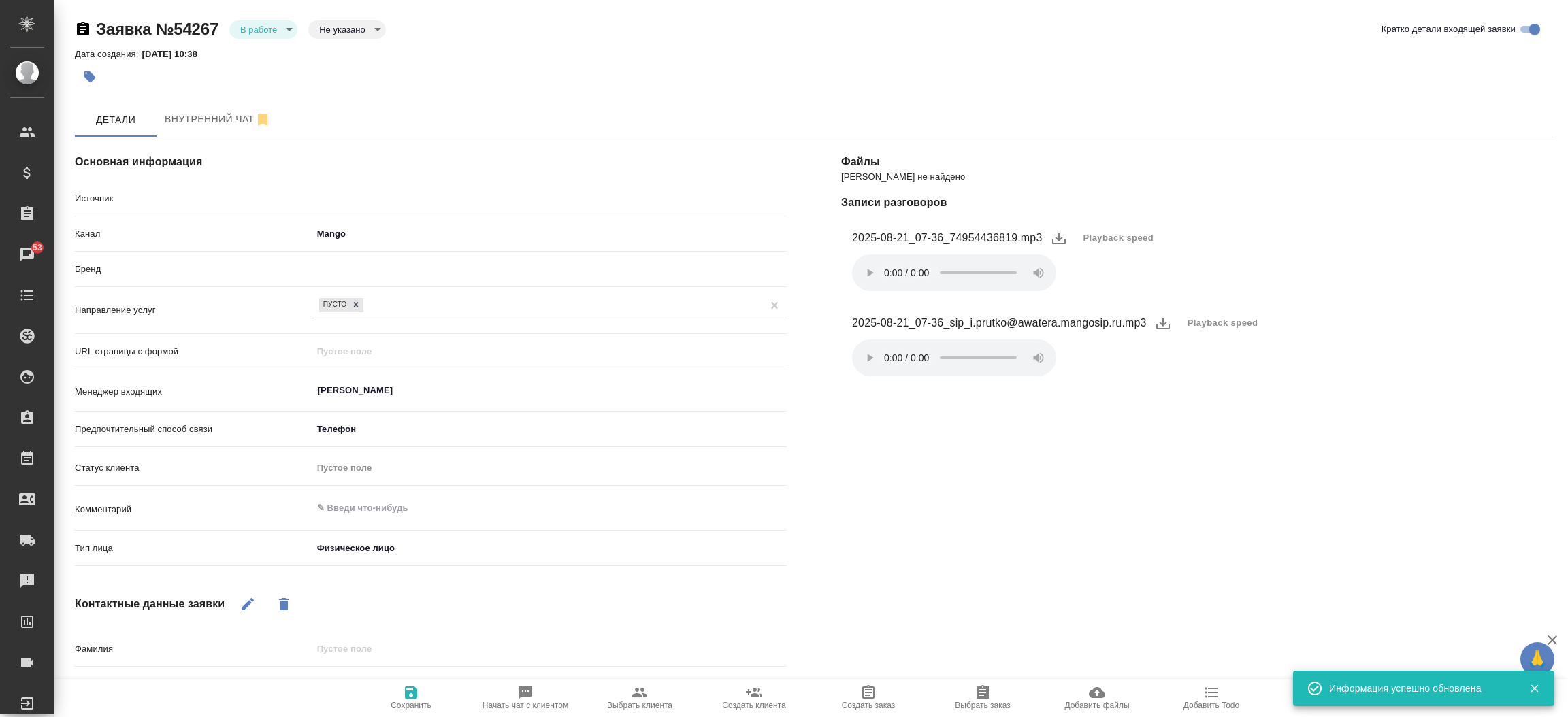
type textarea "x"
click at [266, 27] on body "🙏 .cls-1 fill:#fff; AWATERA [PERSON_NAME]prutko Клиенты Спецификации Заказы 53 …" at bounding box center [784, 358] width 1568 height 717
click at [266, 37] on button "Отказ" at bounding box center [263, 29] width 45 height 15
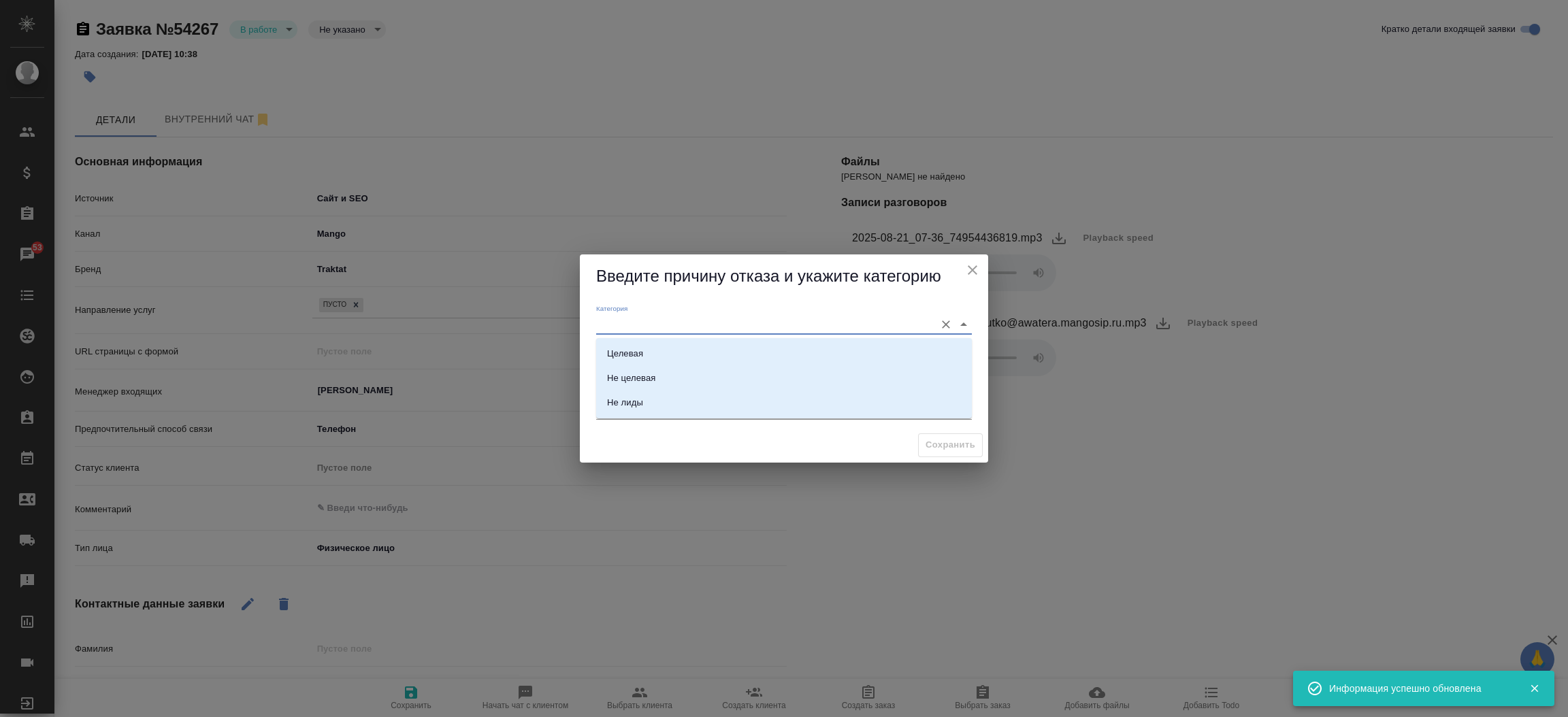
click at [618, 326] on input "Категория" at bounding box center [762, 324] width 332 height 19
click at [618, 390] on li "Не лиды" at bounding box center [784, 402] width 375 height 24
type input "Не лиды"
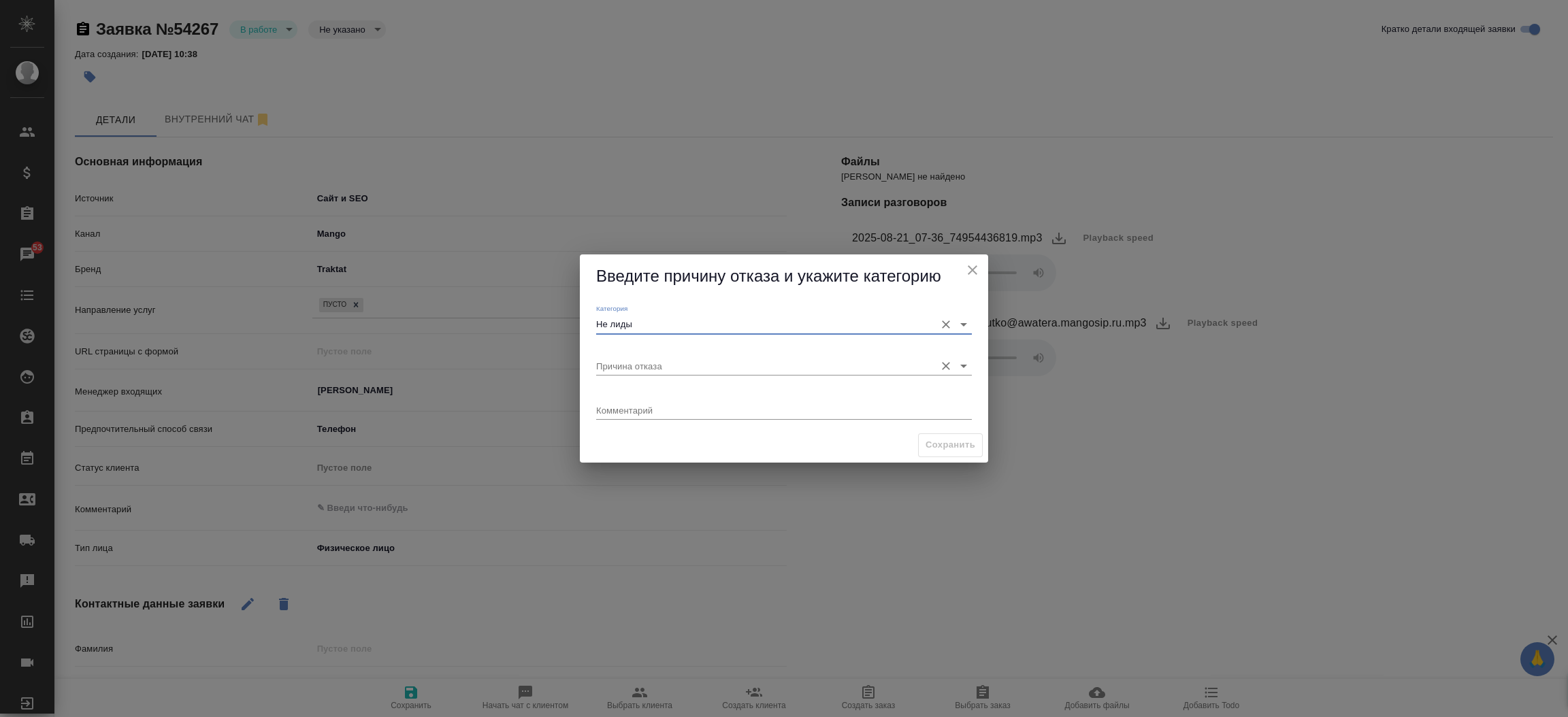
click at [634, 358] on input "Причина отказа" at bounding box center [762, 366] width 332 height 19
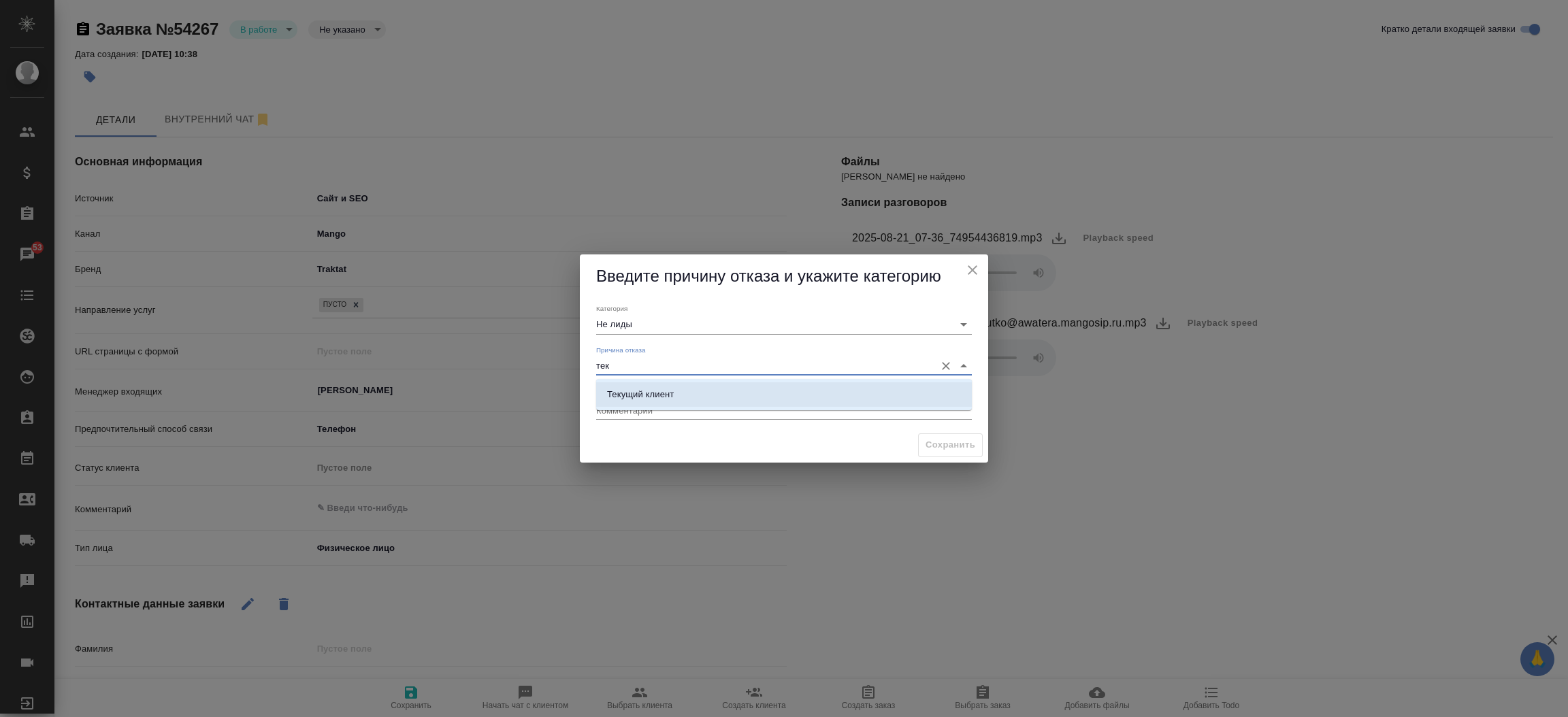
click at [698, 406] on li "Текущий клиент" at bounding box center [784, 395] width 375 height 24
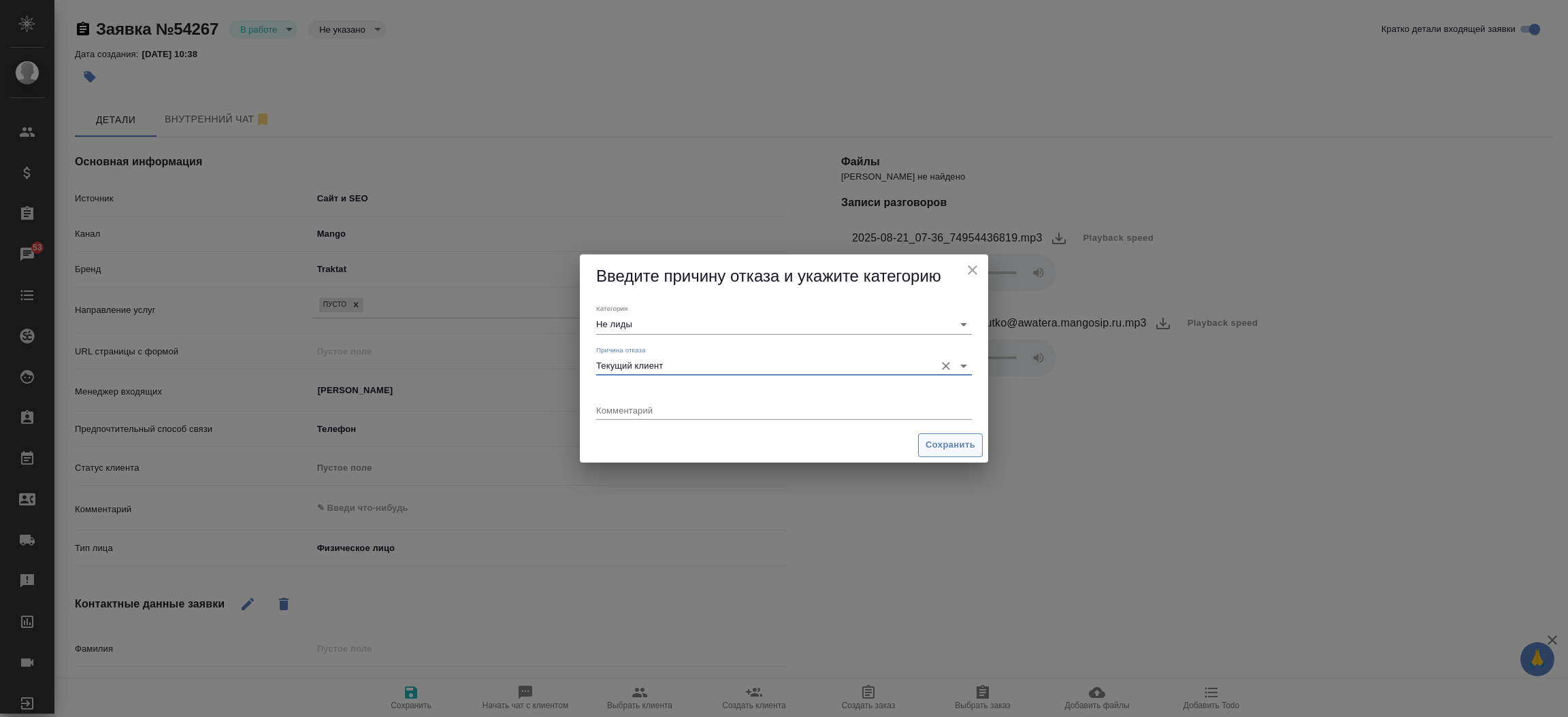
type input "Текущий клиент"
click at [950, 449] on span "Сохранить" at bounding box center [949, 445] width 49 height 16
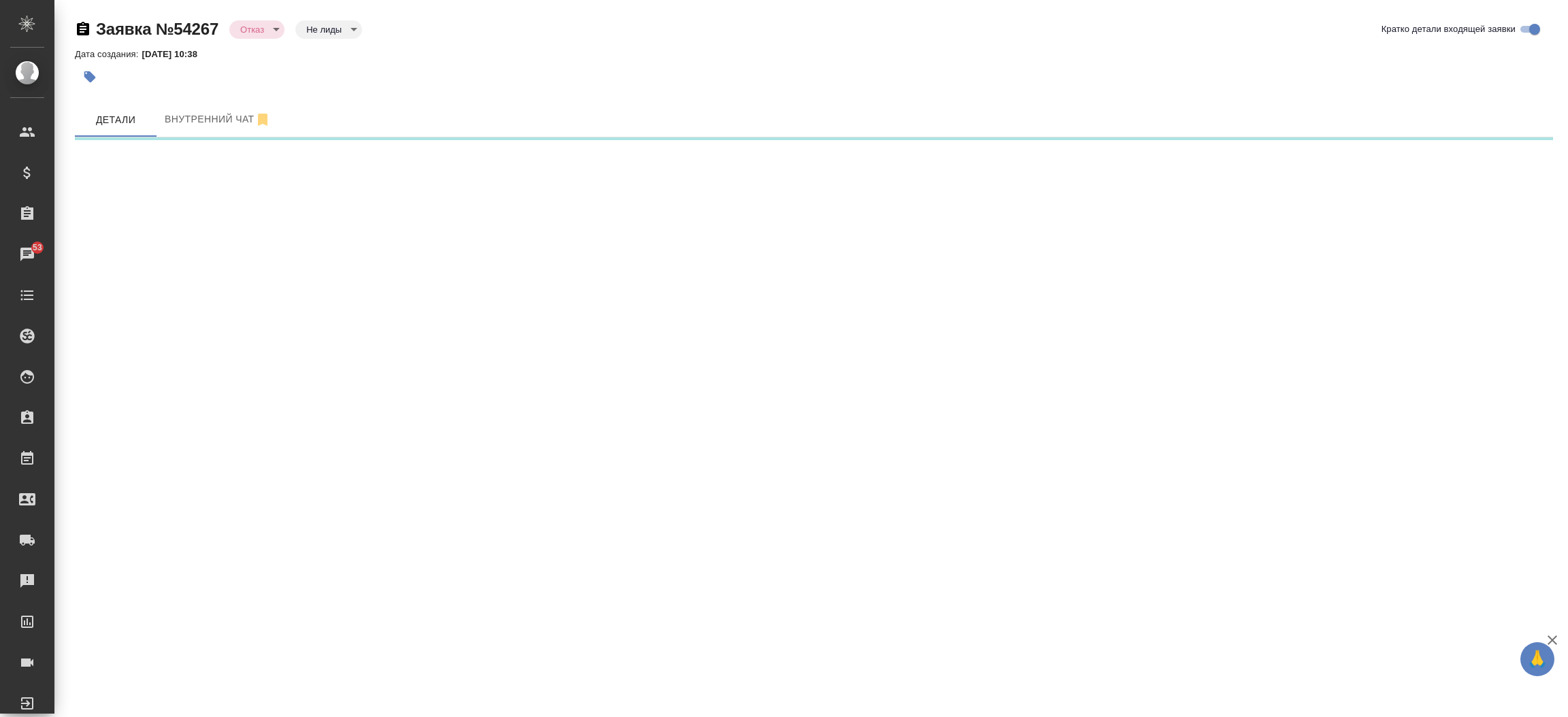
select select "RU"
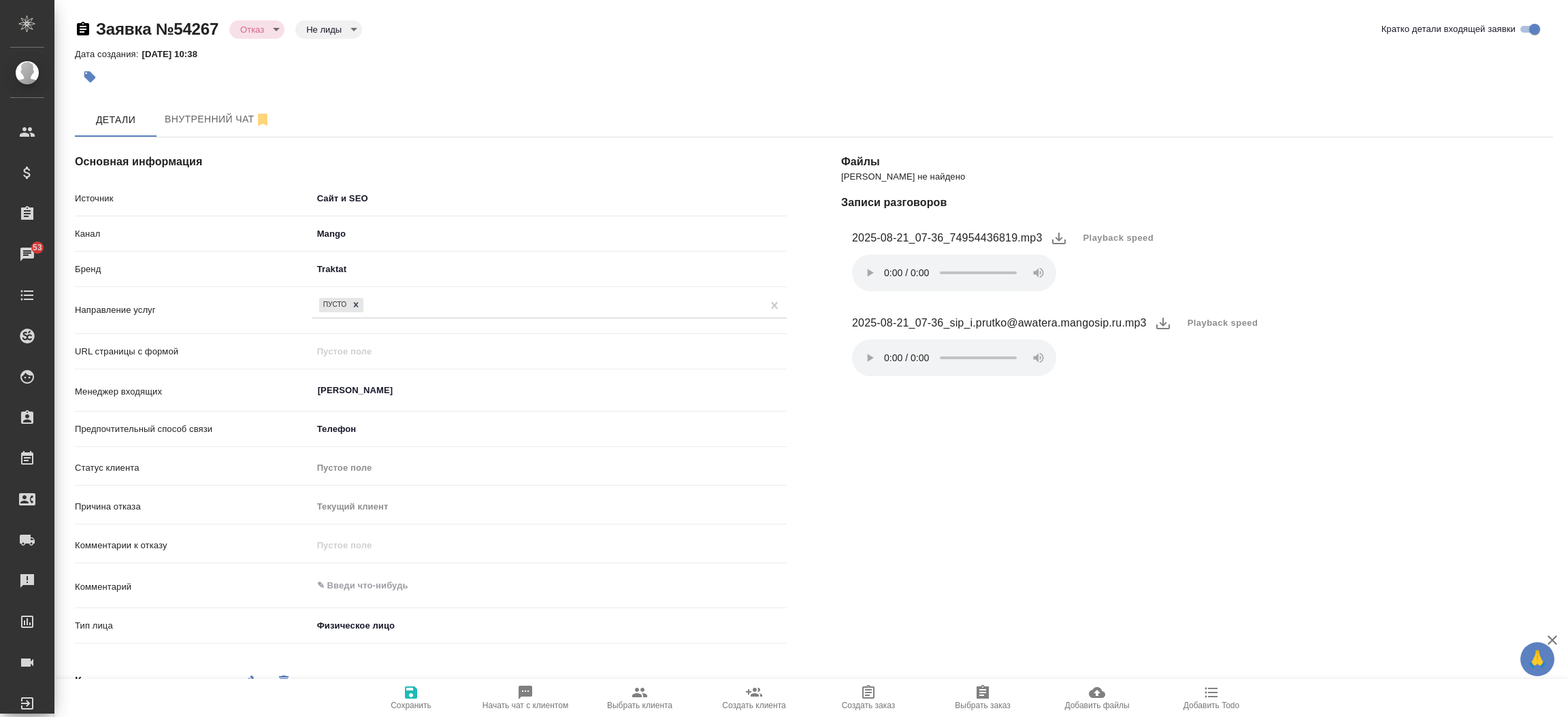
type textarea "x"
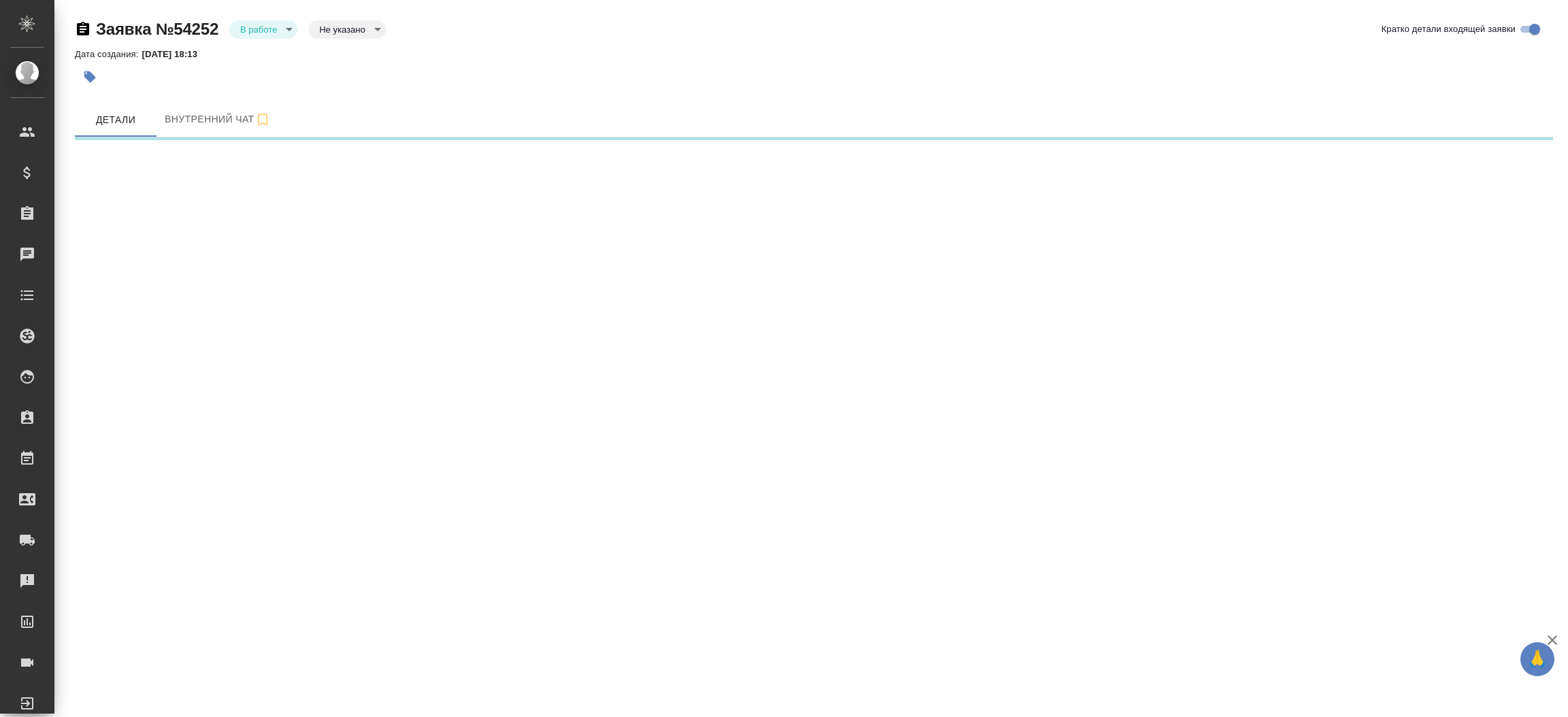
select select "RU"
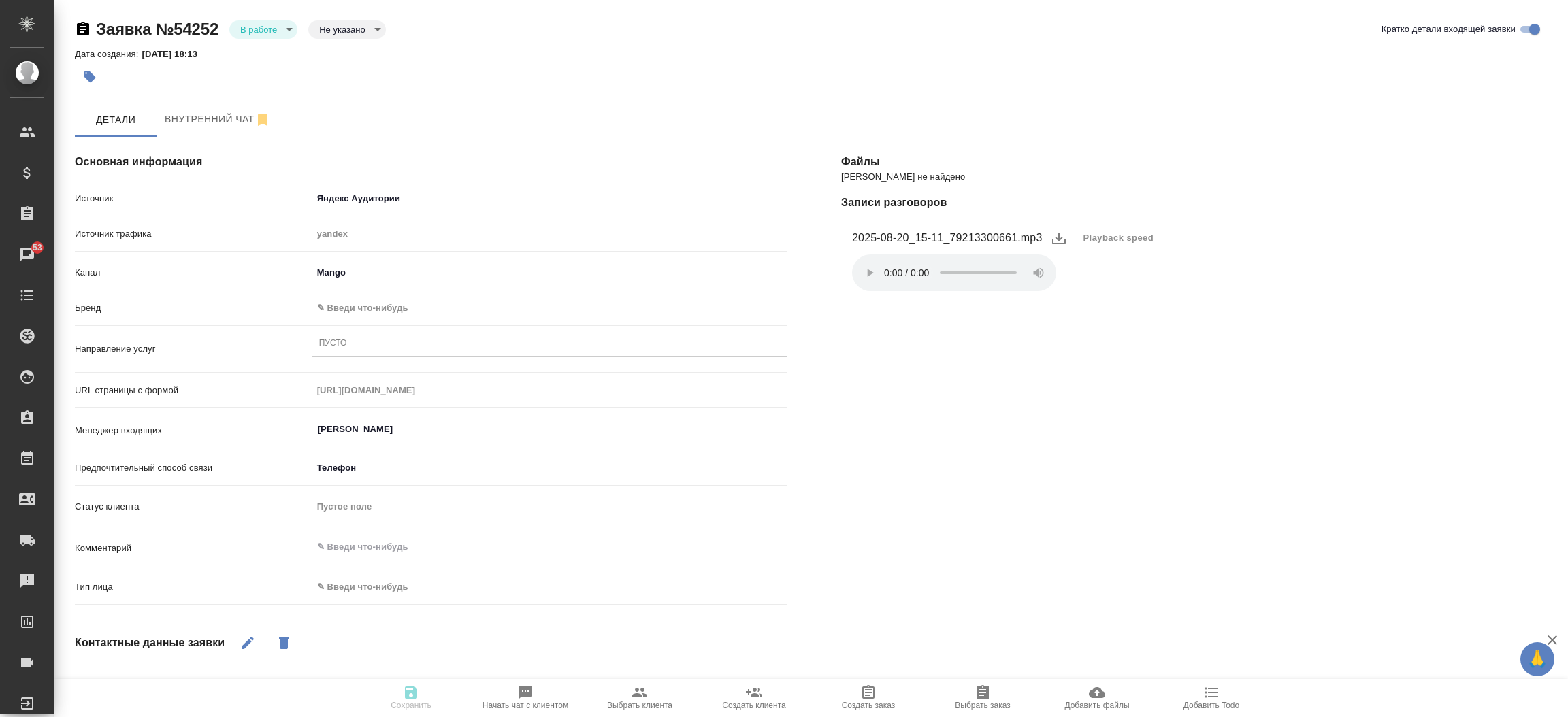
type textarea "x"
click at [338, 307] on body "🙏 .cls-1 fill:#fff; AWATERA [PERSON_NAME]prutko Клиенты Спецификации Заказы 53 …" at bounding box center [784, 358] width 1568 height 717
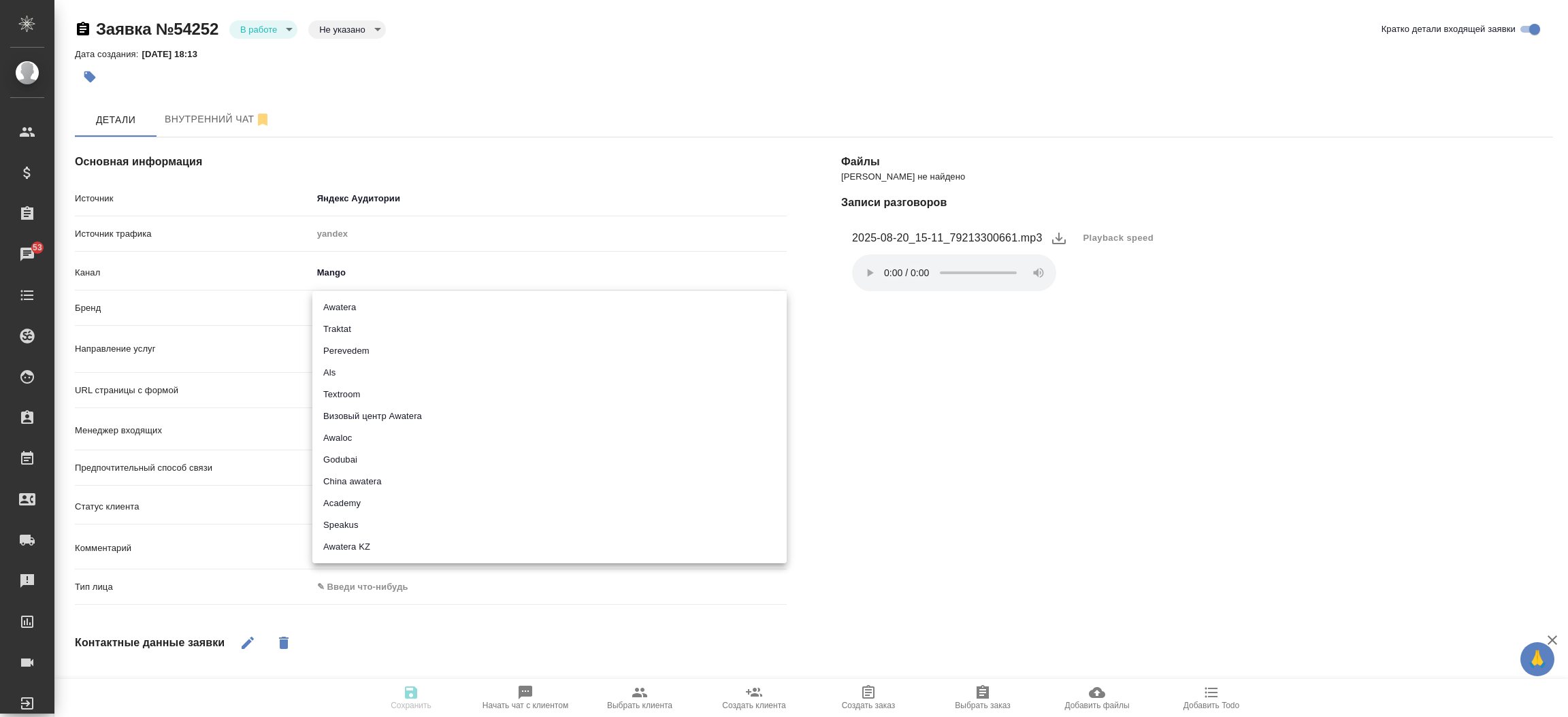
click at [342, 326] on li "Traktat" at bounding box center [549, 329] width 475 height 21
type input "traktat"
type textarea "x"
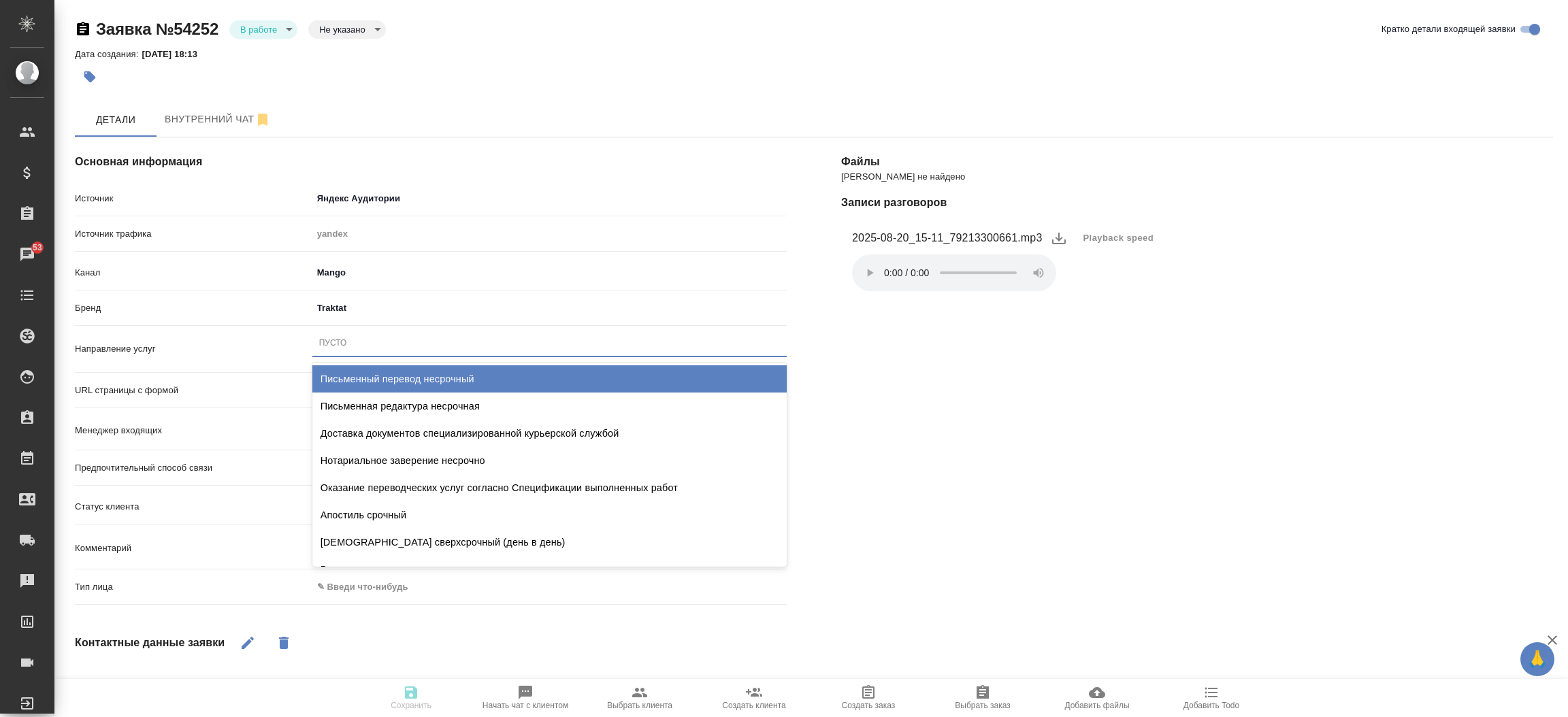
click at [352, 340] on div "Пусто" at bounding box center [549, 343] width 475 height 20
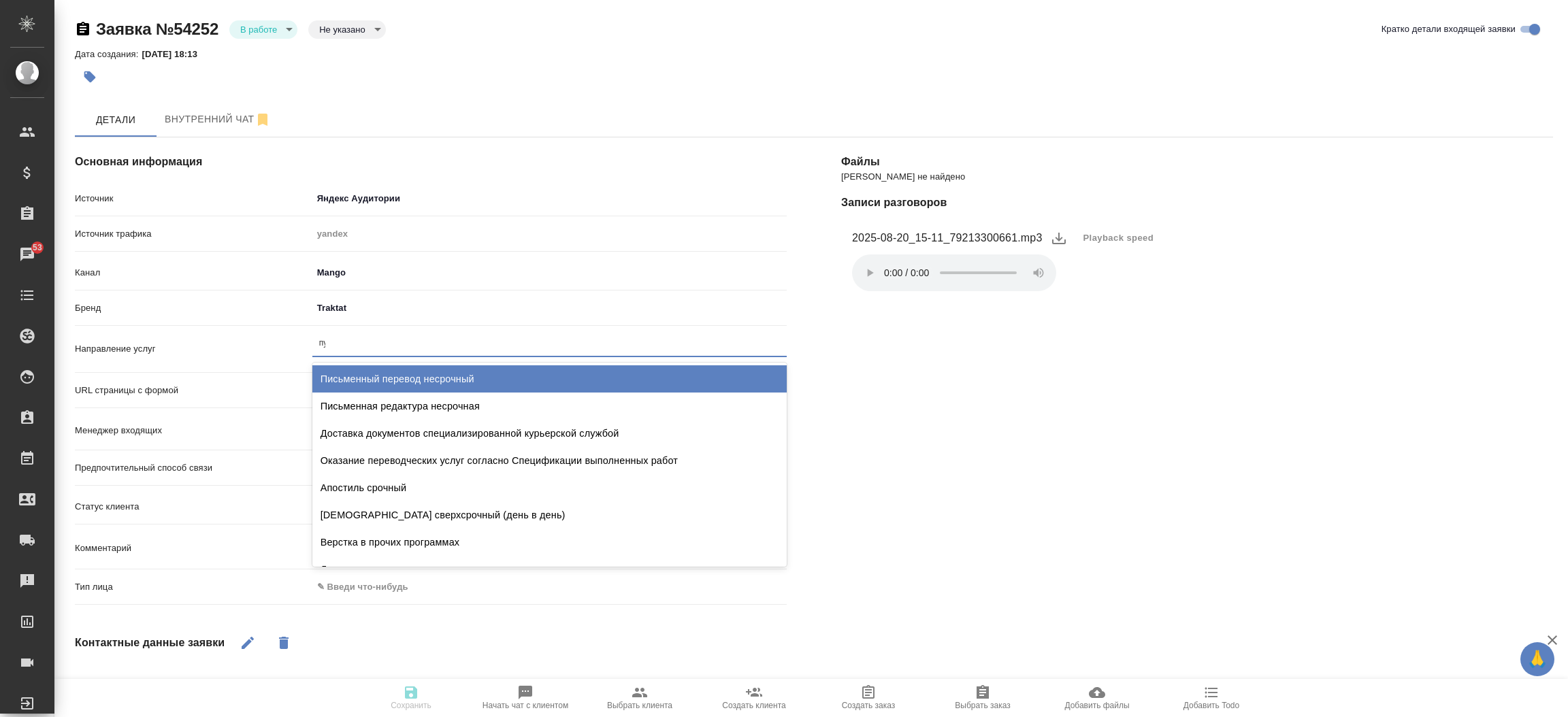
type input "пус"
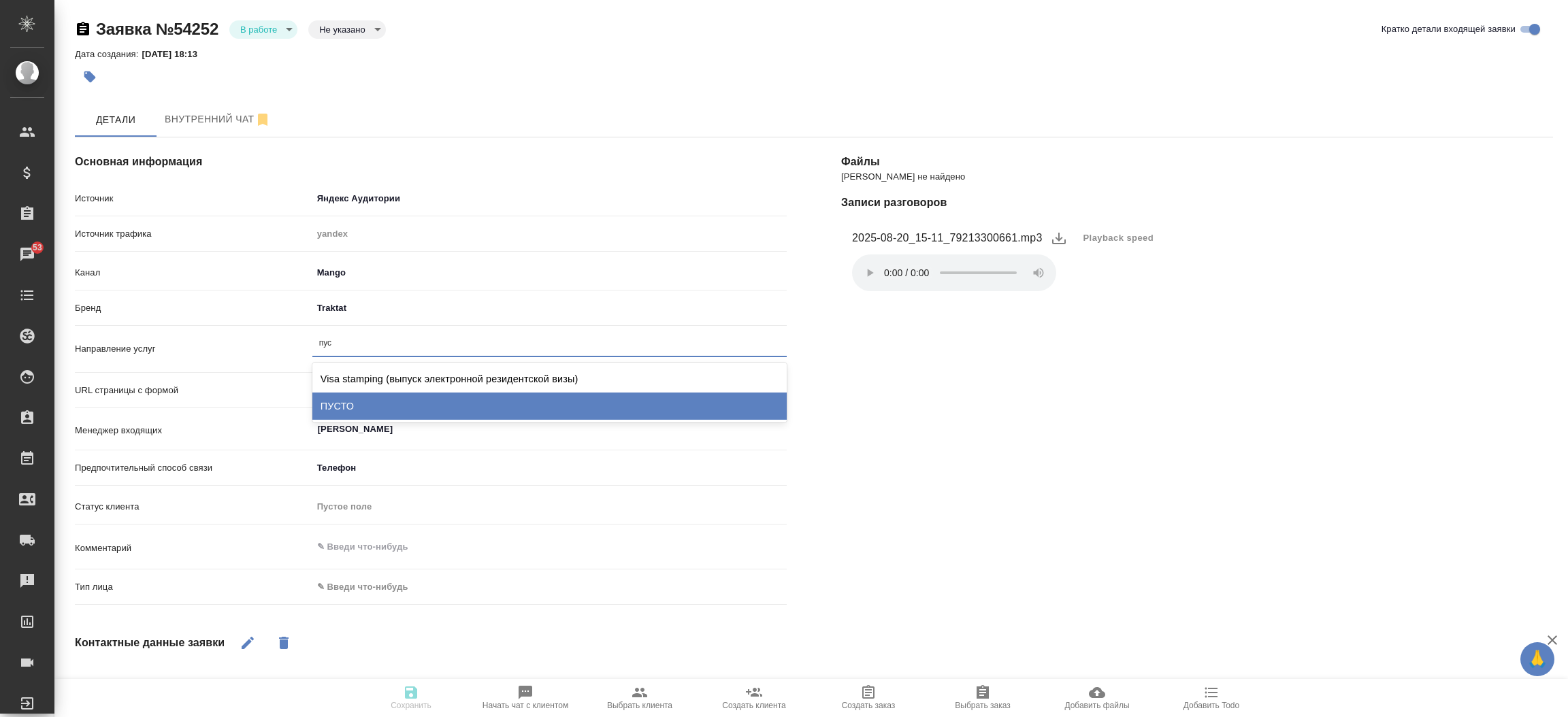
click at [355, 404] on div "ПУСТО" at bounding box center [549, 406] width 475 height 27
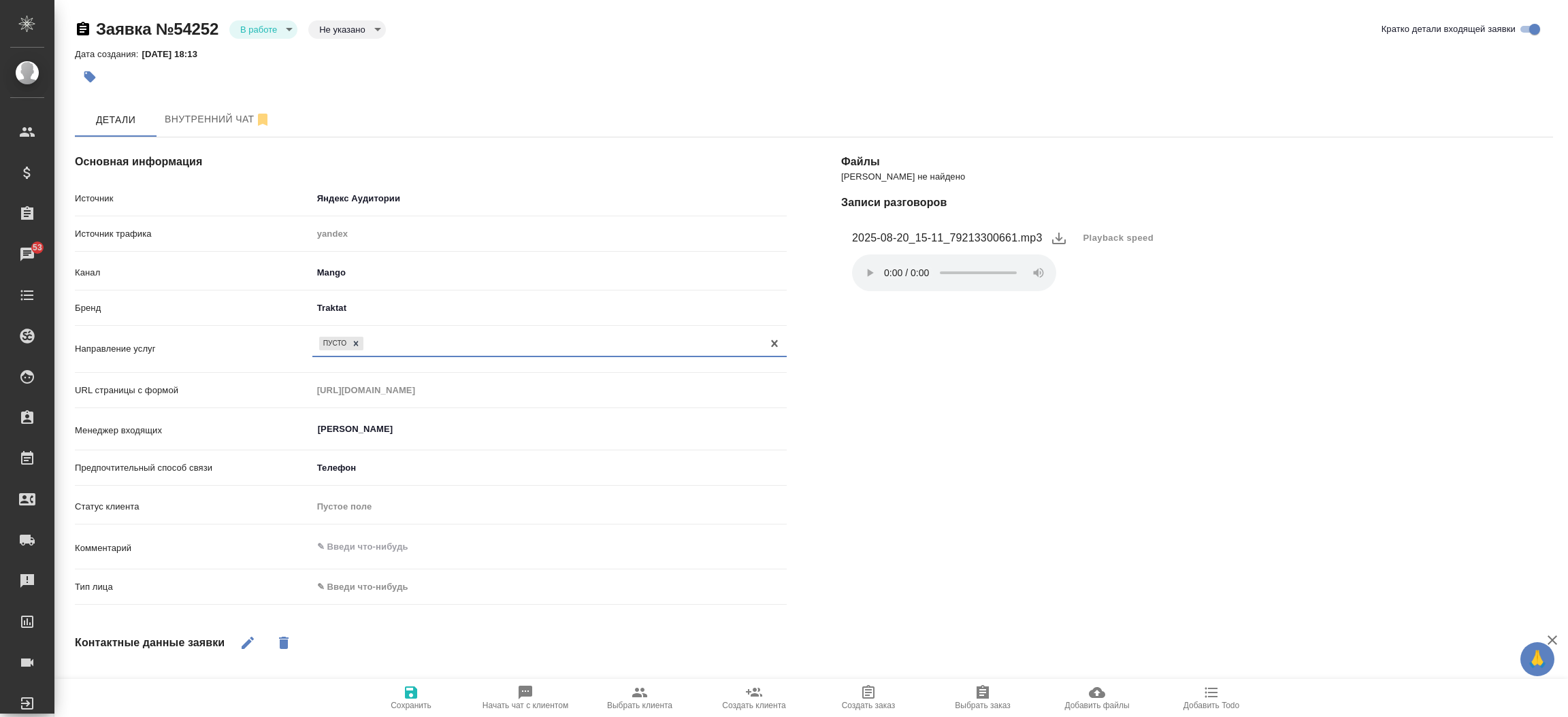
click at [429, 593] on body "🙏 .cls-1 fill:#fff; AWATERA [PERSON_NAME]prutko Клиенты Спецификации Заказы 53 …" at bounding box center [784, 358] width 1568 height 717
click at [419, 606] on li "Физическое лицо" at bounding box center [470, 607] width 317 height 21
type textarea "x"
type input "private"
click at [410, 697] on icon "button" at bounding box center [412, 693] width 17 height 17
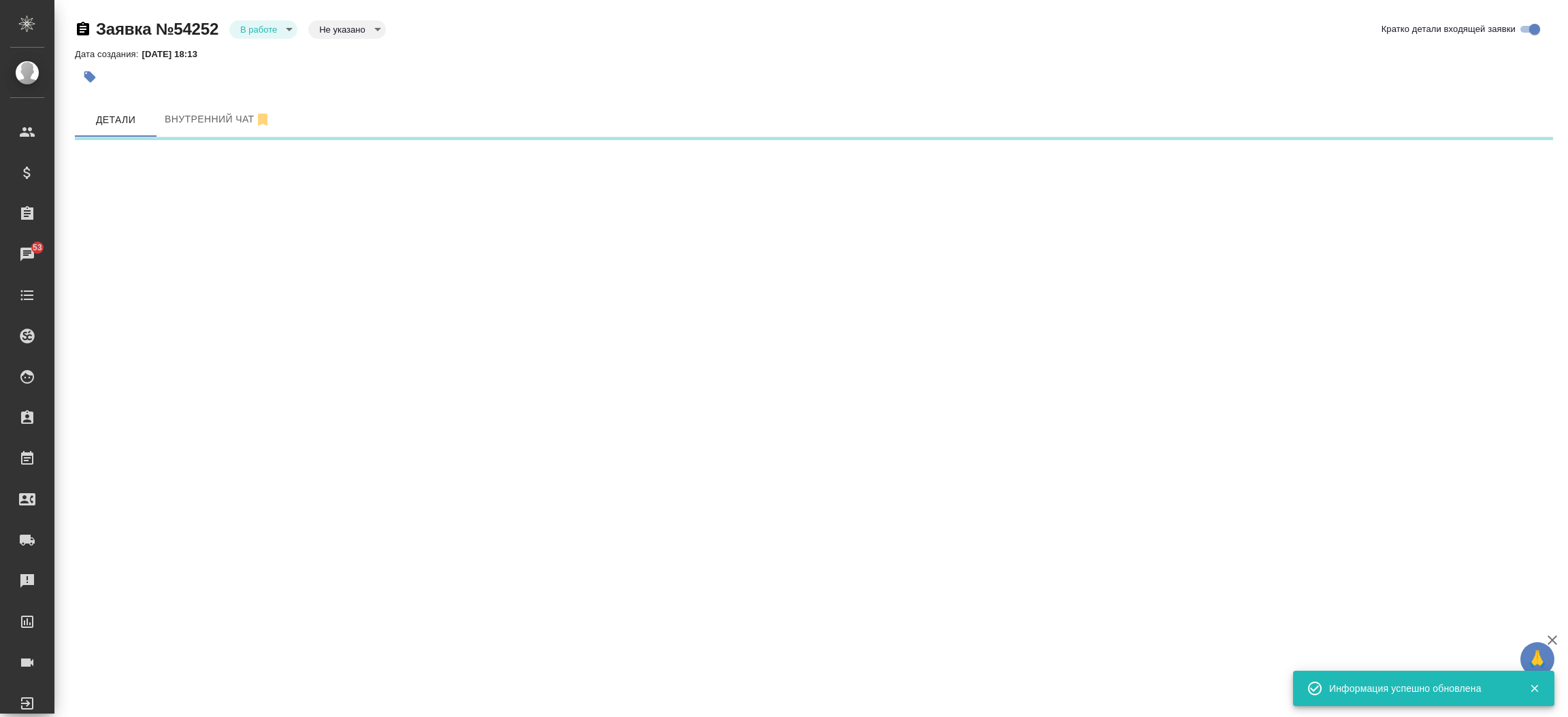
select select "RU"
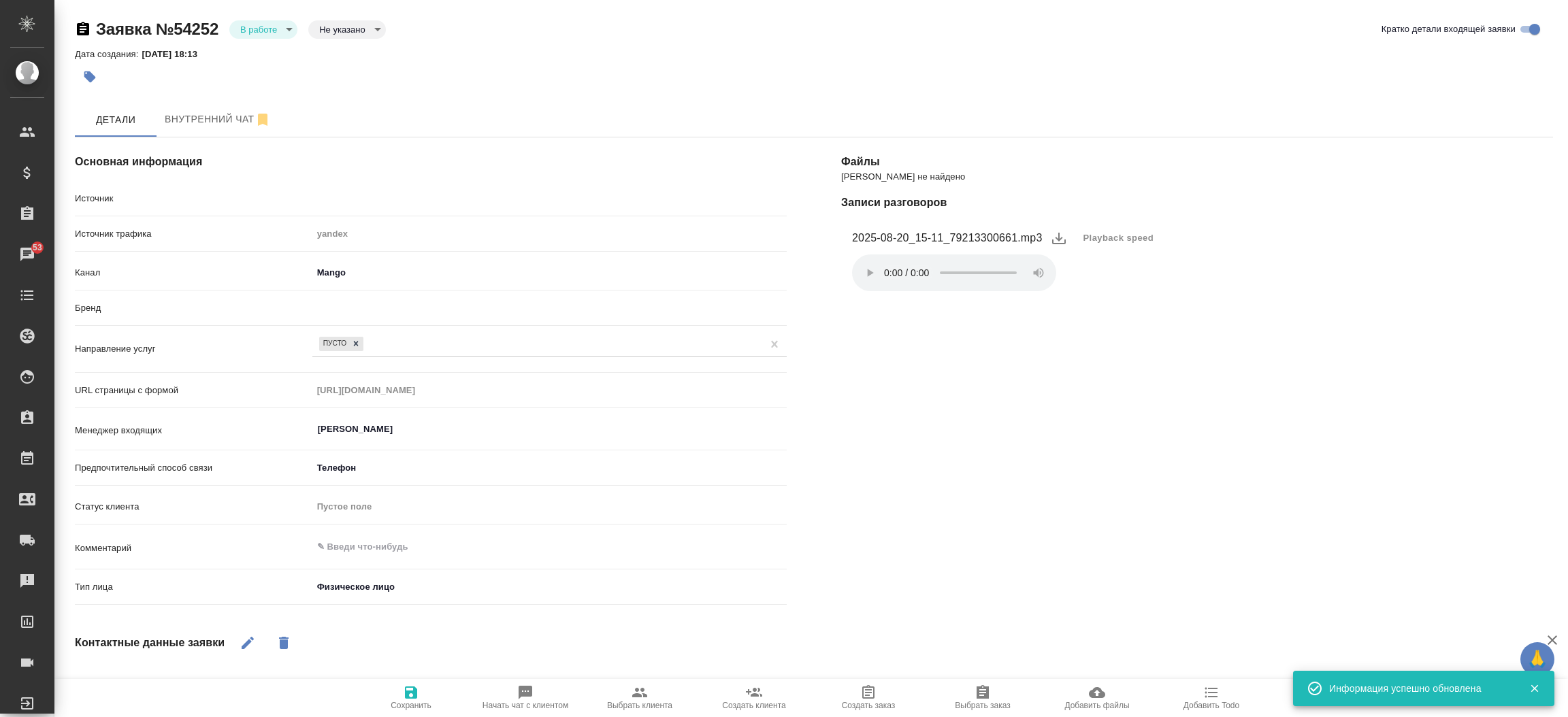
type textarea "x"
click at [280, 29] on body "🙏 .cls-1 fill:#fff; AWATERA [PERSON_NAME]prutko Клиенты Спецификации Заказы 53 …" at bounding box center [784, 358] width 1568 height 717
click at [263, 37] on button "Отказ" at bounding box center [263, 29] width 45 height 15
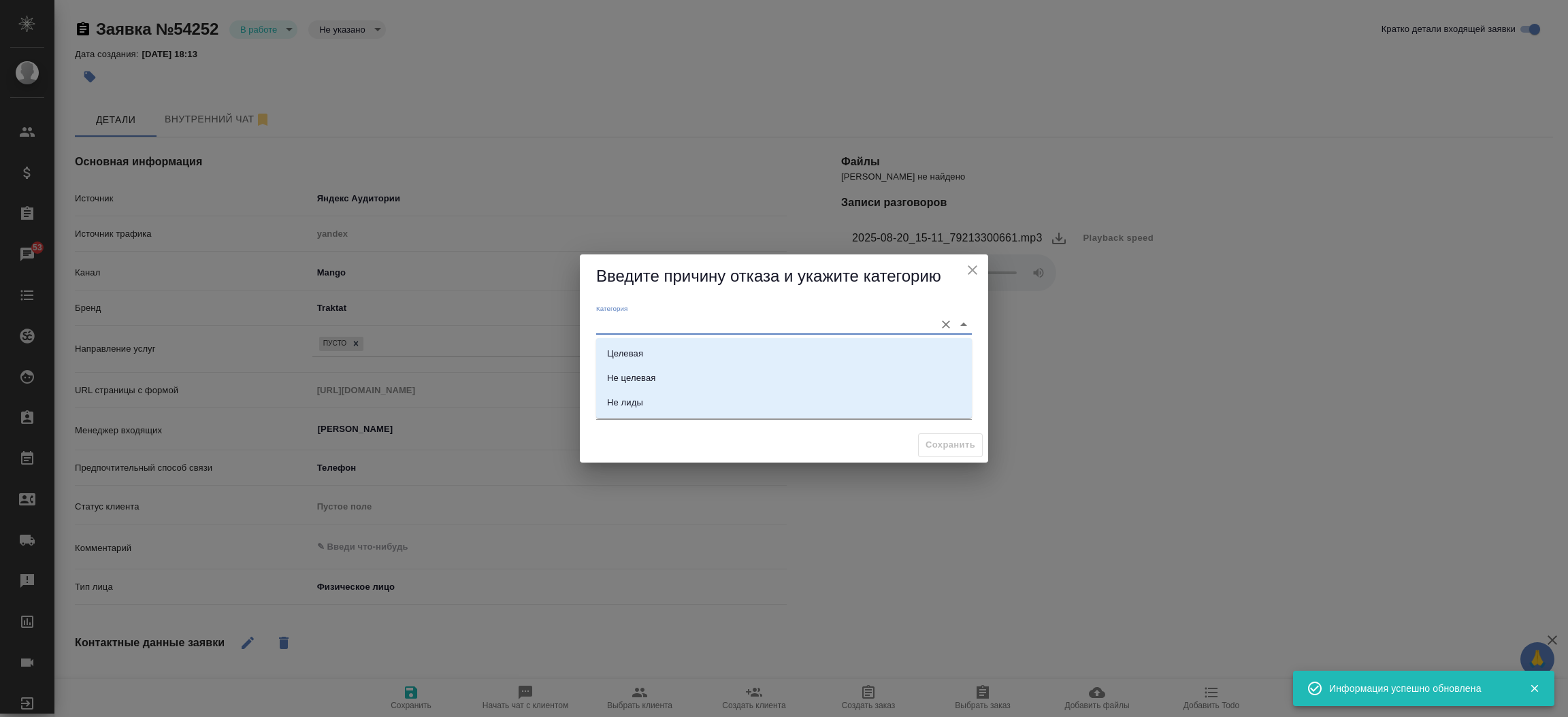
click at [606, 327] on input "Категория" at bounding box center [762, 324] width 332 height 19
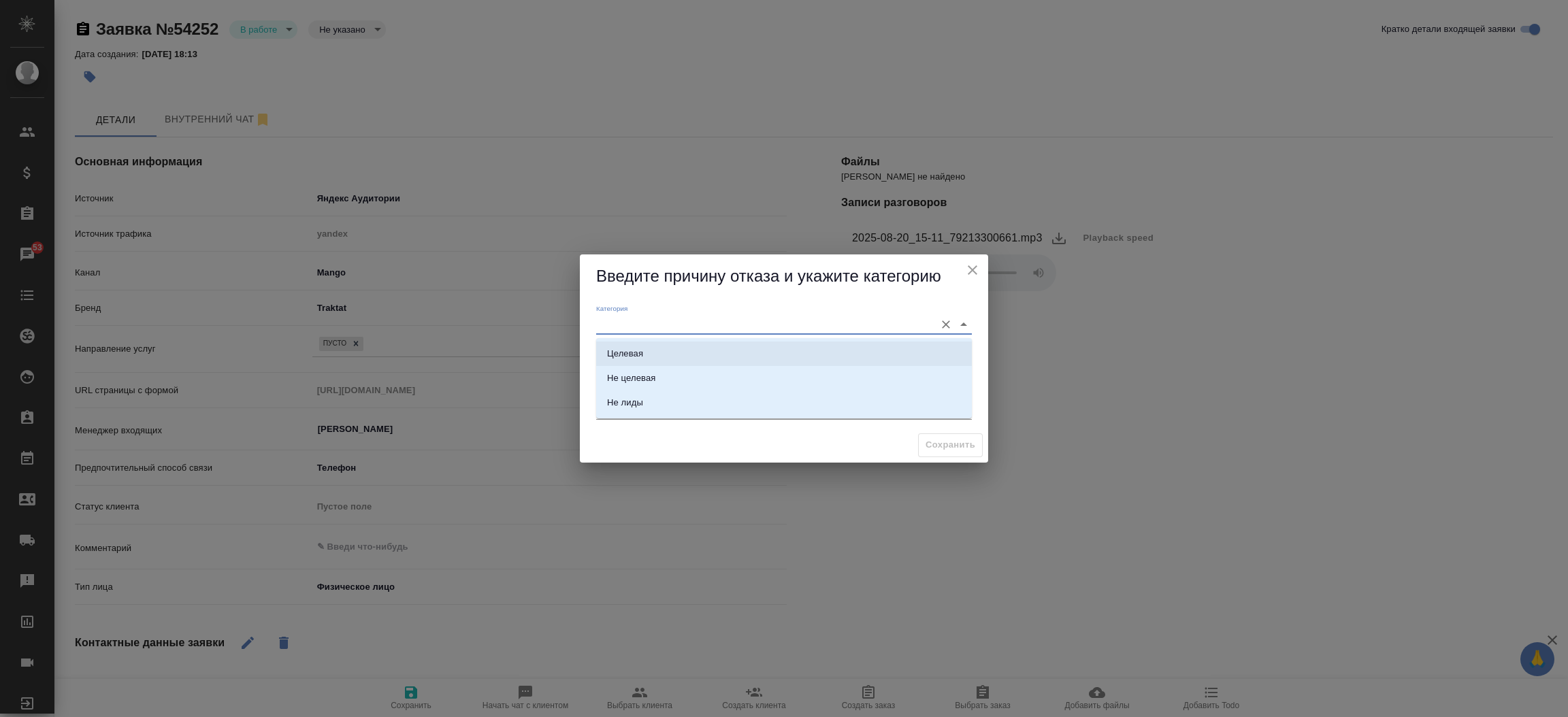
click at [624, 347] on div "Целевая" at bounding box center [624, 354] width 36 height 14
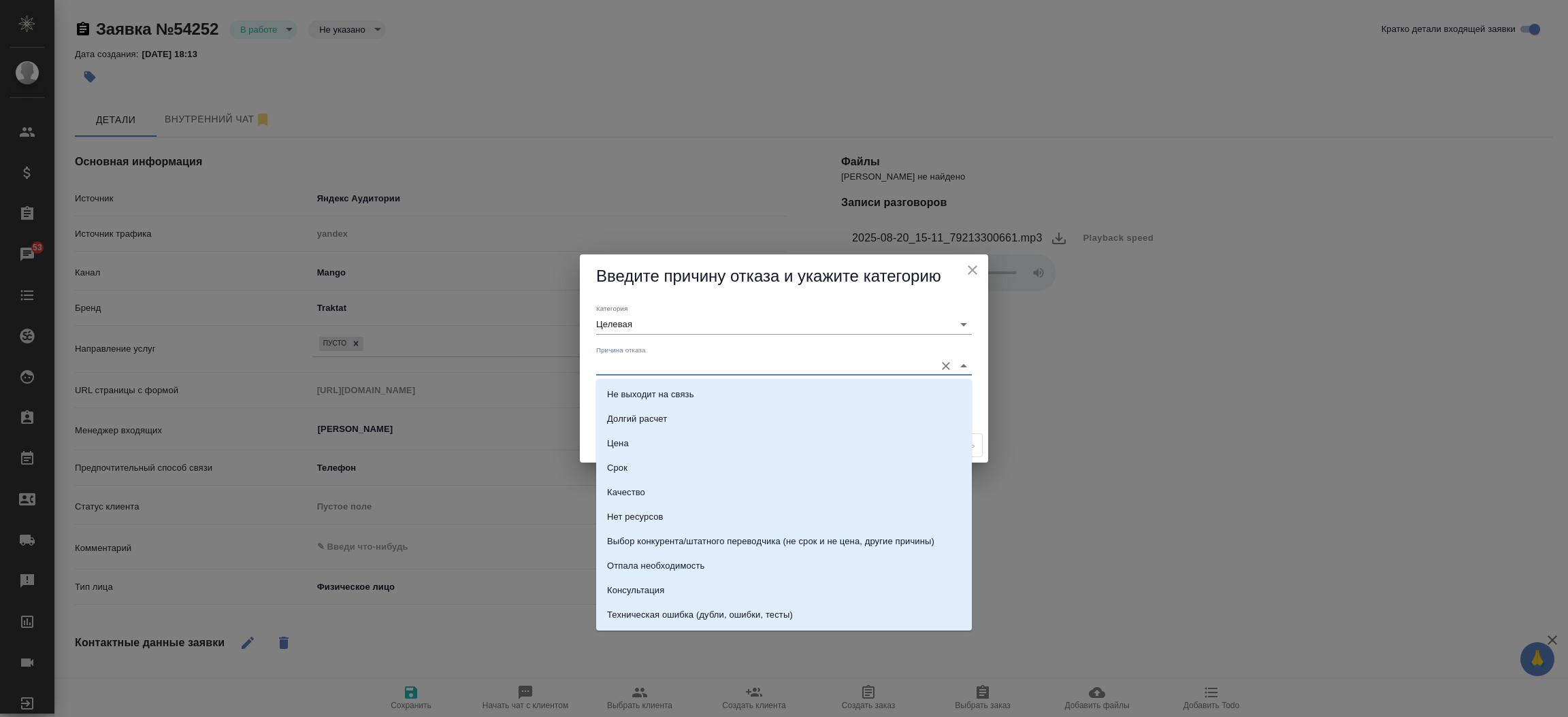
click at [624, 365] on input "Причина отказа" at bounding box center [762, 366] width 332 height 19
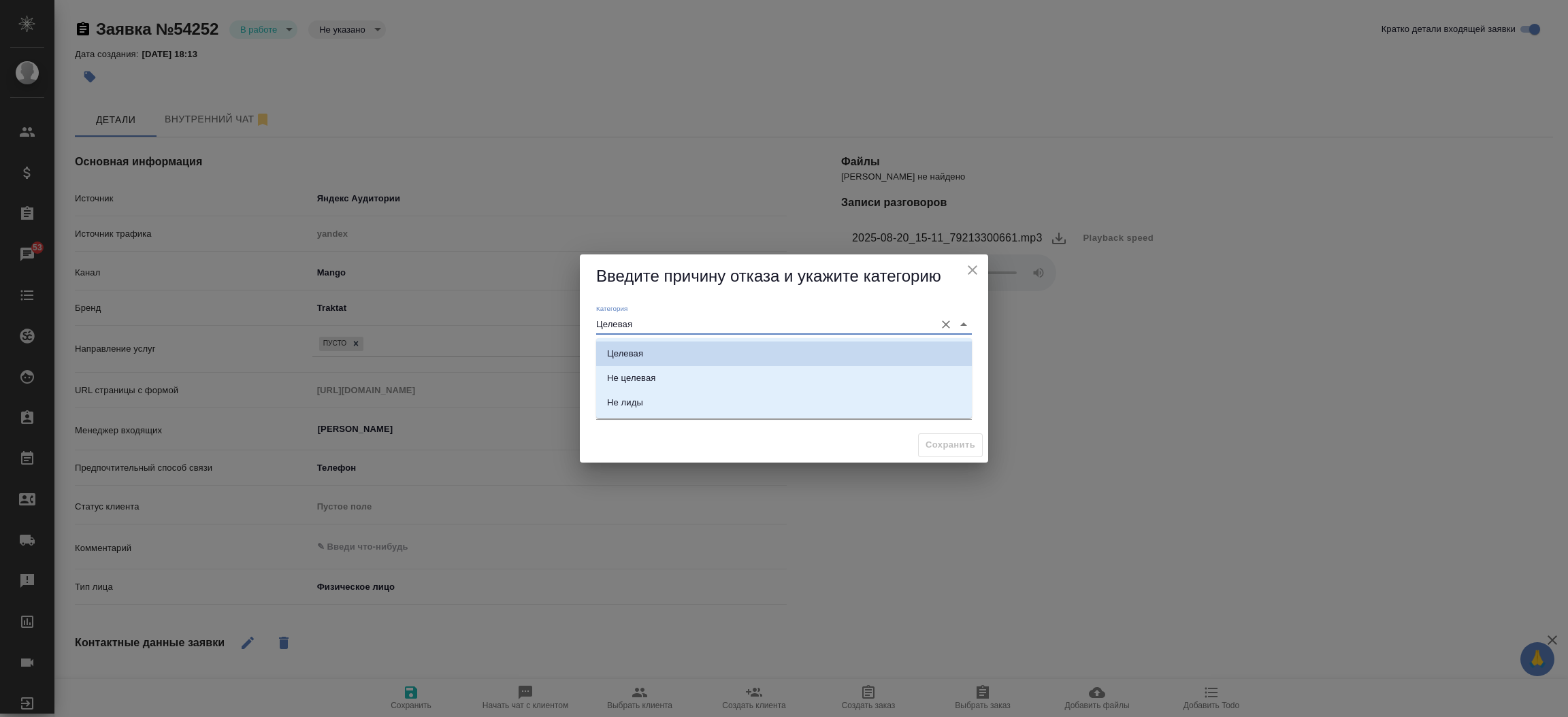
click at [622, 321] on input "Целевая" at bounding box center [762, 324] width 332 height 19
click at [628, 368] on li "Не целевая" at bounding box center [784, 378] width 375 height 24
type input "Не целевая"
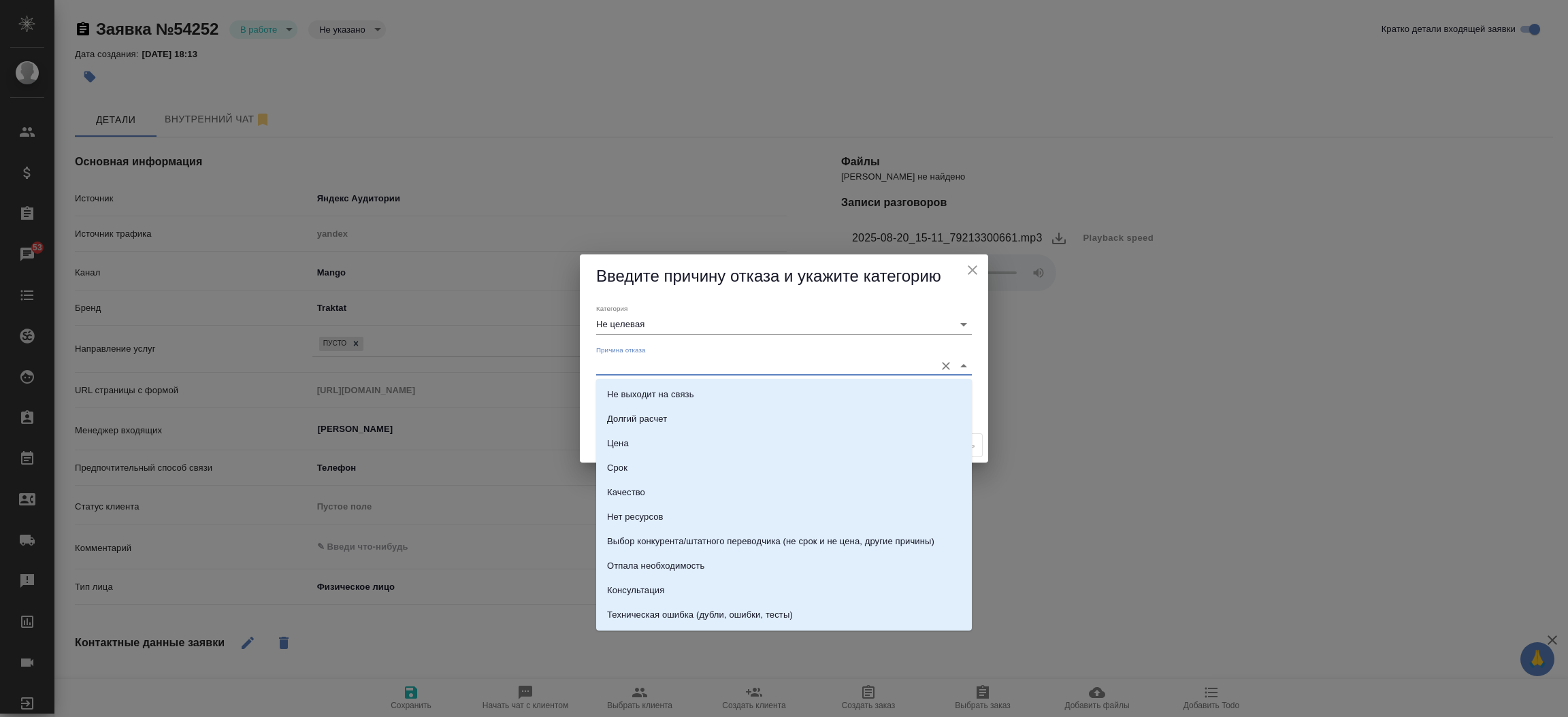
click at [628, 368] on input "Причина отказа" at bounding box center [762, 366] width 332 height 19
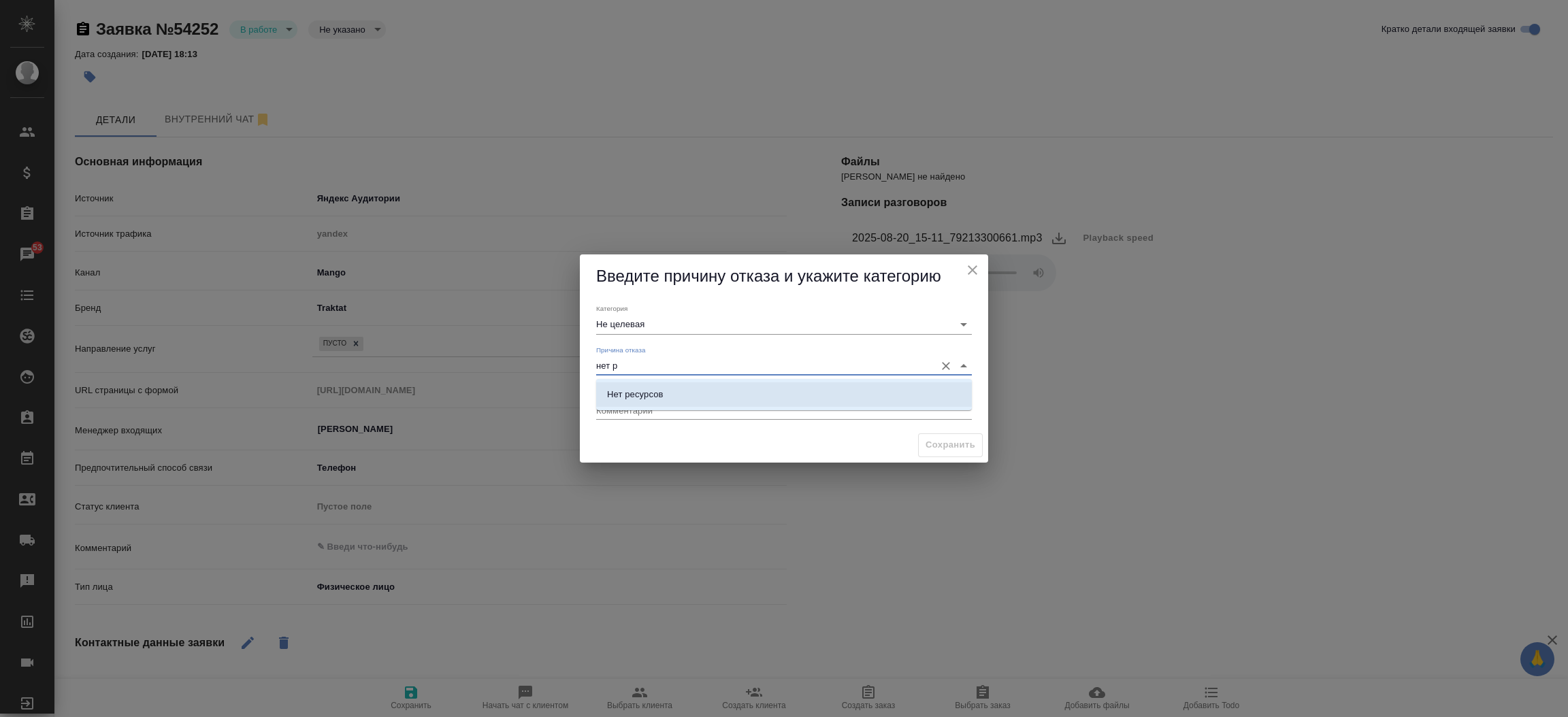
click at [651, 385] on li "Нет ресурсов" at bounding box center [784, 395] width 375 height 24
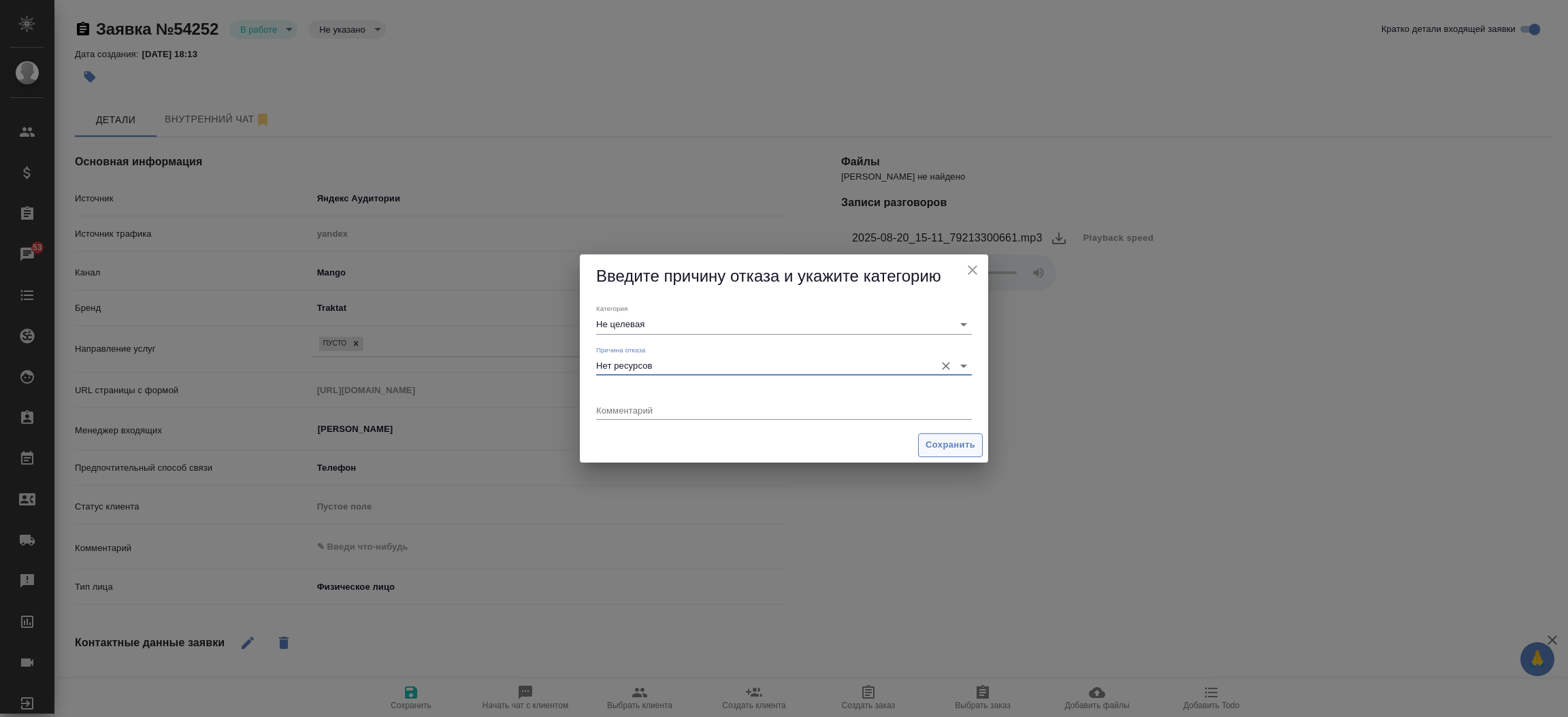
type input "Нет ресурсов"
click at [952, 452] on span "Сохранить" at bounding box center [949, 445] width 49 height 16
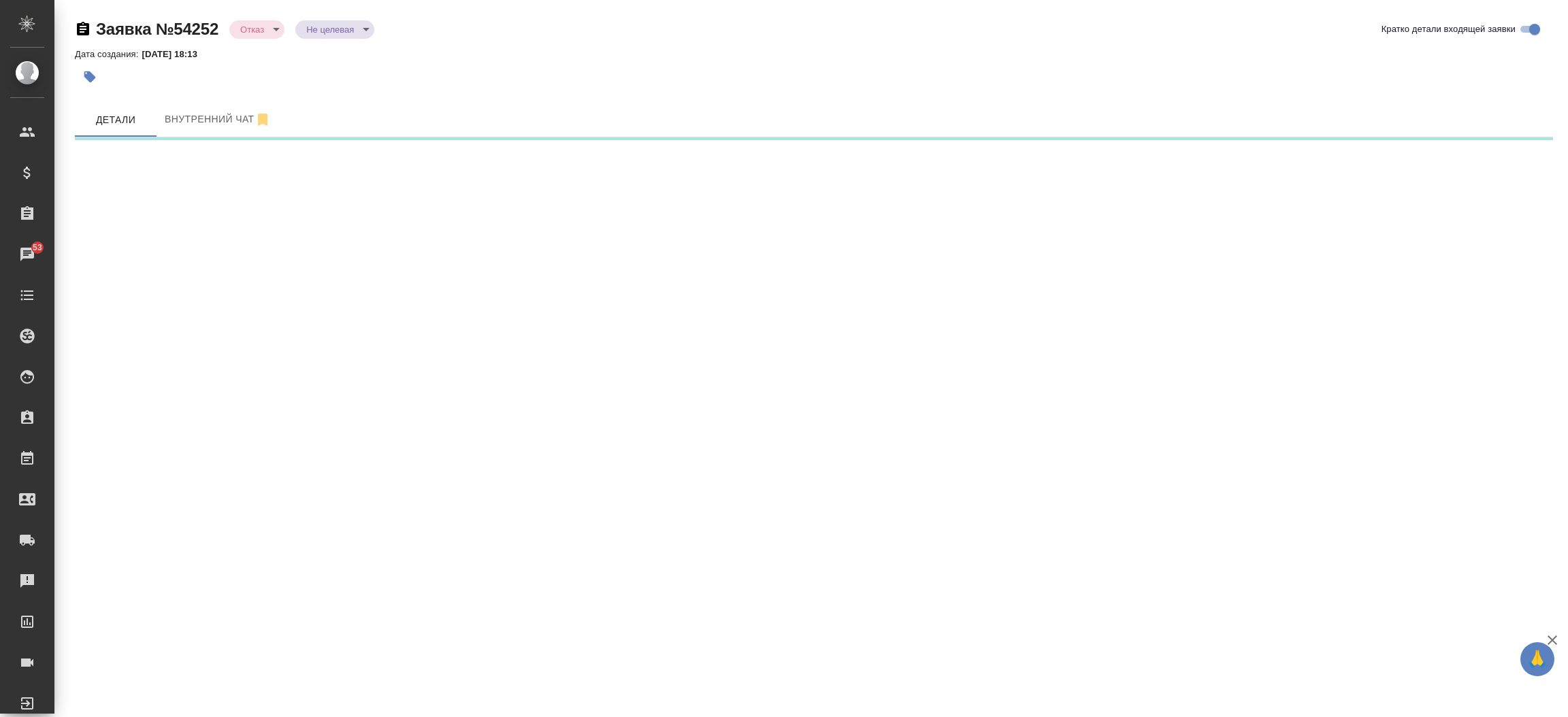
select select "RU"
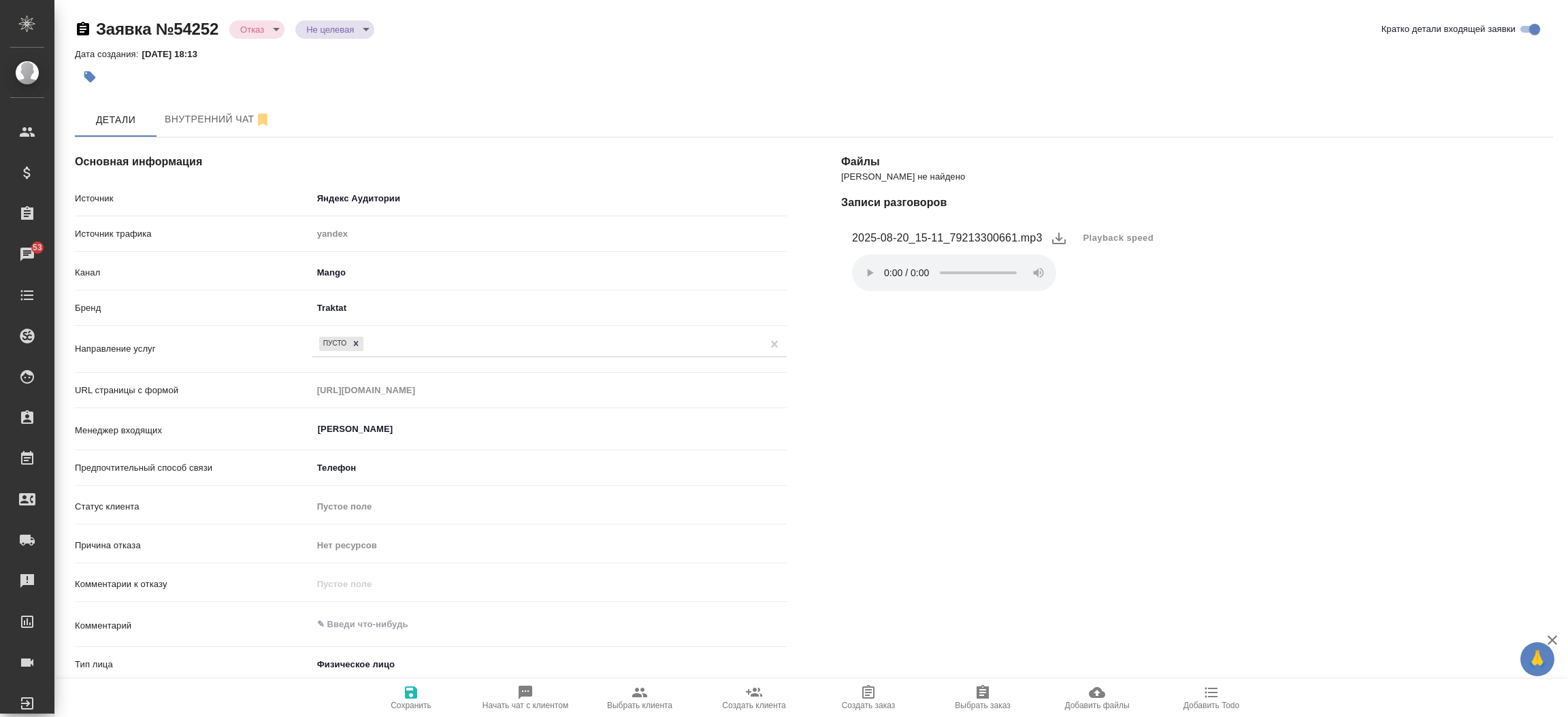
type textarea "x"
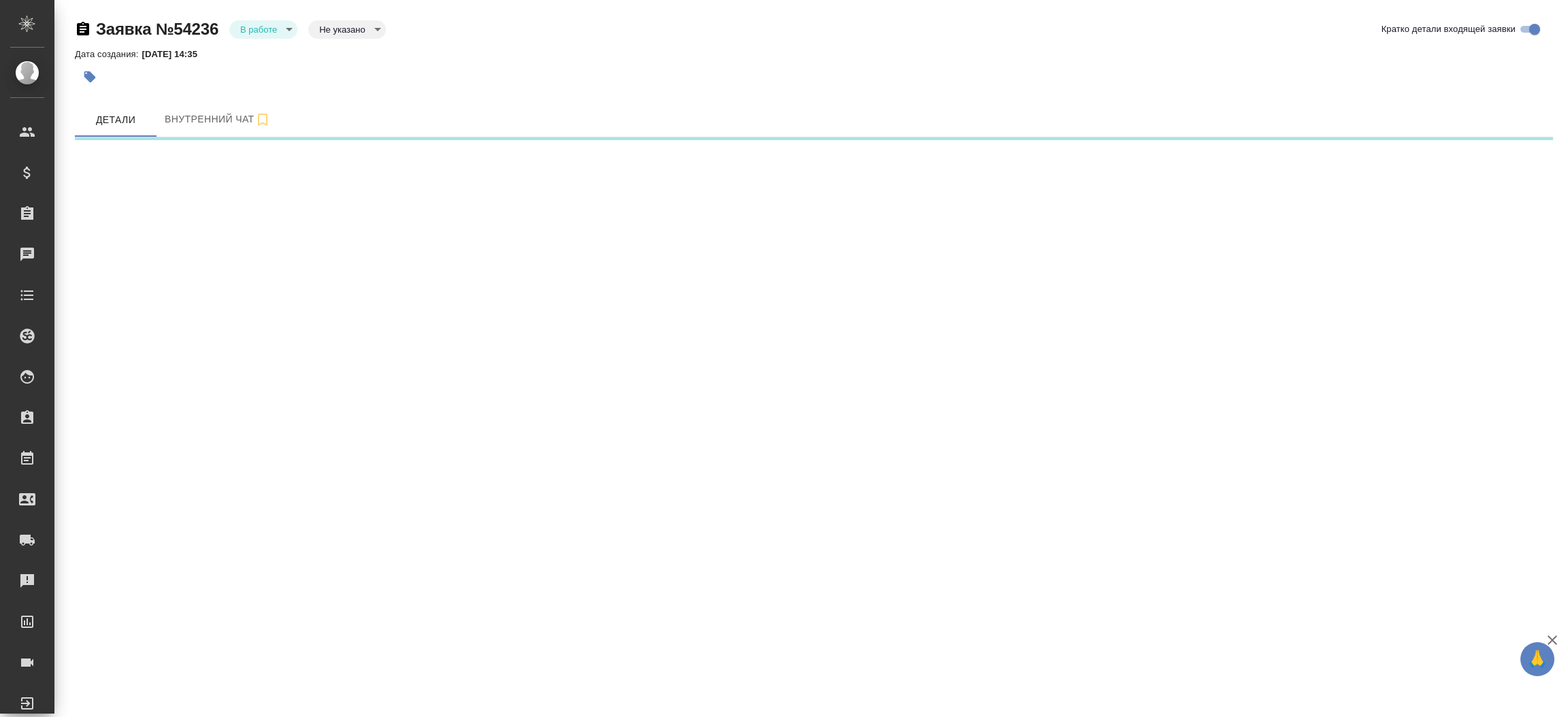
select select "RU"
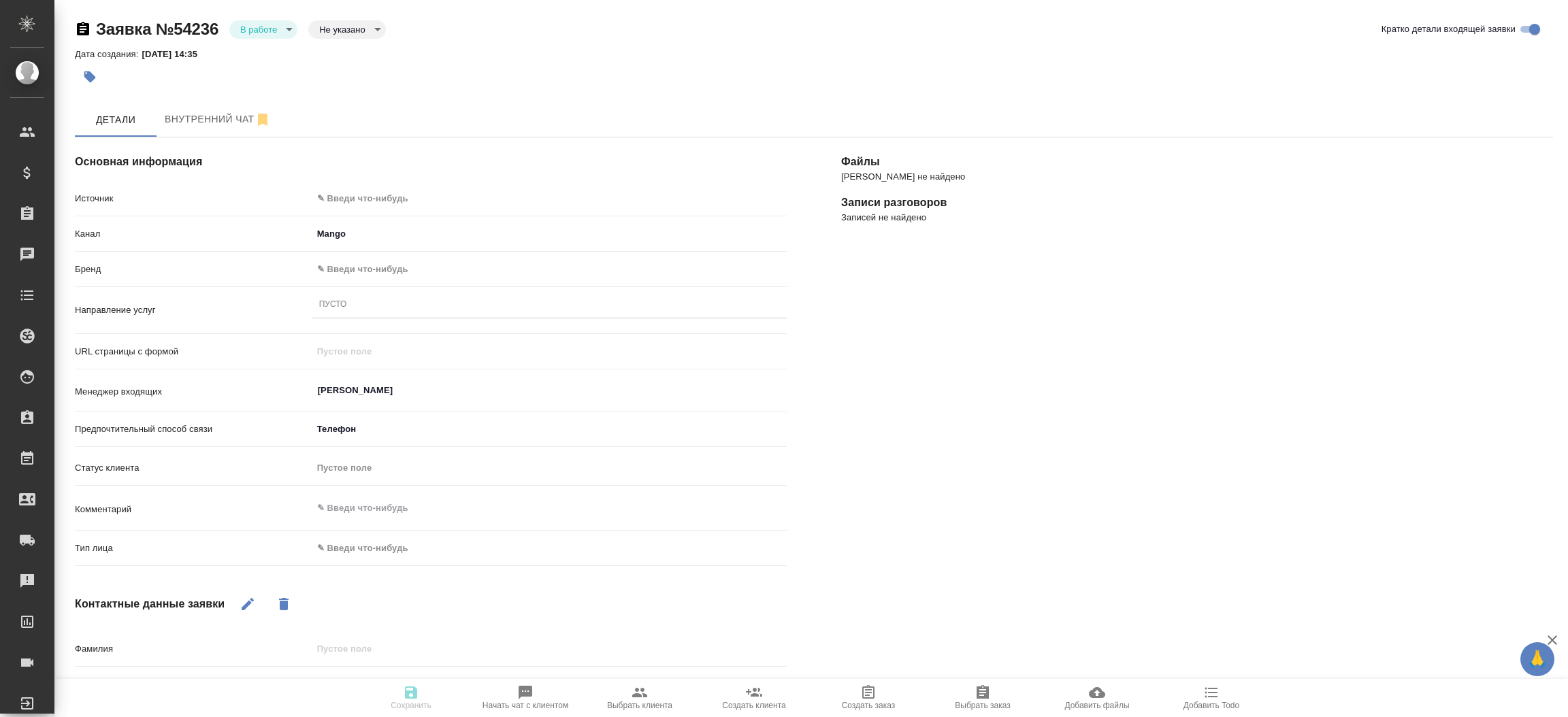
type textarea "x"
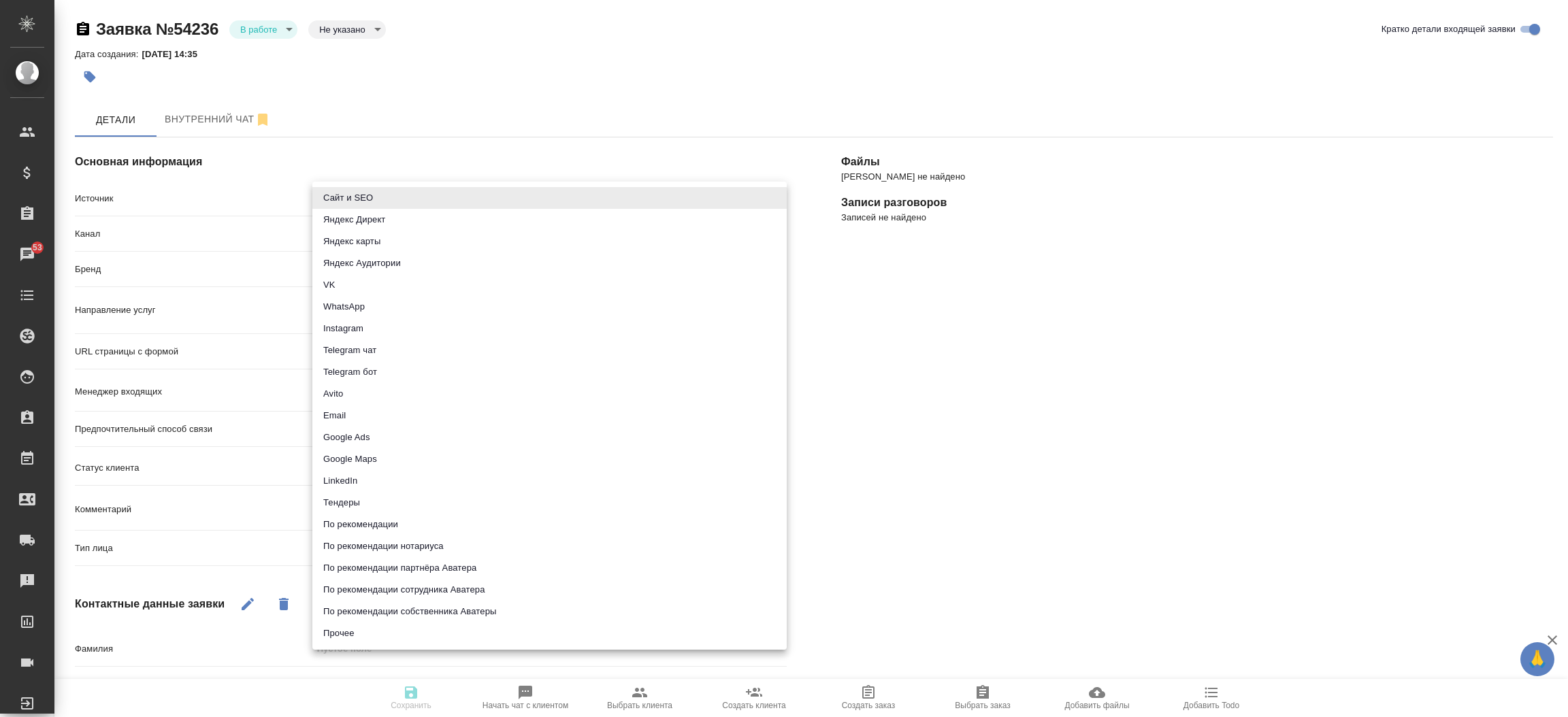
click at [406, 197] on body "🙏 .cls-1 fill:#fff; AWATERA [PERSON_NAME]prutko Клиенты Спецификации Заказы 53 …" at bounding box center [784, 358] width 1568 height 717
click at [406, 197] on li "Сайт и SEO" at bounding box center [549, 197] width 475 height 21
type input "seo"
type textarea "x"
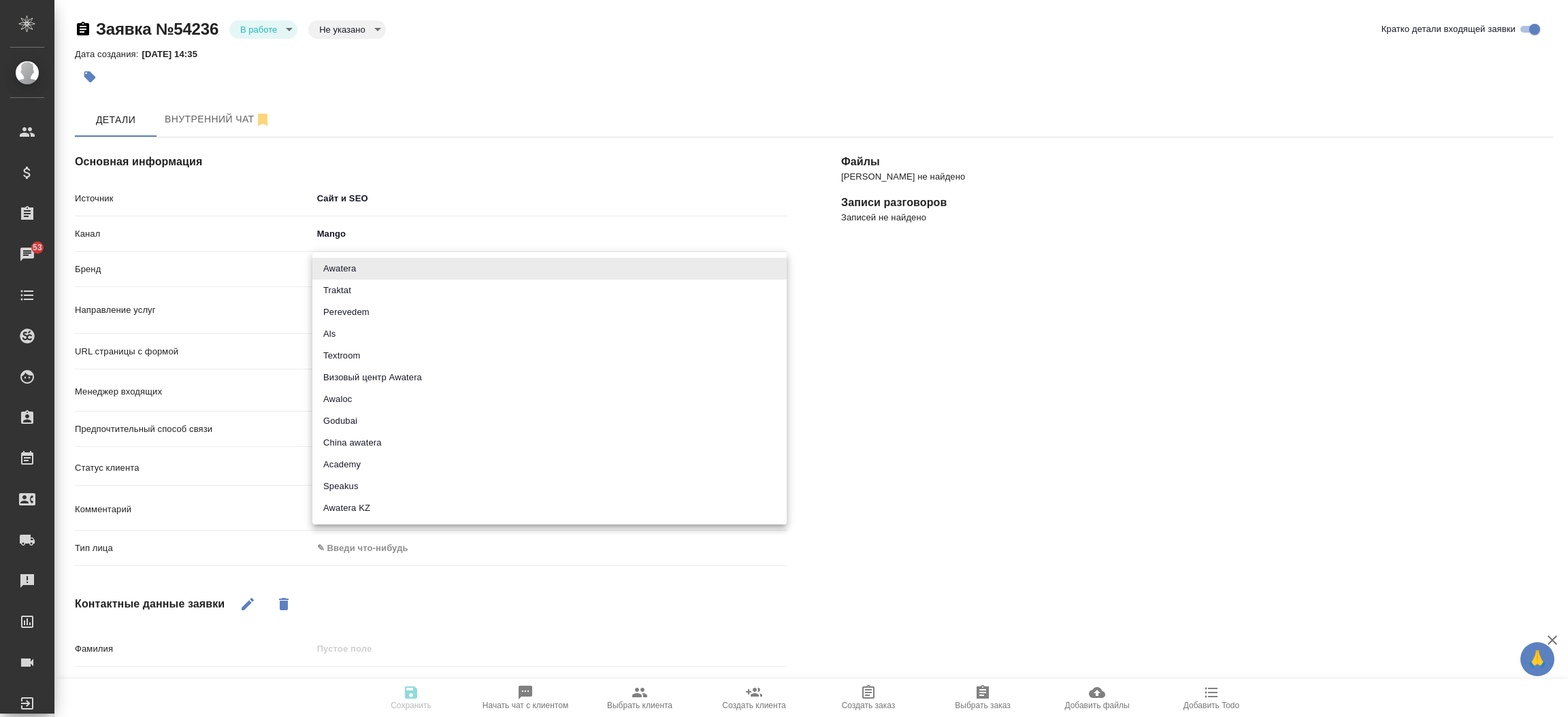
click at [377, 259] on body "🙏 .cls-1 fill:#fff; AWATERA [PERSON_NAME]prutko Клиенты Спецификации Заказы 53 …" at bounding box center [784, 358] width 1568 height 717
click at [369, 285] on li "Traktat" at bounding box center [549, 290] width 475 height 21
type input "traktat"
type textarea "x"
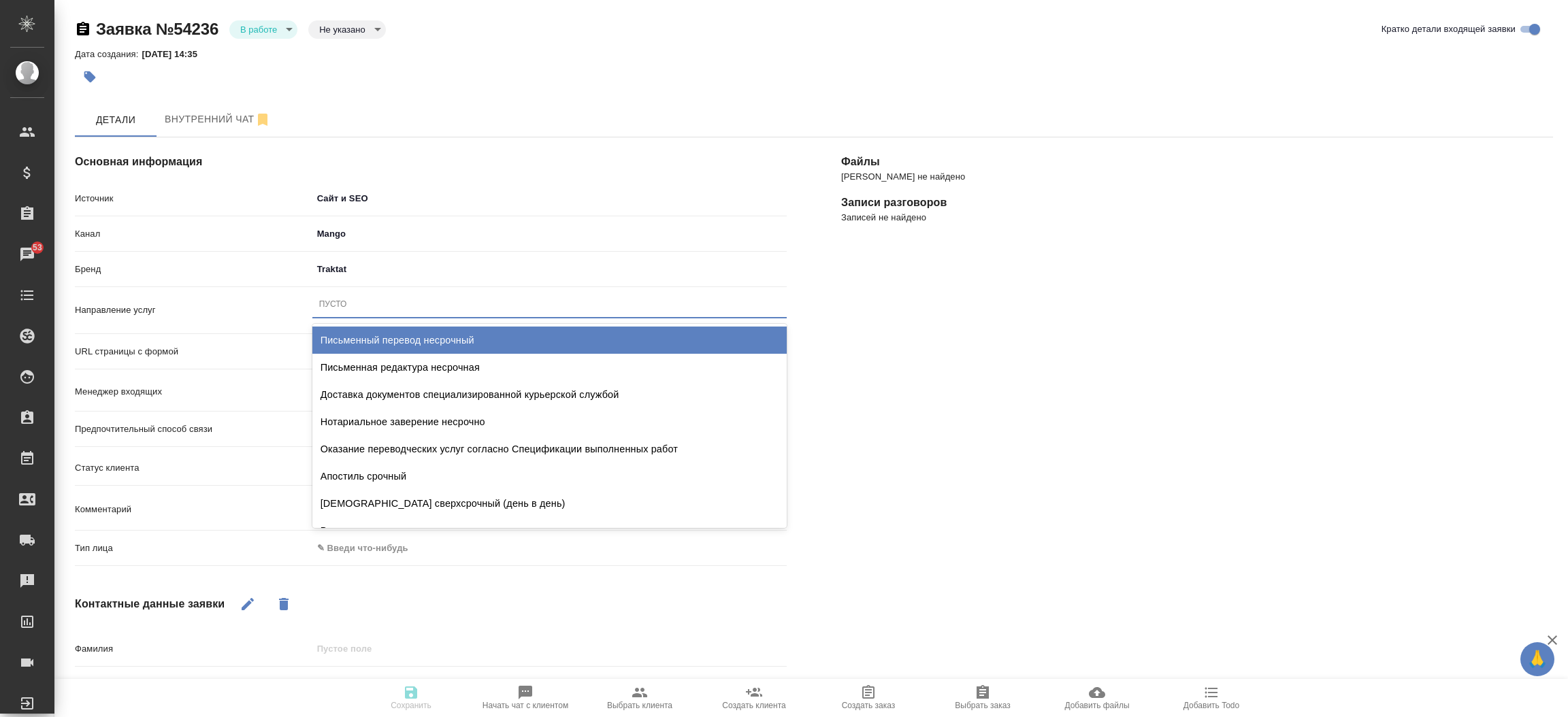
click at [354, 304] on div "Пусто" at bounding box center [549, 304] width 475 height 20
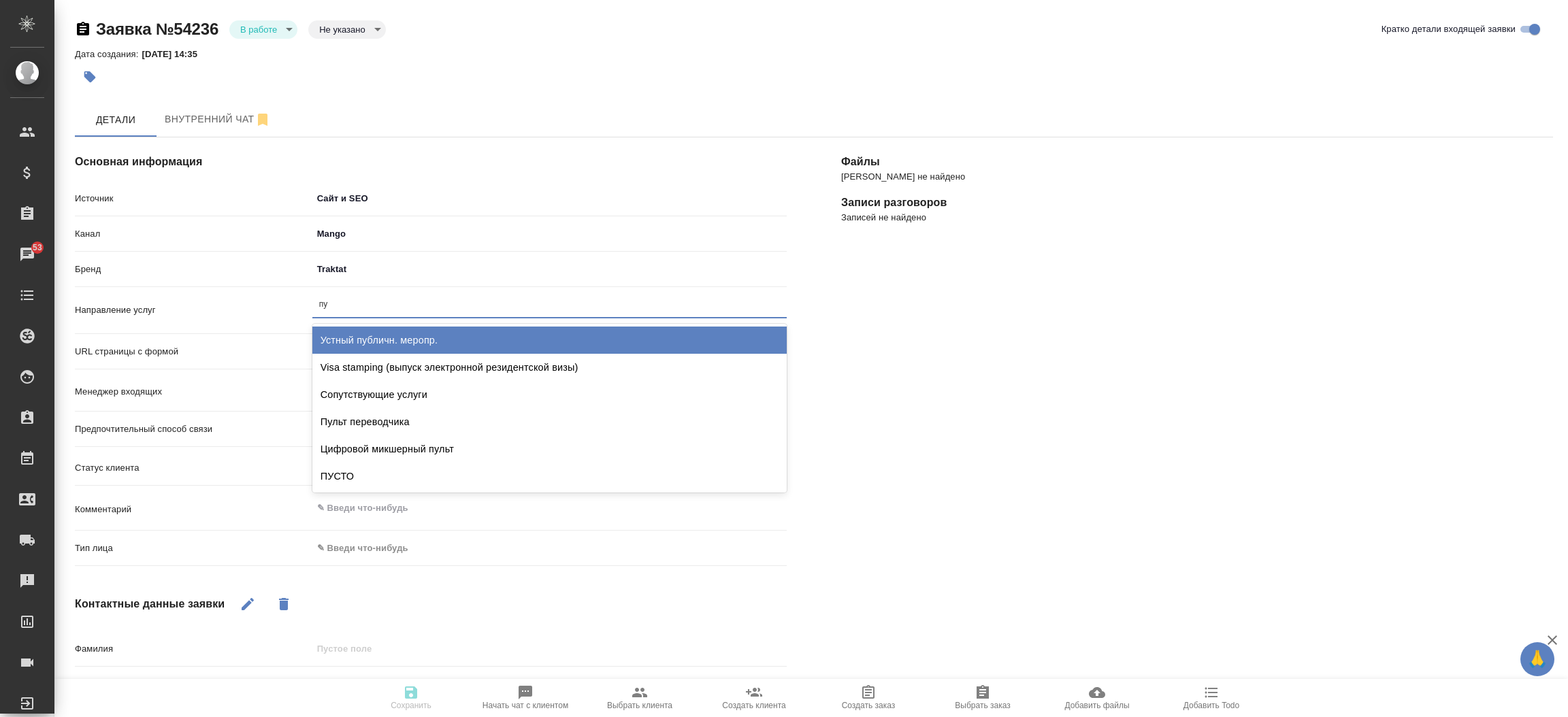
type input "пус"
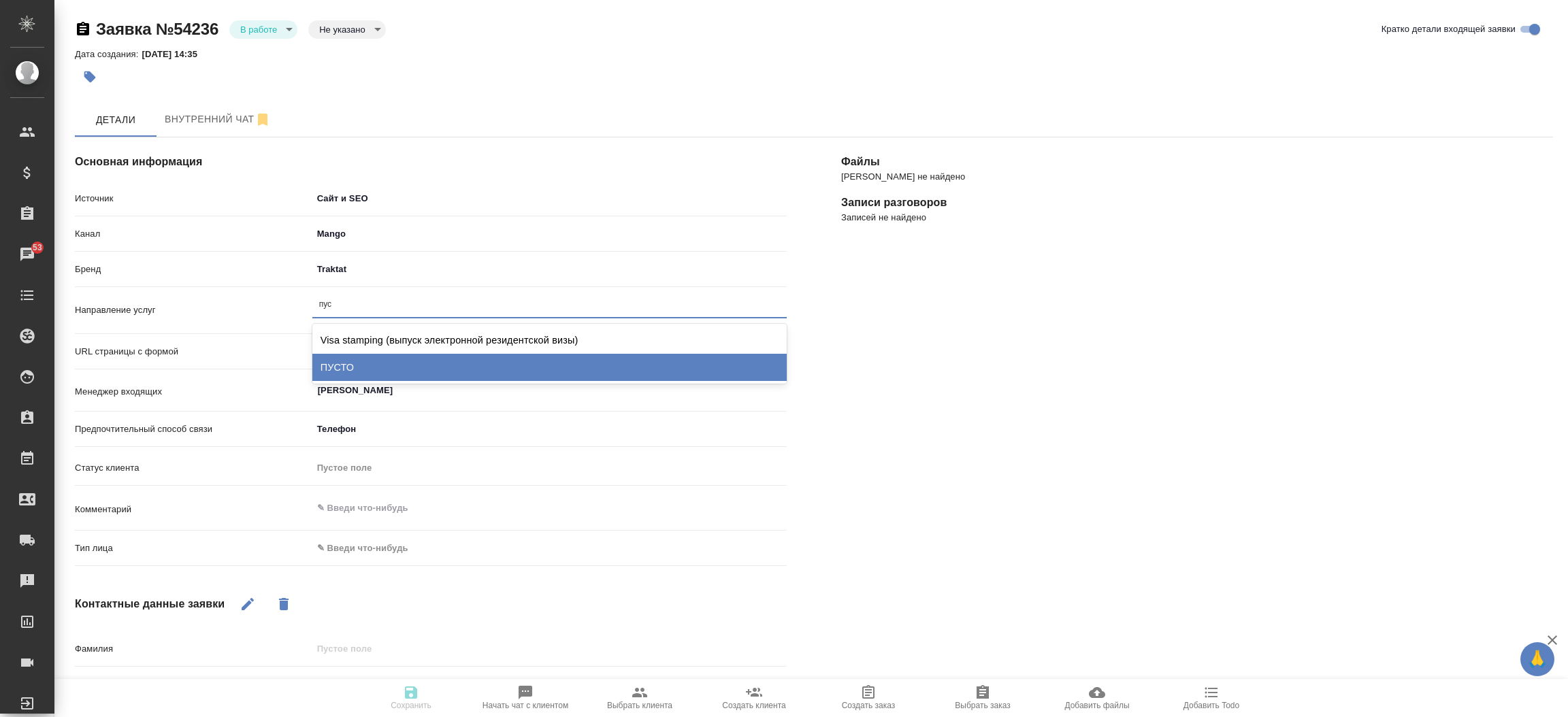
click at [403, 363] on div "ПУСТО" at bounding box center [549, 367] width 475 height 27
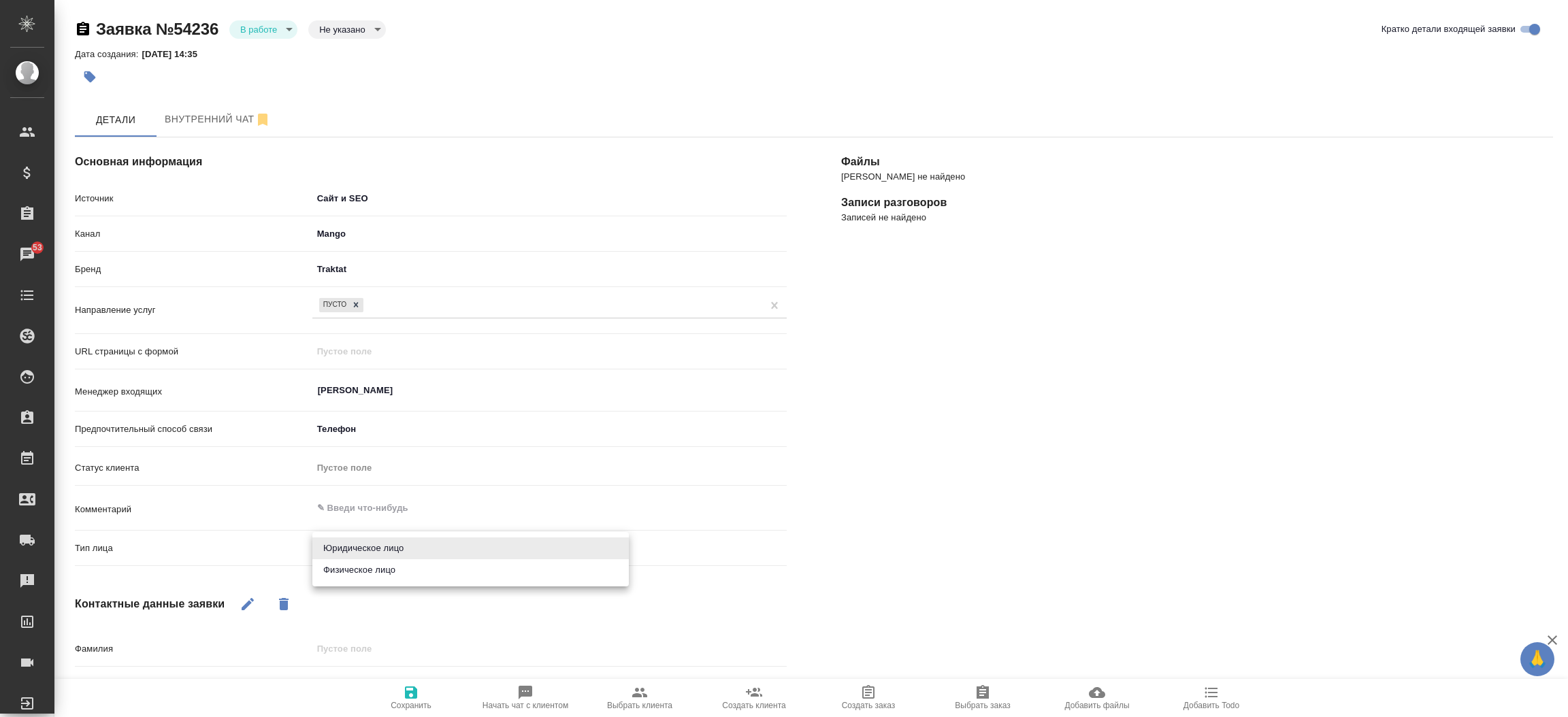
click at [340, 538] on body "🙏 .cls-1 fill:#fff; AWATERA [PERSON_NAME]prutko Клиенты Спецификации Заказы 53 …" at bounding box center [784, 358] width 1568 height 717
click at [349, 579] on li "Физическое лицо" at bounding box center [470, 569] width 317 height 21
type textarea "x"
type input "private"
click at [412, 709] on div "Основная информация Источник Сайт и SEO seo Канал Mango 6374e594cd4a952bacdba9a…" at bounding box center [814, 506] width 1478 height 766
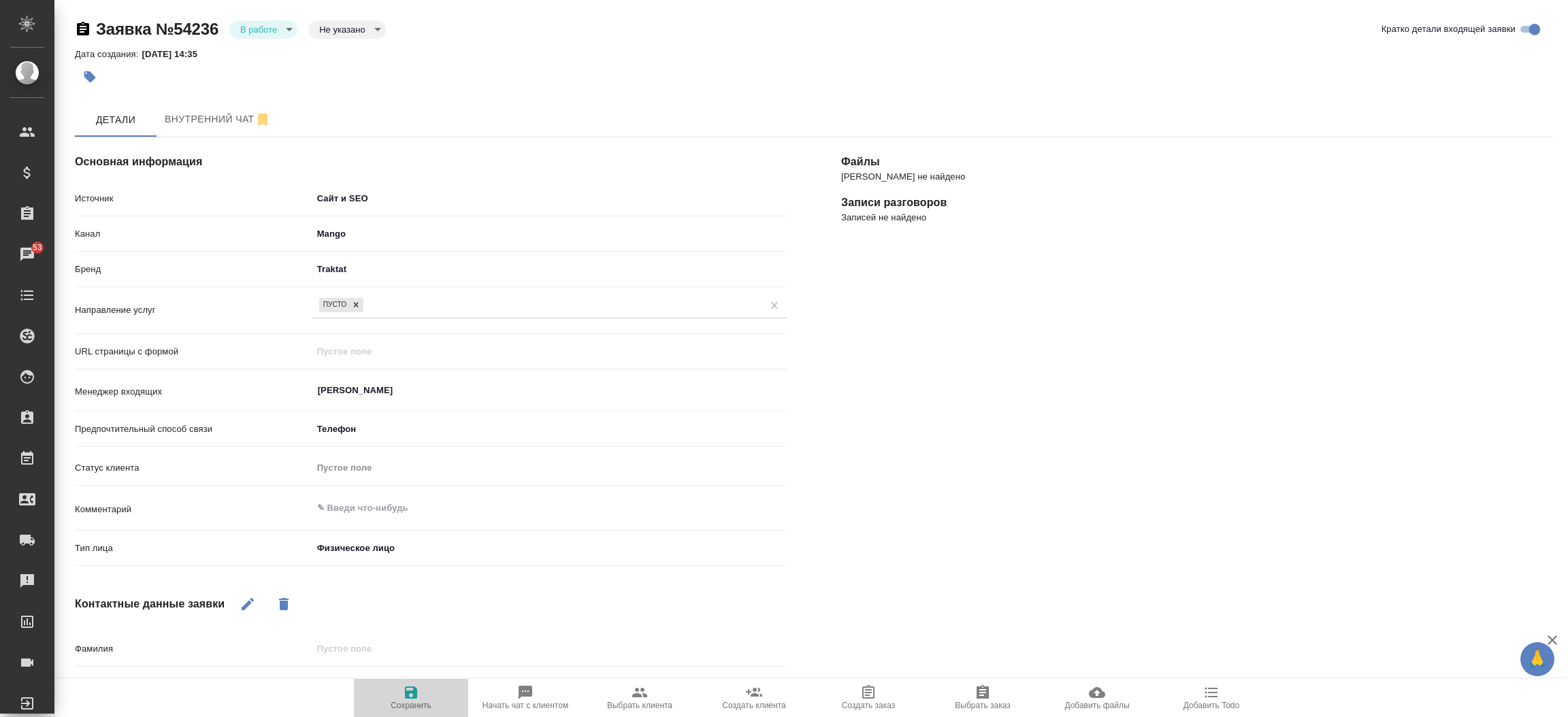
click at [412, 709] on span "Сохранить" at bounding box center [411, 706] width 41 height 9
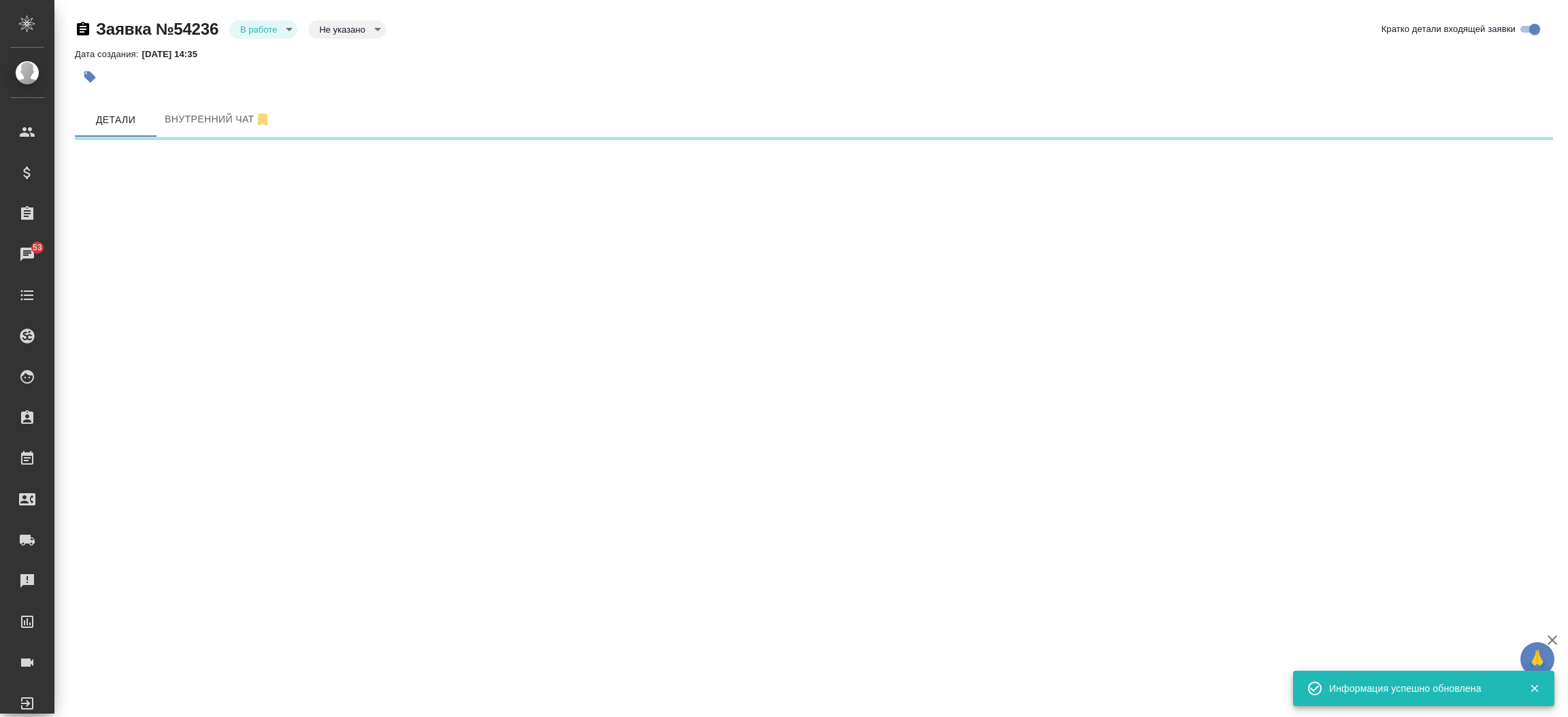
select select "RU"
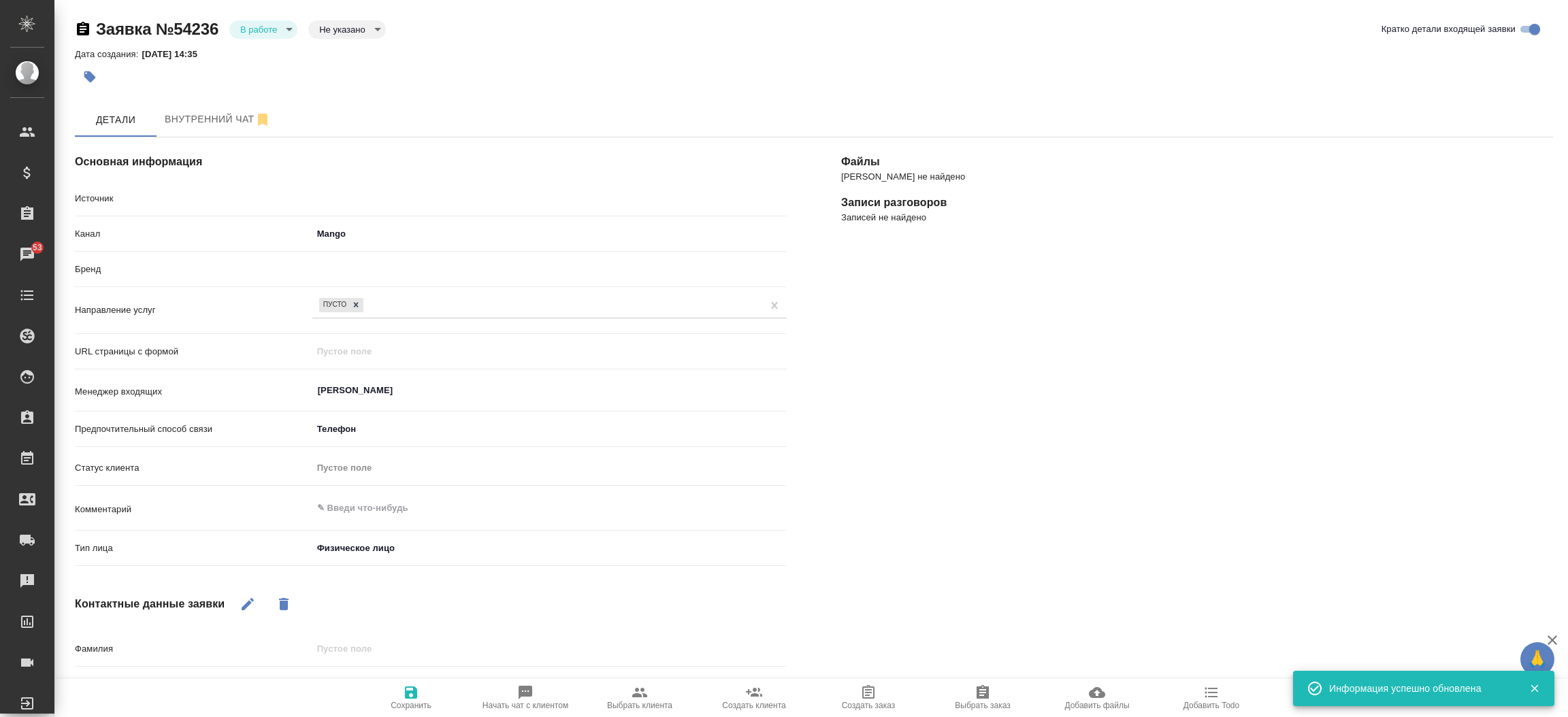
type textarea "x"
click at [279, 20] on body "🙏 .cls-1 fill:#fff; AWATERA [PERSON_NAME]prutko Клиенты Спецификации Заказы 53 …" at bounding box center [784, 358] width 1568 height 717
click at [267, 44] on li "Отказ" at bounding box center [263, 52] width 68 height 23
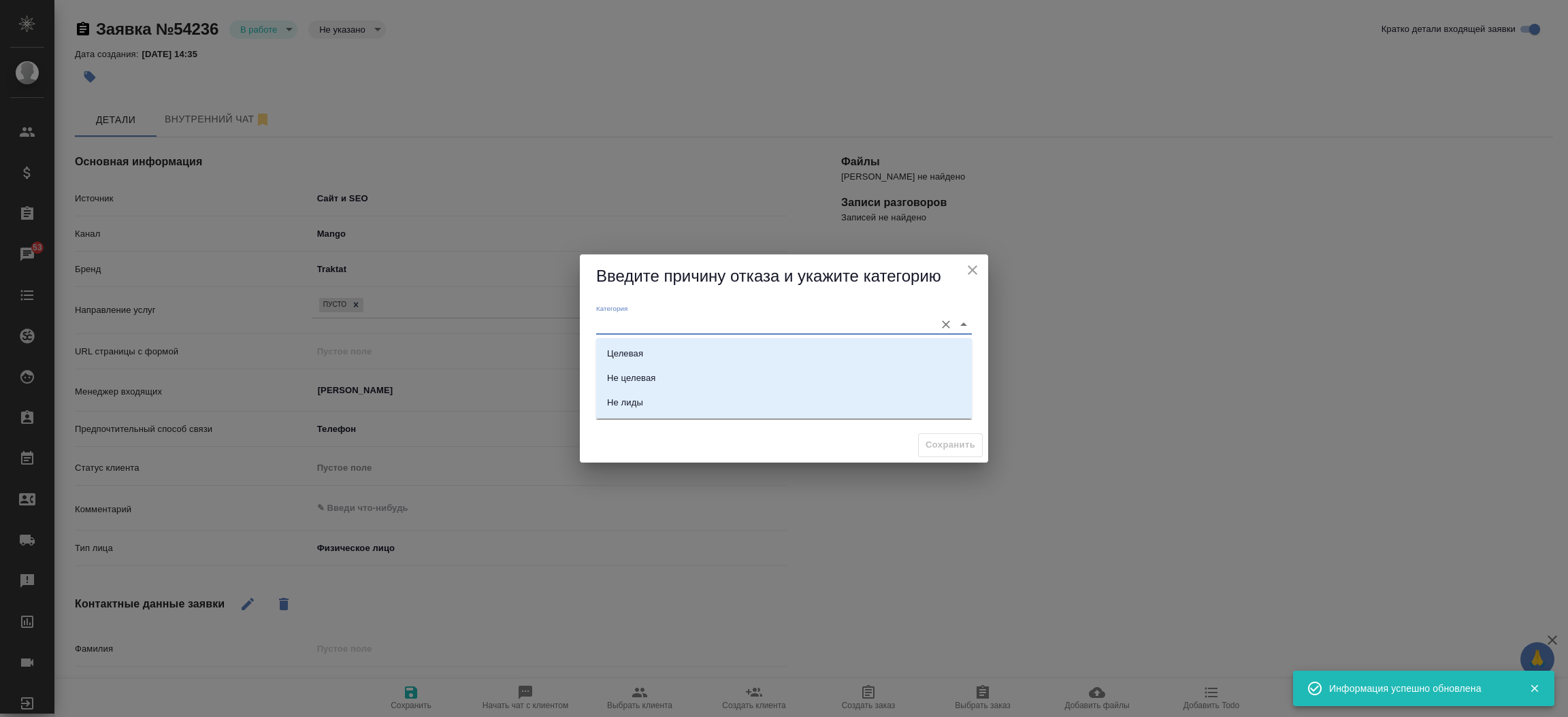
click at [631, 327] on input "Категория" at bounding box center [762, 324] width 332 height 19
click at [627, 396] on div "Не лиды" at bounding box center [624, 402] width 36 height 14
type input "Не лиды"
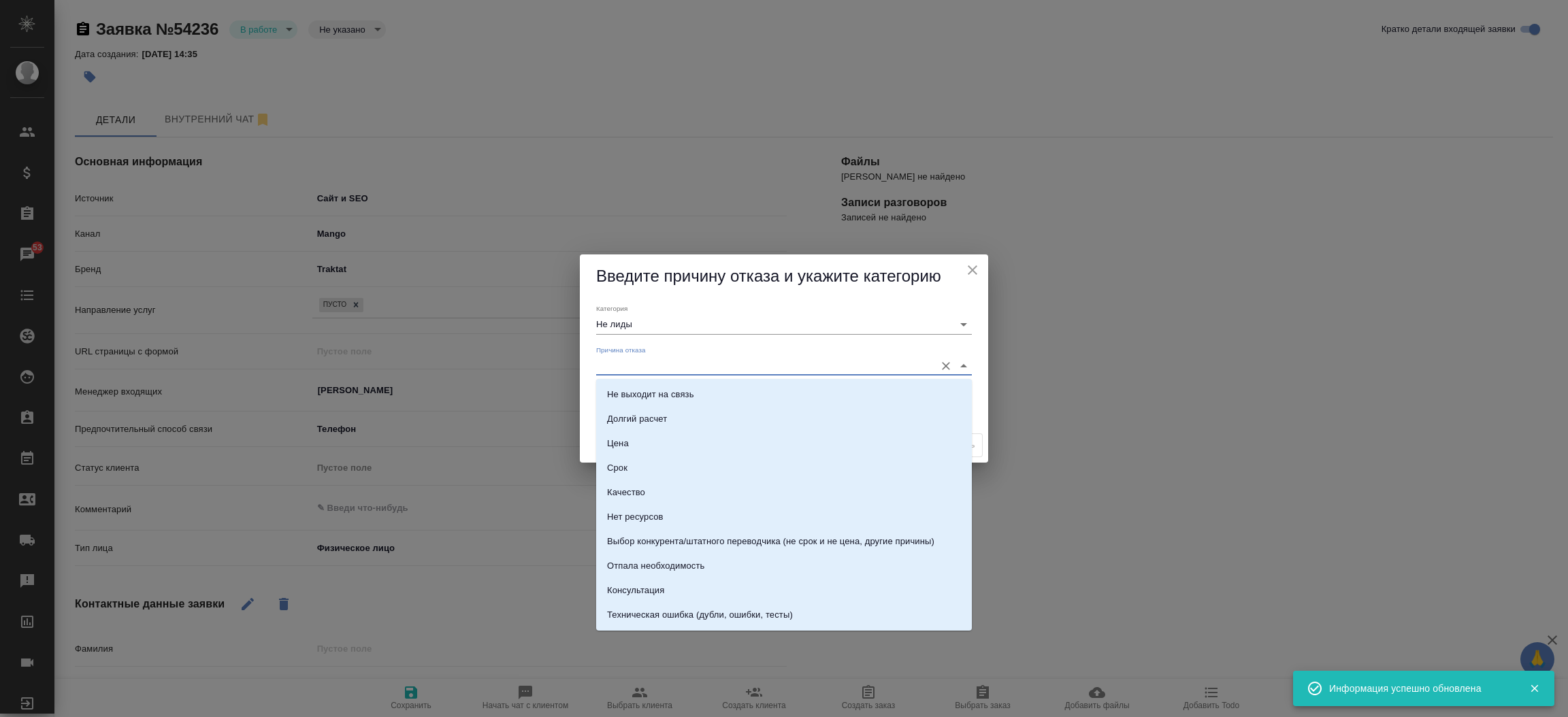
click at [627, 368] on input "Причина отказа" at bounding box center [762, 366] width 332 height 19
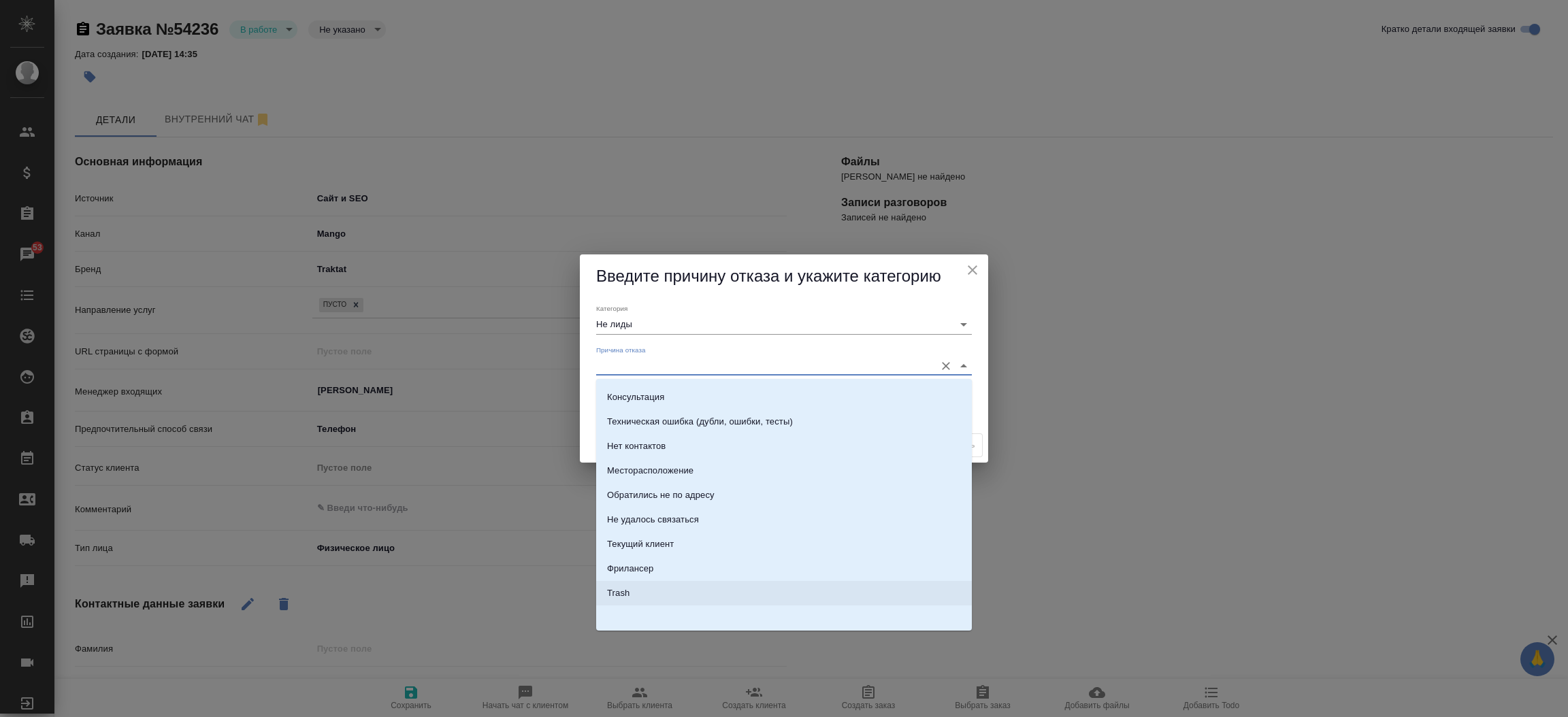
click at [750, 597] on li "Trash" at bounding box center [784, 593] width 375 height 24
type input "Trash"
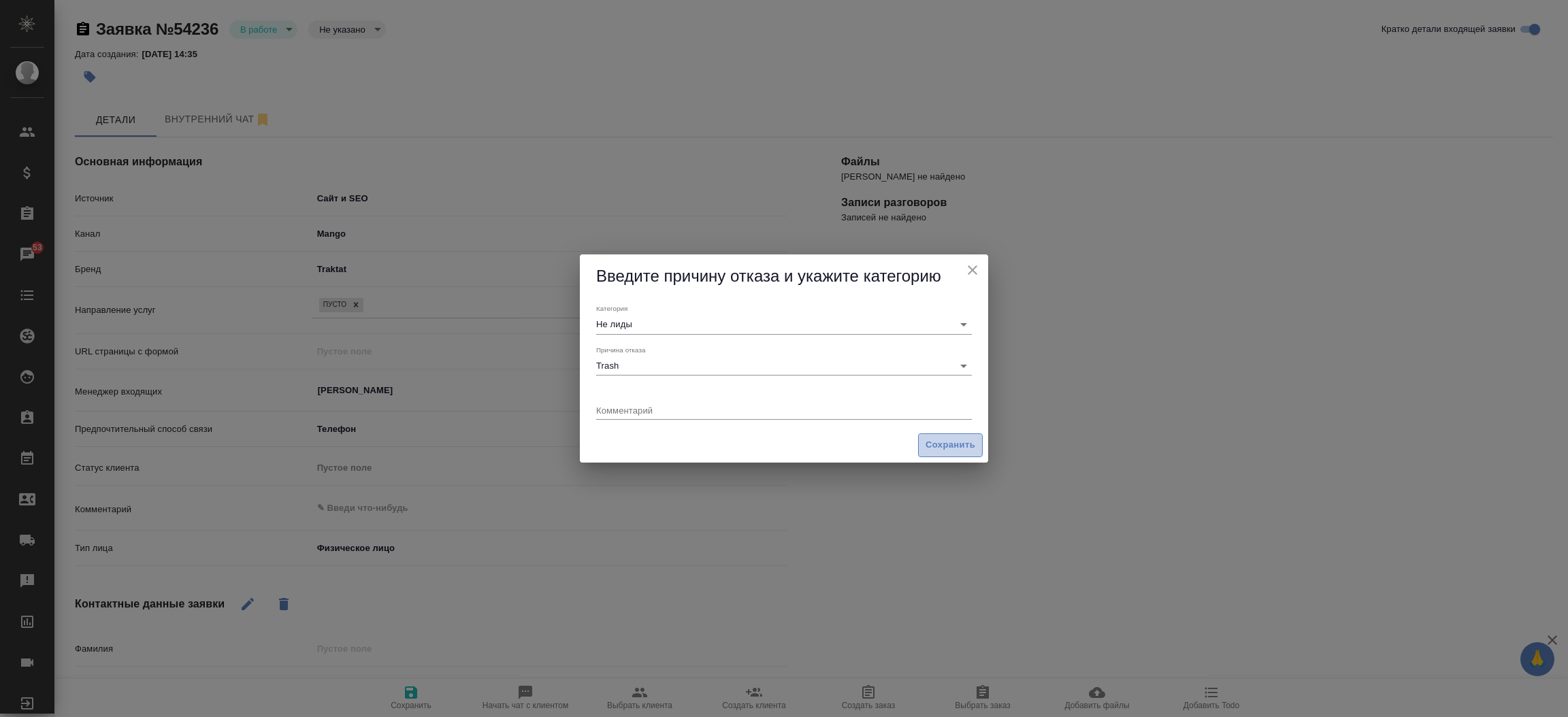
click at [925, 455] on button "Сохранить" at bounding box center [950, 446] width 65 height 24
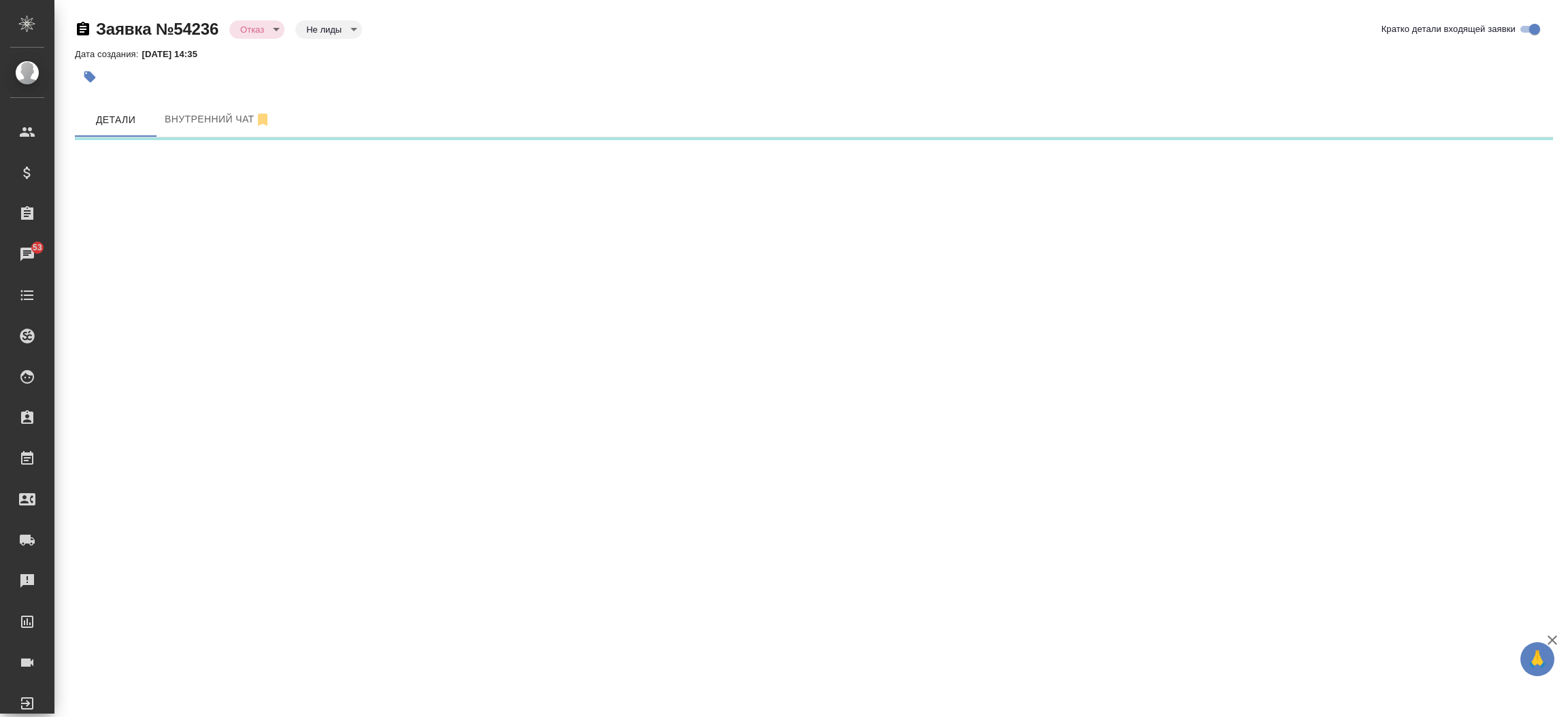
select select "RU"
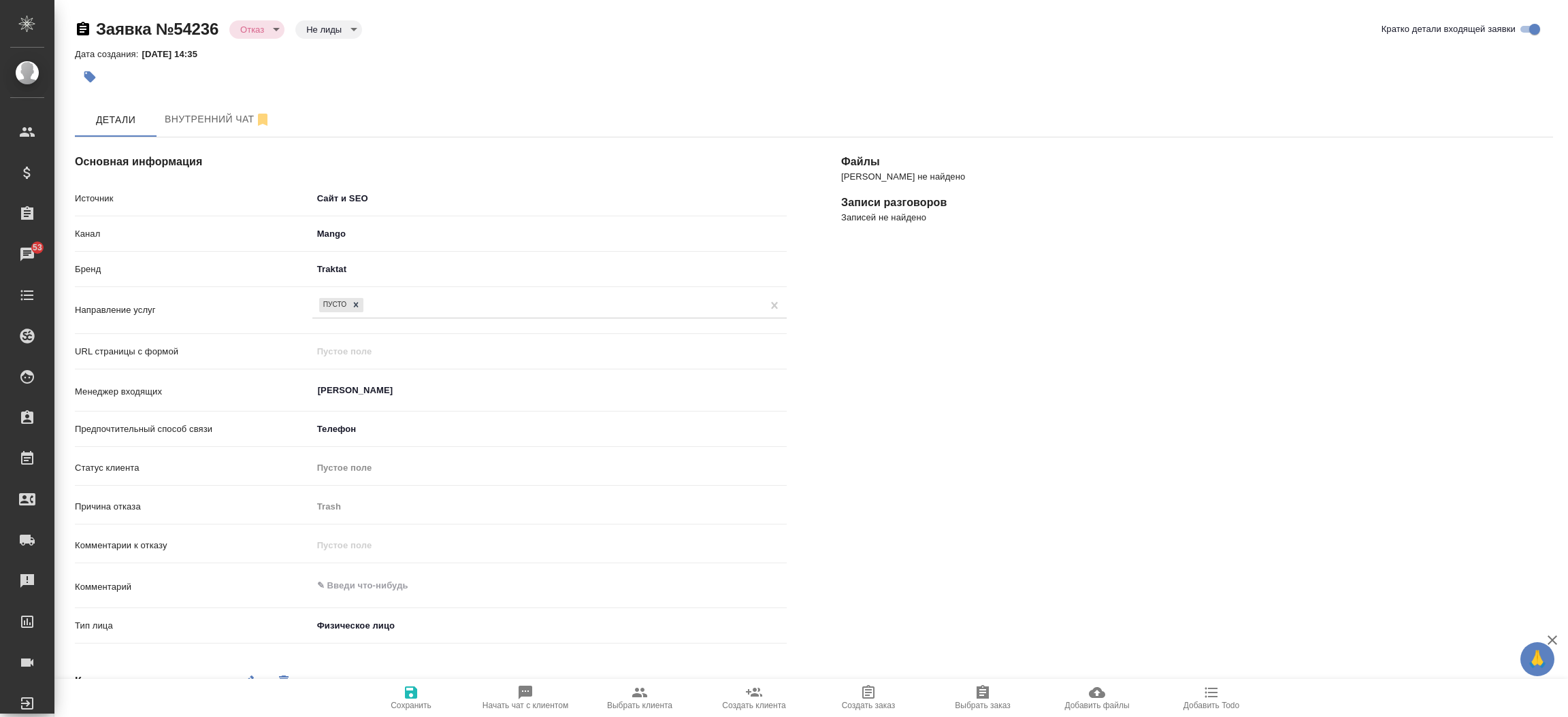
type textarea "x"
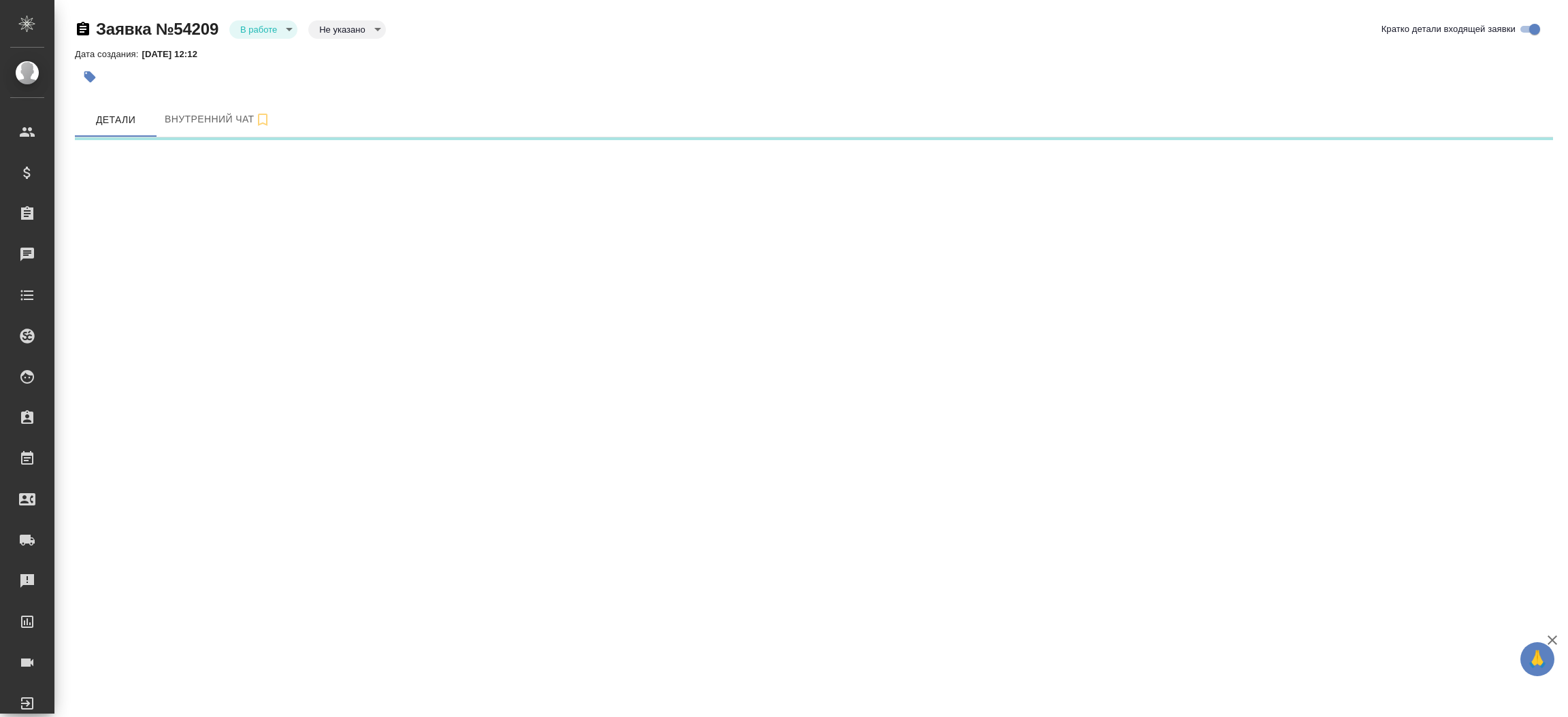
select select "RU"
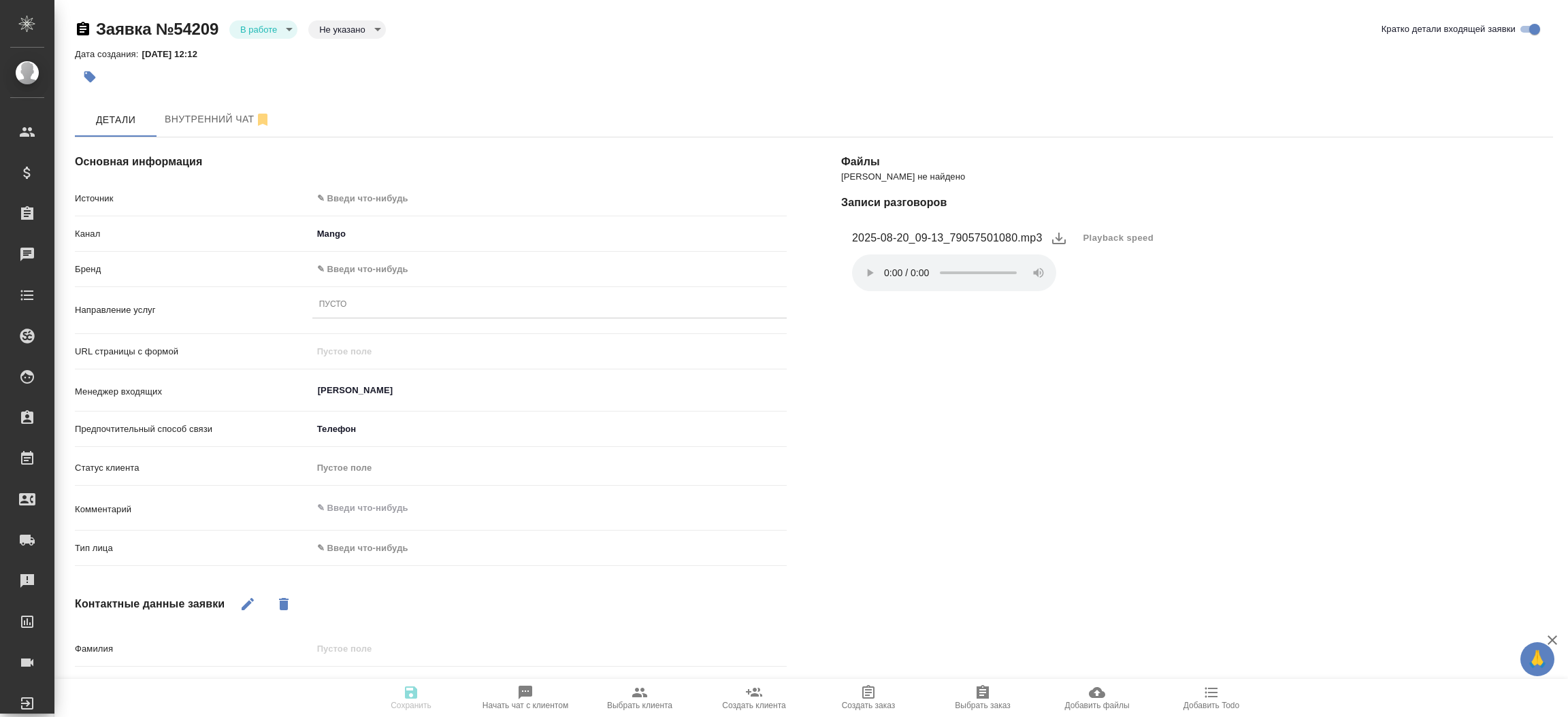
type textarea "x"
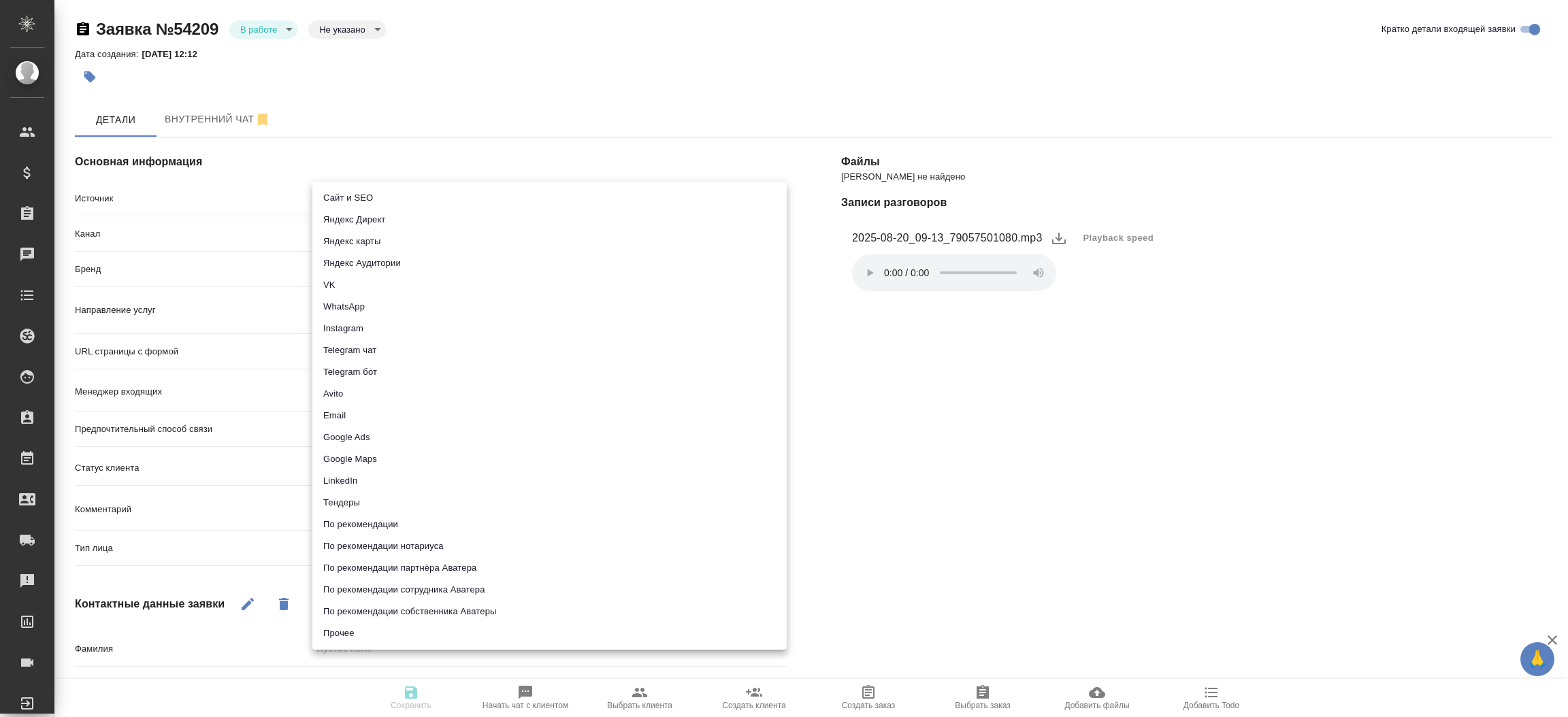
click at [448, 189] on body "🙏 .cls-1 fill:#fff; AWATERA [PERSON_NAME]prutko Клиенты Спецификации Заказы Чат…" at bounding box center [784, 358] width 1568 height 717
click at [440, 189] on li "Сайт и SEO" at bounding box center [549, 197] width 475 height 21
type input "seo"
type textarea "x"
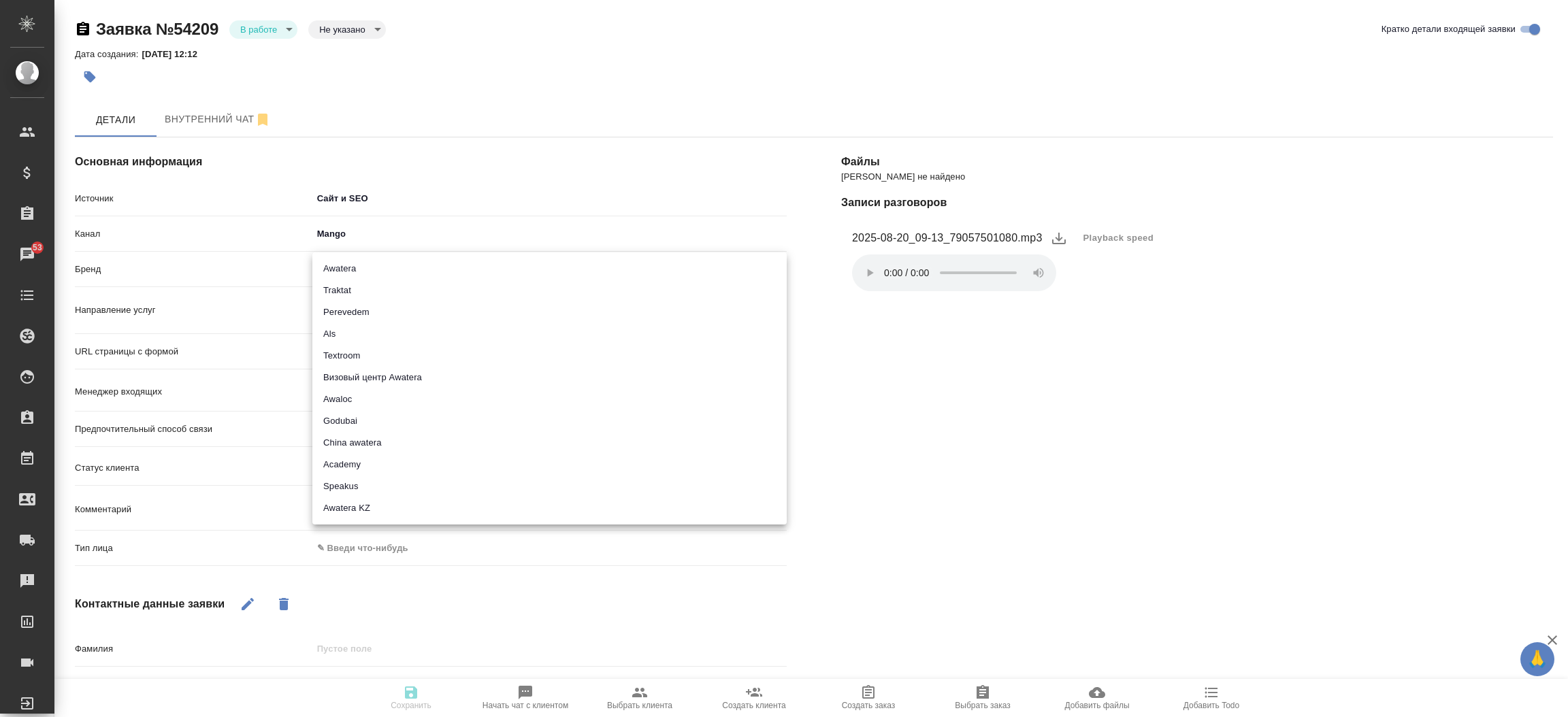
click at [383, 271] on body "🙏 .cls-1 fill:#fff; AWATERA [PERSON_NAME]prutko Клиенты Спецификации Заказы 53 …" at bounding box center [784, 358] width 1568 height 717
click at [370, 287] on li "Traktat" at bounding box center [549, 290] width 475 height 21
type input "traktat"
type textarea "x"
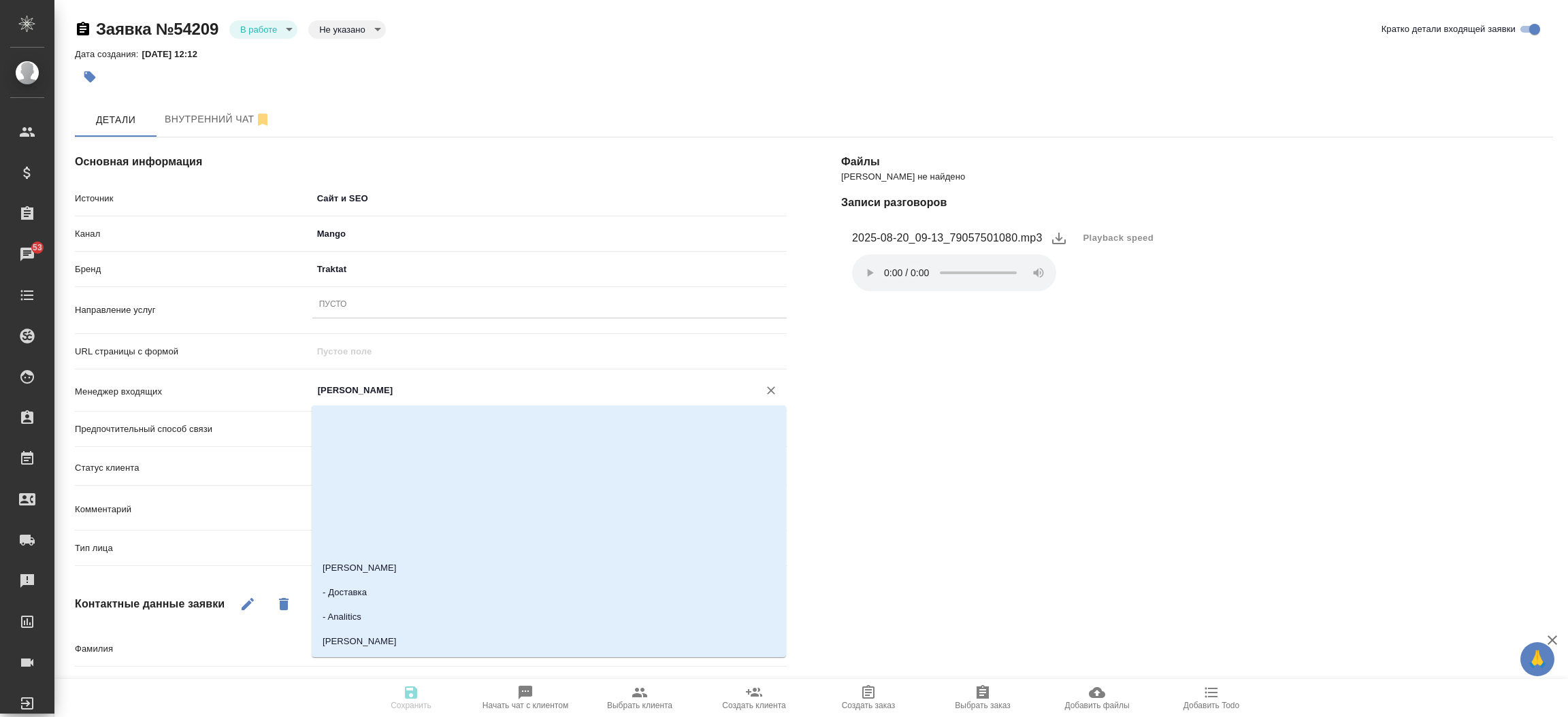
click at [381, 396] on input "[PERSON_NAME]" at bounding box center [527, 391] width 421 height 17
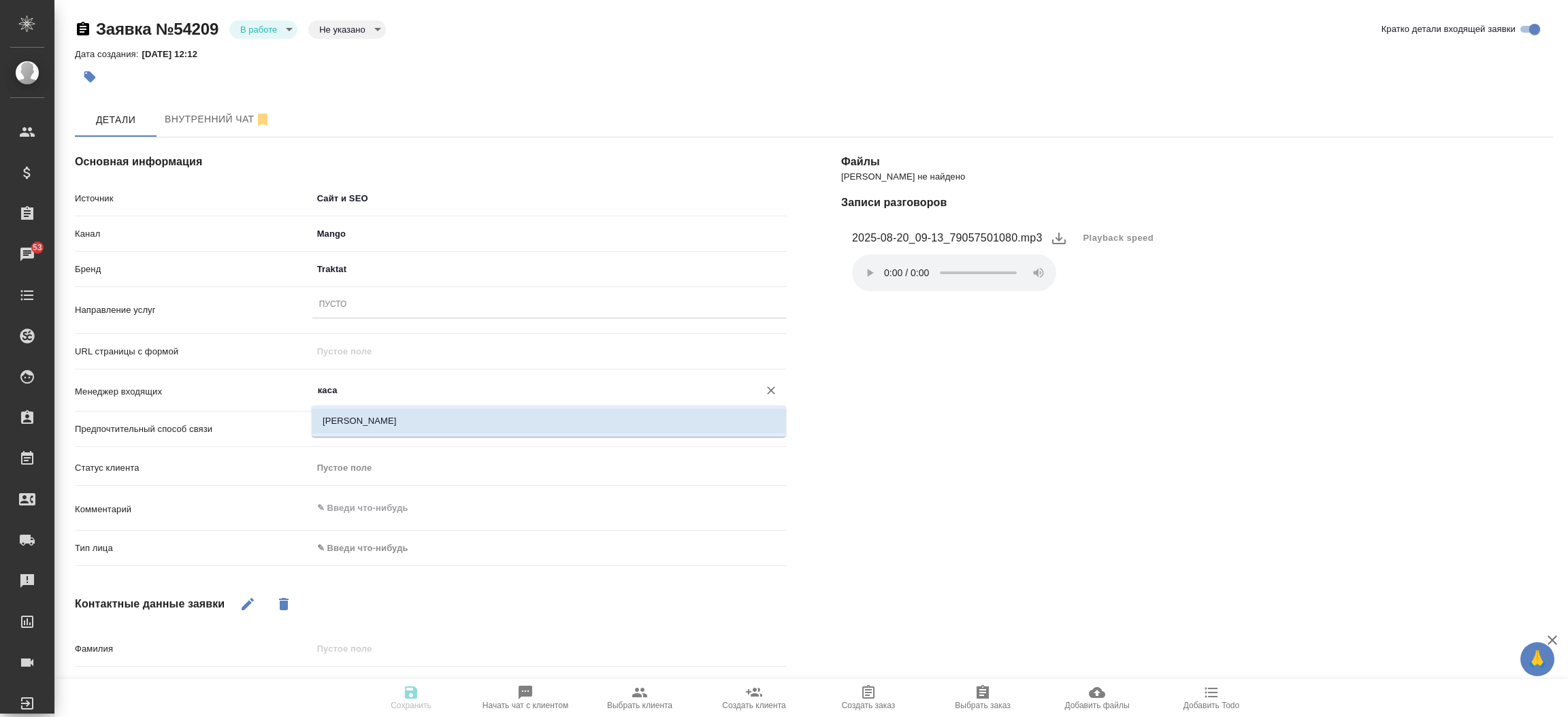
click at [385, 411] on li "[PERSON_NAME]" at bounding box center [549, 421] width 475 height 24
type input "[PERSON_NAME]"
type textarea "x"
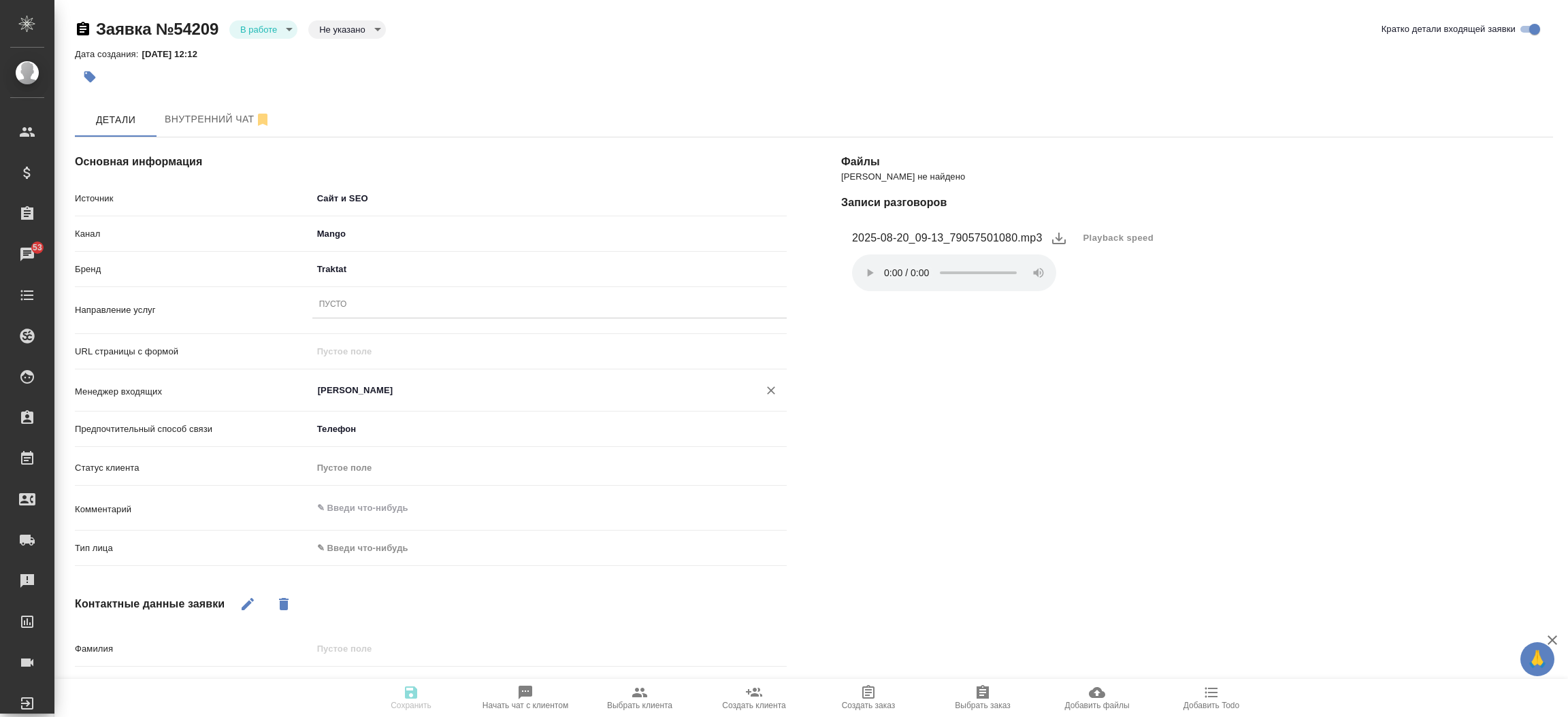
type input "[PERSON_NAME]"
drag, startPoint x: 341, startPoint y: 548, endPoint x: 338, endPoint y: 574, distance: 26.2
click at [338, 574] on body "🙏 .cls-1 fill:#fff; AWATERA [PERSON_NAME]prutko Клиенты Спецификации Заказы 53 …" at bounding box center [784, 358] width 1568 height 717
click at [338, 574] on li "Физическое лицо" at bounding box center [470, 569] width 317 height 21
type textarea "x"
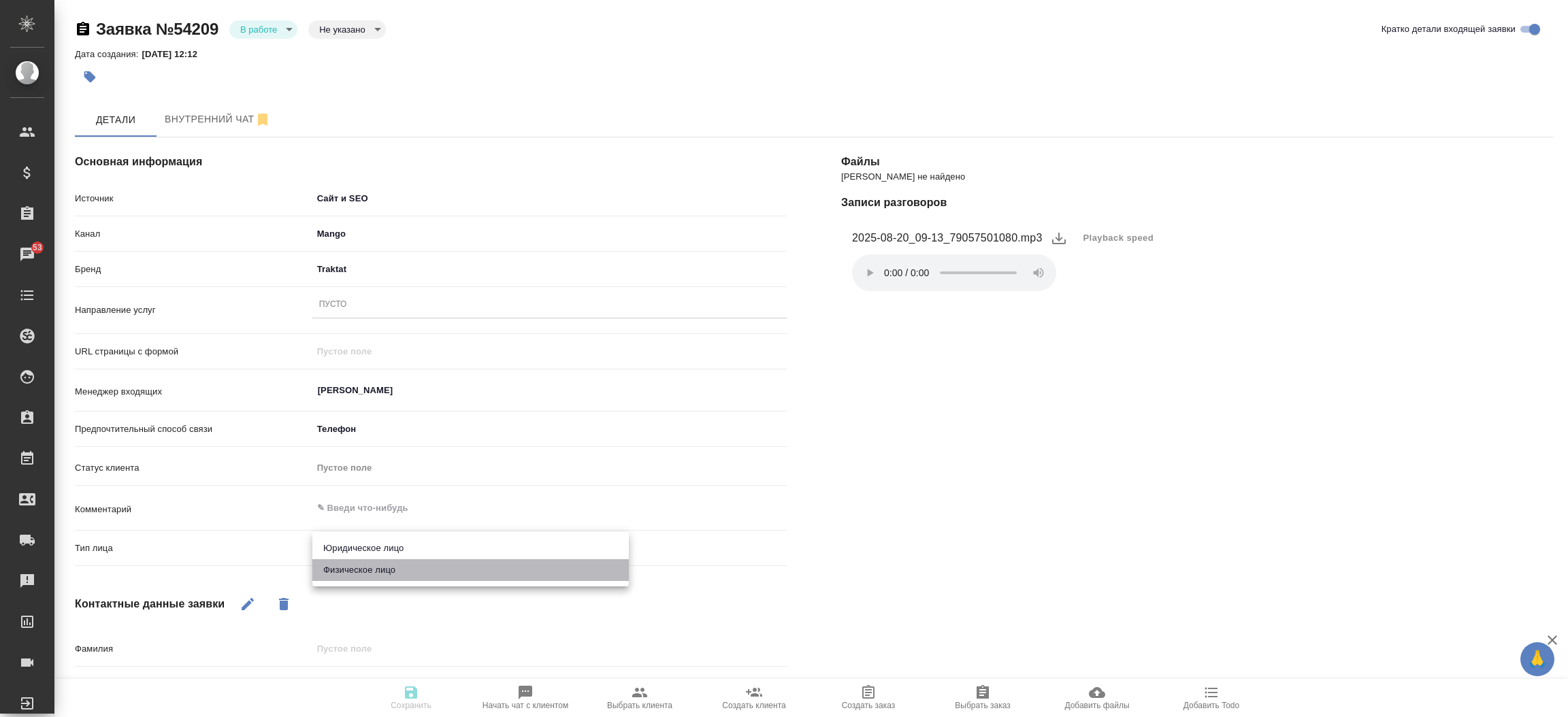
type input "private"
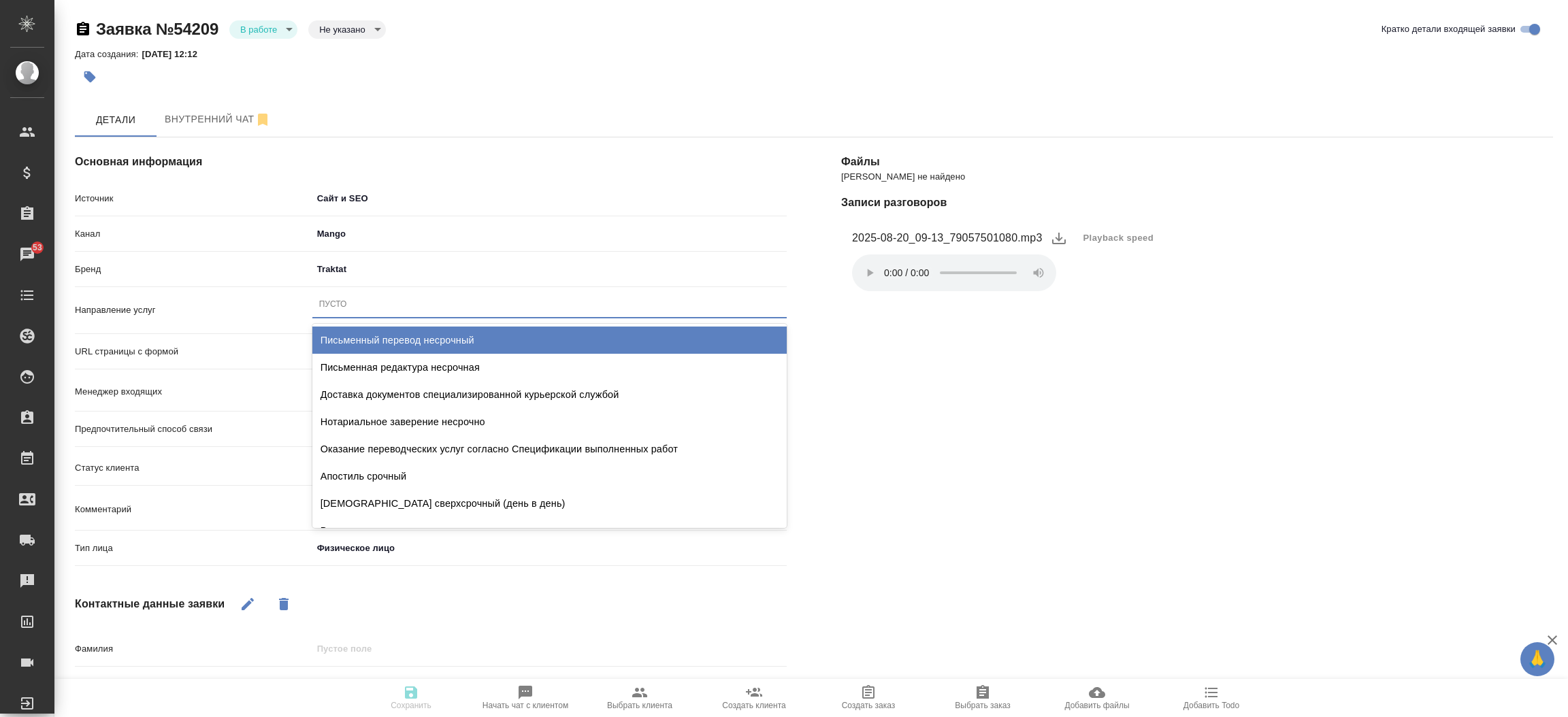
click at [386, 305] on div "Пусто" at bounding box center [549, 304] width 475 height 20
type input "пус"
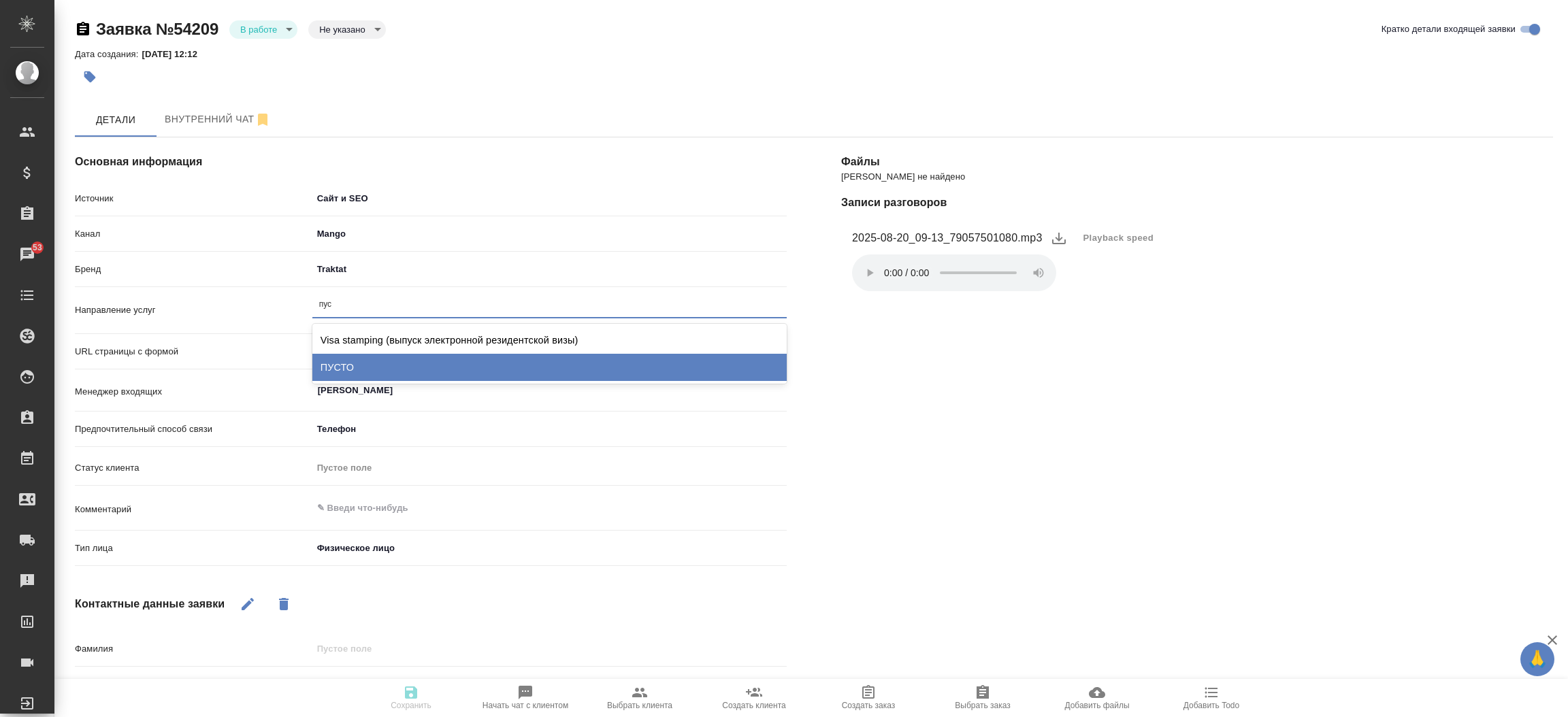
click at [361, 363] on div "ПУСТО" at bounding box center [549, 367] width 475 height 27
type textarea "x"
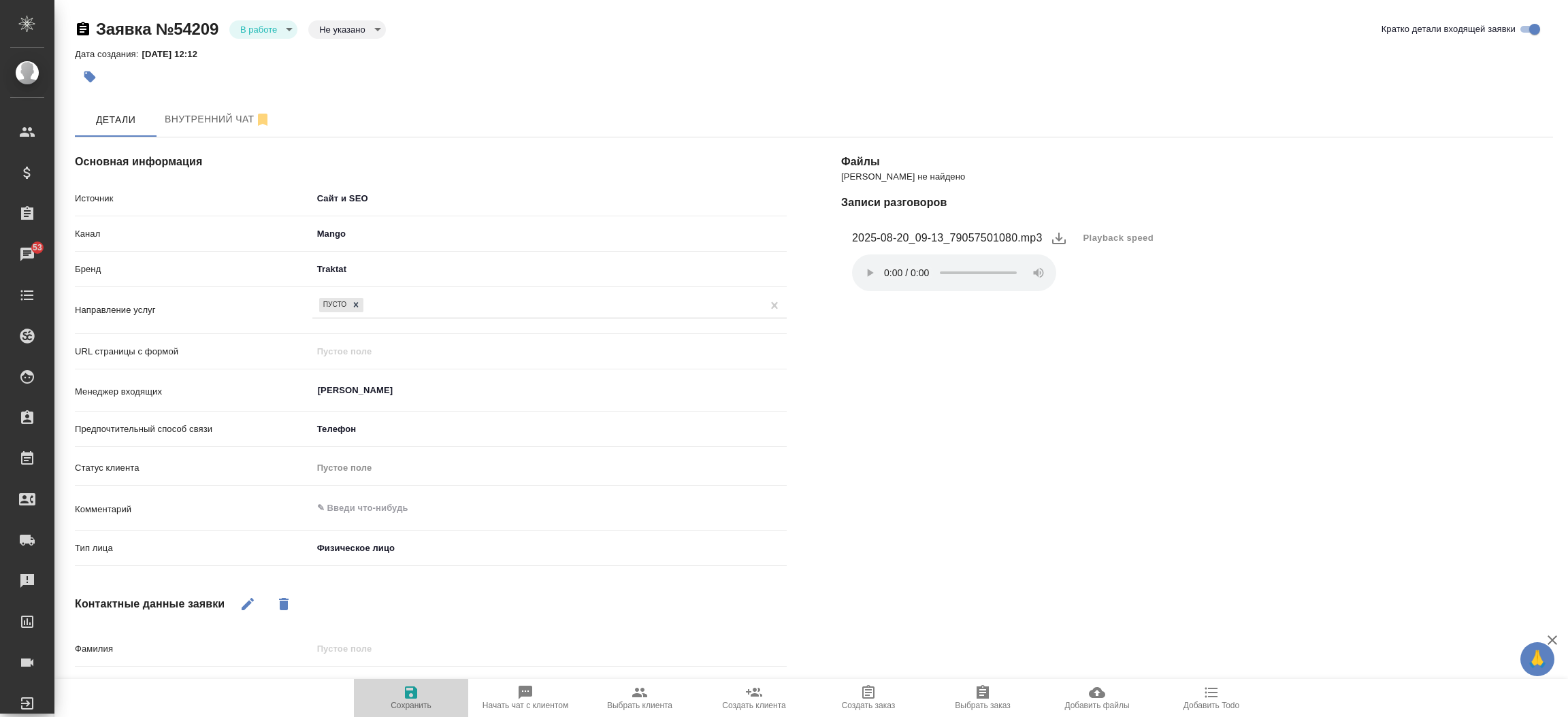
click at [414, 716] on button "Сохранить" at bounding box center [411, 697] width 114 height 38
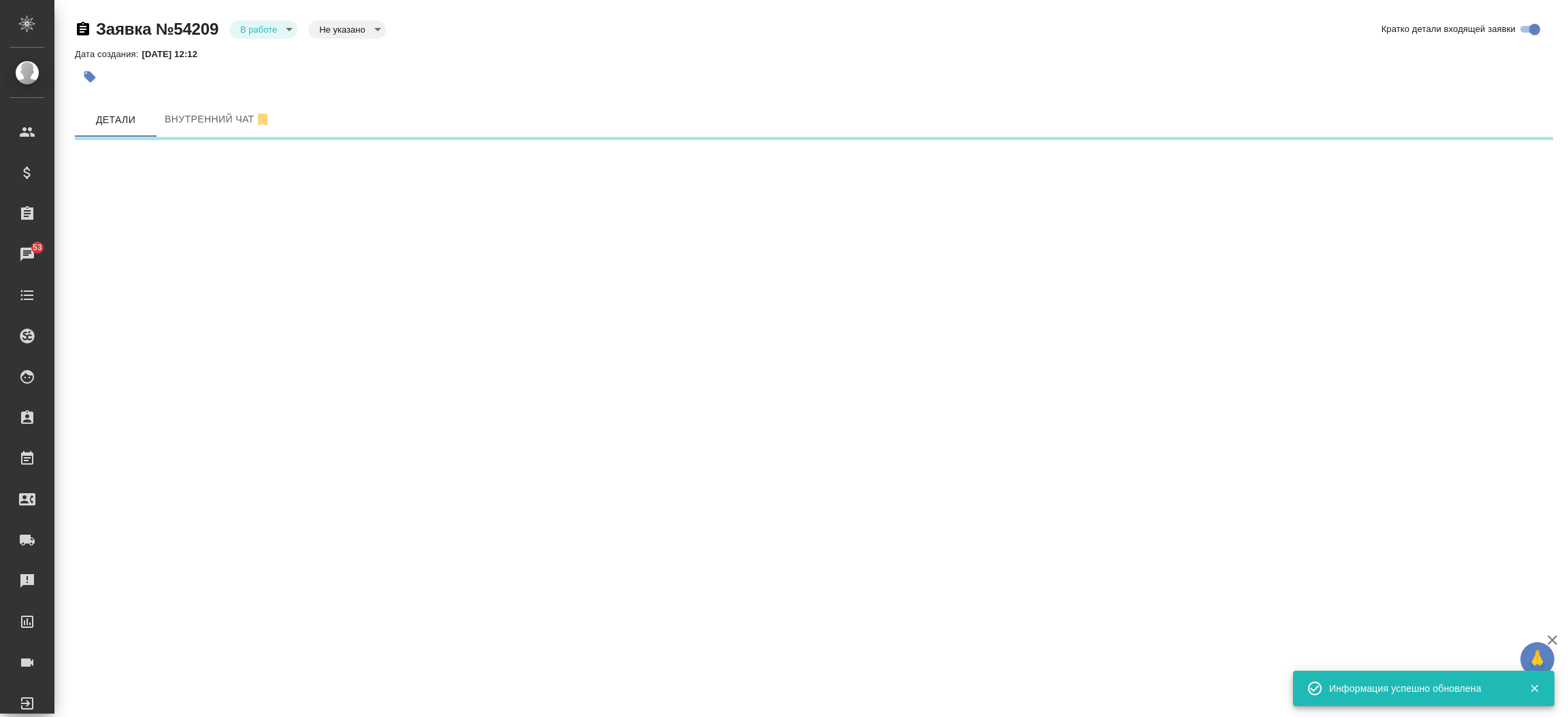
select select "RU"
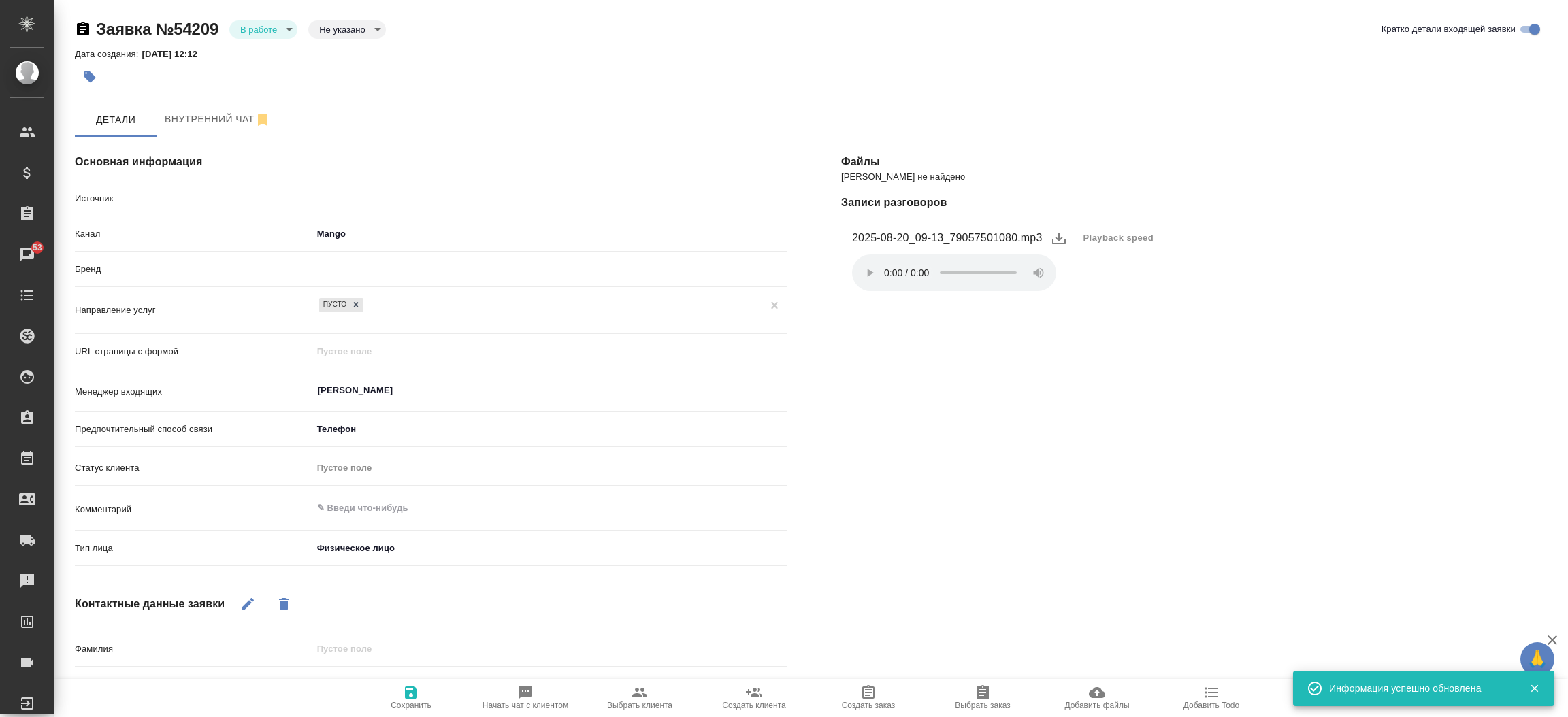
type textarea "x"
click at [281, 32] on body "🙏 .cls-1 fill:#fff; AWATERA [PERSON_NAME]prutko Клиенты Спецификации Заказы 53 …" at bounding box center [784, 358] width 1568 height 717
click at [273, 53] on li "Отказ" at bounding box center [263, 52] width 68 height 23
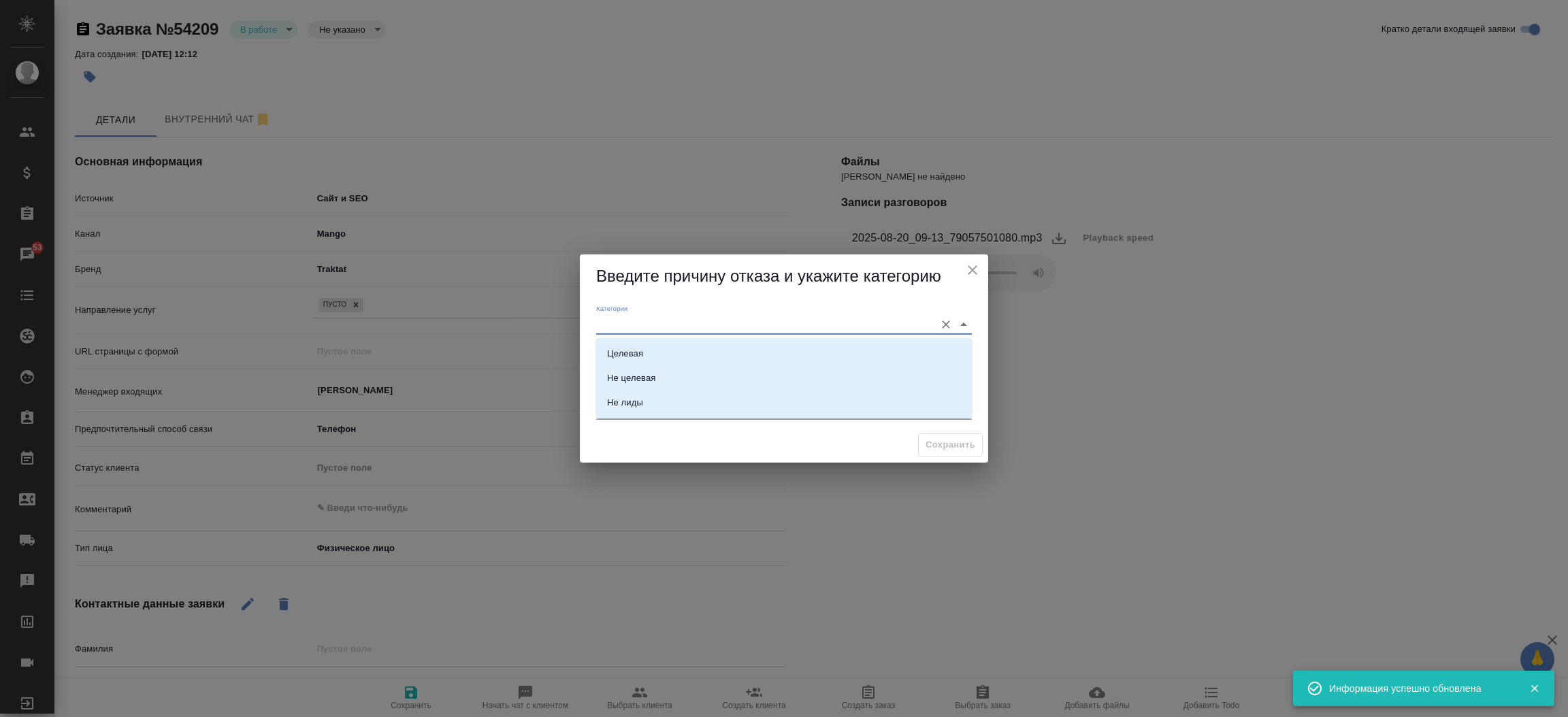
click at [623, 322] on input "Категория" at bounding box center [762, 324] width 332 height 19
click at [627, 411] on li "Не лиды" at bounding box center [784, 402] width 375 height 24
type input "Не лиды"
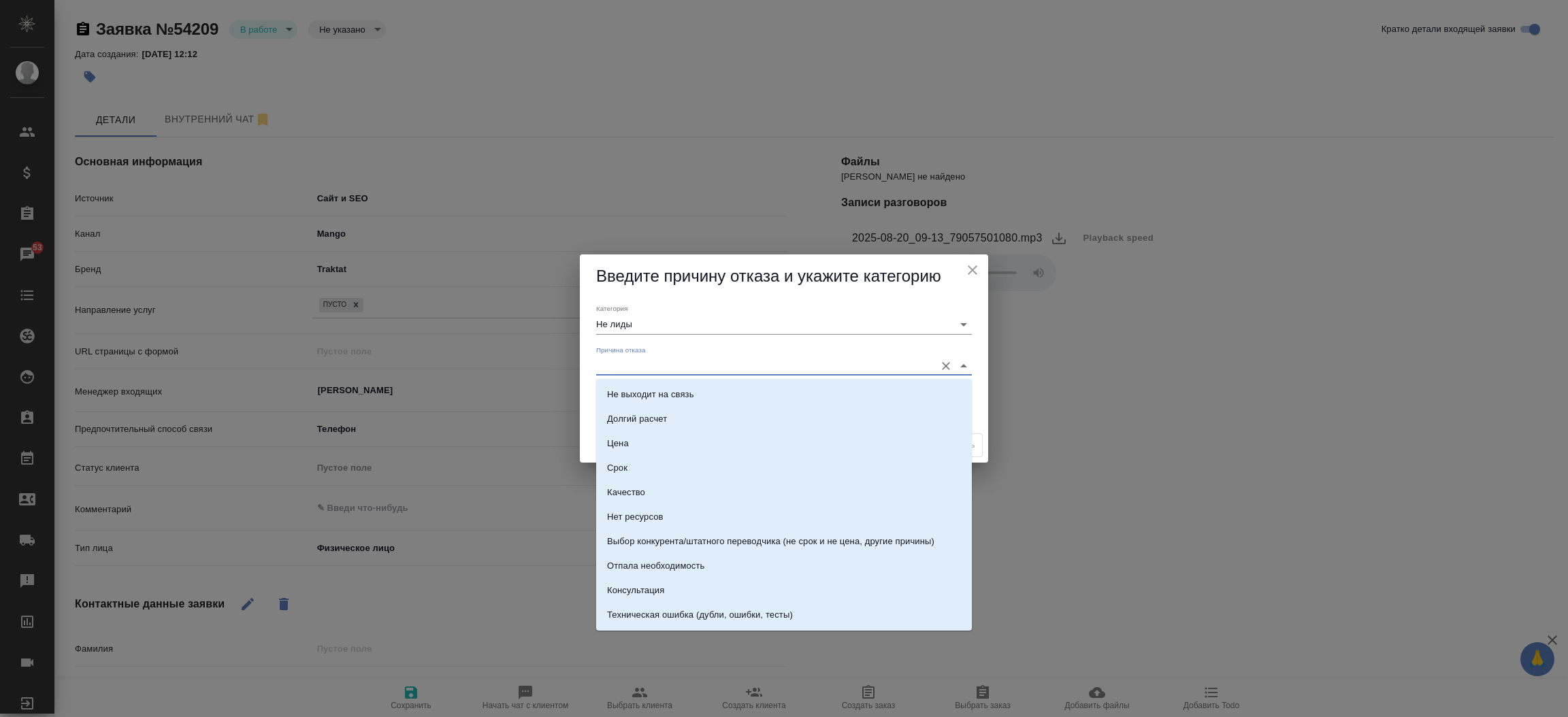
click at [616, 372] on input "Причина отказа" at bounding box center [762, 366] width 332 height 19
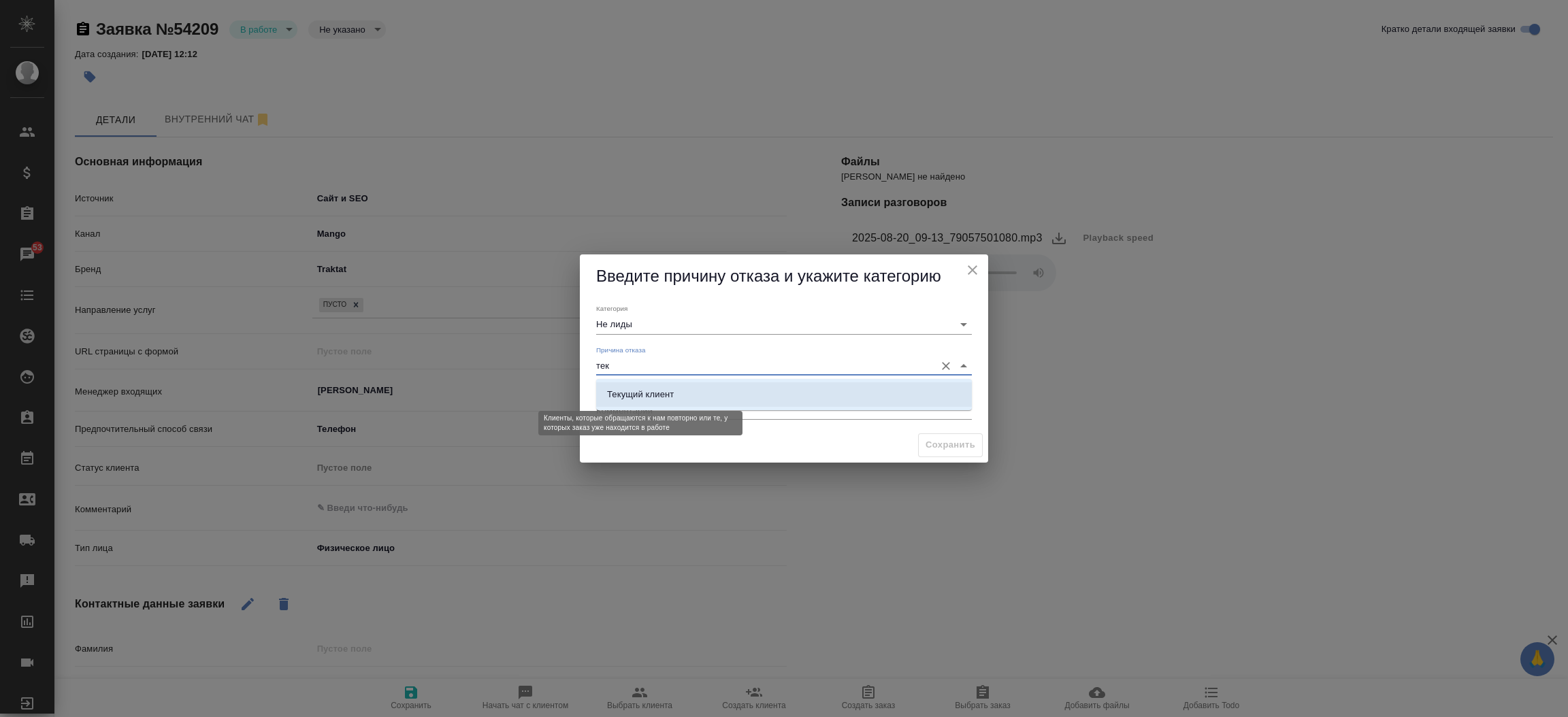
click at [653, 390] on div "Текущий клиент" at bounding box center [640, 395] width 67 height 14
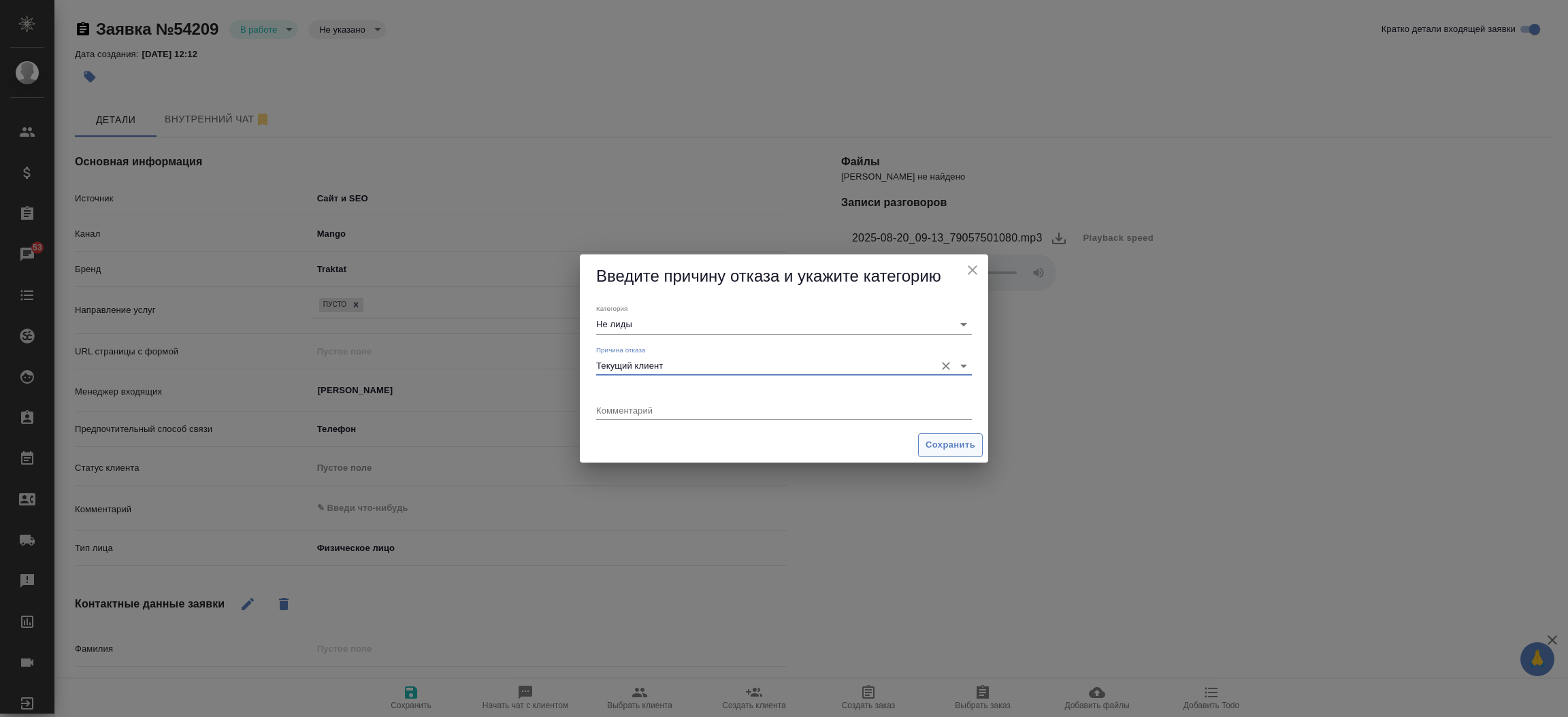
type input "Текущий клиент"
click at [947, 438] on span "Сохранить" at bounding box center [949, 445] width 49 height 16
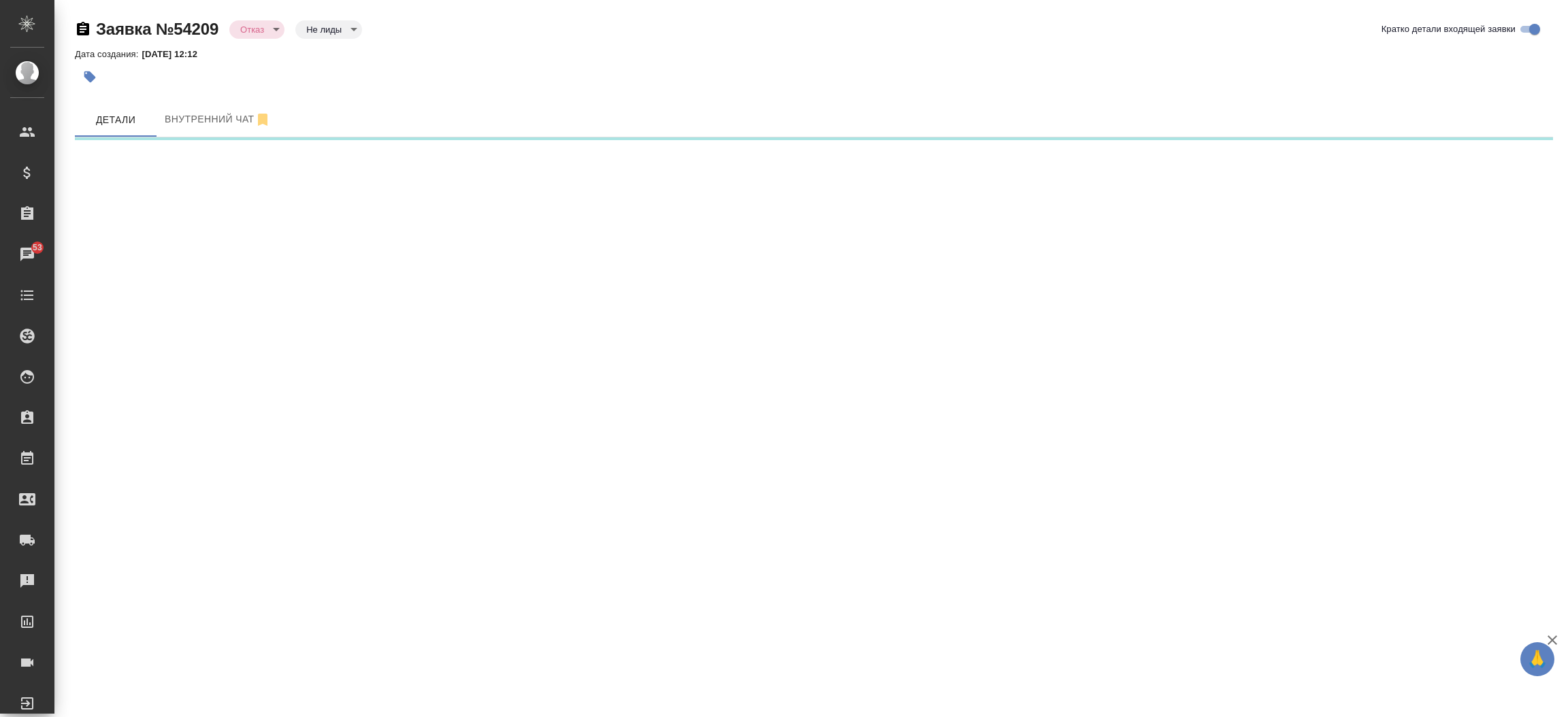
select select "RU"
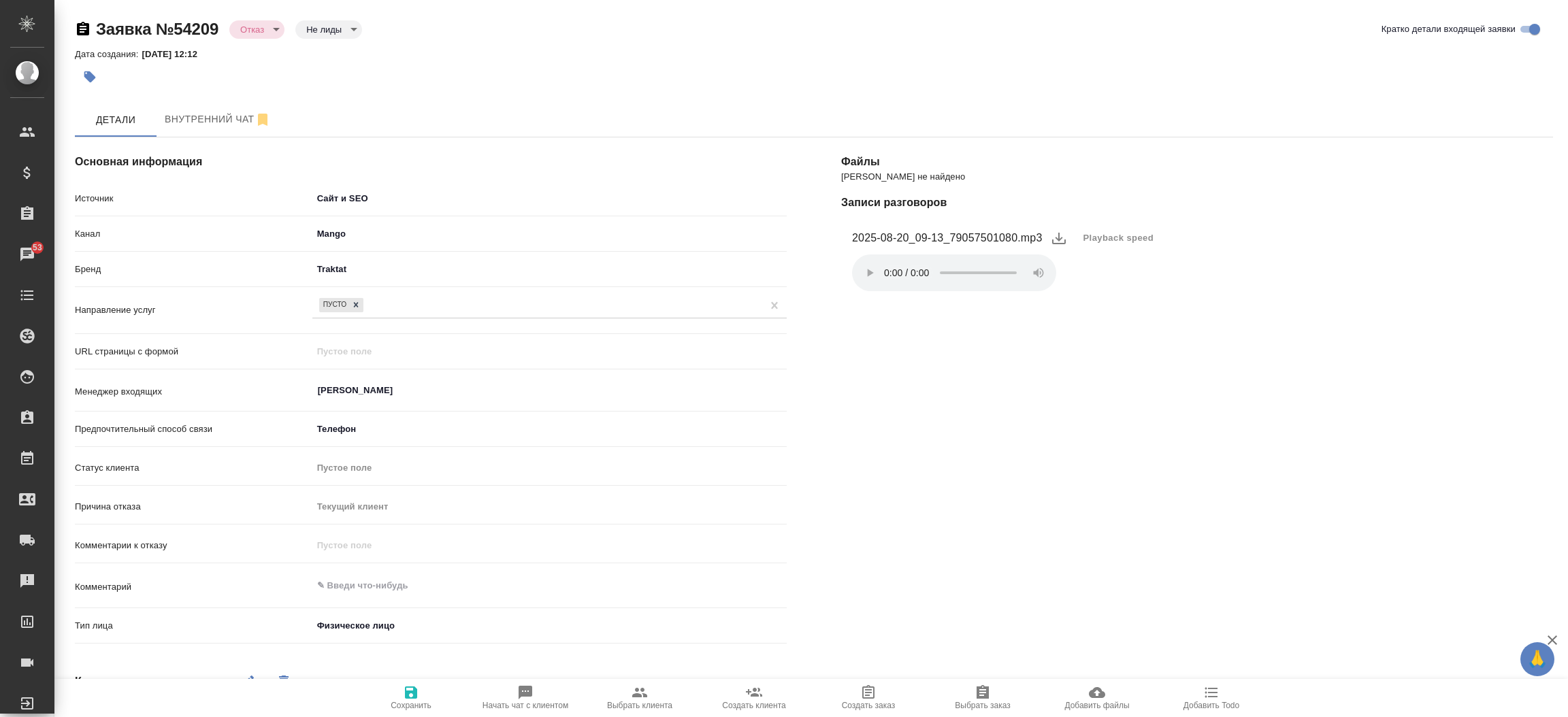
type textarea "x"
